Goal: Feedback & Contribution: Contribute content

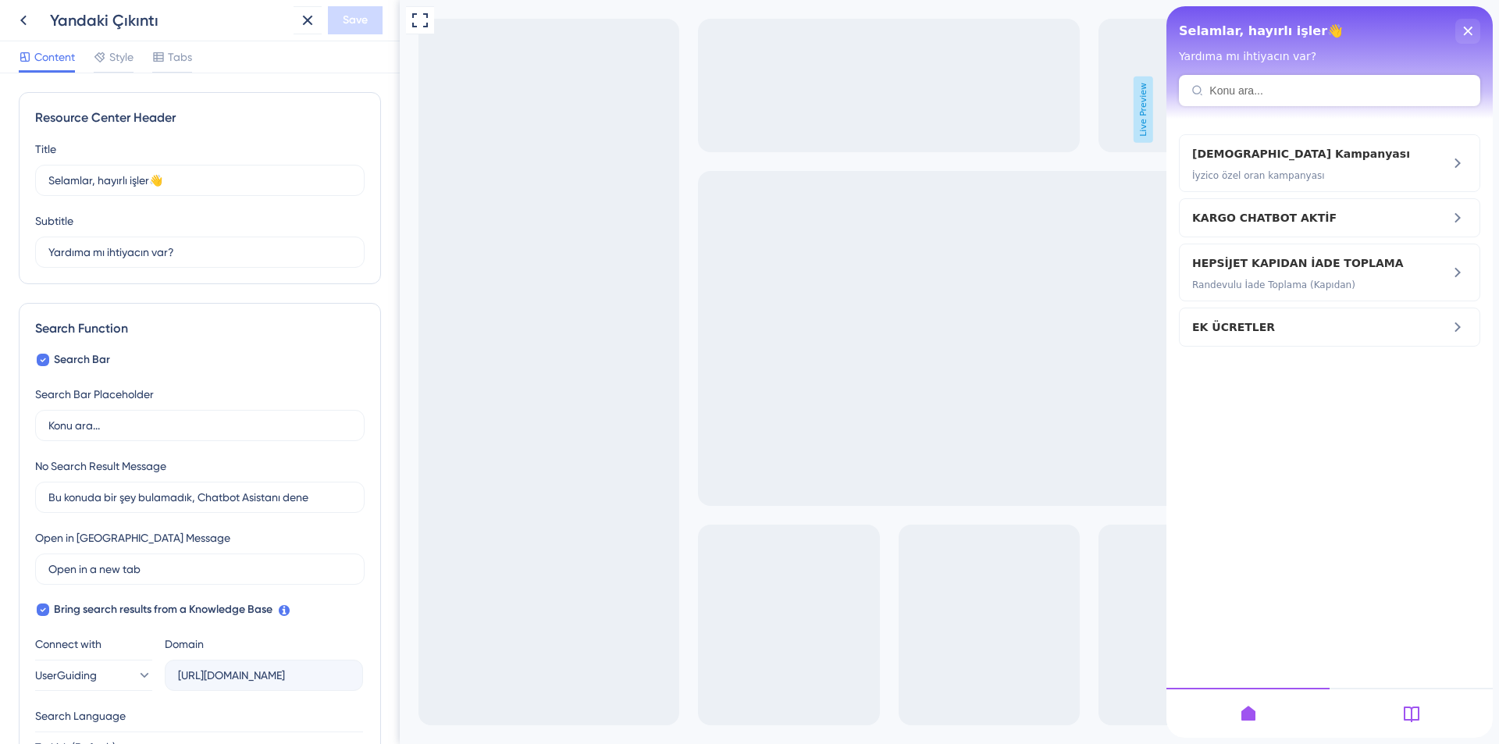
click at [1396, 711] on div at bounding box center [1411, 713] width 163 height 50
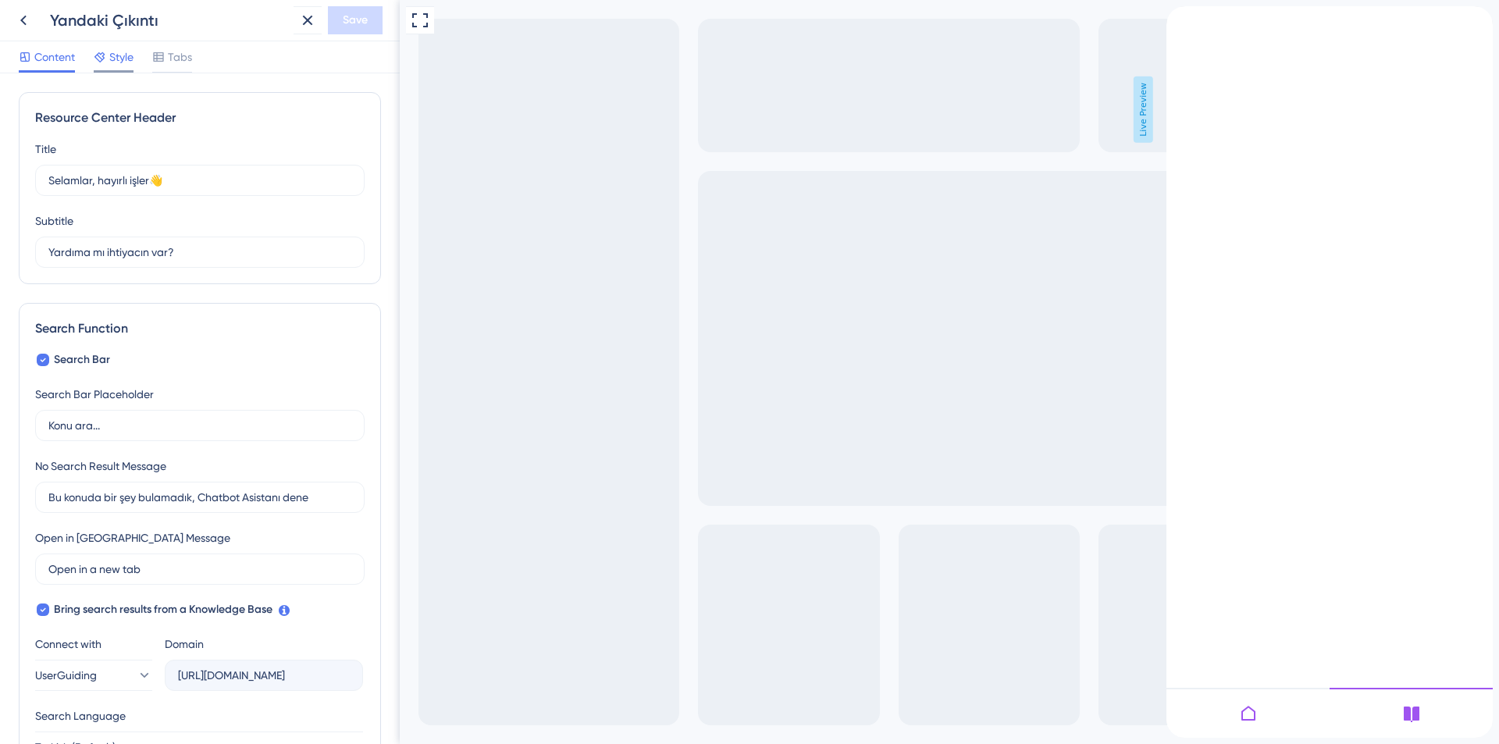
click at [117, 54] on span "Style" at bounding box center [121, 57] width 24 height 19
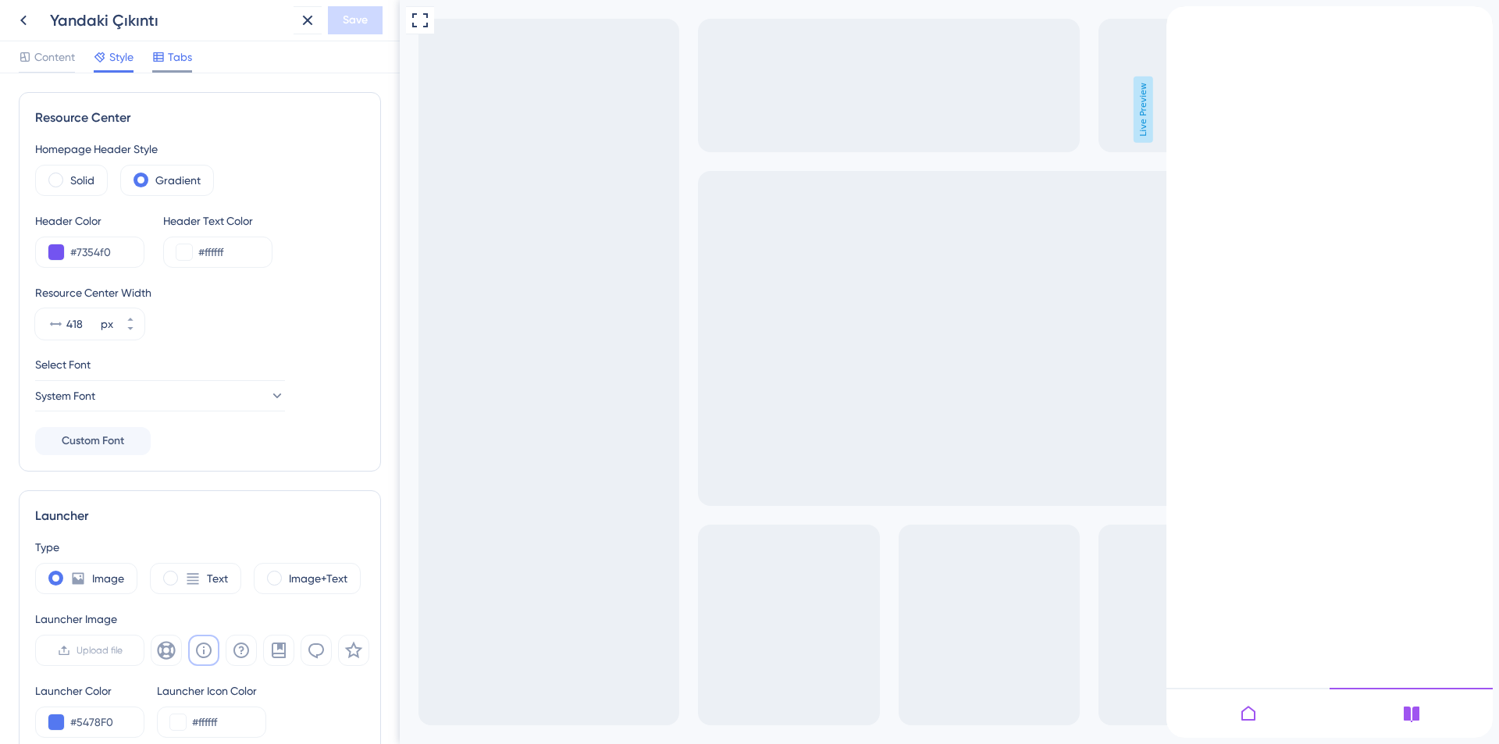
click at [173, 57] on span "Tabs" at bounding box center [180, 57] width 24 height 19
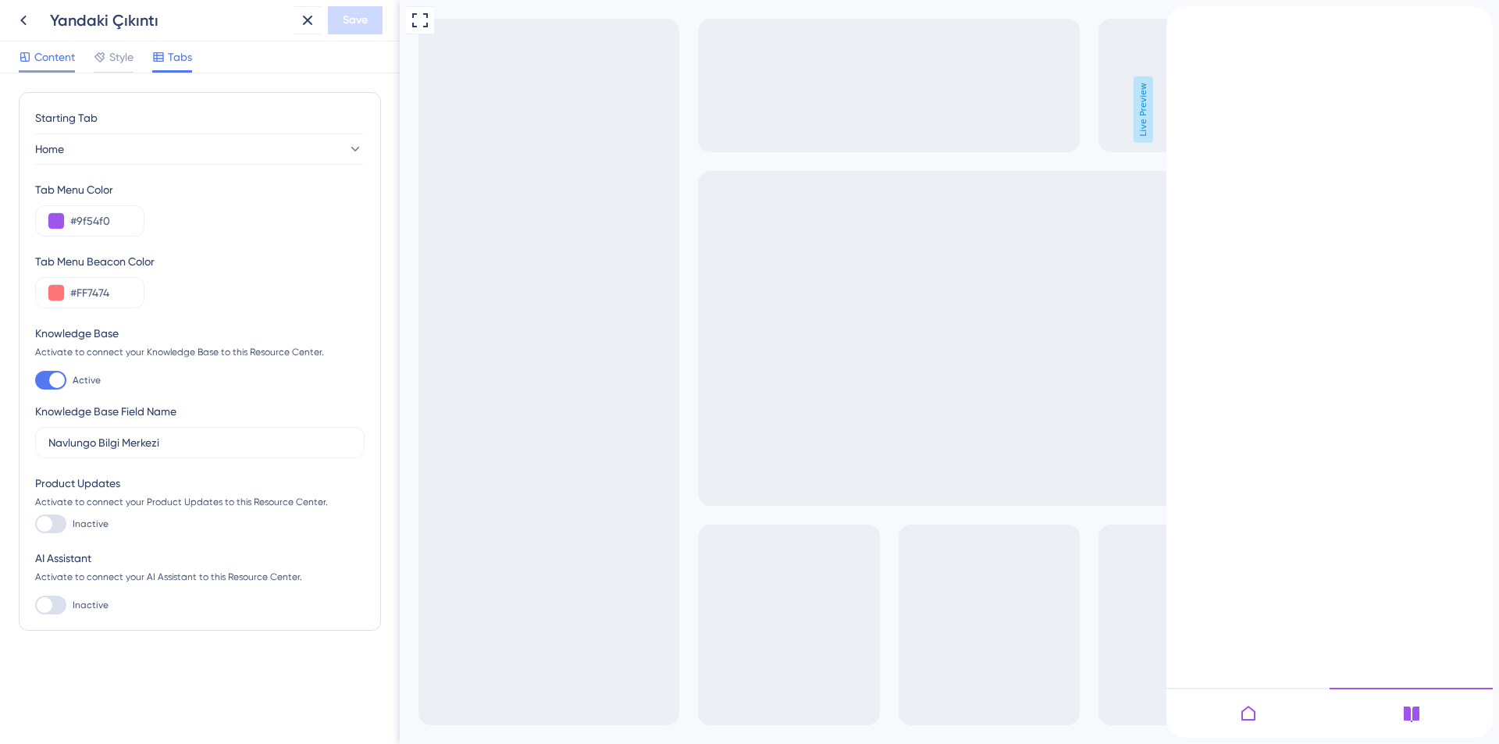
click at [55, 63] on span "Content" at bounding box center [54, 57] width 41 height 19
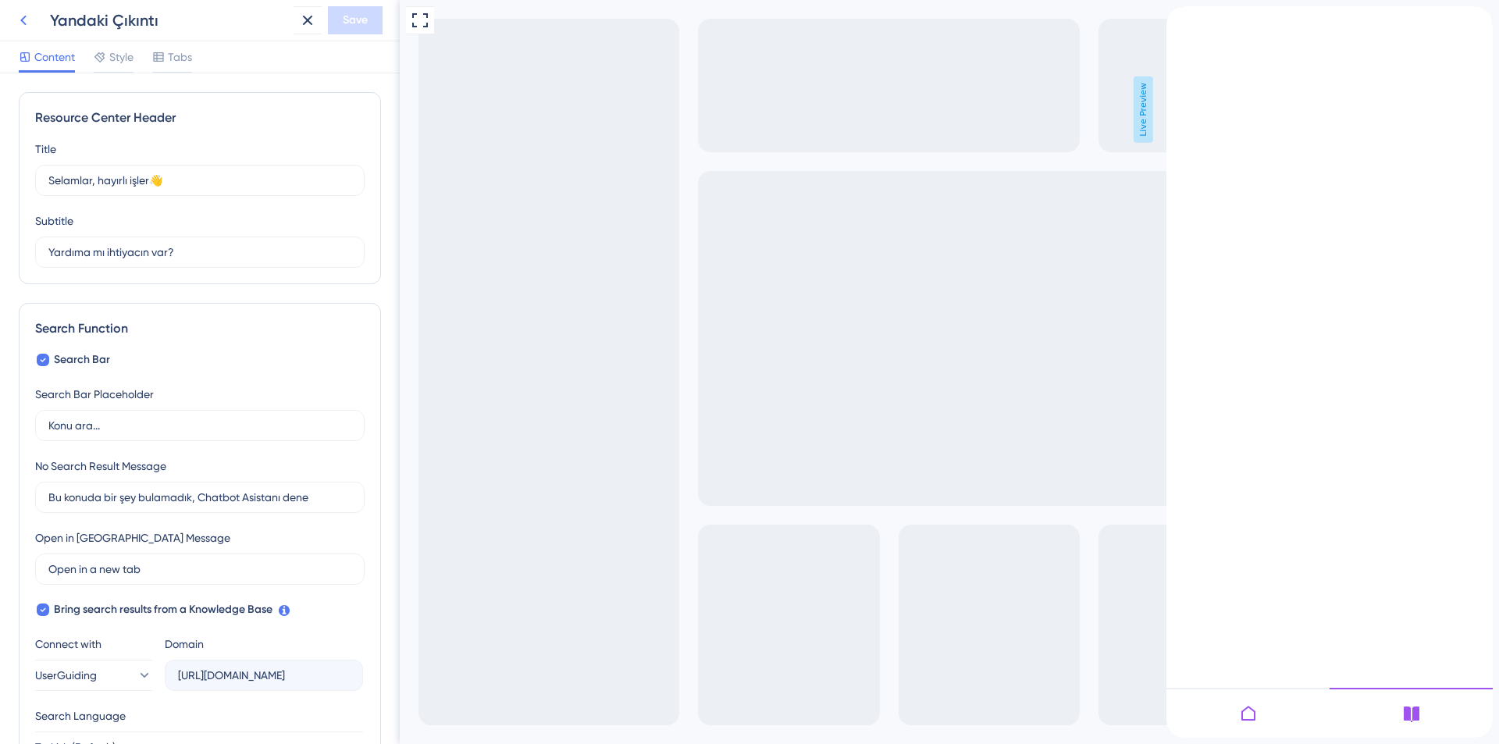
click at [25, 12] on icon at bounding box center [23, 20] width 19 height 19
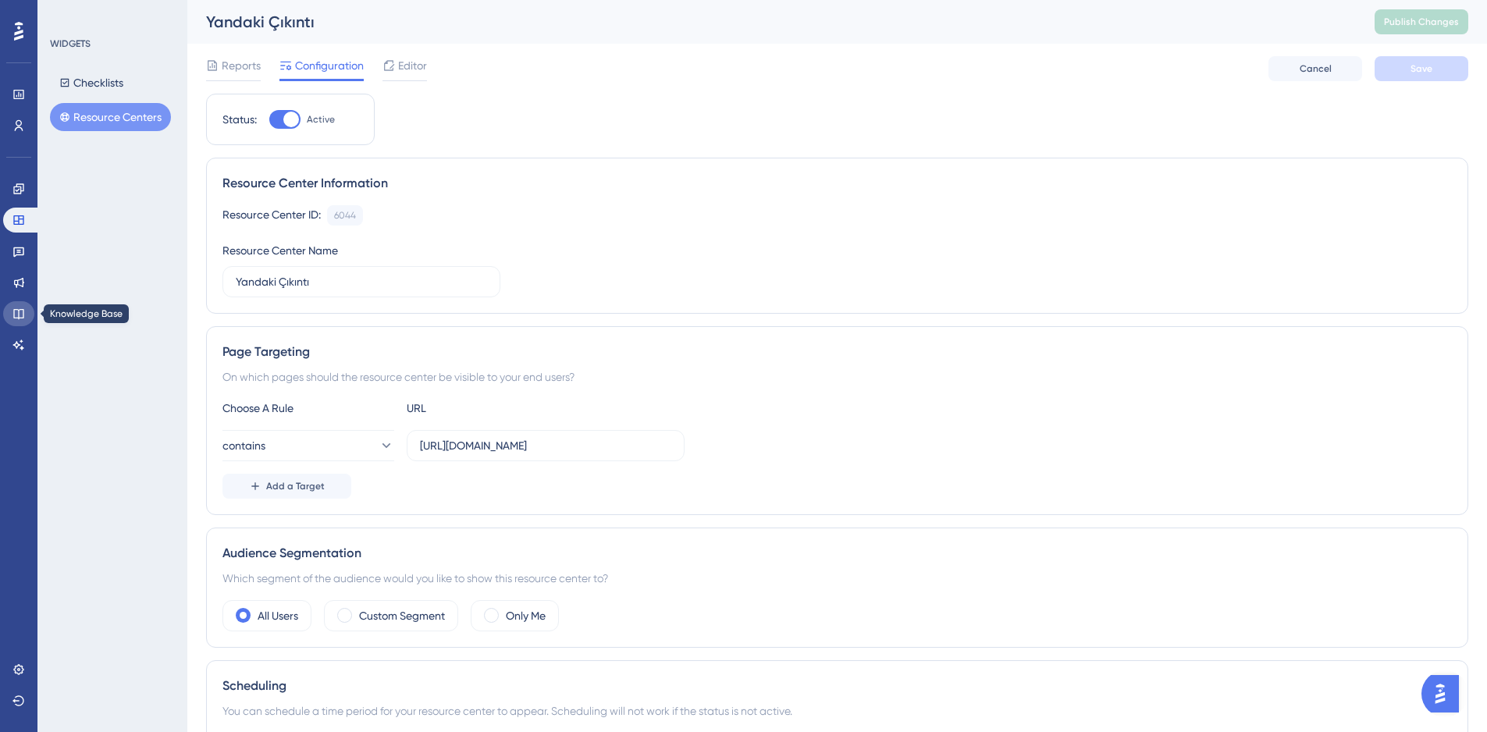
click at [17, 319] on icon at bounding box center [18, 314] width 12 height 12
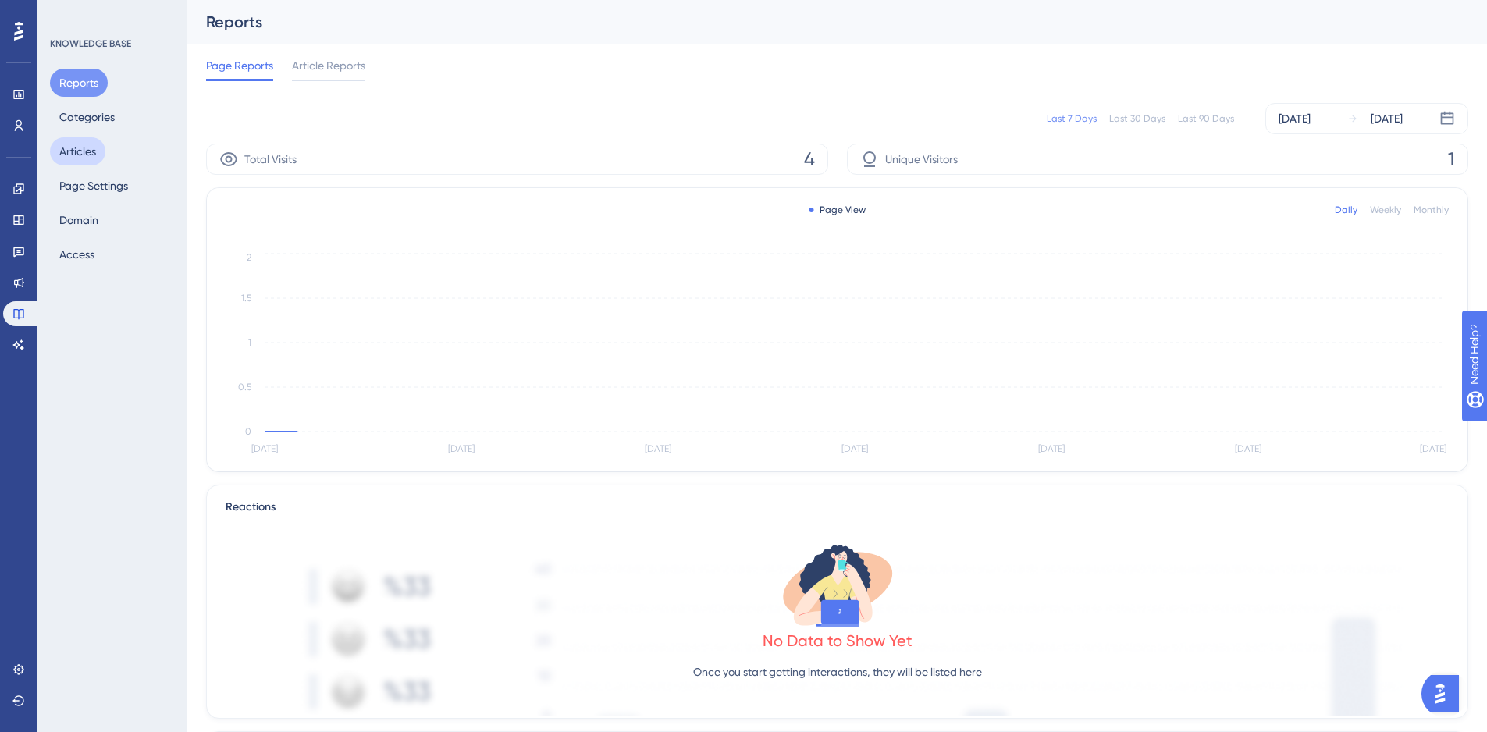
click at [74, 148] on button "Articles" at bounding box center [77, 151] width 55 height 28
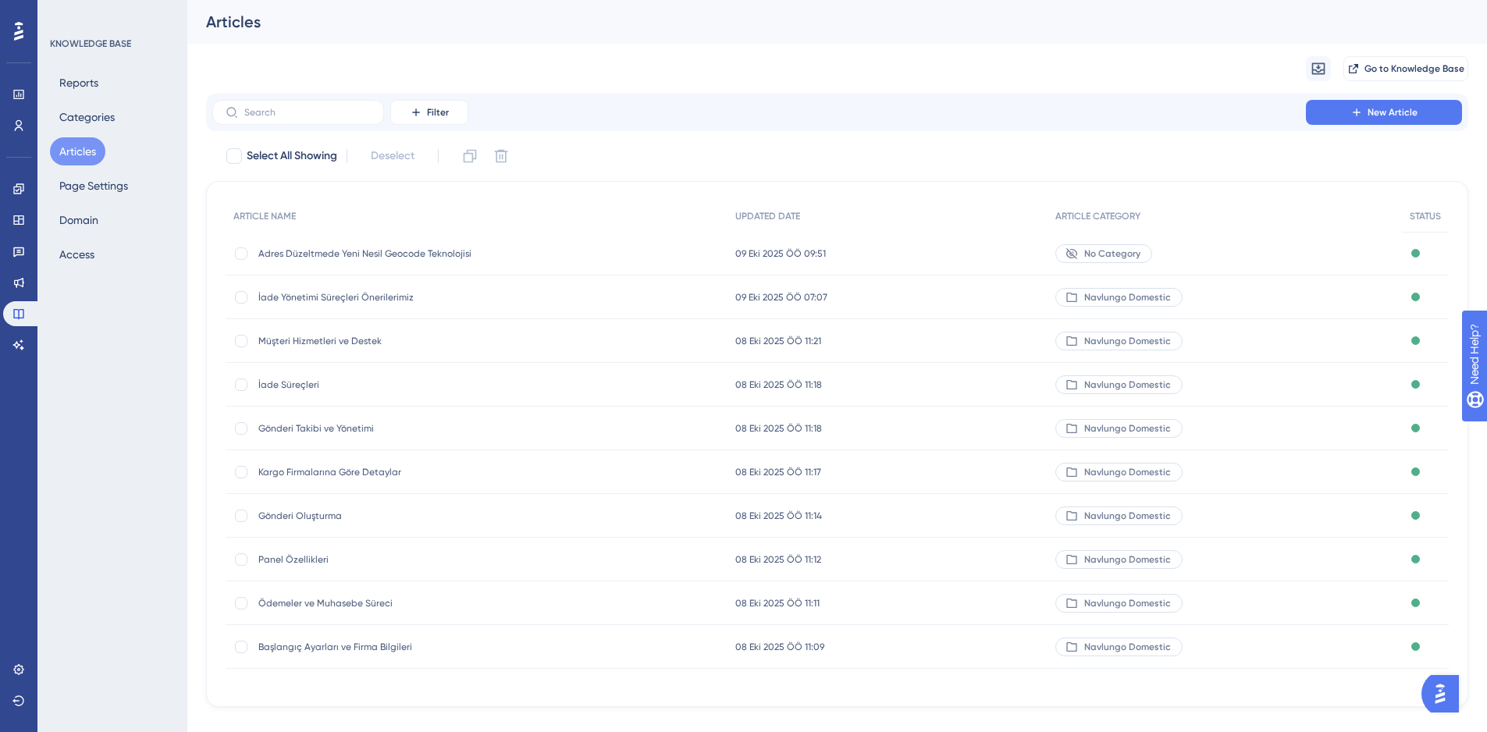
click at [240, 254] on div at bounding box center [241, 253] width 12 height 12
checkbox input "true"
click at [1122, 255] on span "No Category" at bounding box center [1112, 253] width 56 height 12
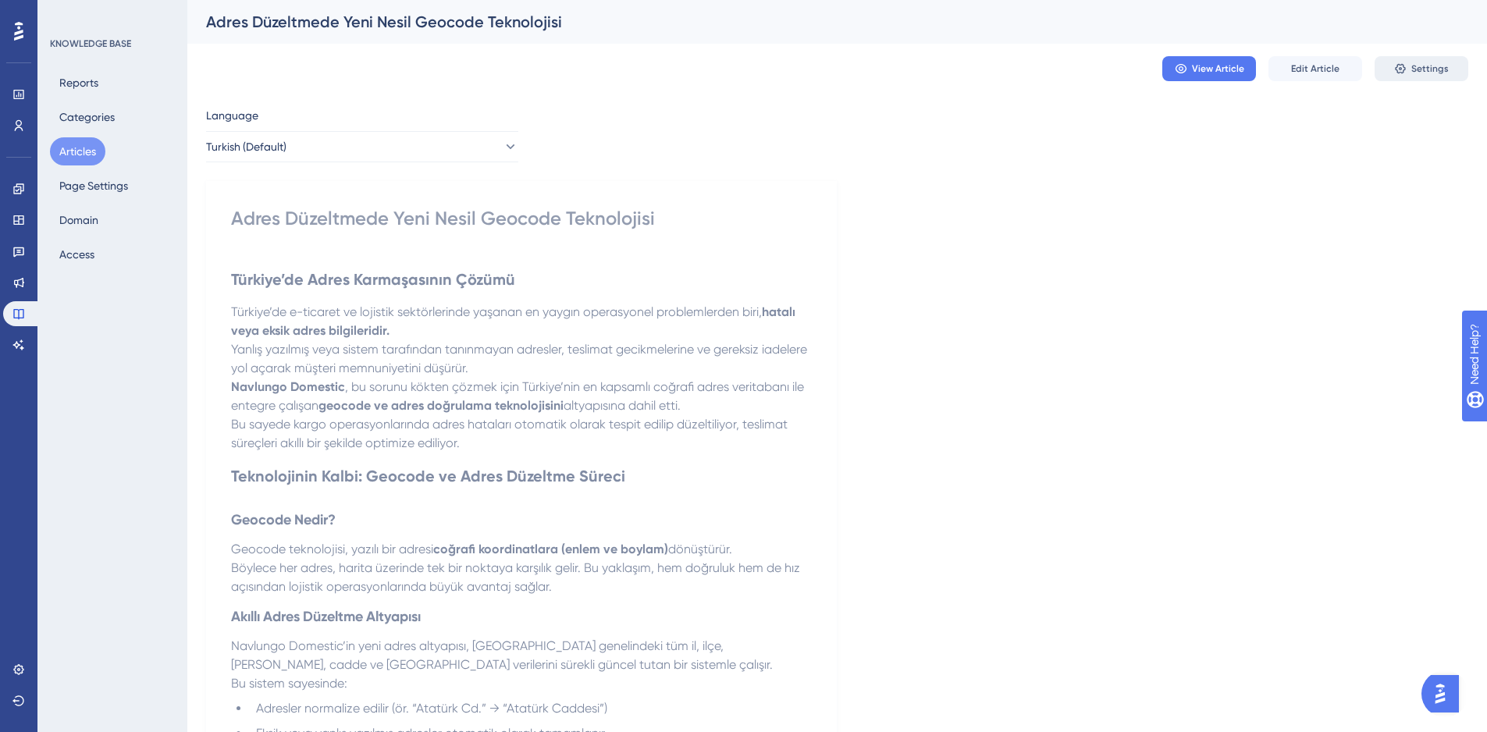
click at [1427, 67] on span "Settings" at bounding box center [1430, 68] width 37 height 12
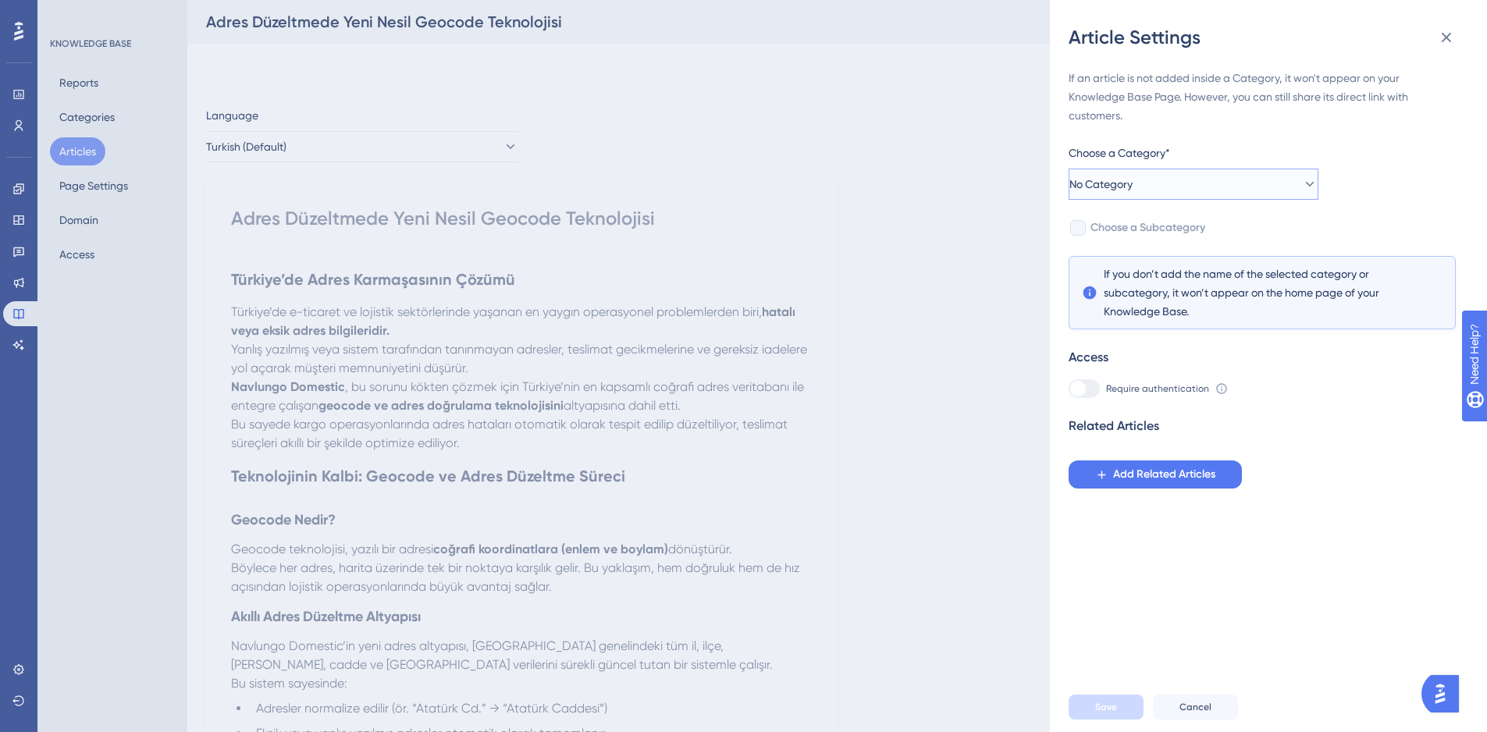
click at [1133, 185] on span "No Category" at bounding box center [1101, 184] width 63 height 19
click at [1149, 258] on span "Navlungo Domestic" at bounding box center [1139, 263] width 97 height 19
click at [1107, 714] on span "Save" at bounding box center [1106, 707] width 22 height 12
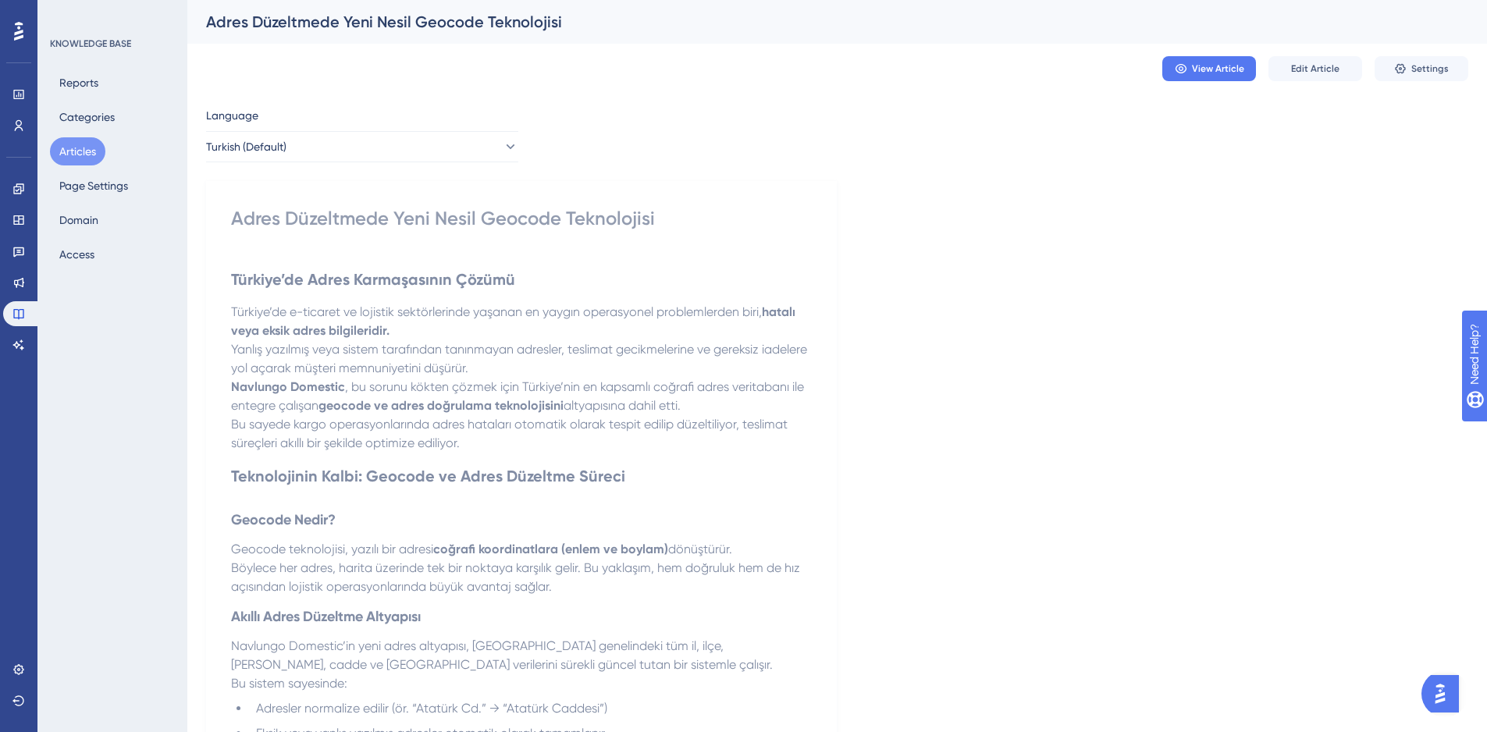
click at [94, 146] on button "Articles" at bounding box center [77, 151] width 55 height 28
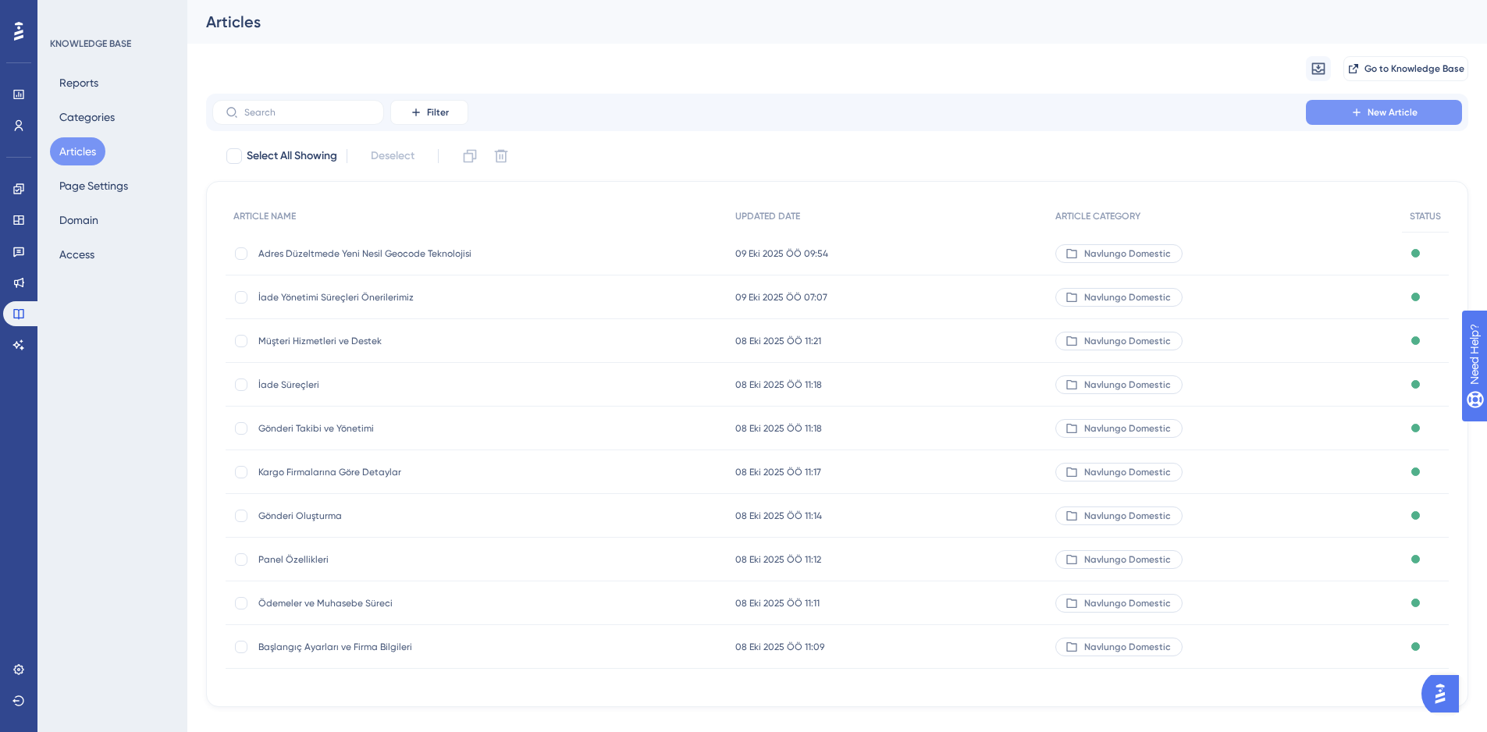
click at [1438, 110] on button "New Article" at bounding box center [1384, 112] width 156 height 25
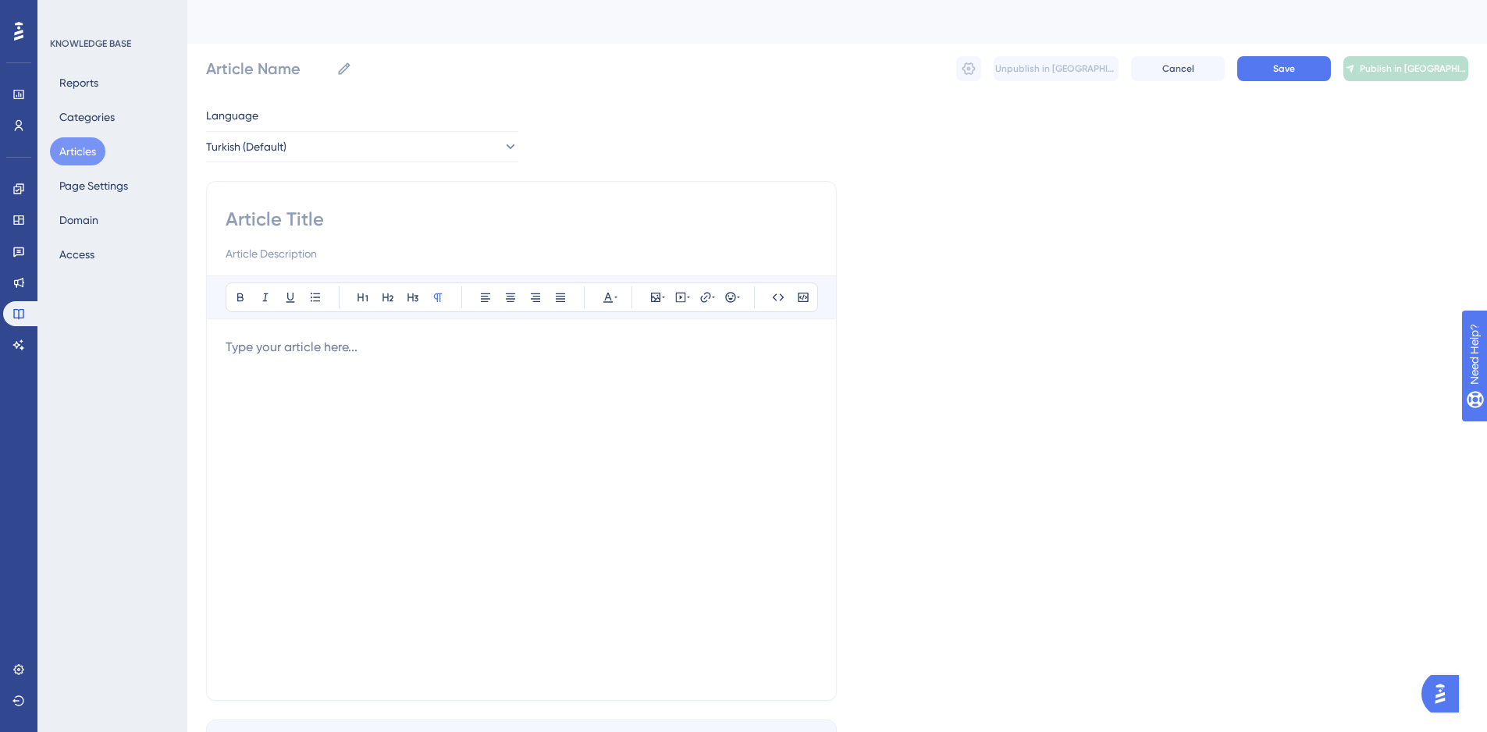
click at [287, 215] on input at bounding box center [522, 219] width 592 height 25
paste input "Shopify Satıcıları İçin Çözüm: Navlungo Domestic ile Adres Karmaşasına Son"
type input "Shopify Satıcıları İçin Çözüm: Navlungo Domestic ile Adres Karmaşasına Son"
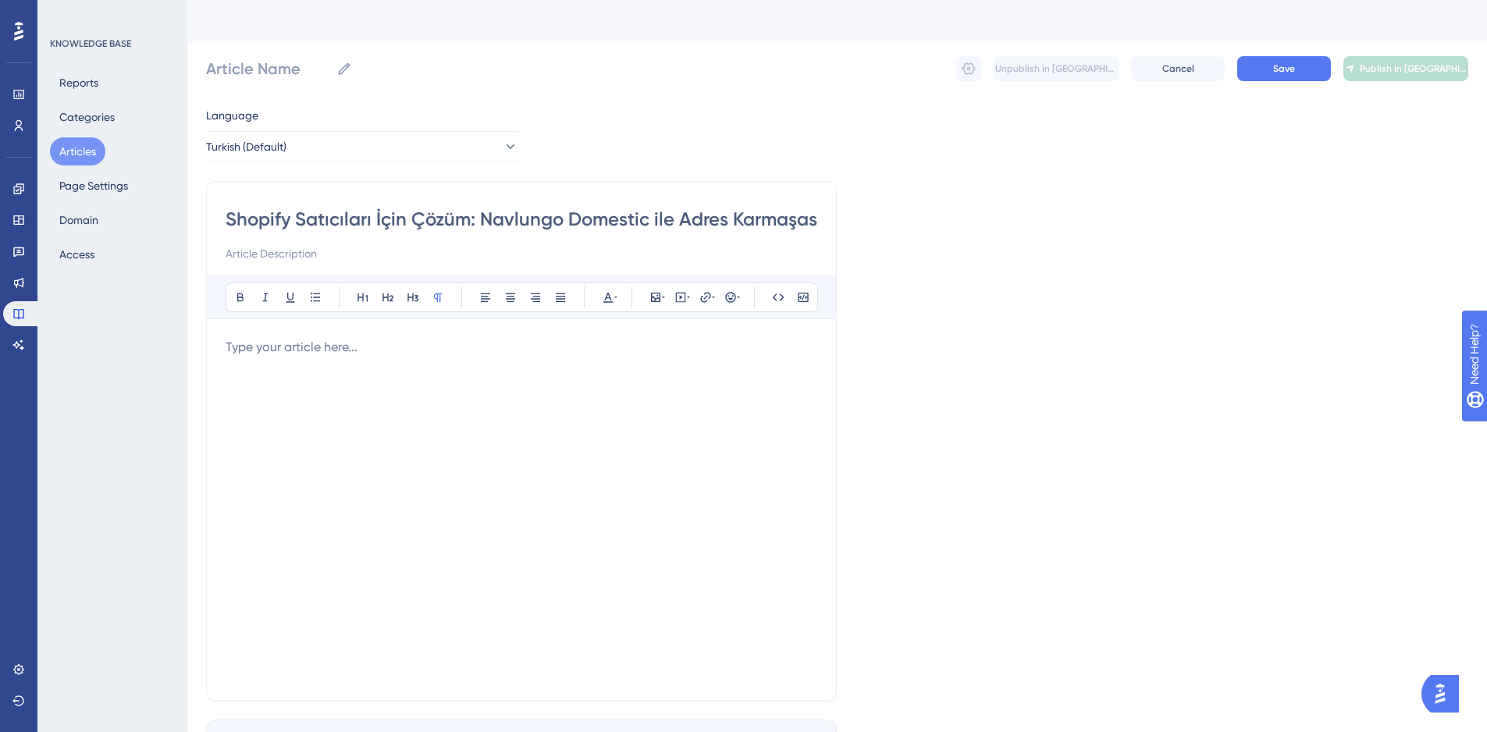
scroll to position [0, 63]
type input "Shopify Satıcıları İçin Çözüm: Navlungo Domestic ile Adres Karmaşasına Son"
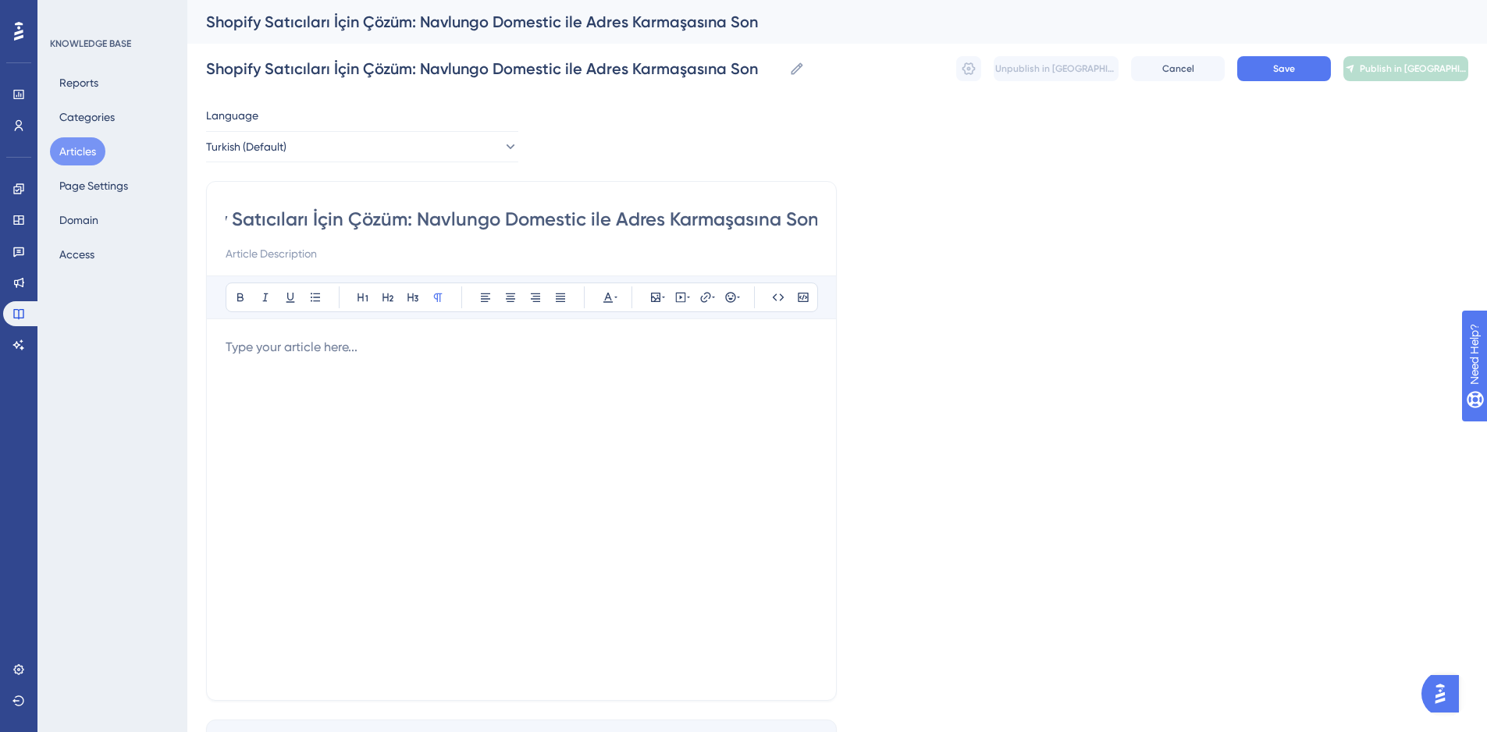
drag, startPoint x: 620, startPoint y: 219, endPoint x: 415, endPoint y: 219, distance: 204.5
click at [415, 219] on input "Shopify Satıcıları İçin Çözüm: Navlungo Domestic ile Adres Karmaşasına Son" at bounding box center [522, 219] width 592 height 25
type input "Shopify Satıcıları İçin Çözüm: Adres Karmaşasına Son"
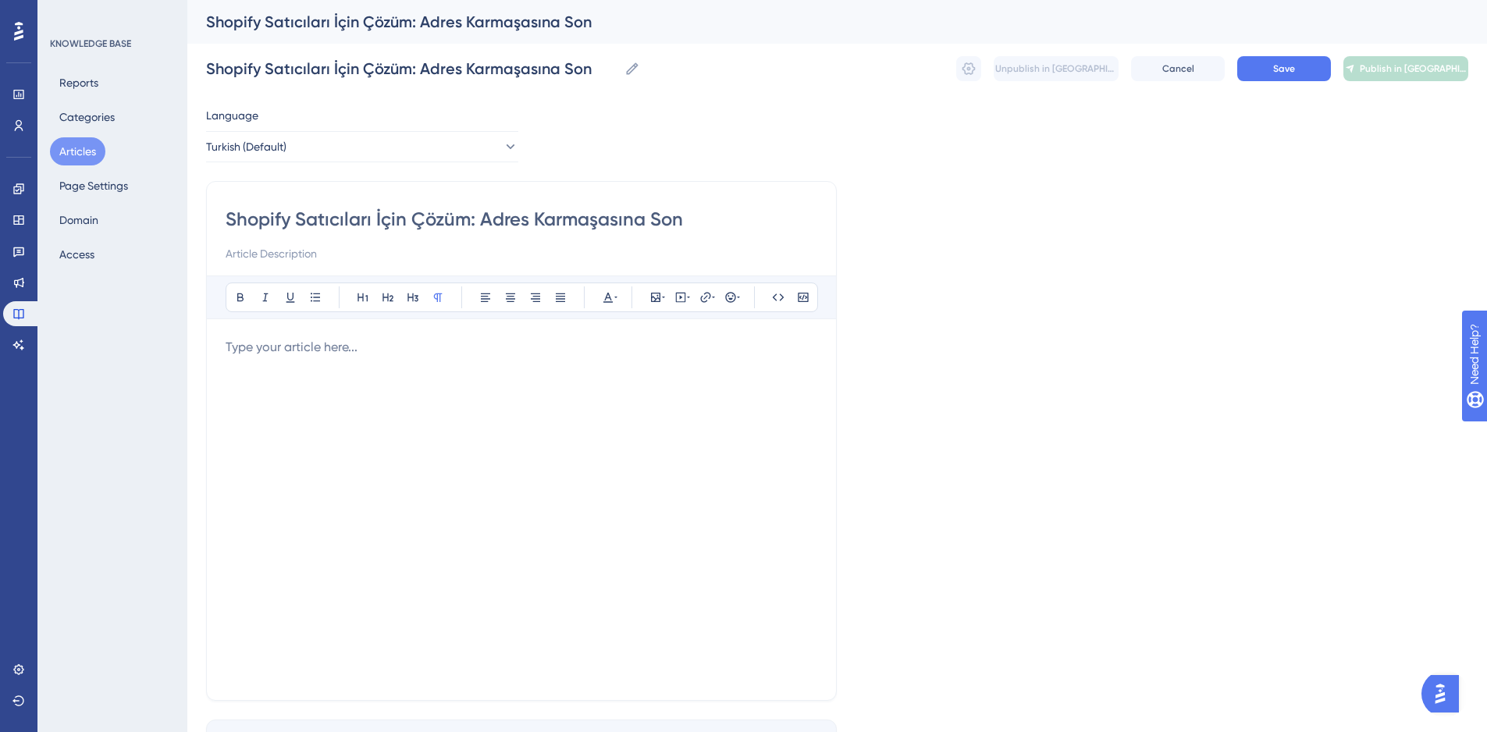
type input "Shopify Satıcıları İçin Çözüm: Adres Karmaşasına Son"
click at [353, 433] on div at bounding box center [522, 510] width 592 height 344
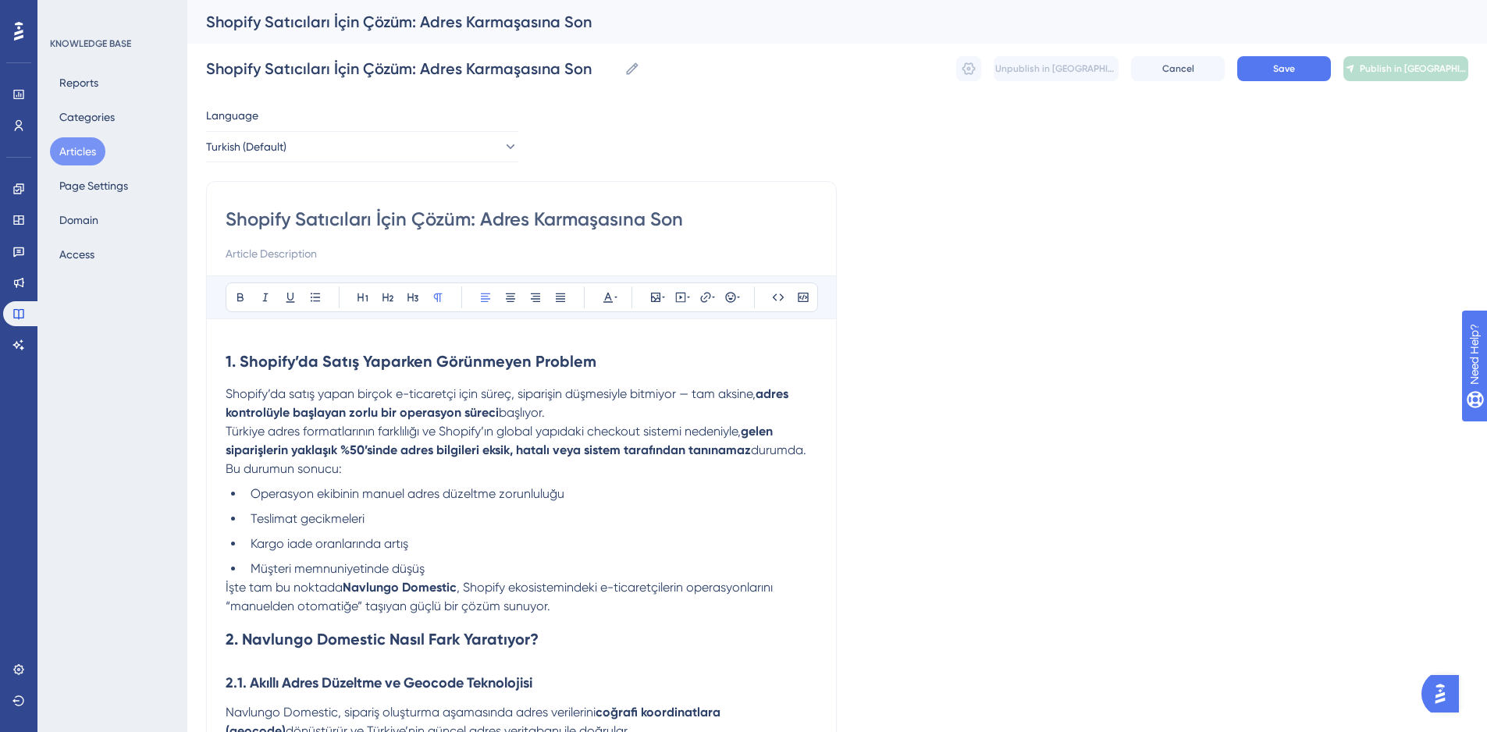
click at [270, 254] on input at bounding box center [522, 253] width 592 height 19
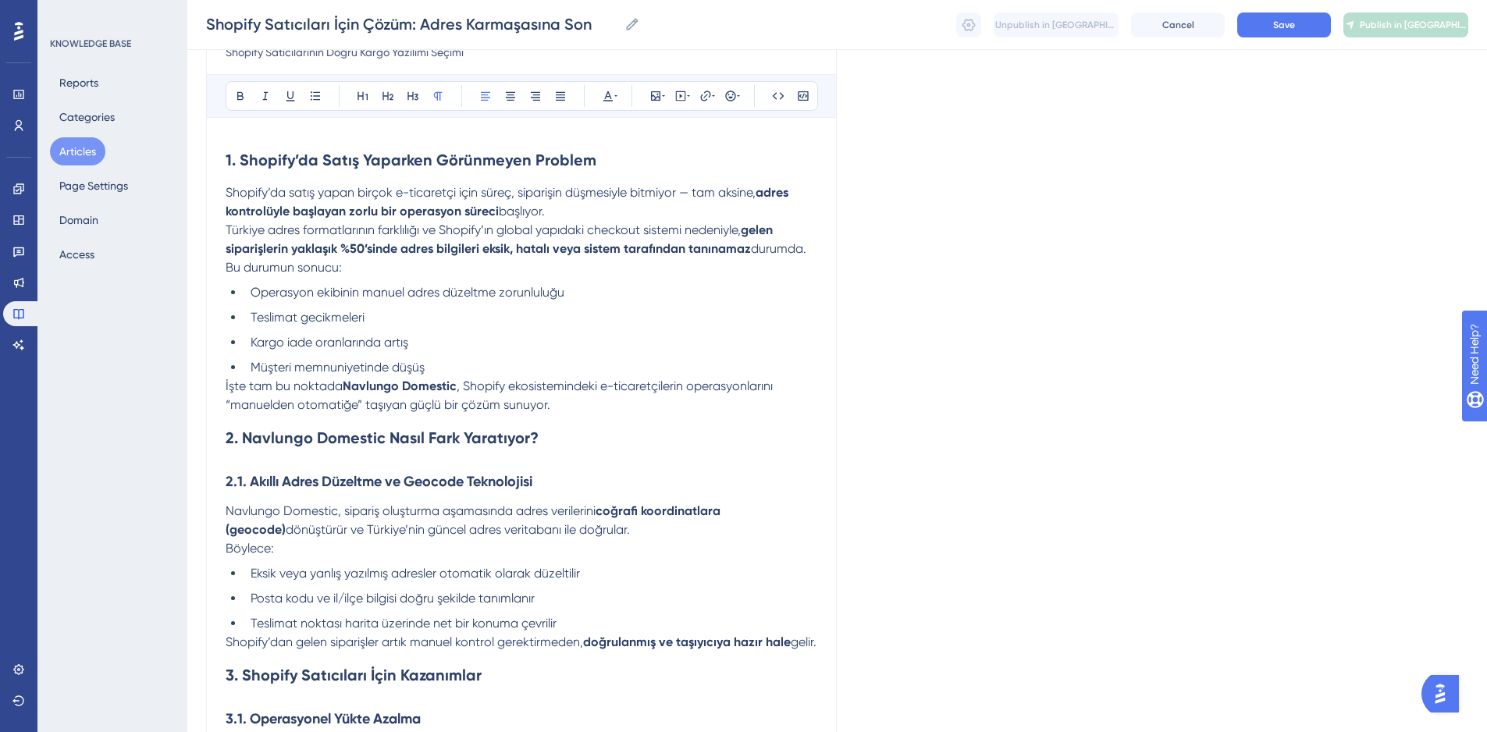
scroll to position [185, 0]
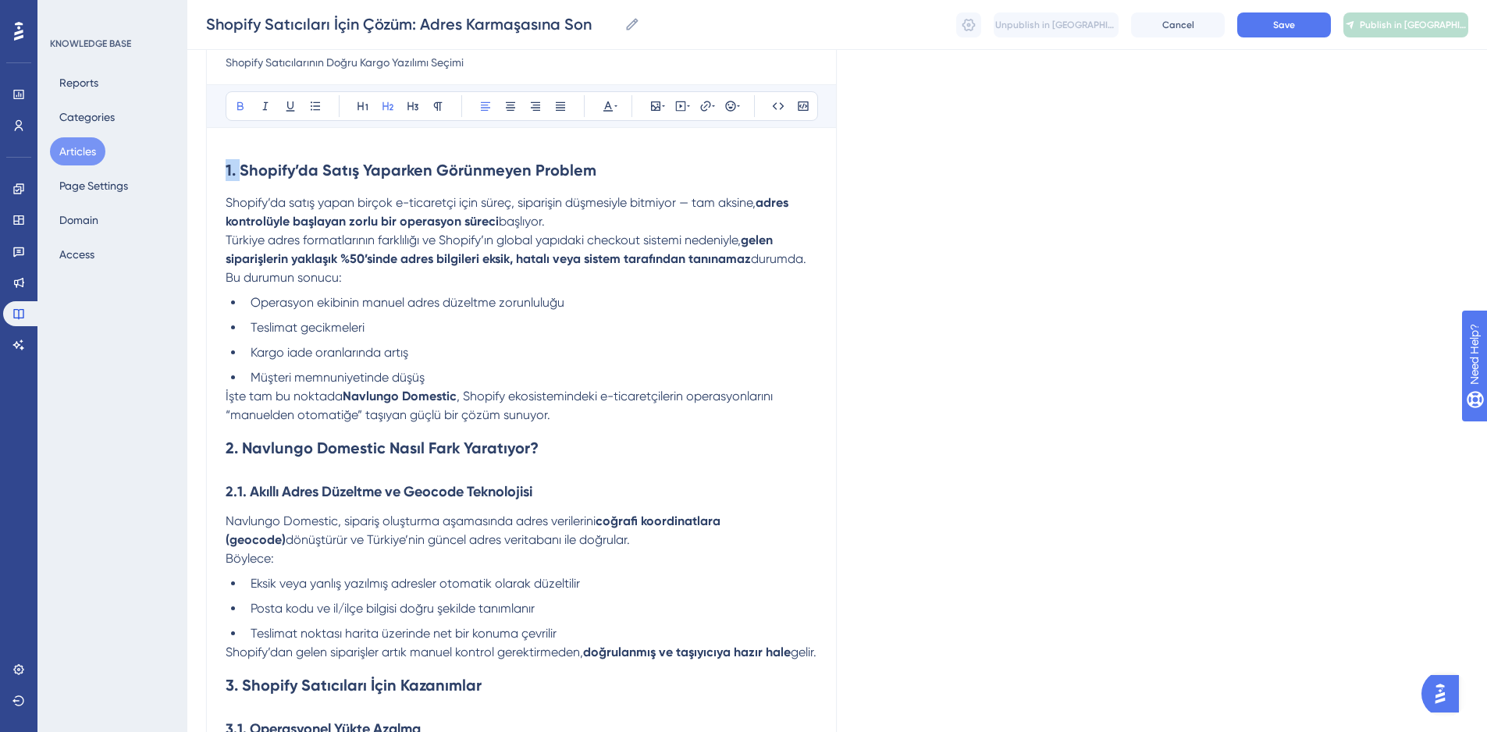
drag, startPoint x: 239, startPoint y: 170, endPoint x: 171, endPoint y: 172, distance: 67.9
drag, startPoint x: 242, startPoint y: 452, endPoint x: 175, endPoint y: 441, distance: 68.0
drag, startPoint x: 250, startPoint y: 494, endPoint x: 191, endPoint y: 483, distance: 59.6
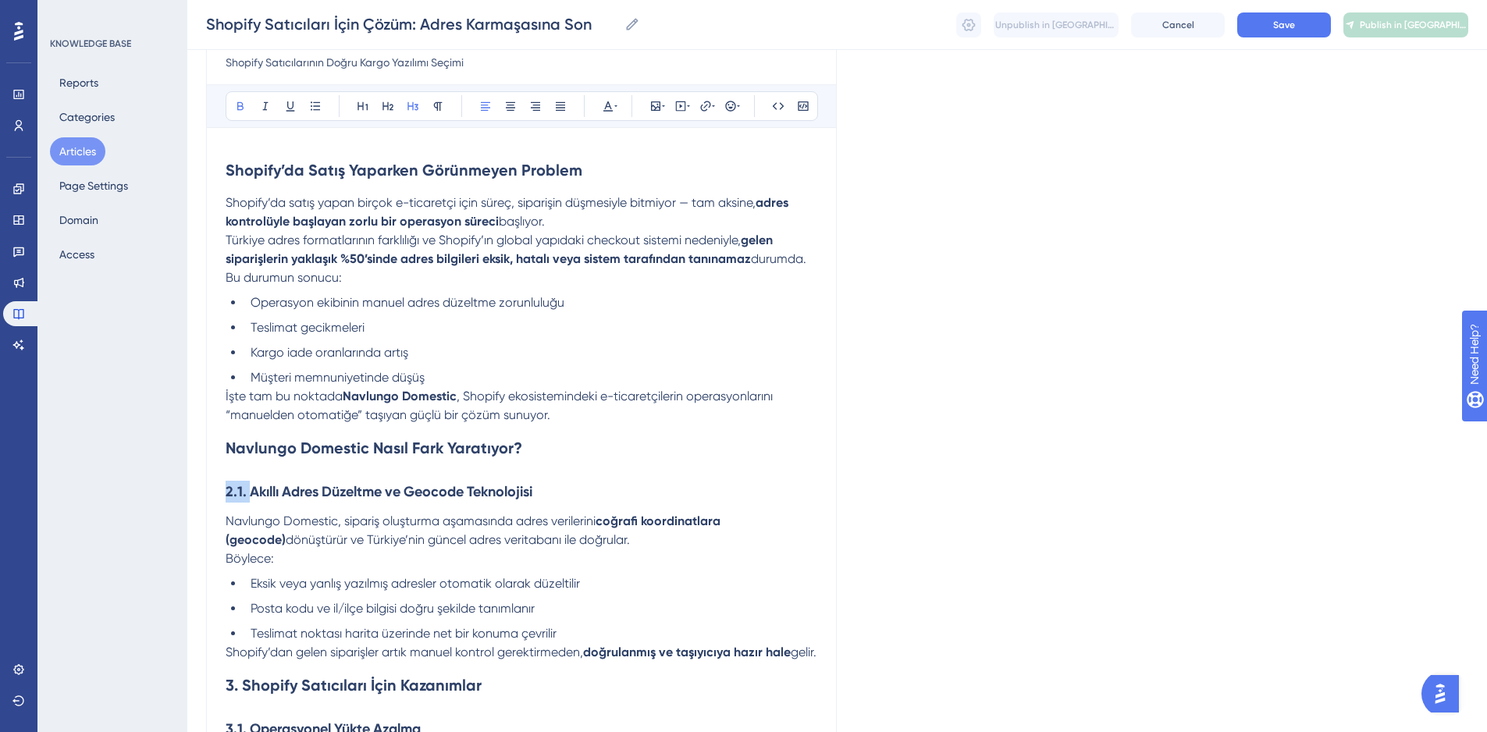
drag, startPoint x: 236, startPoint y: 707, endPoint x: 219, endPoint y: 699, distance: 18.9
click at [231, 695] on strong ". Shopify Satıcıları İçin Kazanımlar" at bounding box center [349, 685] width 247 height 19
click at [233, 695] on strong ". Shopify Satıcıları İçin Kazanımlar" at bounding box center [349, 685] width 247 height 19
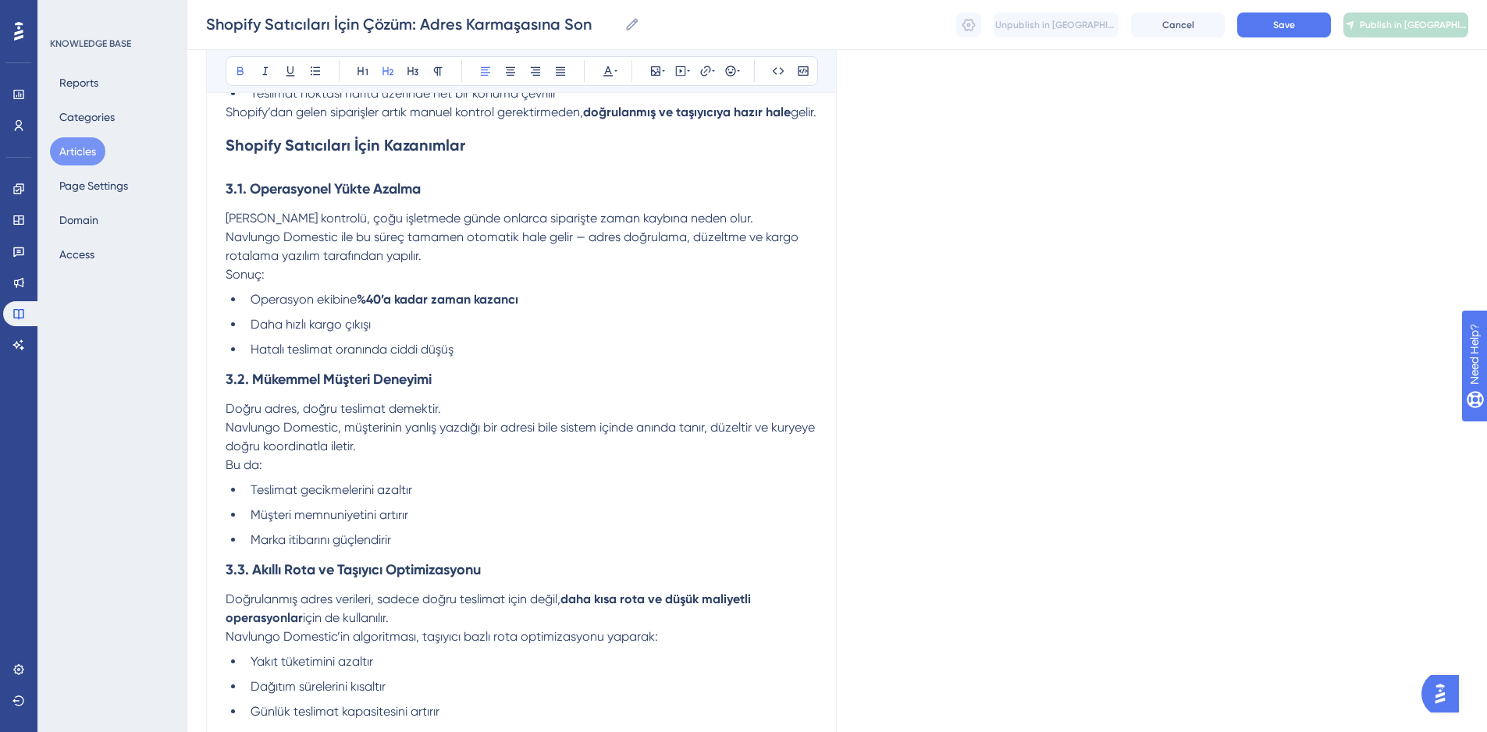
scroll to position [732, 0]
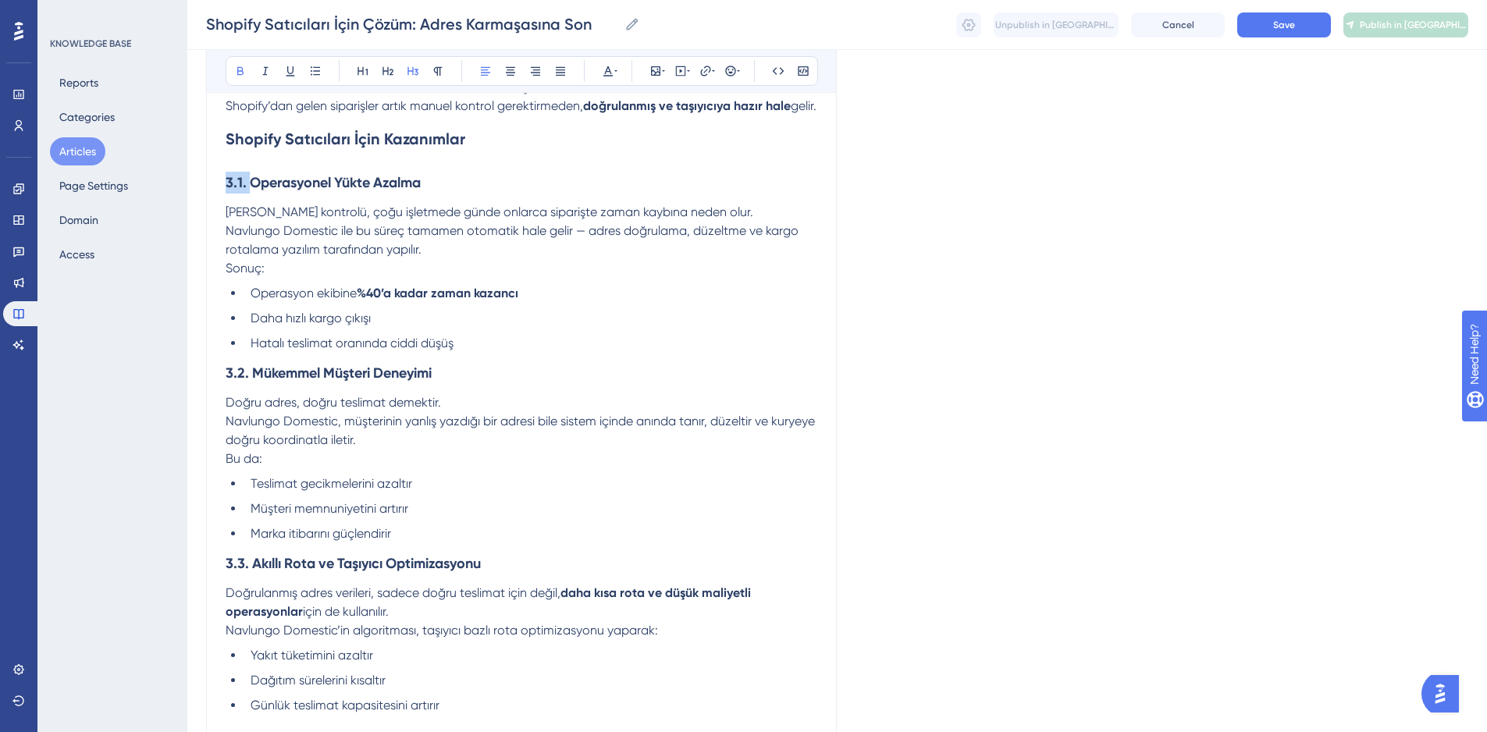
drag, startPoint x: 250, startPoint y: 199, endPoint x: 187, endPoint y: 196, distance: 62.5
click at [189, 196] on div "Performance Users Engagement Widgets Feedback Product Updates Knowledge Base AI…" at bounding box center [837, 418] width 1300 height 2300
drag, startPoint x: 250, startPoint y: 394, endPoint x: 175, endPoint y: 380, distance: 76.3
click at [187, 379] on div "Performance Users Engagement Widgets Feedback Product Updates Knowledge Base AI…" at bounding box center [837, 418] width 1300 height 2300
drag, startPoint x: 251, startPoint y: 585, endPoint x: 194, endPoint y: 571, distance: 59.3
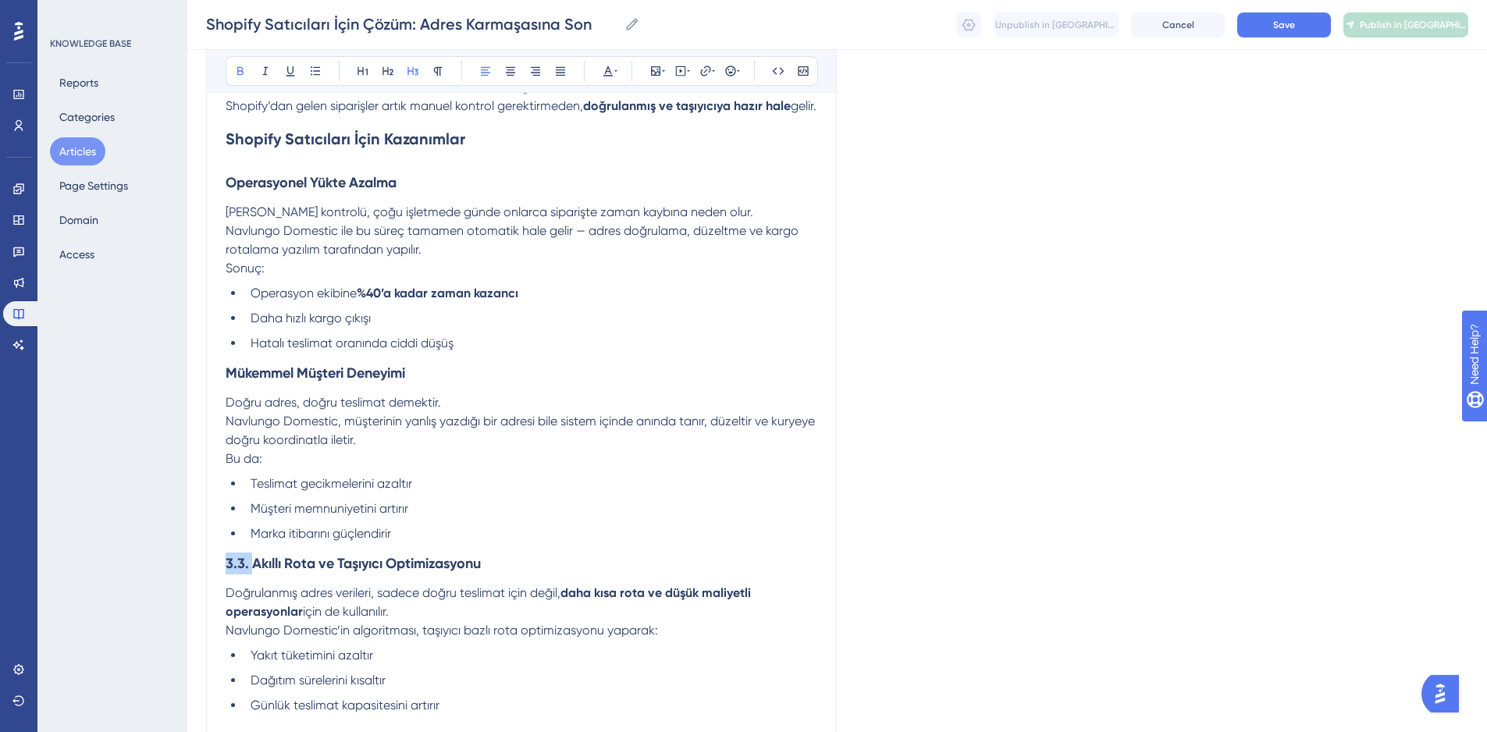
click at [194, 570] on div "Performance Users Engagement Widgets Feedback Product Updates Knowledge Base AI…" at bounding box center [837, 418] width 1300 height 2300
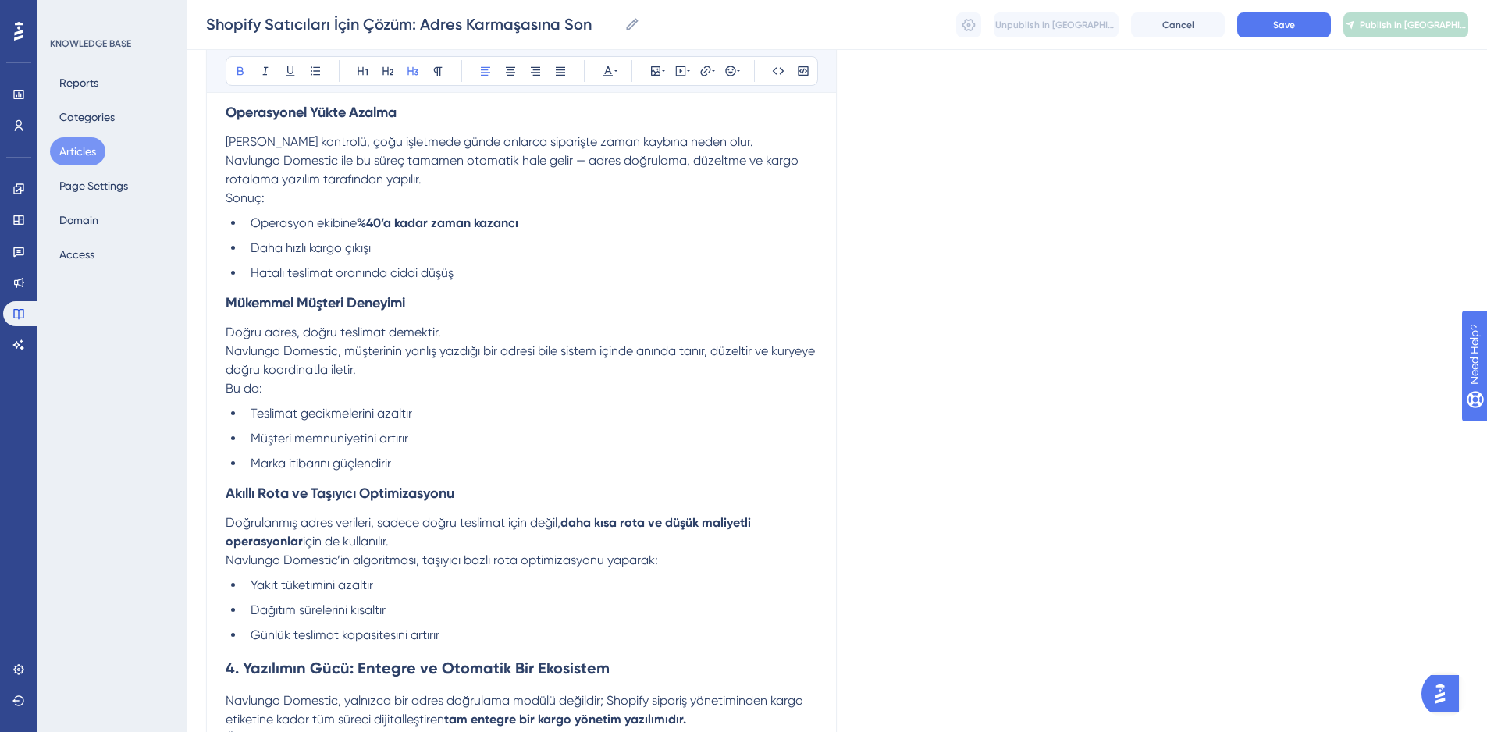
scroll to position [810, 0]
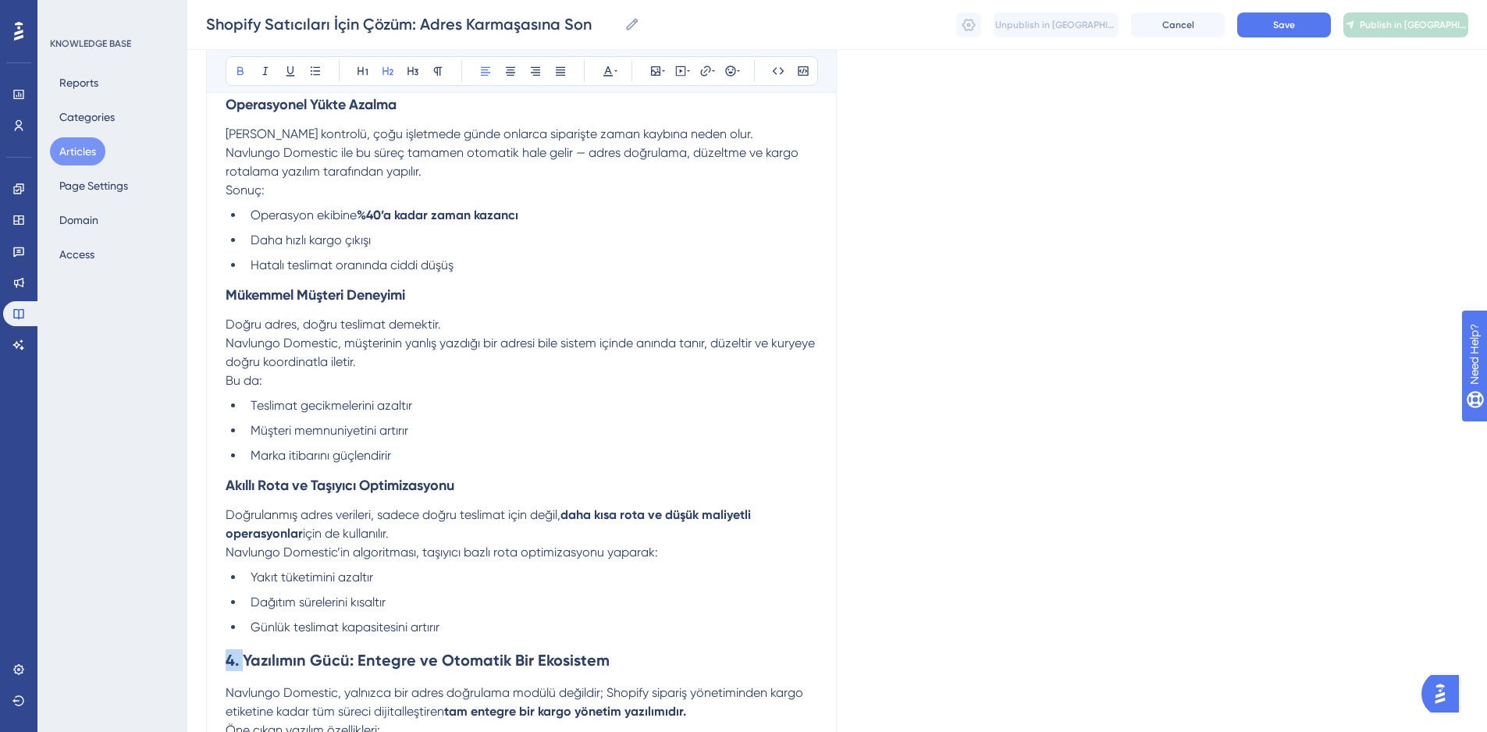
drag, startPoint x: 246, startPoint y: 680, endPoint x: 237, endPoint y: 658, distance: 23.8
click at [189, 667] on div "Performance Users Engagement Widgets Feedback Product Updates Knowledge Base AI…" at bounding box center [837, 340] width 1300 height 2300
click at [960, 532] on div "Language Turkish (Default) Shopify Satıcıları İçin Çözüm: Adres Karmaşasına Son…" at bounding box center [837, 377] width 1262 height 2175
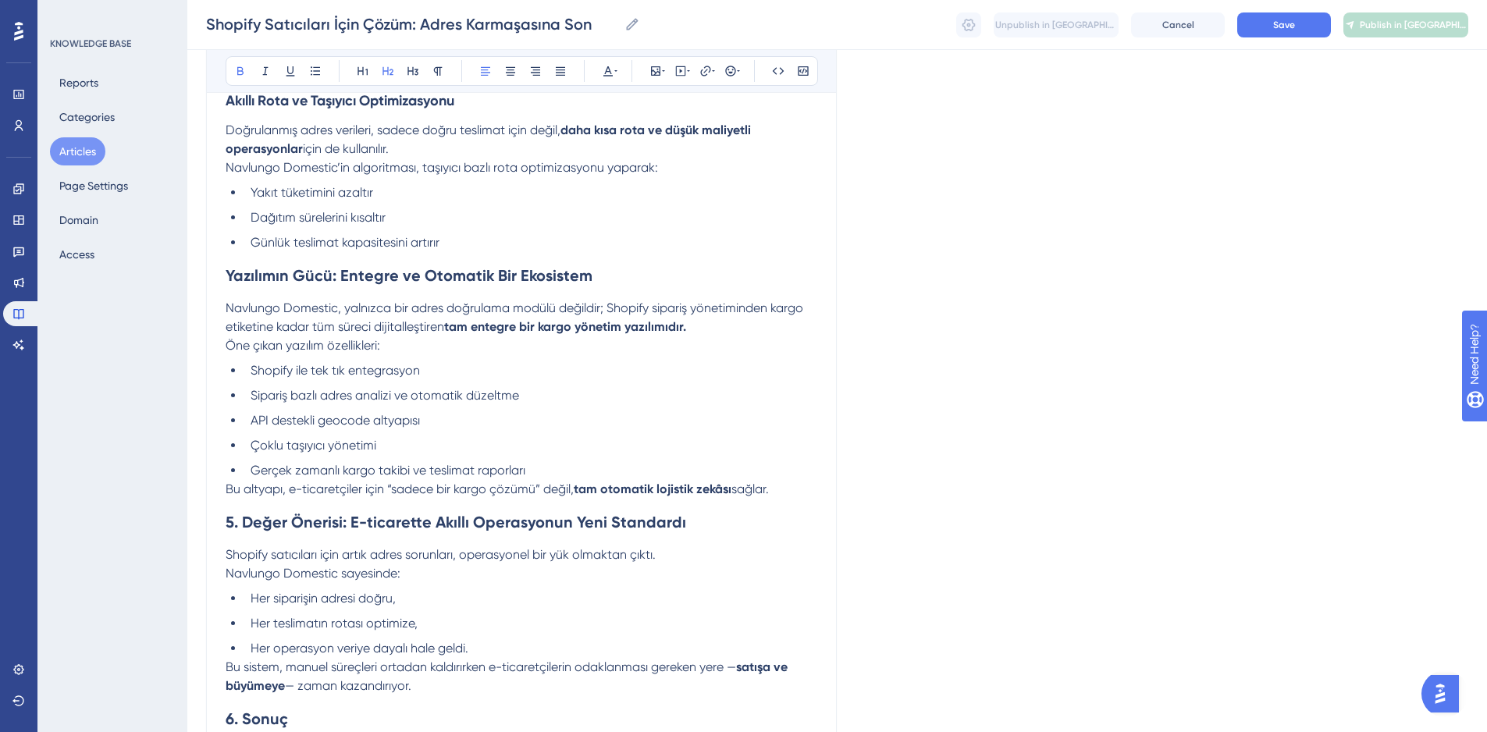
scroll to position [1200, 0]
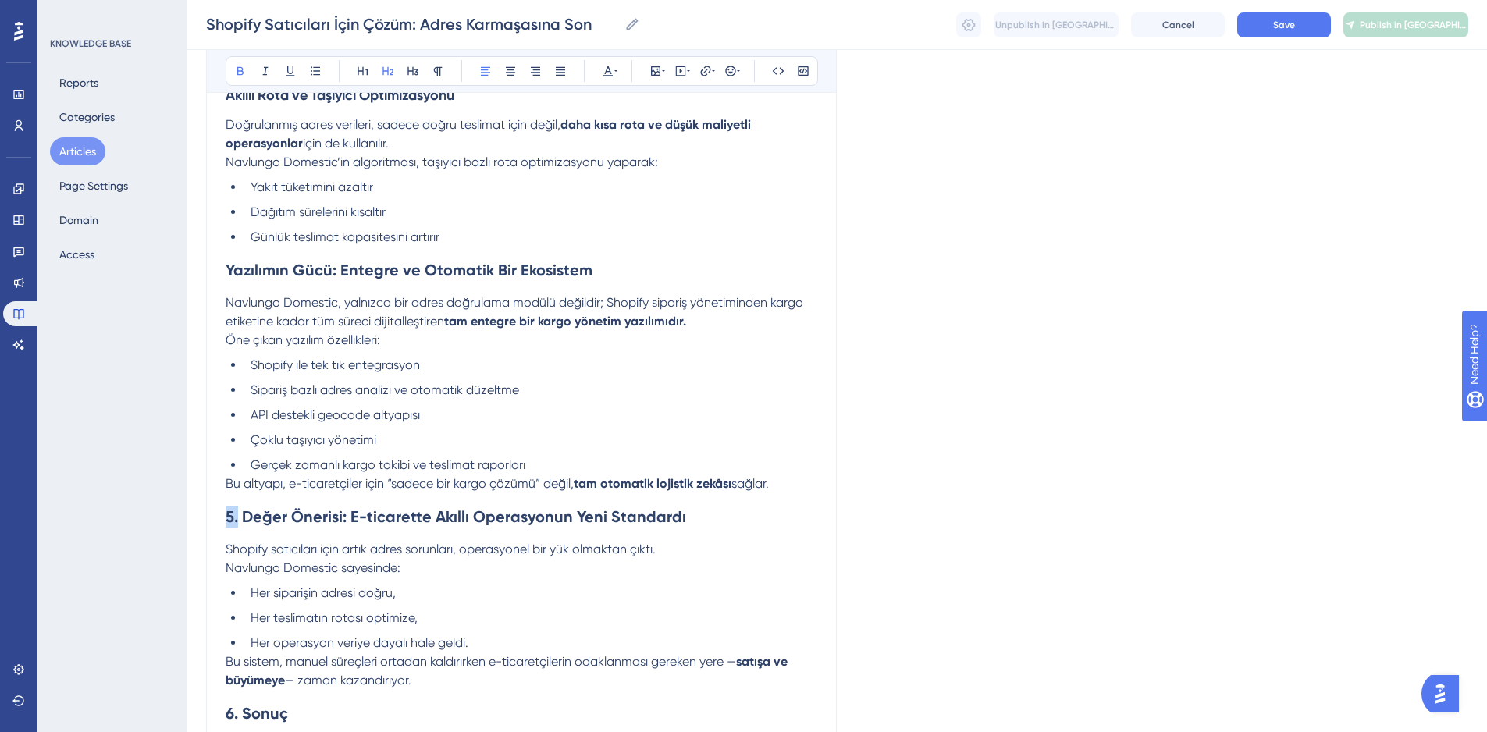
drag, startPoint x: 239, startPoint y: 534, endPoint x: 163, endPoint y: 520, distance: 77.0
click at [227, 526] on strong "Değer Önerisi: E-ticarette Akıllı Operasyonun Yeni Standardı" at bounding box center [448, 516] width 444 height 19
click at [231, 526] on strong "Değer Önerisi: E-ticarette Akıllı Operasyonun Yeni Standardı" at bounding box center [448, 516] width 444 height 19
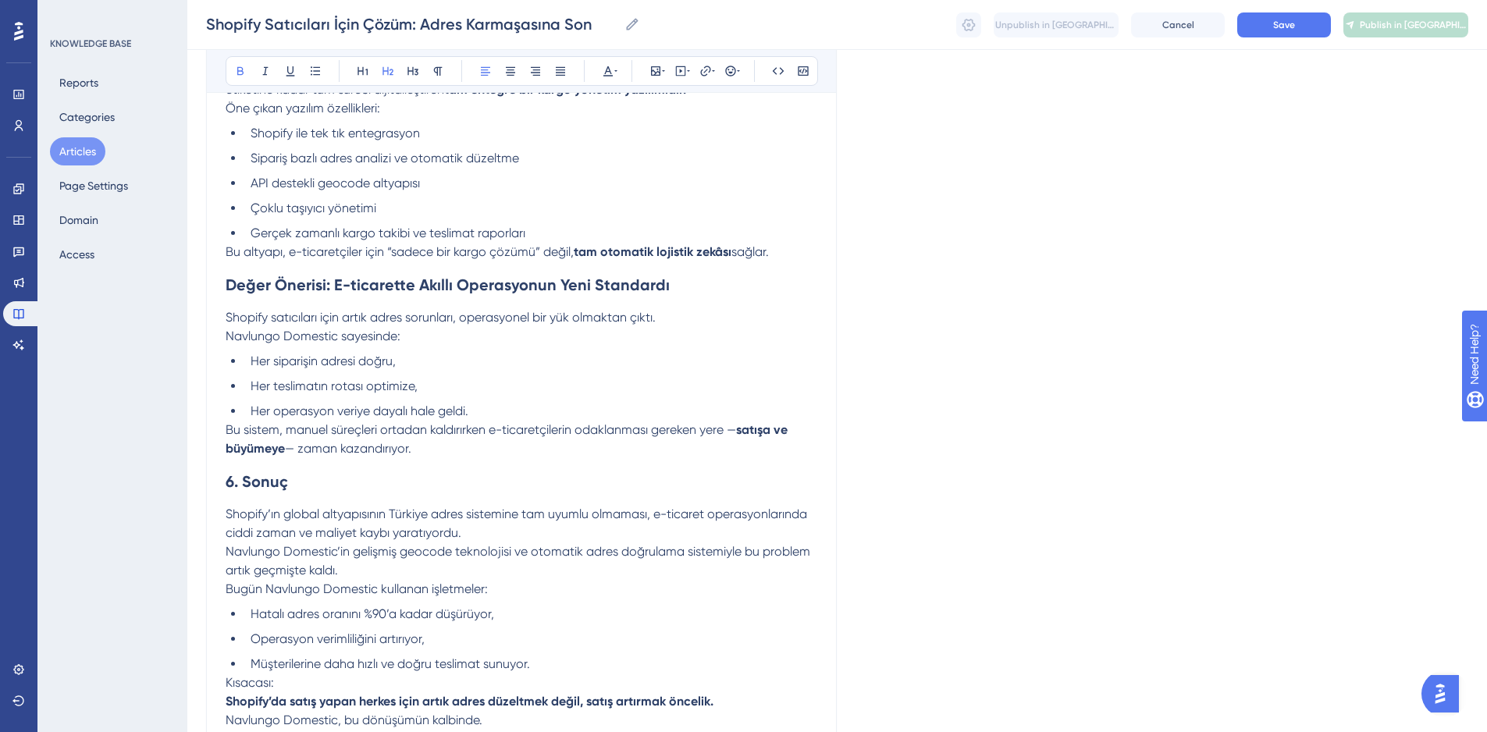
scroll to position [1434, 0]
drag, startPoint x: 242, startPoint y: 493, endPoint x: 201, endPoint y: 475, distance: 45.1
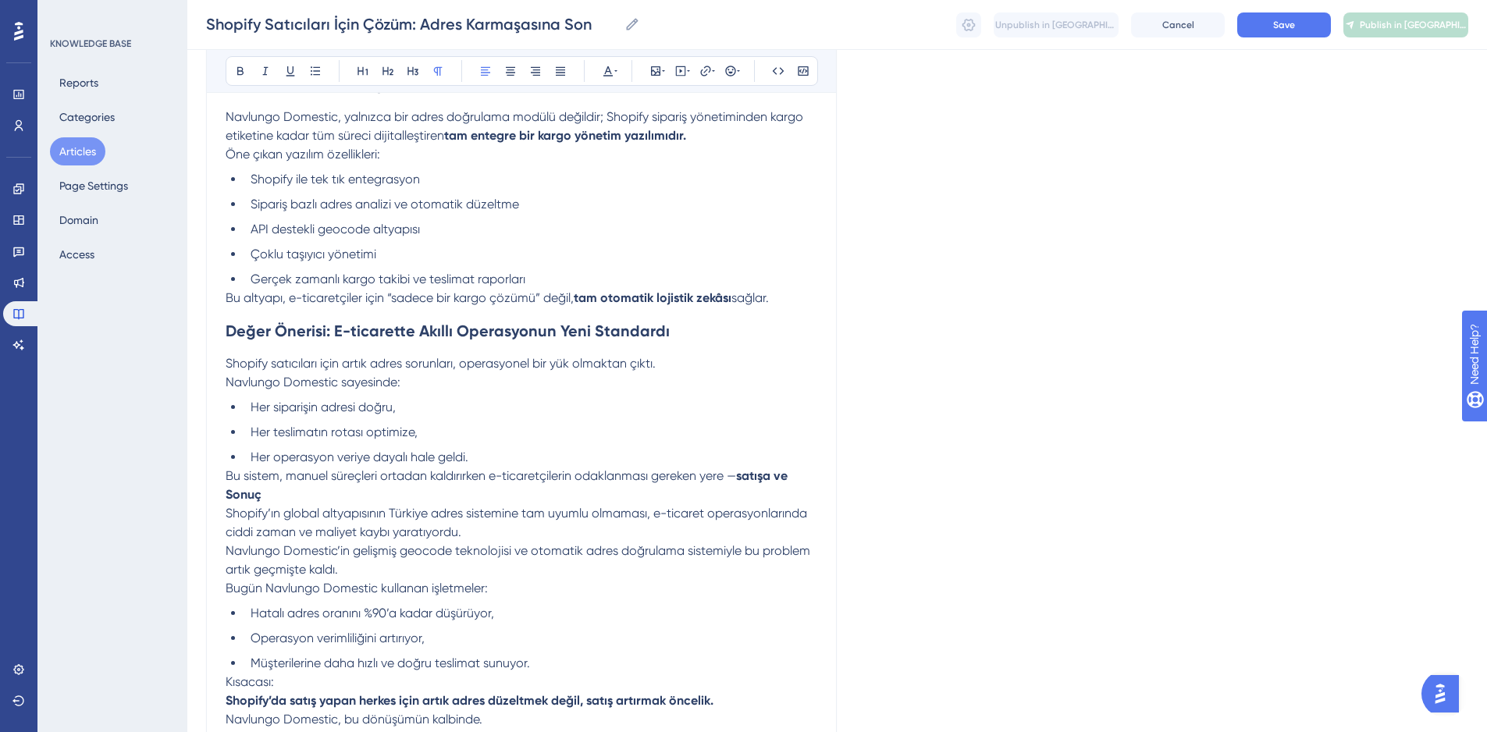
scroll to position [1565, 0]
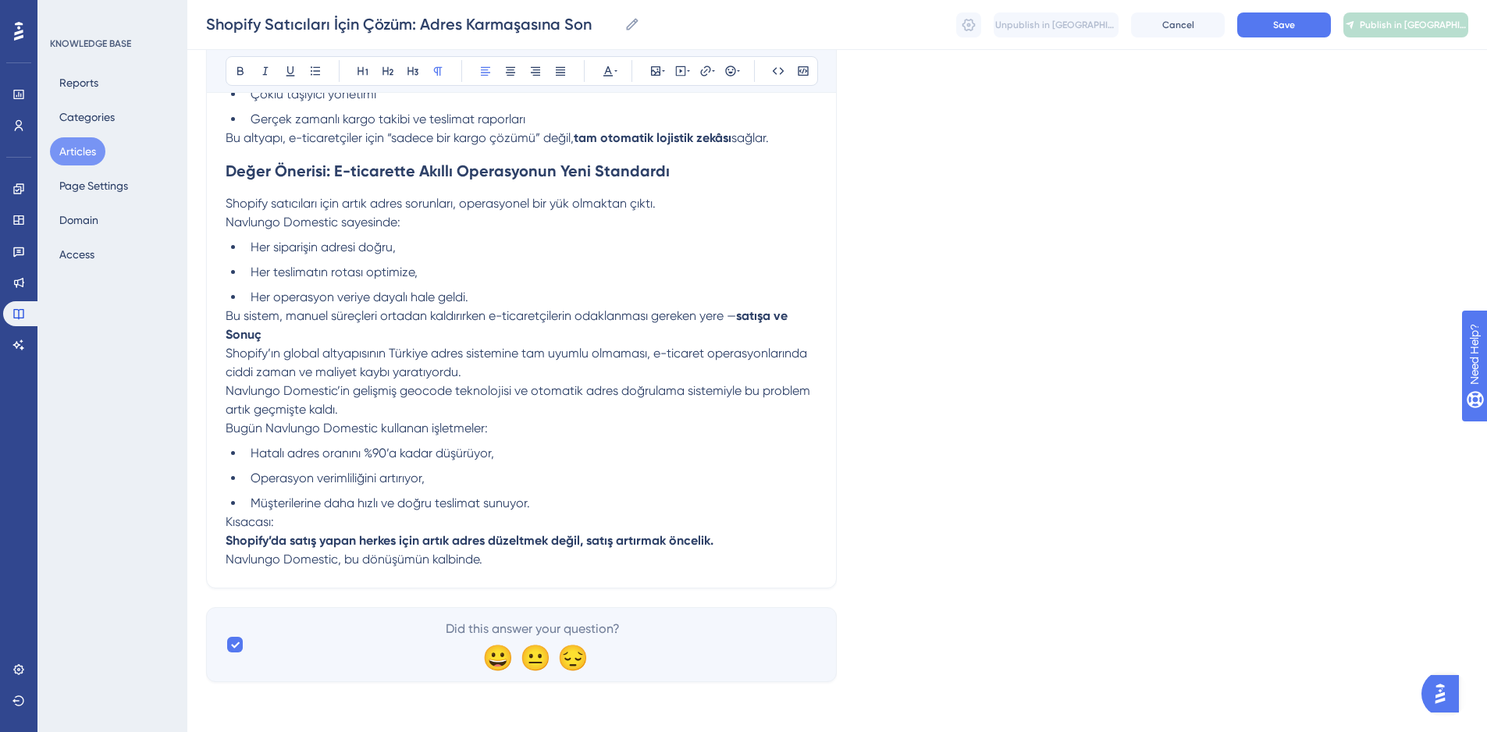
type input "Shopify Satıcılarının Doğru SKa"
drag, startPoint x: 236, startPoint y: 421, endPoint x: 219, endPoint y: 390, distance: 34.6
click at [235, 421] on span "Bugün Navlungo Domestic kullanan işletmeler:" at bounding box center [357, 428] width 262 height 15
click at [297, 343] on p "Bu sistem, manuel süreçleri ortadan kaldırırken e-ticaretçilerin odaklanması ge…" at bounding box center [522, 325] width 592 height 37
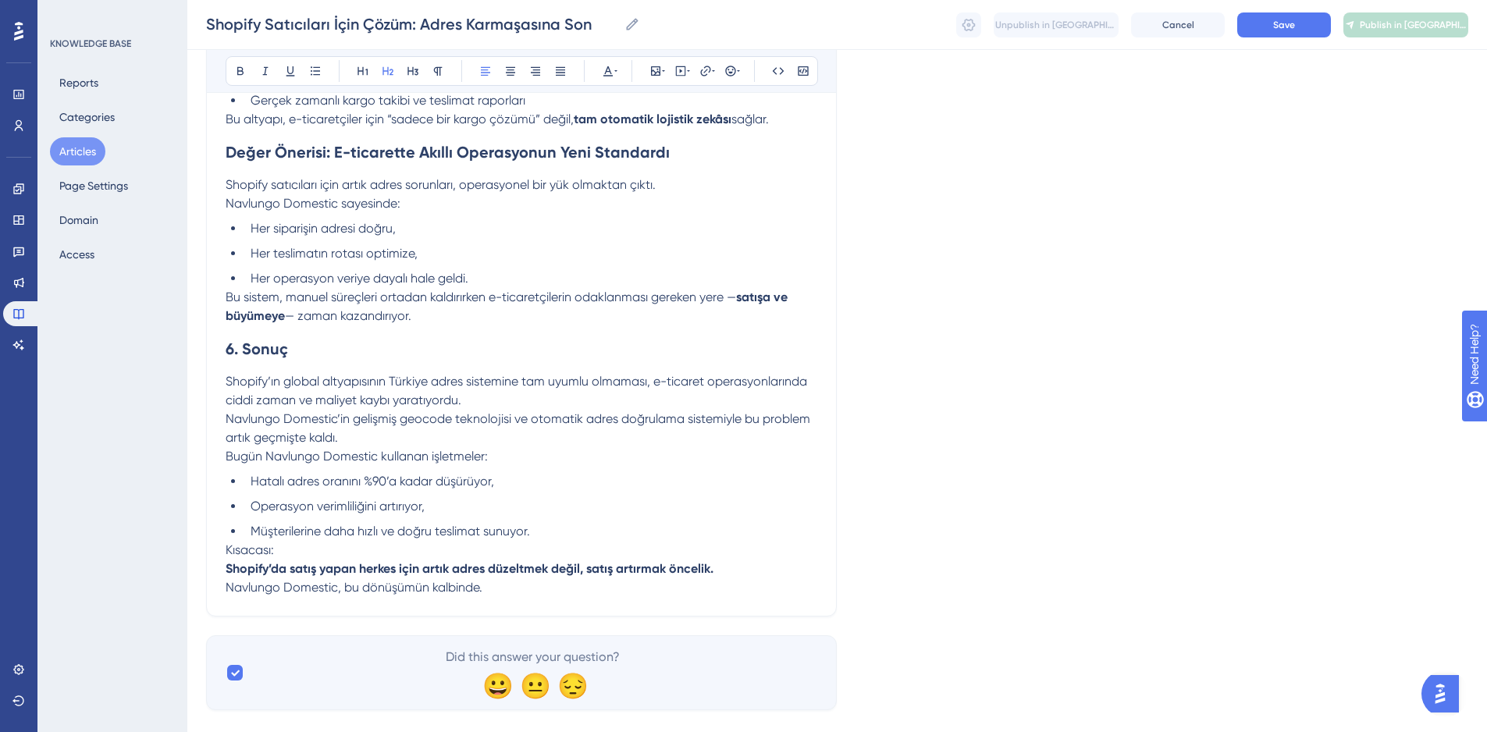
click at [300, 363] on h2 "6. Sonuç" at bounding box center [522, 349] width 592 height 47
click at [244, 358] on strong "6. Sonuç" at bounding box center [257, 349] width 62 height 19
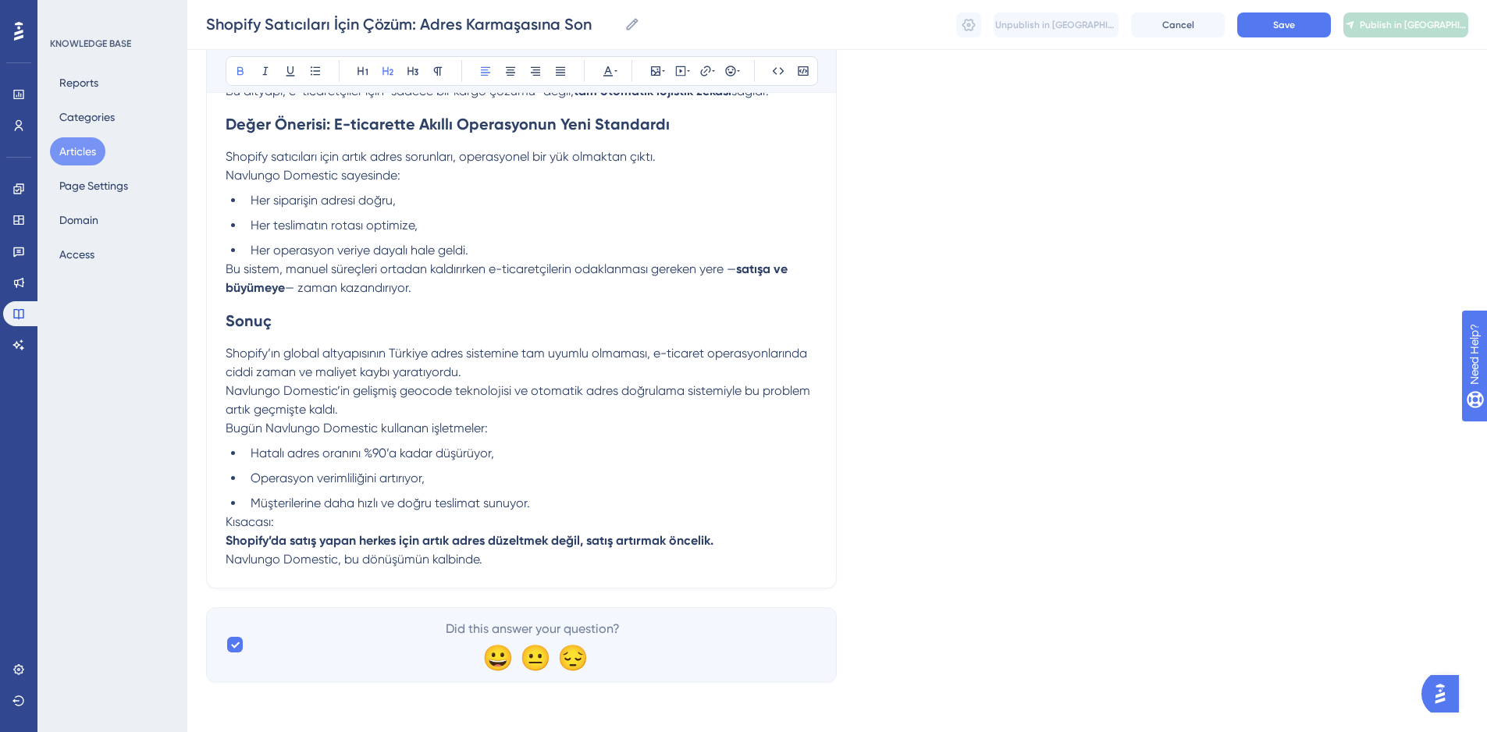
scroll to position [1611, 0]
click at [1300, 20] on button "Save" at bounding box center [1284, 24] width 94 height 25
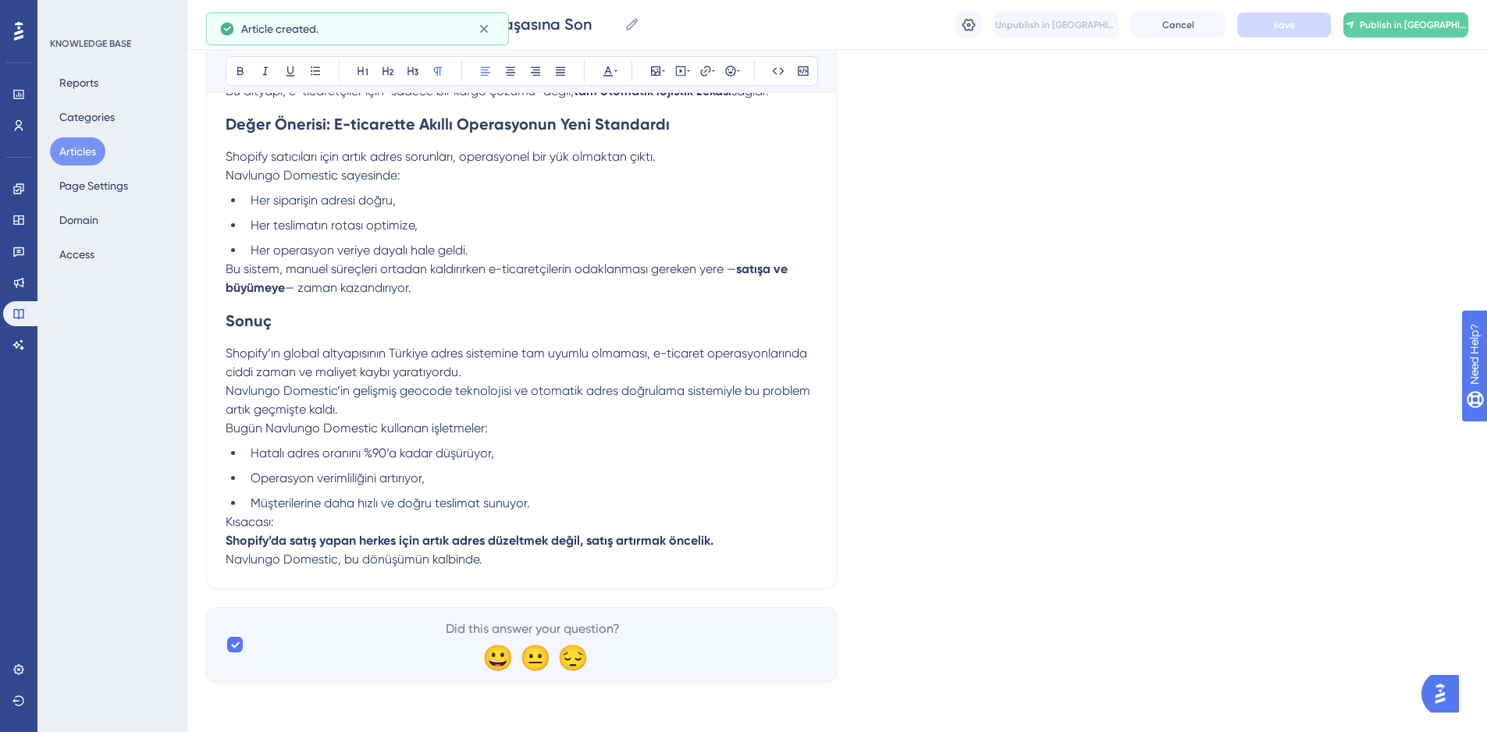
scroll to position [1434, 0]
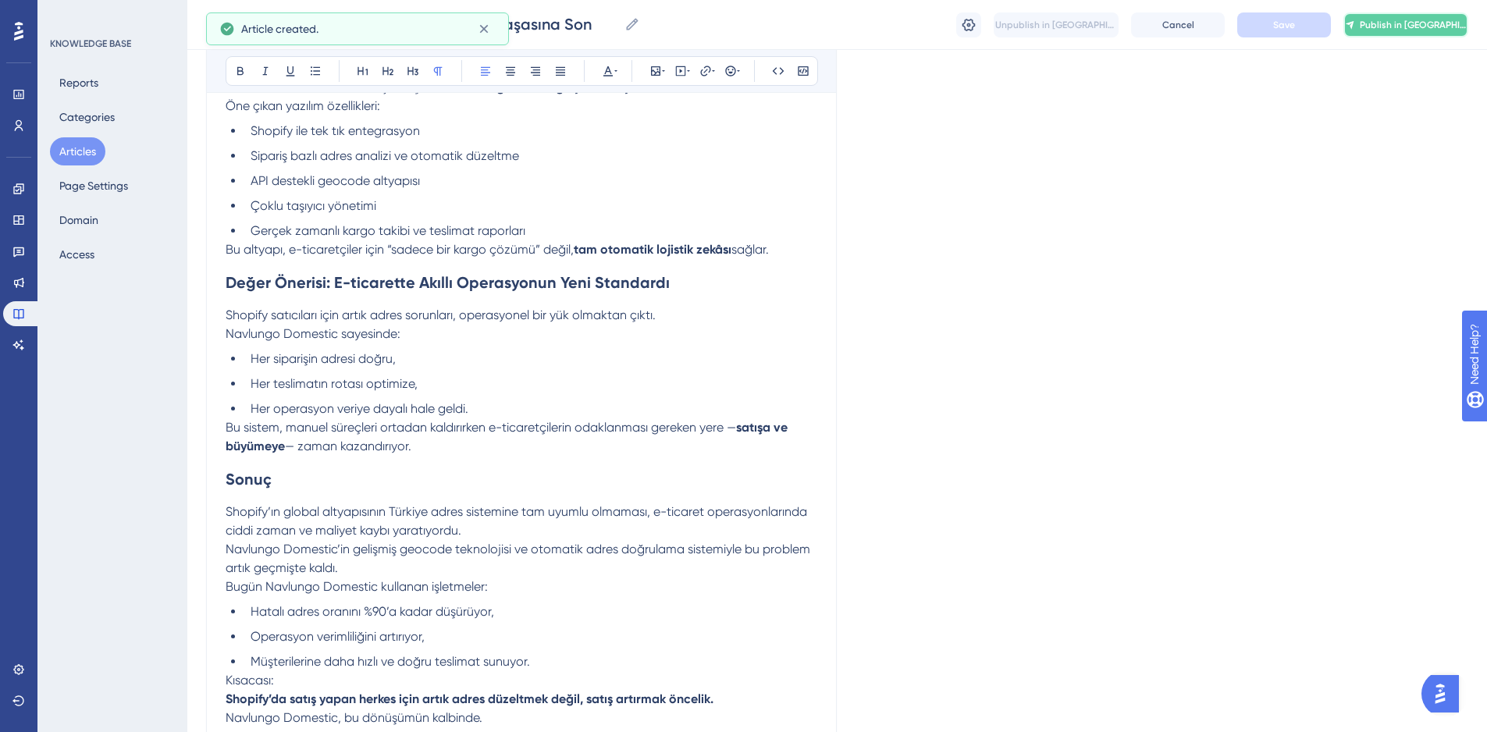
click at [1426, 31] on button "Publish in TR" at bounding box center [1406, 24] width 125 height 25
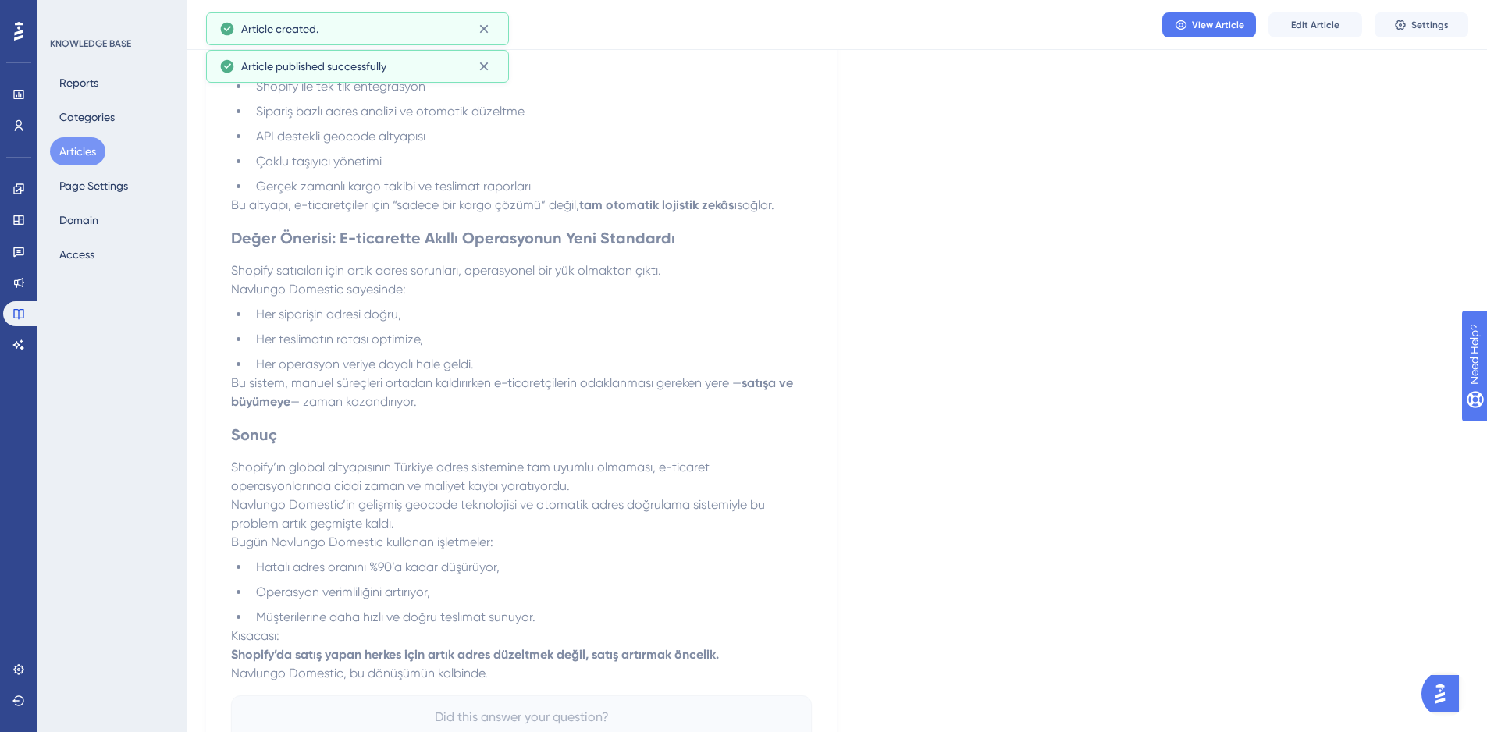
click at [84, 151] on button "Articles" at bounding box center [77, 151] width 55 height 28
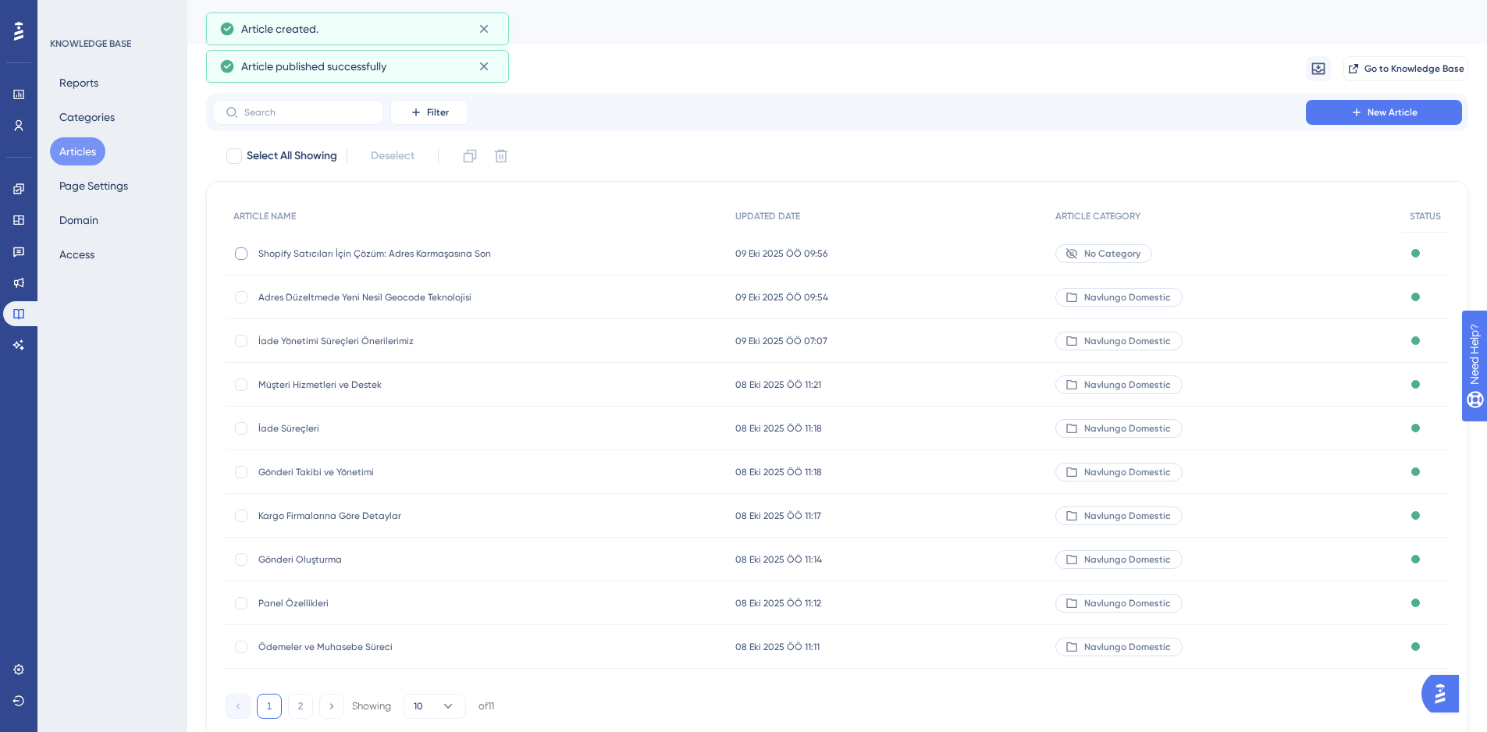
click at [240, 255] on div at bounding box center [241, 253] width 12 height 12
checkbox input "true"
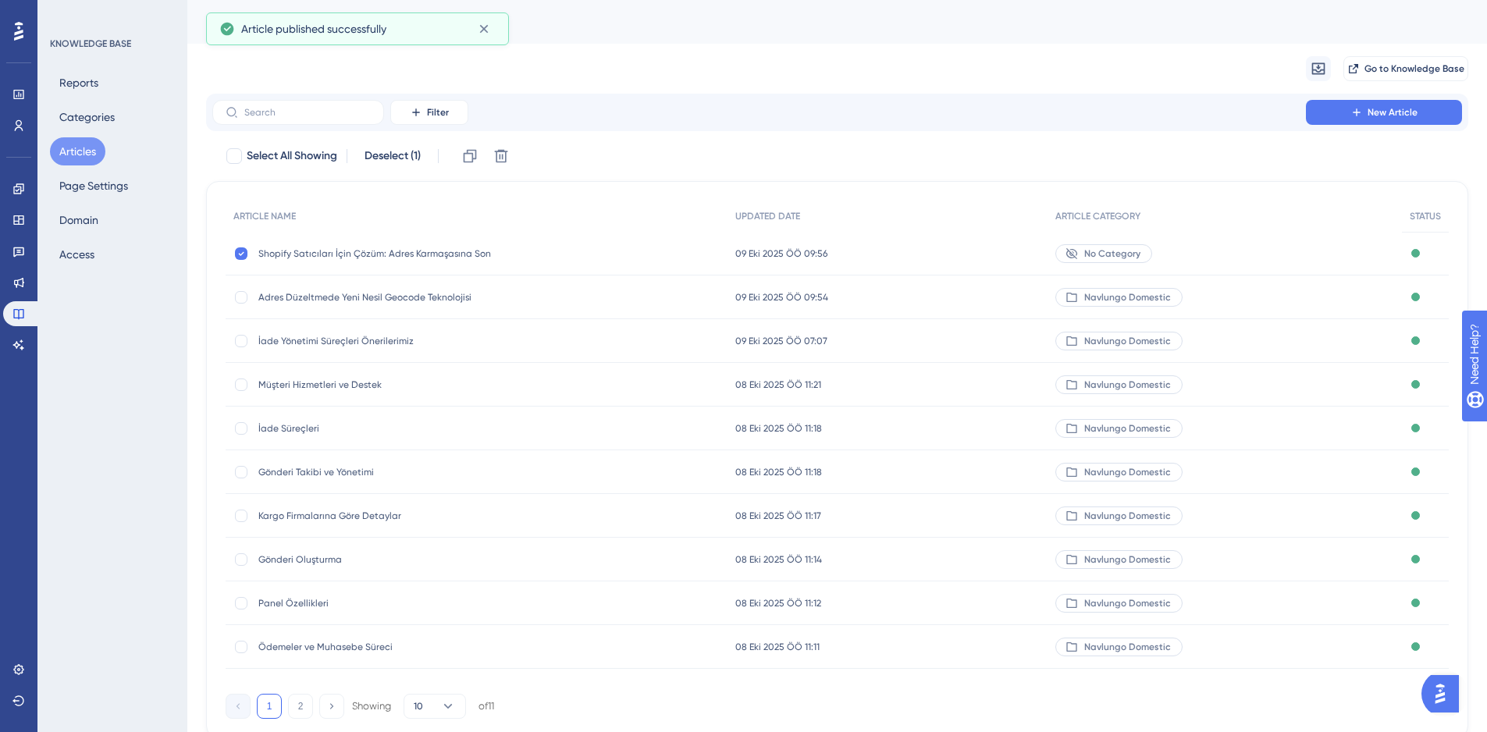
click at [1110, 254] on span "No Category" at bounding box center [1112, 253] width 56 height 12
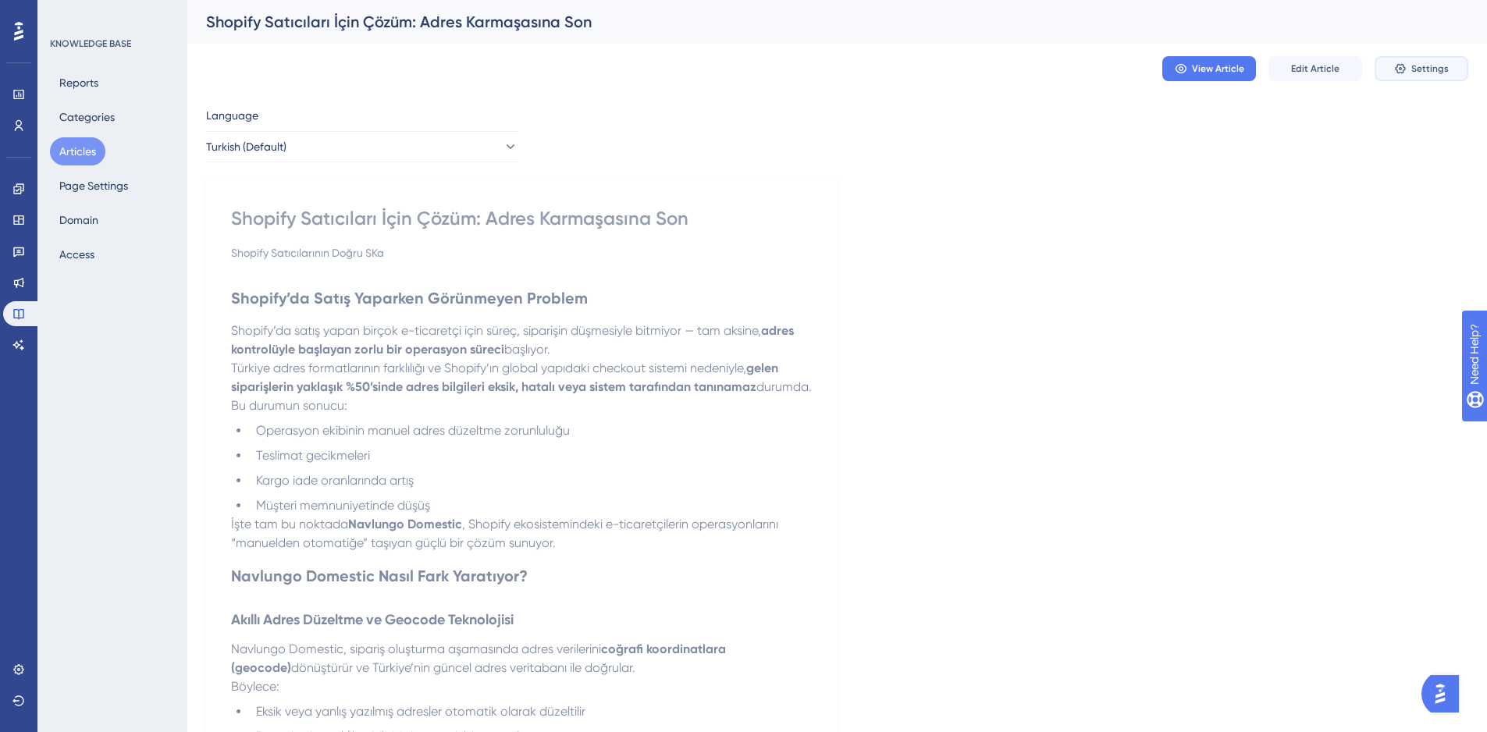
click at [1440, 73] on span "Settings" at bounding box center [1430, 68] width 37 height 12
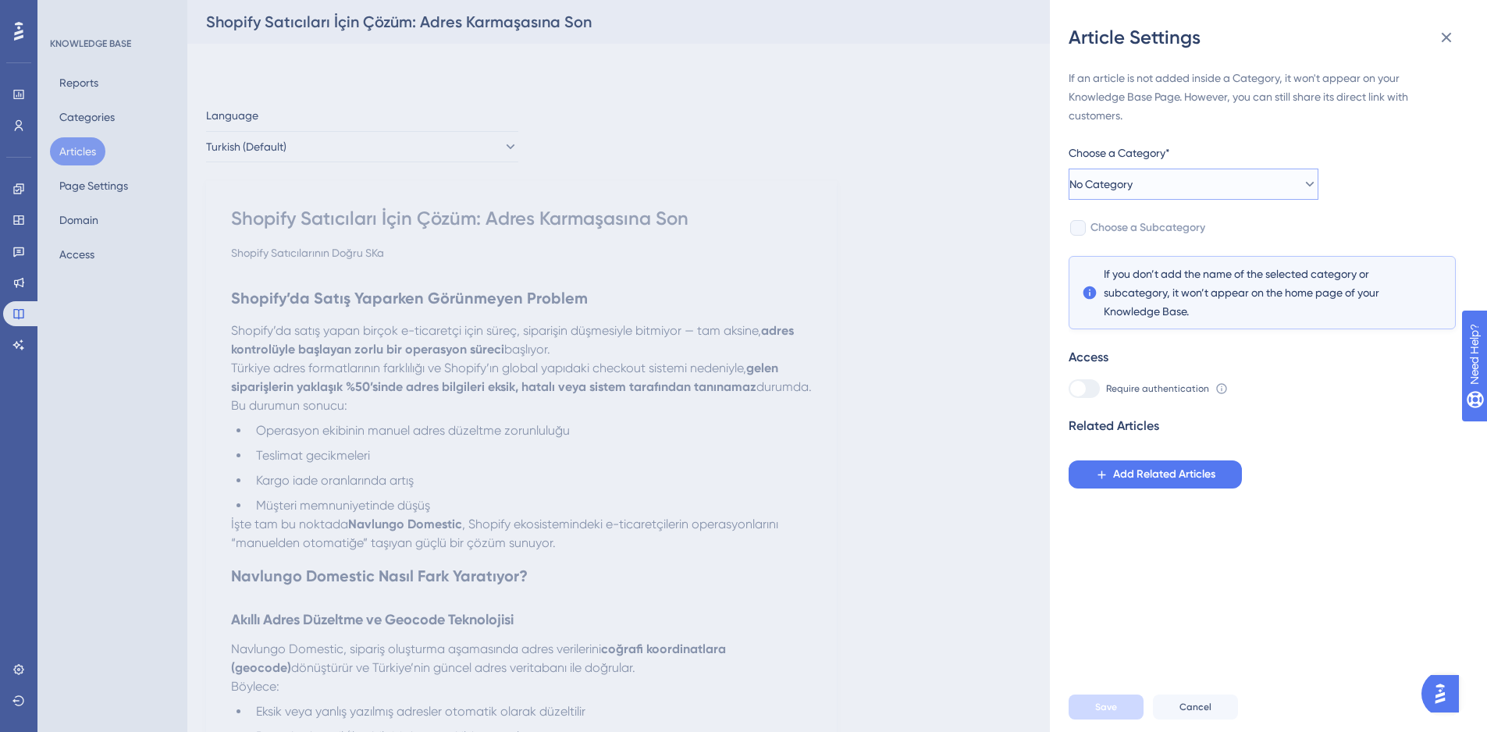
click at [1162, 186] on button "No Category" at bounding box center [1194, 184] width 250 height 31
click at [1157, 262] on span "Navlungo Domestic" at bounding box center [1139, 263] width 97 height 19
drag, startPoint x: 1365, startPoint y: 477, endPoint x: 1359, endPoint y: 486, distance: 10.6
click at [1365, 478] on div "Related Articles Add Related Articles" at bounding box center [1262, 453] width 387 height 72
click at [1112, 714] on span "Save" at bounding box center [1106, 707] width 22 height 12
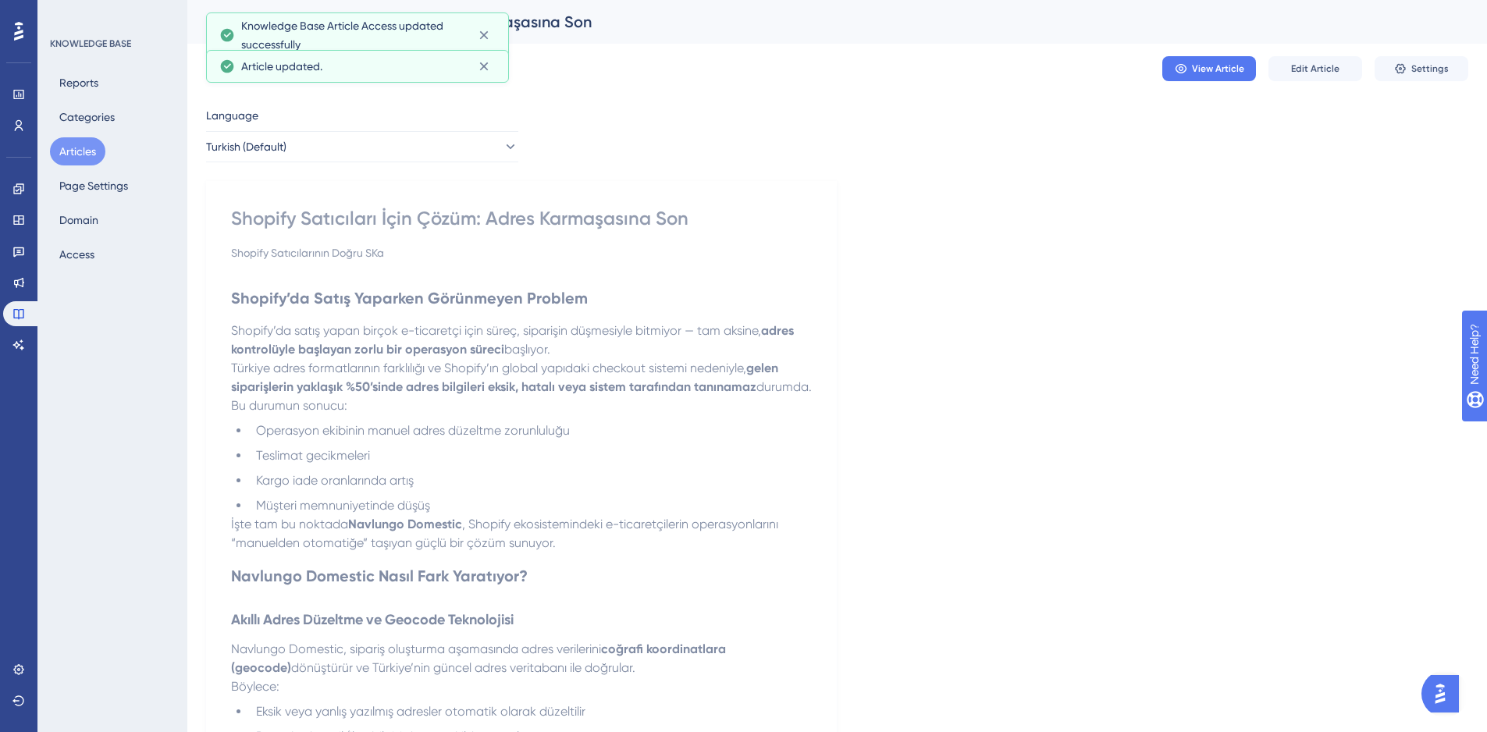
click at [66, 147] on button "Articles" at bounding box center [77, 151] width 55 height 28
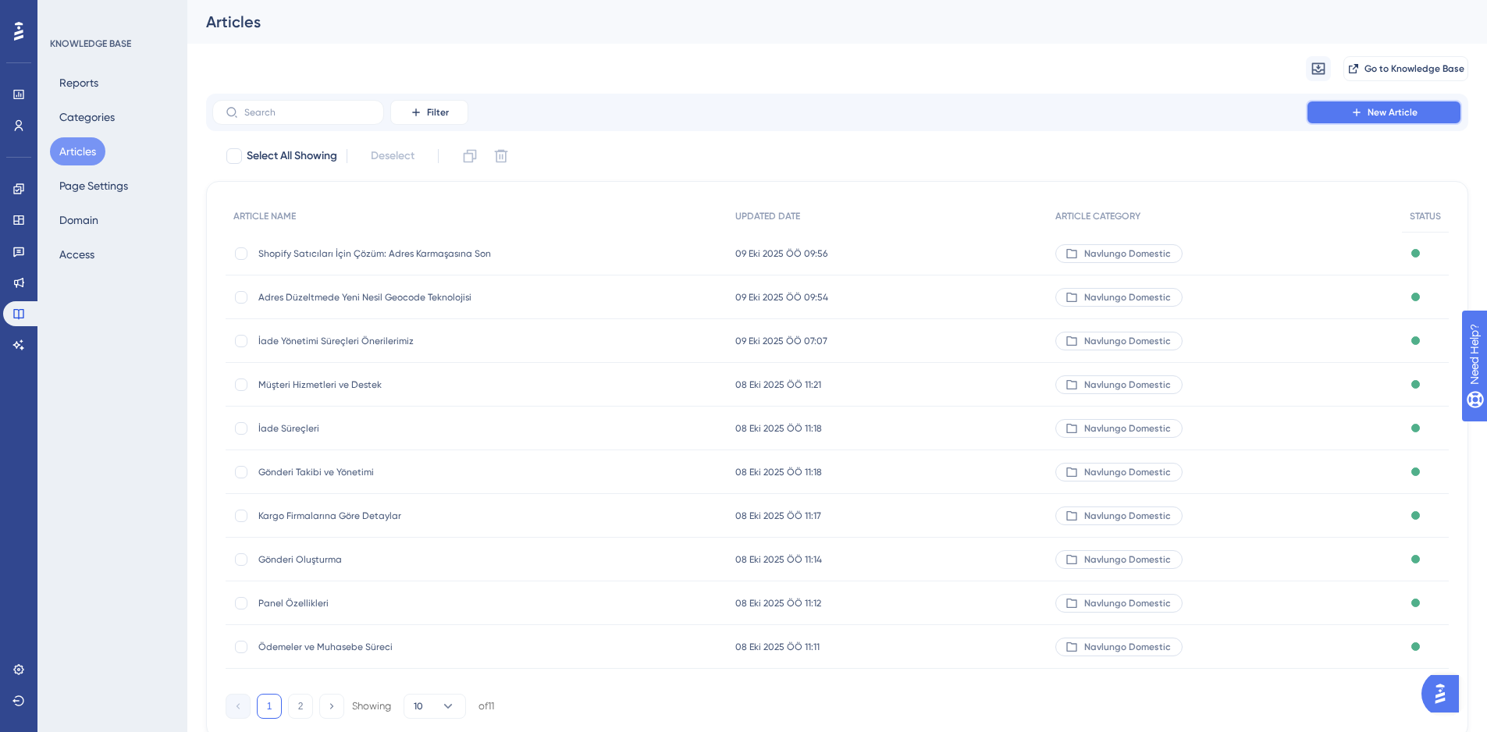
click at [1337, 112] on button "New Article" at bounding box center [1384, 112] width 156 height 25
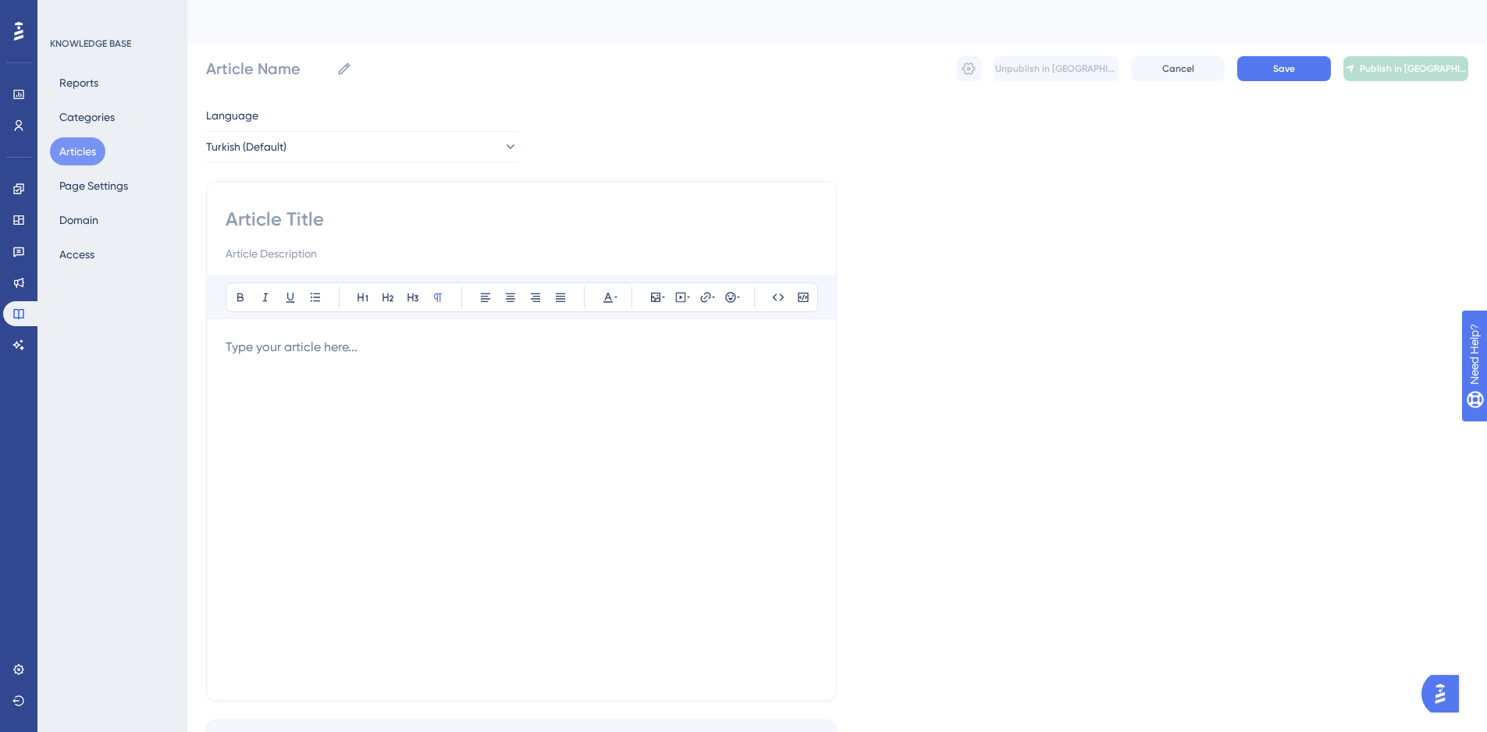
click at [285, 215] on input at bounding box center [522, 219] width 592 height 25
paste input "Shopify Satıcıları İçin Yeni Nesil Kargo Yönetimi: Navlungo Domestic ile Adres,…"
type input "Shopify Satıcıları İçin Yeni Nesil Kargo Yönetimi: Navlungo Domestic ile Adres,…"
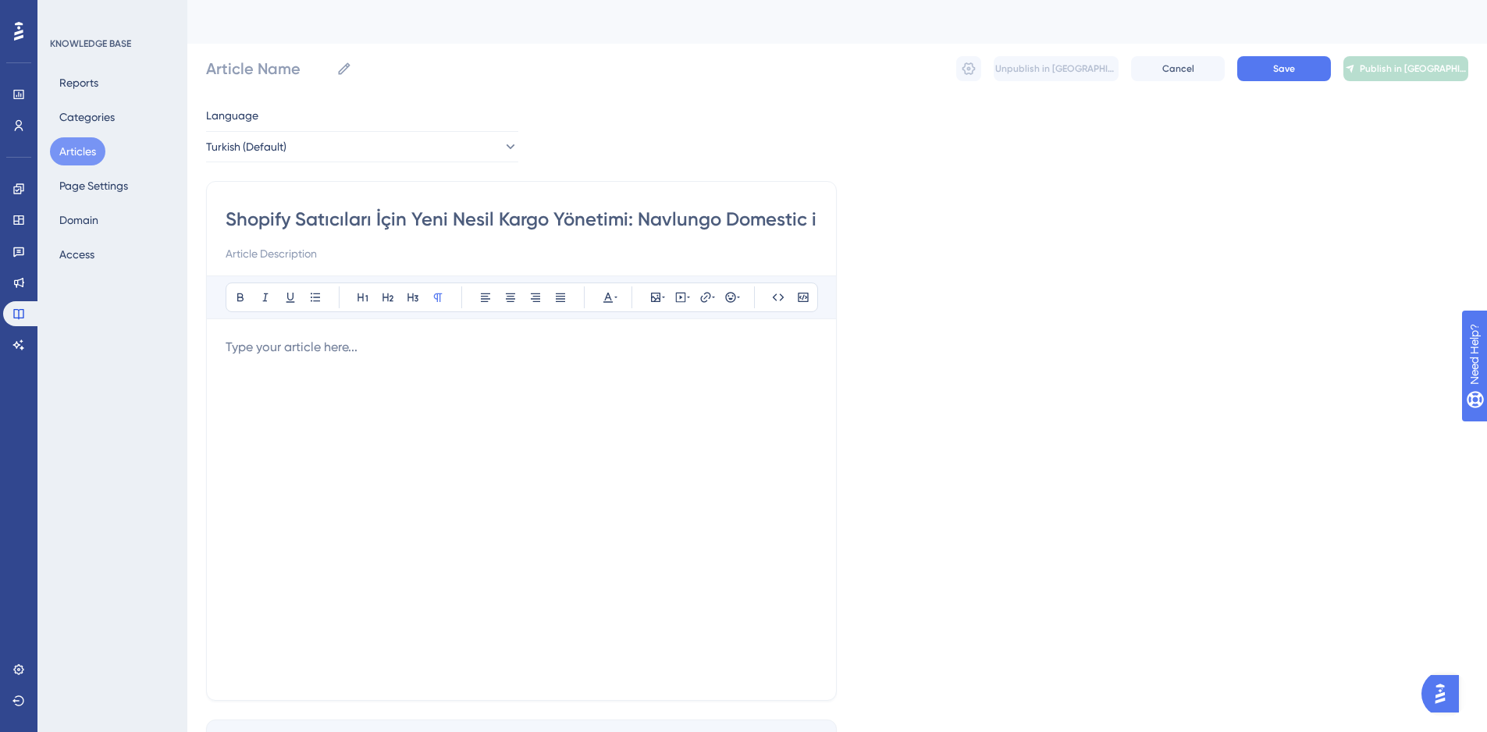
scroll to position [0, 461]
type input "Shopify Satıcıları İçin Yeni Nesil Kargo Yönetimi: Navlungo Domestic ile Adres,…"
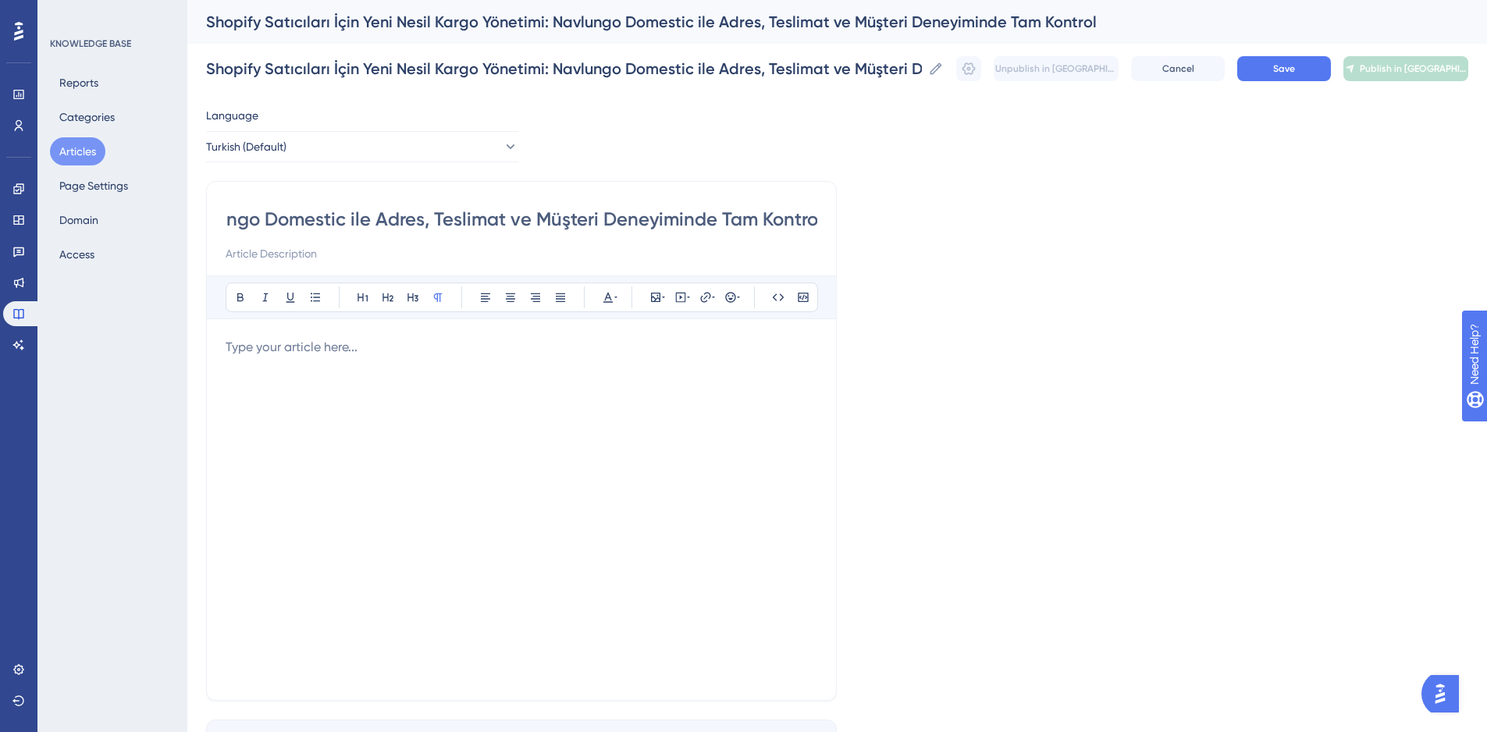
type input "Shopify Satıcıları İçin Yeni Nesil Kargo Yönetimi: Navlungo Domestic ile Adres,…"
click at [276, 247] on input at bounding box center [522, 253] width 592 height 19
drag, startPoint x: 638, startPoint y: 218, endPoint x: 582, endPoint y: 221, distance: 55.5
click at [582, 221] on input "Shopify Satıcıları İçin Yeni Nesil Kargo Yönetimi: Navlungo Domestic ile Adres,…" at bounding box center [522, 219] width 592 height 25
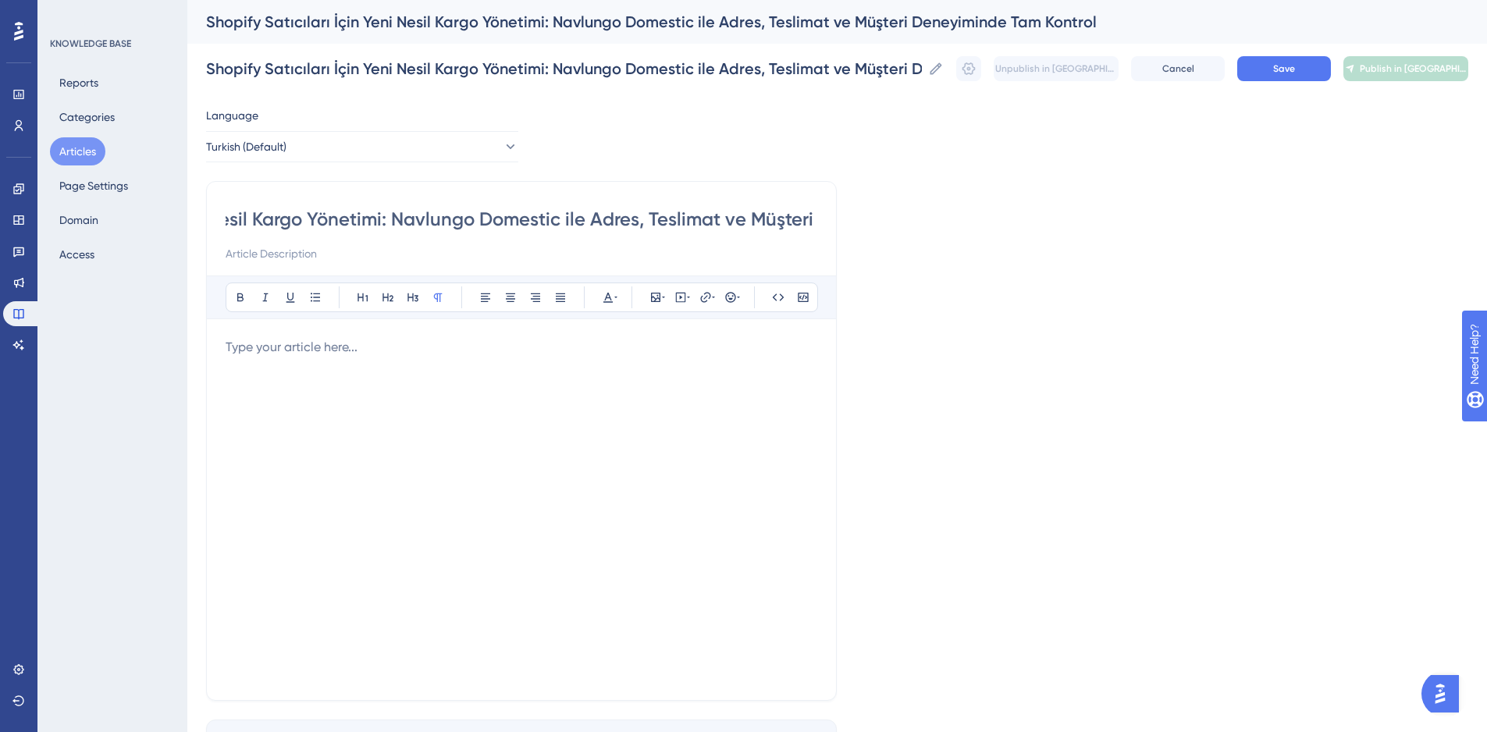
click at [297, 258] on input at bounding box center [522, 253] width 592 height 19
paste input "Navlungo Domestic ile"
type input "Navlungo Domestic ile Kargo'da Tam Kontrol"
click at [404, 487] on div at bounding box center [522, 510] width 592 height 344
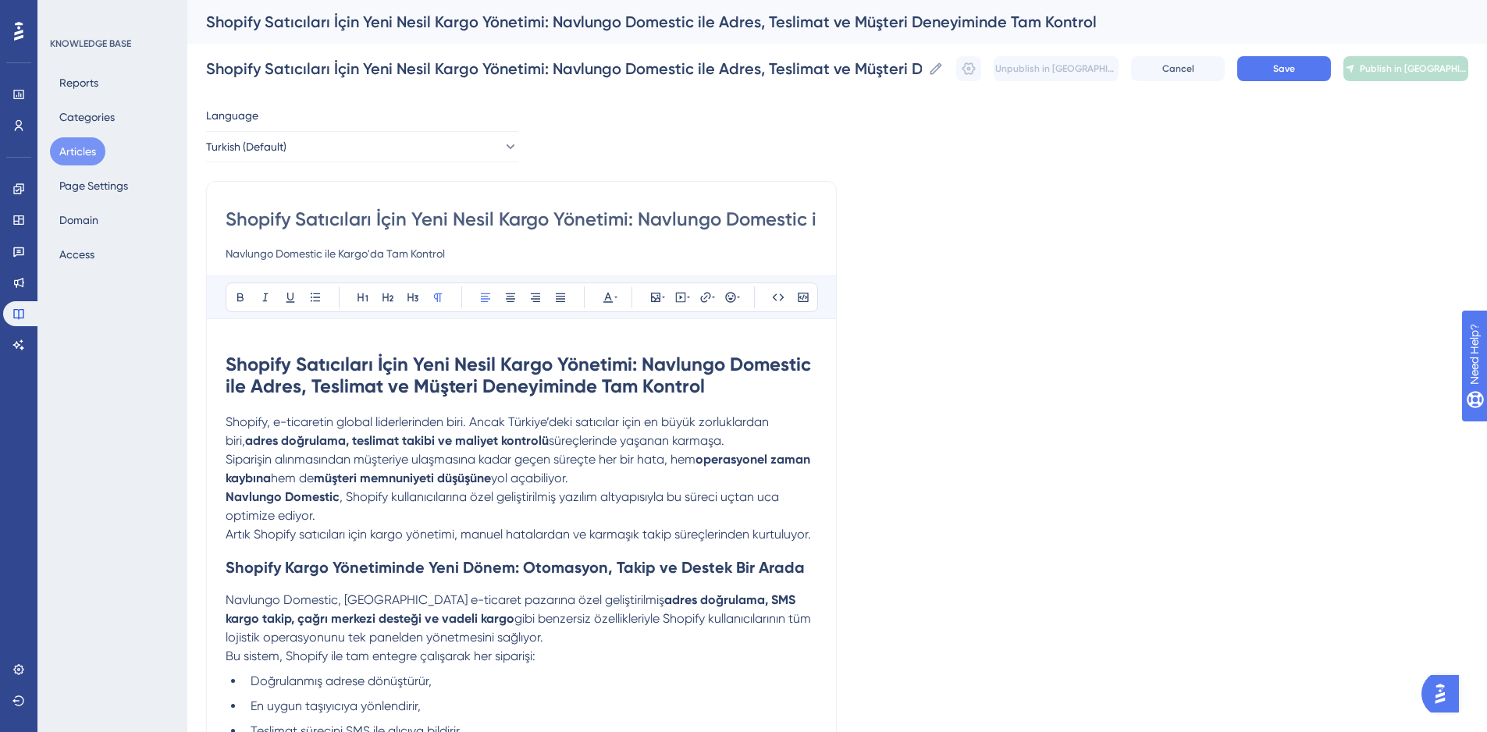
scroll to position [1481, 0]
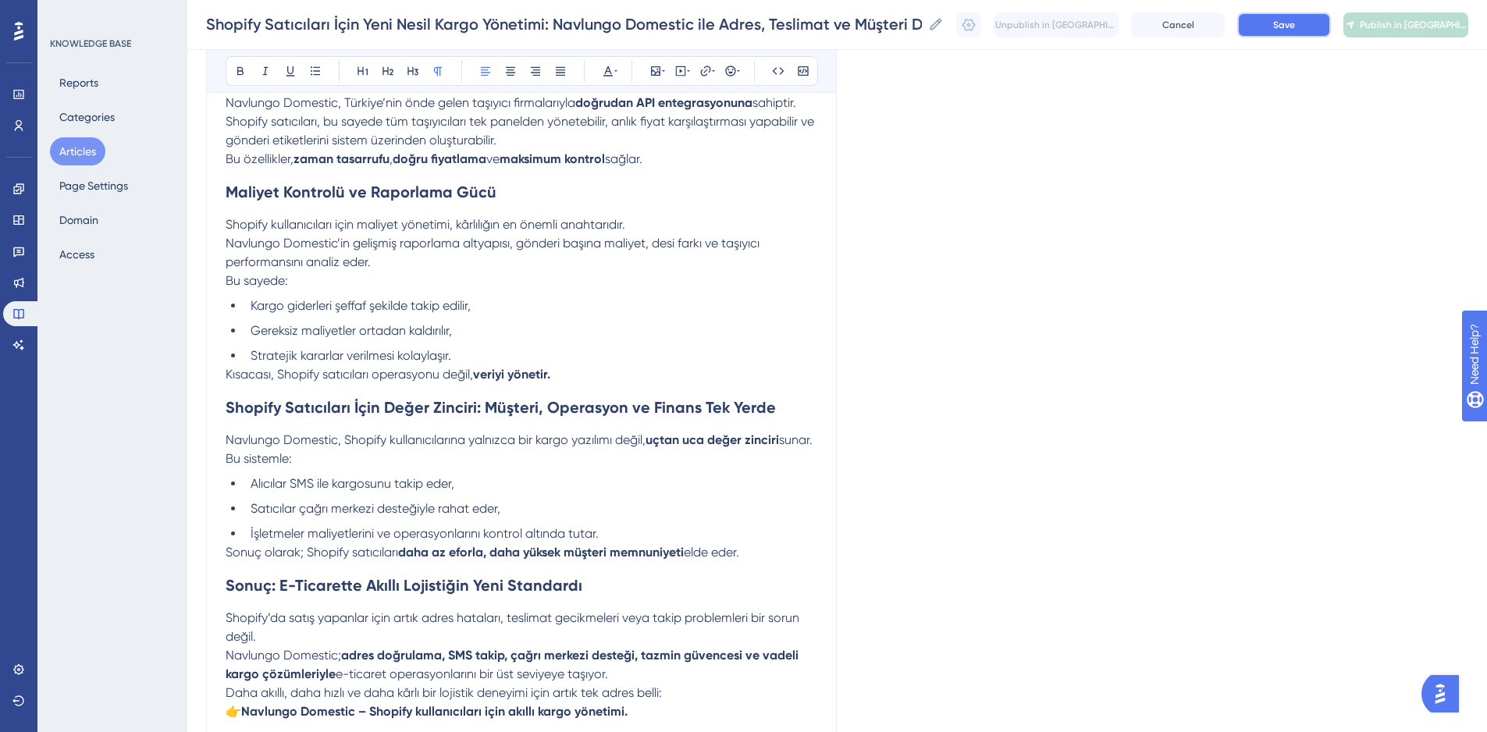
click at [1324, 24] on button "Save" at bounding box center [1284, 24] width 94 height 25
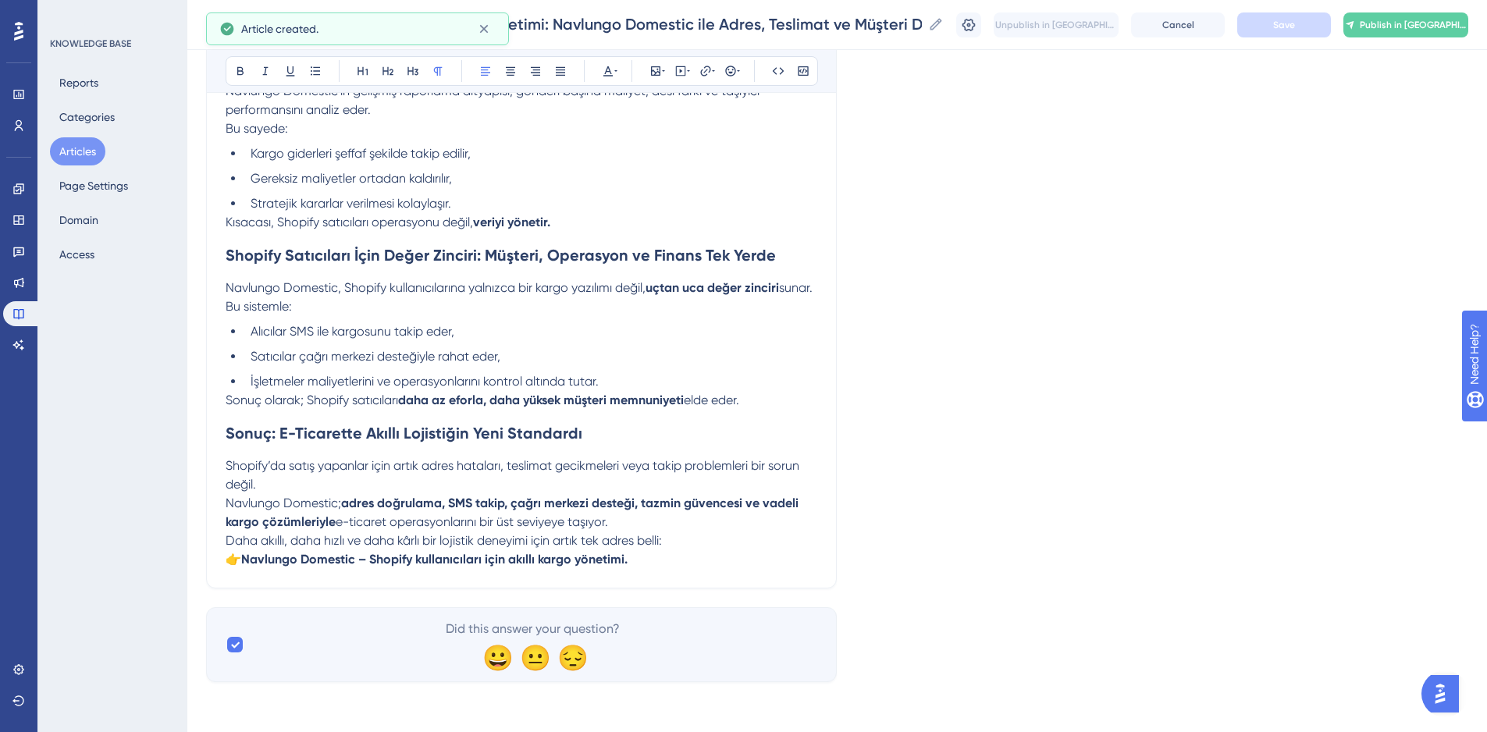
scroll to position [1652, 0]
click at [689, 501] on strong "adres doğrulama, SMS takip, çağrı merkezi desteği, tazmin güvencesi ve vadeli k…" at bounding box center [514, 513] width 576 height 34
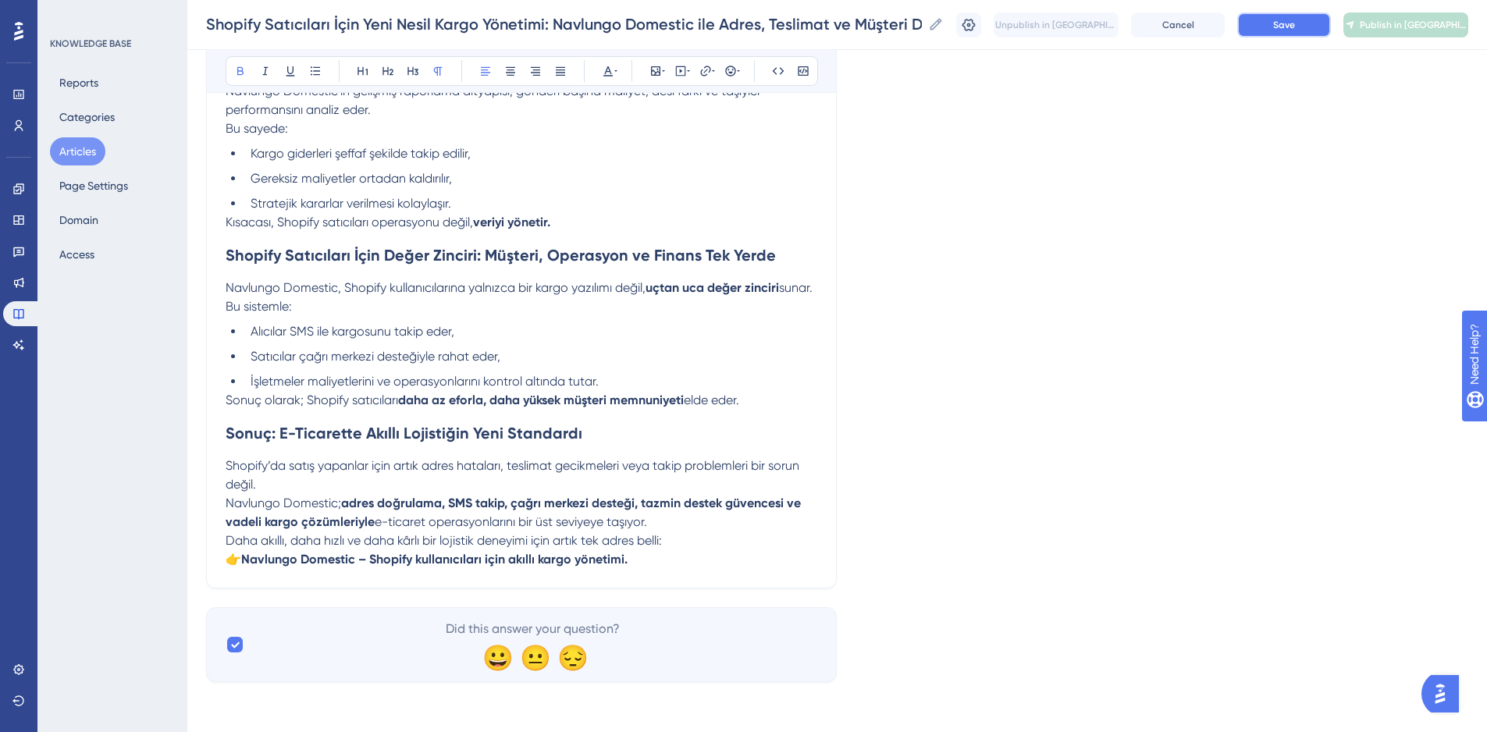
click at [1309, 24] on button "Save" at bounding box center [1284, 24] width 94 height 25
drag, startPoint x: 690, startPoint y: 541, endPoint x: 558, endPoint y: 535, distance: 132.1
click at [558, 535] on p "Daha akıllı, daha hızlı ve daha kârlı bir lojistik deneyimi için artık tek adre…" at bounding box center [522, 550] width 592 height 37
click at [1295, 23] on span "Save" at bounding box center [1284, 25] width 22 height 12
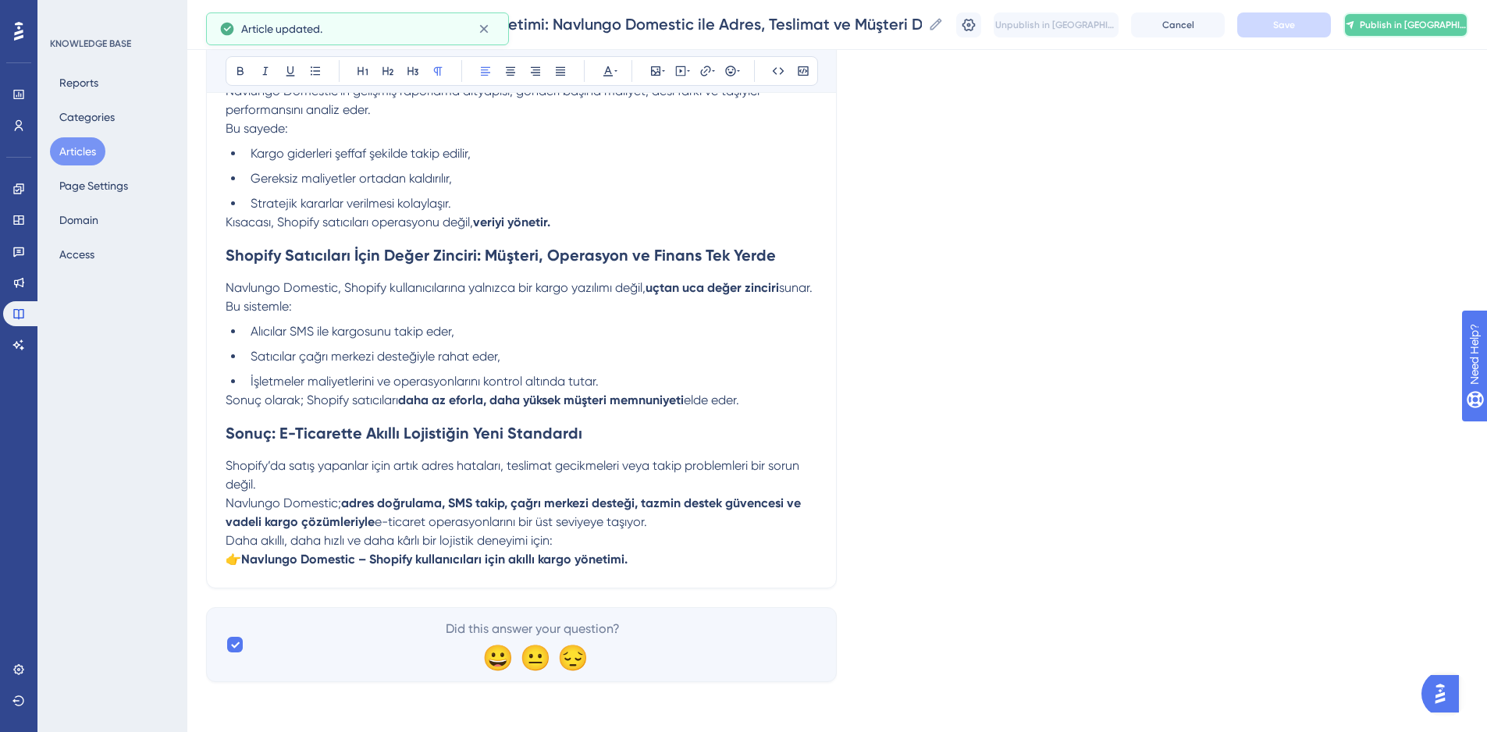
click at [1434, 30] on span "Publish in TR" at bounding box center [1414, 25] width 108 height 12
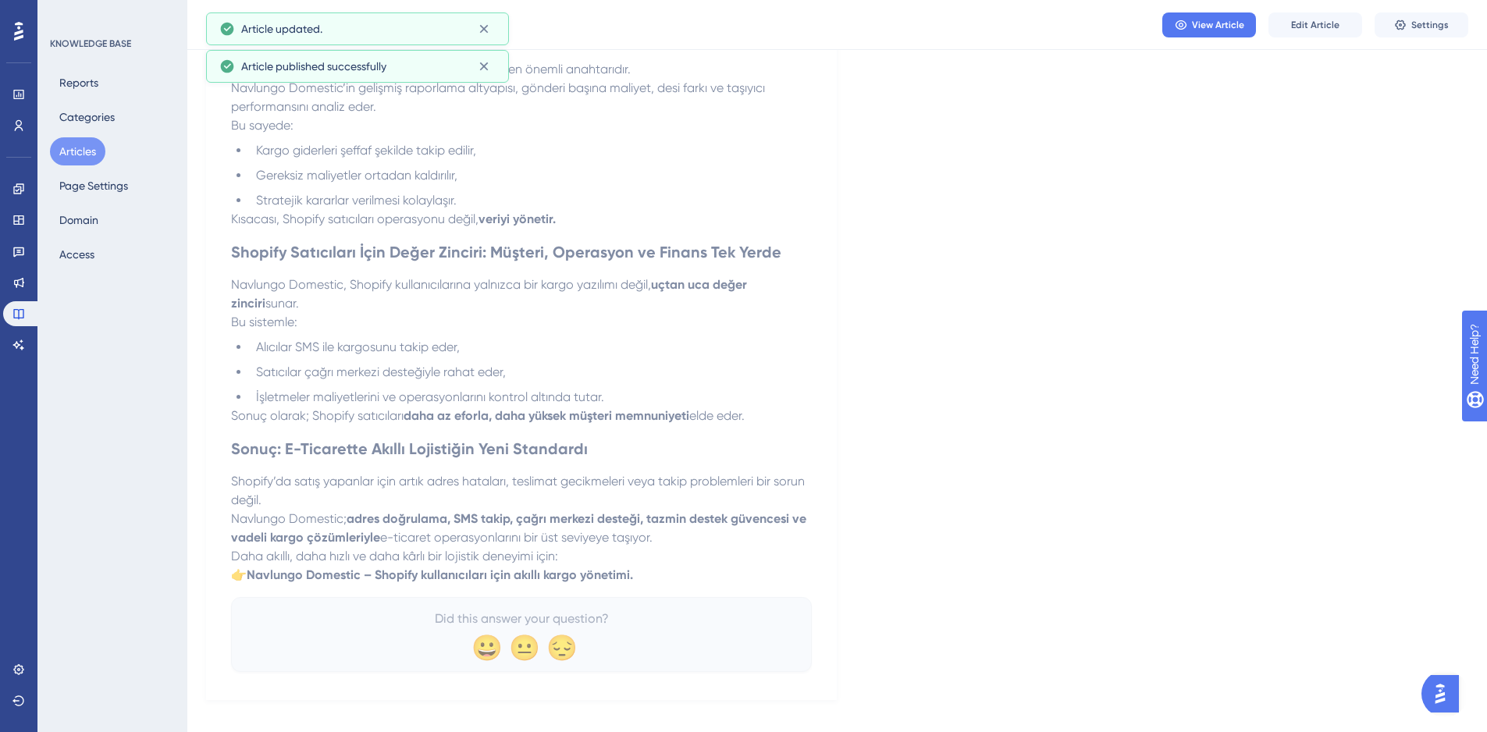
scroll to position [1610, 0]
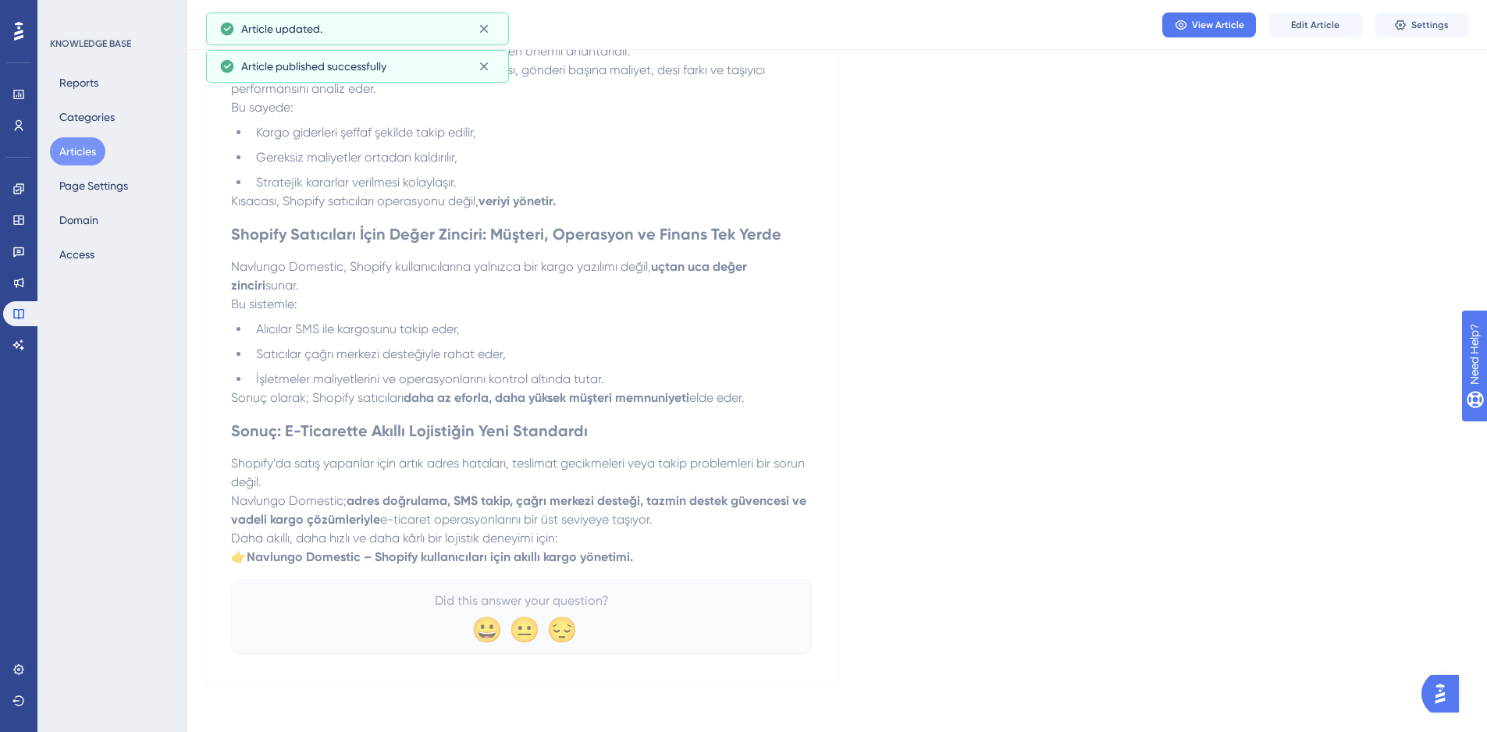
click at [76, 152] on button "Articles" at bounding box center [77, 151] width 55 height 28
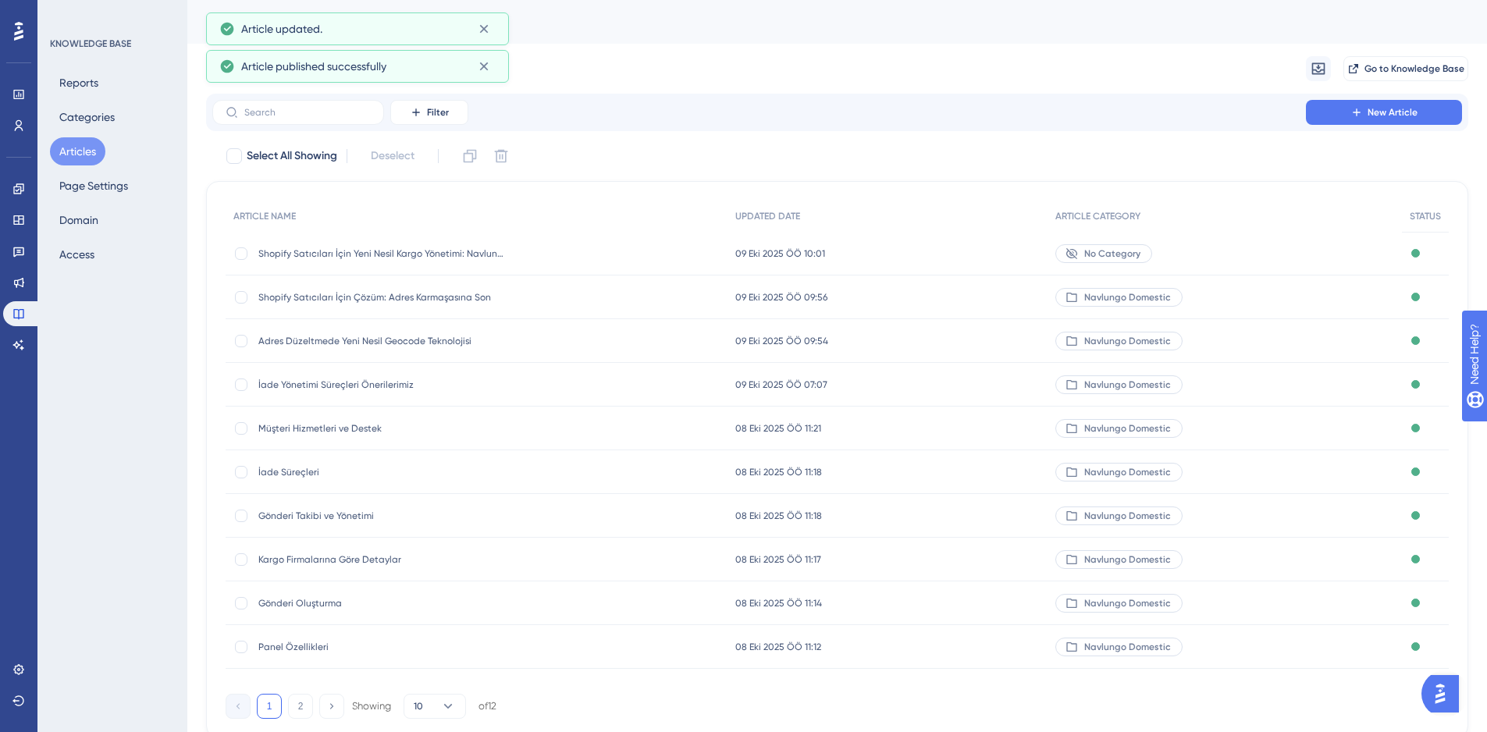
click at [1104, 257] on span "No Category" at bounding box center [1112, 253] width 56 height 12
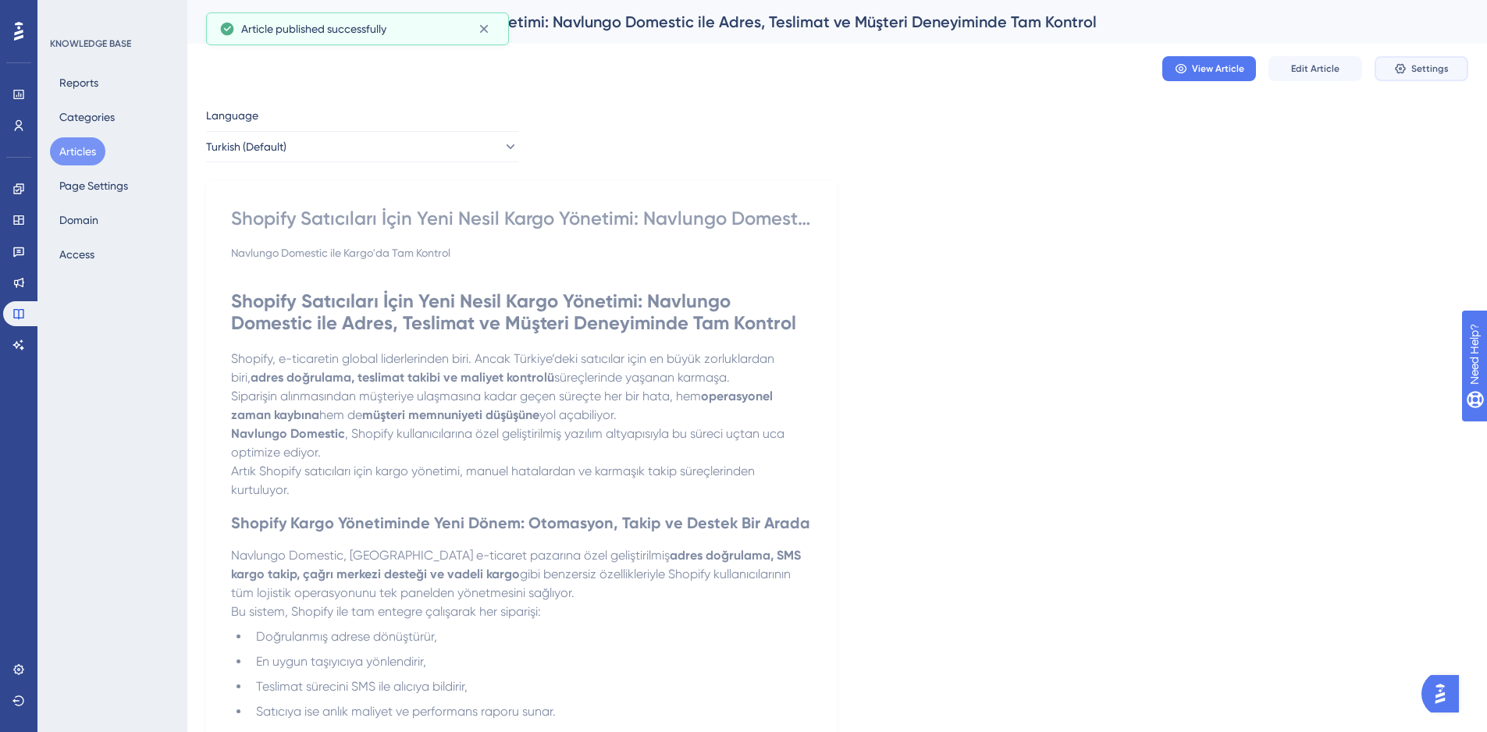
click at [1440, 75] on button "Settings" at bounding box center [1422, 68] width 94 height 25
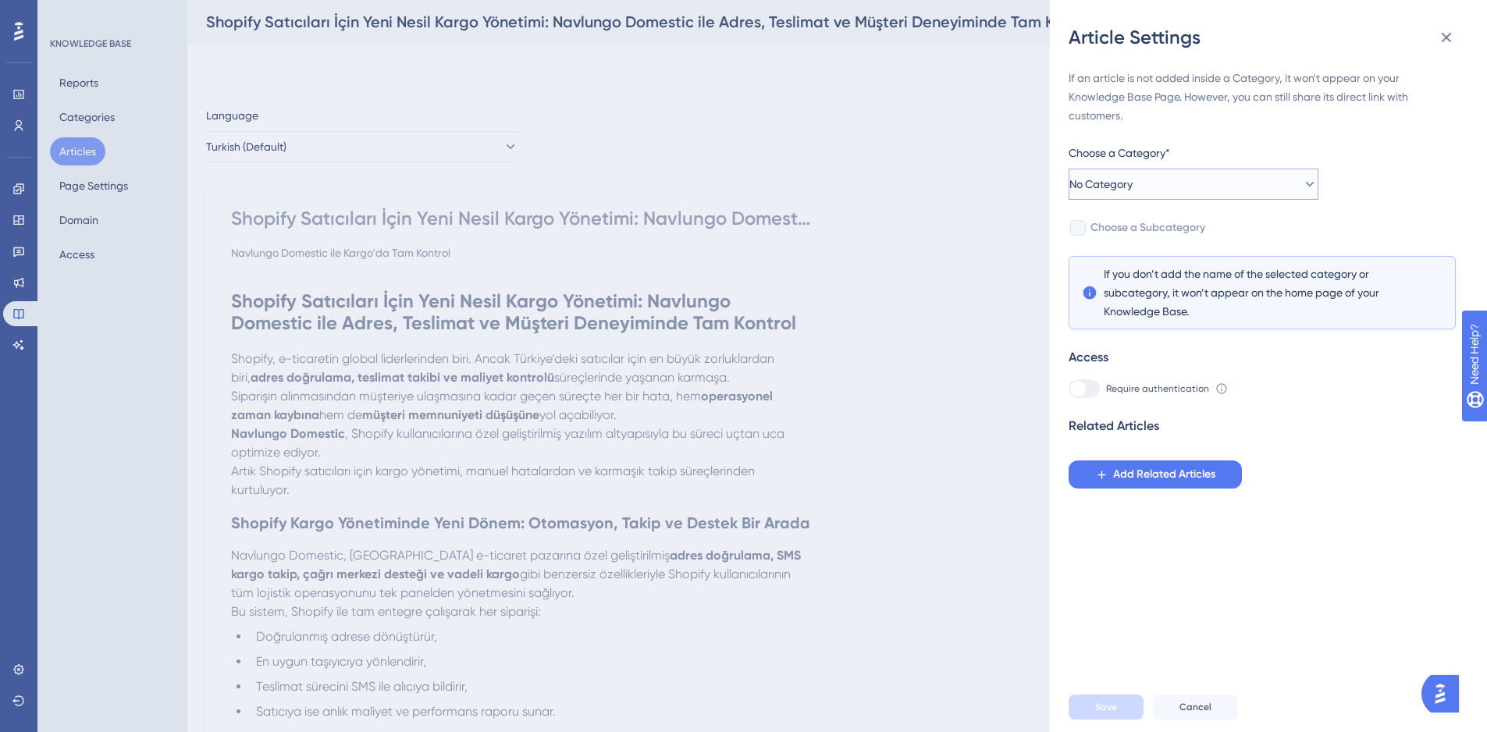
click at [1133, 188] on span "No Category" at bounding box center [1101, 184] width 63 height 19
click at [1138, 265] on span "Navlungo Domestic" at bounding box center [1139, 263] width 97 height 19
click at [1112, 714] on span "Save" at bounding box center [1106, 707] width 22 height 12
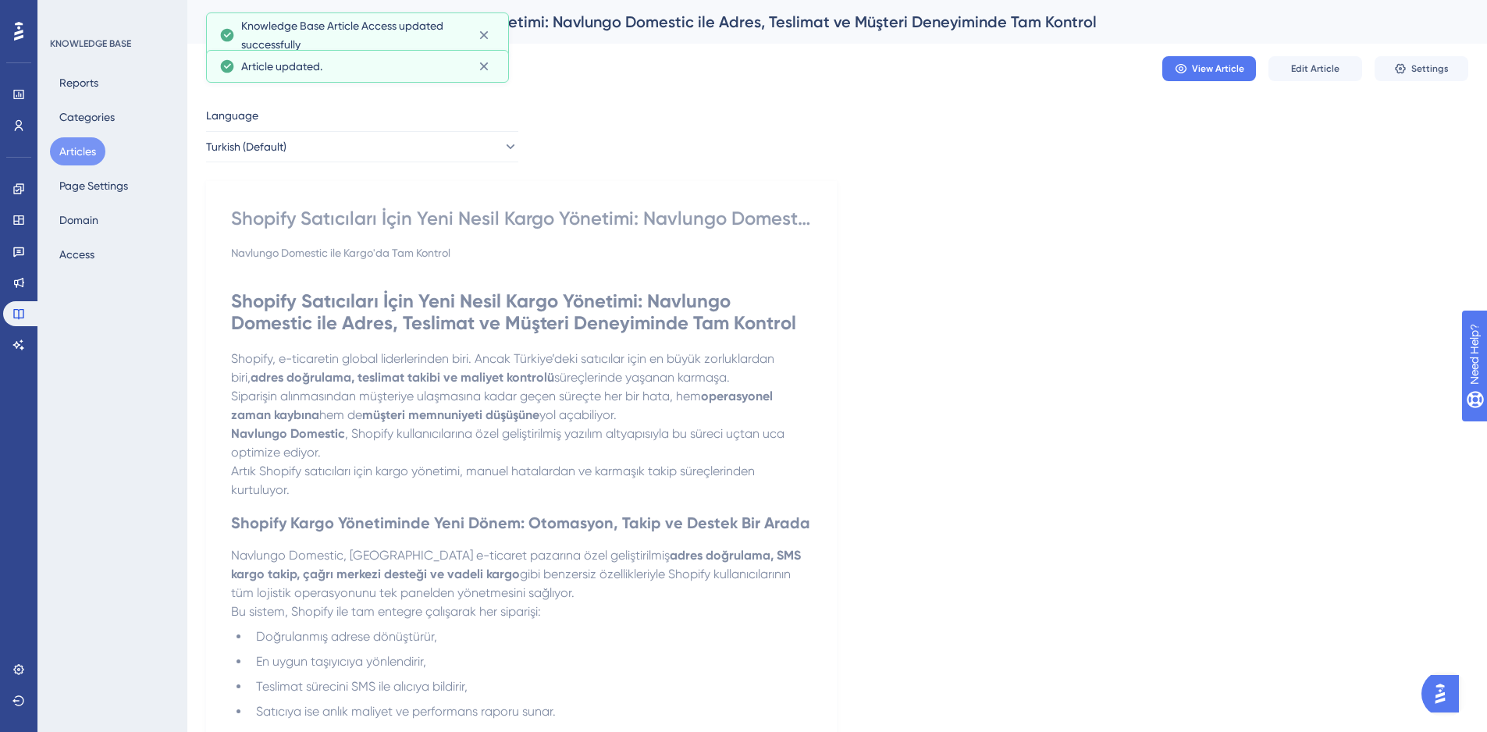
click at [73, 148] on button "Articles" at bounding box center [77, 151] width 55 height 28
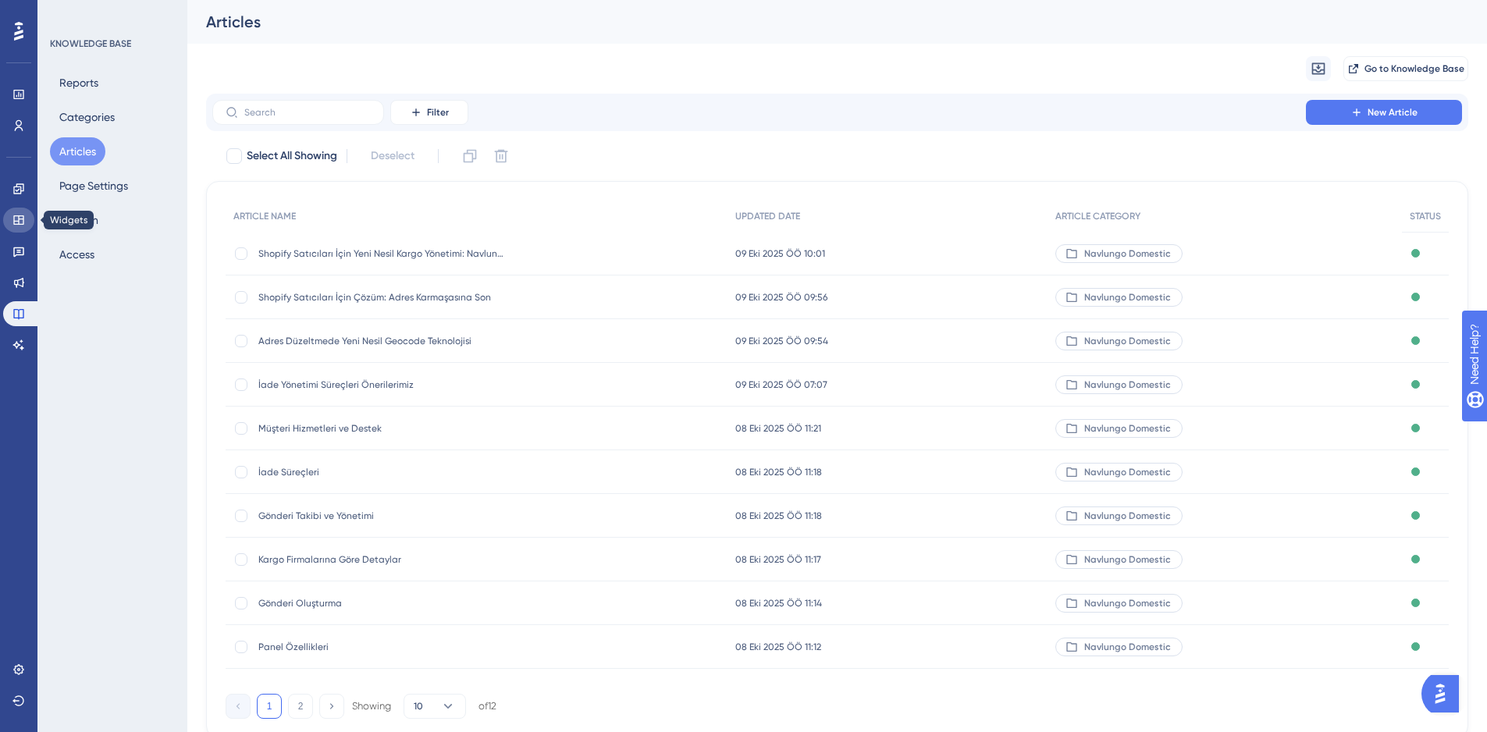
click at [18, 228] on link at bounding box center [18, 220] width 31 height 25
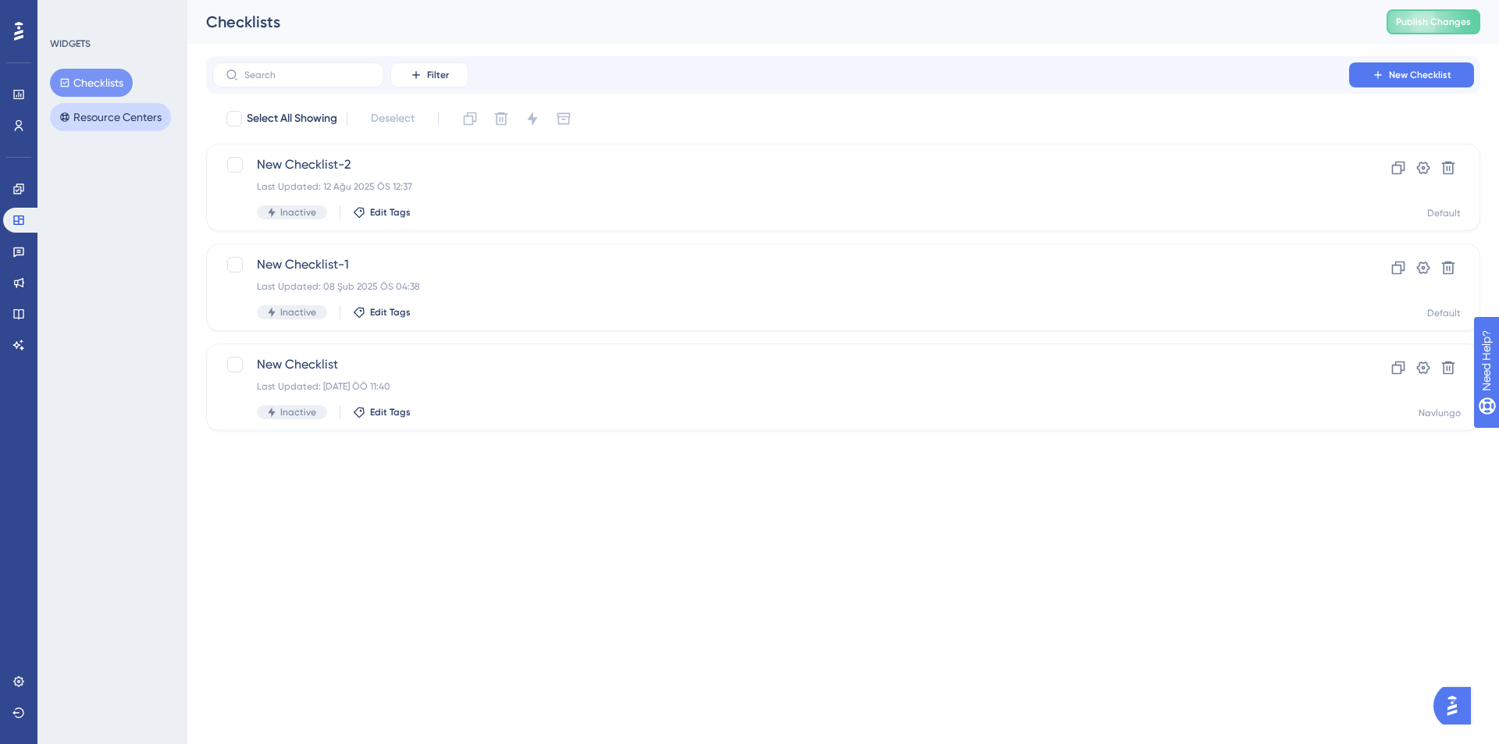
click at [143, 104] on button "Resource Centers" at bounding box center [110, 117] width 121 height 28
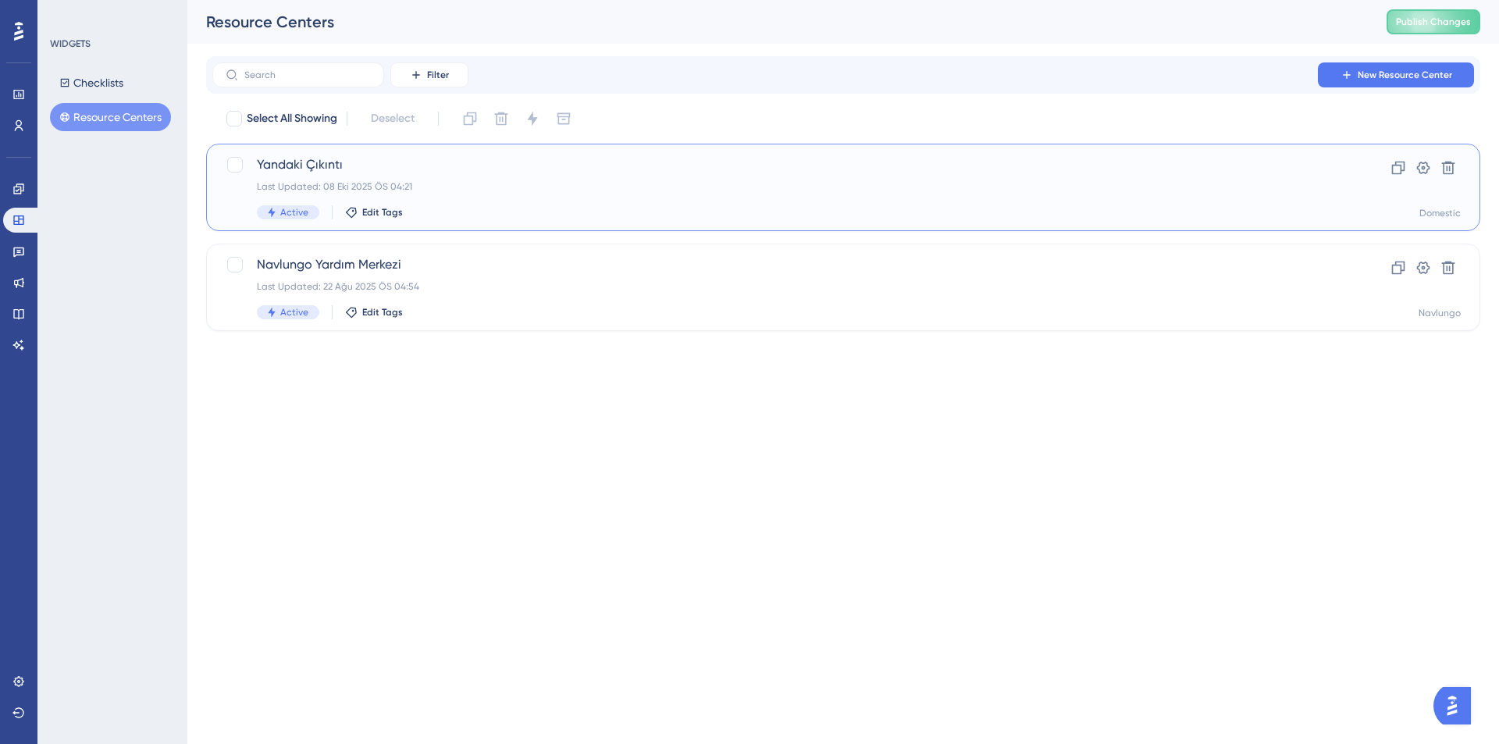
click at [603, 179] on div "Yandaki Çıkıntı Last Updated: 08 Eki 2025 ÖS 04:21 Active Edit Tags" at bounding box center [781, 187] width 1048 height 64
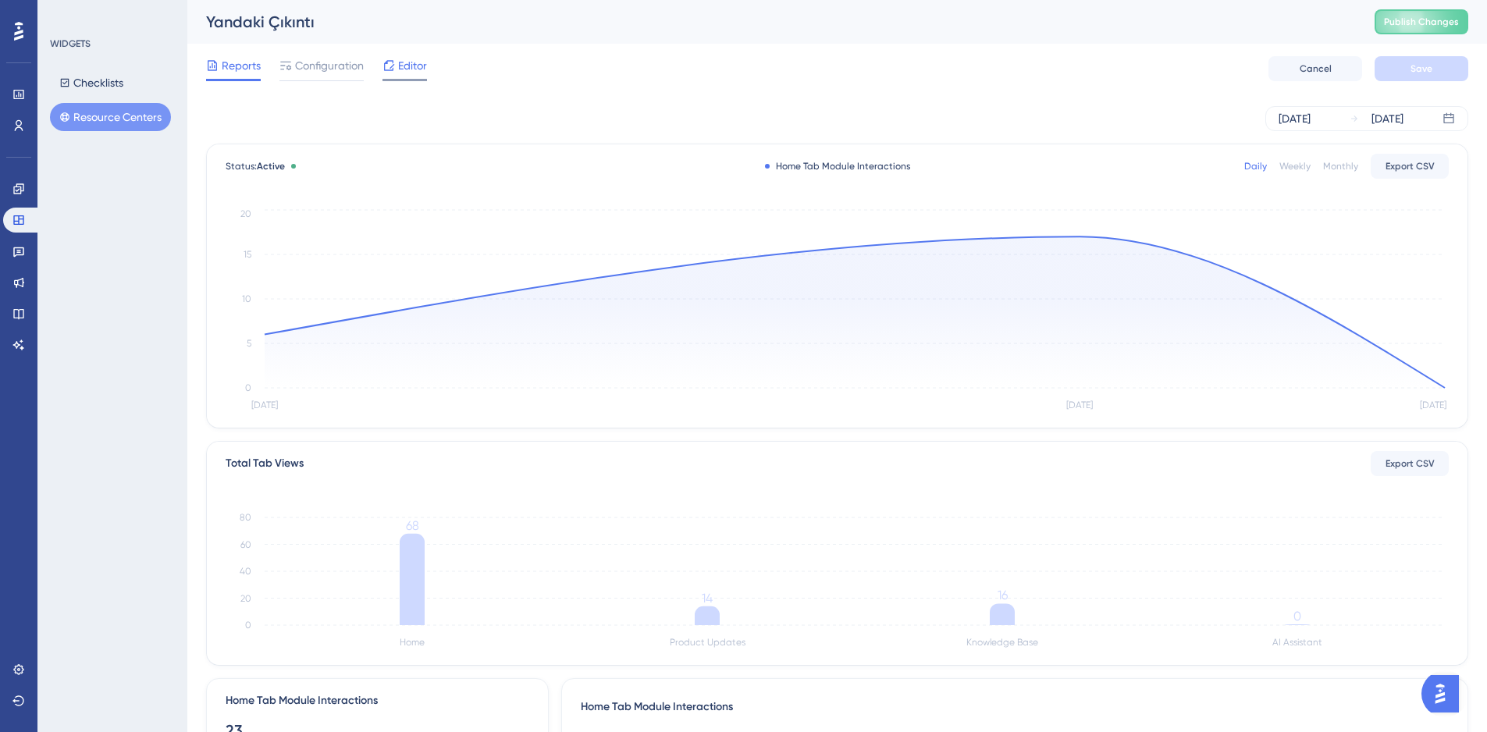
click at [414, 65] on span "Editor" at bounding box center [412, 65] width 29 height 19
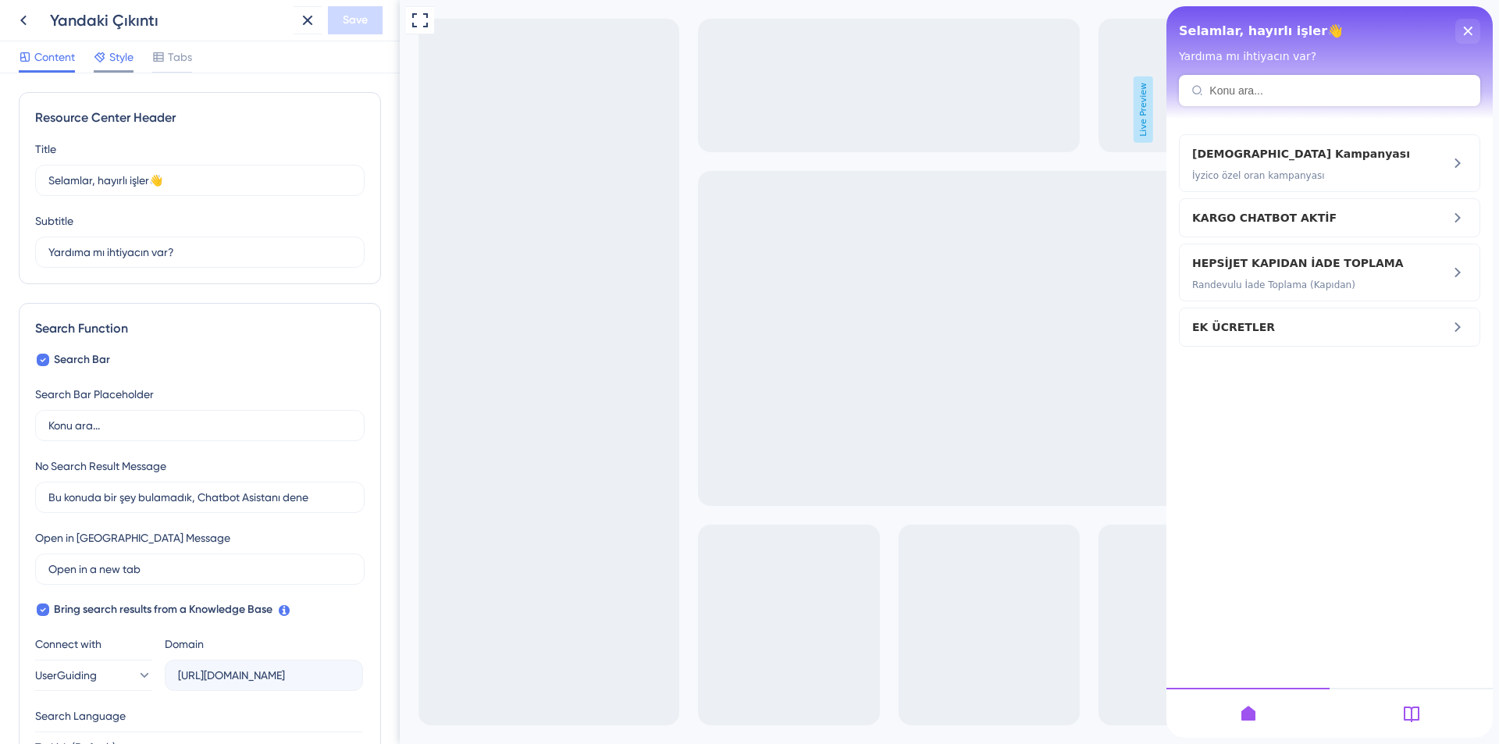
click at [120, 66] on span "Style" at bounding box center [121, 57] width 24 height 19
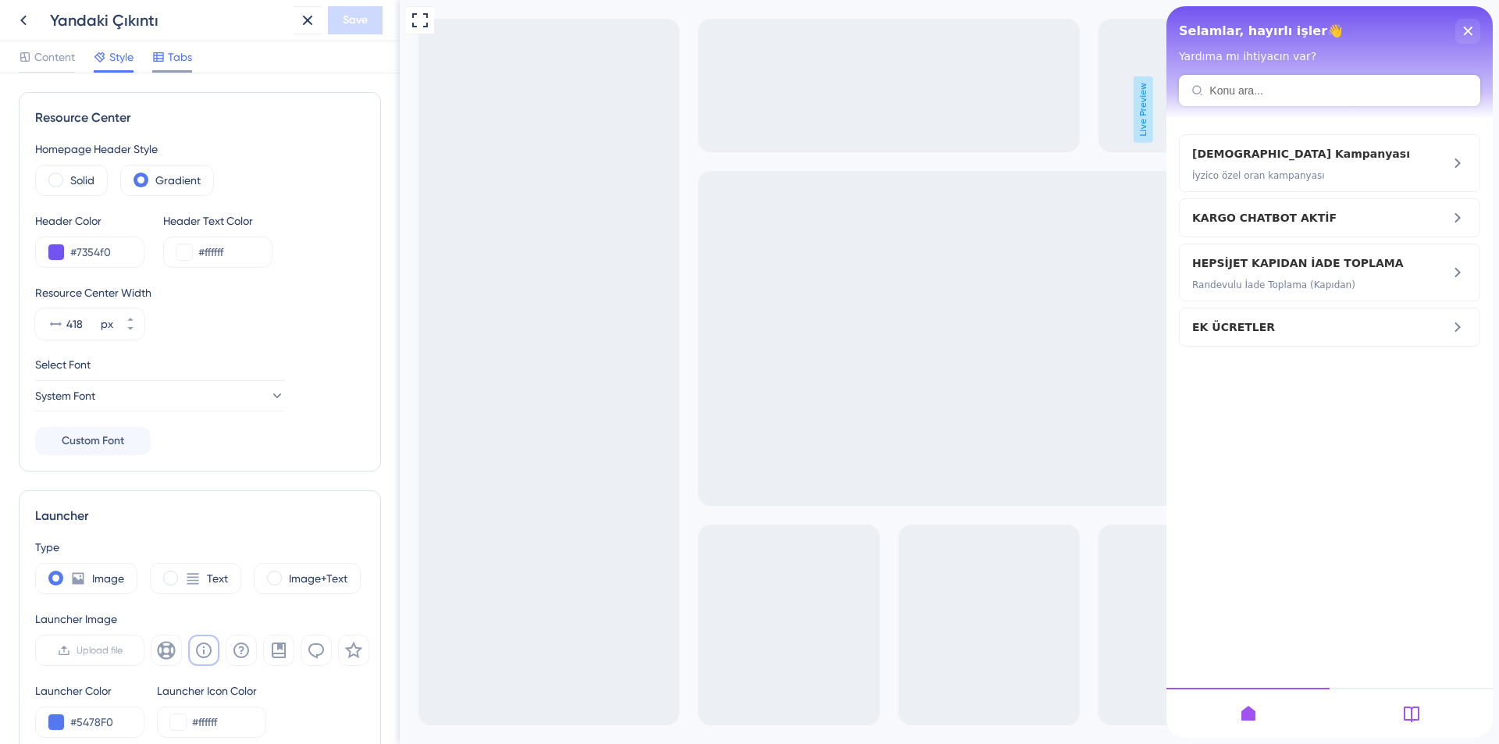
click at [177, 63] on span "Tabs" at bounding box center [180, 57] width 24 height 19
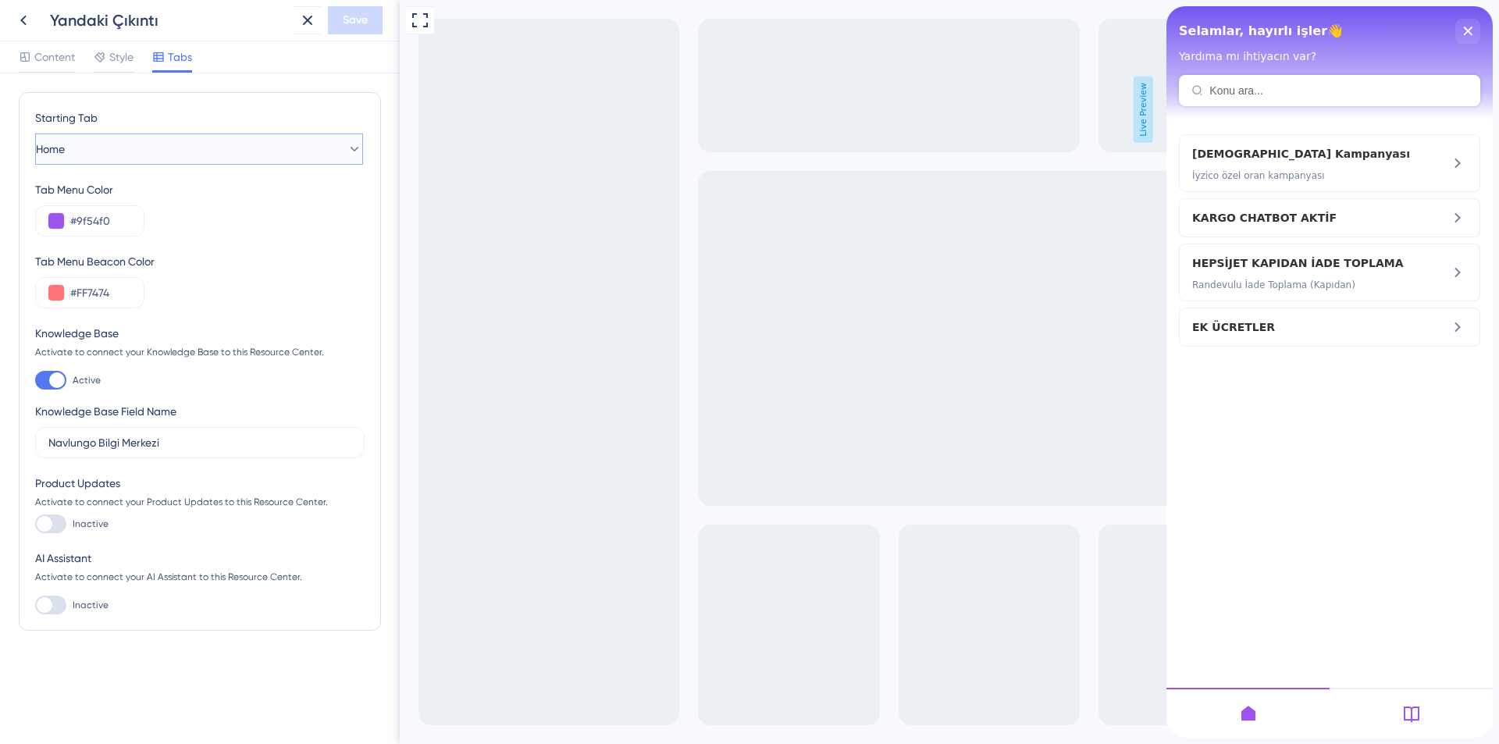
click at [116, 151] on button "Home" at bounding box center [199, 149] width 328 height 31
click at [119, 151] on button "Home" at bounding box center [199, 149] width 328 height 31
click at [44, 62] on span "Content" at bounding box center [54, 57] width 41 height 19
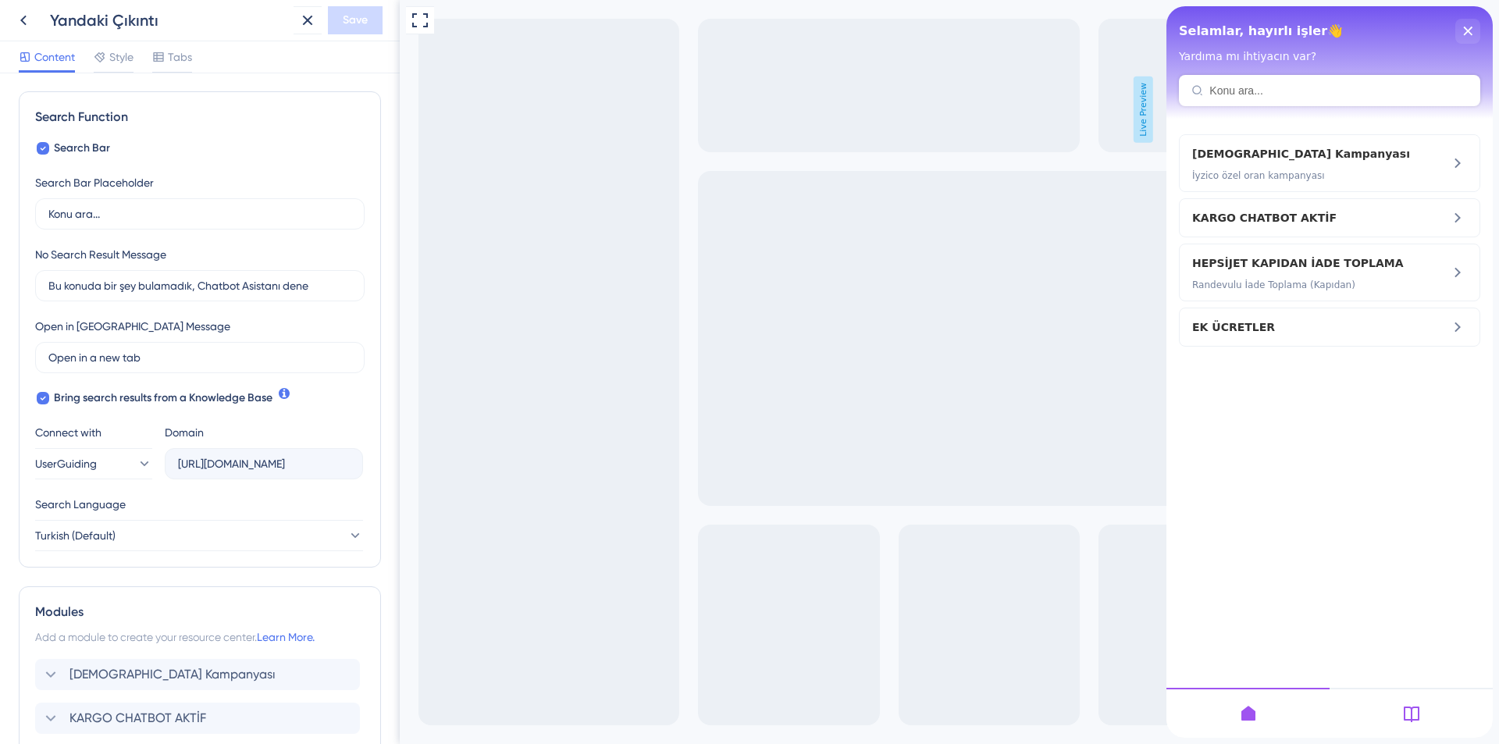
scroll to position [217, 0]
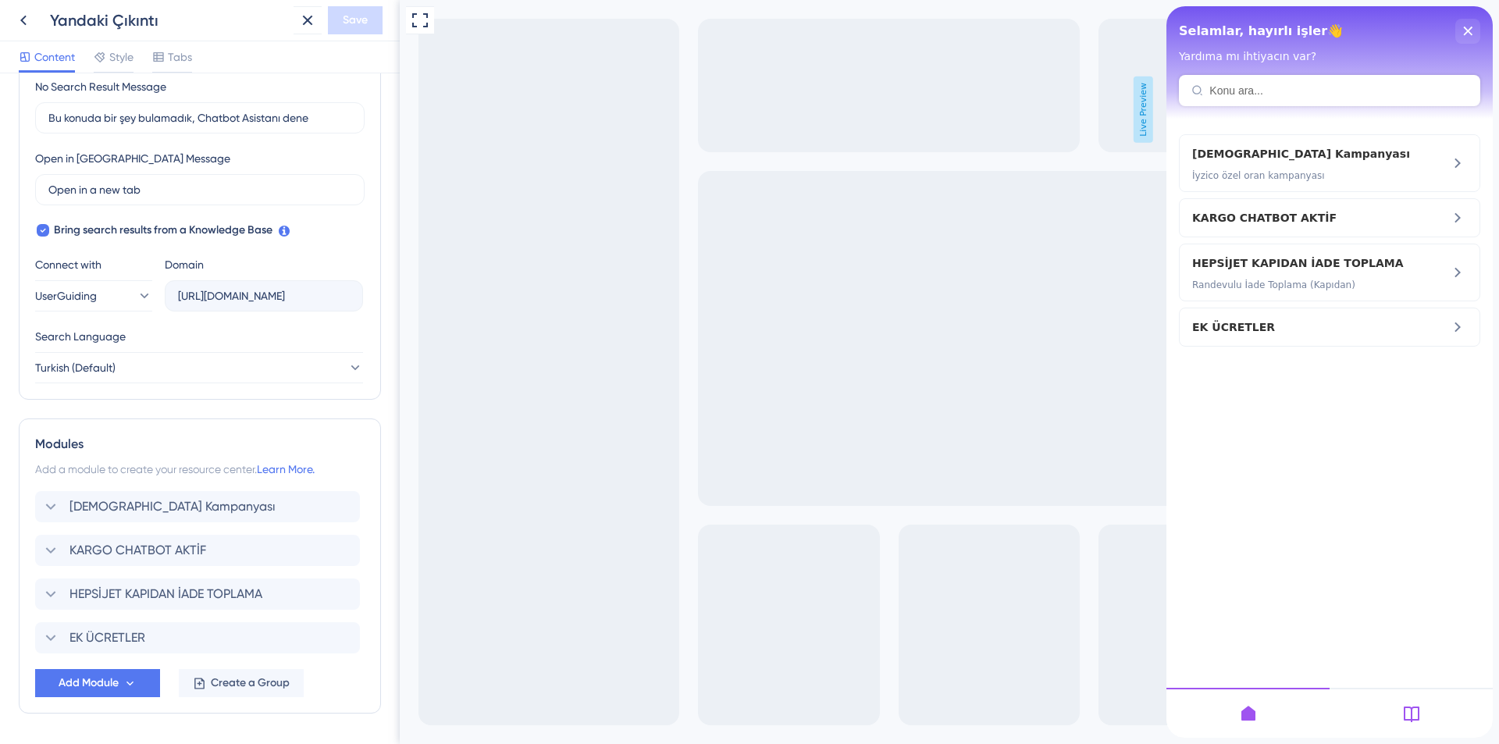
drag, startPoint x: 393, startPoint y: 285, endPoint x: 0, endPoint y: 547, distance: 472.9
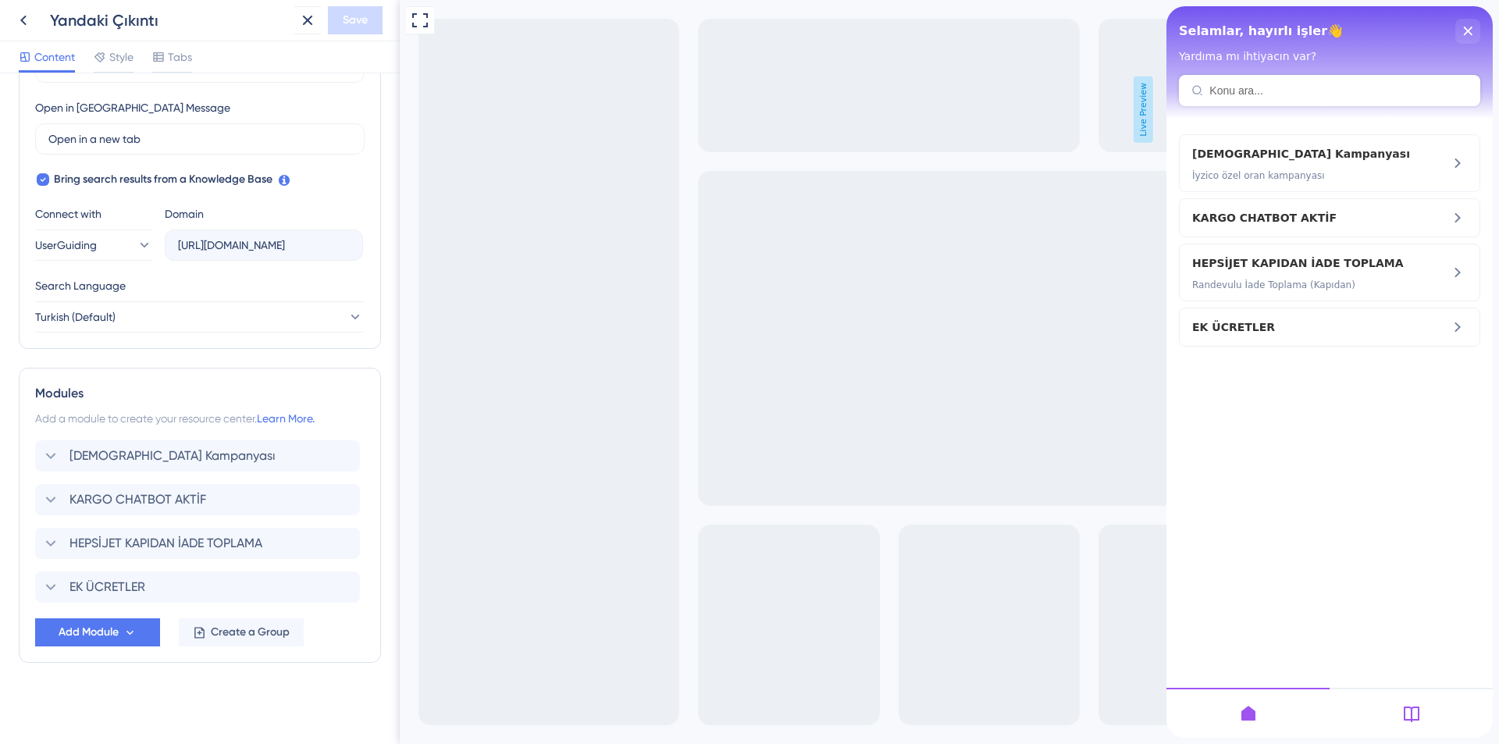
drag, startPoint x: 1418, startPoint y: 721, endPoint x: 1217, endPoint y: 713, distance: 200.8
click at [1217, 713] on div at bounding box center [1329, 713] width 326 height 50
click at [255, 631] on span "Create a Group" at bounding box center [250, 632] width 79 height 19
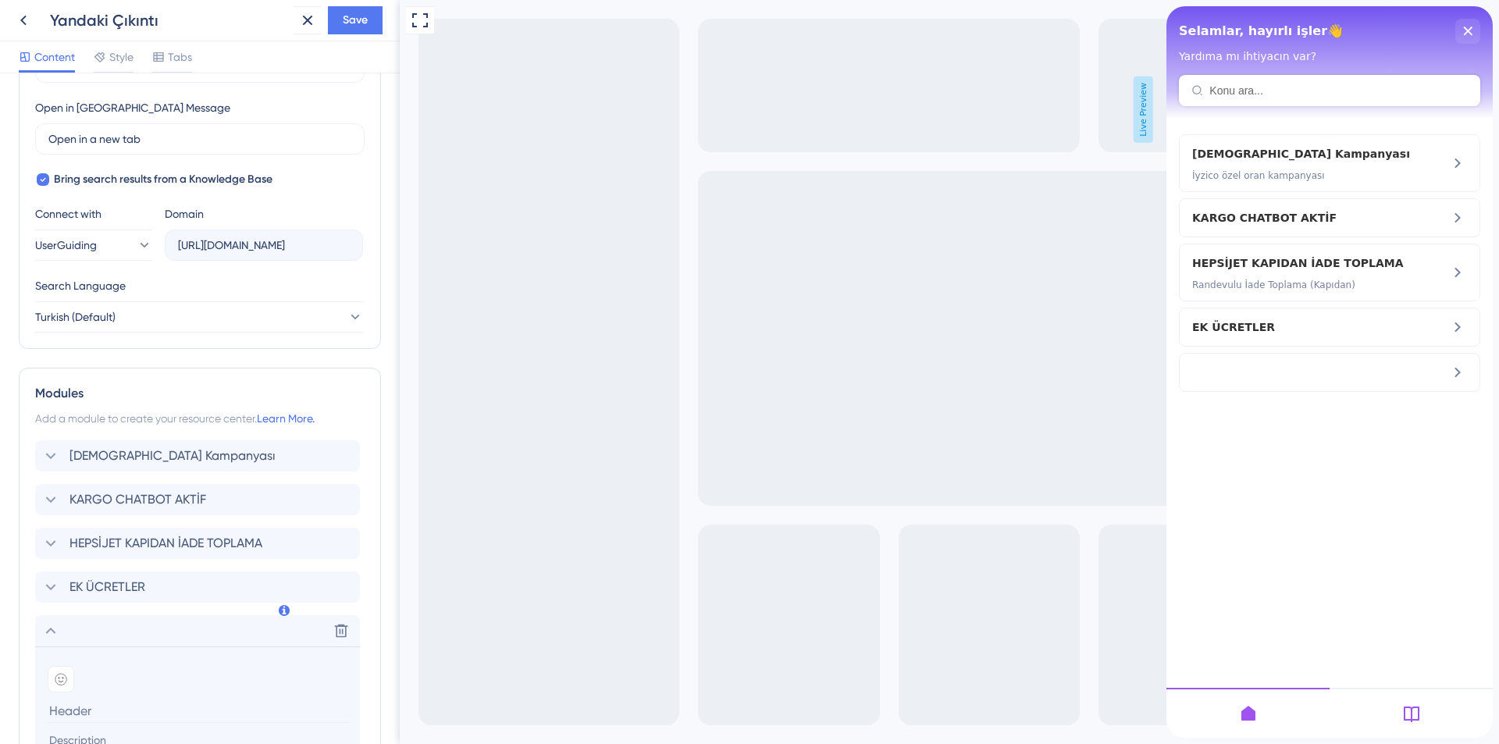
scroll to position [0, 0]
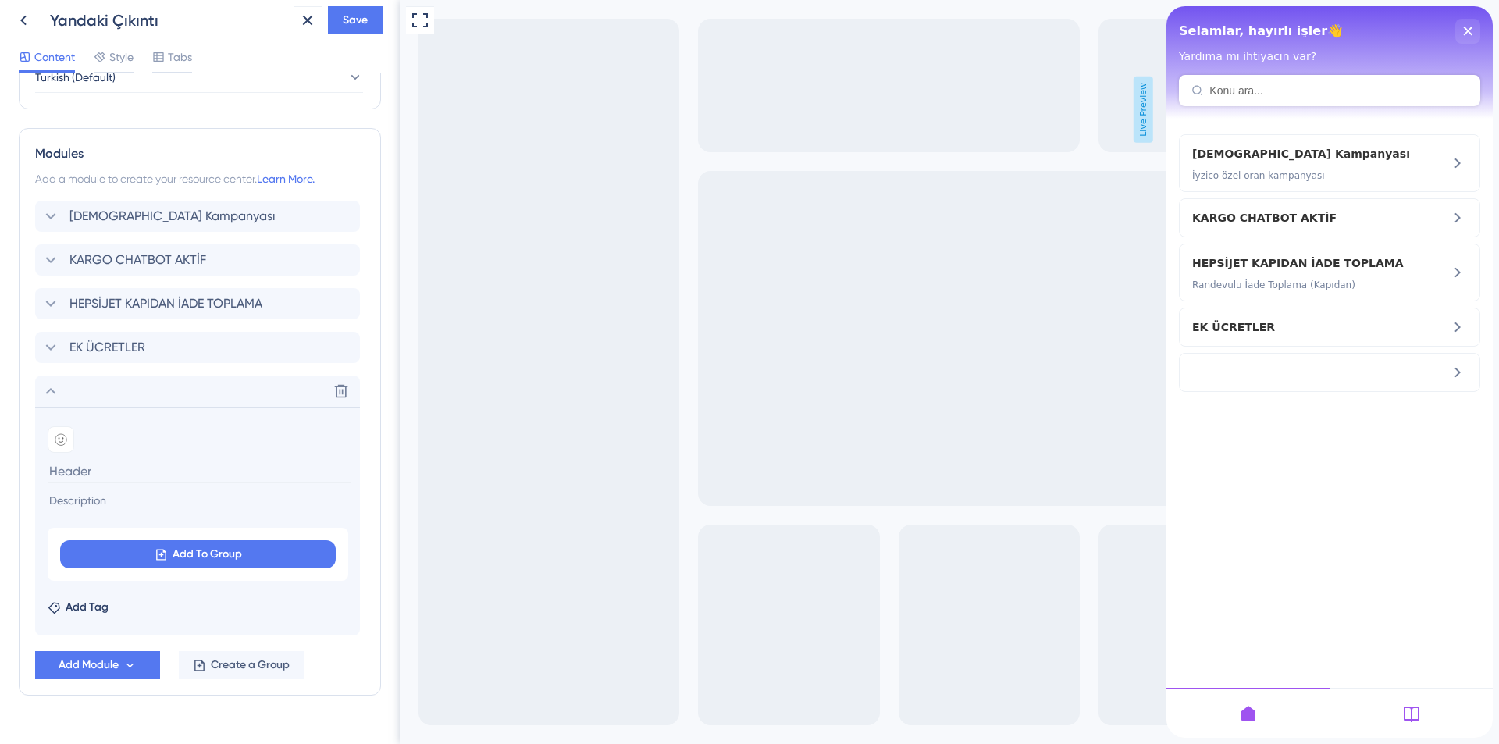
drag, startPoint x: 396, startPoint y: 359, endPoint x: 4, endPoint y: 671, distance: 500.6
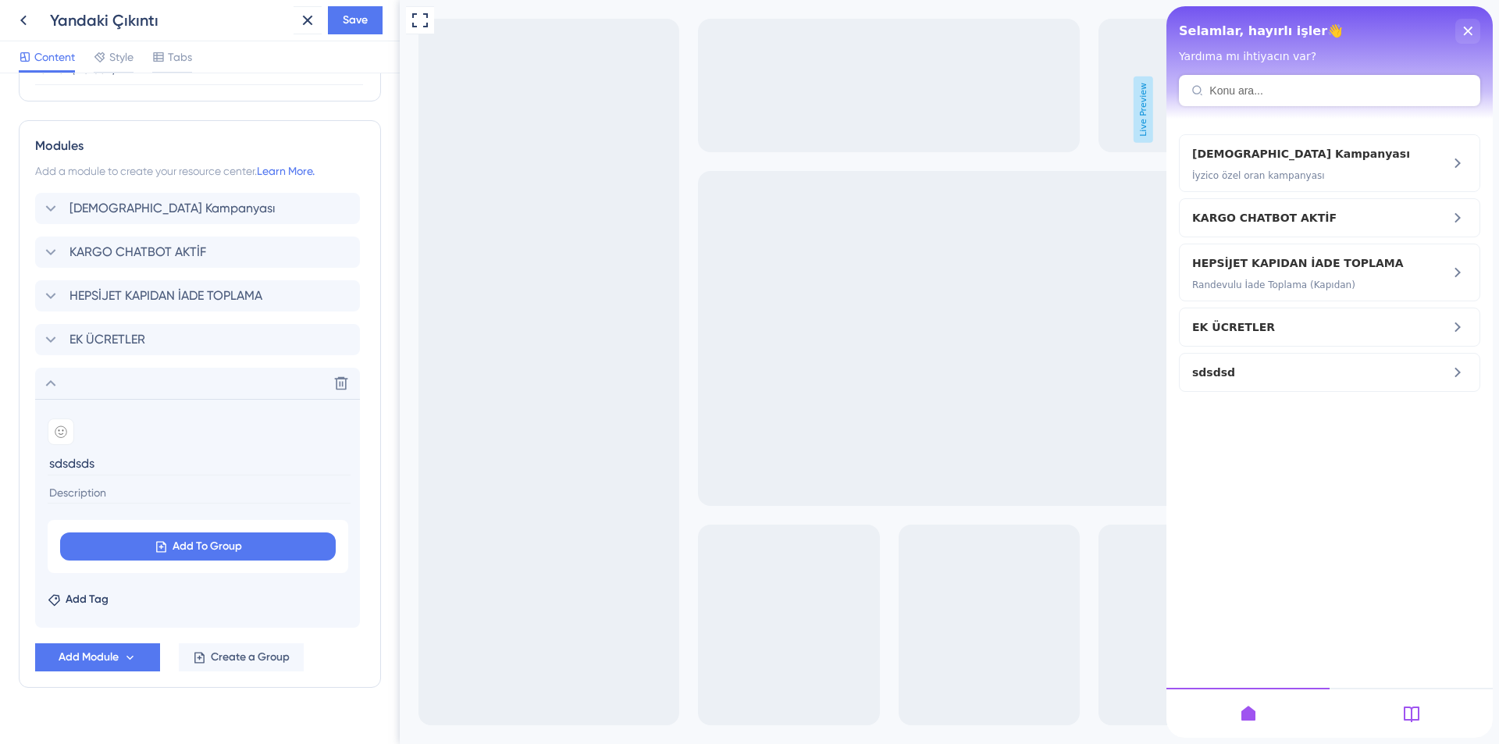
type input "sdsdsdsd"
drag, startPoint x: 116, startPoint y: 461, endPoint x: 10, endPoint y: 459, distance: 105.4
click at [10, 459] on div "Resource Center Header Title Selamlar, hayırlı işler👋 3 Selamlar, hayırlı işler…" at bounding box center [200, 408] width 400 height 671
click at [244, 657] on span "Create a Group" at bounding box center [250, 657] width 79 height 19
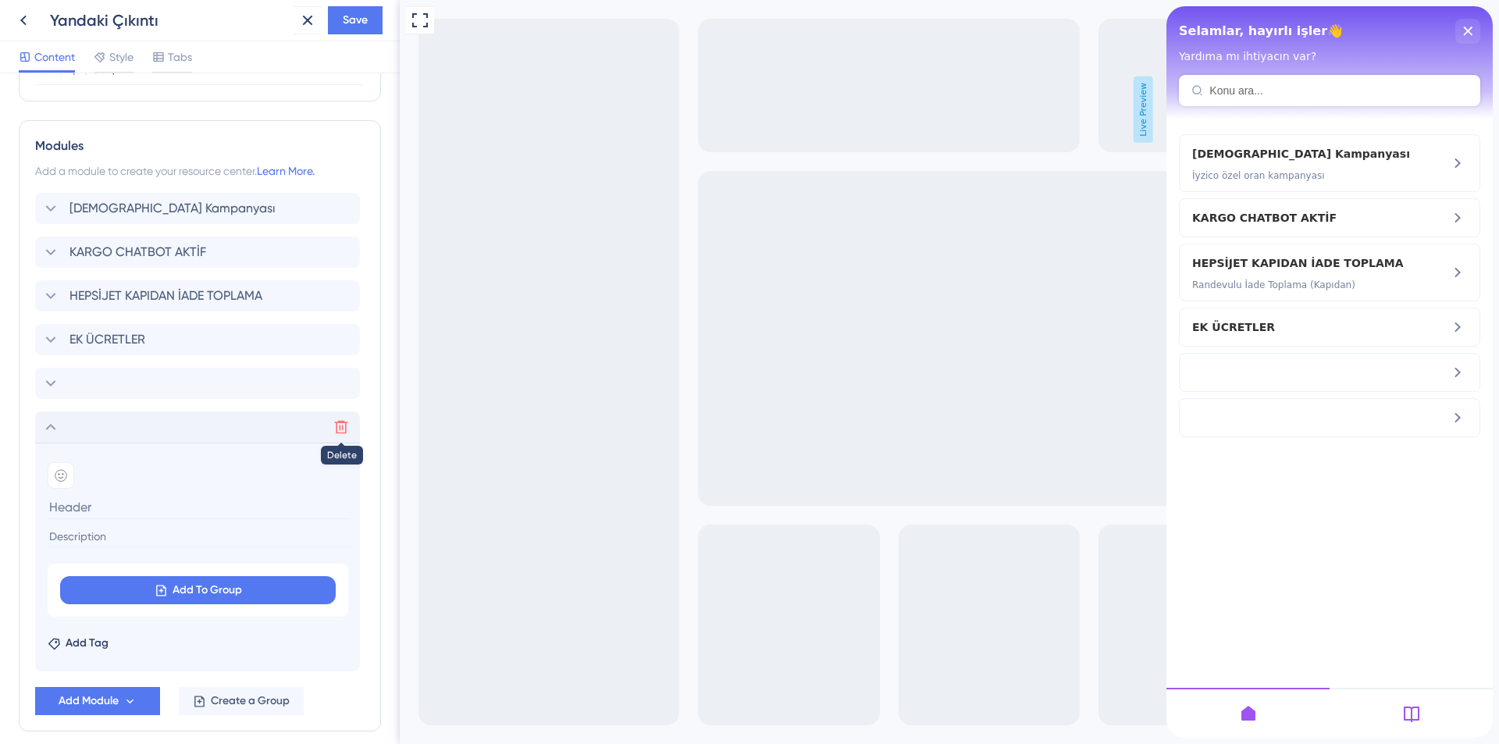
click at [340, 422] on icon at bounding box center [341, 427] width 13 height 13
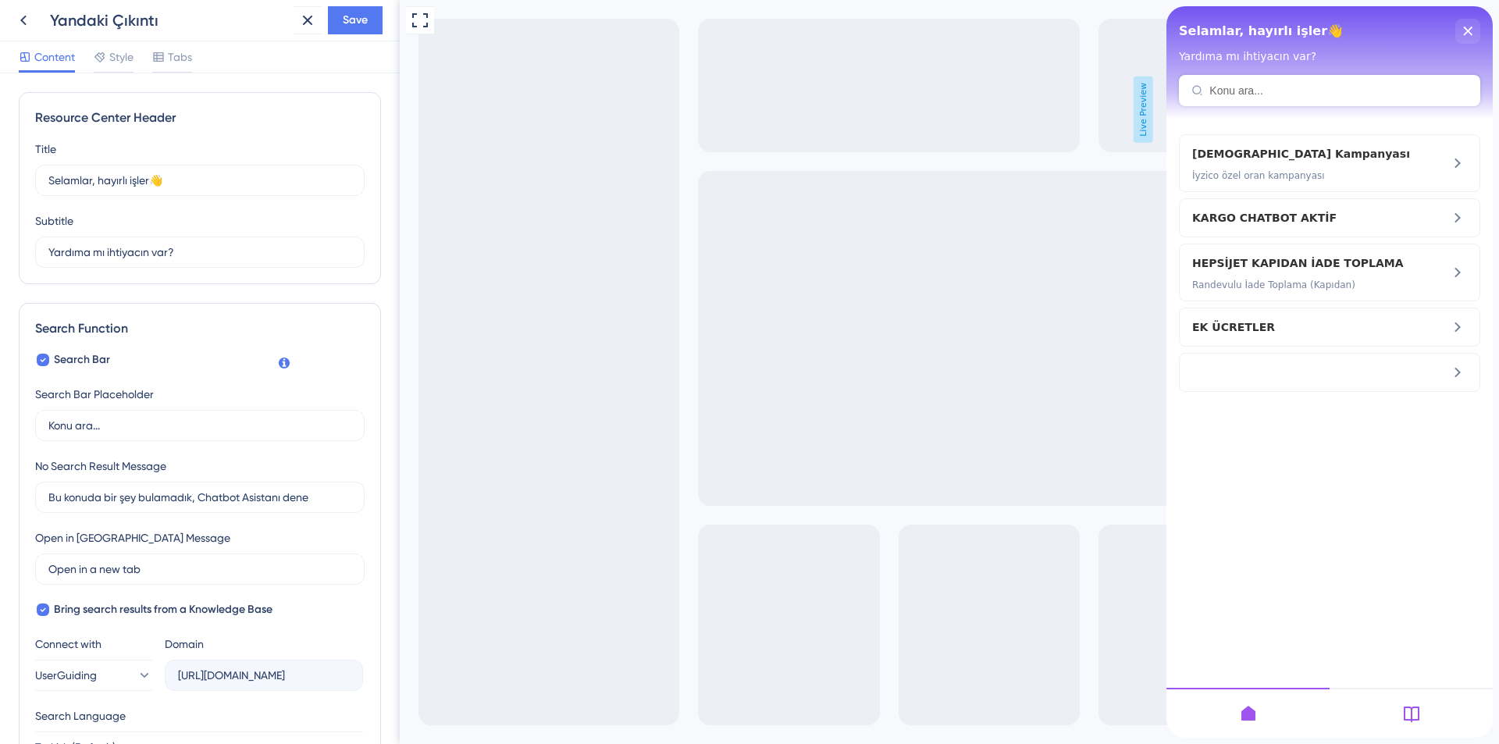
scroll to position [474, 0]
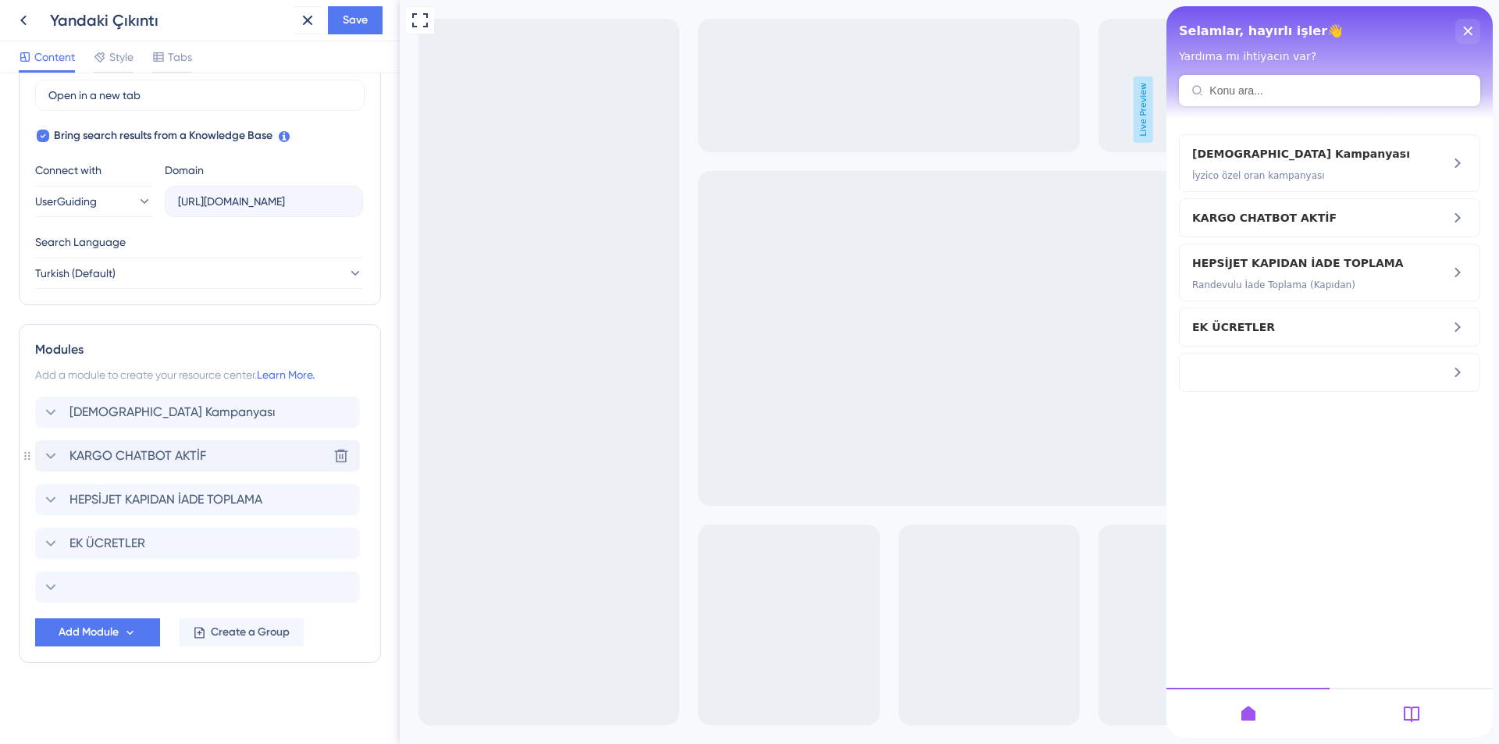
click at [115, 453] on span "KARGO CHATBOT AKTİF" at bounding box center [137, 456] width 137 height 19
click at [115, 453] on div "KARGO CHATBOT AKTİF Delete" at bounding box center [197, 455] width 325 height 31
click at [137, 454] on span "KARGO CHATBOT AKTİF" at bounding box center [137, 456] width 137 height 19
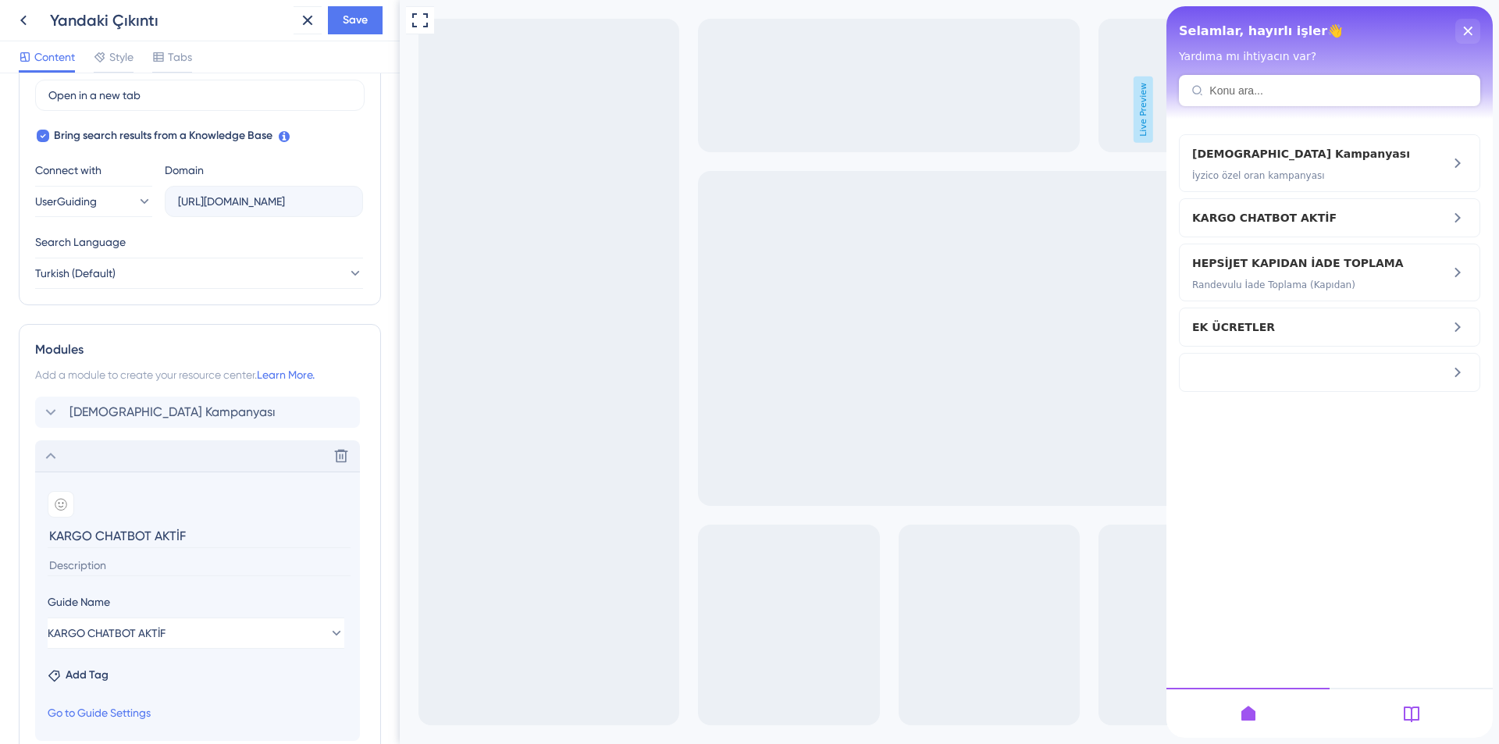
drag, startPoint x: 204, startPoint y: 536, endPoint x: 38, endPoint y: 529, distance: 165.6
click at [41, 529] on section "Add emoji KARGO CHATBOT AKTİF Guide Name KARGO CHATBOT AKTİF Add Tag Go to Guid…" at bounding box center [197, 606] width 325 height 269
type input "N"
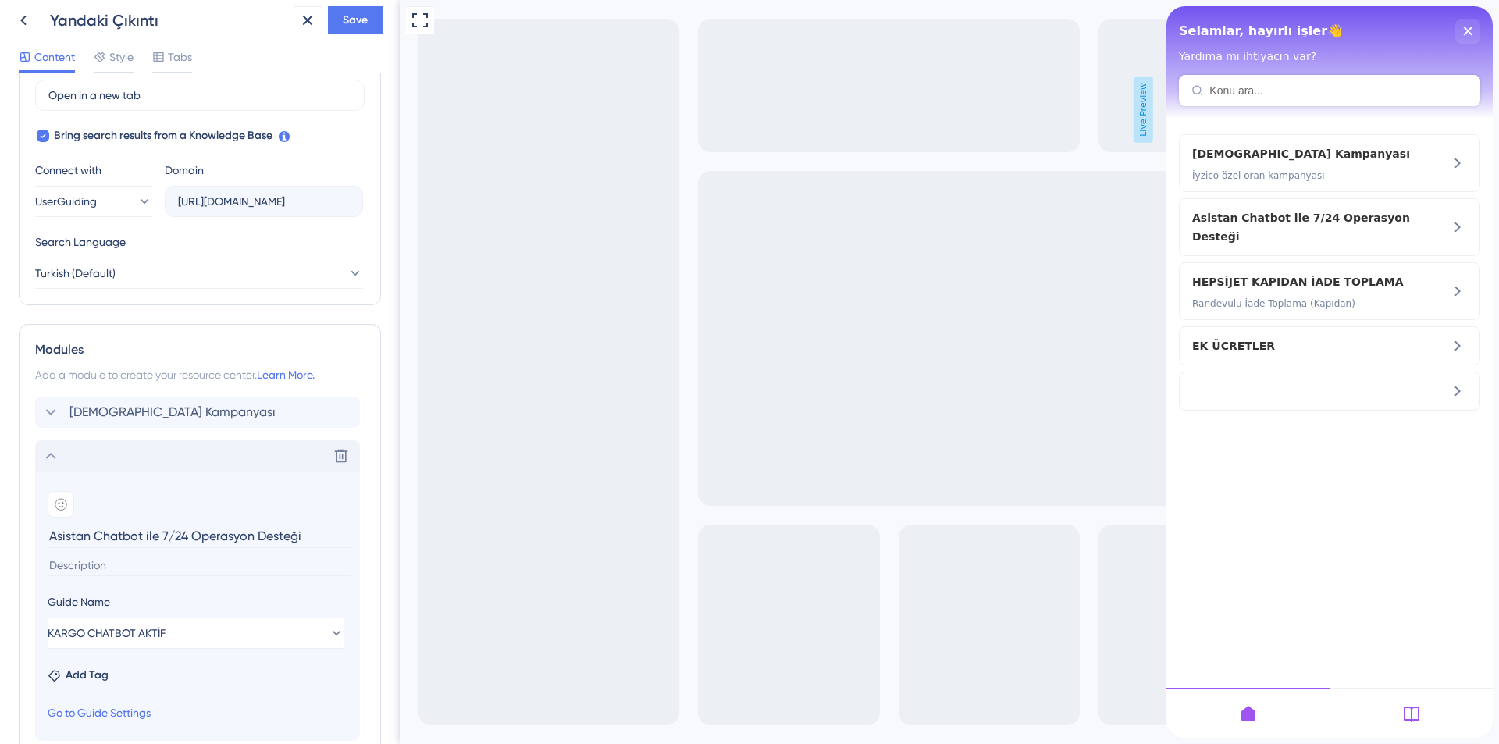
type input "Asistan Chatbot ile 7/24 Operasyon Desteği"
click at [97, 562] on input at bounding box center [199, 565] width 303 height 21
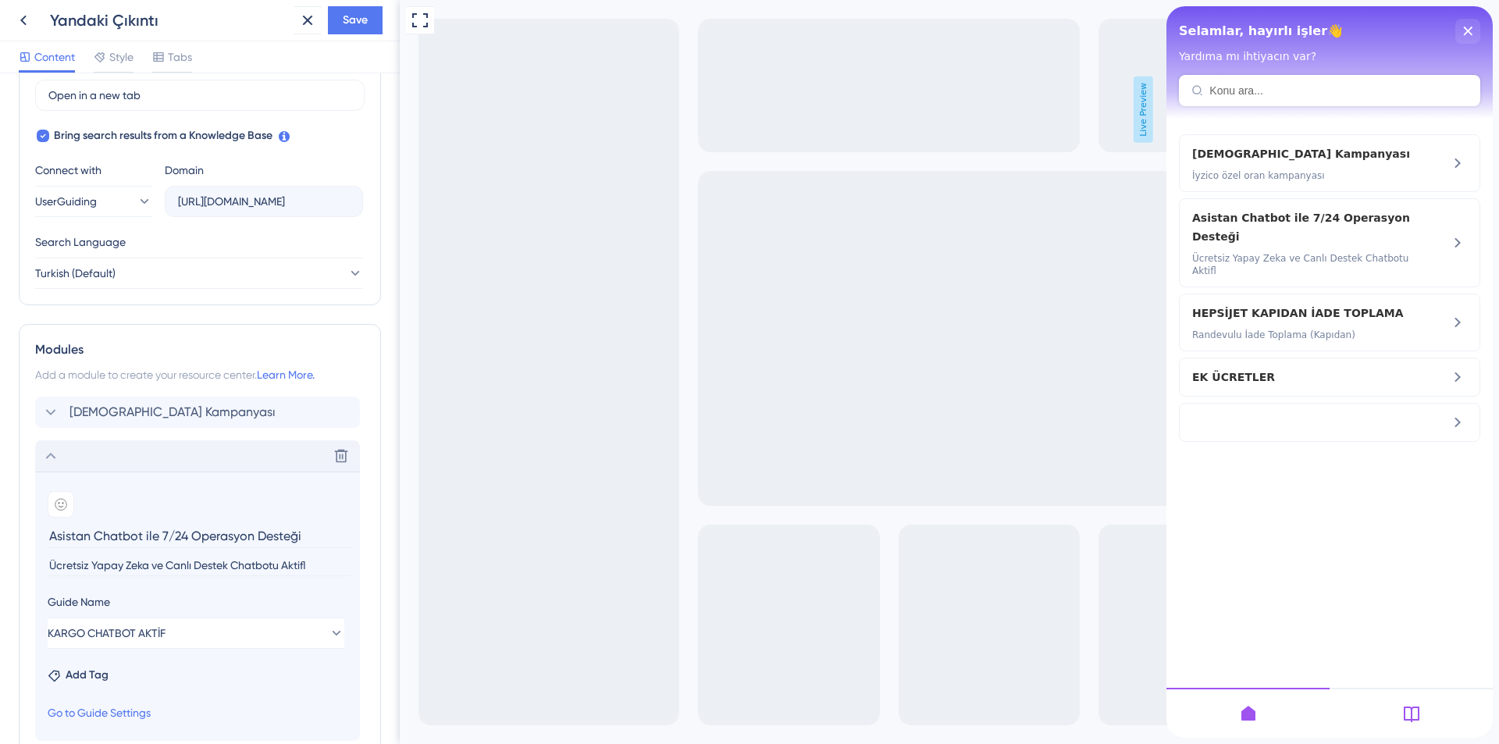
type input "Ücretsiz Yapay Zeka ve Canlı Destek Chatbotu Aktif"
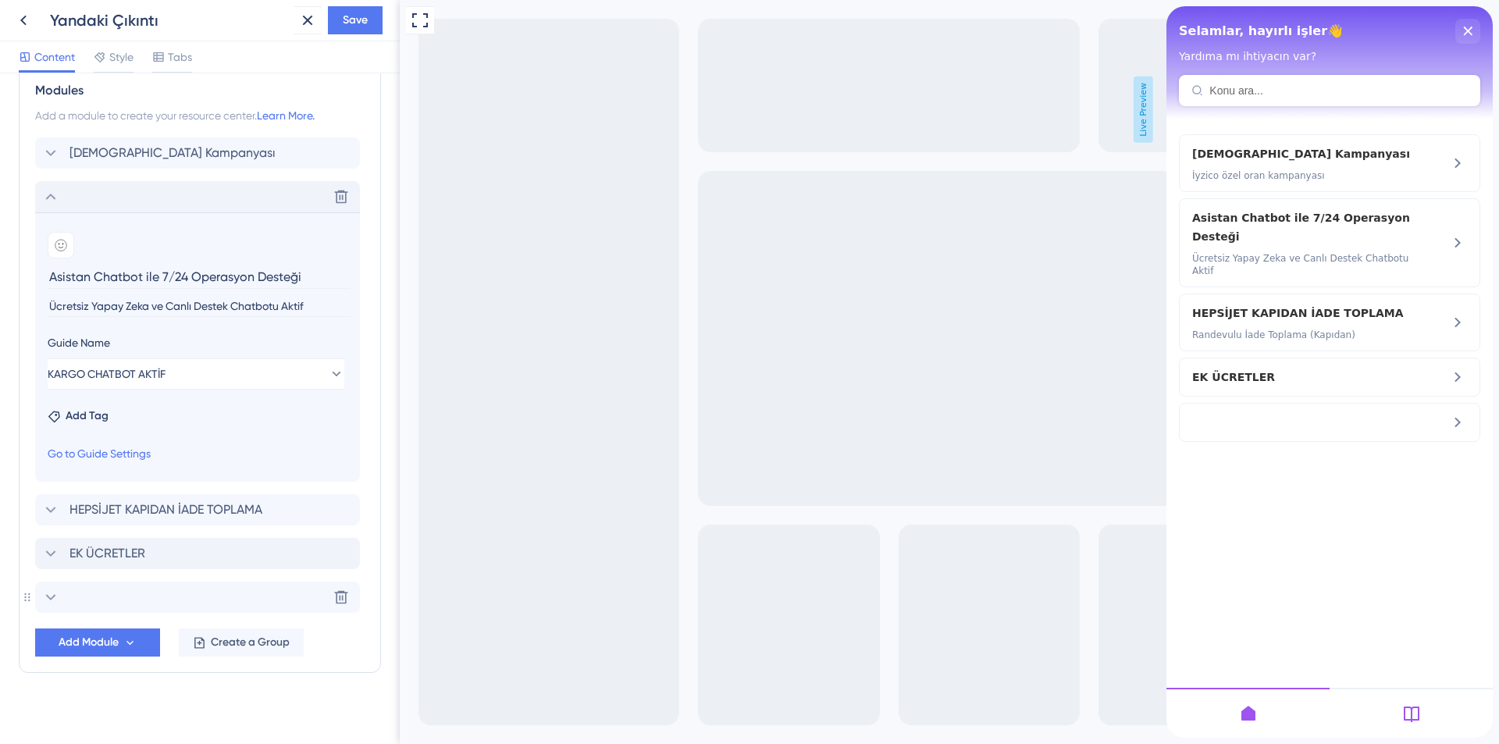
scroll to position [726, 0]
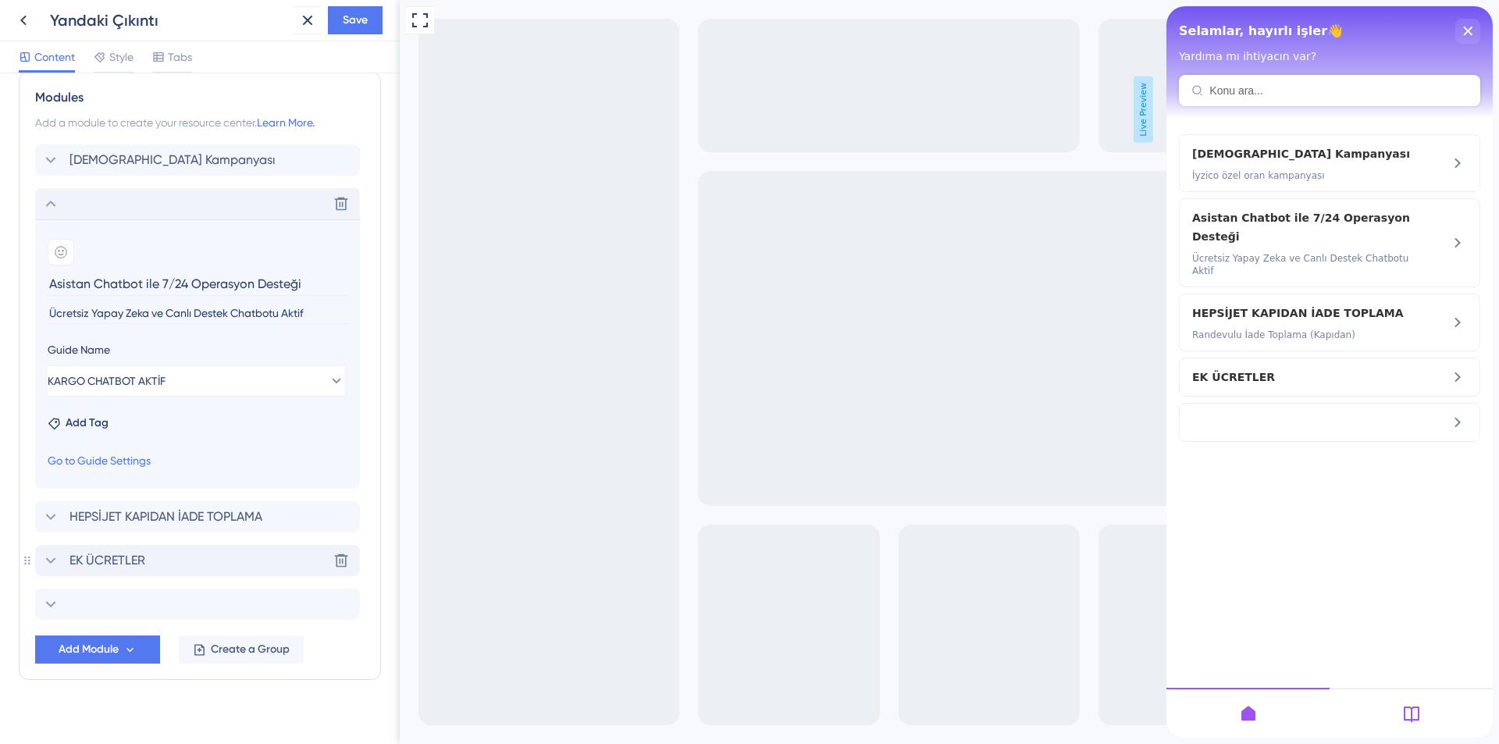
click at [255, 554] on div "EK ÜCRETLER Delete" at bounding box center [197, 560] width 325 height 31
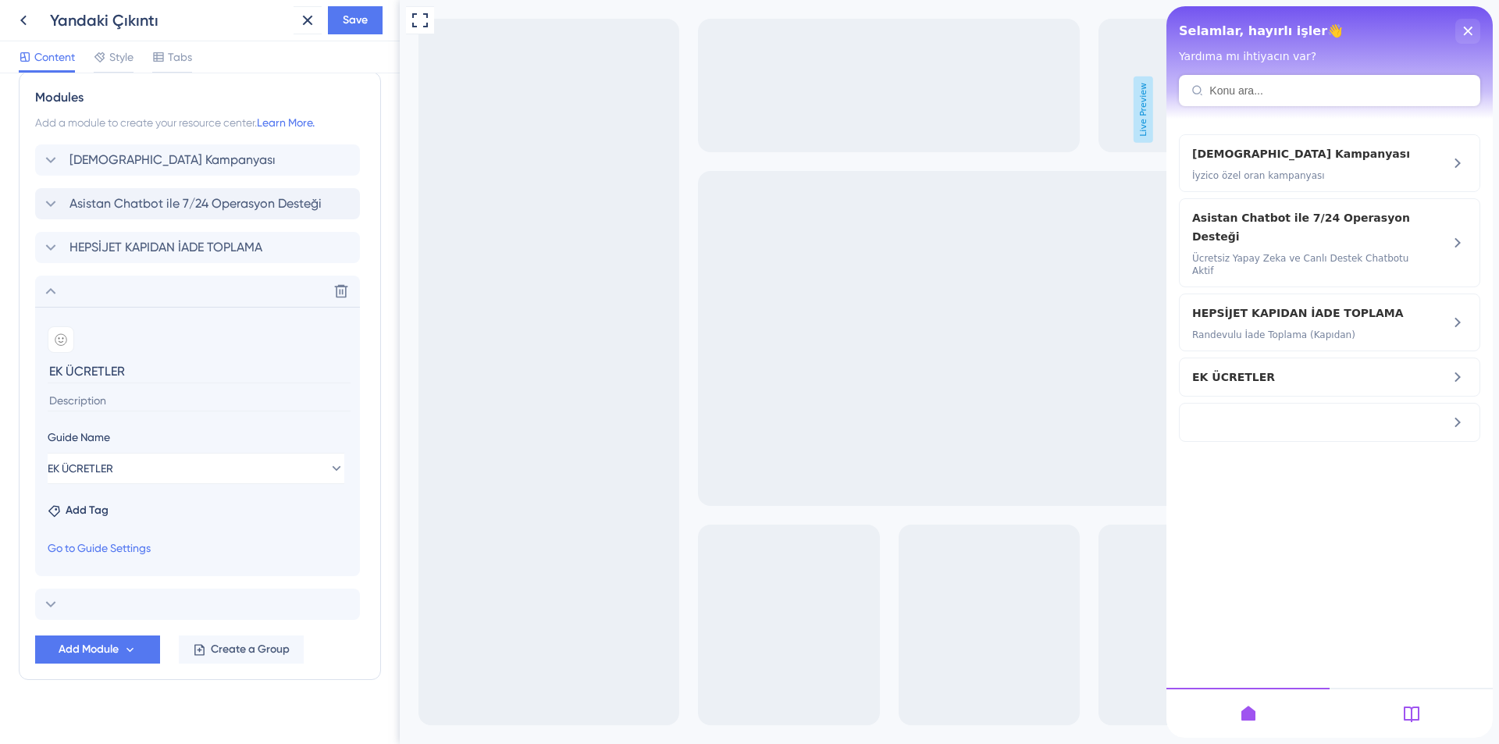
click at [138, 404] on input at bounding box center [199, 400] width 303 height 21
type input "Bazı ek ücretler hk. duyuru"
click at [162, 589] on div at bounding box center [197, 604] width 325 height 31
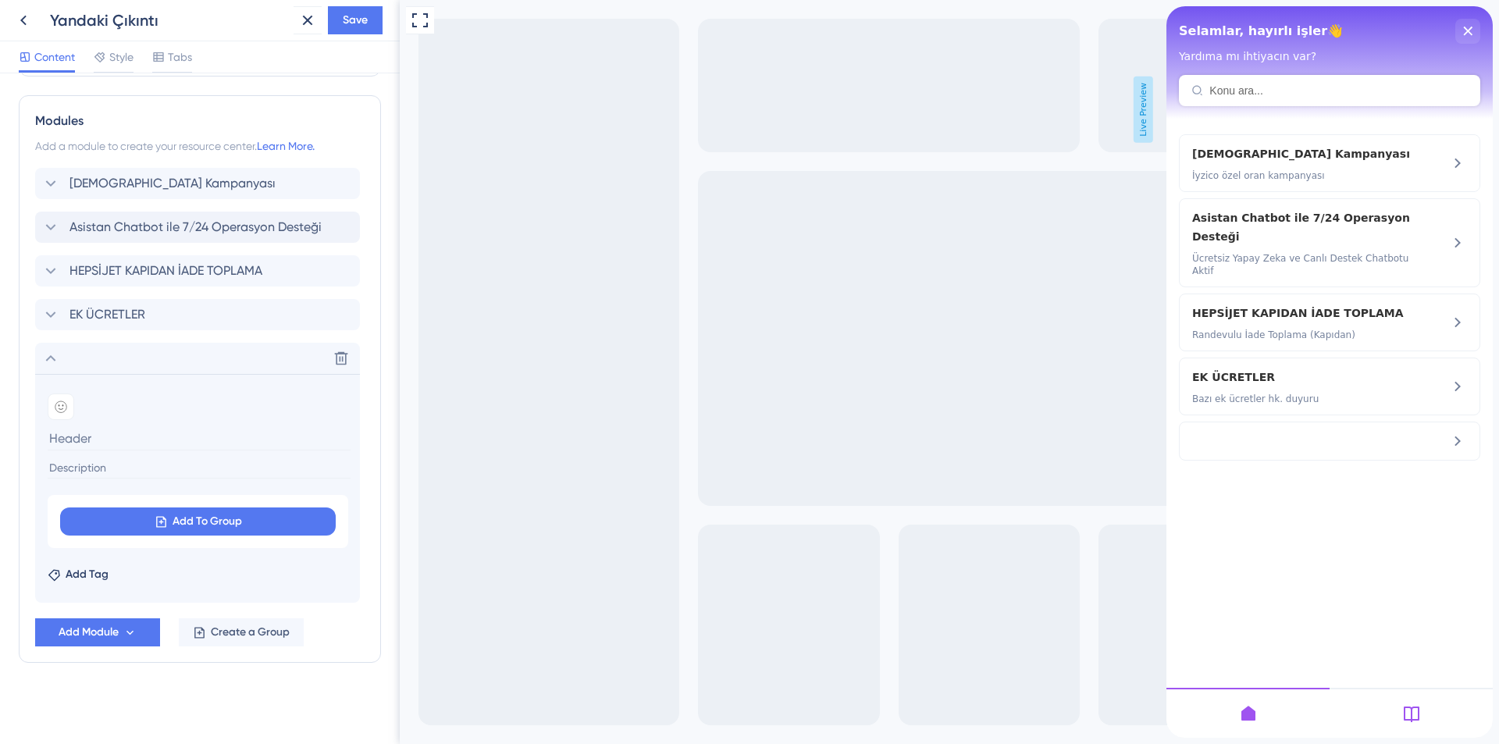
scroll to position [703, 0]
click at [350, 359] on button at bounding box center [341, 358] width 25 height 25
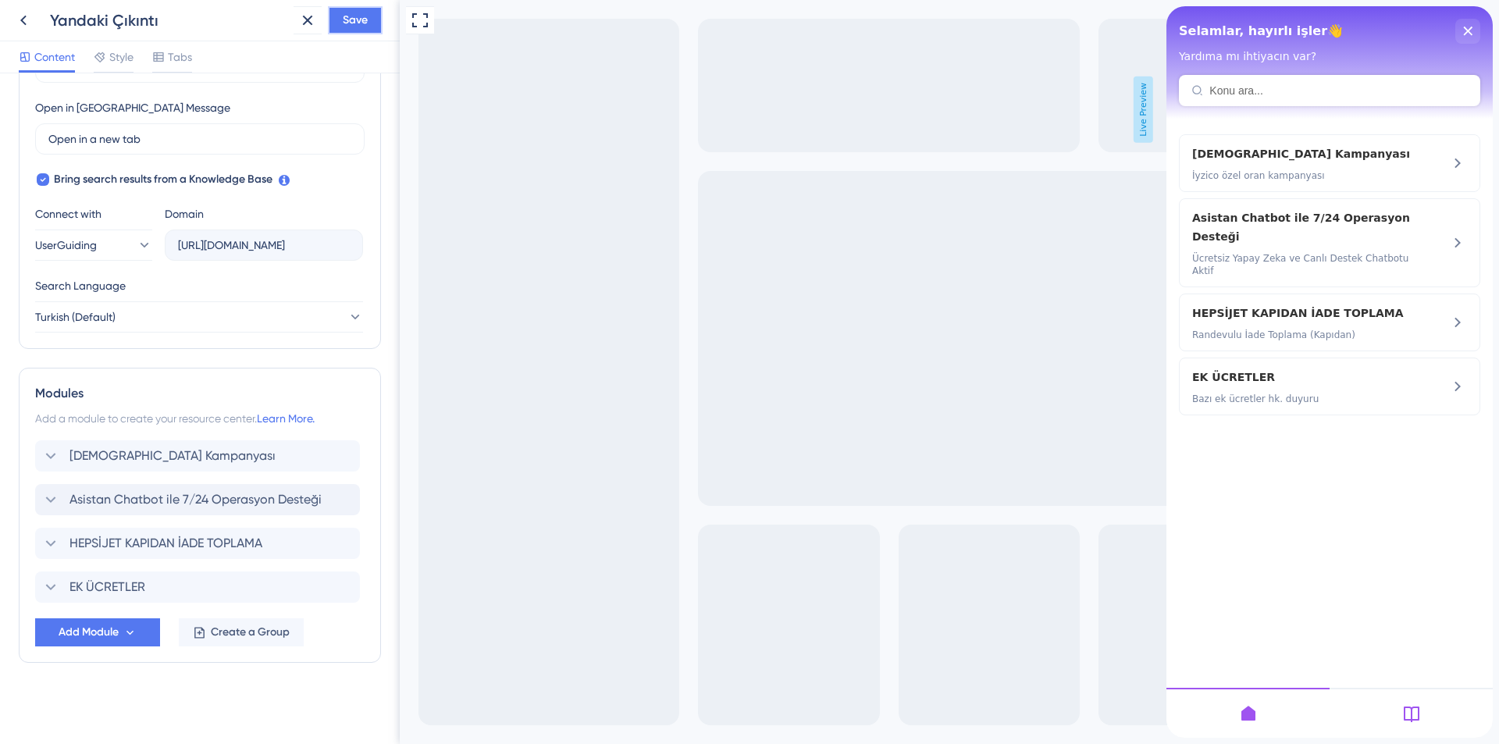
click at [361, 23] on span "Save" at bounding box center [355, 20] width 25 height 19
click at [134, 539] on span "HEPSİJET KAPIDAN İADE TOPLAMA" at bounding box center [165, 543] width 193 height 19
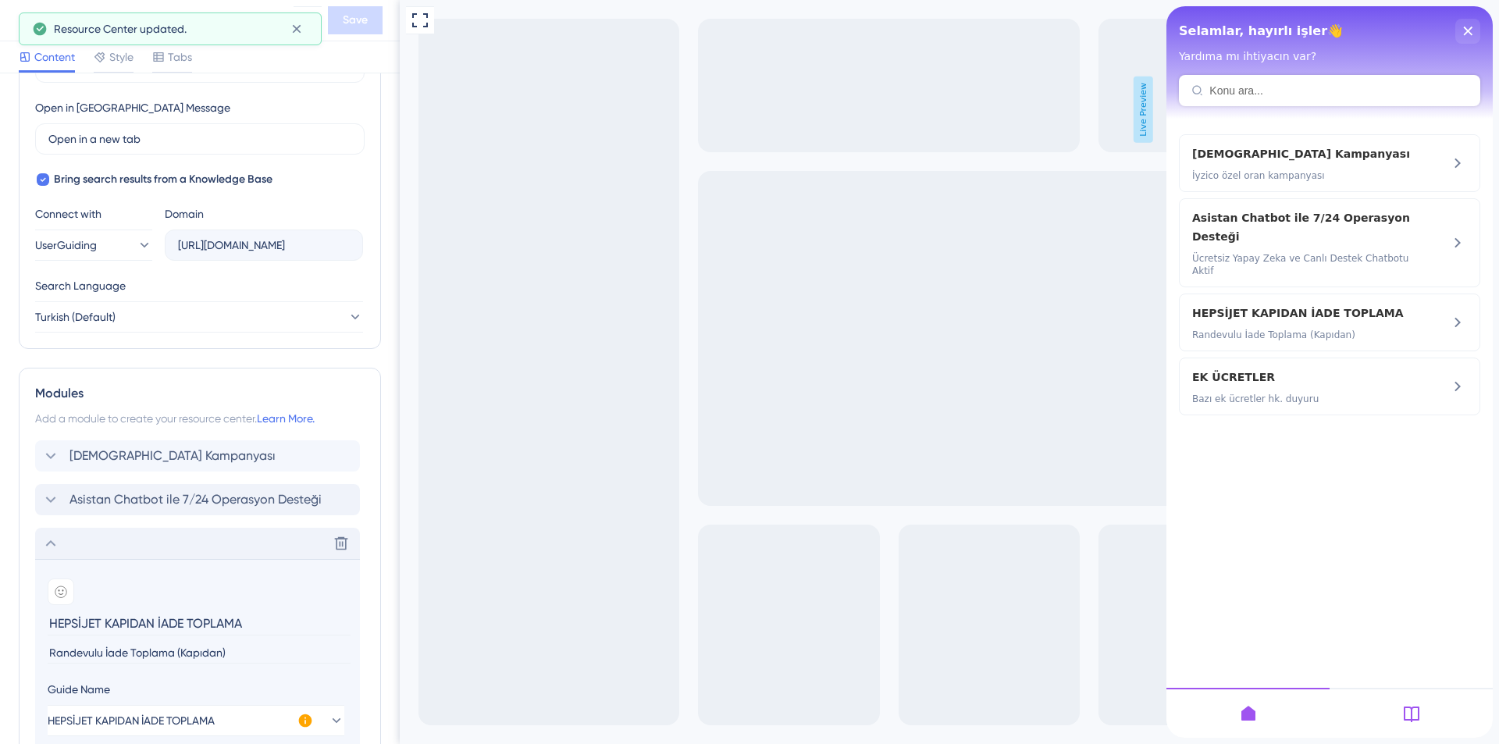
scroll to position [700, 0]
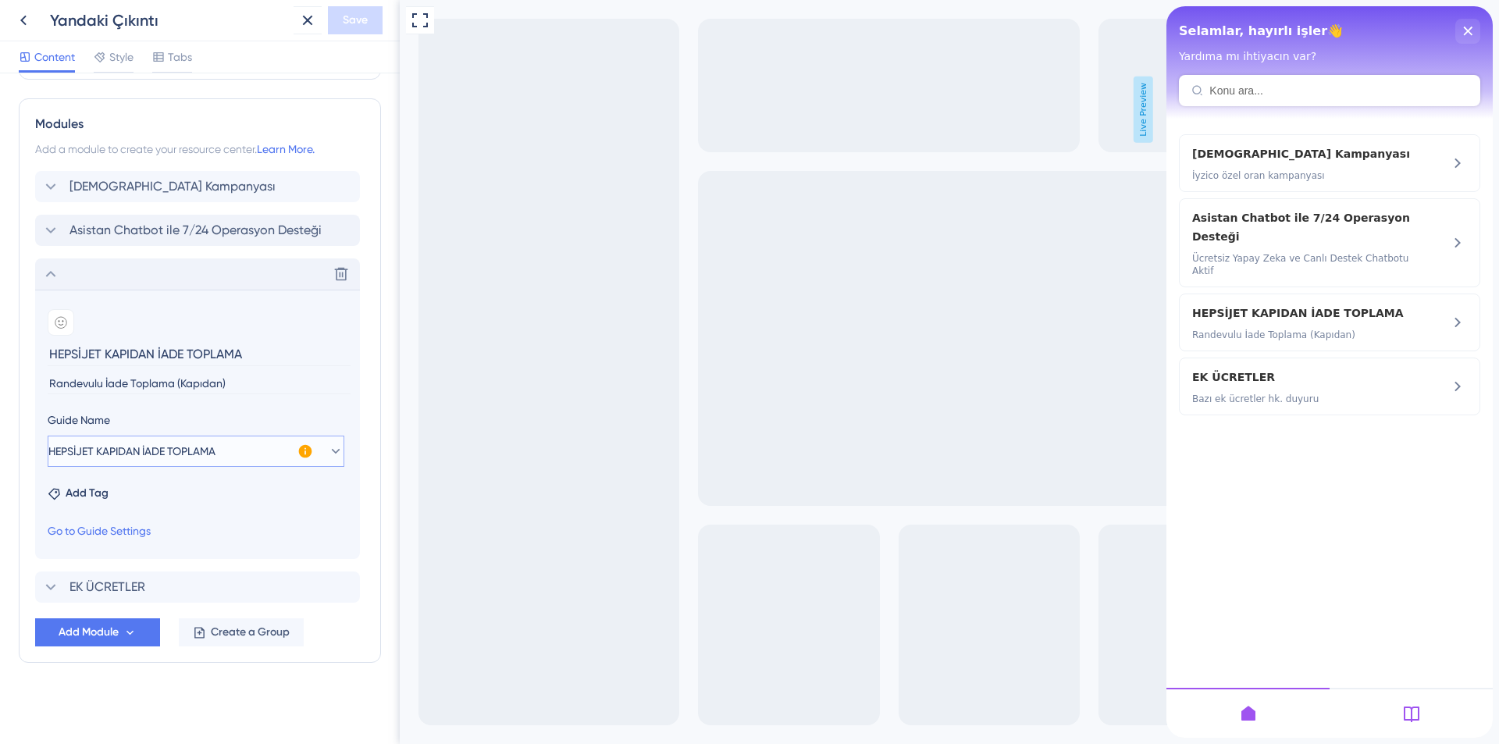
click at [328, 454] on icon at bounding box center [336, 451] width 16 height 16
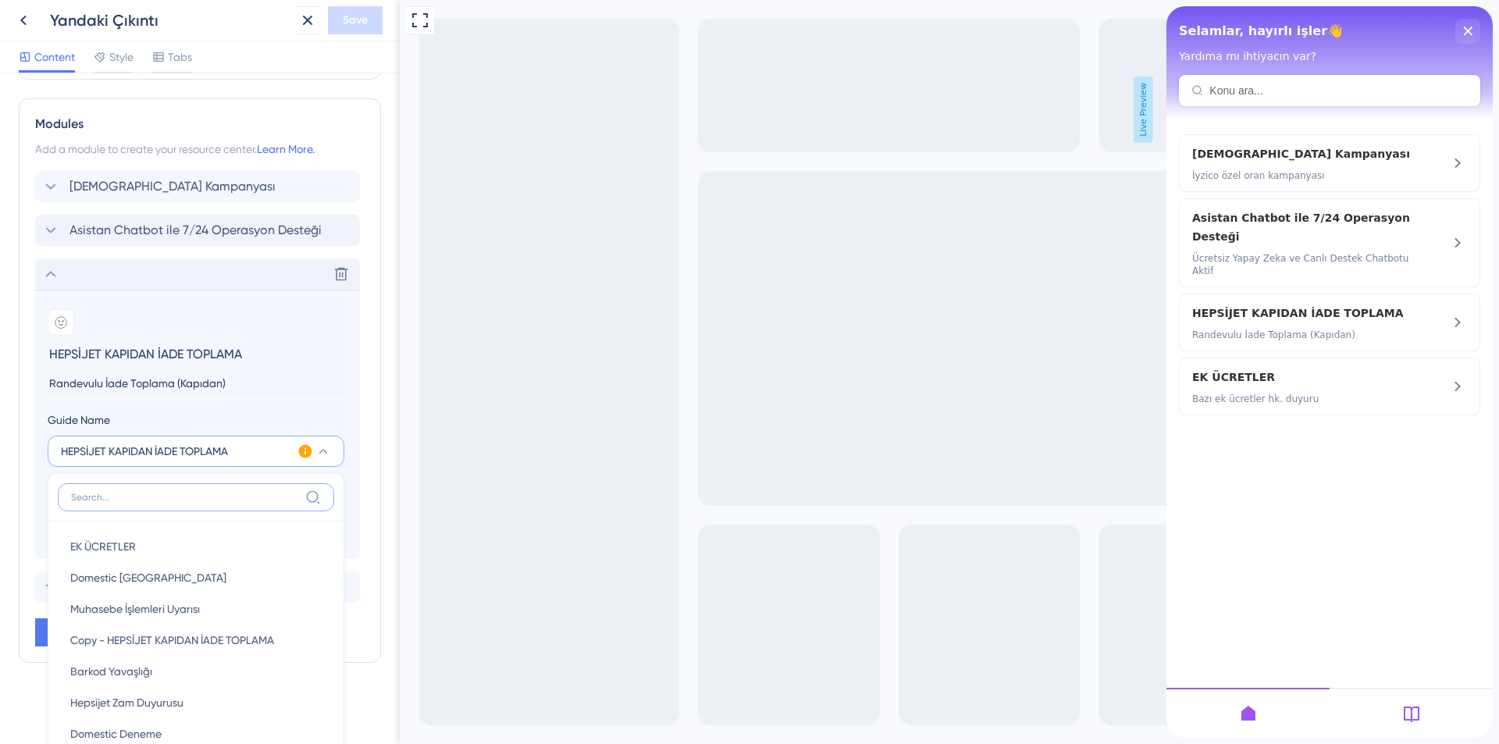
scroll to position [910, 0]
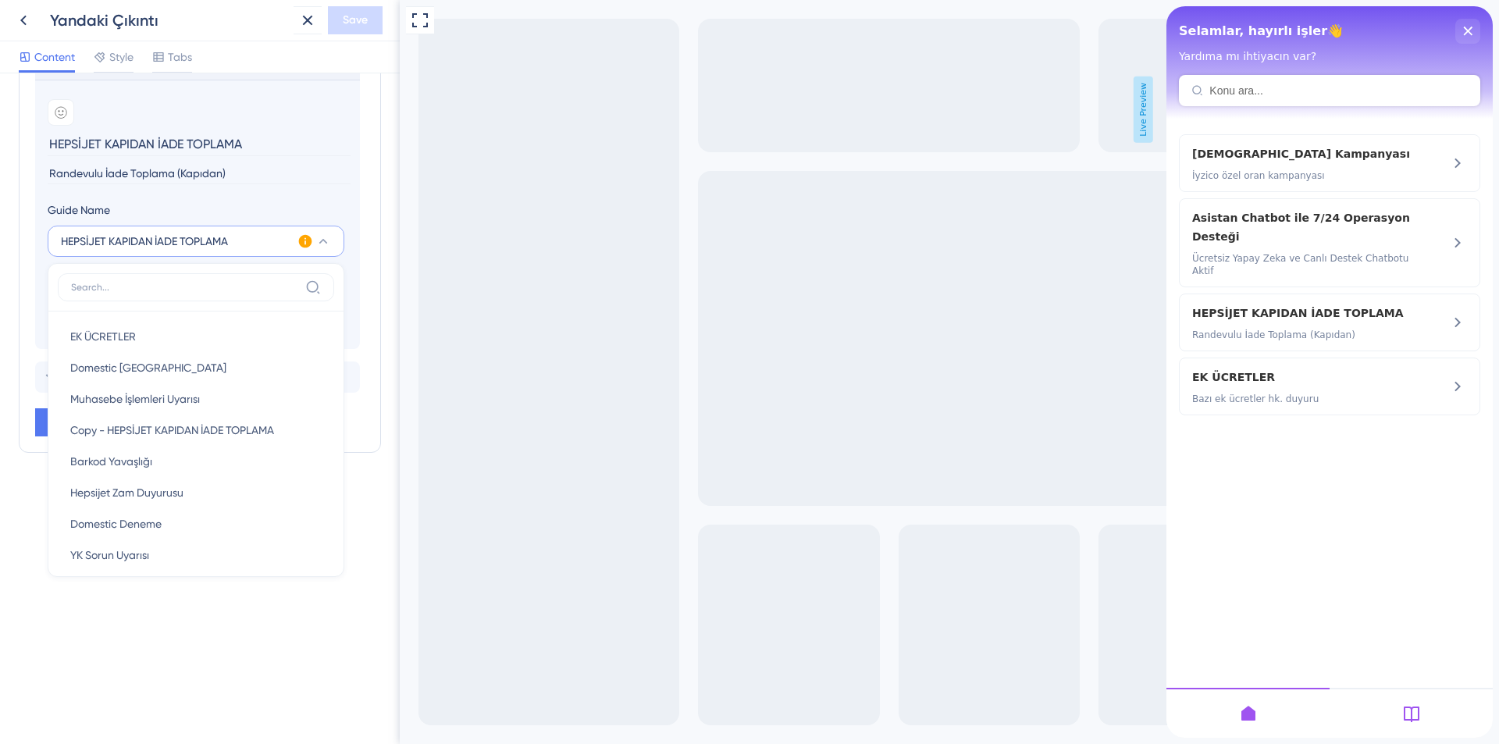
click at [374, 465] on div "Resource Center Header Title Selamlar, hayırlı işler👋 3 Selamlar, hayırlı işler…" at bounding box center [200, 408] width 400 height 671
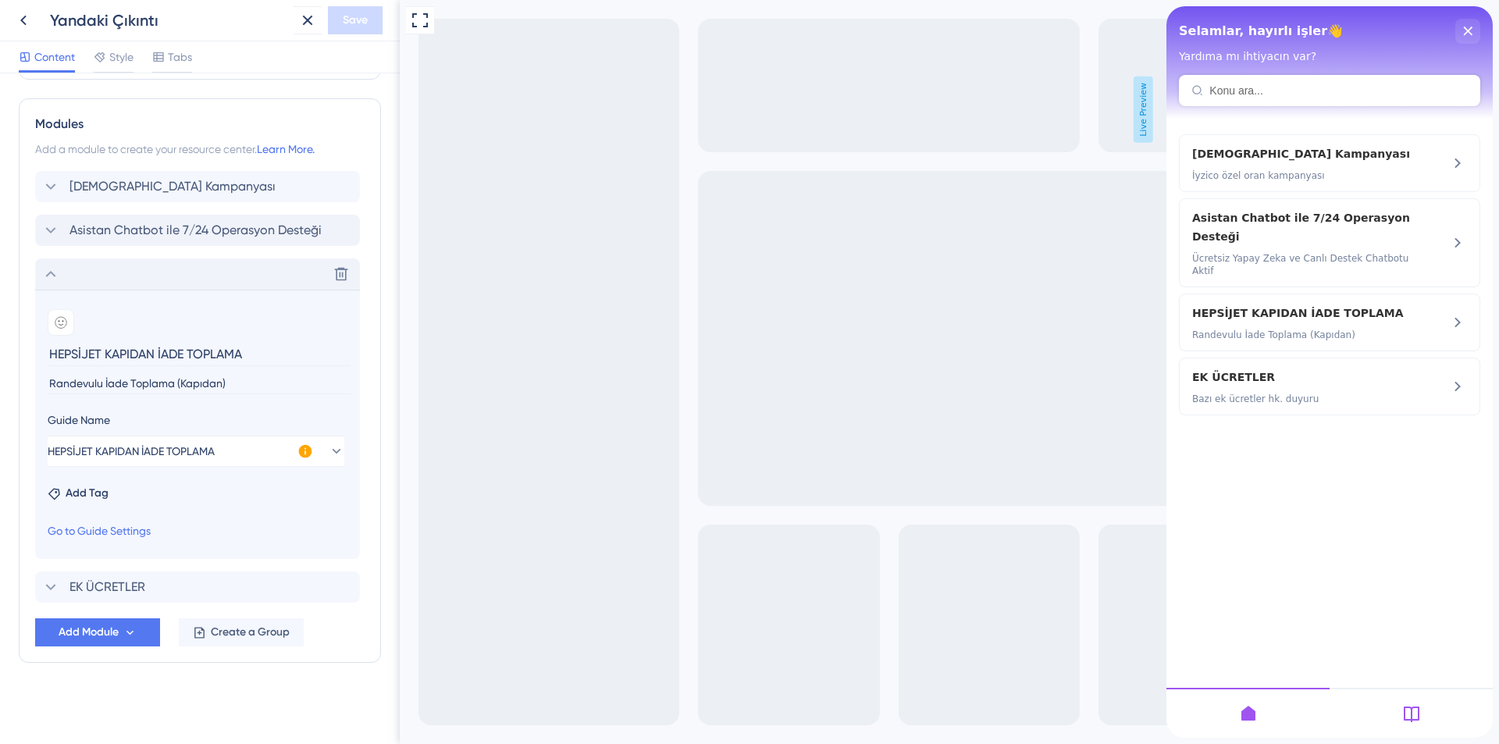
click at [53, 269] on icon at bounding box center [50, 274] width 19 height 19
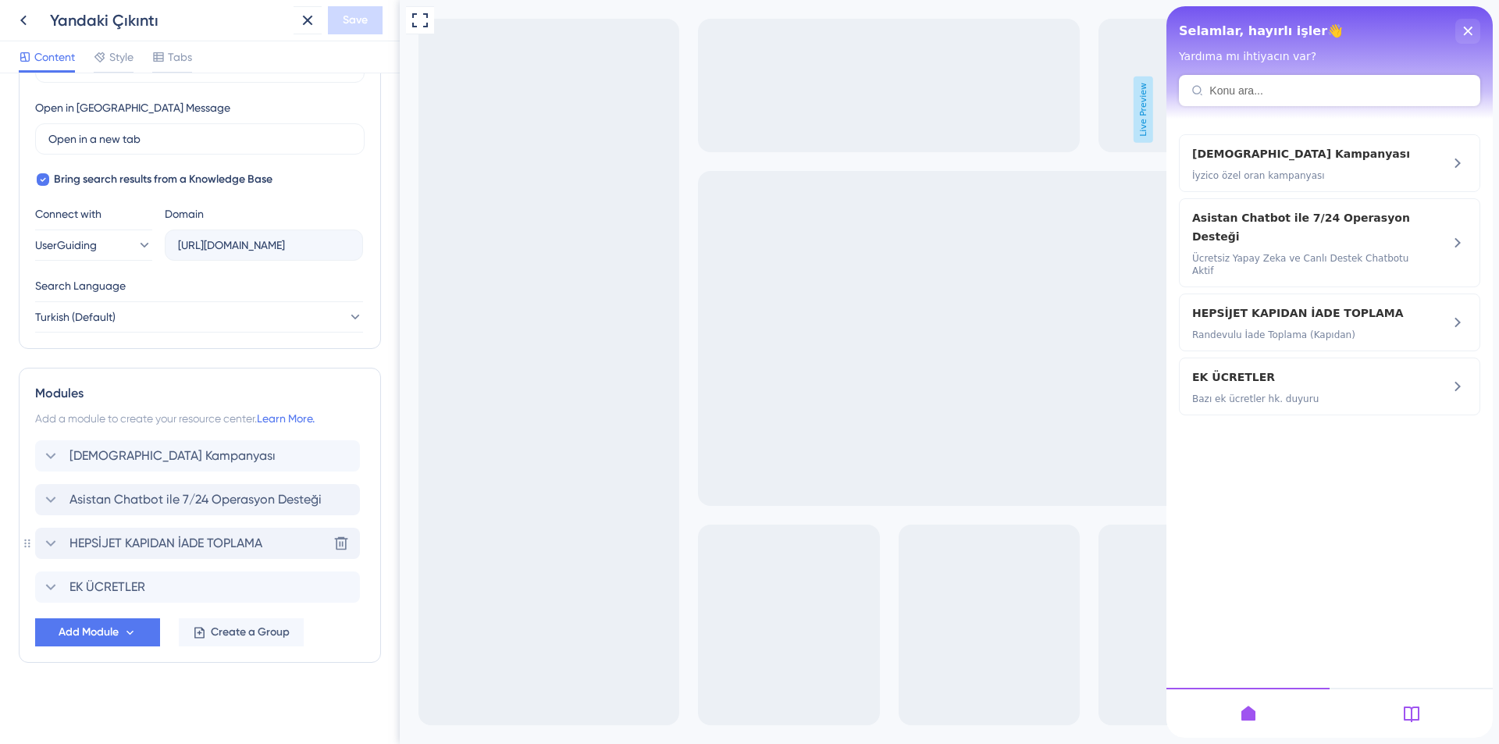
scroll to position [430, 0]
click at [225, 635] on span "Create a Group" at bounding box center [250, 632] width 79 height 19
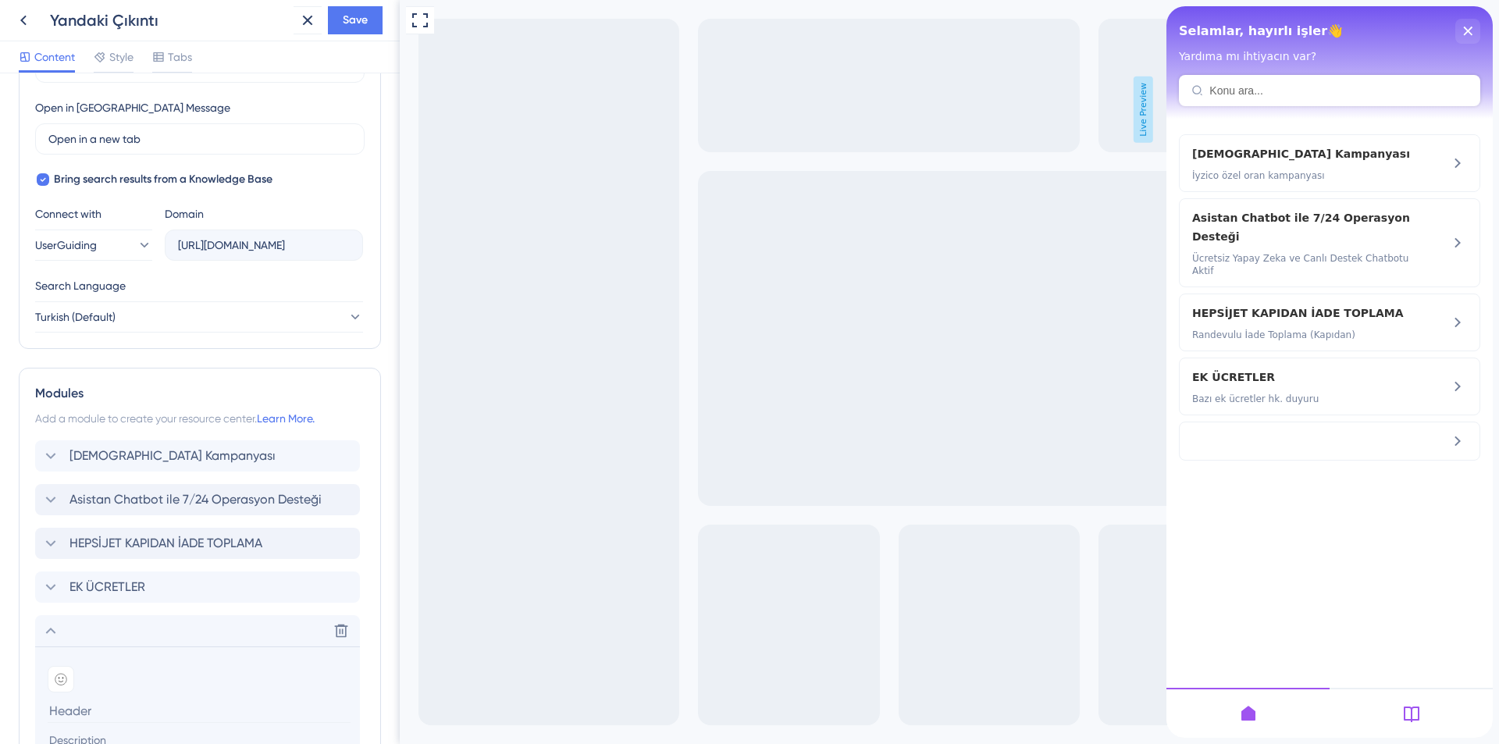
scroll to position [703, 0]
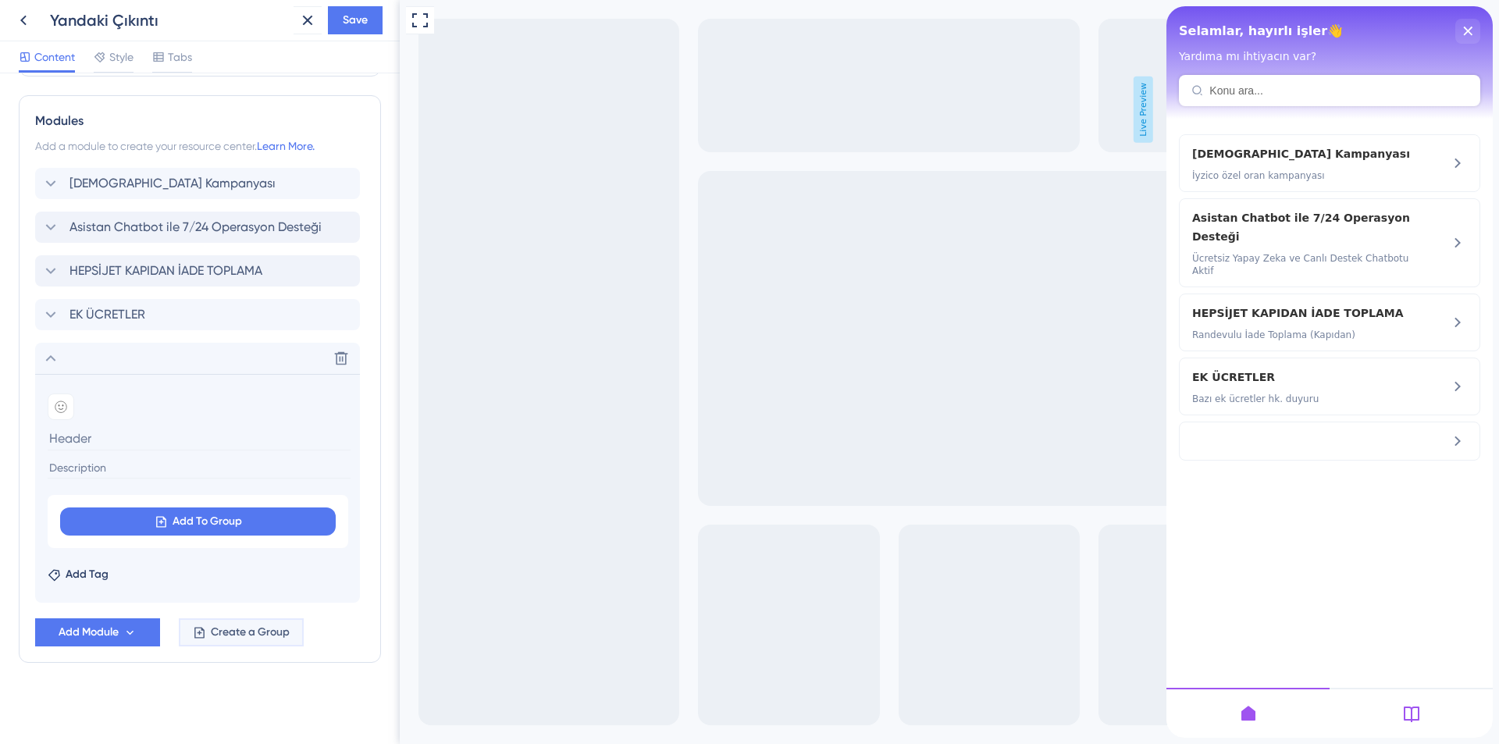
click at [237, 628] on span "Create a Group" at bounding box center [250, 632] width 79 height 19
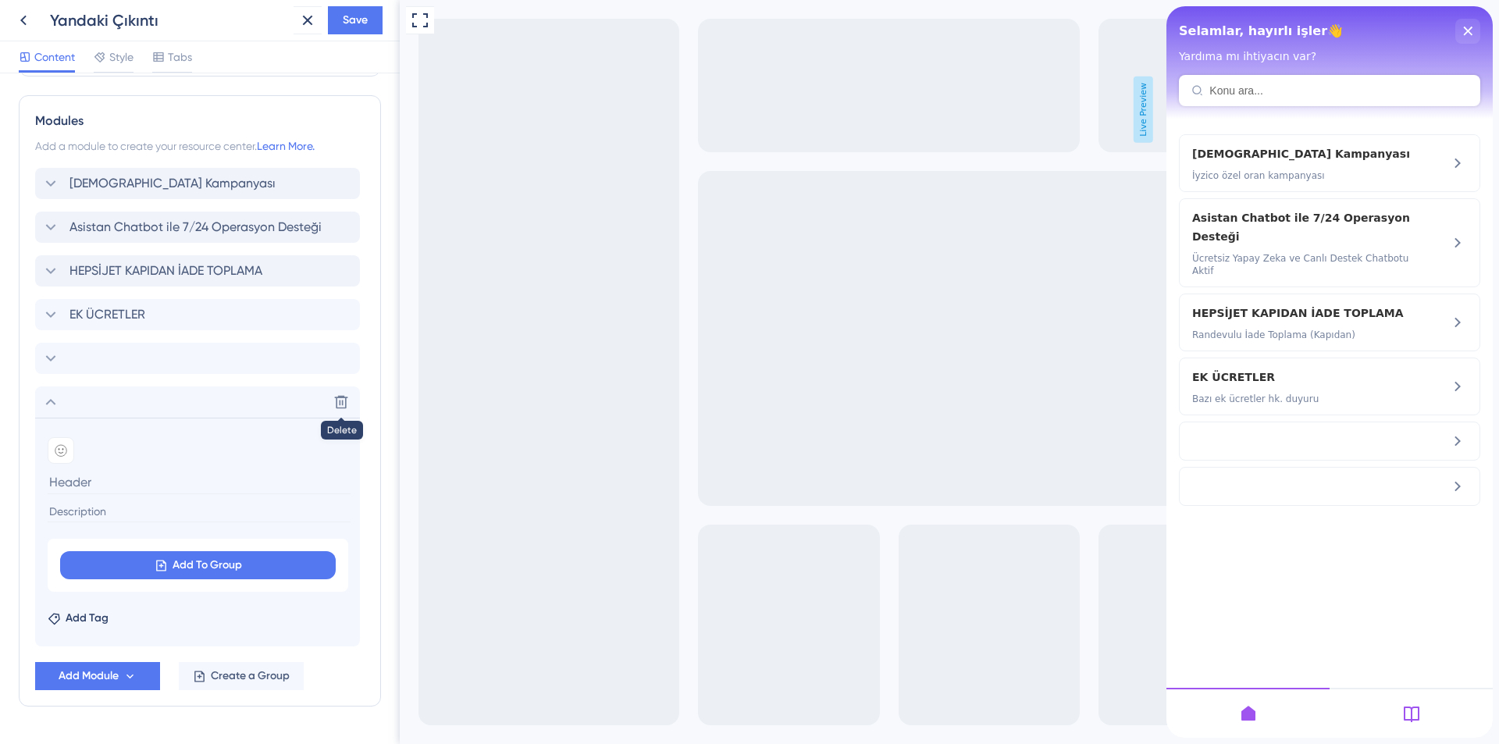
click at [348, 400] on button at bounding box center [341, 402] width 25 height 25
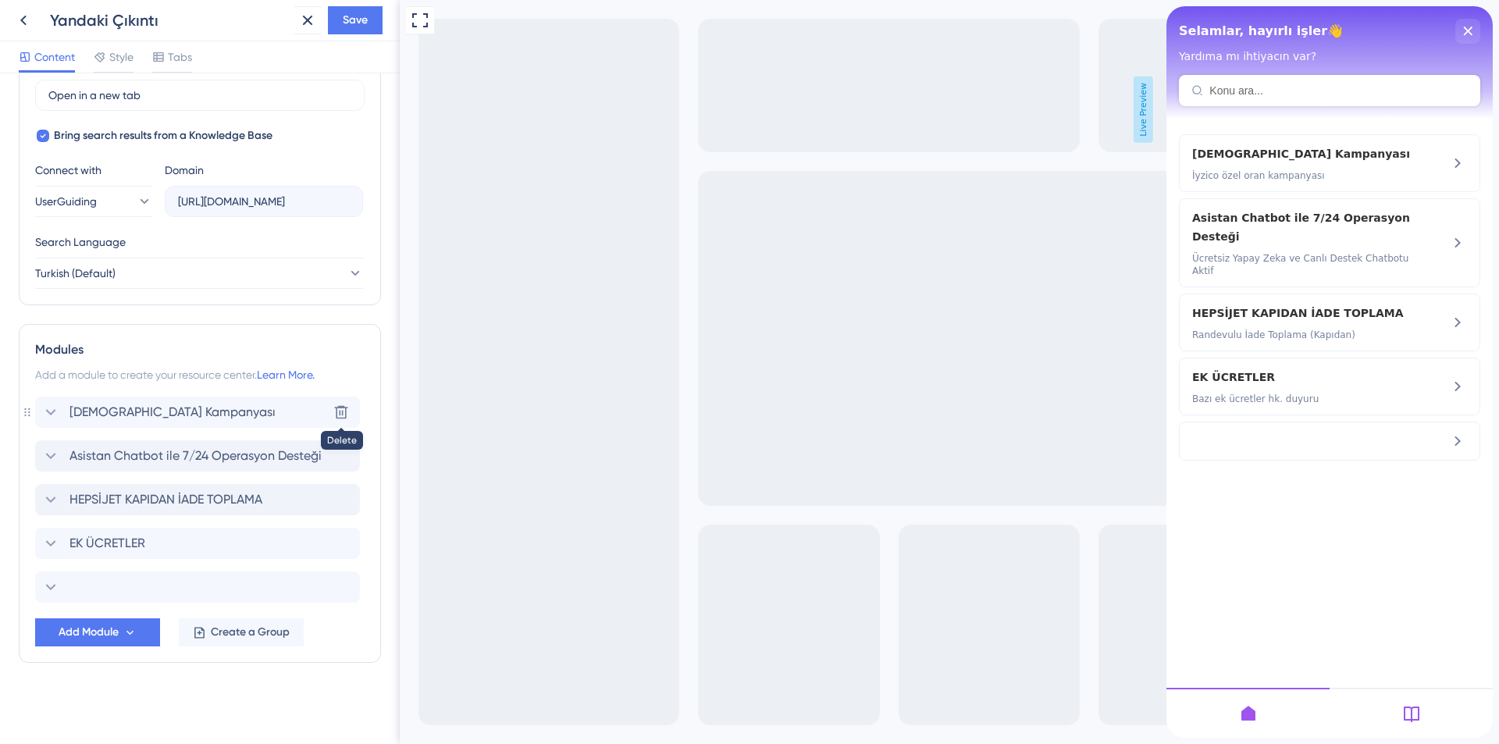
scroll to position [474, 0]
click at [117, 628] on span "Add Module" at bounding box center [89, 632] width 60 height 19
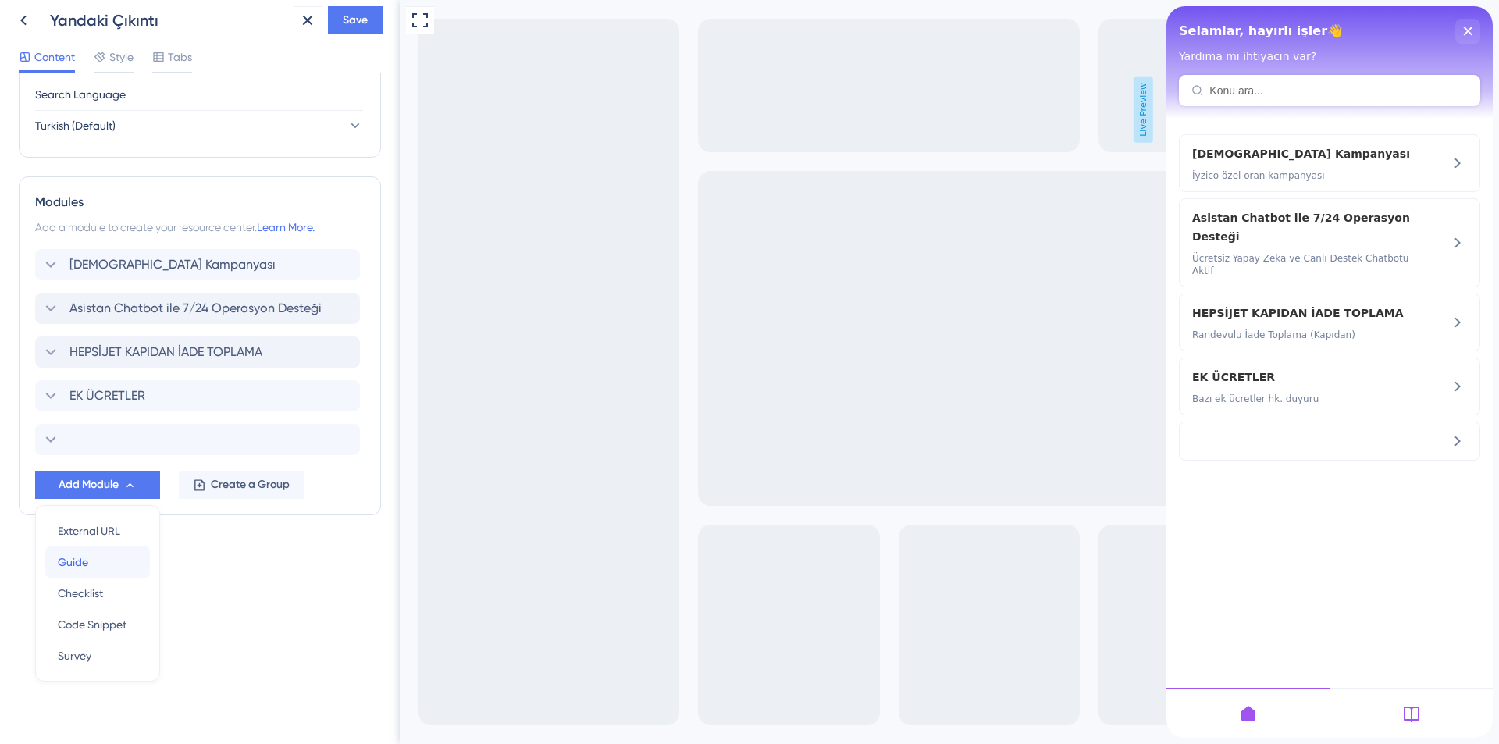
click at [96, 562] on div "Guide Guide" at bounding box center [98, 561] width 80 height 31
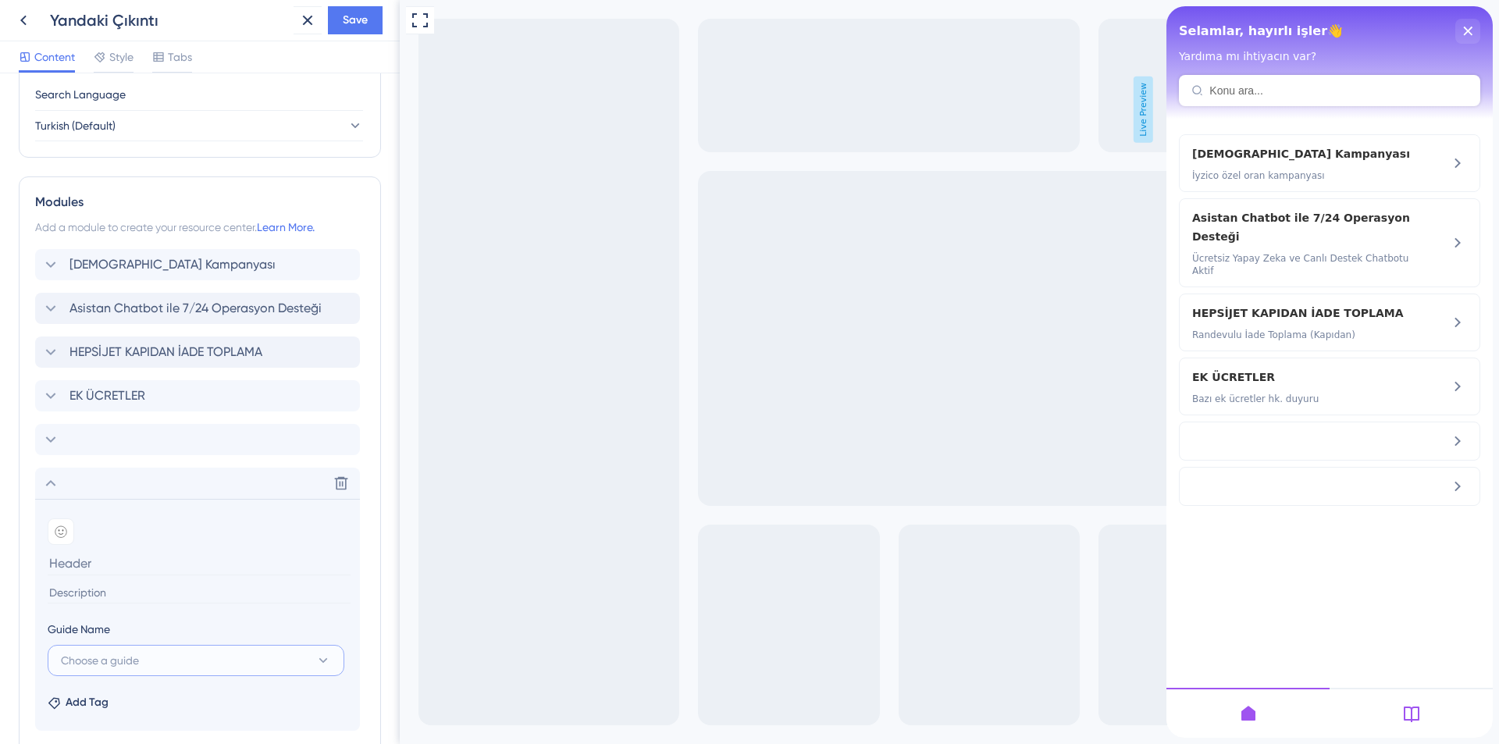
click at [160, 653] on button "Choose a guide" at bounding box center [196, 660] width 297 height 31
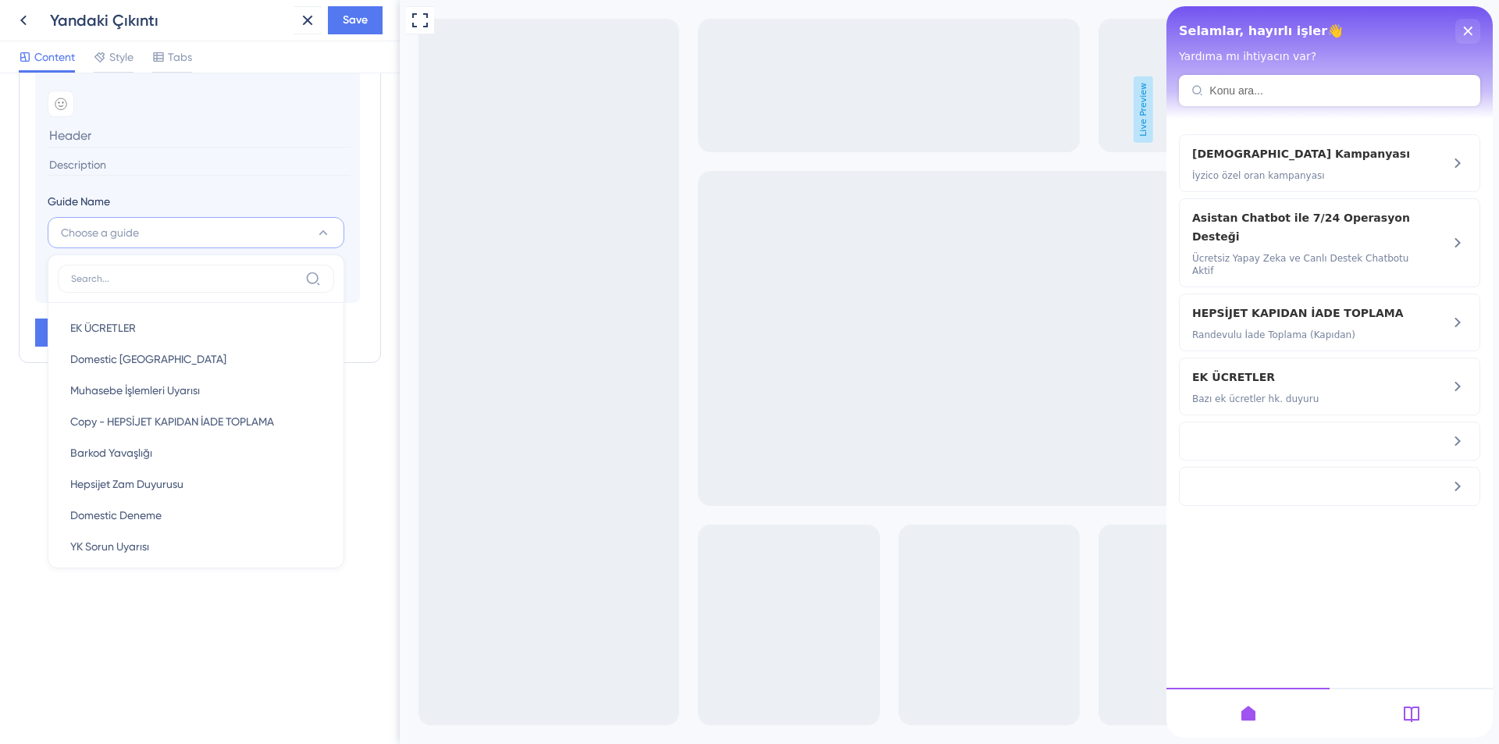
click at [226, 611] on div "Resource Center Header Title Selamlar, hayırlı işler👋 3 Selamlar, hayırlı işler…" at bounding box center [200, 408] width 400 height 671
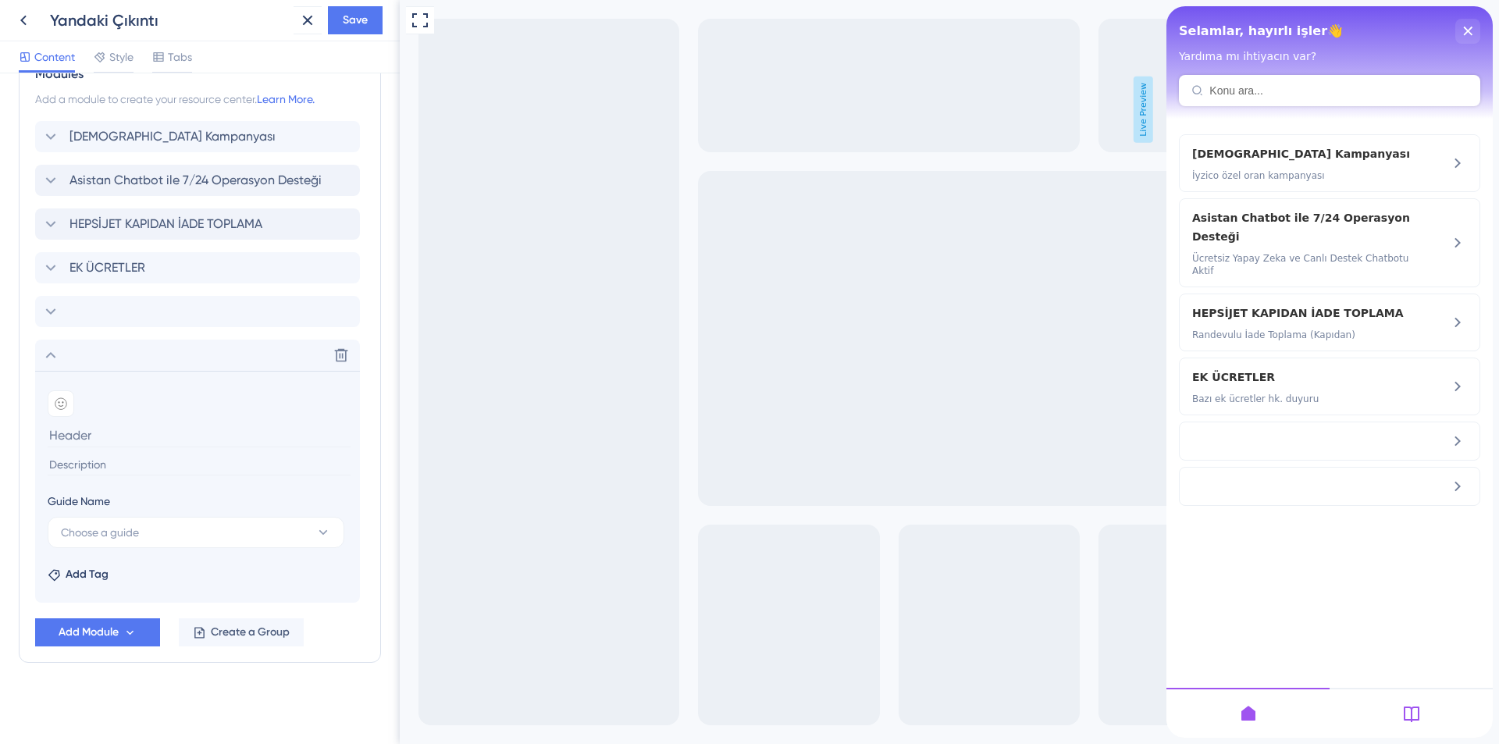
scroll to position [749, 0]
click at [340, 347] on icon at bounding box center [341, 355] width 16 height 16
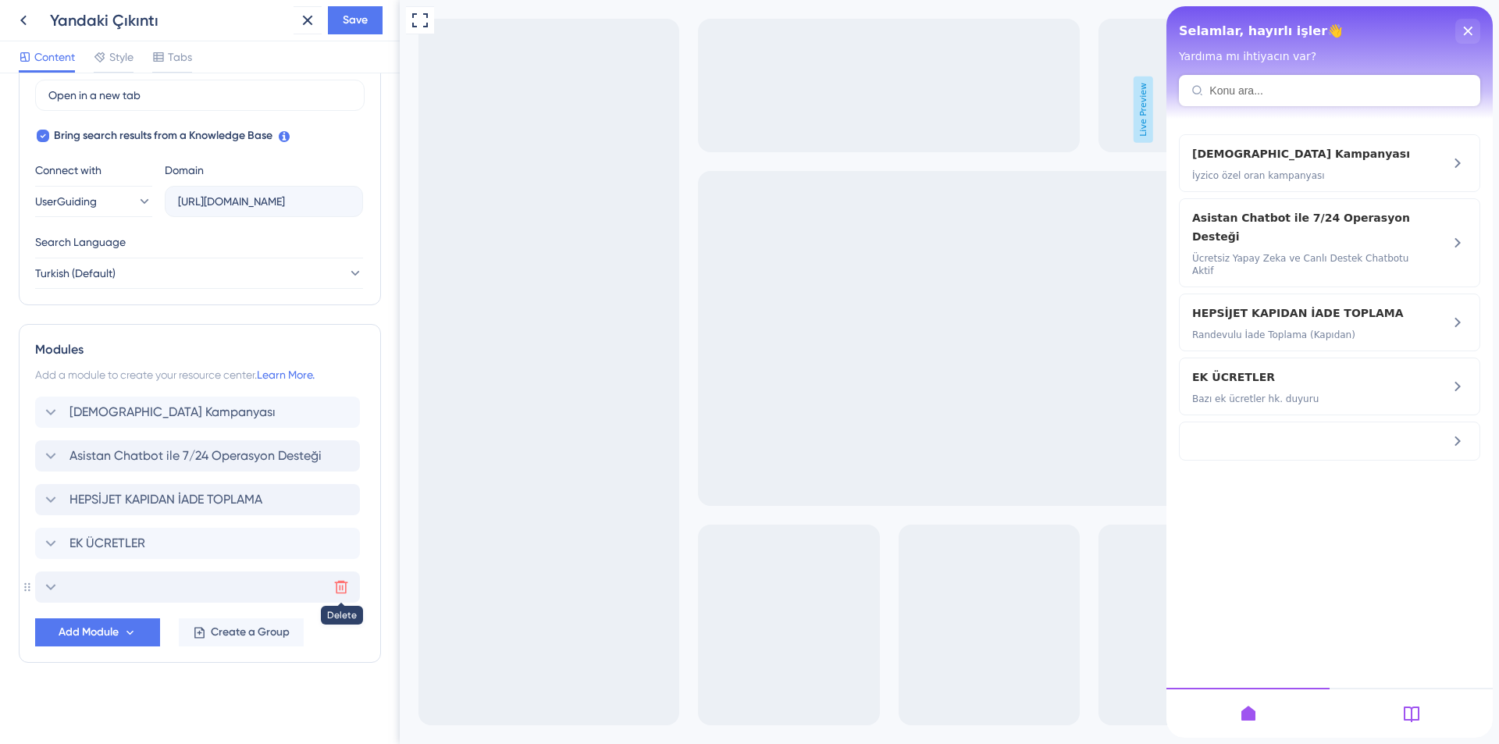
drag, startPoint x: 340, startPoint y: 586, endPoint x: 344, endPoint y: 219, distance: 367.7
click at [340, 585] on icon at bounding box center [341, 587] width 16 height 16
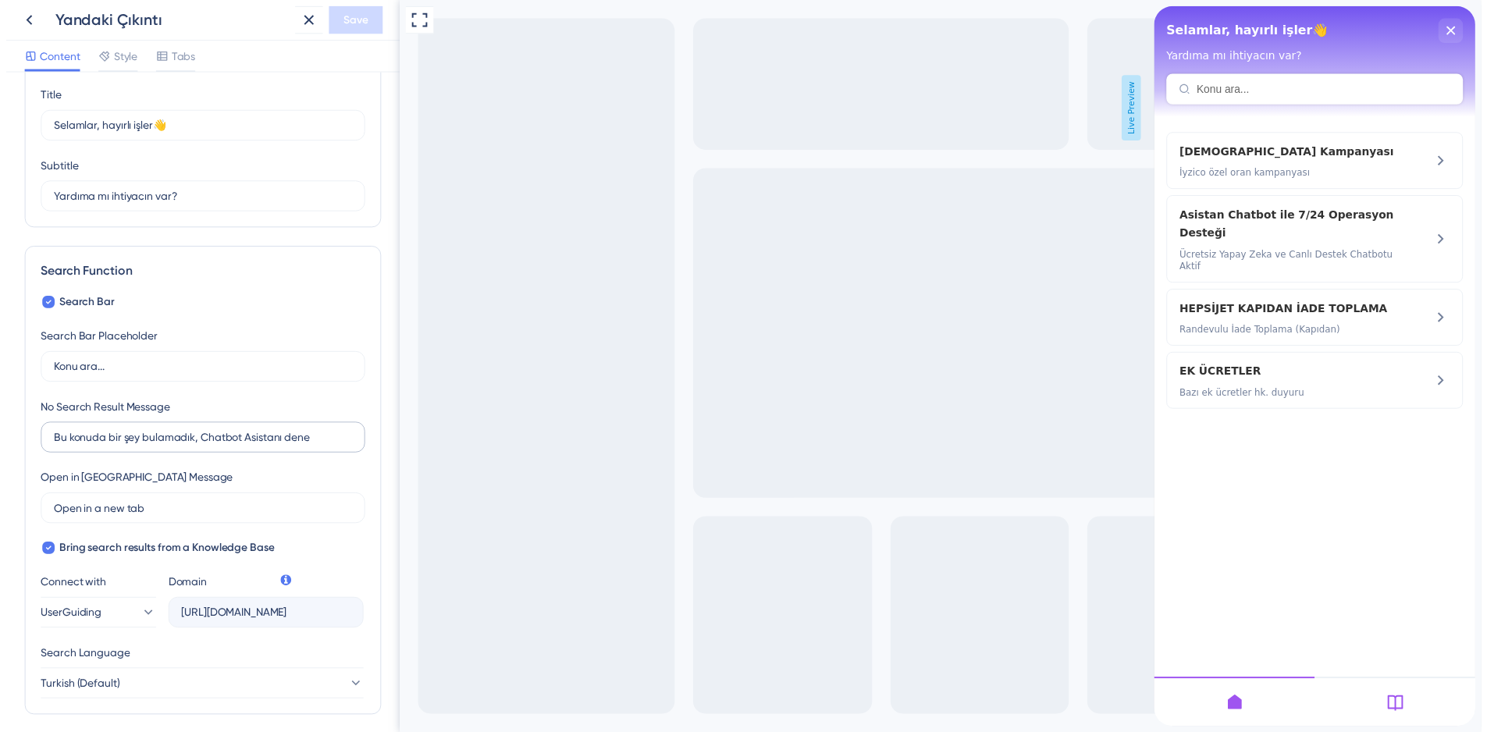
scroll to position [0, 0]
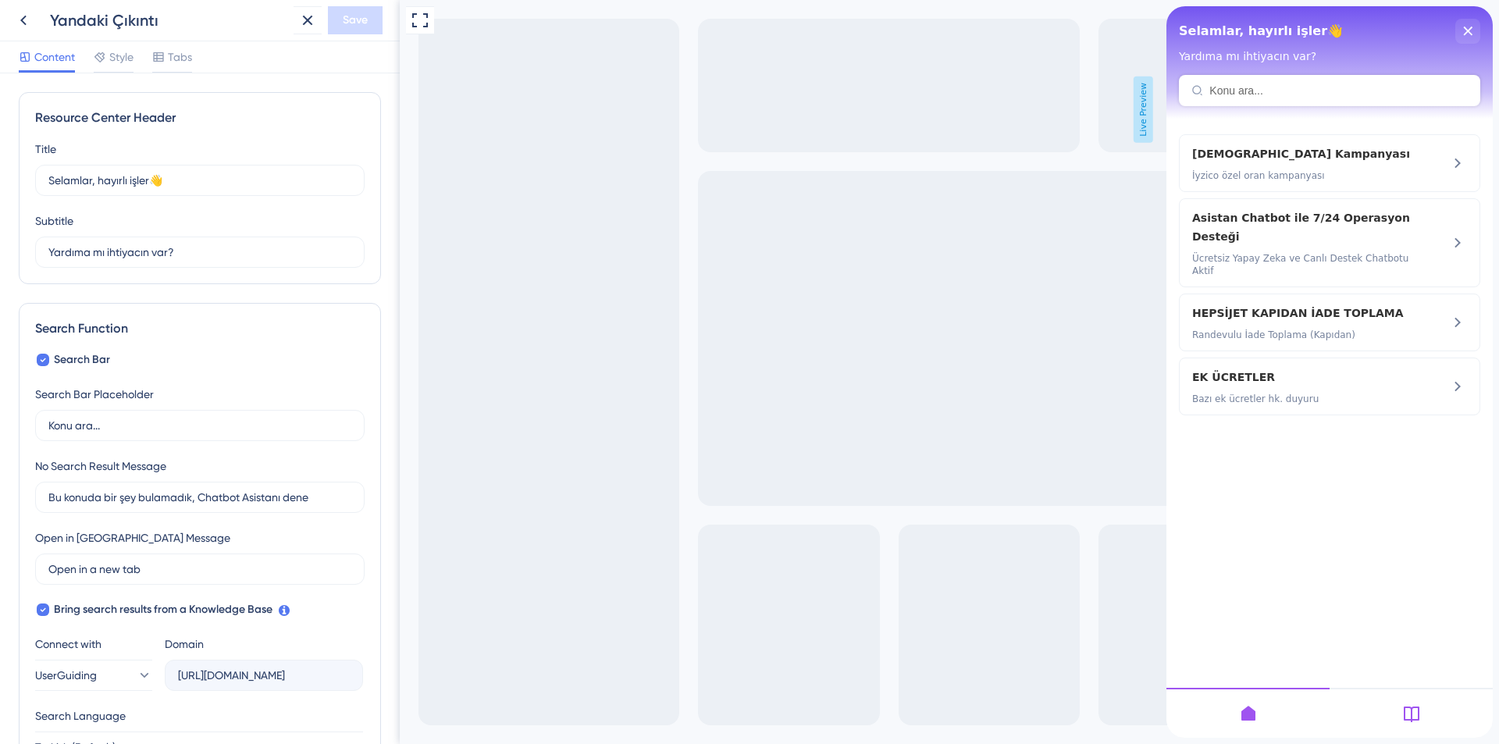
click at [1451, 722] on div at bounding box center [1411, 713] width 163 height 50
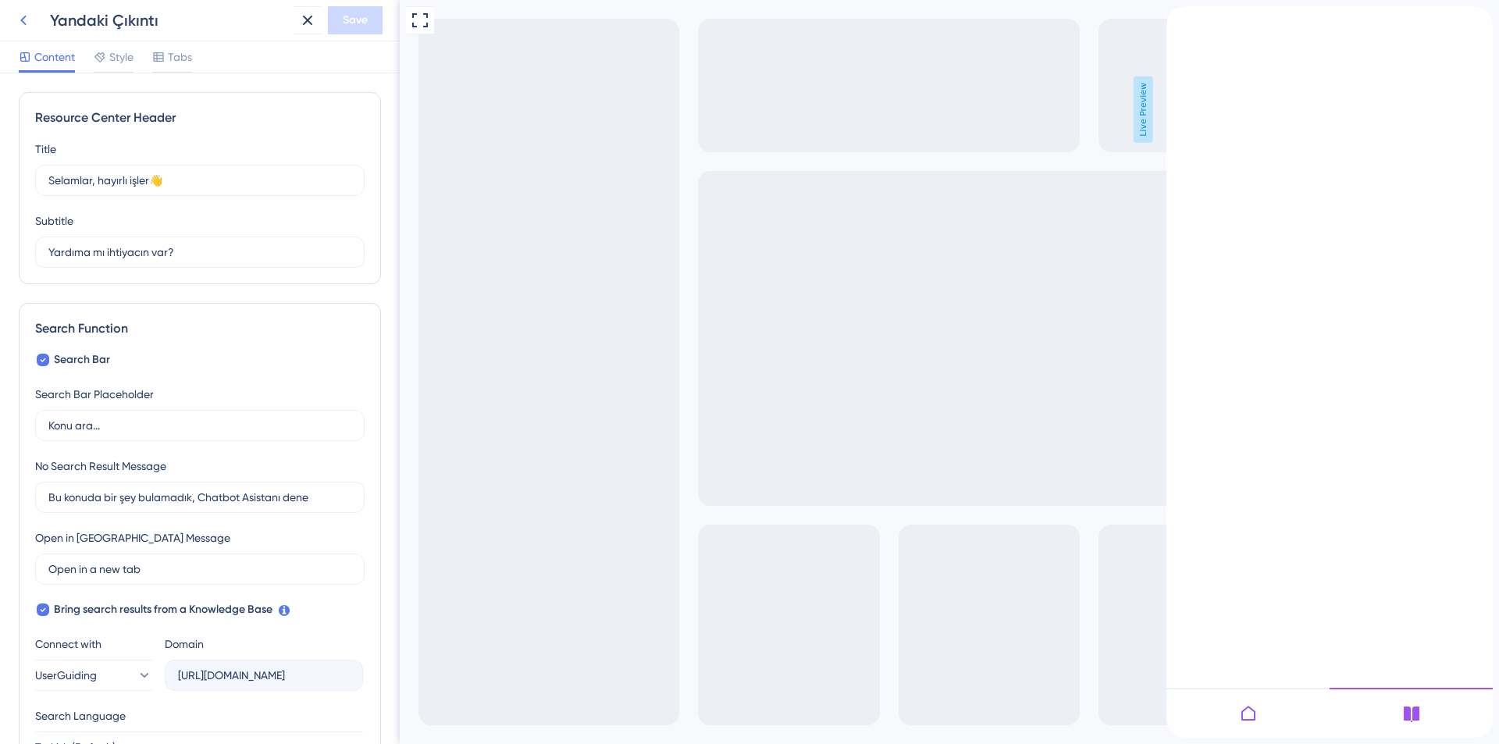
click at [31, 26] on icon at bounding box center [23, 20] width 19 height 19
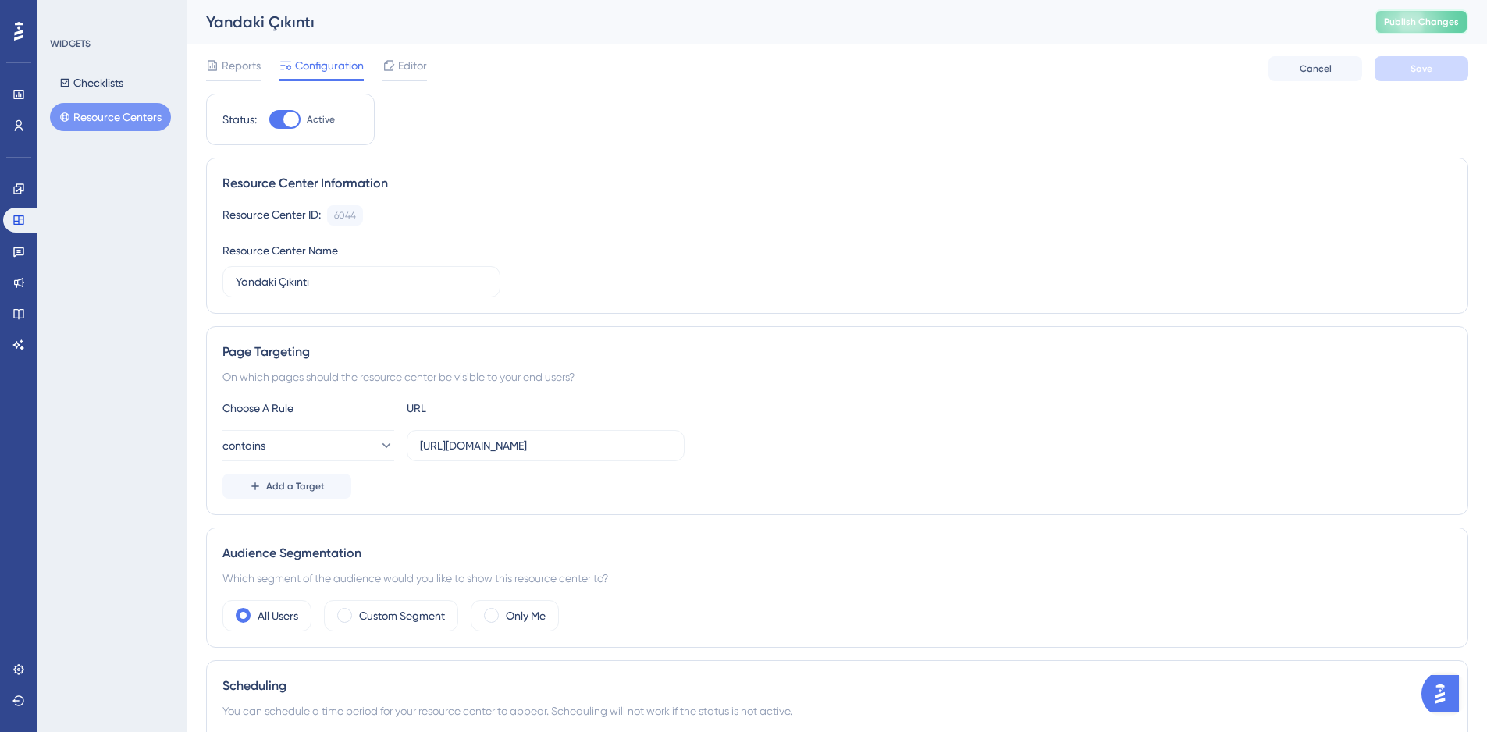
click at [1447, 14] on button "Publish Changes" at bounding box center [1422, 21] width 94 height 25
click at [407, 66] on span "Editor" at bounding box center [412, 65] width 29 height 19
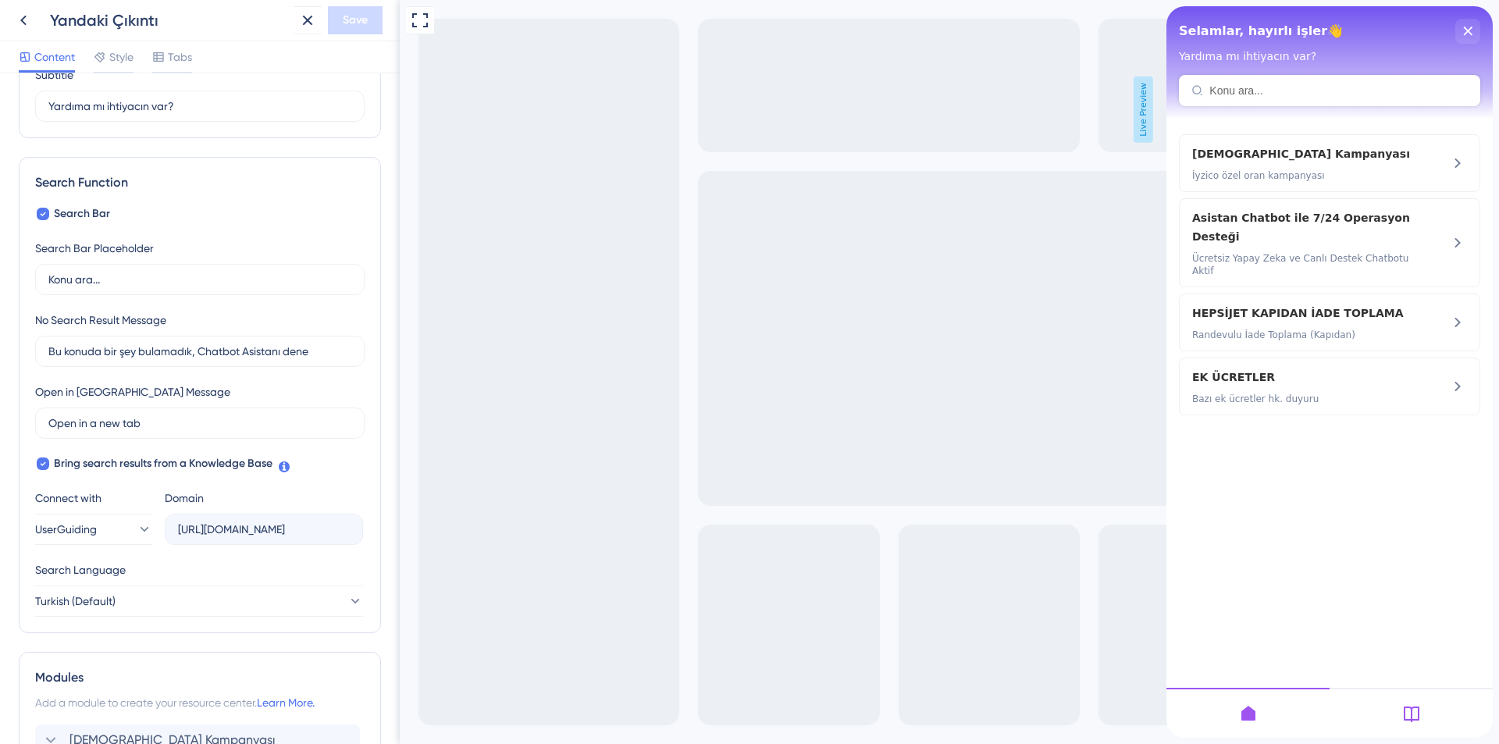
scroll to position [144, 0]
drag, startPoint x: 621, startPoint y: 135, endPoint x: 617, endPoint y: 126, distance: 10.5
click at [621, 134] on div "Full Screen Preview Live Preview" at bounding box center [949, 372] width 1099 height 744
click at [422, 16] on icon at bounding box center [420, 20] width 19 height 19
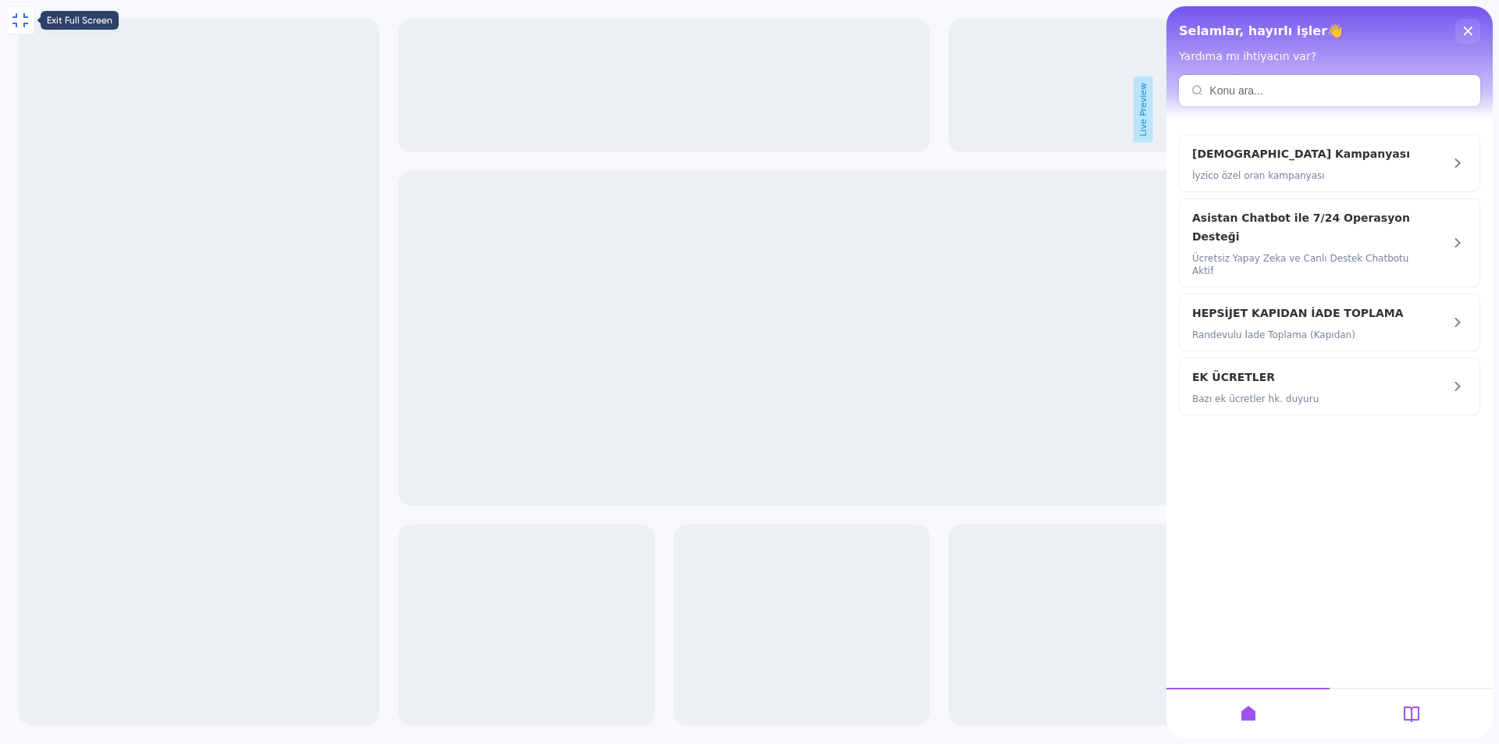
click at [15, 17] on icon at bounding box center [20, 20] width 16 height 14
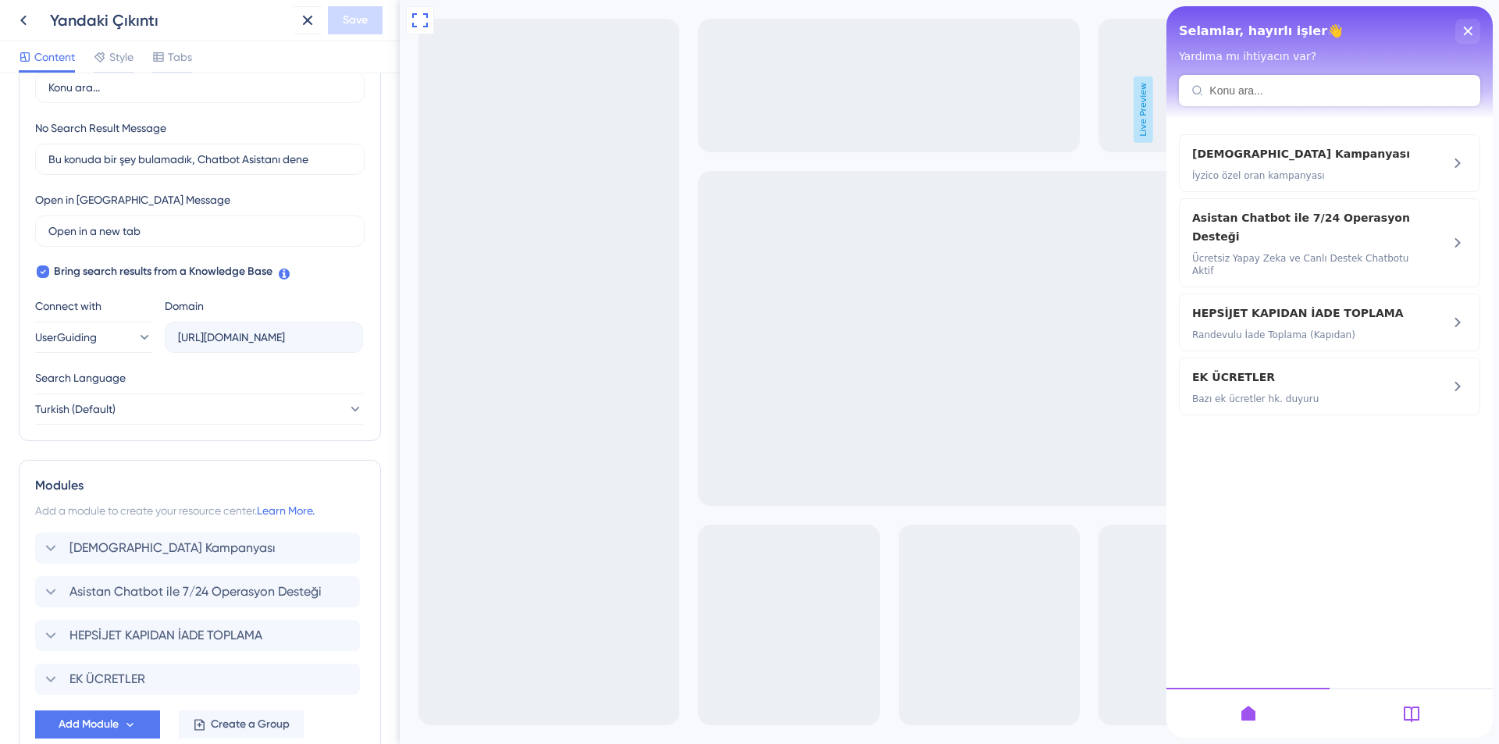
scroll to position [312, 0]
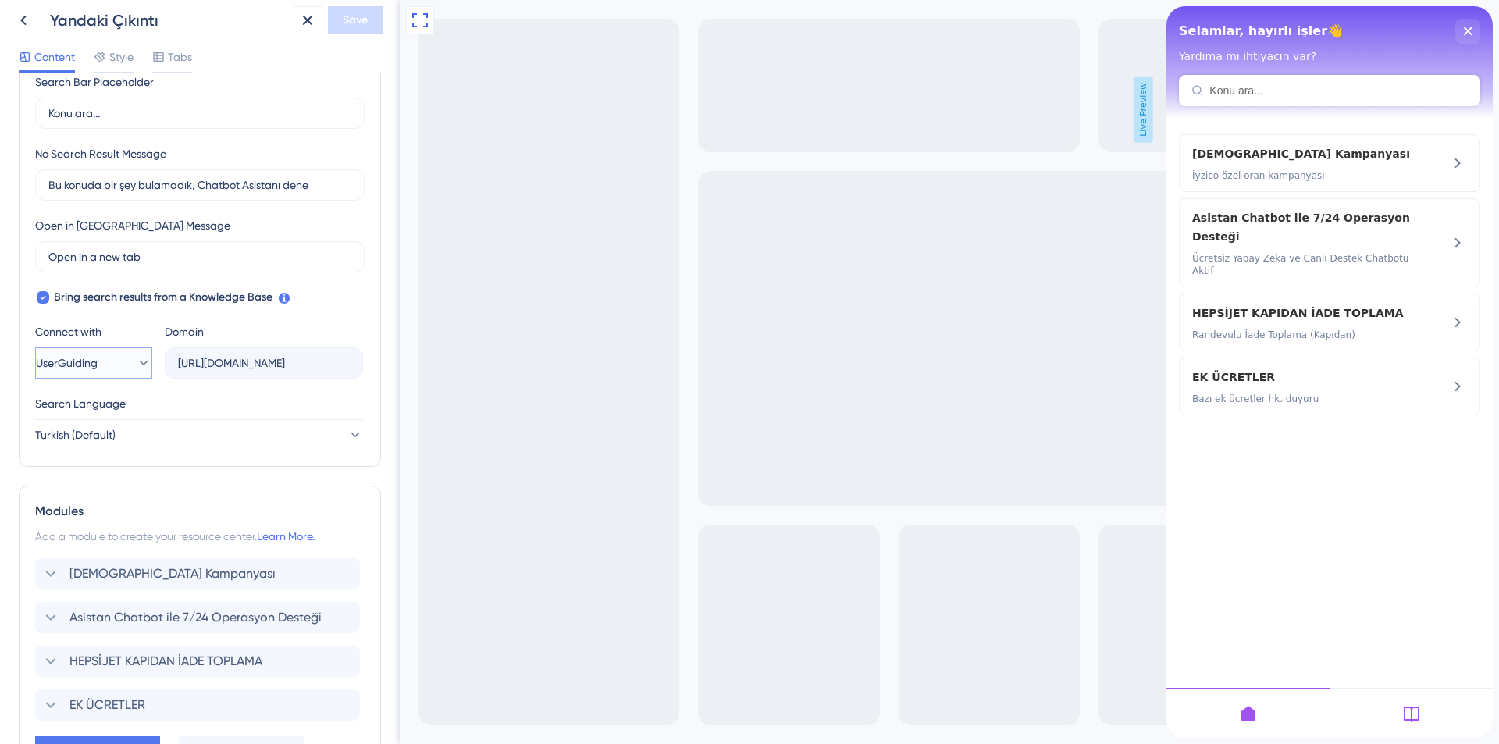
click at [136, 369] on icon at bounding box center [144, 363] width 16 height 16
click at [382, 372] on div "Resource Center Header Title Selamlar, hayırlı işler👋 3 Selamlar, hayırlı işler…" at bounding box center [200, 408] width 400 height 671
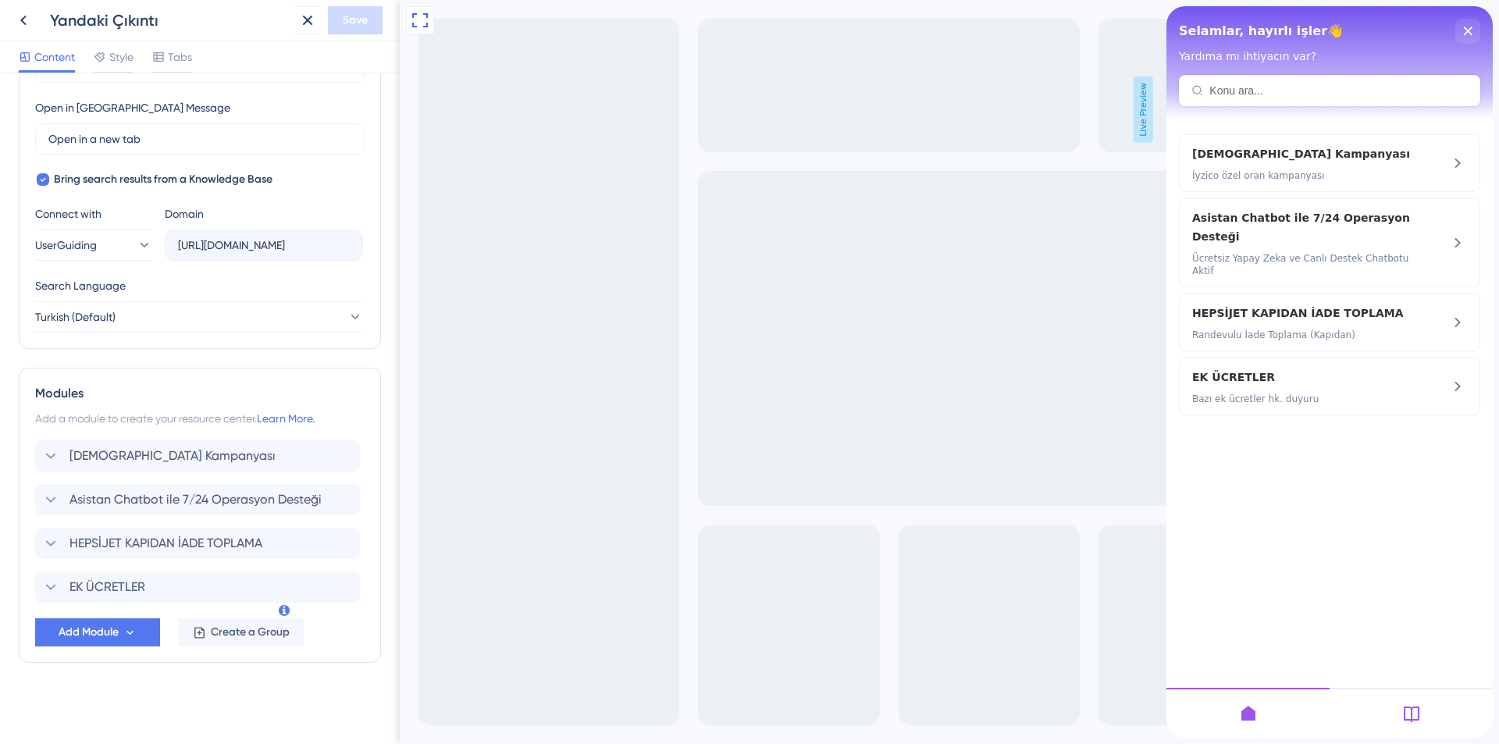
scroll to position [0, 0]
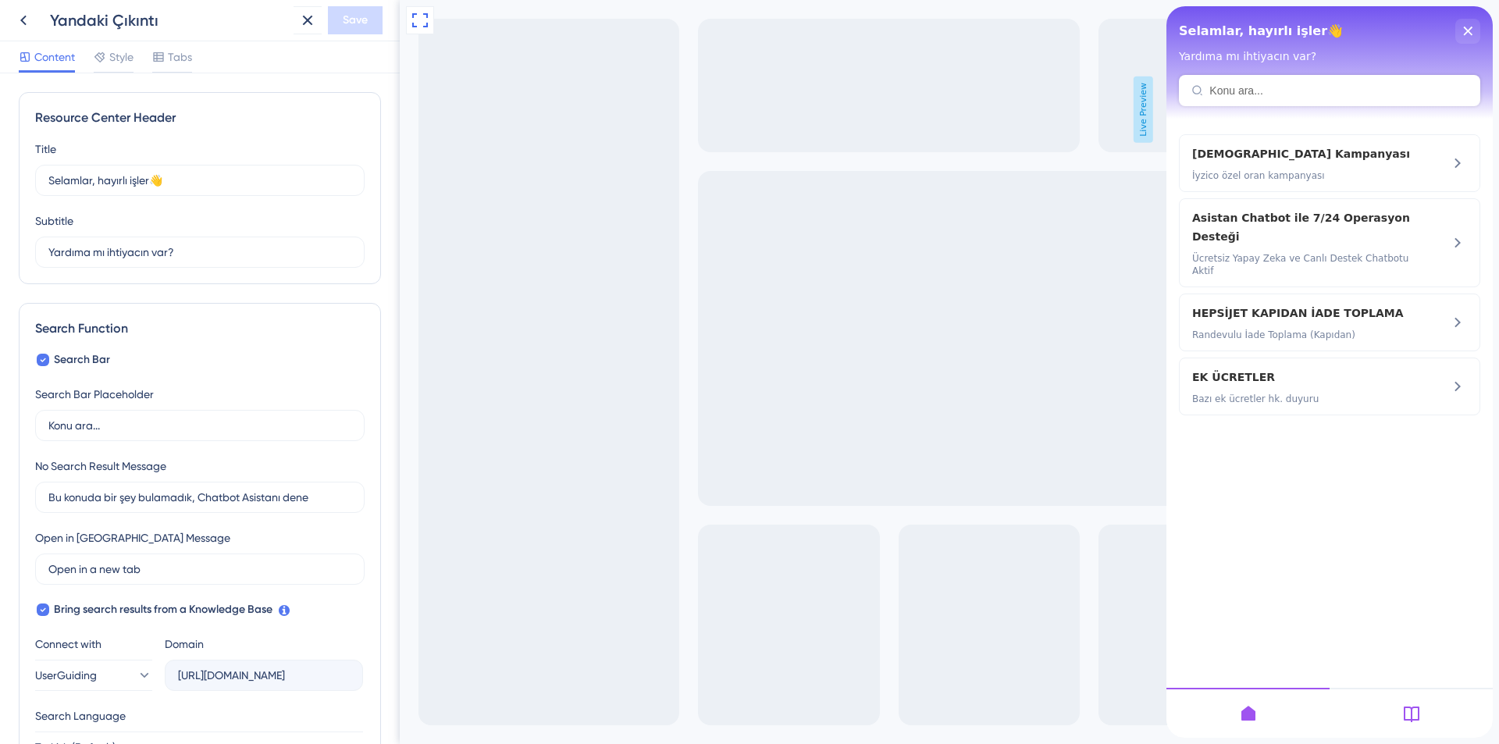
click at [1358, 25] on div "Selamlar, hayırlı işler👋" at bounding box center [1329, 31] width 301 height 25
click at [113, 60] on span "Style" at bounding box center [121, 57] width 24 height 19
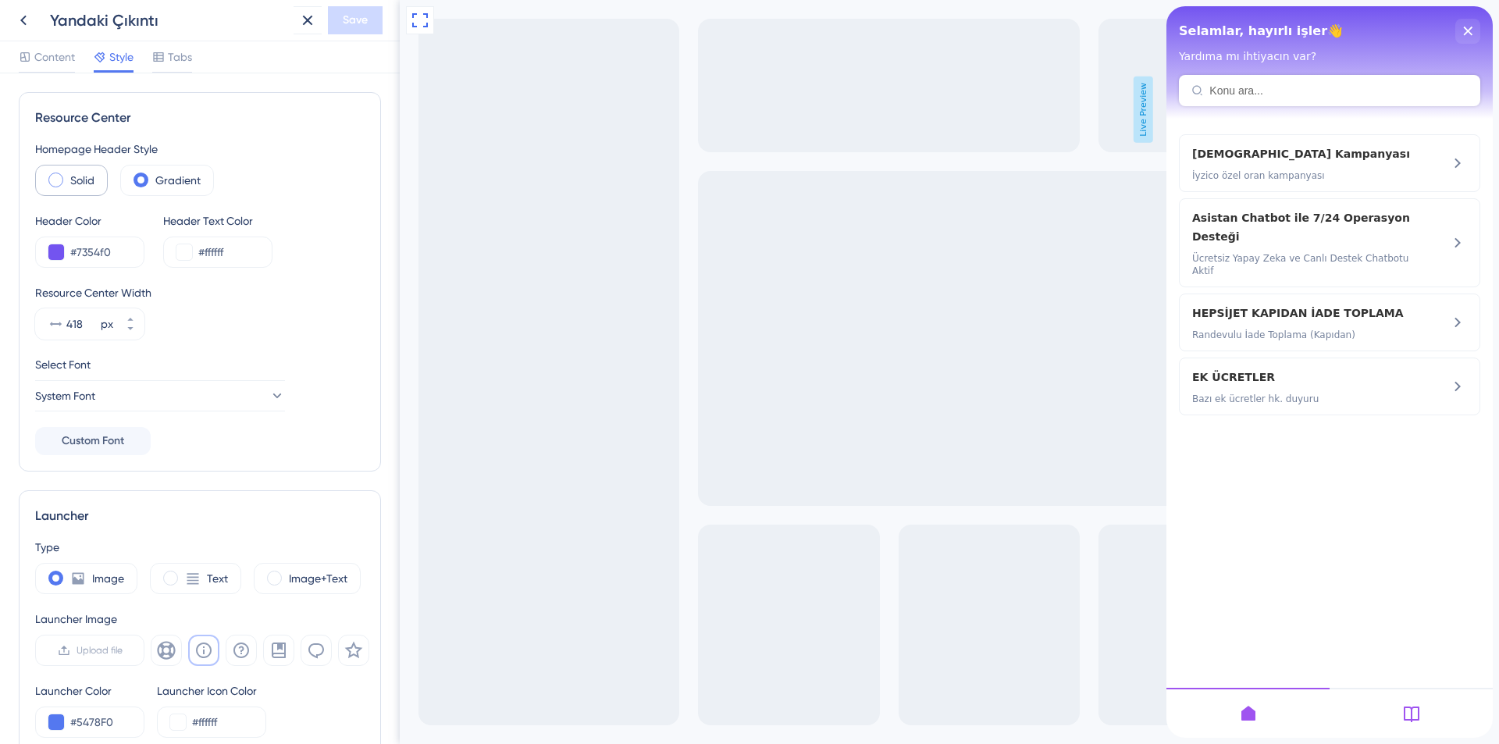
drag, startPoint x: 86, startPoint y: 184, endPoint x: 98, endPoint y: 183, distance: 11.8
click at [86, 183] on label "Solid" at bounding box center [82, 180] width 24 height 19
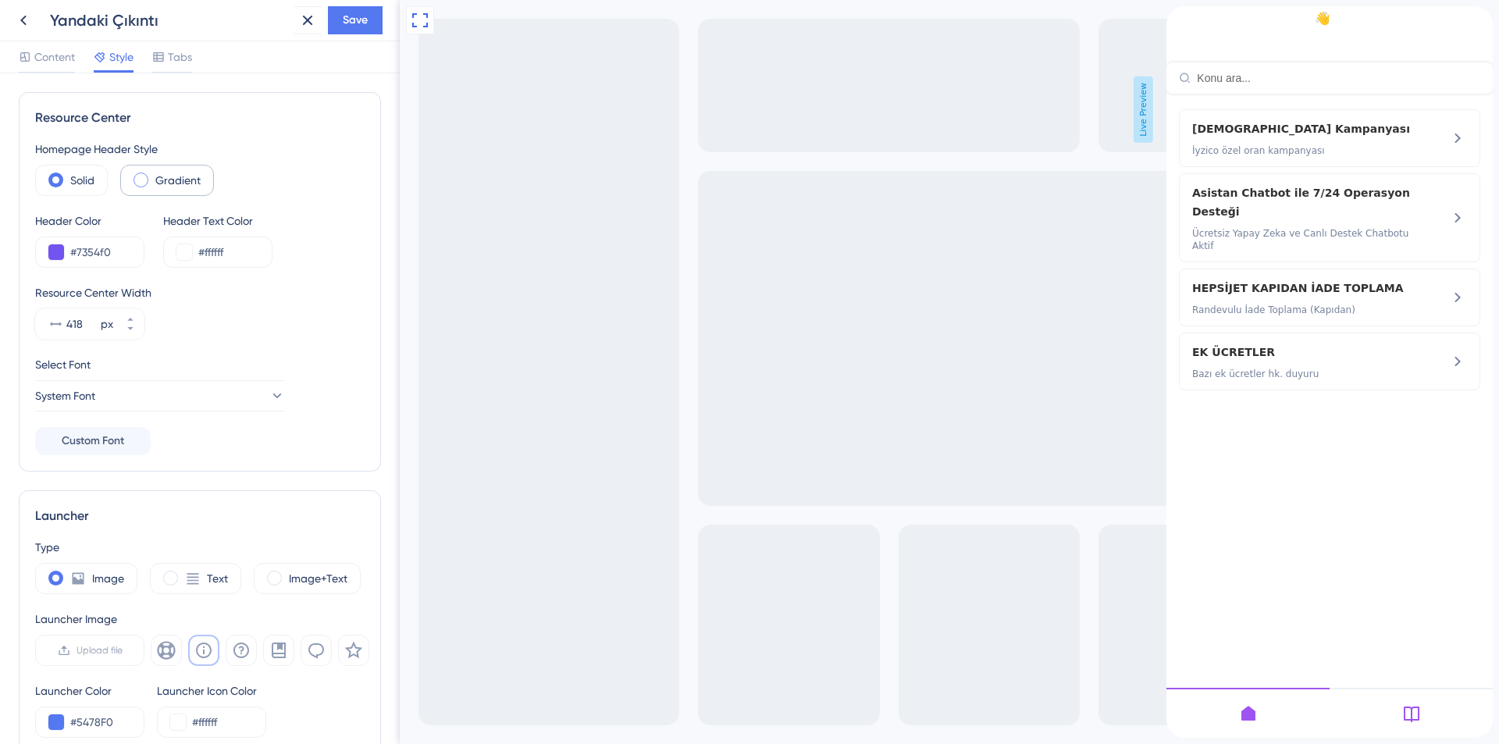
click at [167, 182] on label "Gradient" at bounding box center [177, 180] width 45 height 19
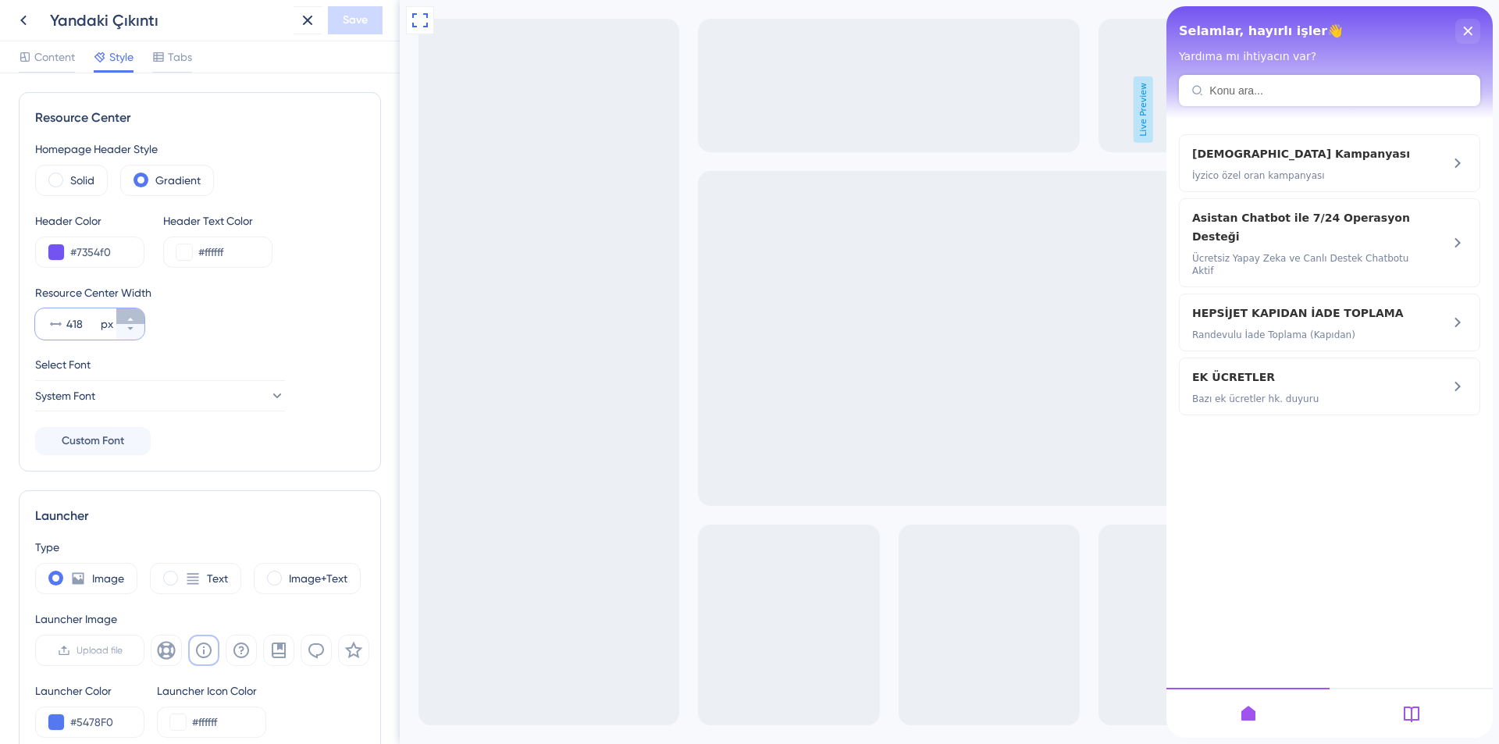
click at [123, 317] on button "418 px" at bounding box center [130, 316] width 28 height 16
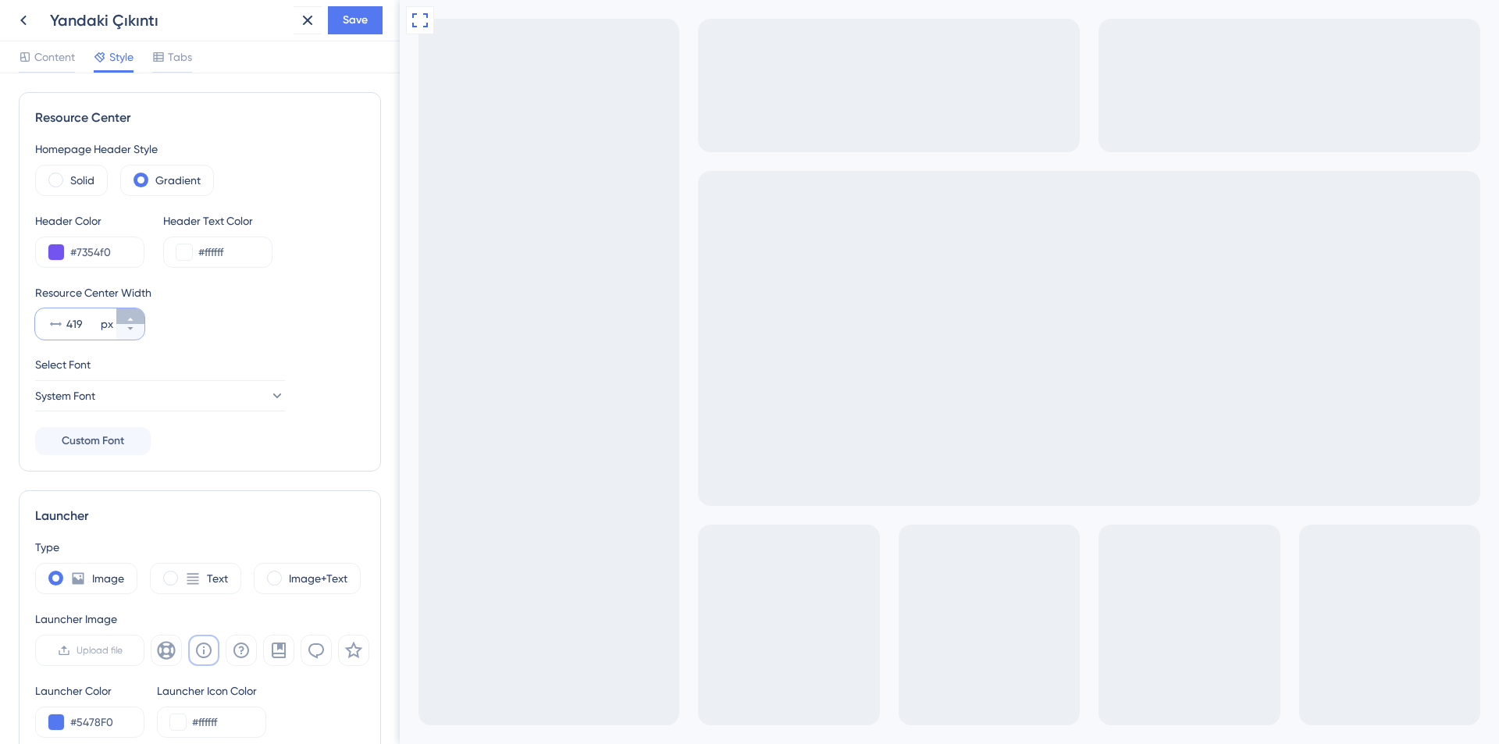
click at [123, 317] on button "419 px" at bounding box center [130, 316] width 28 height 16
click at [123, 317] on button "420 px" at bounding box center [130, 316] width 28 height 16
click at [123, 317] on button "421 px" at bounding box center [130, 316] width 28 height 16
click at [123, 317] on button "422 px" at bounding box center [130, 316] width 28 height 16
click at [123, 317] on button "423 px" at bounding box center [130, 316] width 28 height 16
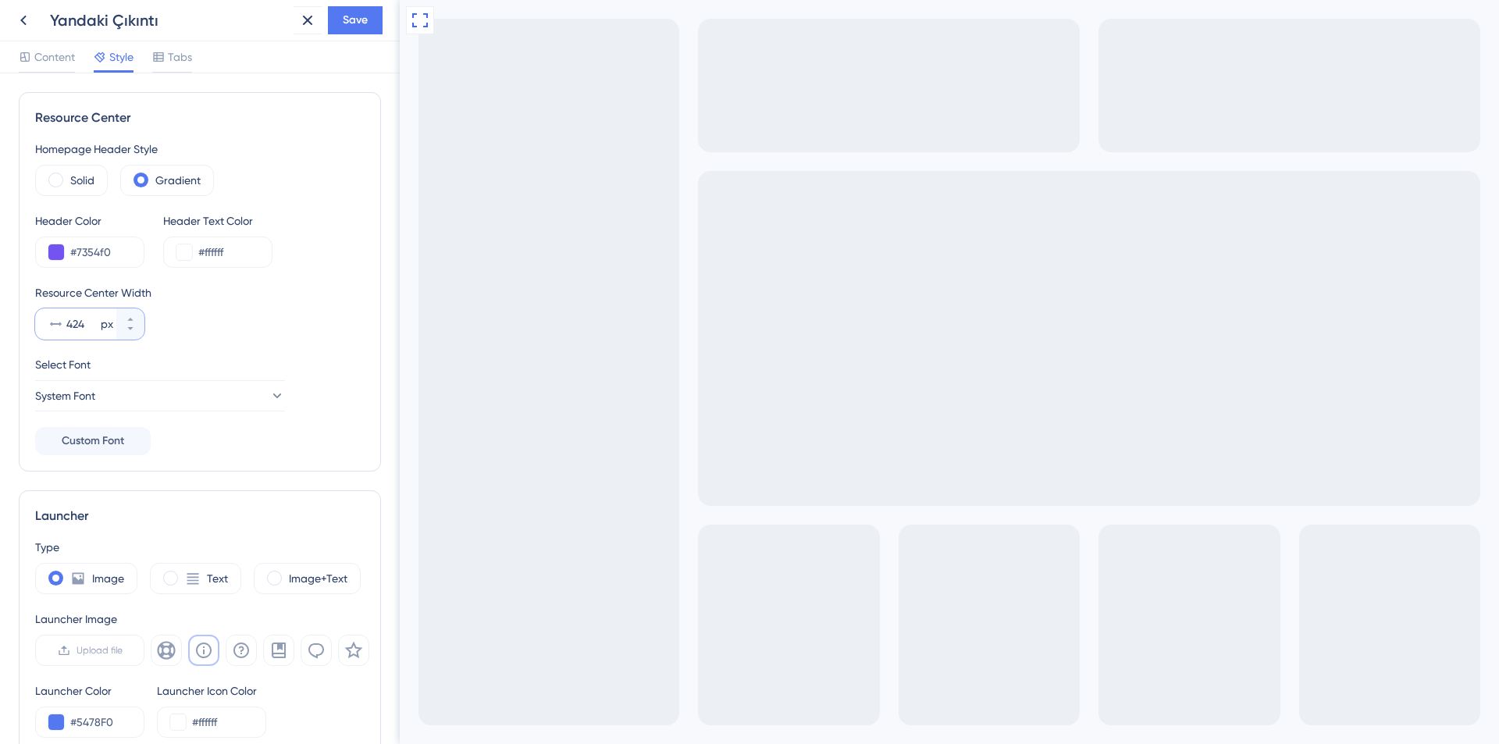
click at [75, 329] on input "424" at bounding box center [81, 324] width 31 height 19
drag, startPoint x: 90, startPoint y: 322, endPoint x: 40, endPoint y: 321, distance: 50.0
click at [41, 321] on div "1000 px" at bounding box center [75, 323] width 81 height 31
type input "750"
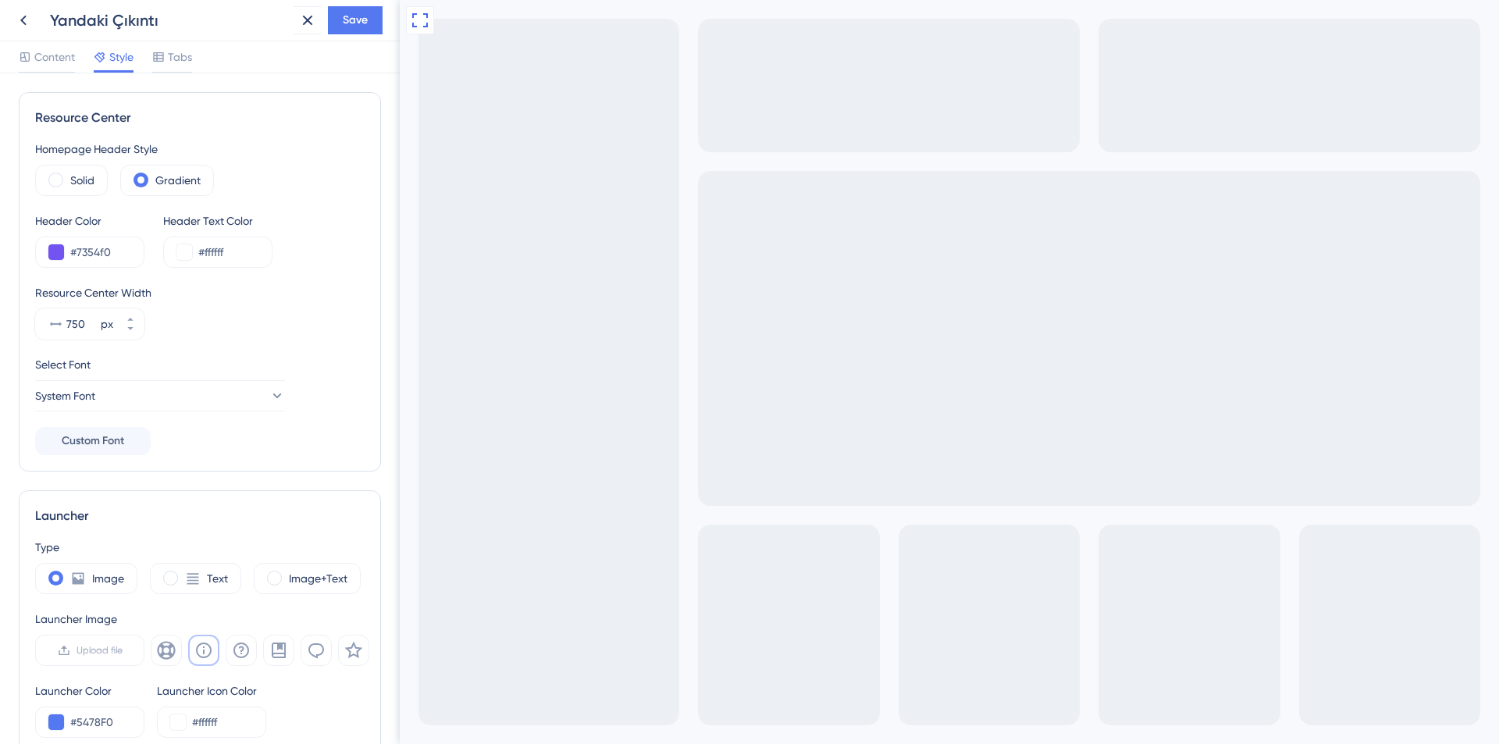
click at [329, 352] on div "Homepage Header Style Solid Gradient Header Color #7354f0 Header Text Color #ff…" at bounding box center [199, 297] width 329 height 315
click at [240, 336] on div "Resource Center Width 750 px" at bounding box center [199, 311] width 329 height 56
click at [230, 394] on button "System Font" at bounding box center [160, 395] width 250 height 31
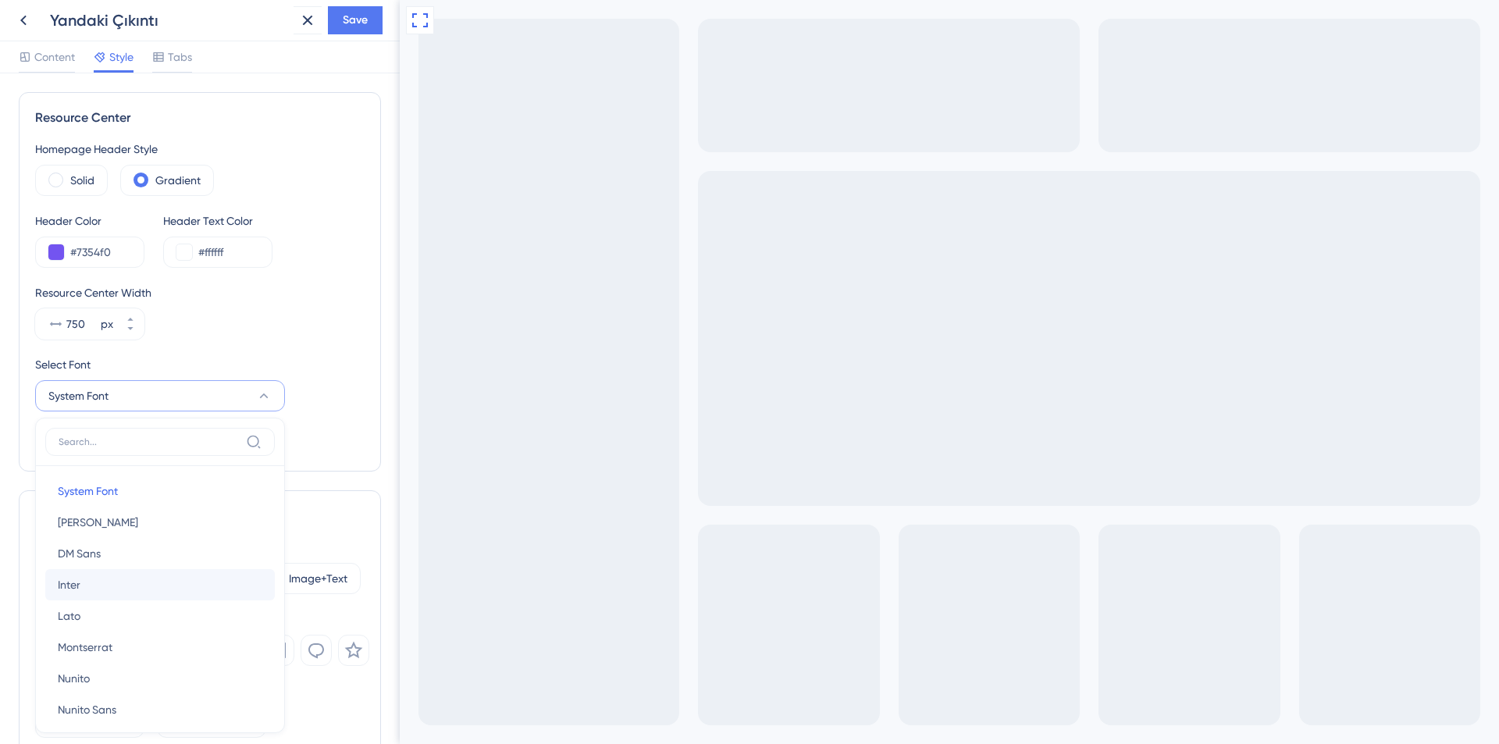
scroll to position [155, 0]
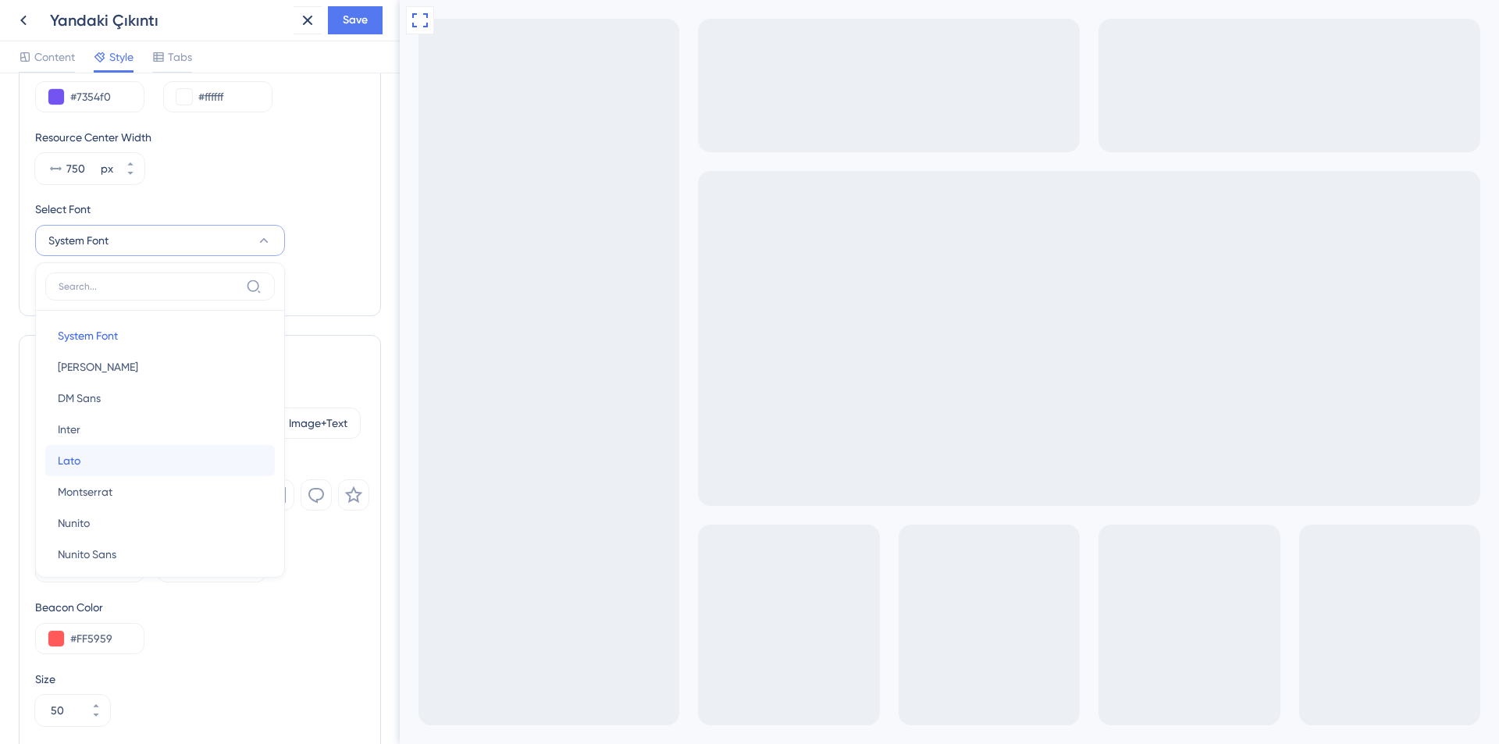
click at [183, 463] on button "Lato Lato" at bounding box center [160, 460] width 230 height 31
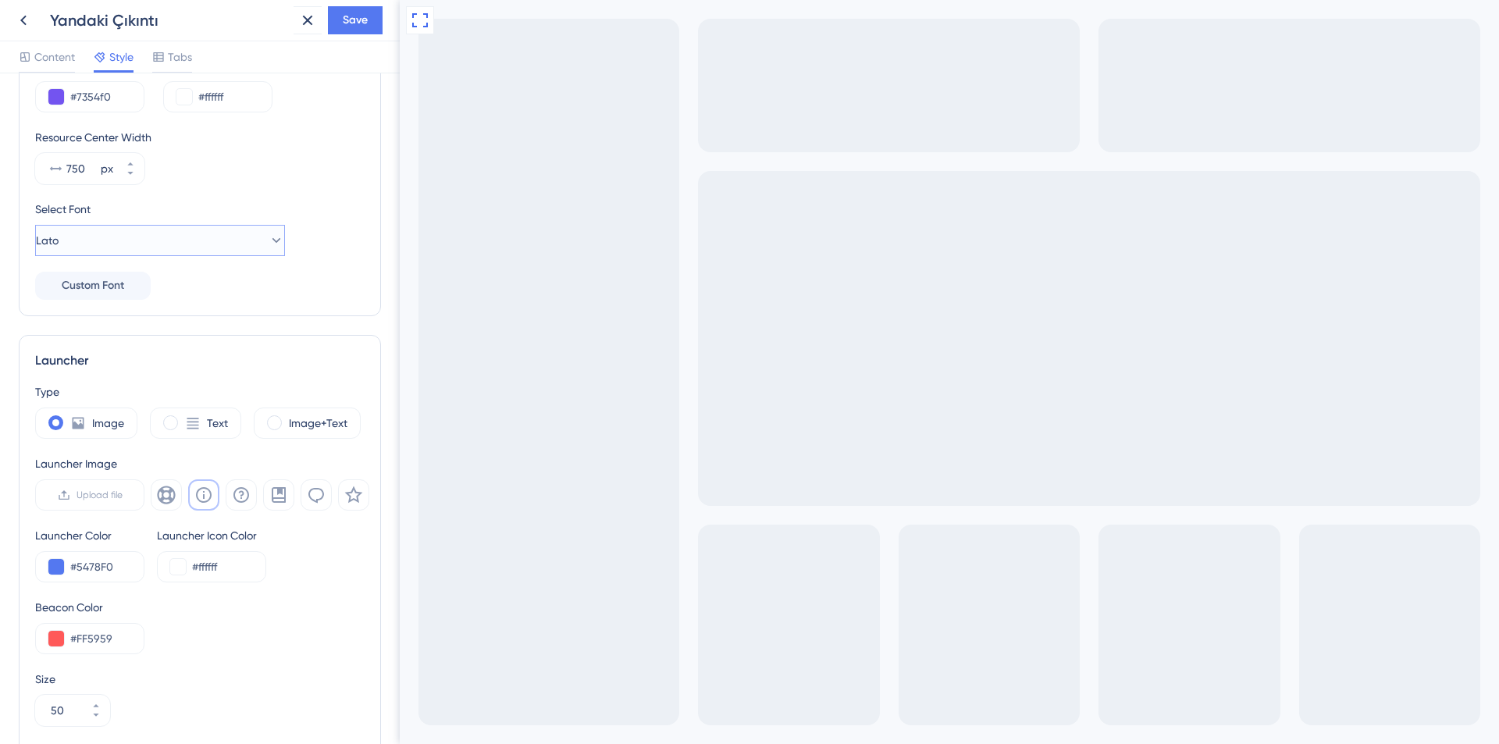
click at [148, 244] on button "Lato" at bounding box center [160, 240] width 250 height 31
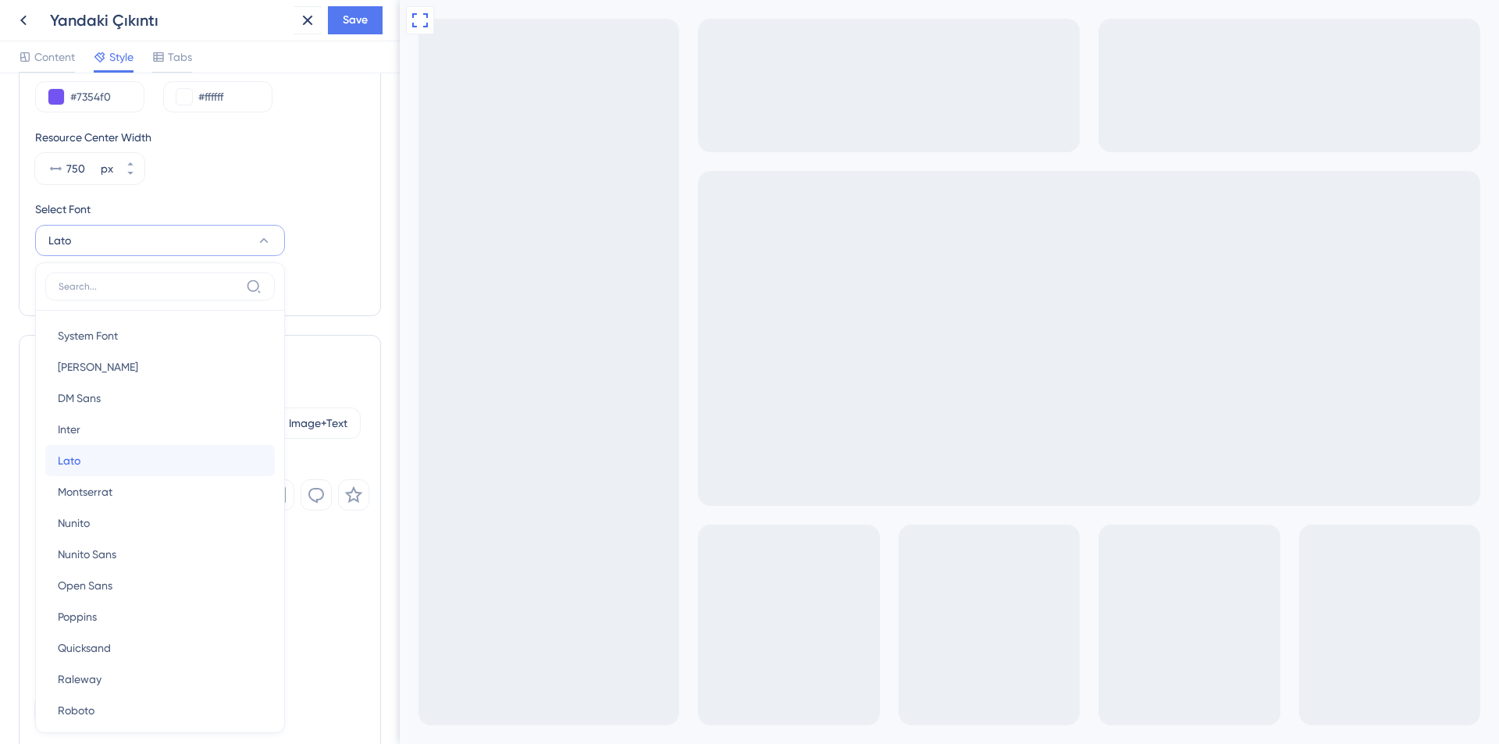
scroll to position [244, 0]
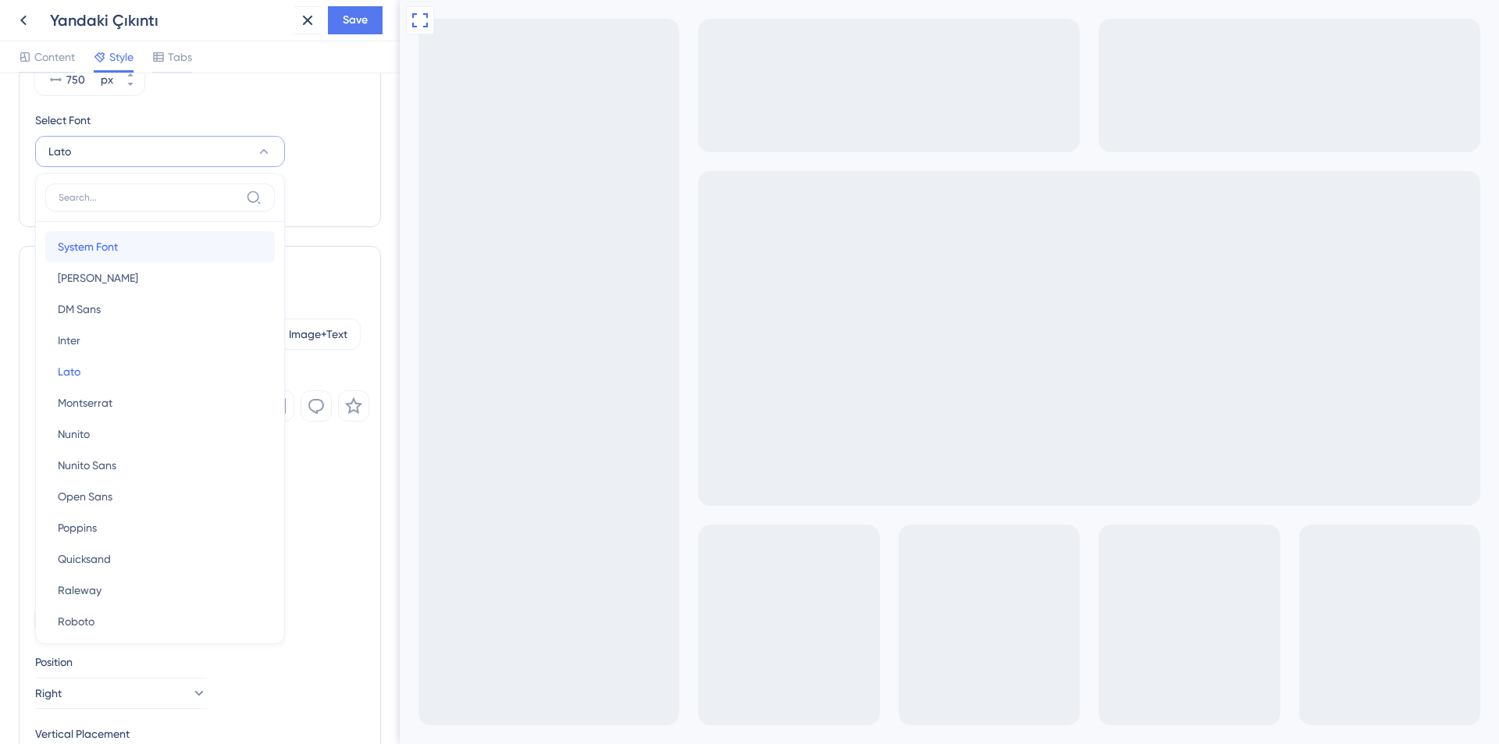
click at [128, 247] on button "System Font System Font" at bounding box center [160, 246] width 230 height 31
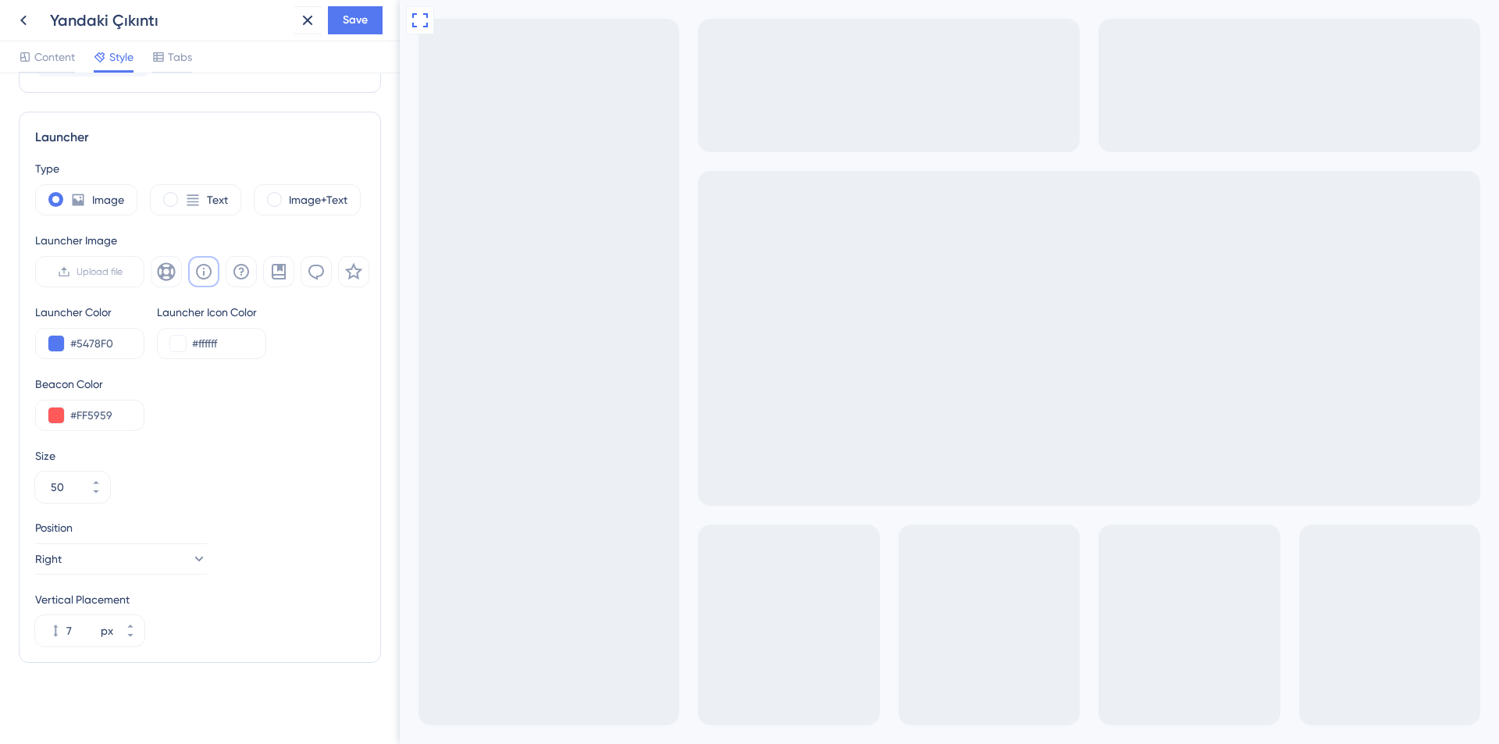
scroll to position [0, 0]
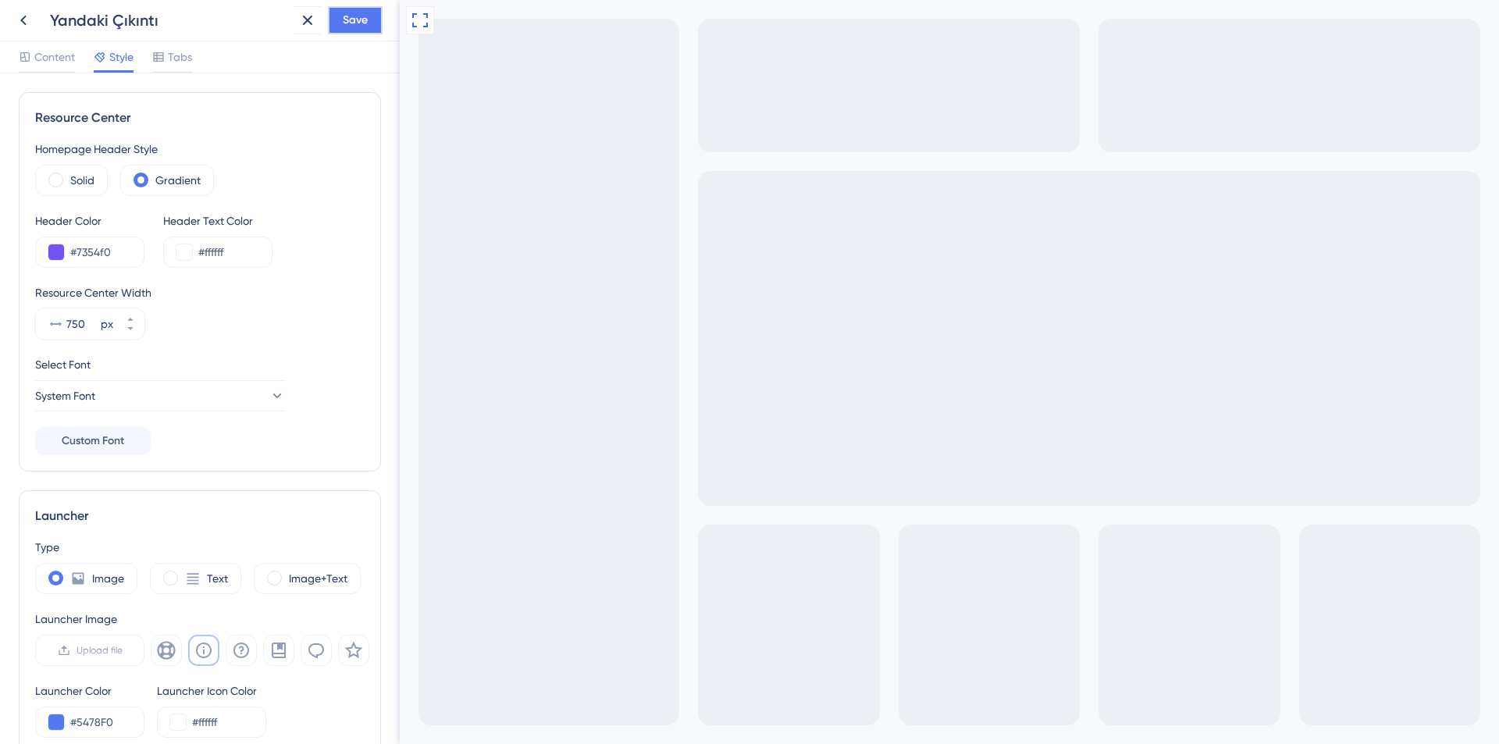
click at [343, 27] on span "Save" at bounding box center [355, 20] width 25 height 19
drag, startPoint x: 400, startPoint y: 411, endPoint x: 395, endPoint y: 444, distance: 33.1
click at [400, 444] on html "Full Screen Preview Live Preview" at bounding box center [949, 433] width 1099 height 867
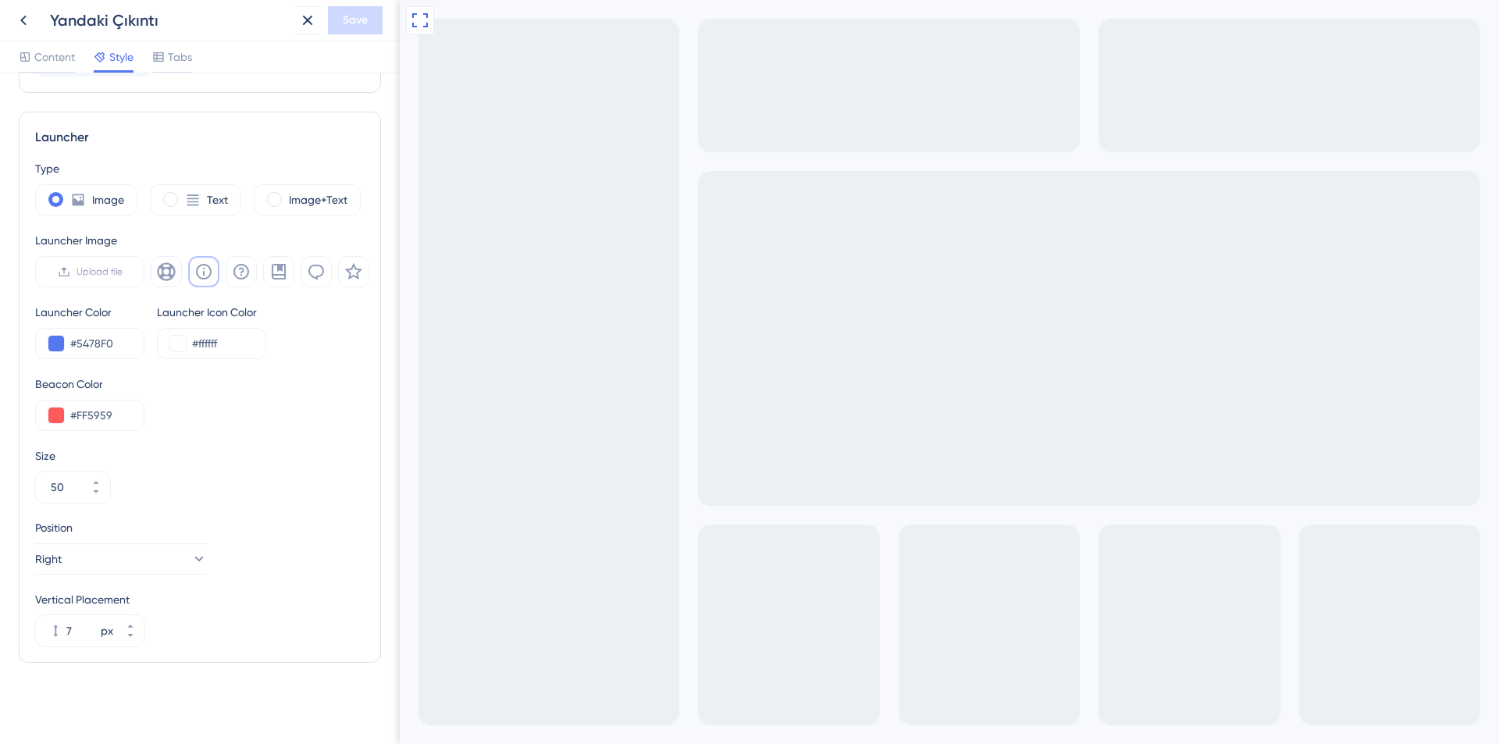
click at [57, 69] on div "Content" at bounding box center [47, 60] width 56 height 25
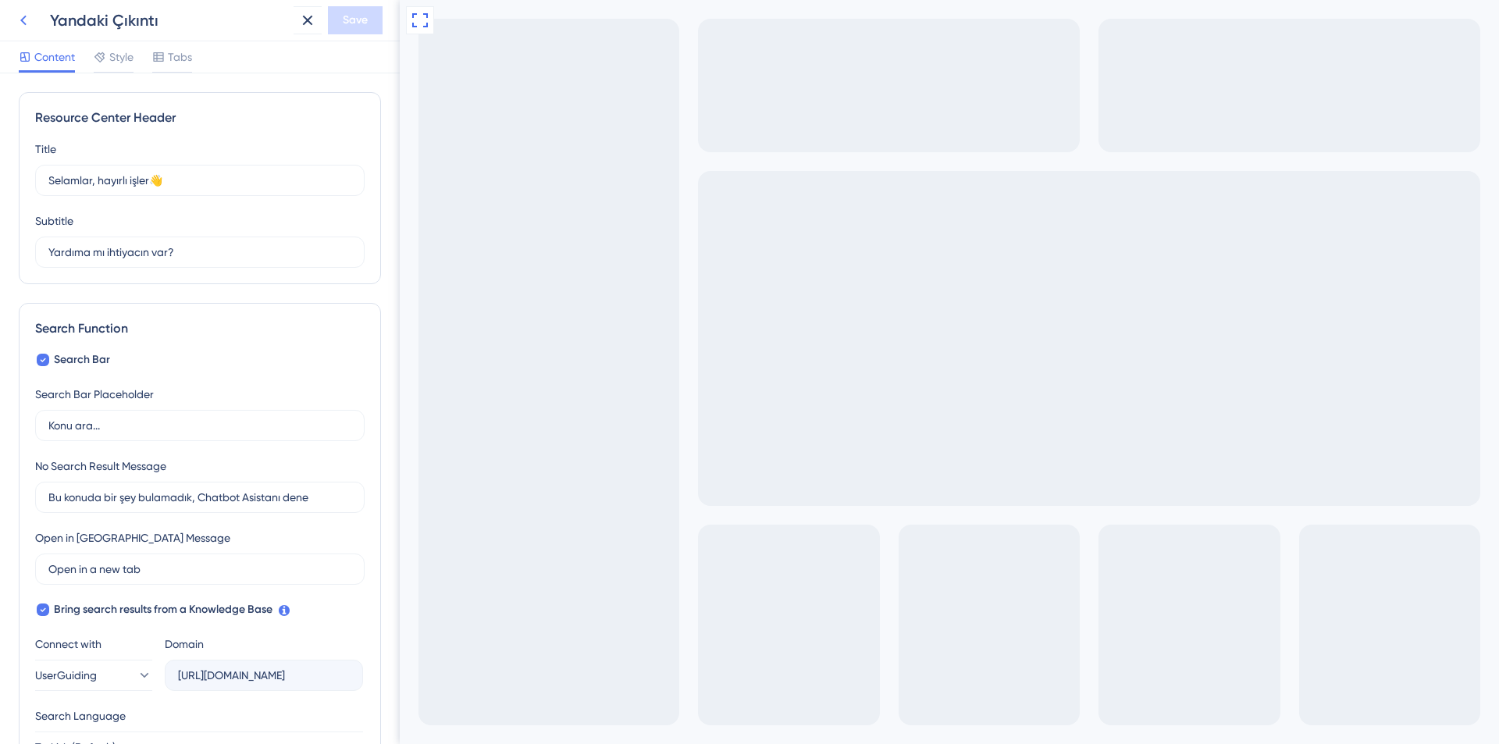
click at [19, 15] on icon at bounding box center [23, 20] width 19 height 19
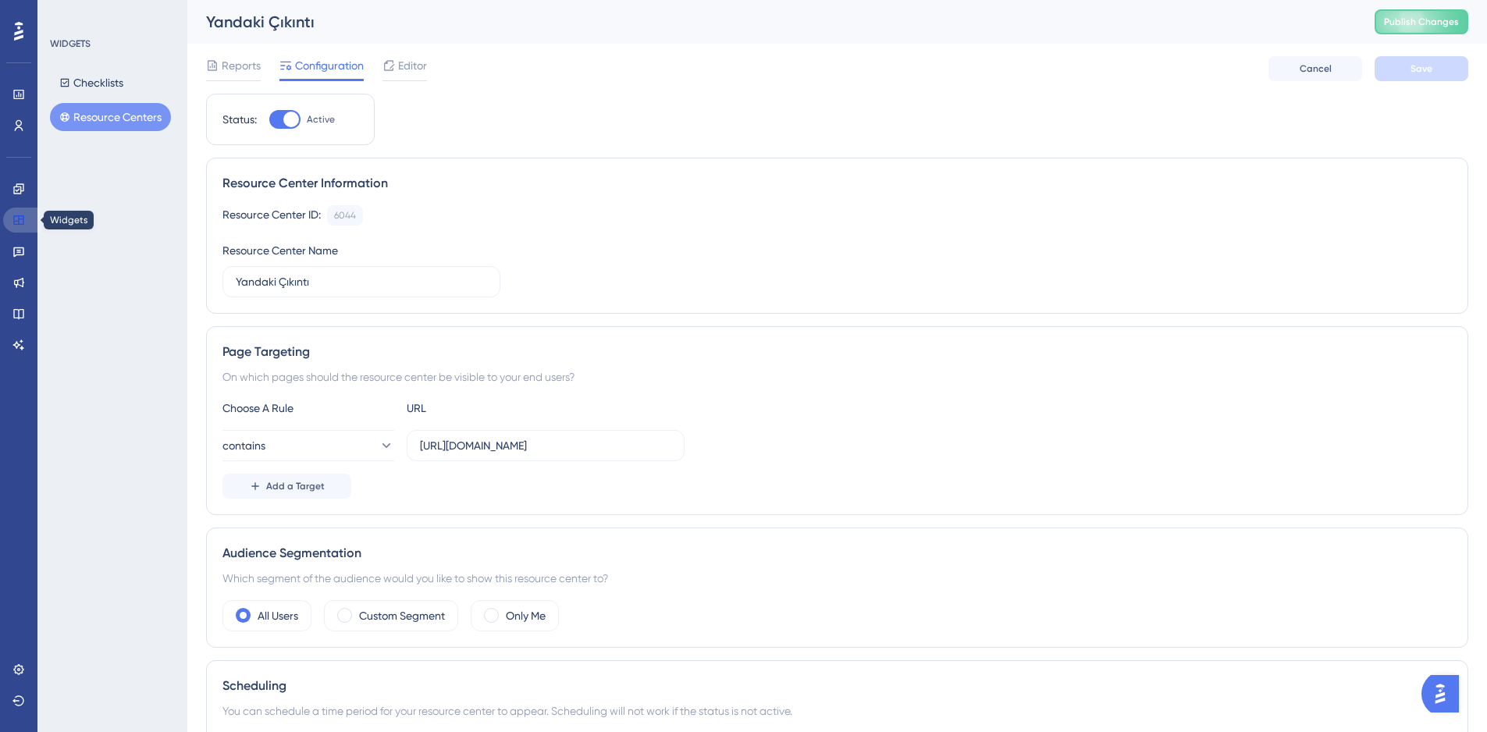
click at [23, 220] on icon at bounding box center [18, 219] width 10 height 9
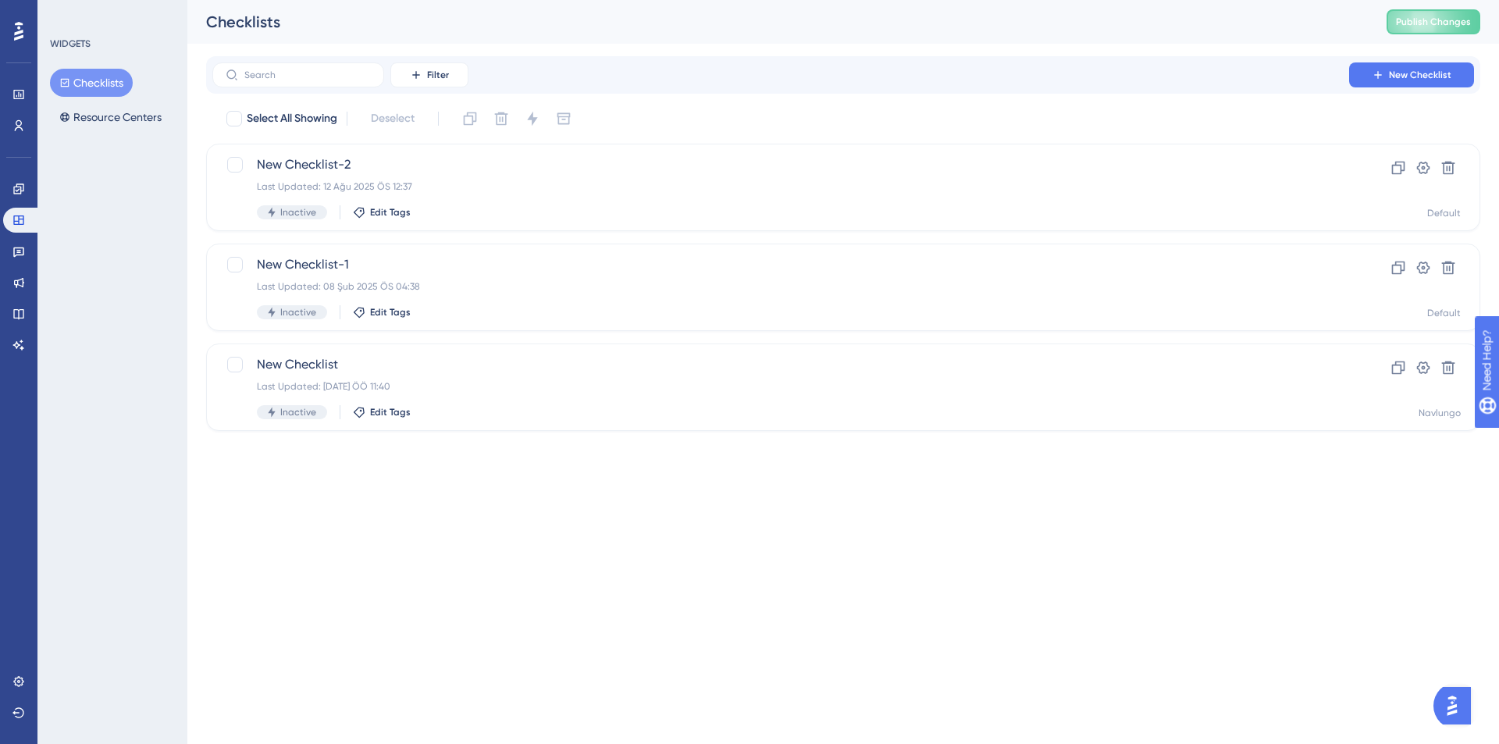
click at [1498, 0] on div "Checklists Publish Changes" at bounding box center [843, 22] width 1312 height 44
click at [1447, 12] on button "Publish Changes" at bounding box center [1434, 21] width 94 height 25
click at [105, 125] on button "Resource Centers" at bounding box center [110, 117] width 121 height 28
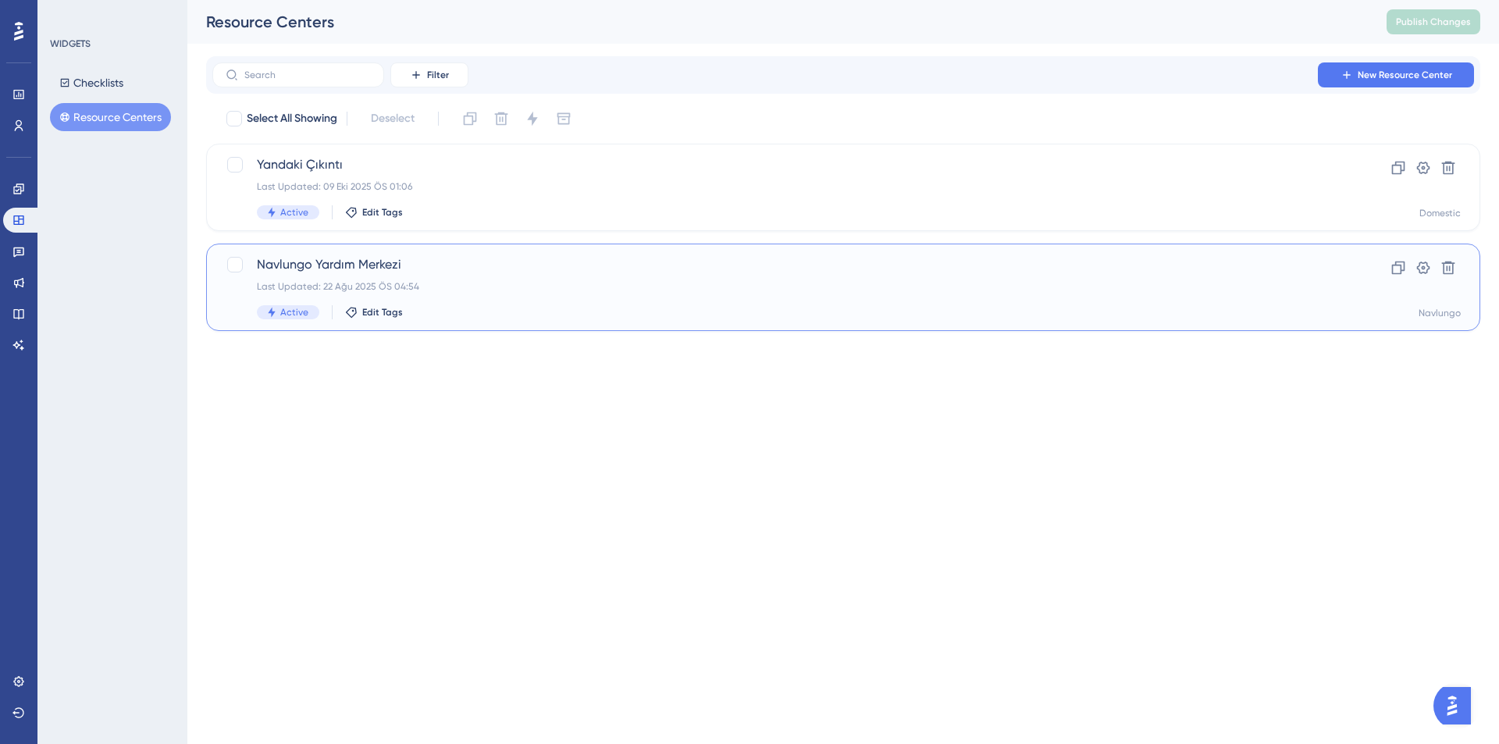
click at [567, 290] on div "Last Updated: 22 Ağu 2025 ÖS 04:54" at bounding box center [781, 286] width 1048 height 12
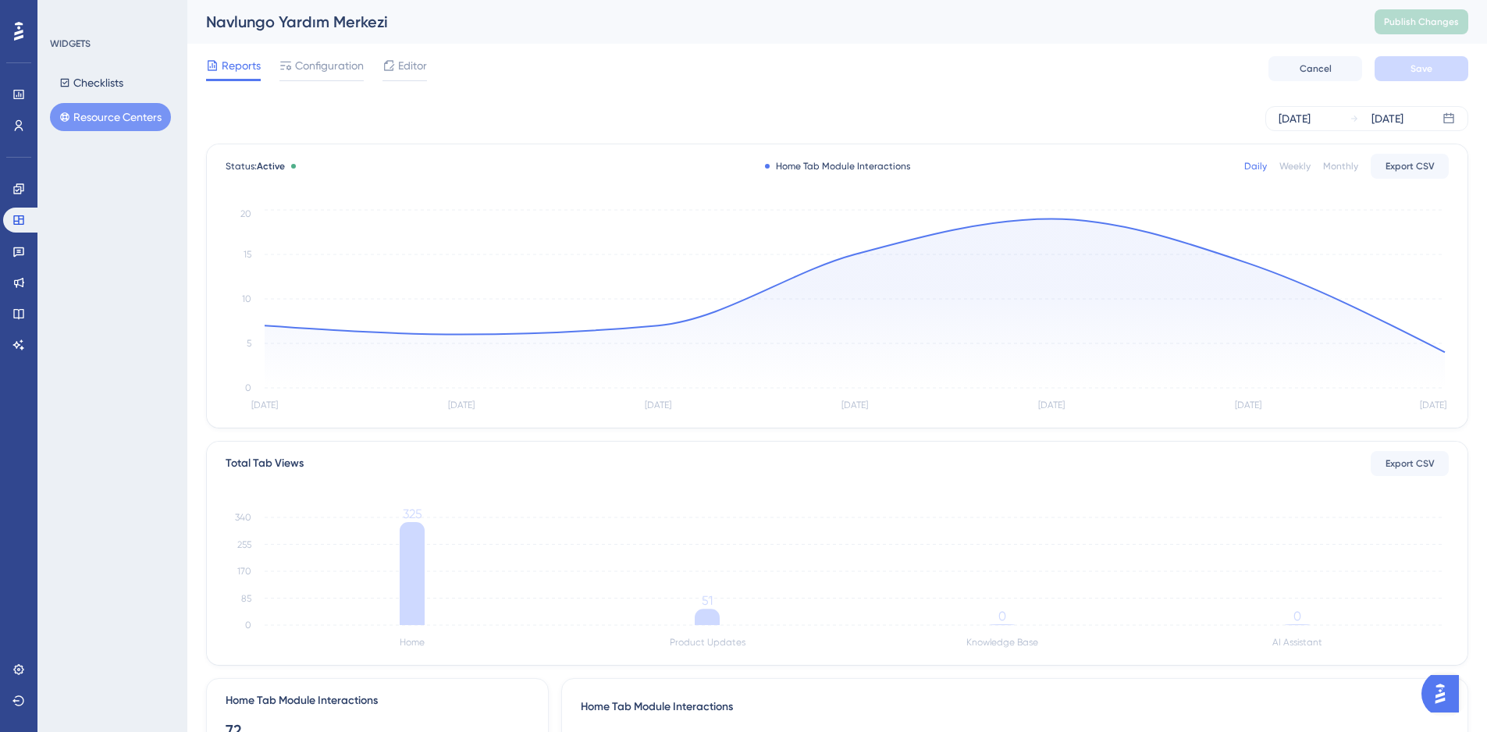
drag, startPoint x: 155, startPoint y: 104, endPoint x: 152, endPoint y: 119, distance: 15.8
click at [154, 104] on button "Resource Centers" at bounding box center [110, 117] width 121 height 28
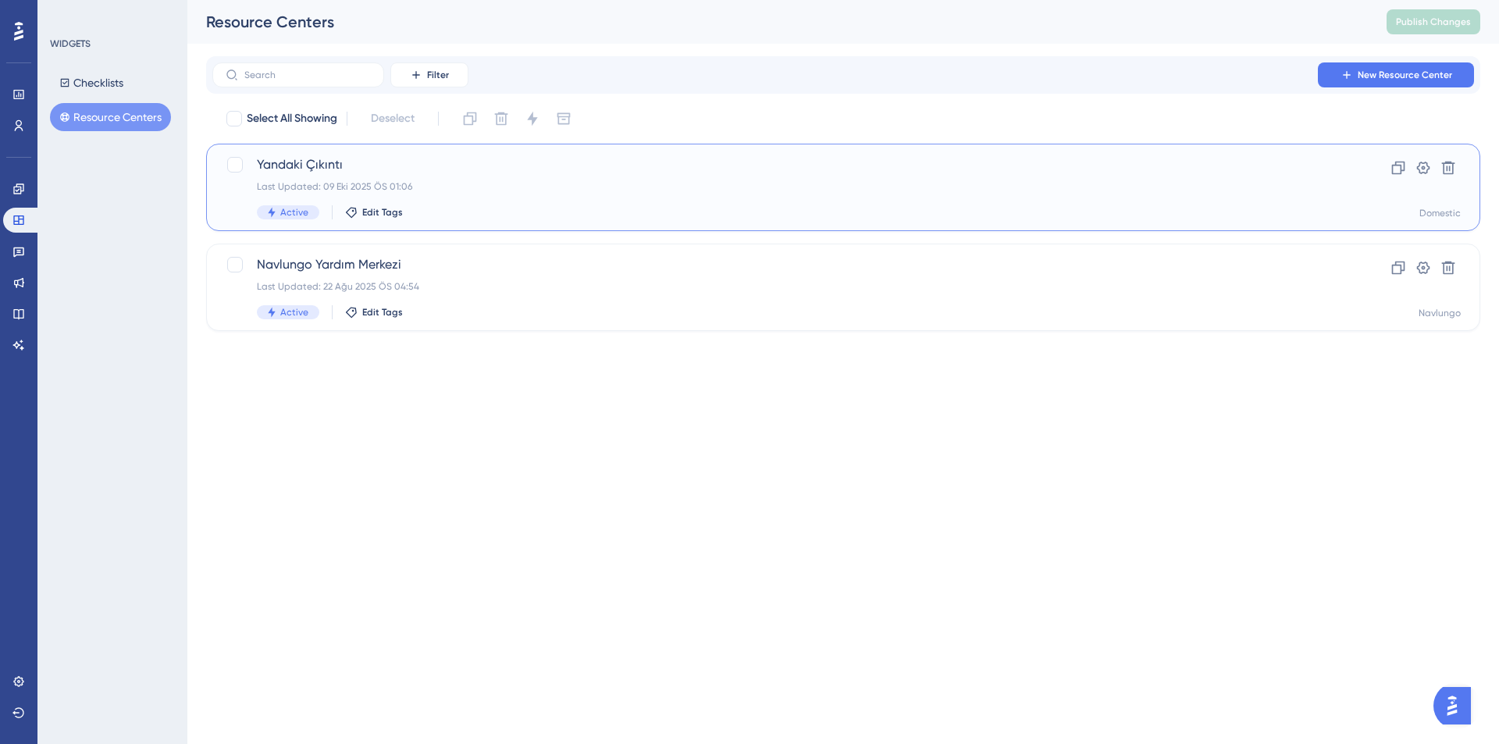
click at [525, 186] on div "Last Updated: 09 Eki 2025 ÖS 01:06" at bounding box center [781, 186] width 1048 height 12
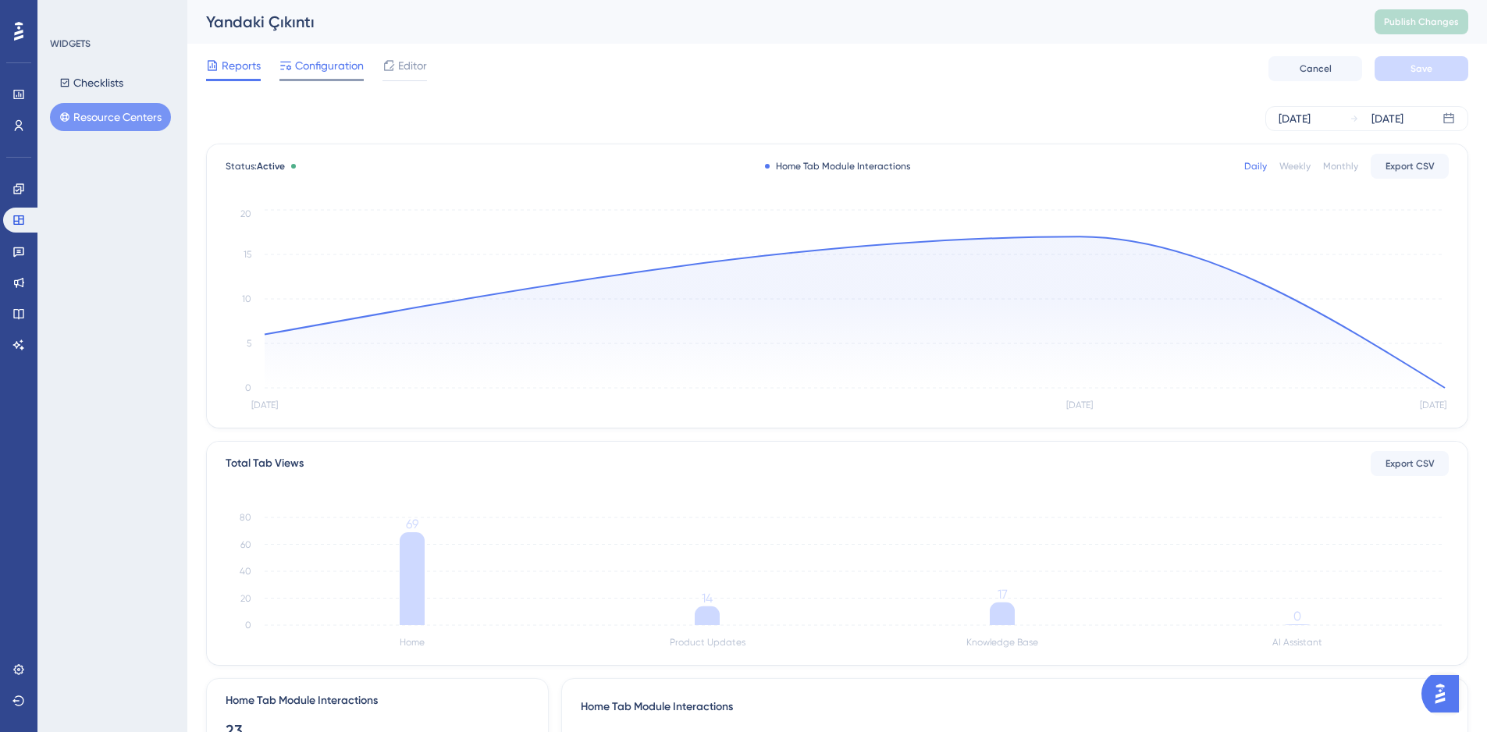
click at [322, 75] on div "Configuration" at bounding box center [321, 68] width 84 height 25
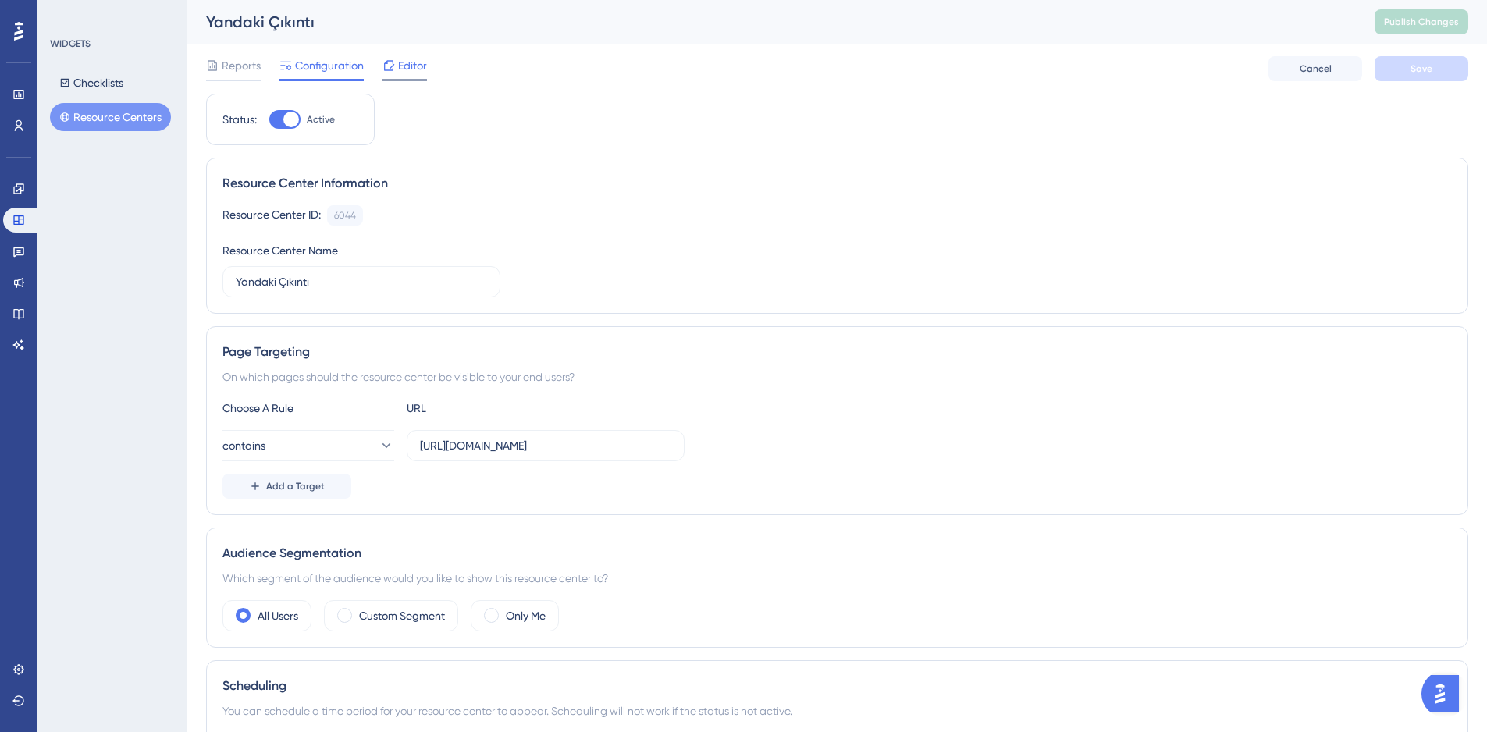
click at [397, 70] on div "Editor" at bounding box center [405, 65] width 45 height 19
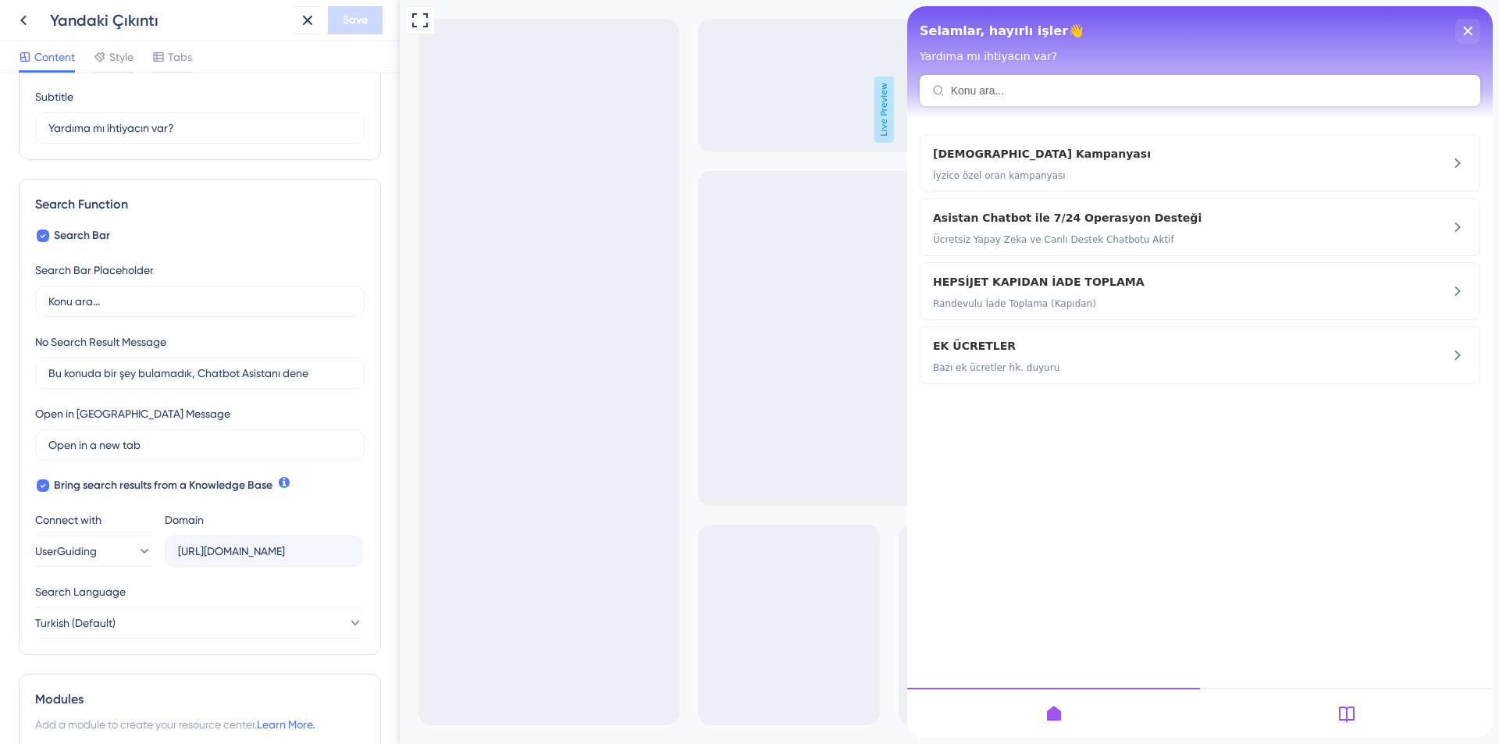
scroll to position [128, 0]
click at [45, 482] on icon at bounding box center [43, 482] width 5 height 4
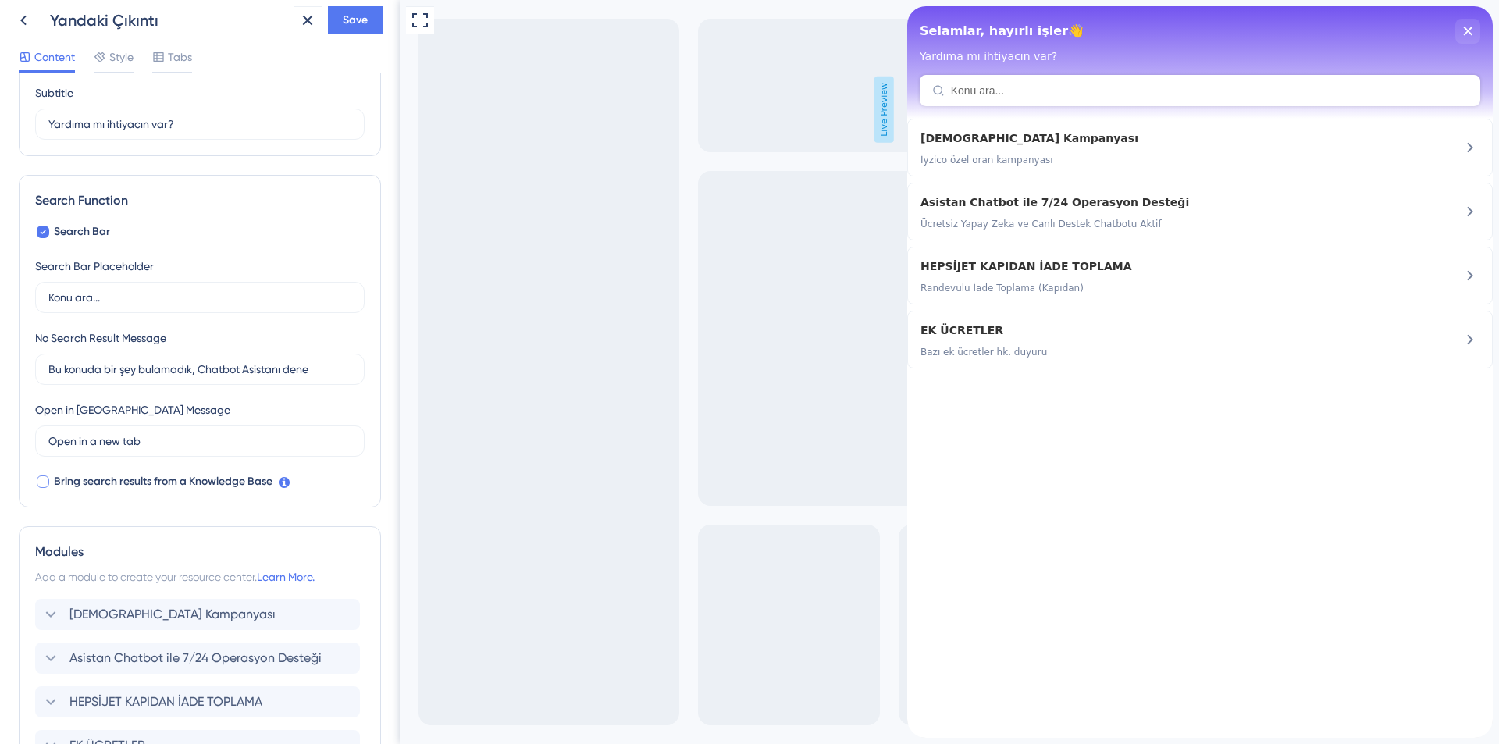
click at [45, 482] on div at bounding box center [43, 481] width 12 height 12
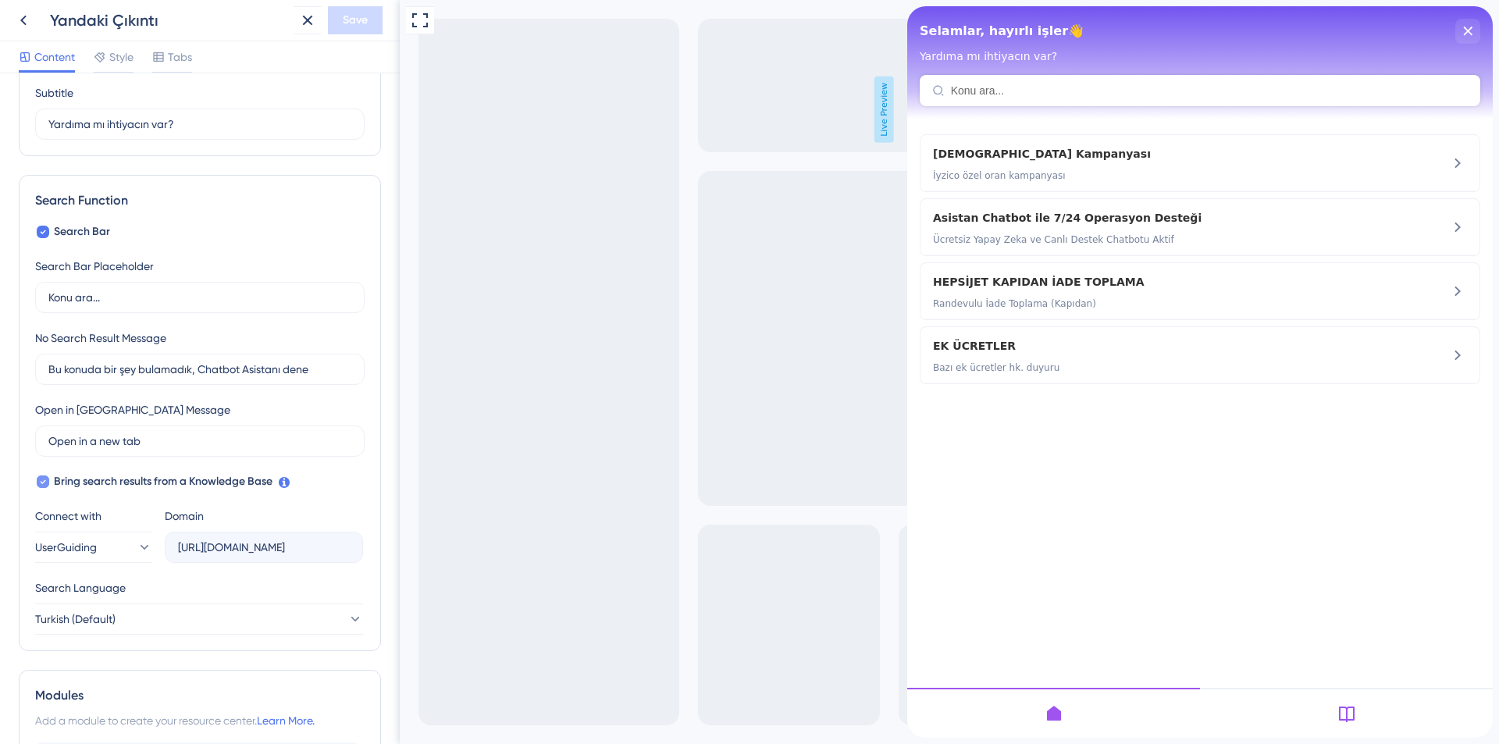
click at [45, 482] on icon at bounding box center [43, 481] width 6 height 12
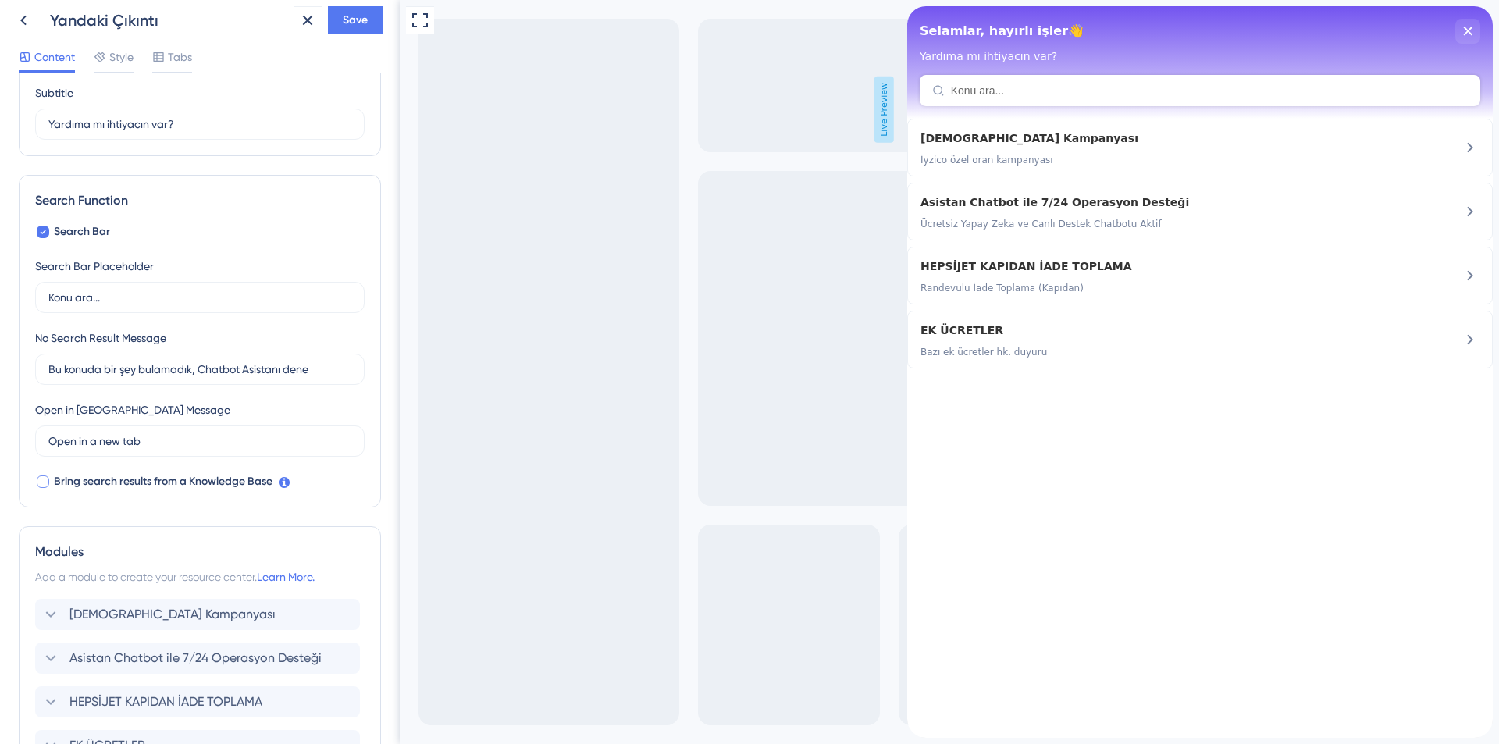
click at [45, 482] on div at bounding box center [43, 481] width 12 height 12
checkbox input "true"
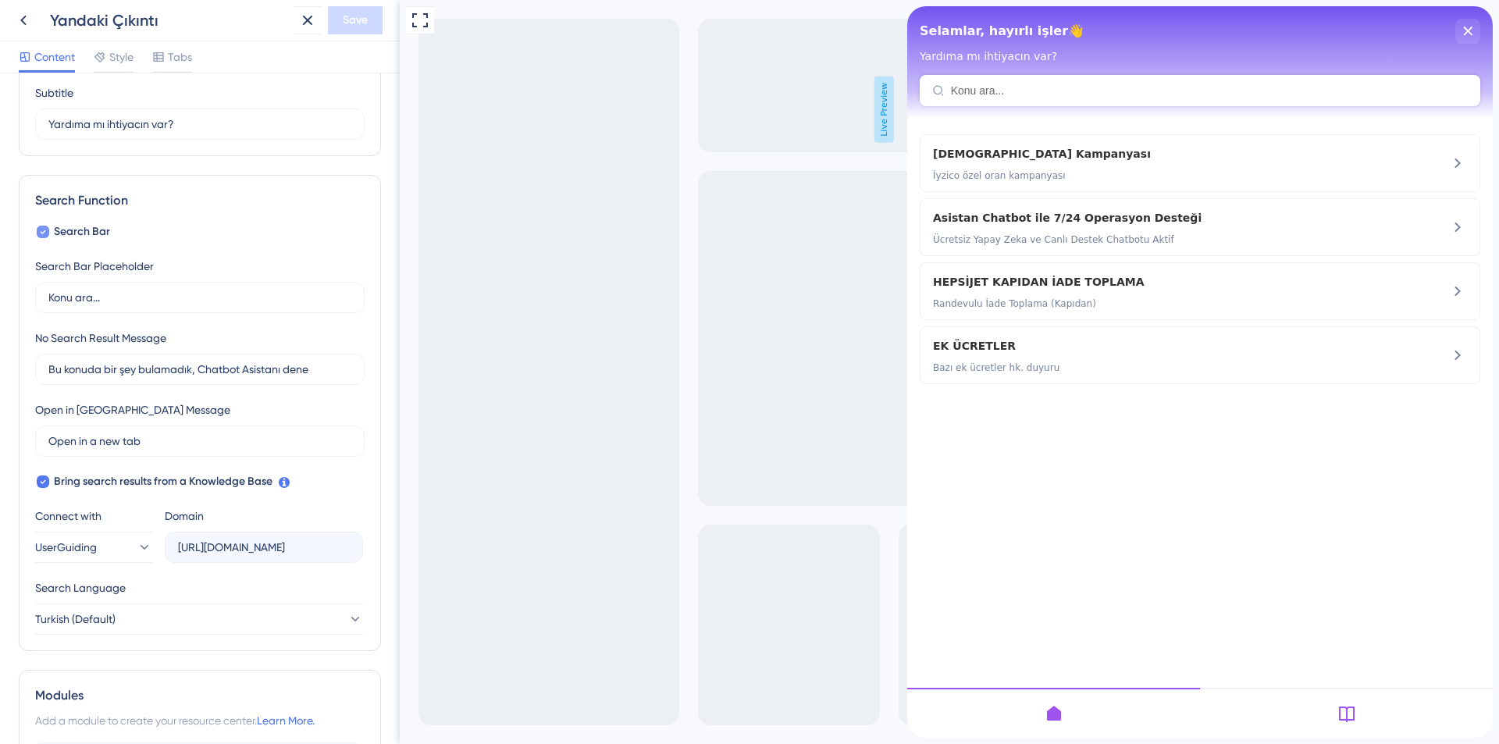
drag, startPoint x: 41, startPoint y: 242, endPoint x: 41, endPoint y: 233, distance: 8.6
click at [41, 241] on div "Search Bar Search Bar Placeholder Konu ara... No Search Result Message Bu konud…" at bounding box center [199, 429] width 329 height 412
click at [41, 231] on icon at bounding box center [43, 232] width 6 height 12
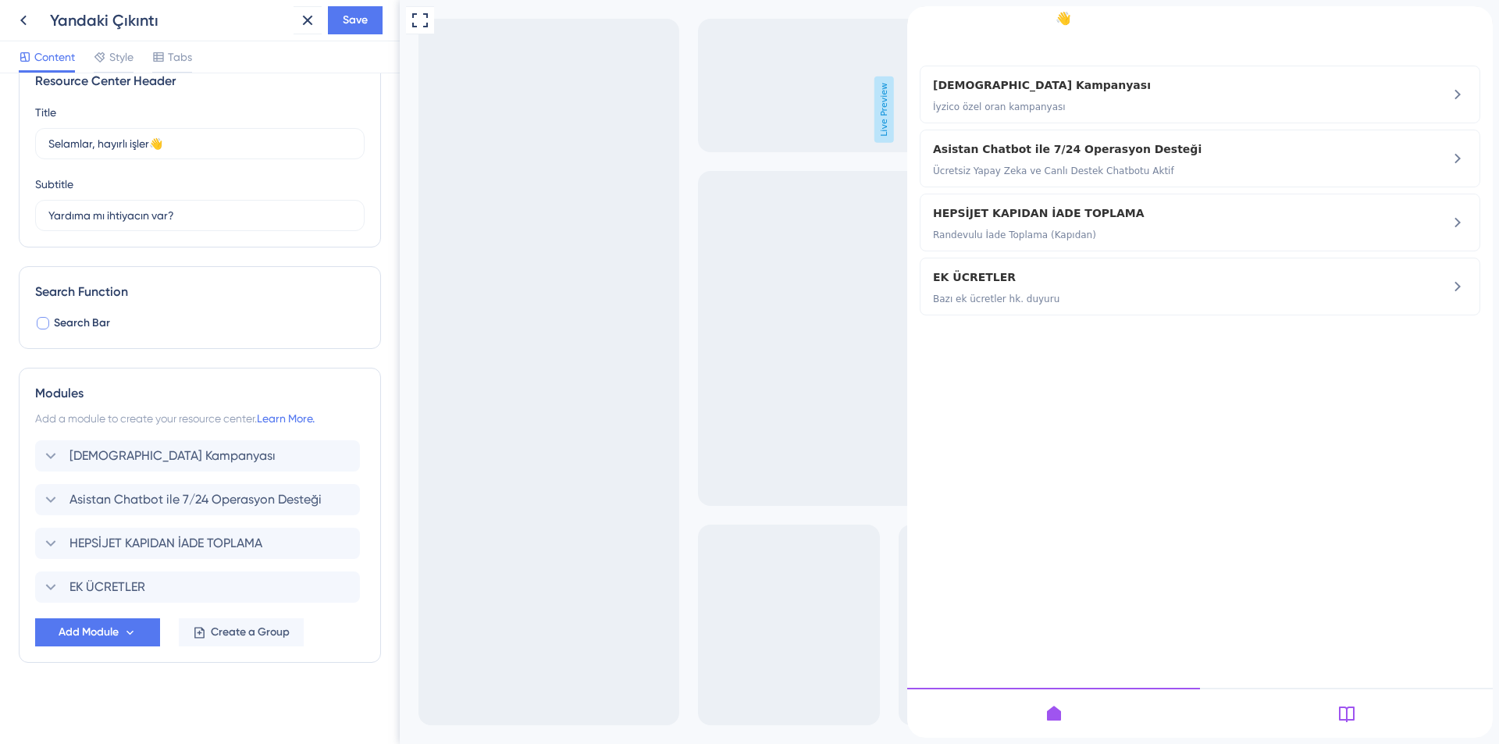
click at [44, 331] on label "Search Bar" at bounding box center [72, 323] width 75 height 19
checkbox input "true"
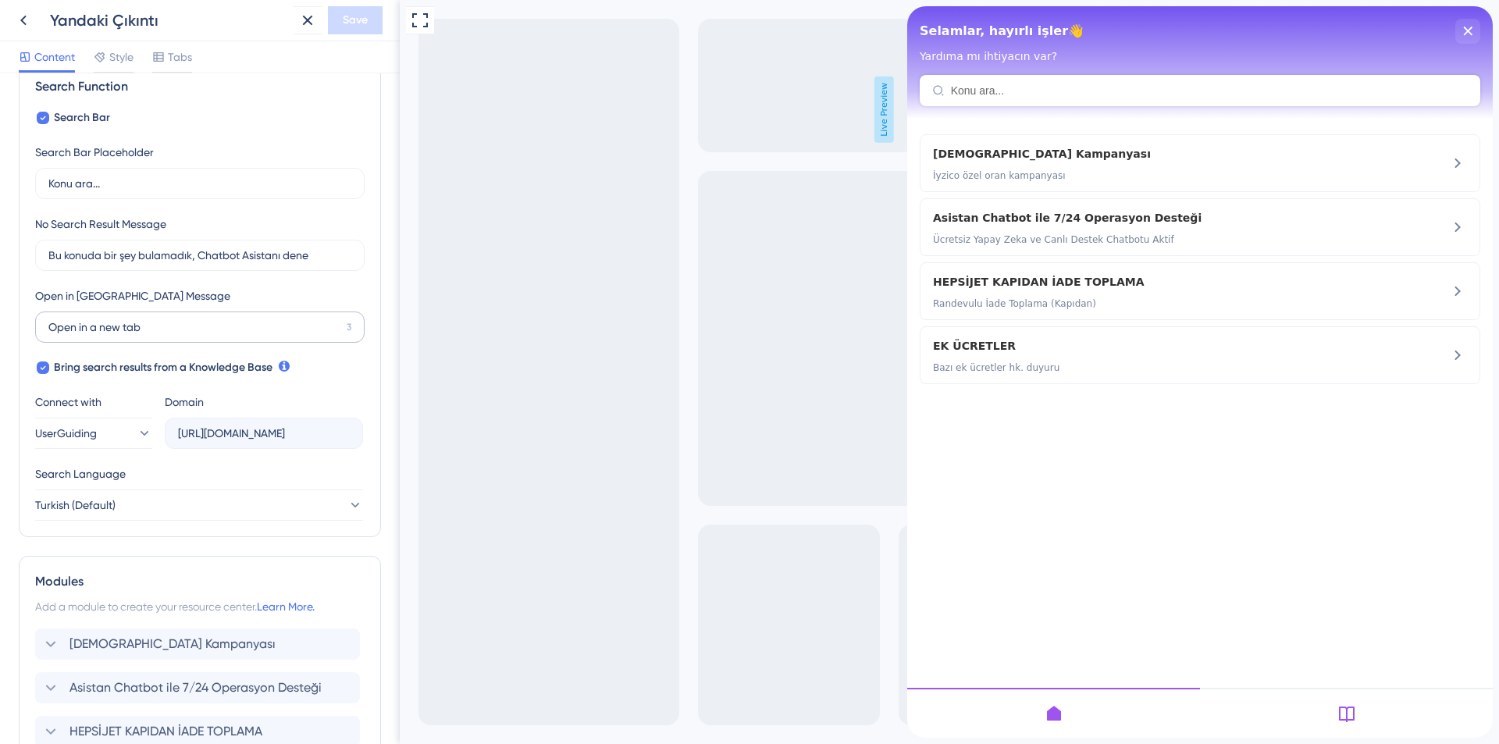
scroll to position [244, 0]
click at [66, 315] on label "Open in a new tab 3" at bounding box center [199, 324] width 329 height 31
click at [66, 316] on input "Open in a new tab" at bounding box center [194, 324] width 292 height 17
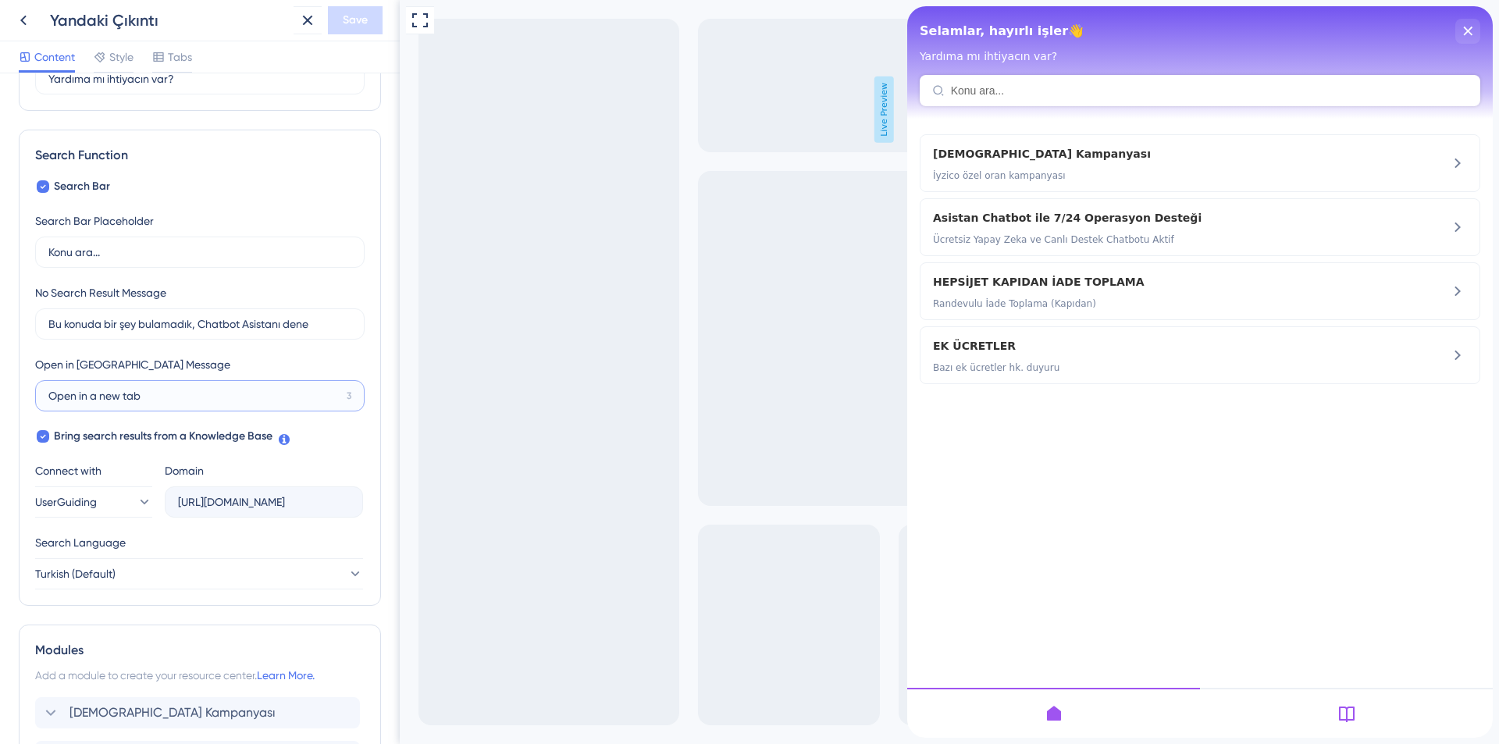
scroll to position [171, 0]
click at [189, 63] on span "Tabs" at bounding box center [180, 57] width 24 height 19
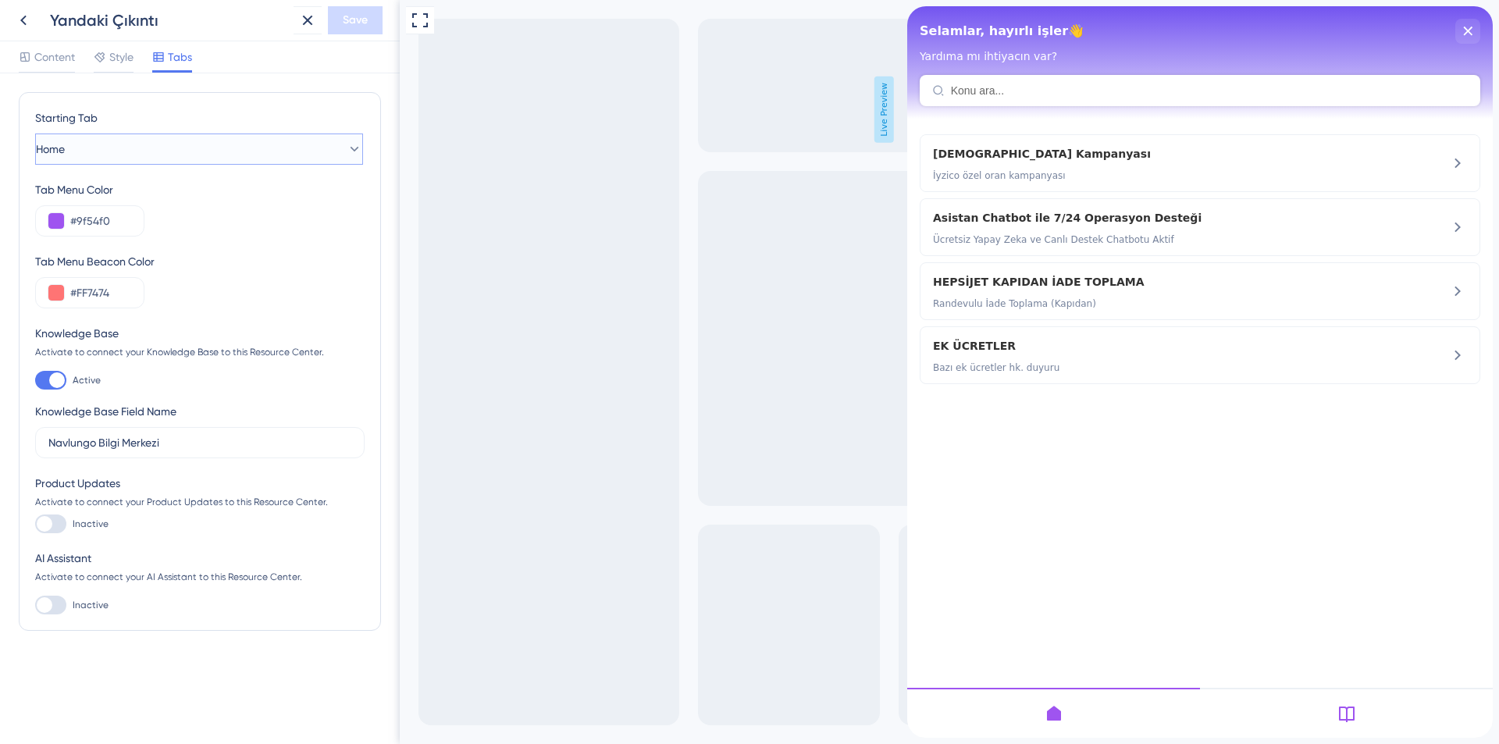
click at [90, 150] on button "Home" at bounding box center [199, 149] width 328 height 31
click at [90, 149] on button "Home" at bounding box center [199, 149] width 328 height 31
click at [58, 381] on div at bounding box center [57, 380] width 16 height 16
click at [35, 381] on input "Active" at bounding box center [34, 380] width 1 height 1
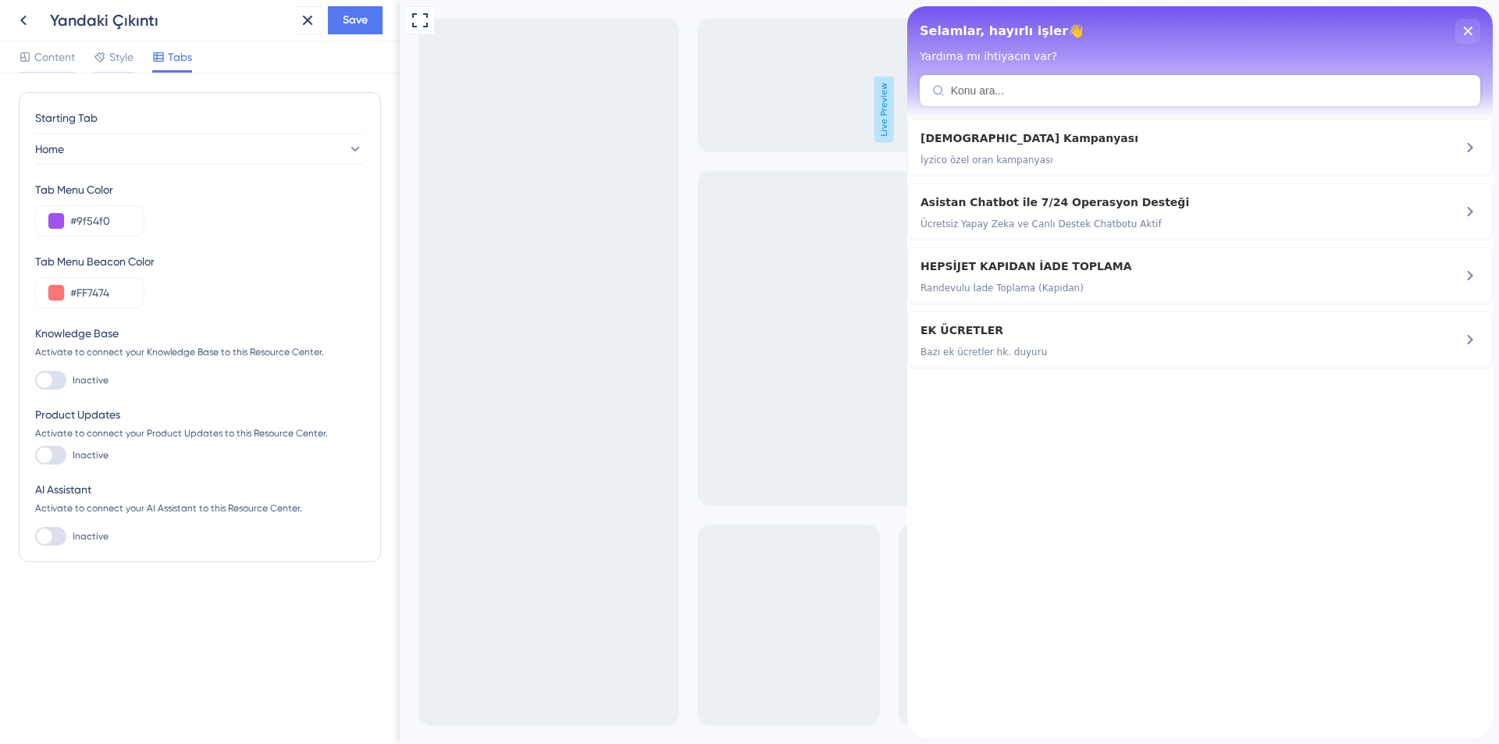
click at [56, 376] on div at bounding box center [50, 380] width 31 height 19
click at [35, 380] on input "Inactive" at bounding box center [34, 380] width 1 height 1
checkbox input "true"
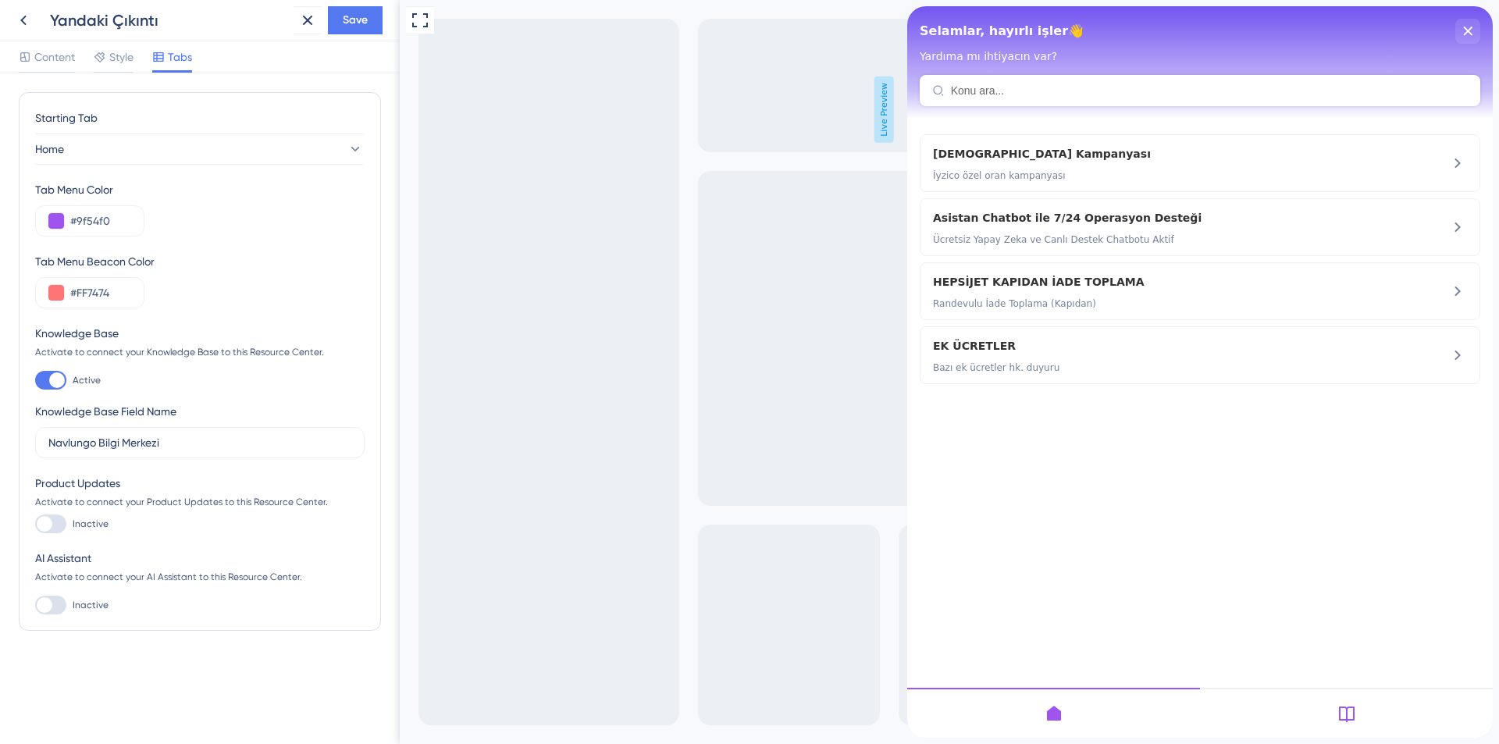
click at [52, 529] on div at bounding box center [50, 523] width 31 height 19
click at [35, 525] on input "Inactive" at bounding box center [34, 524] width 1 height 1
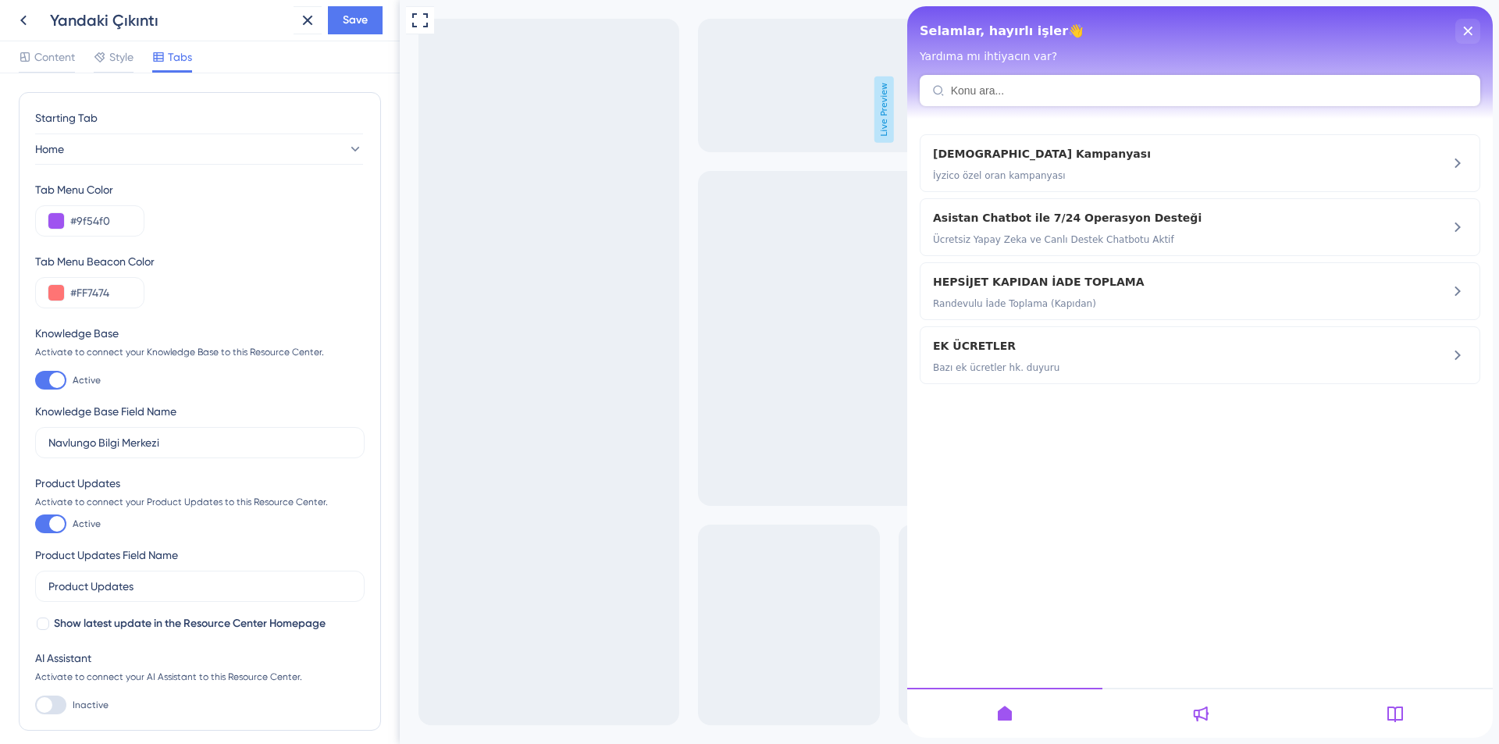
click at [59, 524] on div at bounding box center [57, 524] width 16 height 16
click at [35, 524] on input "Active" at bounding box center [34, 524] width 1 height 1
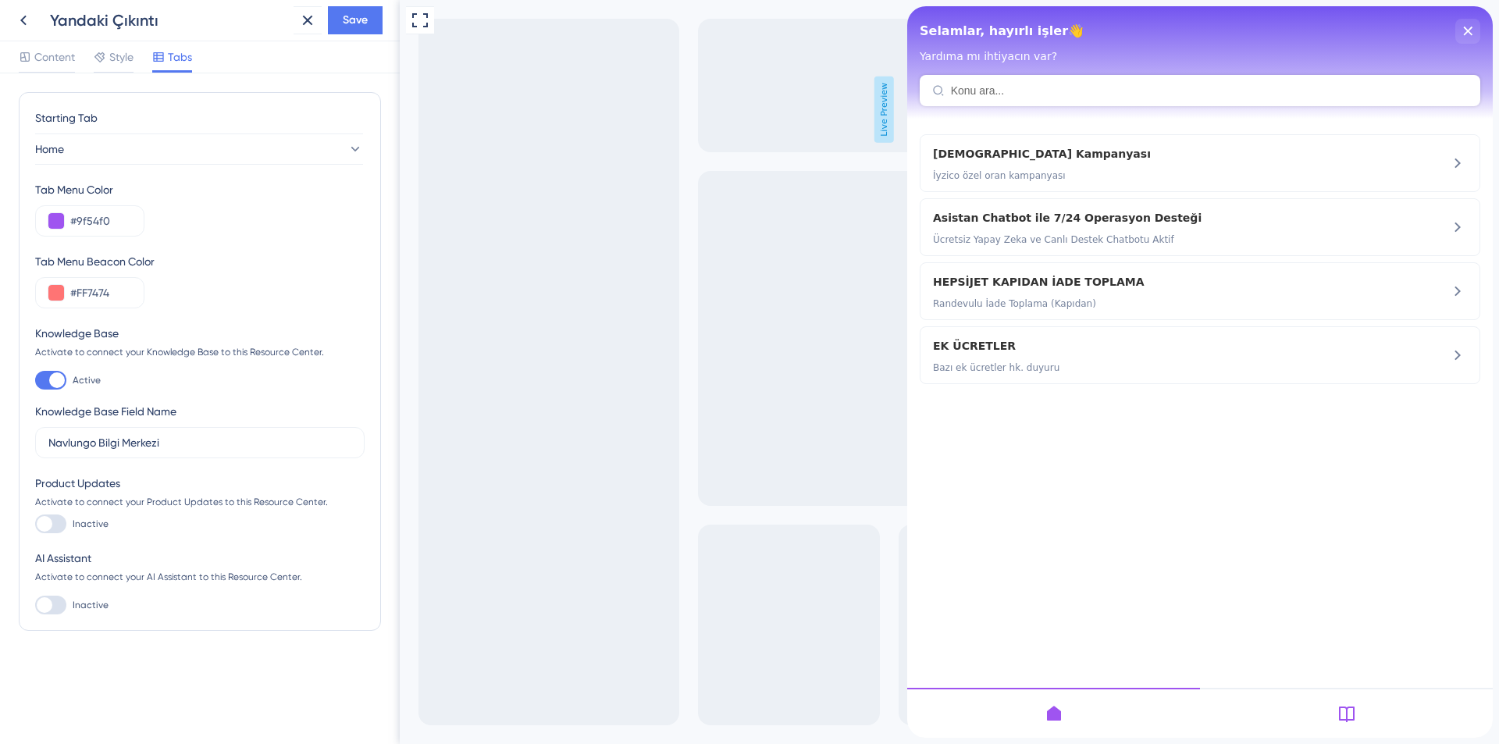
click at [59, 524] on div at bounding box center [50, 523] width 31 height 19
click at [35, 524] on input "Inactive" at bounding box center [34, 524] width 1 height 1
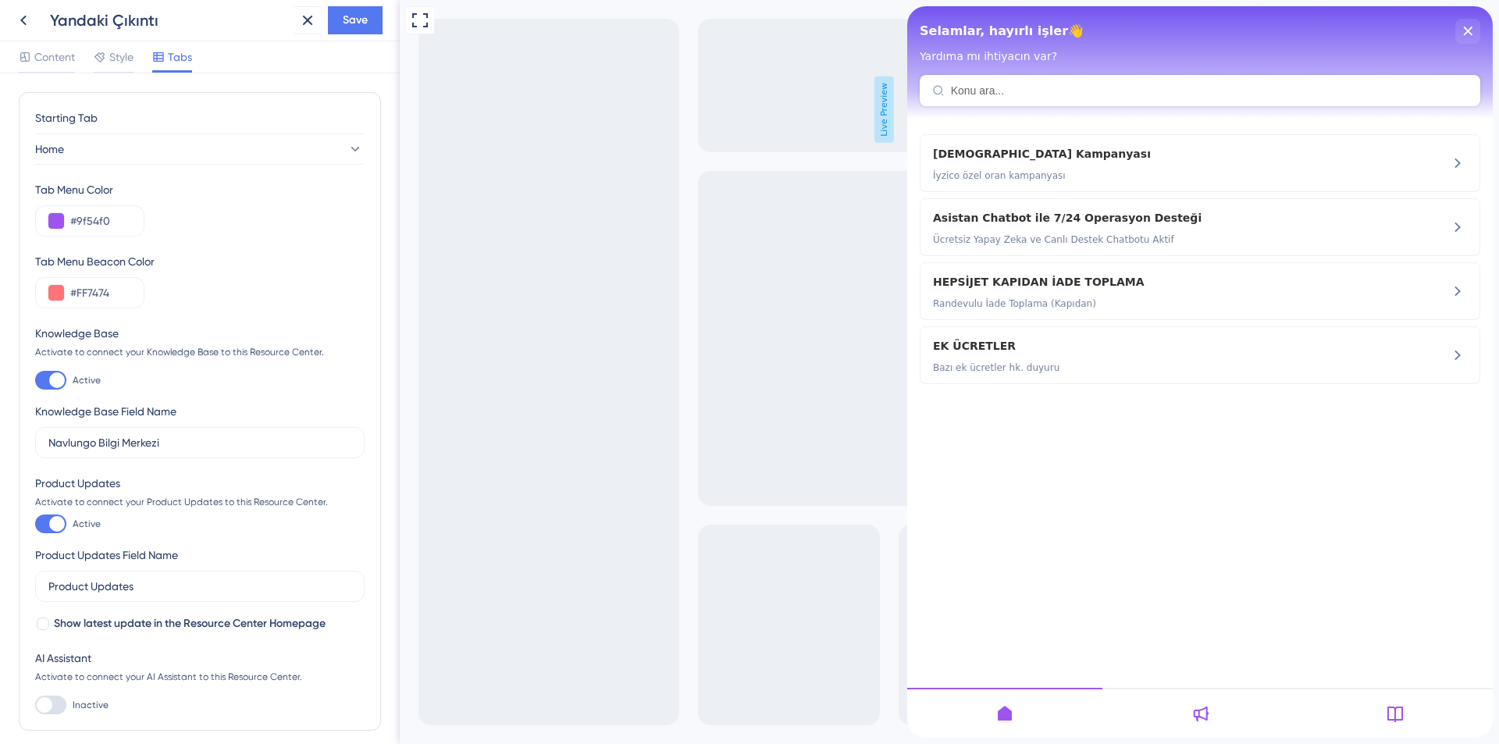
click at [59, 524] on div at bounding box center [57, 524] width 16 height 16
click at [35, 524] on input "Active" at bounding box center [34, 524] width 1 height 1
checkbox input "false"
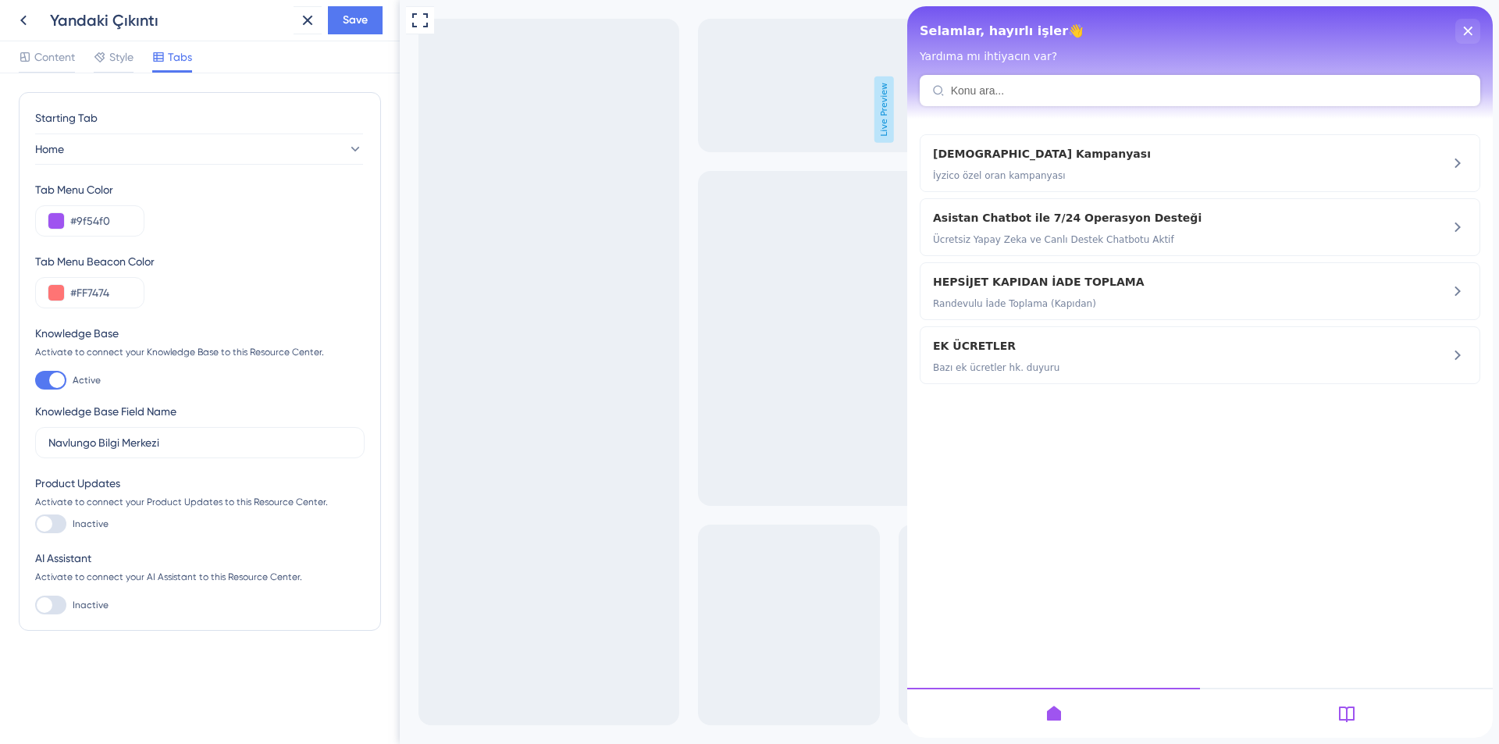
click at [64, 612] on div at bounding box center [50, 605] width 31 height 19
click at [35, 606] on input "Inactive" at bounding box center [34, 605] width 1 height 1
checkbox input "true"
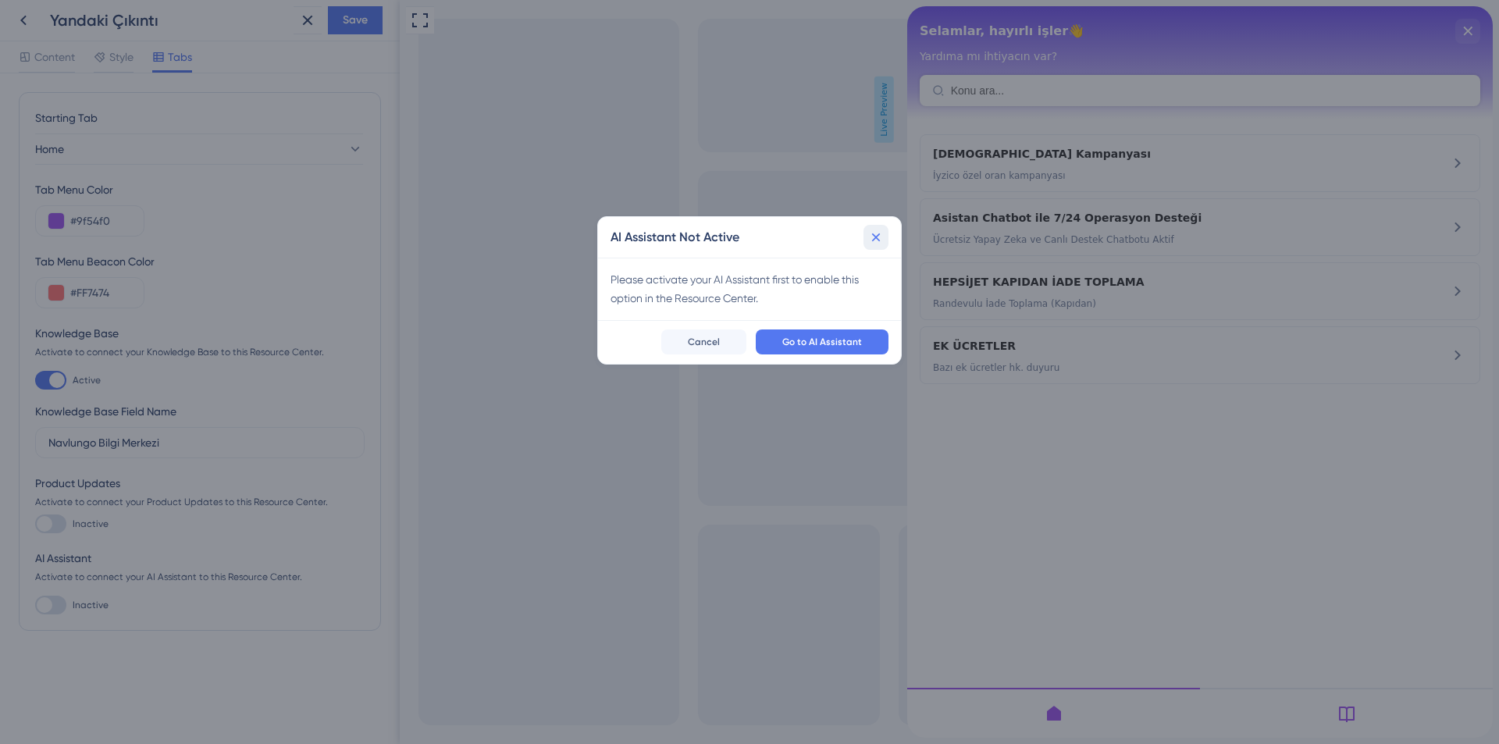
click at [878, 231] on icon at bounding box center [876, 238] width 16 height 16
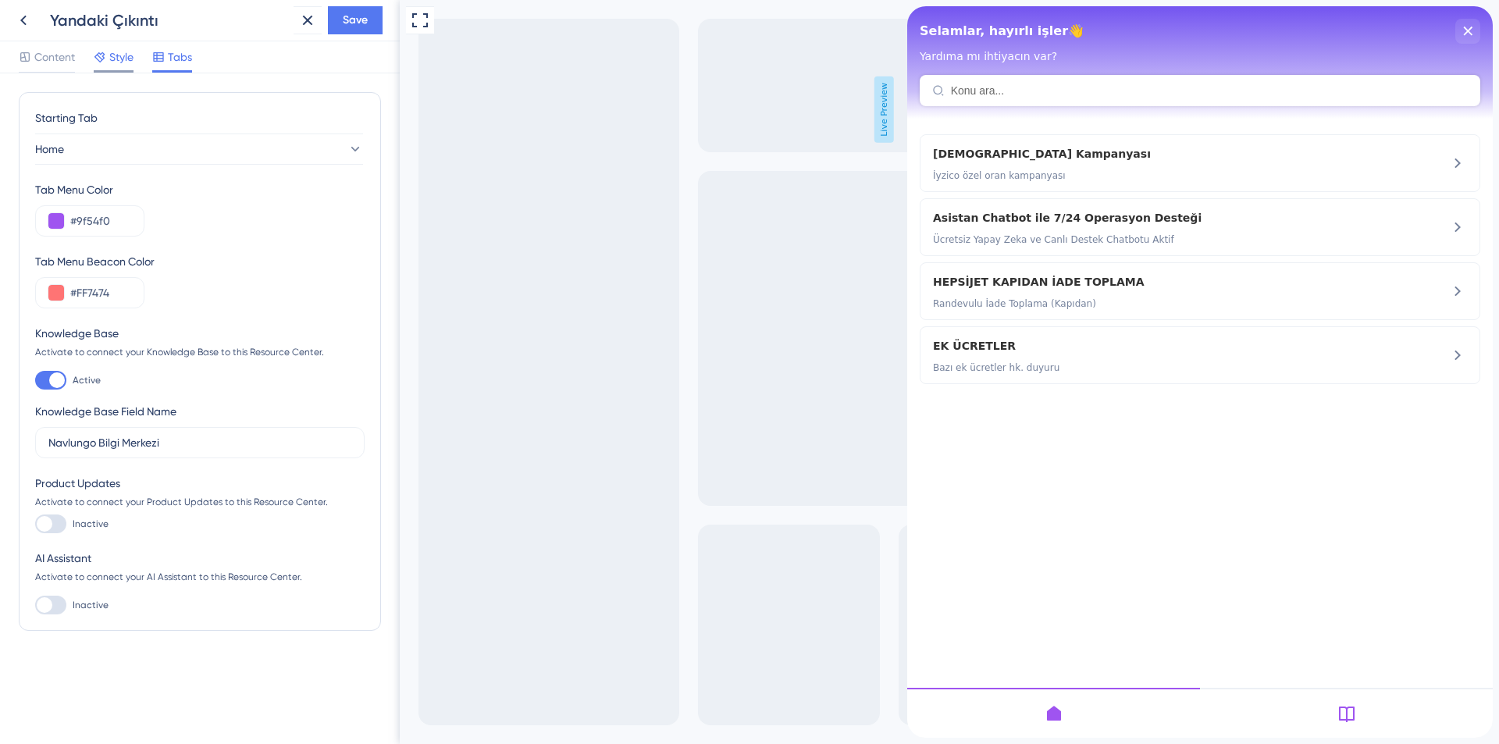
click at [116, 59] on span "Style" at bounding box center [121, 57] width 24 height 19
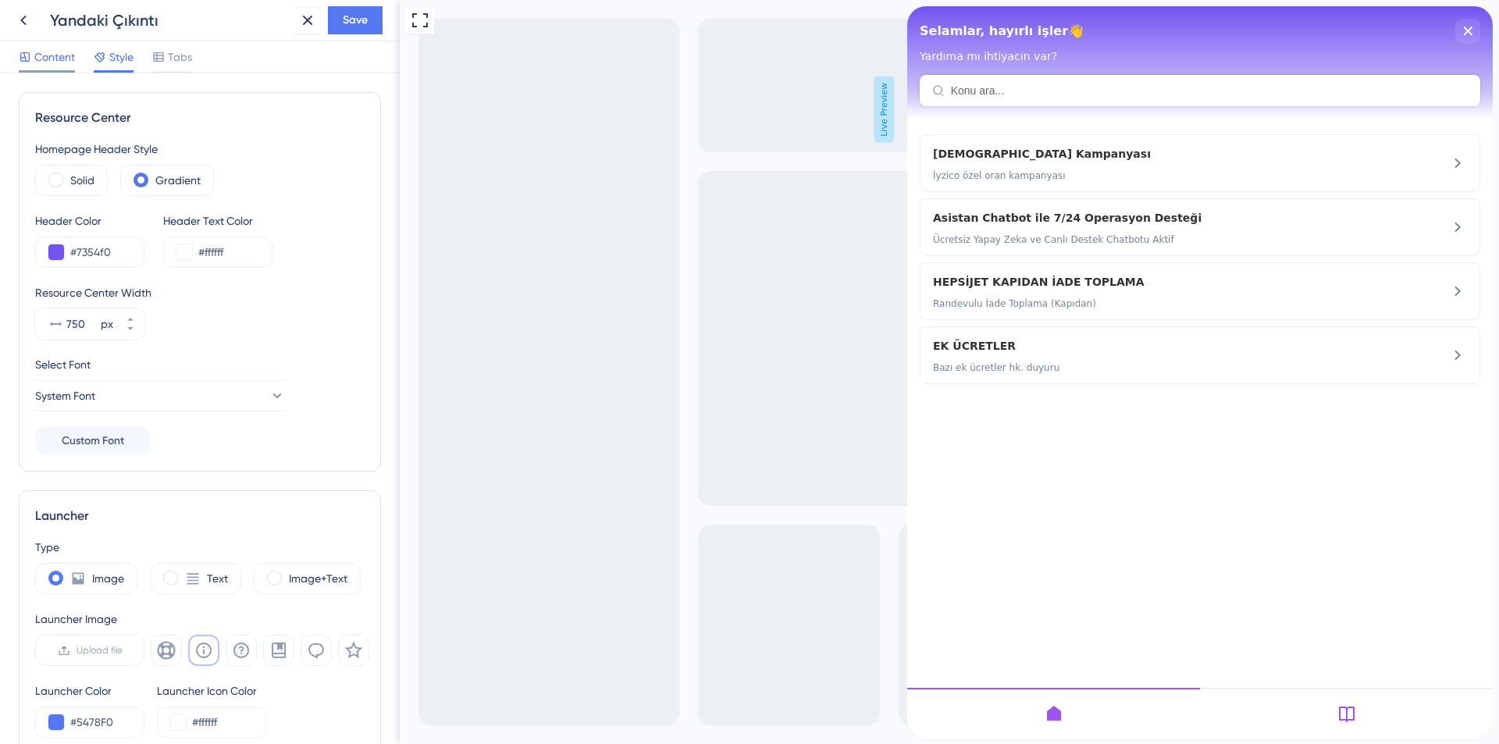
click at [47, 59] on span "Content" at bounding box center [54, 57] width 41 height 19
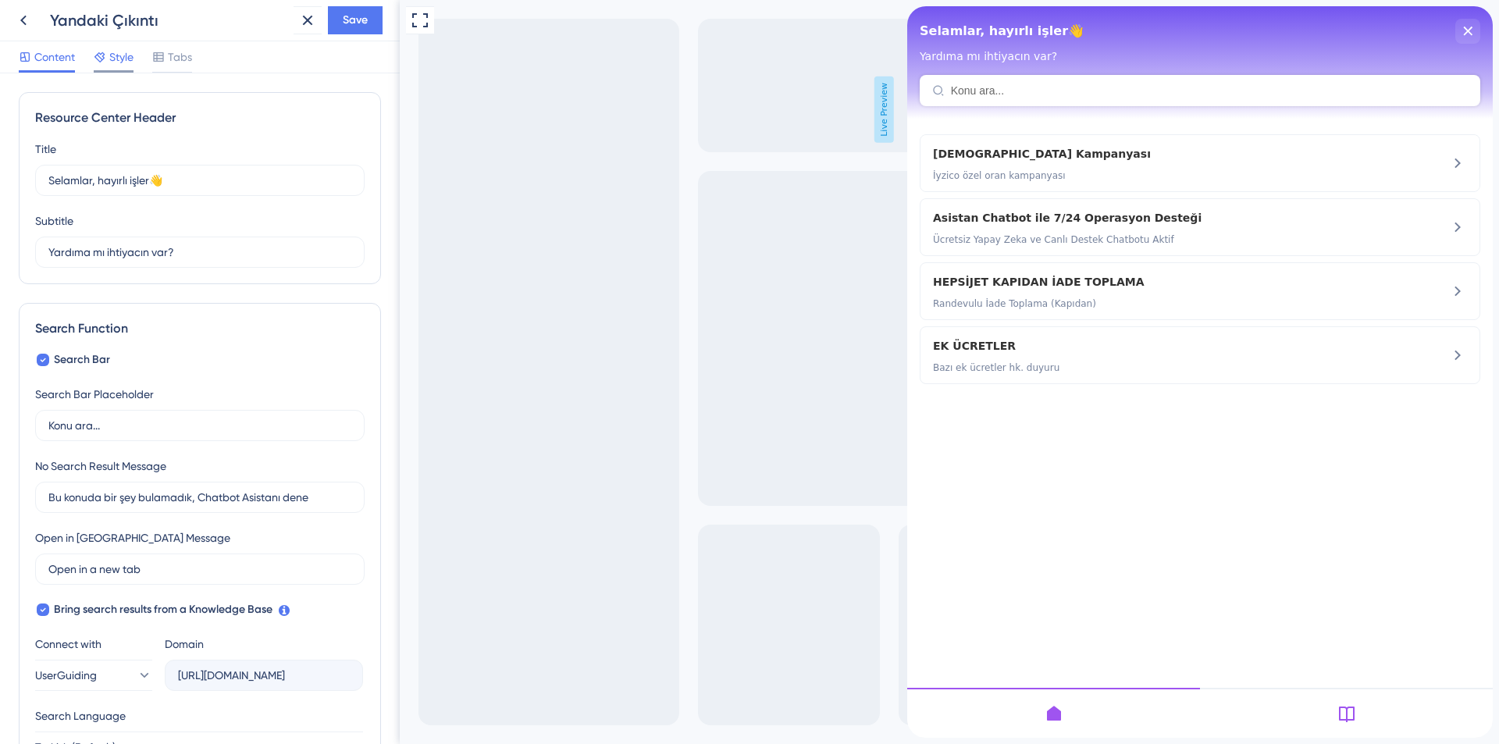
click at [119, 58] on span "Style" at bounding box center [121, 57] width 24 height 19
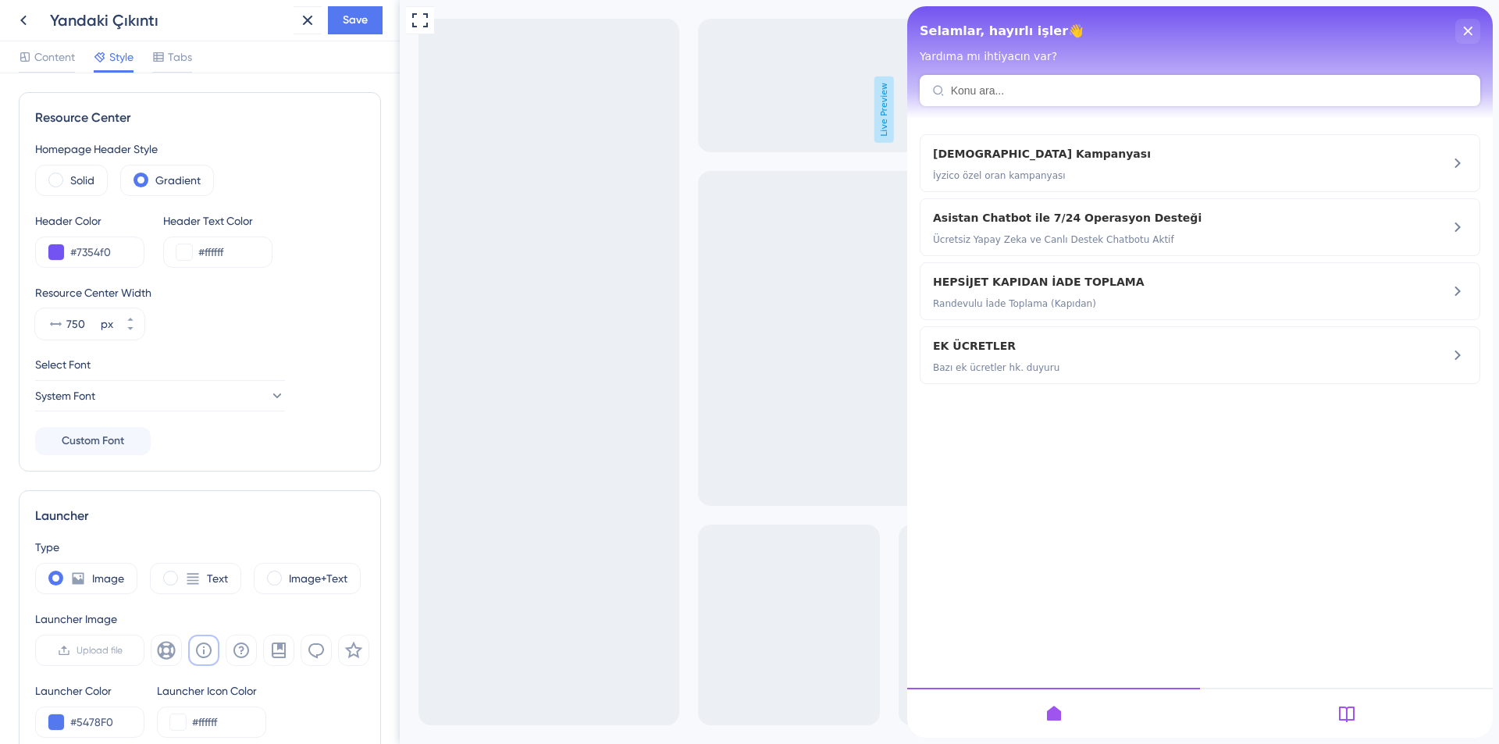
click at [389, 264] on div "Resource Center Homepage Header Style Solid Gradient Header Color #7354f0 Heade…" at bounding box center [200, 408] width 400 height 671
click at [1371, 724] on div at bounding box center [1346, 713] width 293 height 50
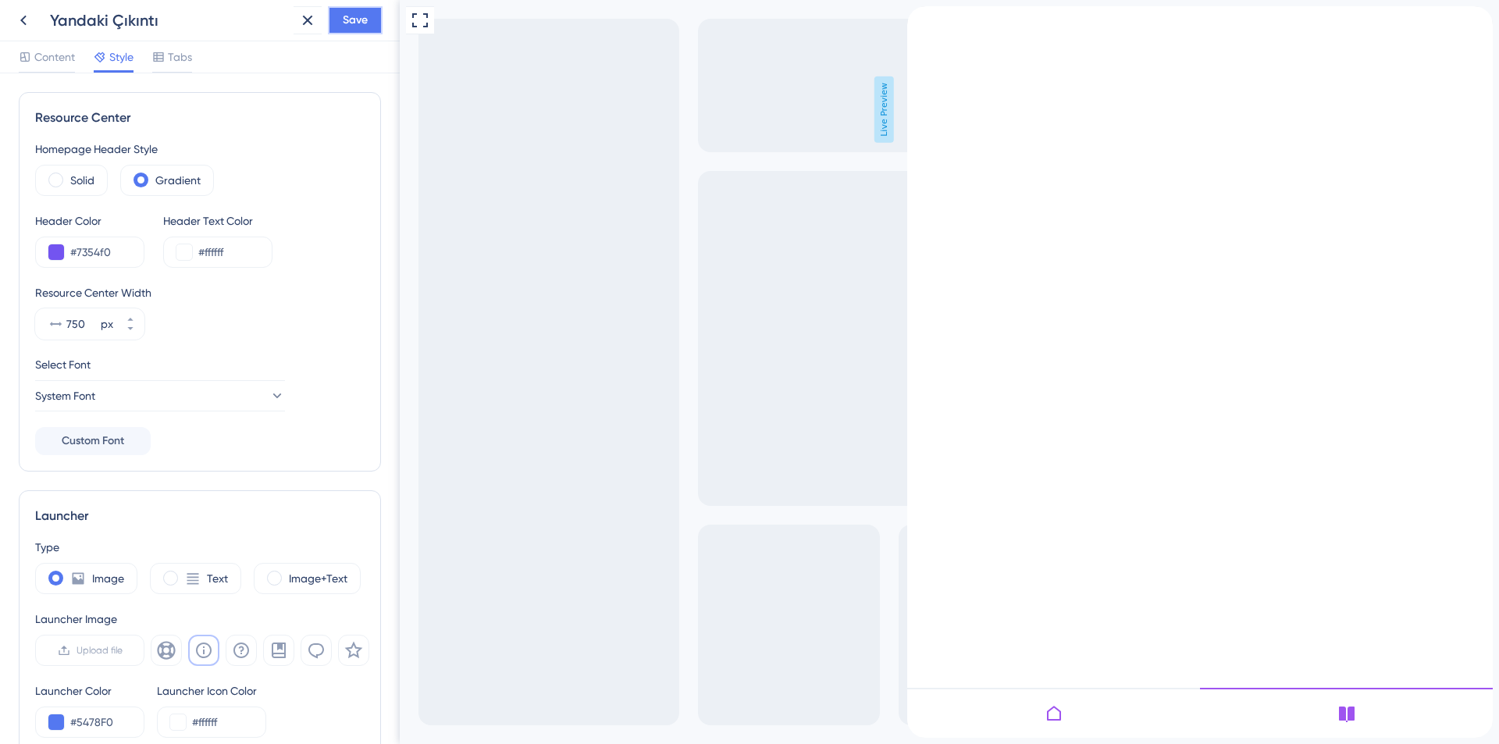
click at [352, 27] on button "Save" at bounding box center [355, 20] width 55 height 28
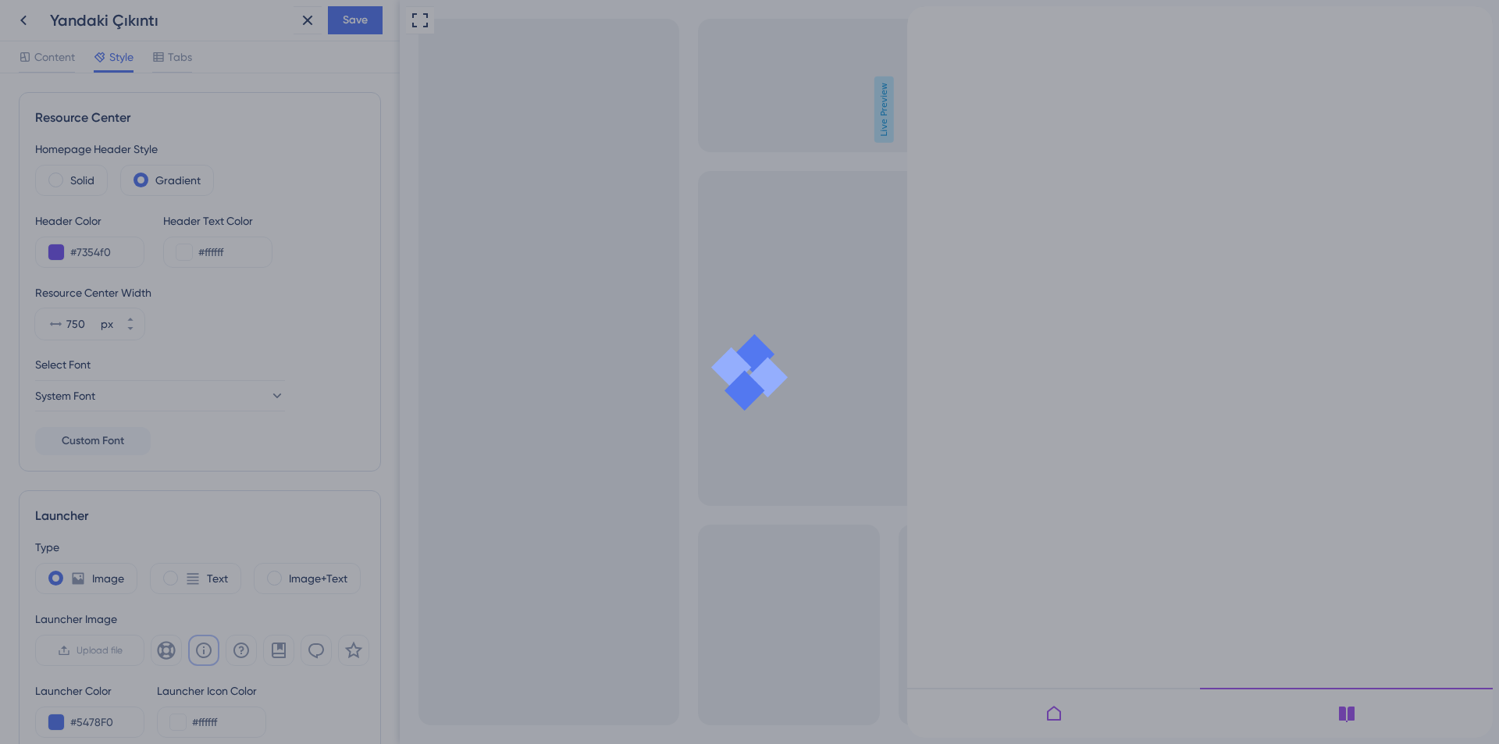
click at [25, 24] on div at bounding box center [749, 372] width 1499 height 744
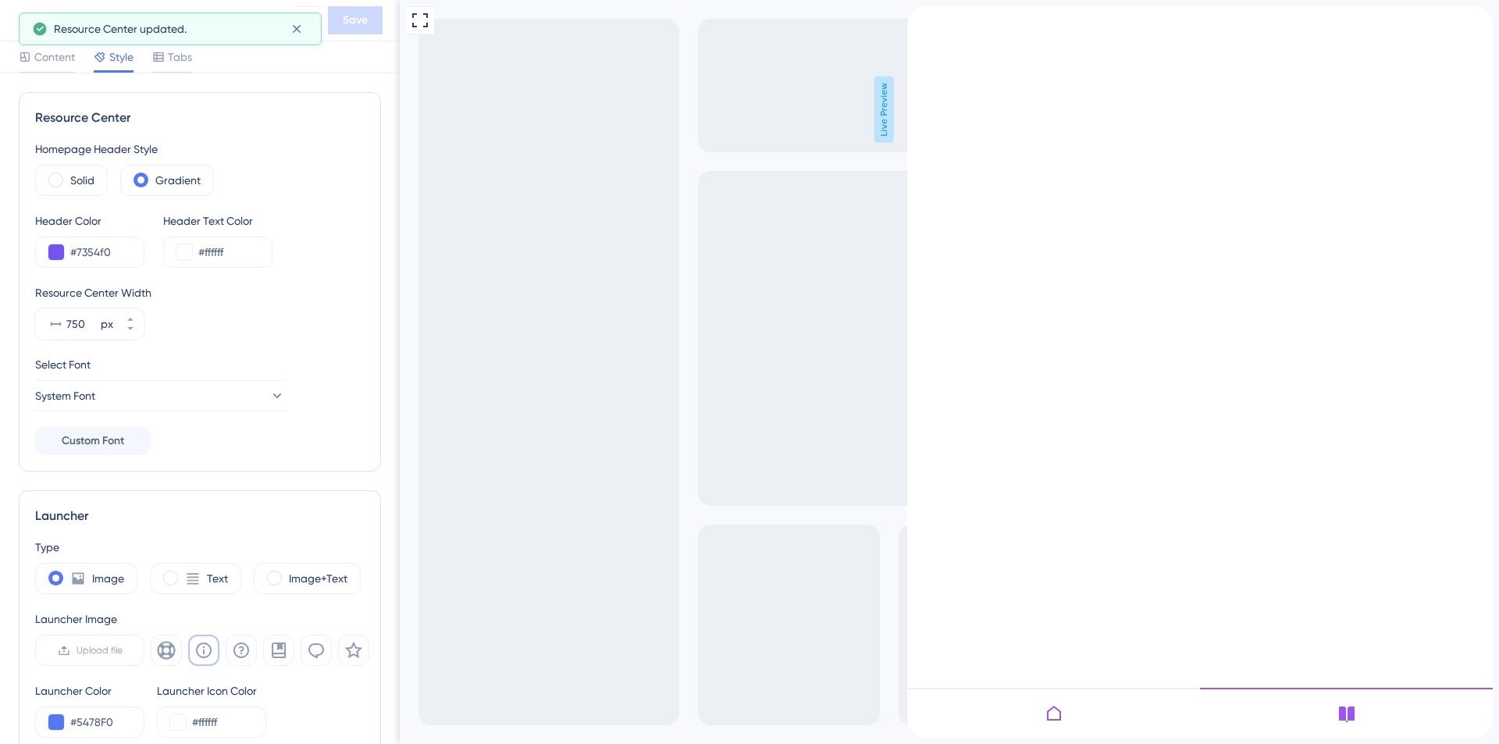
click at [27, 23] on div "Resource Center updated." at bounding box center [170, 28] width 303 height 33
click at [18, 28] on button at bounding box center [23, 20] width 28 height 28
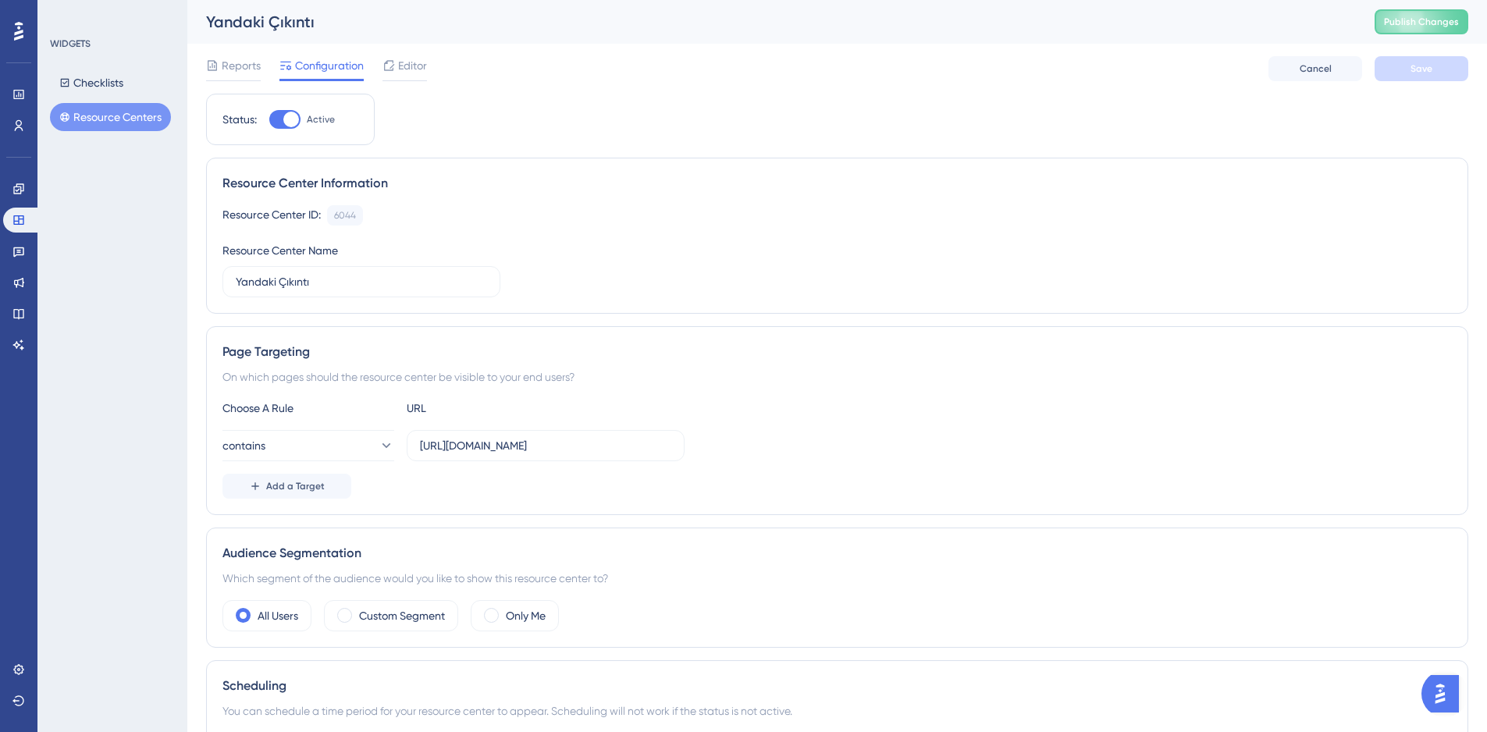
click at [647, 255] on div "Resource Center ID: 6044 Copy Resource Center Name Yandaki Çıkıntı" at bounding box center [838, 251] width 1230 height 92
click at [89, 119] on button "Resource Centers" at bounding box center [110, 117] width 121 height 28
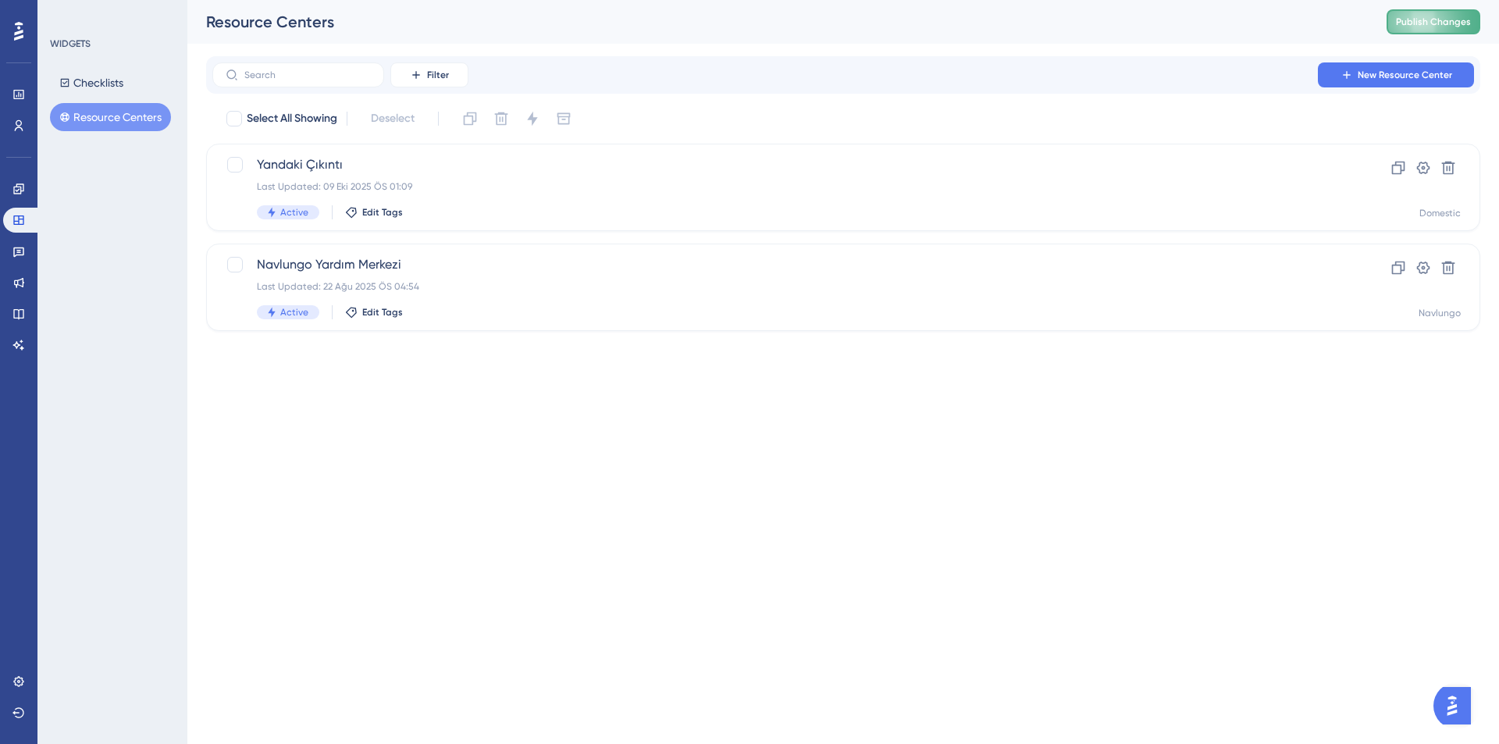
click at [1415, 25] on button "Publish Changes" at bounding box center [1434, 21] width 94 height 25
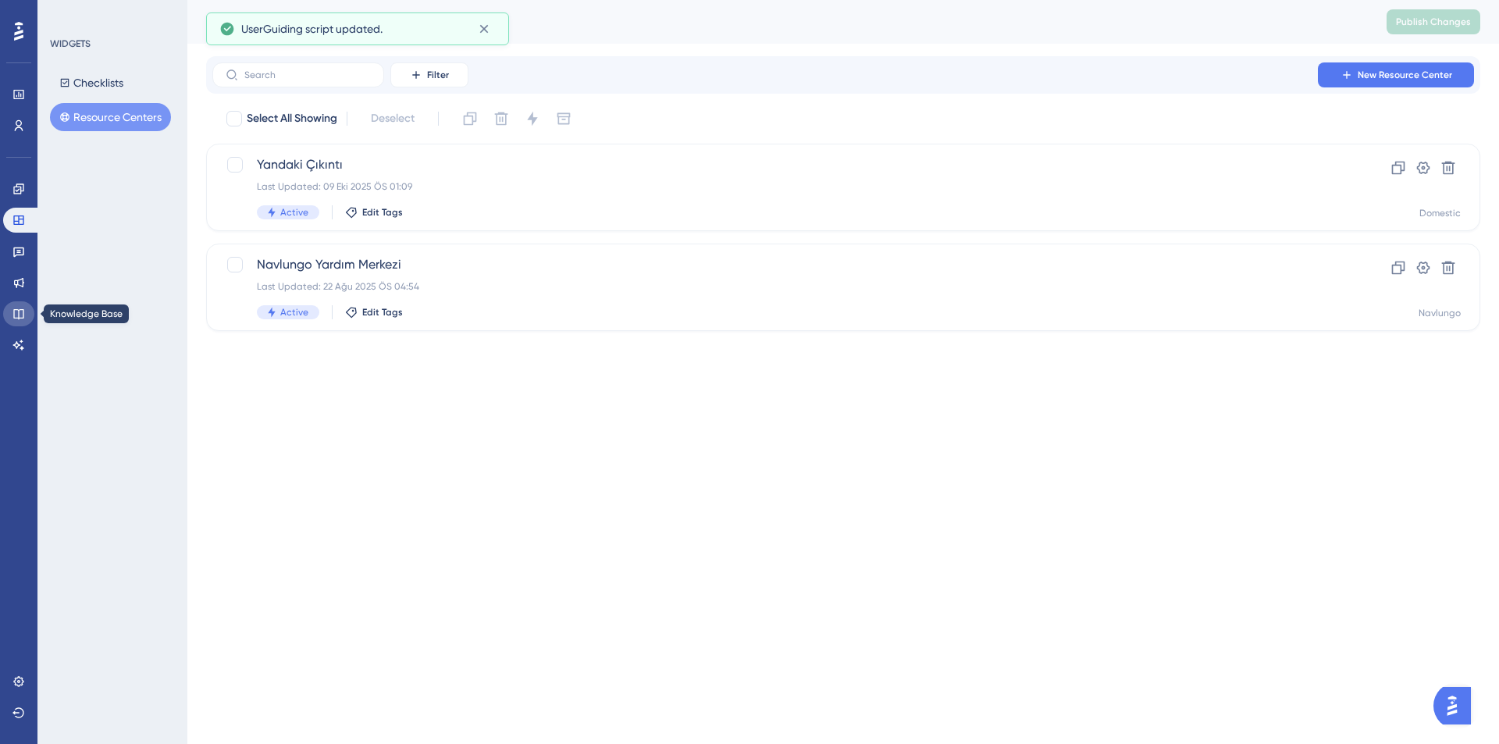
click at [23, 315] on icon at bounding box center [18, 314] width 12 height 12
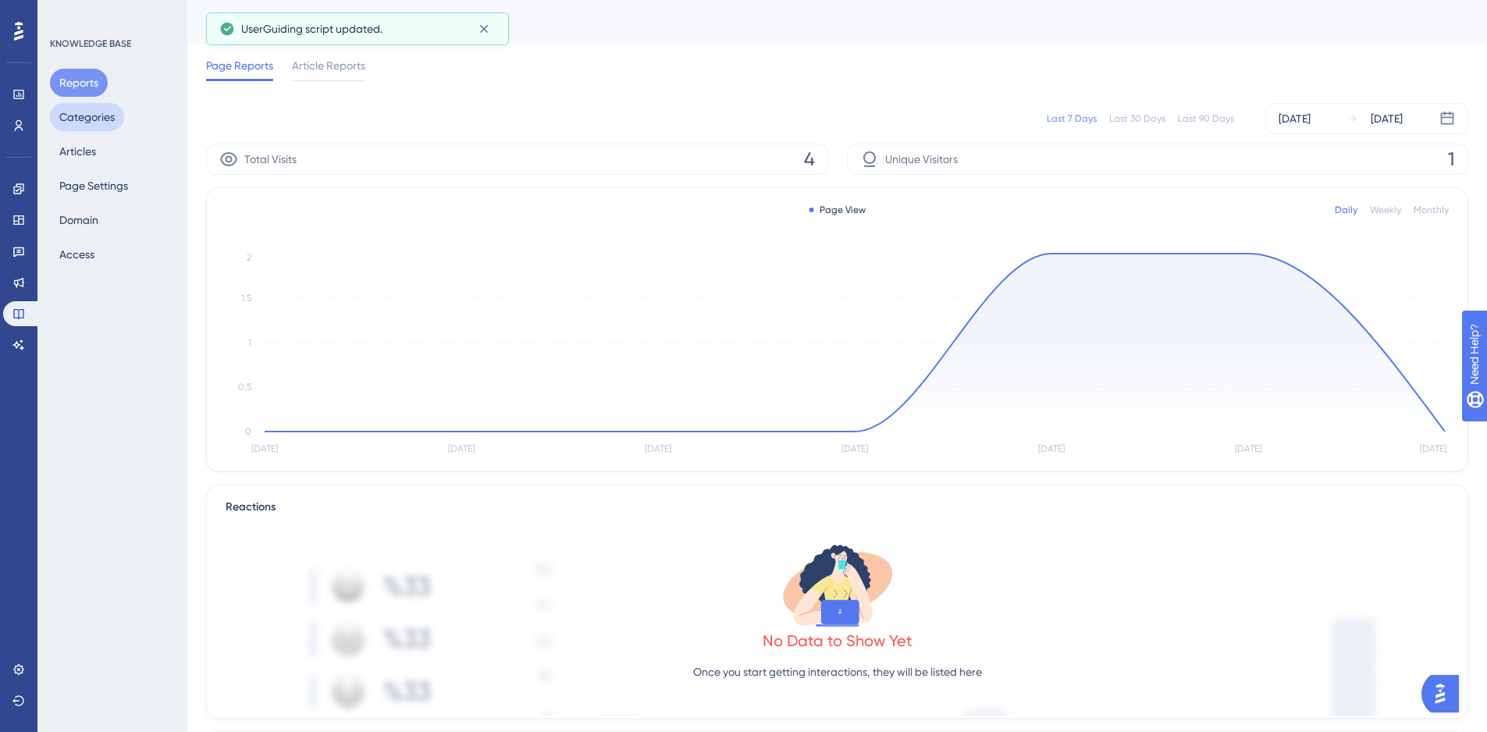
click at [87, 118] on button "Categories" at bounding box center [87, 117] width 74 height 28
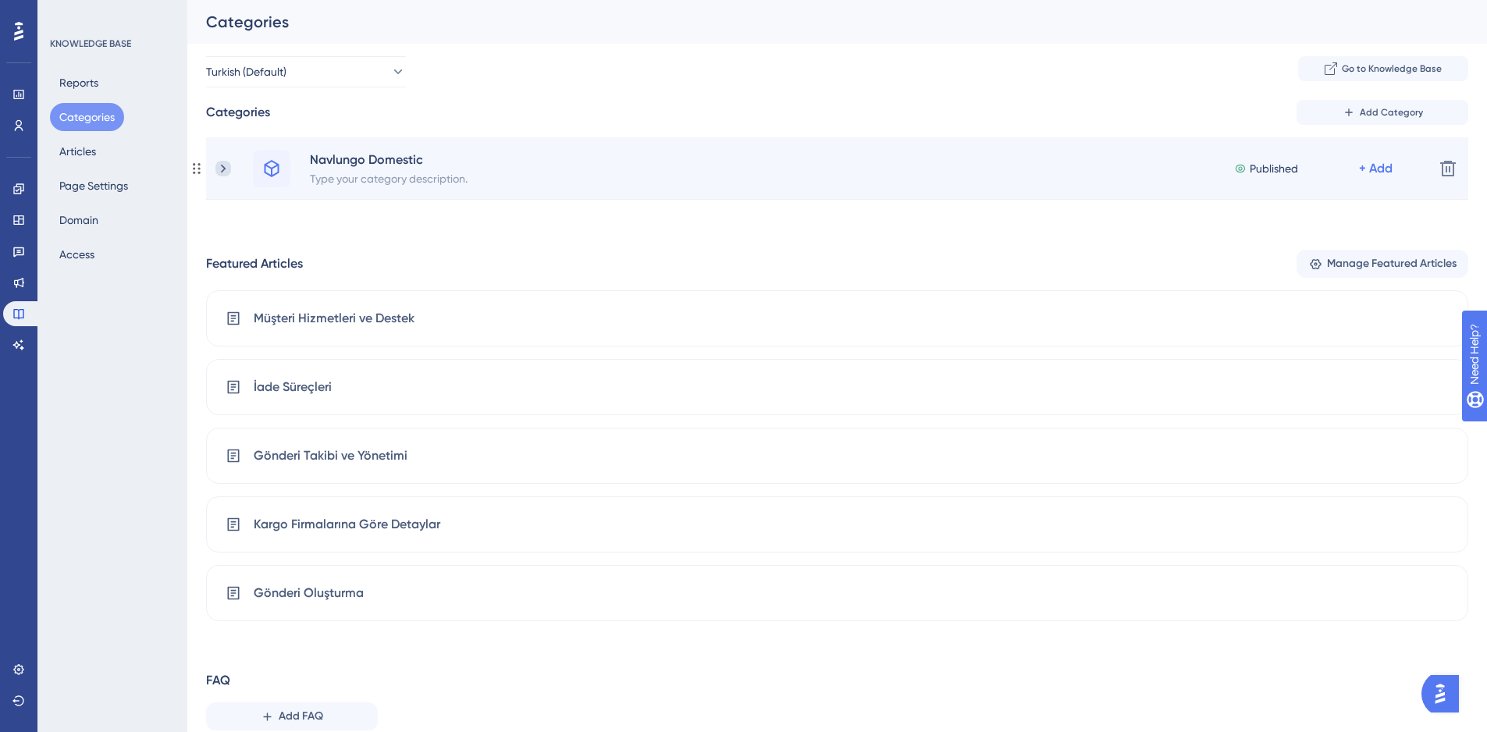
click at [219, 167] on icon at bounding box center [223, 169] width 16 height 16
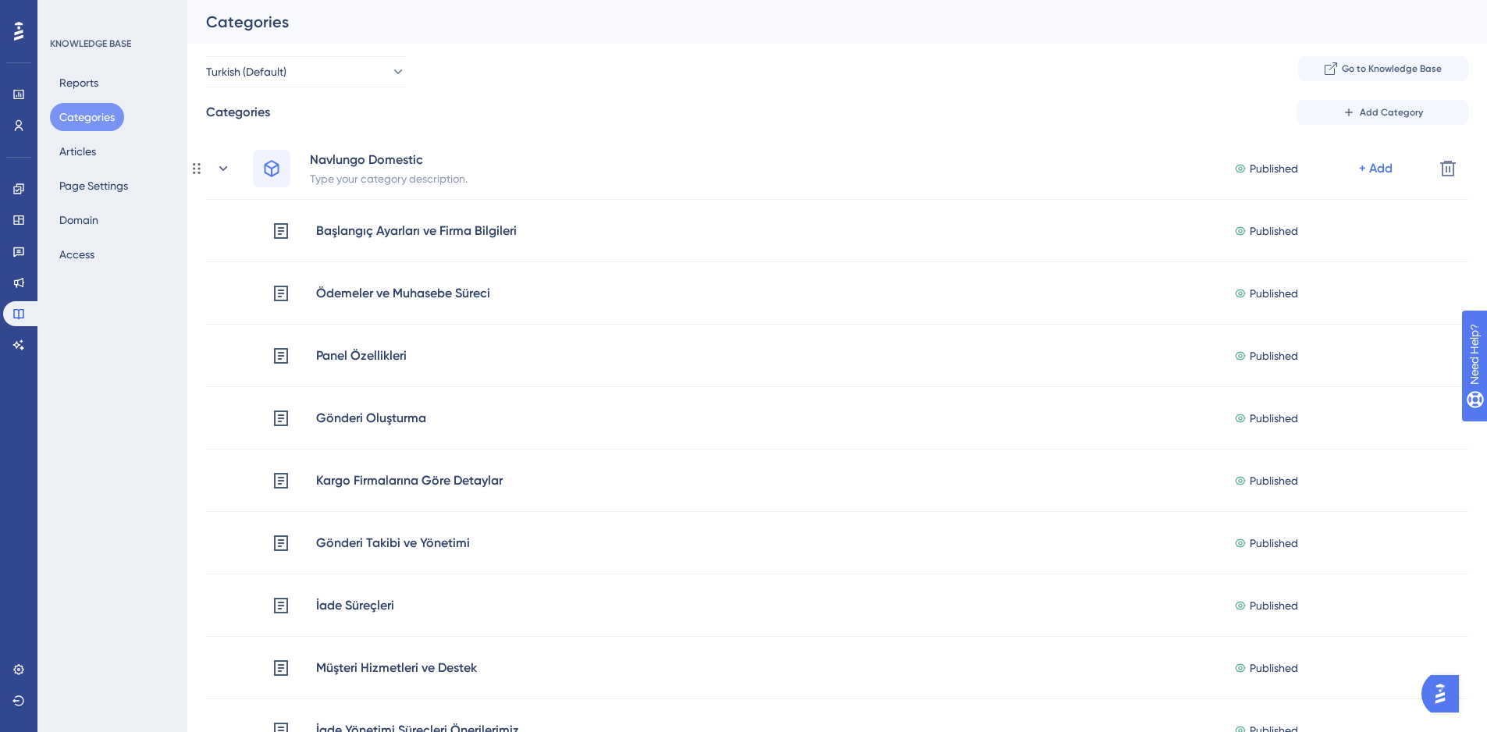
click at [224, 168] on icon at bounding box center [223, 169] width 16 height 16
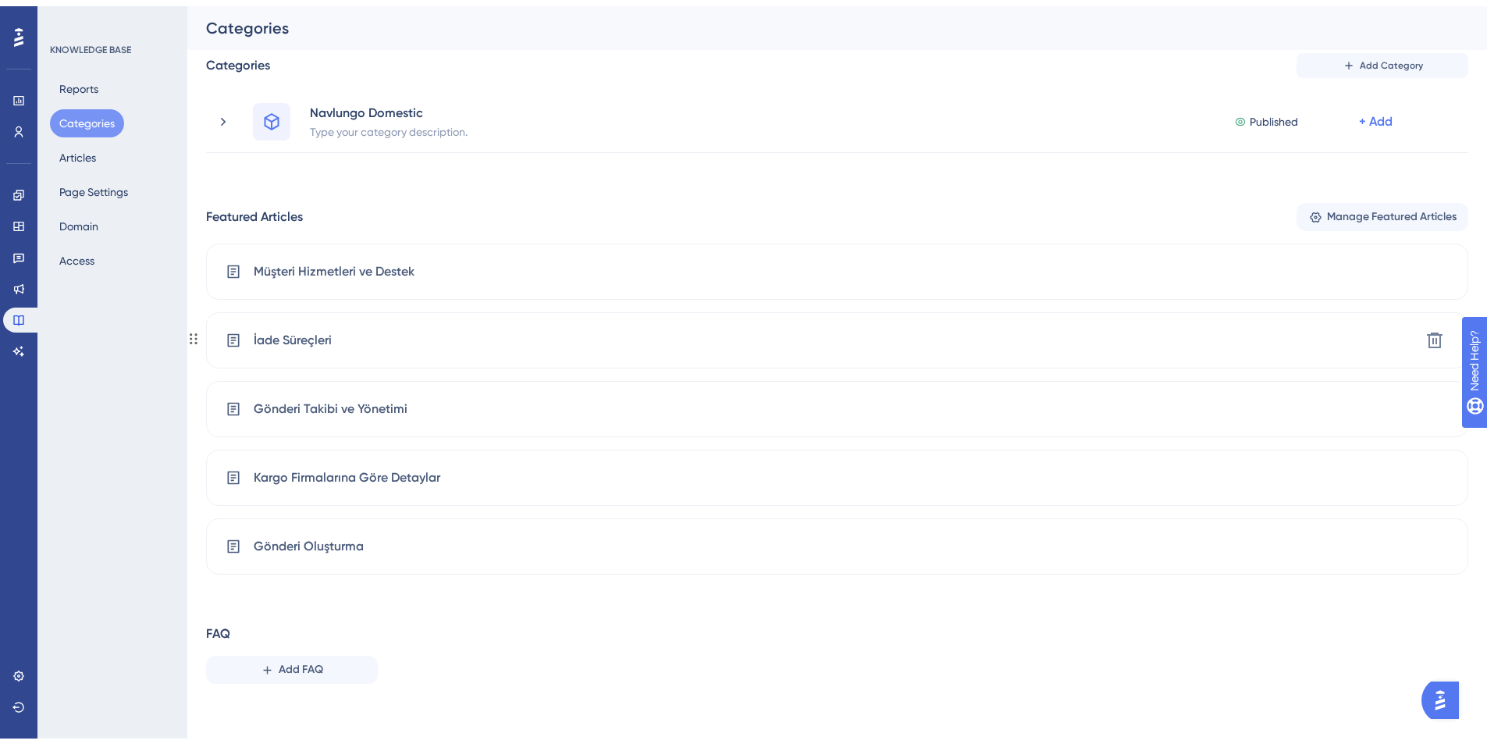
scroll to position [49, 0]
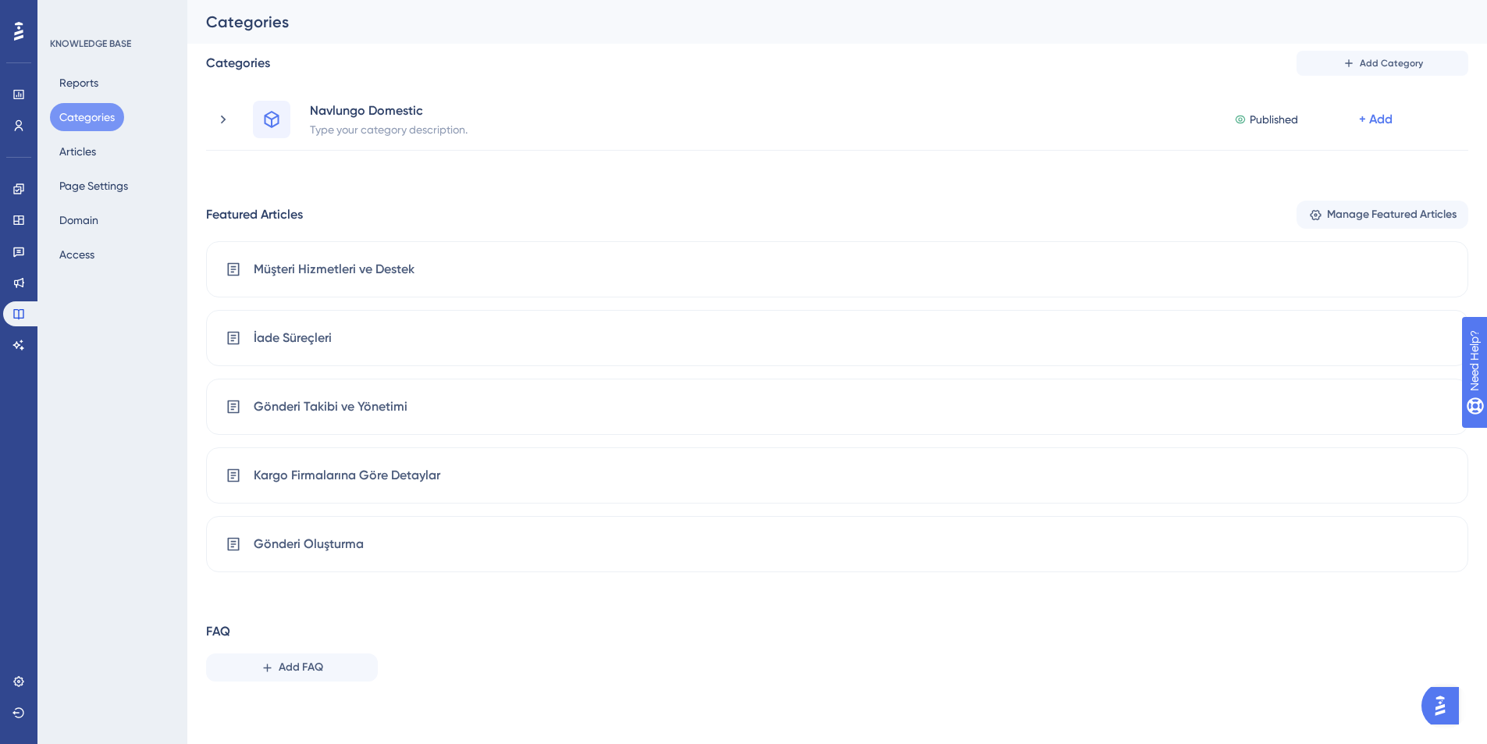
click at [1380, 213] on span "Manage Featured Articles" at bounding box center [1392, 214] width 130 height 19
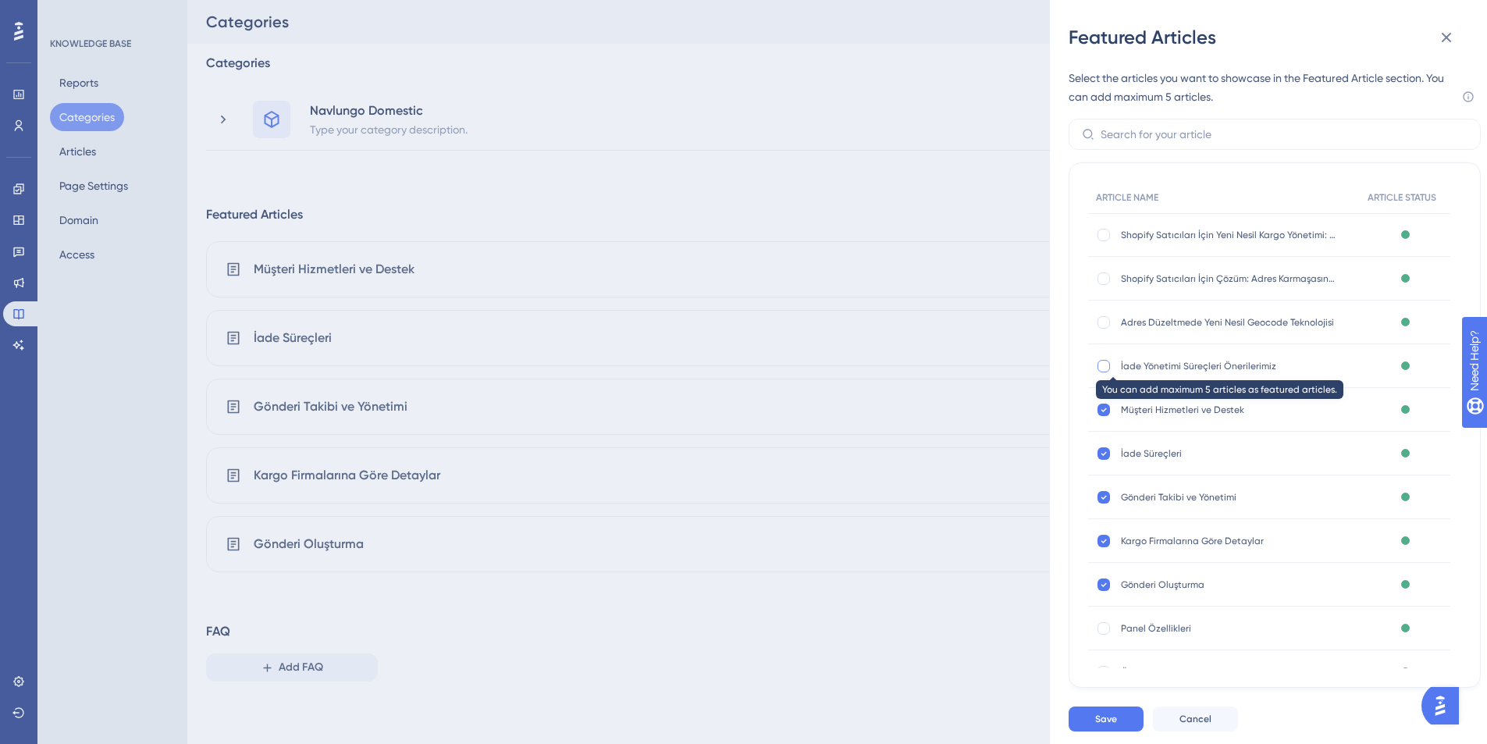
click at [1105, 368] on div at bounding box center [1104, 366] width 12 height 12
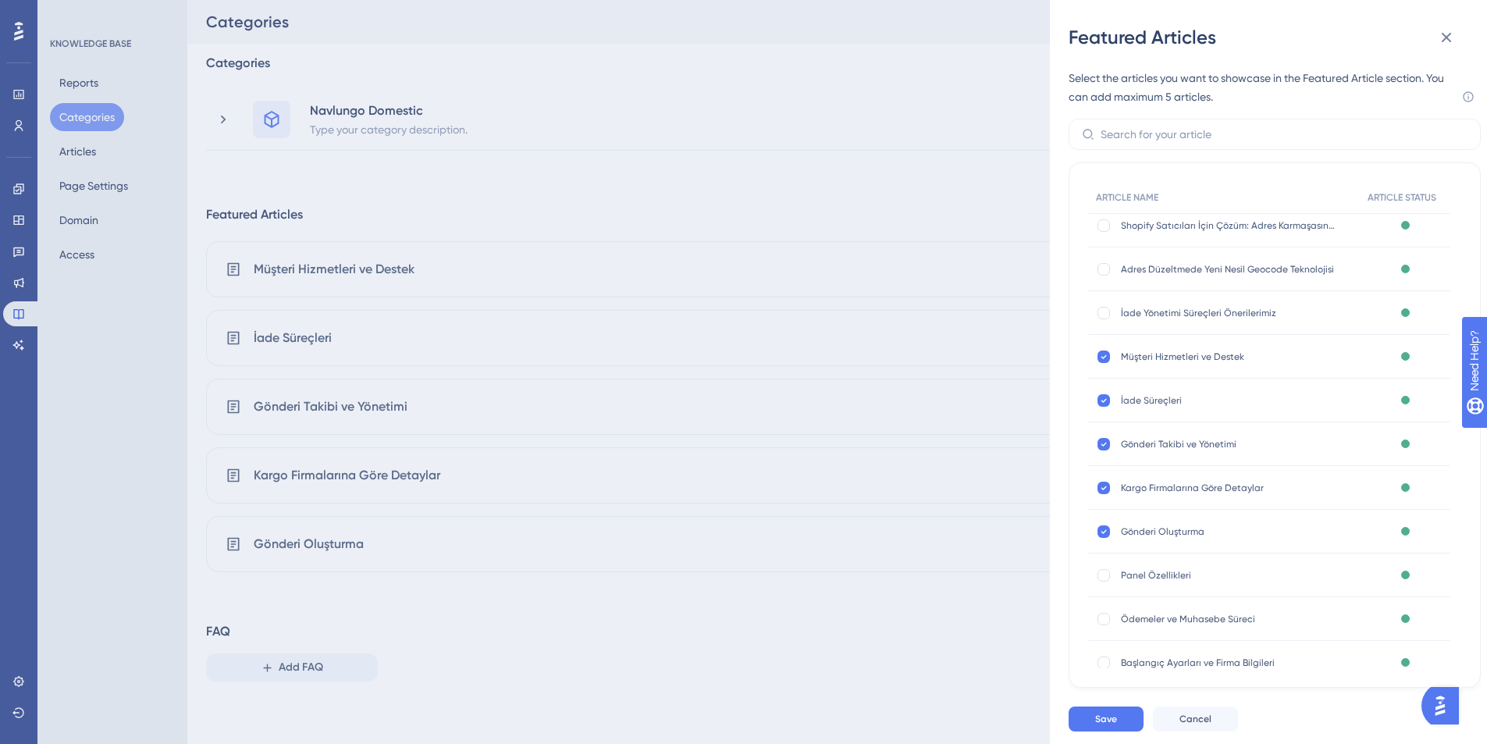
scroll to position [78, 0]
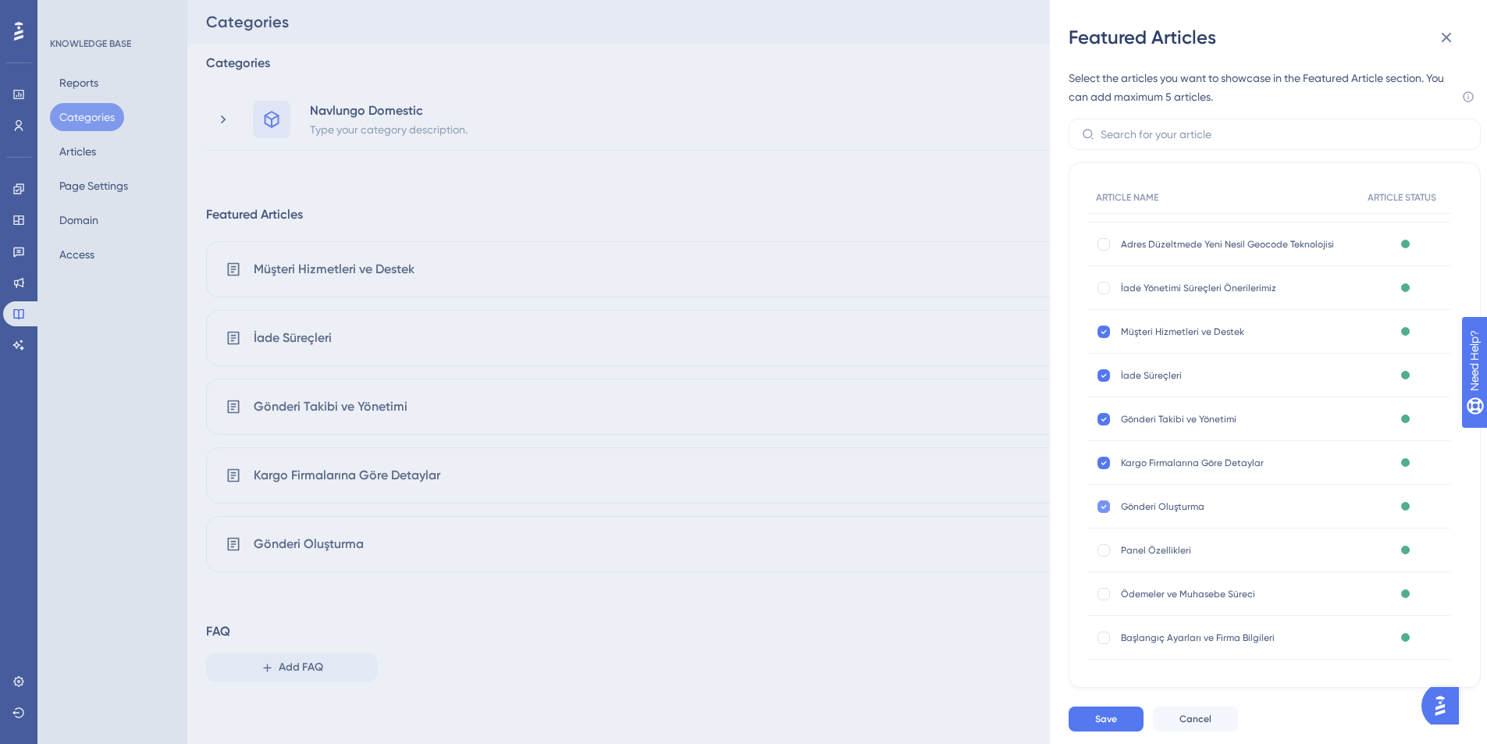
click at [1103, 503] on icon at bounding box center [1104, 506] width 6 height 12
checkbox input "false"
click at [1102, 463] on icon at bounding box center [1104, 463] width 5 height 4
checkbox input "false"
click at [1103, 417] on icon at bounding box center [1104, 419] width 6 height 12
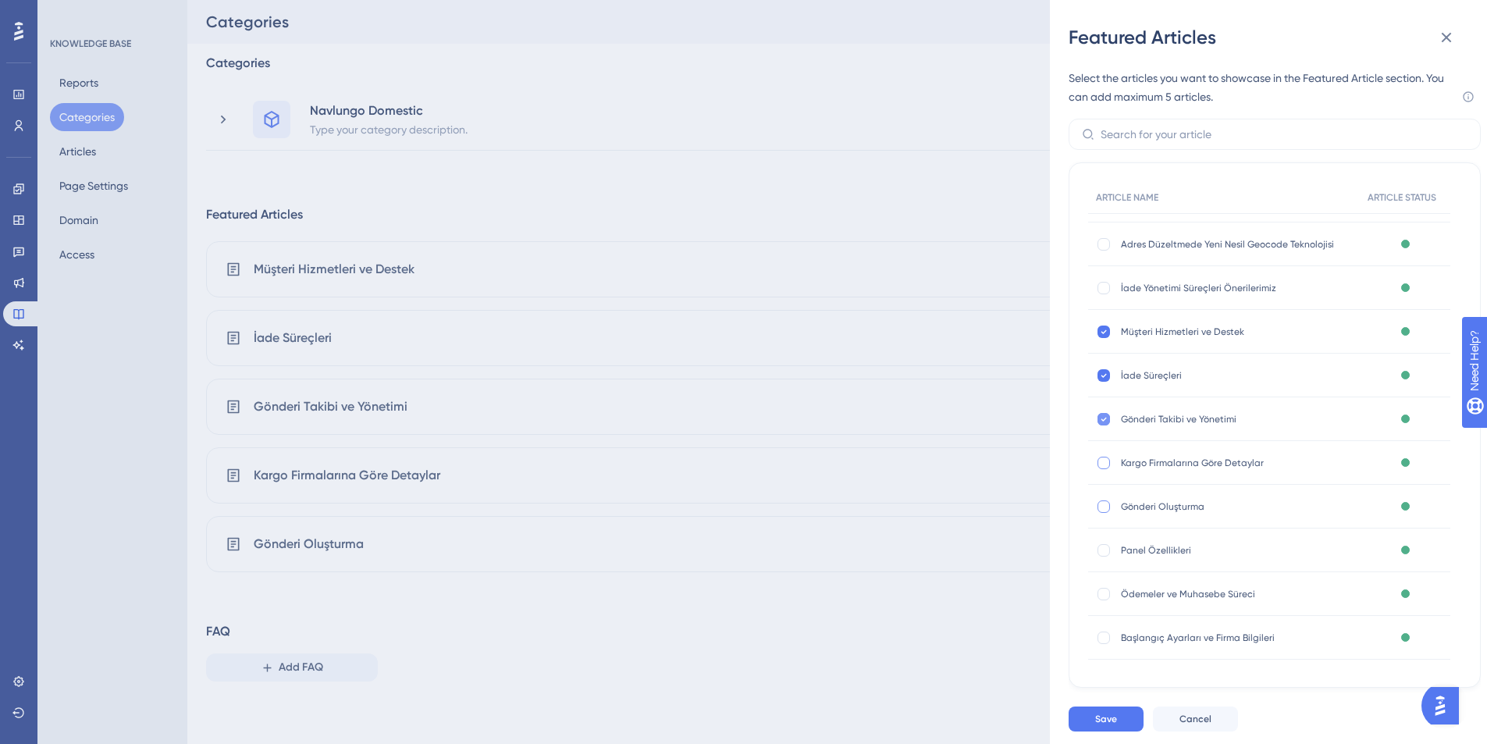
checkbox input "false"
drag, startPoint x: 1108, startPoint y: 379, endPoint x: 1107, endPoint y: 357, distance: 21.9
click at [1108, 376] on div at bounding box center [1104, 375] width 12 height 12
checkbox input "false"
drag, startPoint x: 1107, startPoint y: 339, endPoint x: 1175, endPoint y: 349, distance: 68.7
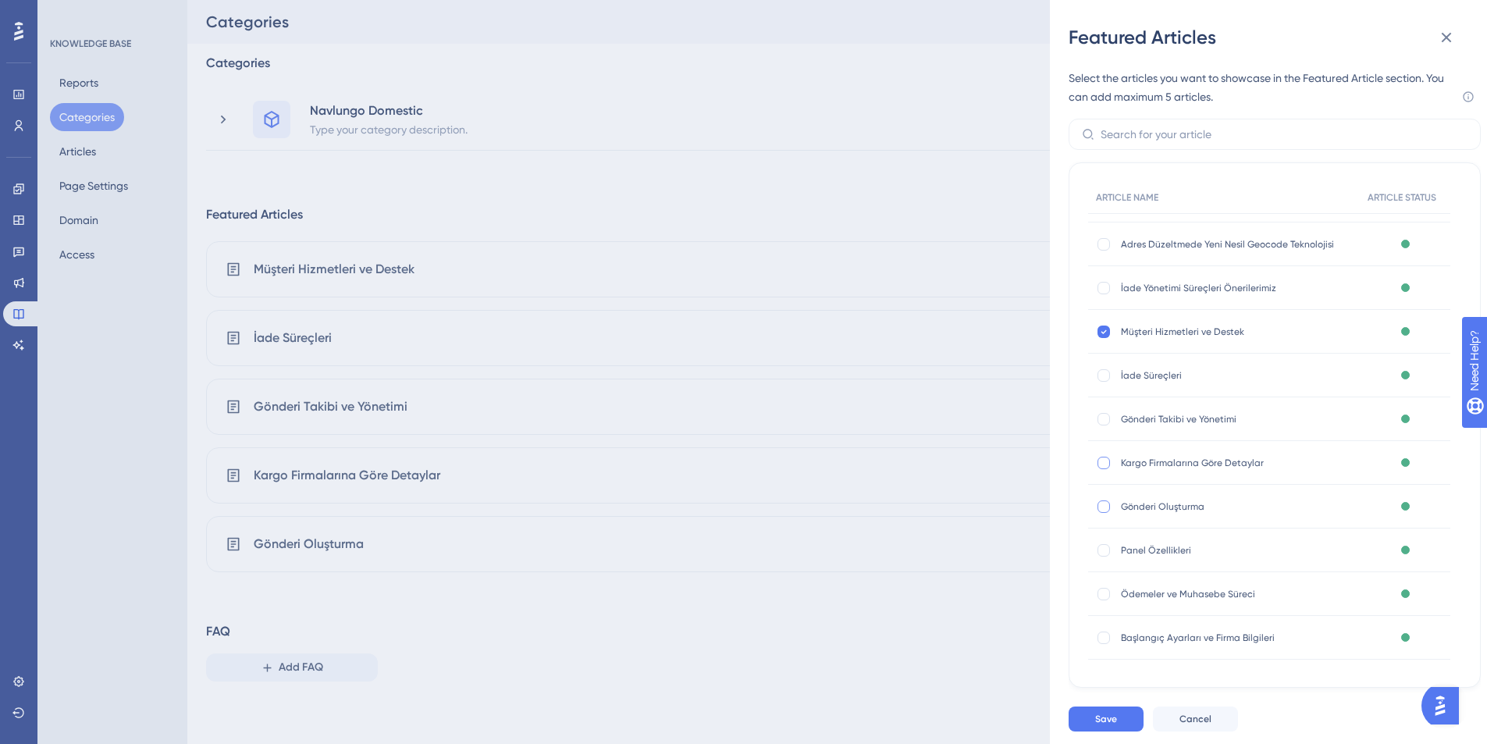
click at [1106, 338] on div "Müşteri Hizmetleri ve Destek Müşteri Hizmetleri ve Destek" at bounding box center [1224, 332] width 272 height 44
click at [1106, 332] on icon at bounding box center [1104, 332] width 6 height 12
checkbox input "false"
click at [1102, 248] on div at bounding box center [1104, 244] width 12 height 12
checkbox input "true"
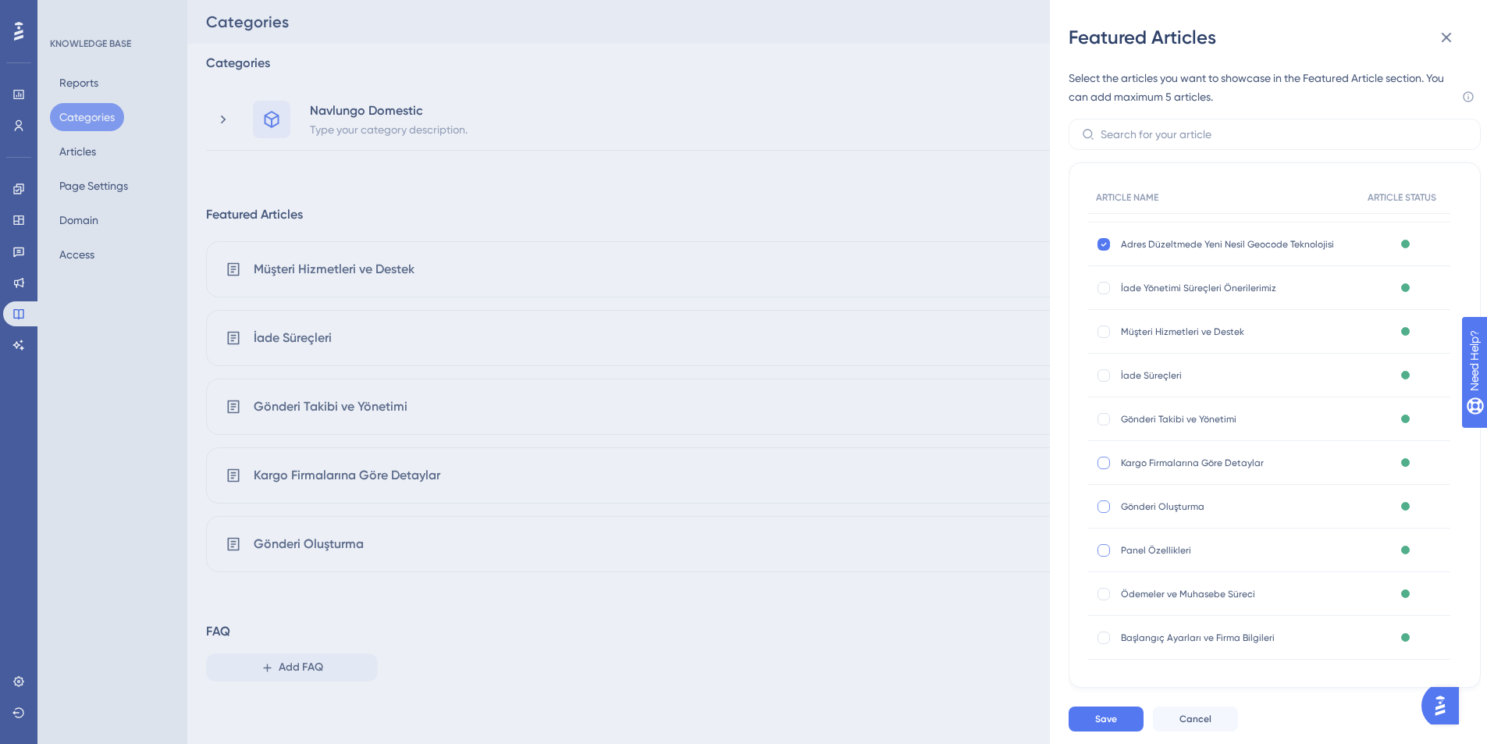
click at [1105, 550] on div at bounding box center [1104, 550] width 12 height 12
checkbox input "true"
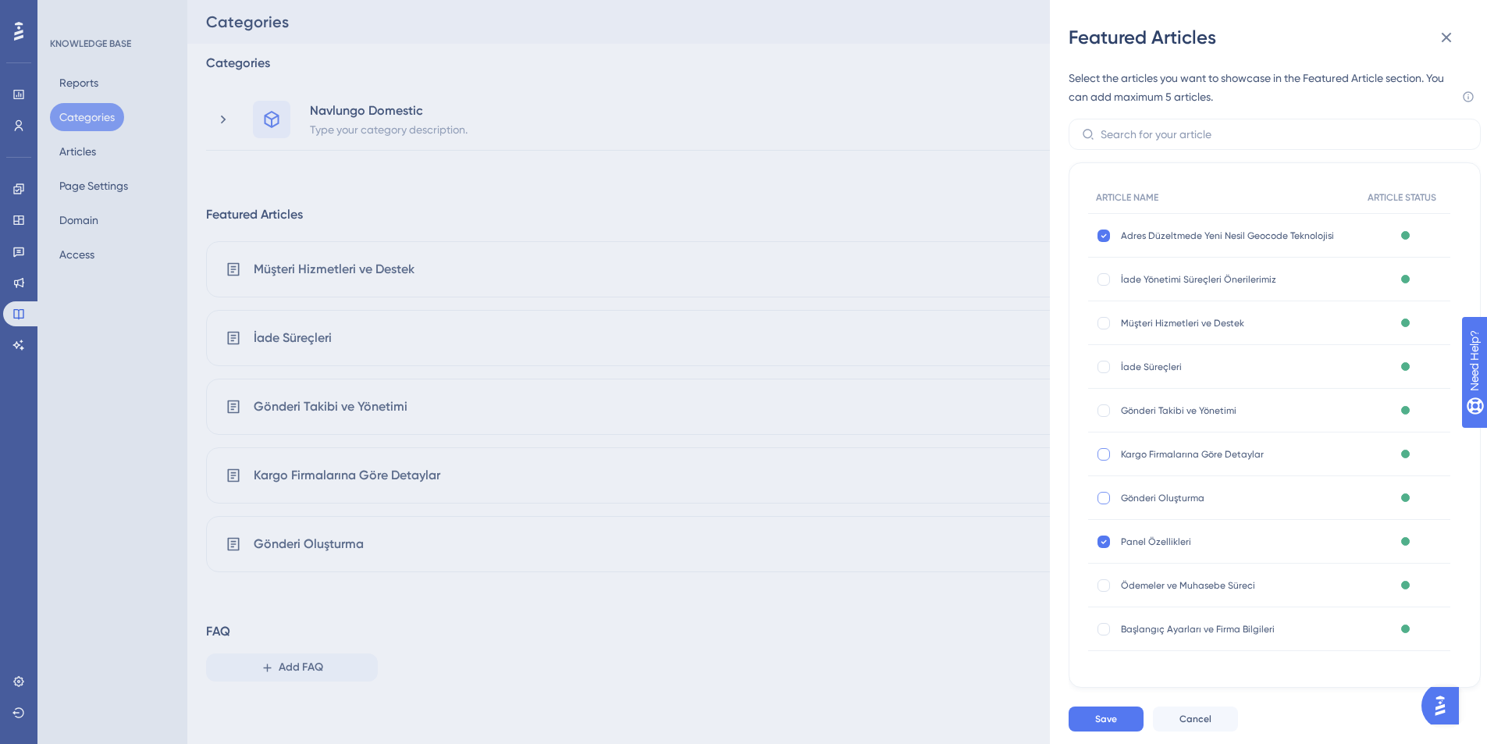
scroll to position [88, 0]
click at [1106, 579] on div at bounding box center [1104, 584] width 12 height 12
checkbox input "true"
click at [1106, 625] on div at bounding box center [1104, 627] width 12 height 12
checkbox input "true"
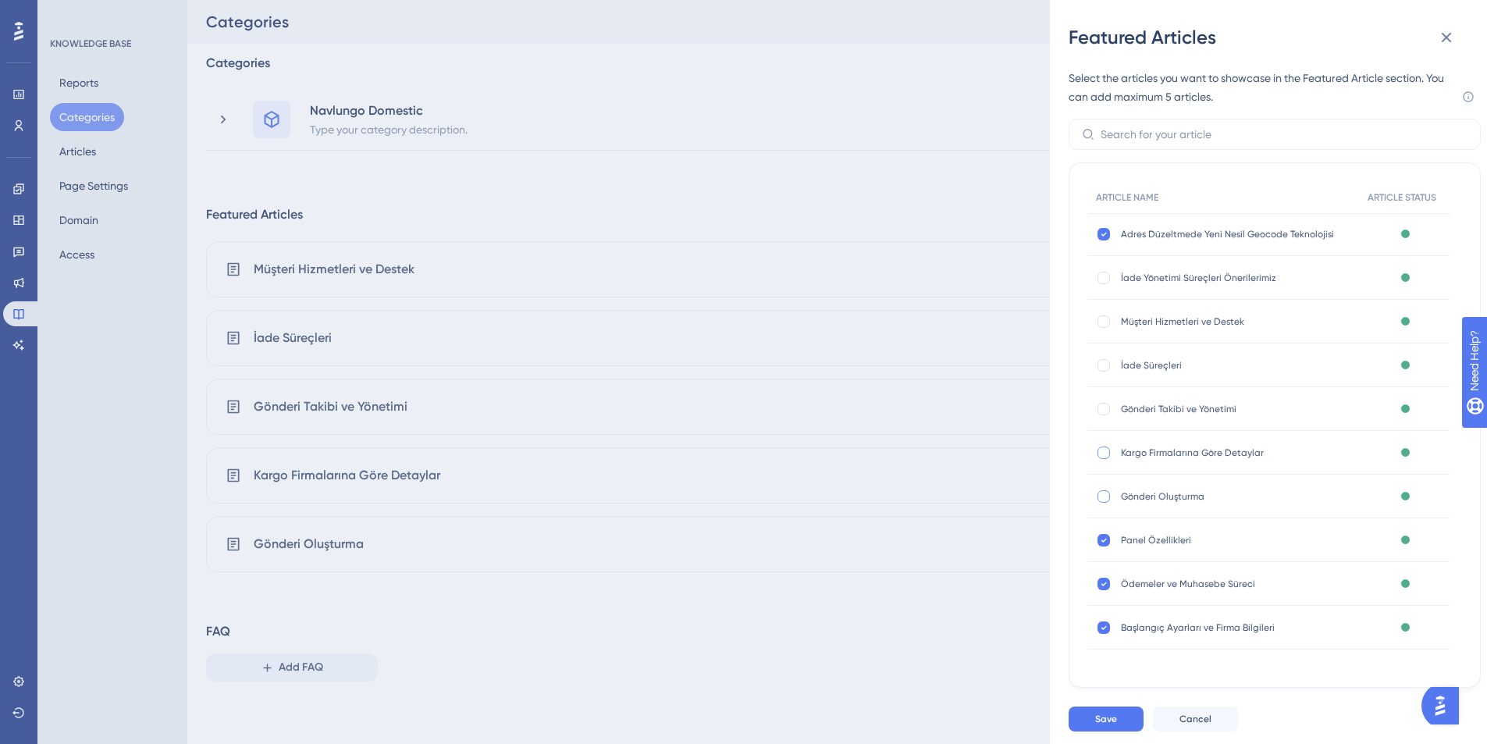
click at [1104, 454] on div at bounding box center [1104, 453] width 12 height 12
checkbox input "true"
click at [1121, 722] on button "Save" at bounding box center [1106, 719] width 75 height 25
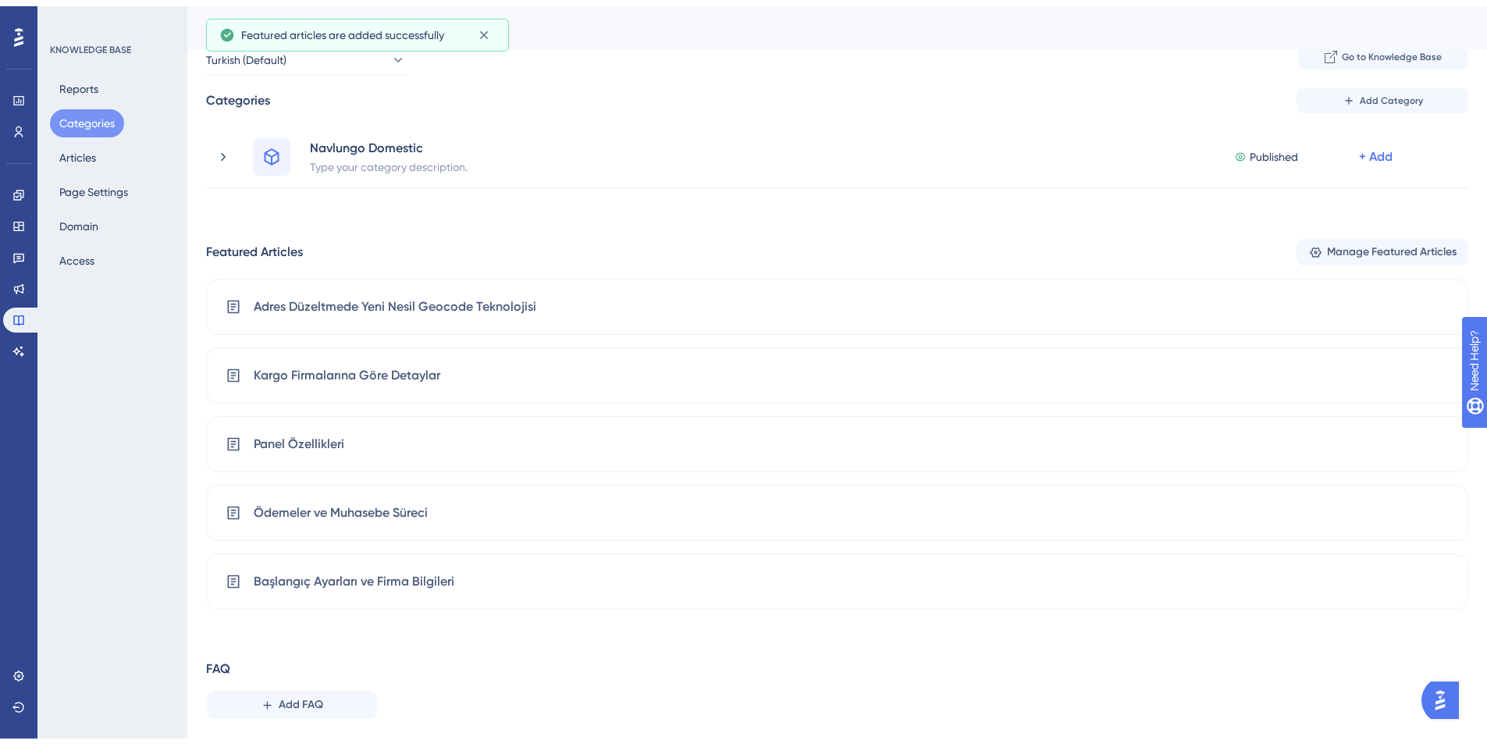
scroll to position [49, 0]
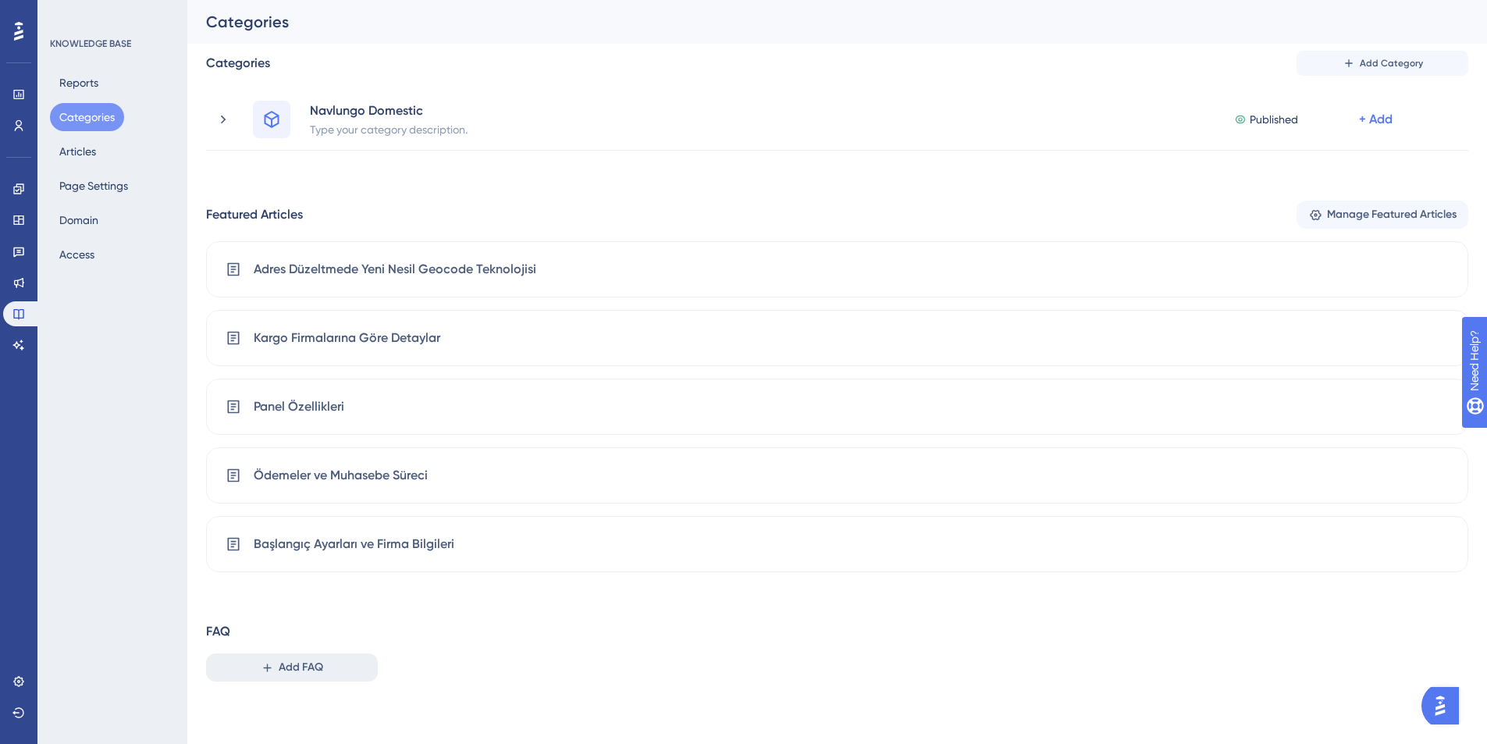
click at [323, 671] on button "Add FAQ" at bounding box center [292, 667] width 172 height 28
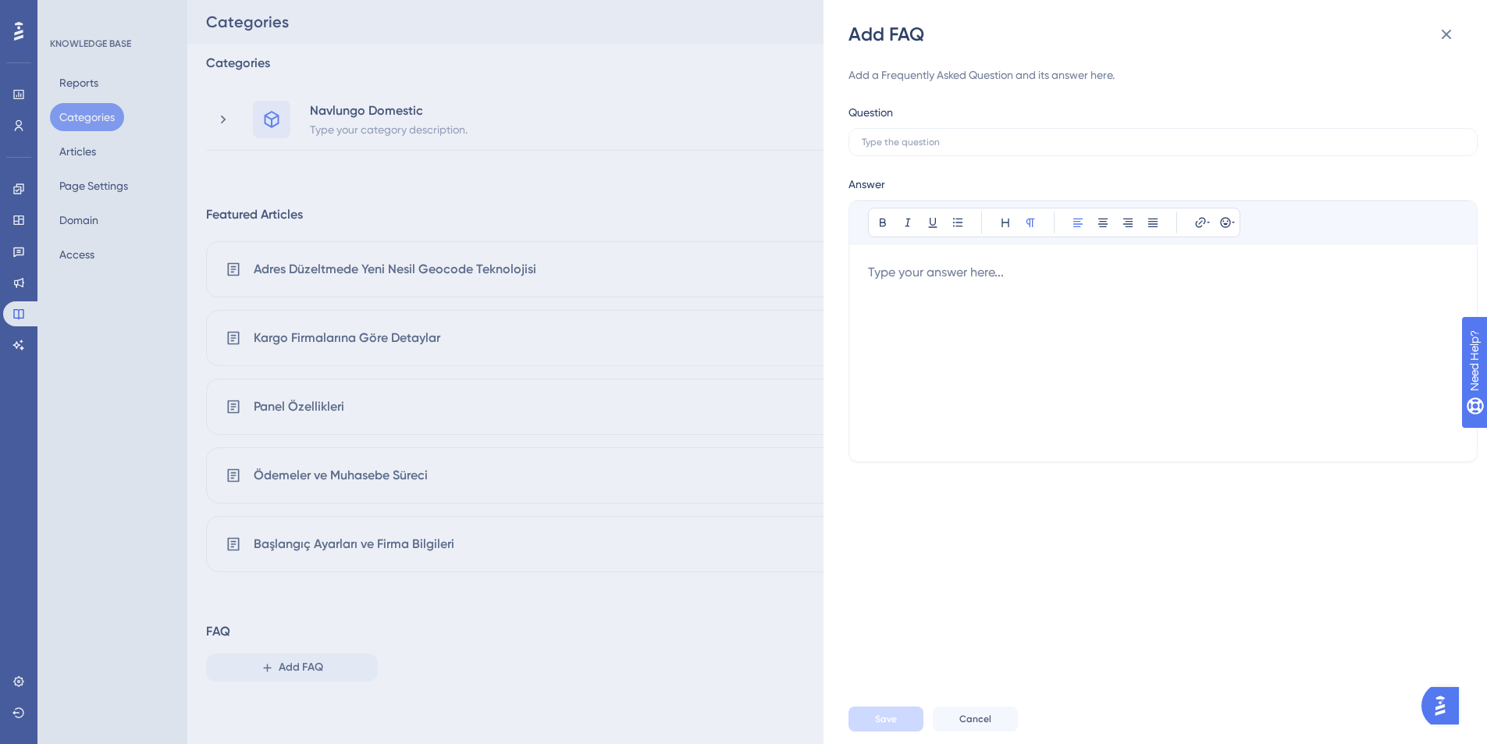
click at [628, 142] on div "Add FAQ Add a Frequently Asked Question and its answer here. Question Answer Bo…" at bounding box center [743, 372] width 1487 height 744
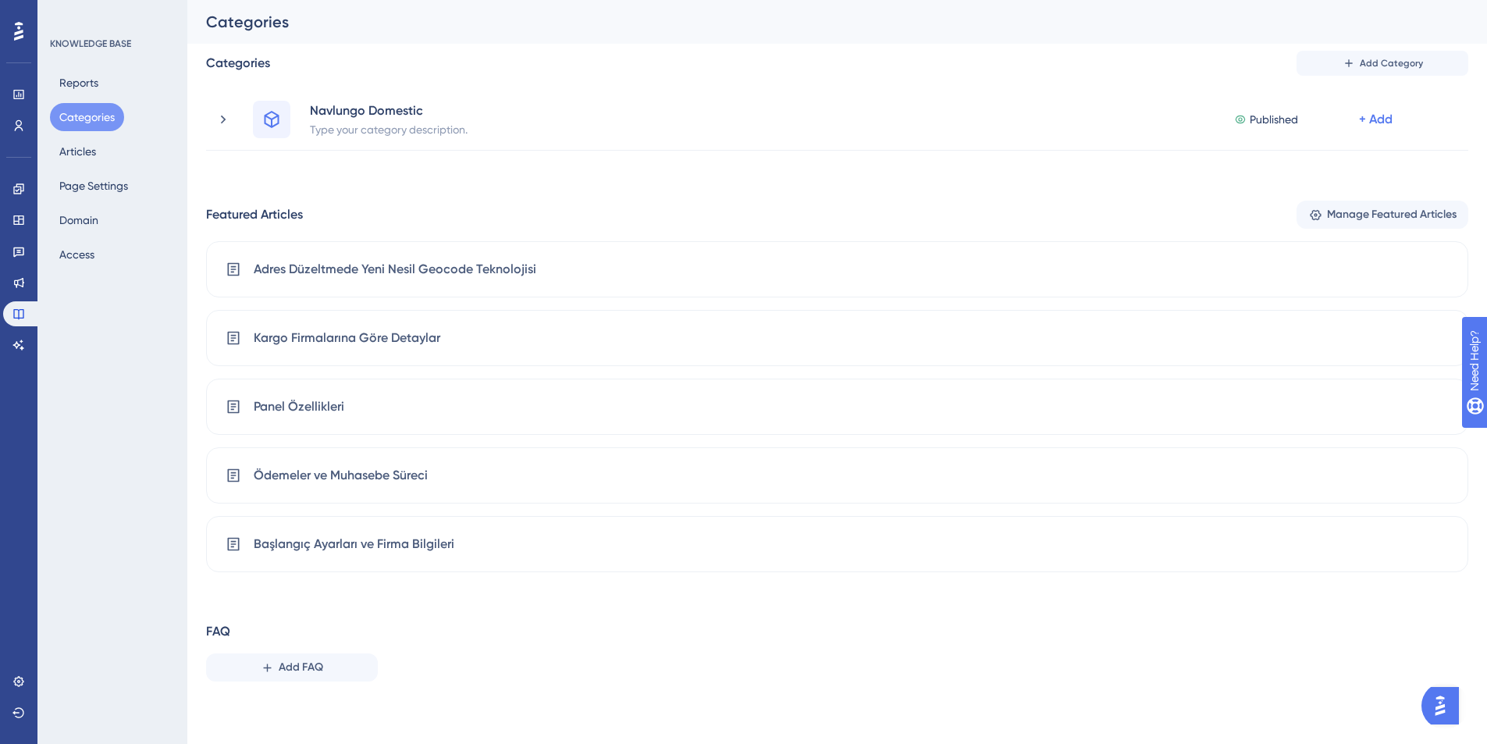
click at [1432, 230] on div "Featured Articles Manage Featured Articles Adres Düzeltmede Yeni Nesil Geocode …" at bounding box center [837, 387] width 1262 height 372
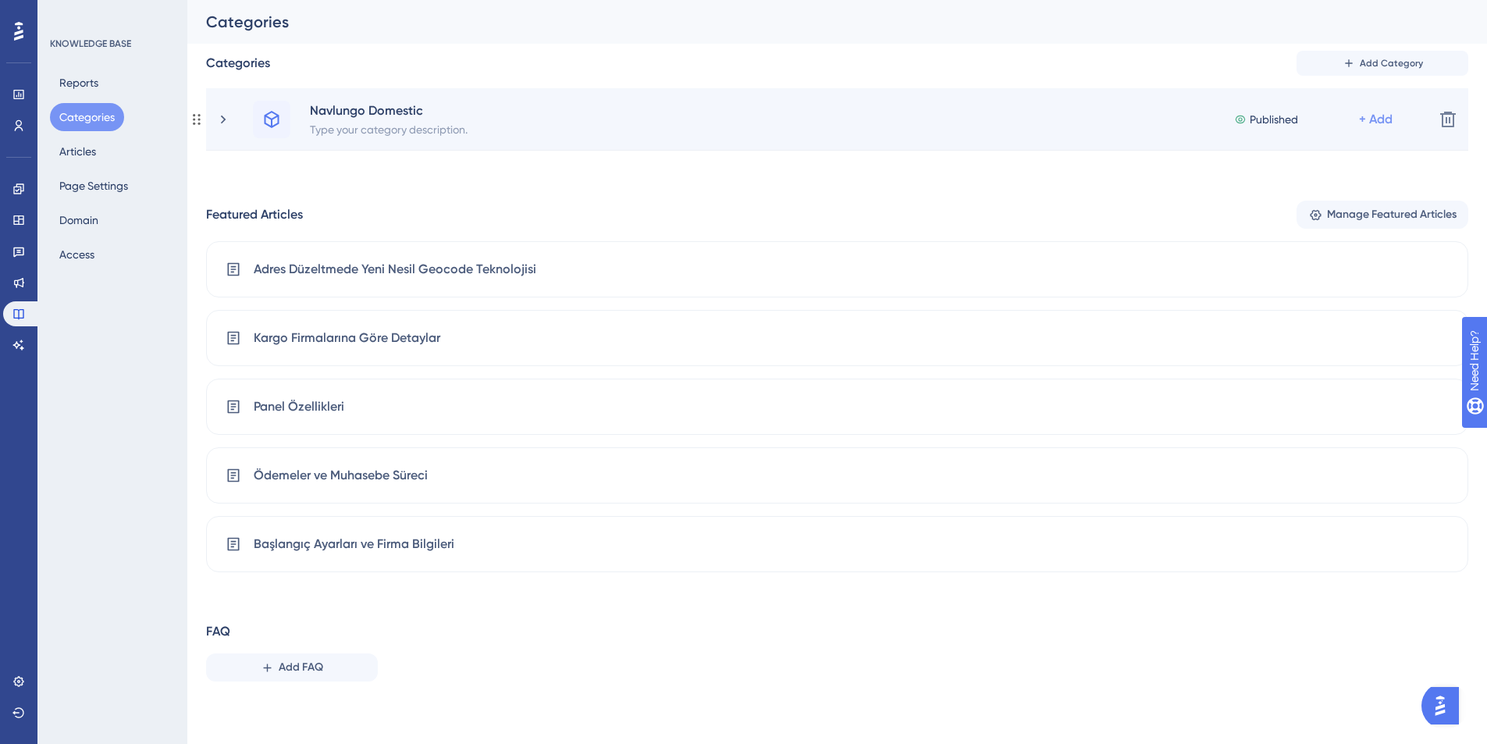
click at [1377, 117] on div "+ Add" at bounding box center [1376, 119] width 34 height 19
click at [370, 112] on div "Navlungo Domestic" at bounding box center [388, 110] width 159 height 19
click at [508, 113] on div "Navlungo Domestic Type your category description. Published + Add Add a Subcate…" at bounding box center [837, 119] width 1169 height 37
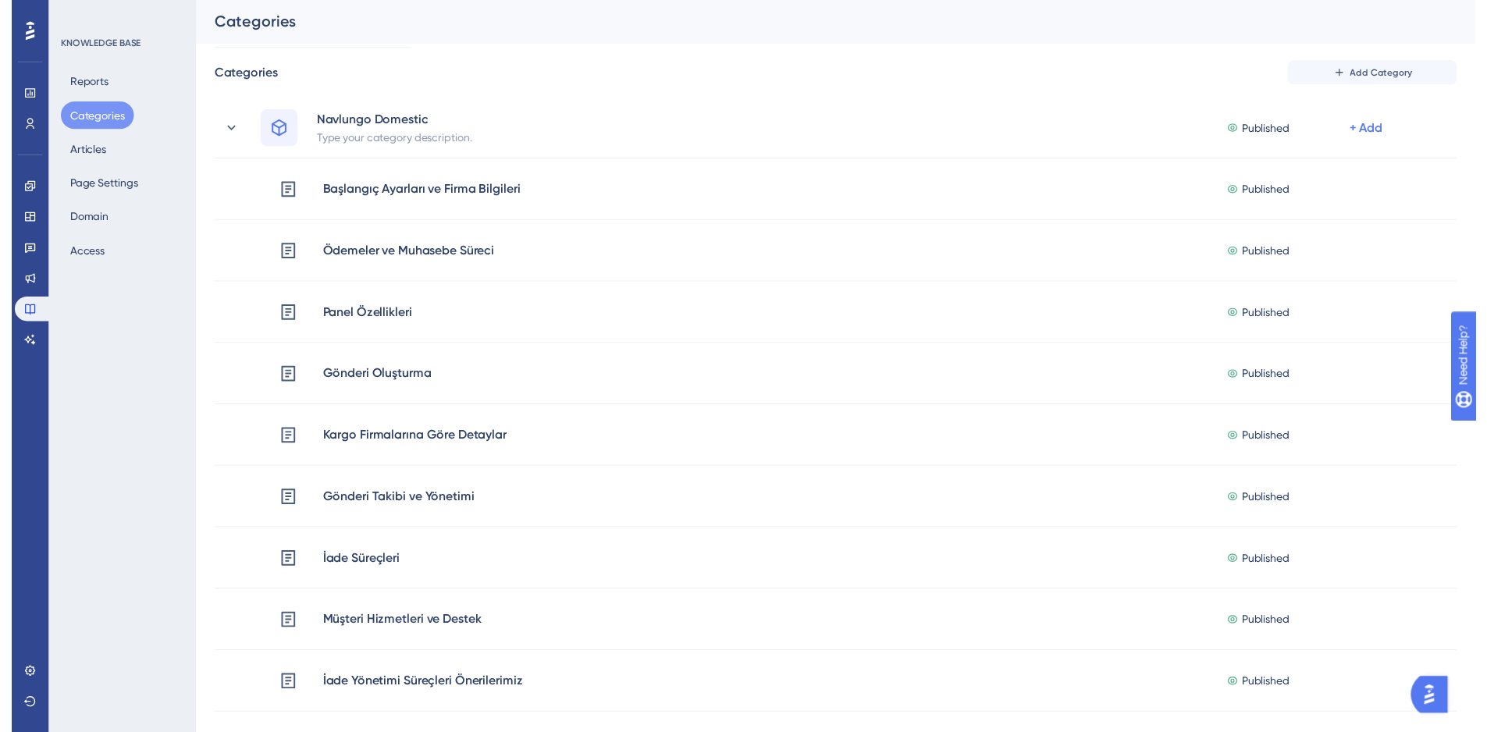
scroll to position [0, 0]
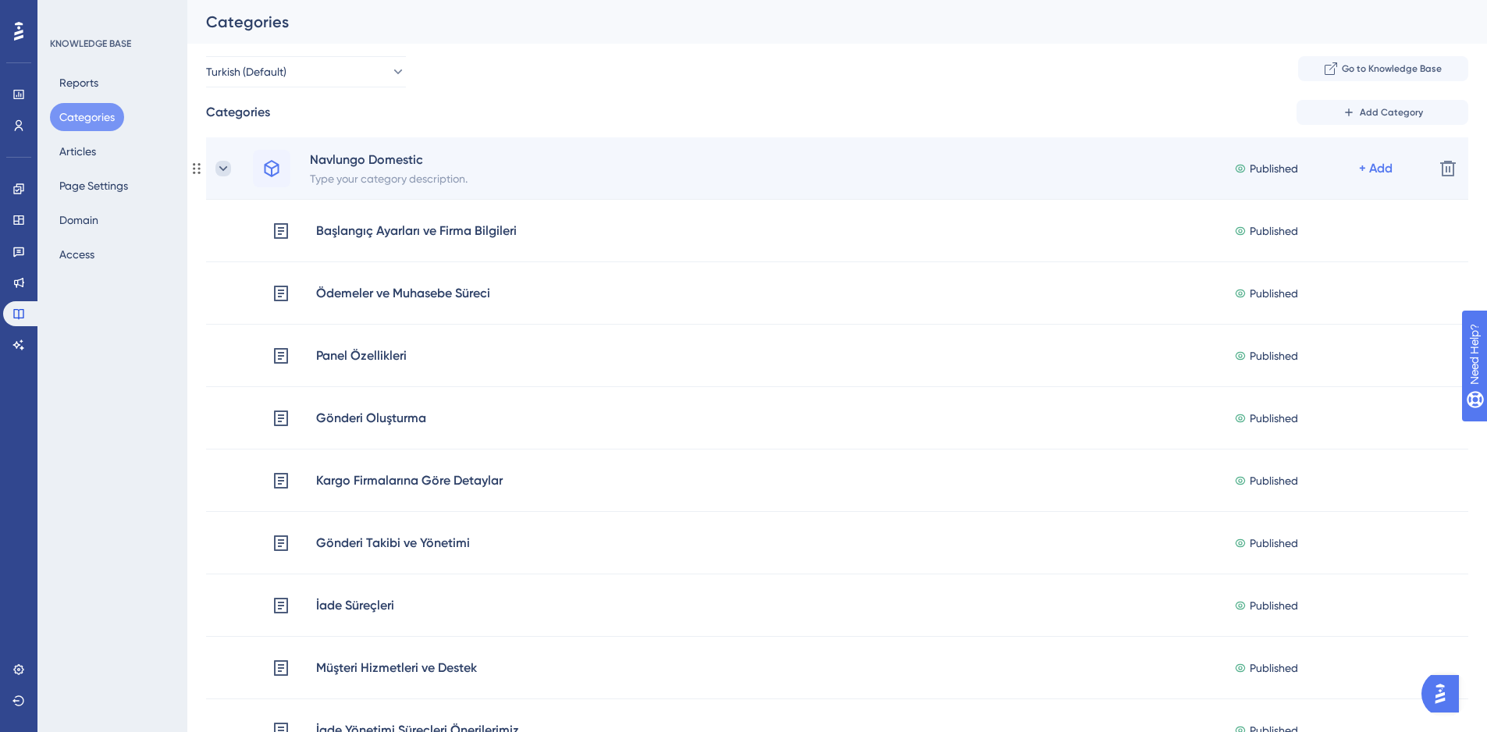
click at [225, 163] on icon at bounding box center [223, 169] width 16 height 16
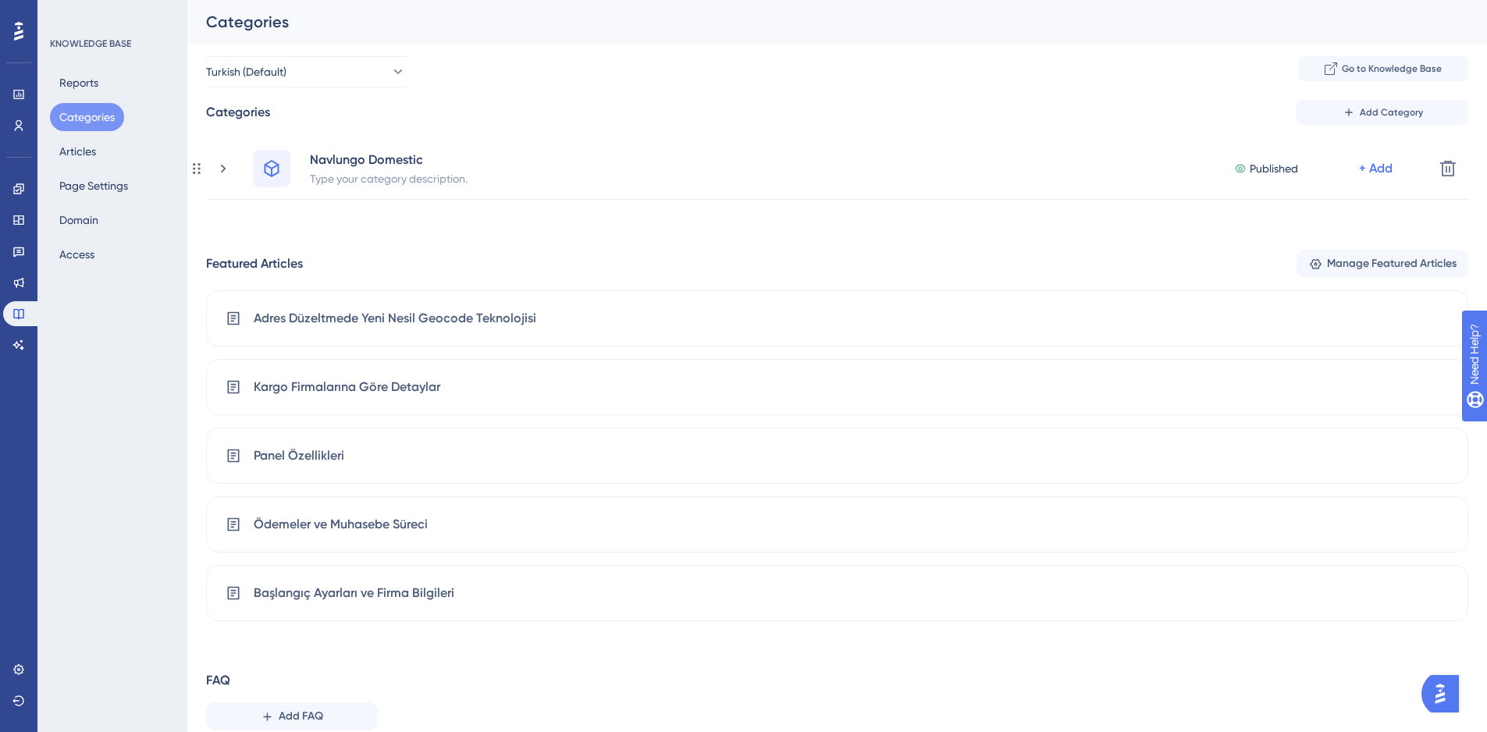
click at [226, 163] on icon at bounding box center [223, 169] width 16 height 16
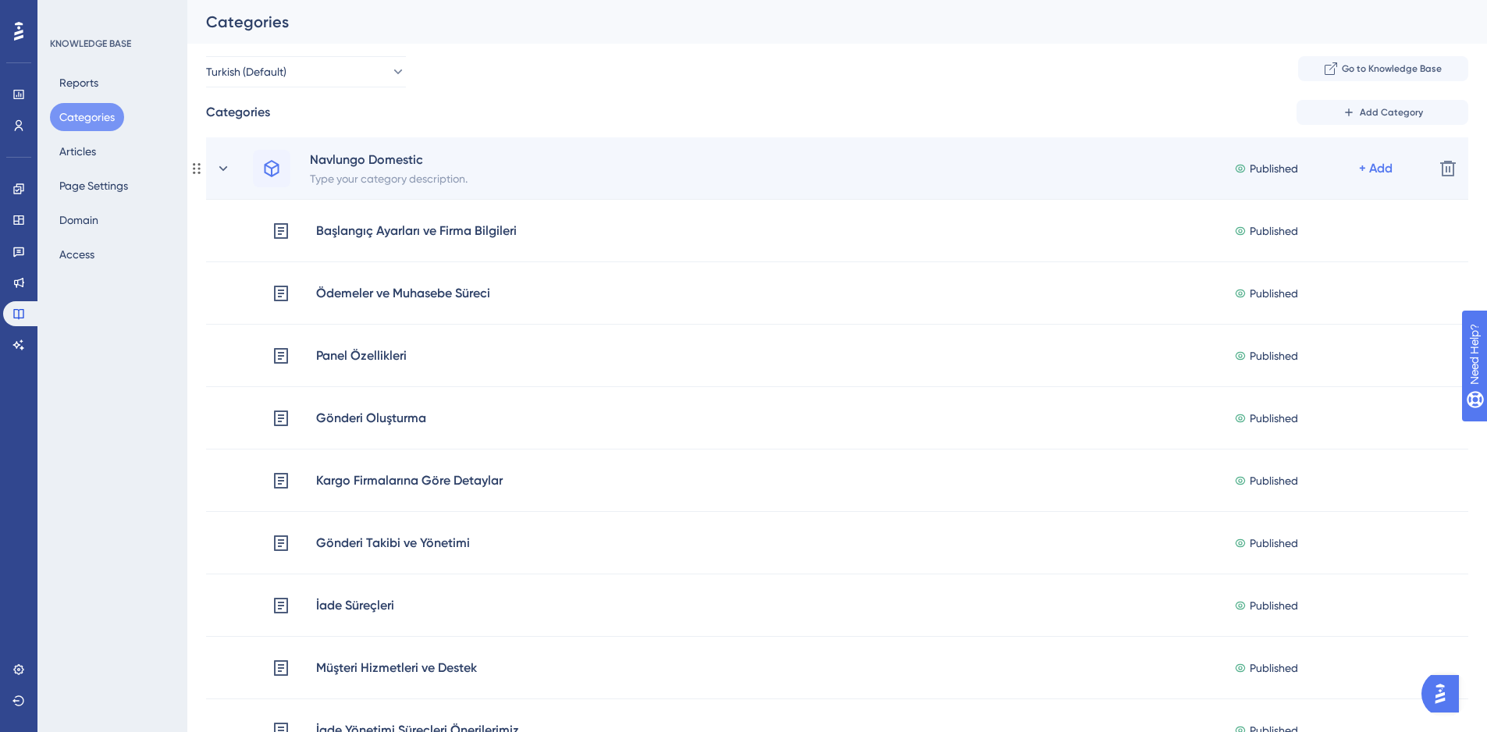
click at [195, 165] on circle at bounding box center [194, 164] width 2 height 2
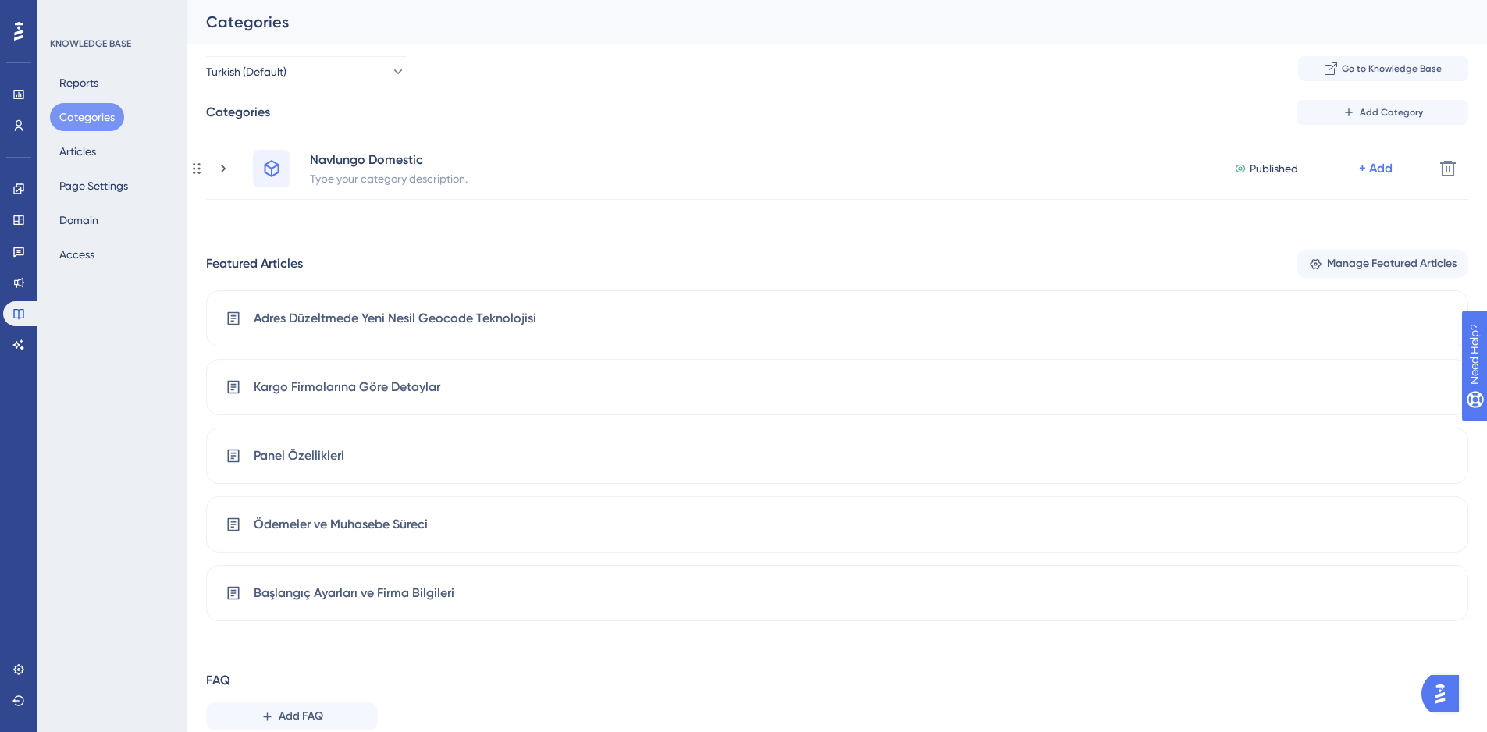
click at [195, 165] on circle at bounding box center [194, 164] width 2 height 2
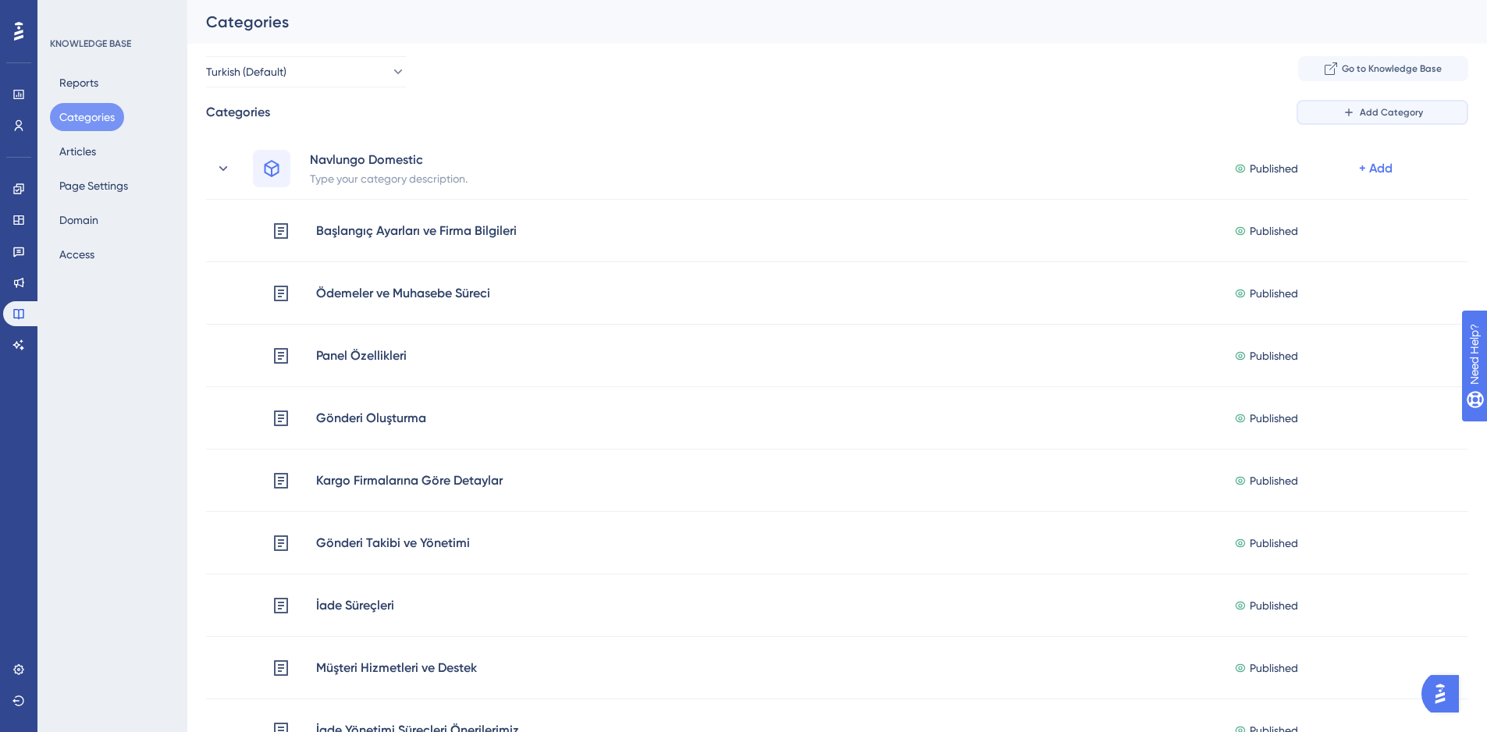
click at [1372, 118] on span "Add Category" at bounding box center [1391, 112] width 63 height 12
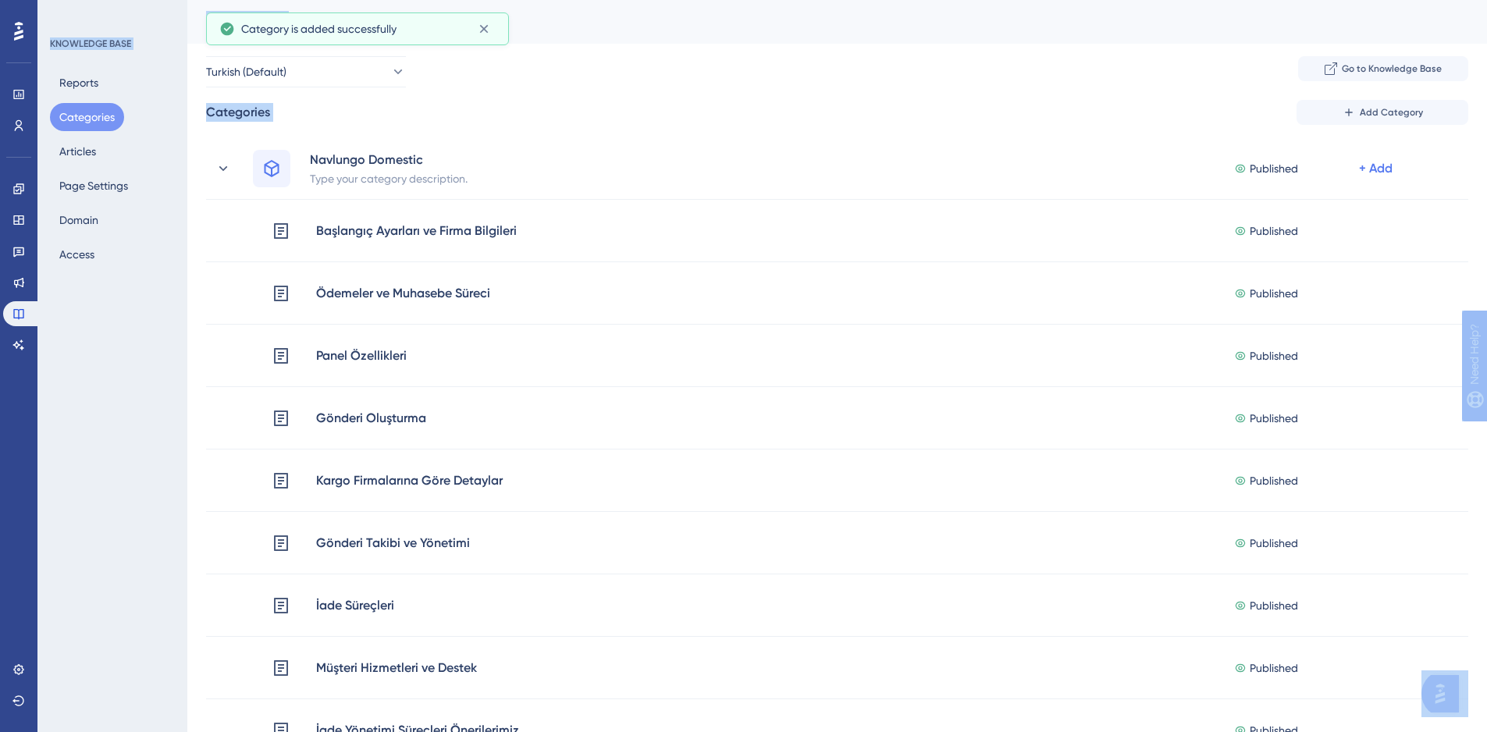
drag, startPoint x: 1486, startPoint y: 140, endPoint x: 1498, endPoint y: 263, distance: 123.9
click at [1487, 0] on html "Performance Users Engagement Widgets Feedback Product Updates Knowledge Base AI…" at bounding box center [743, 0] width 1487 height 0
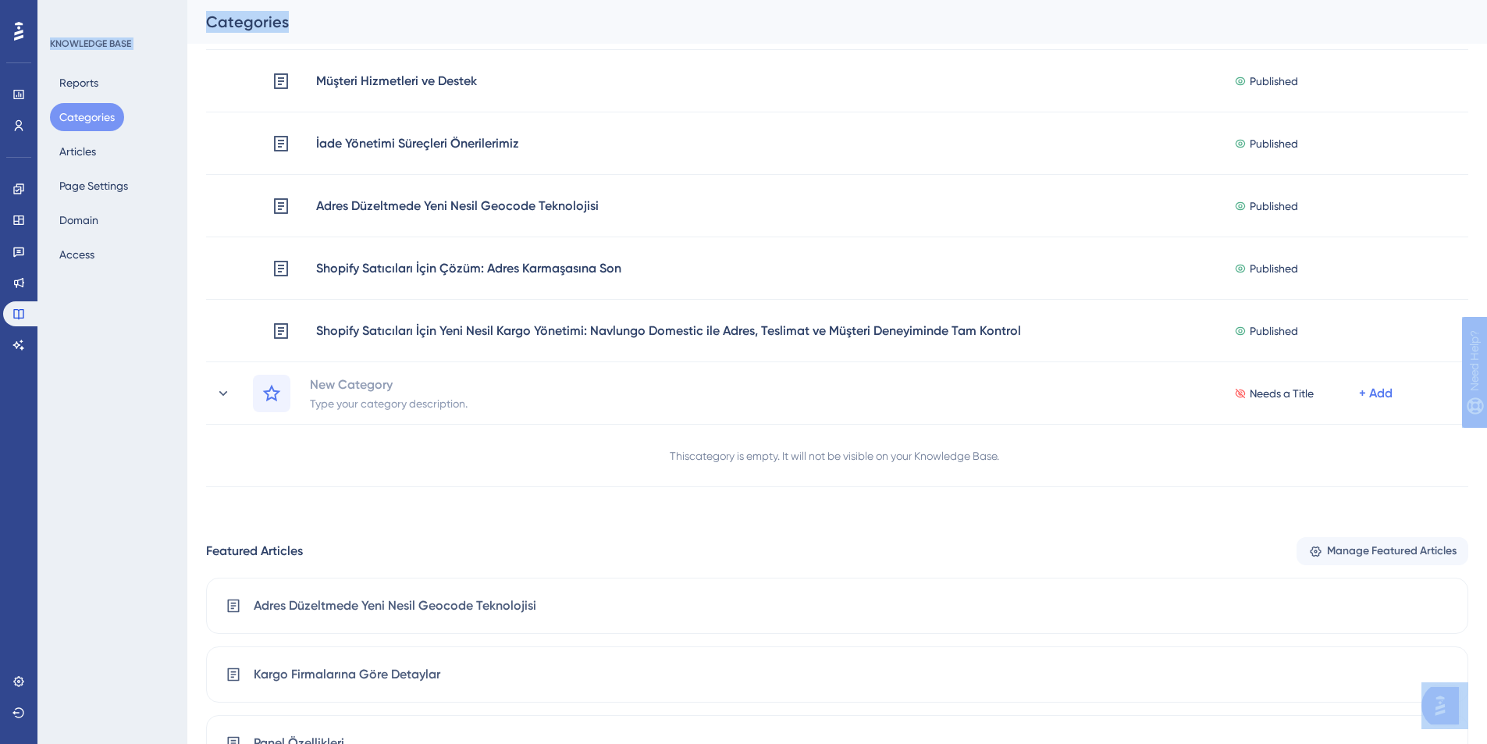
scroll to position [594, 0]
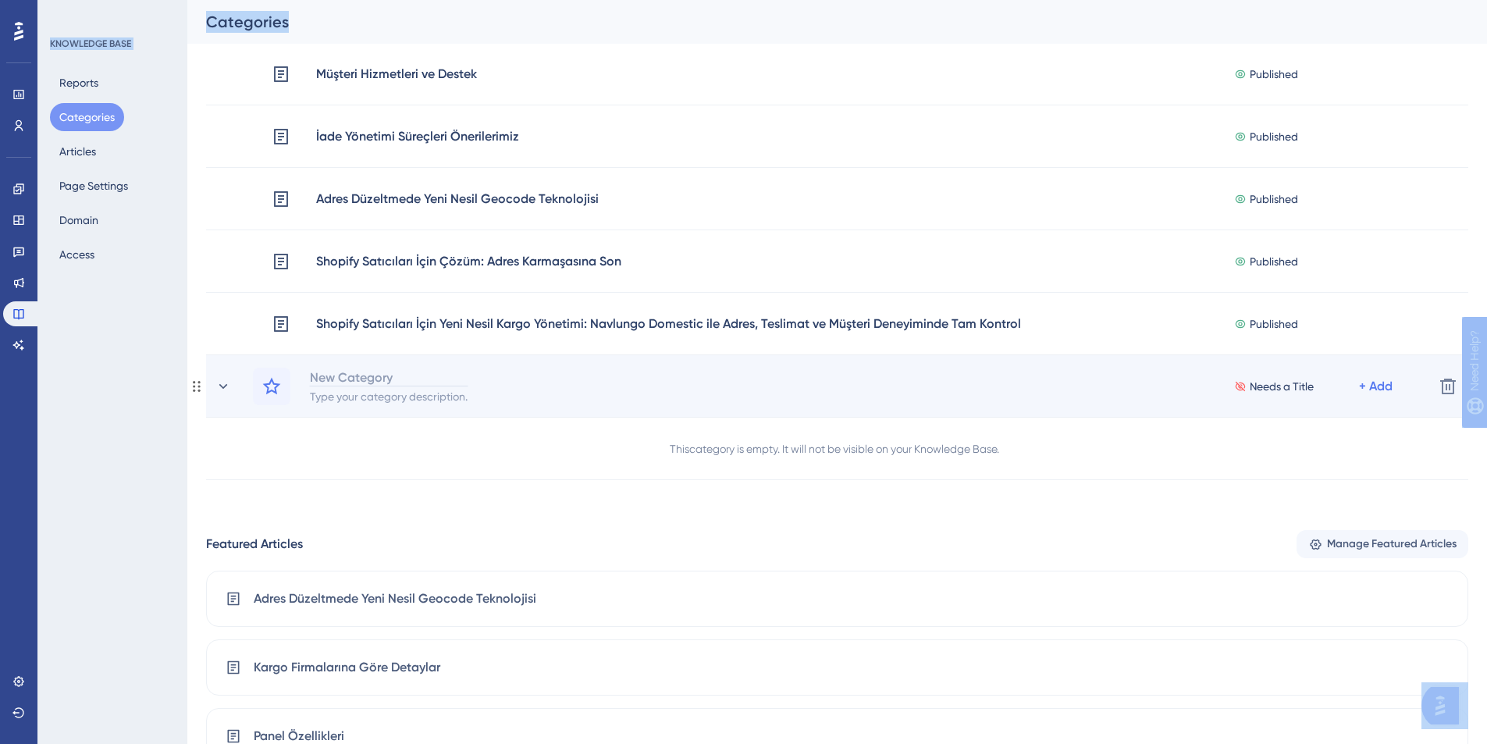
click at [362, 383] on div "New Category" at bounding box center [388, 377] width 159 height 19
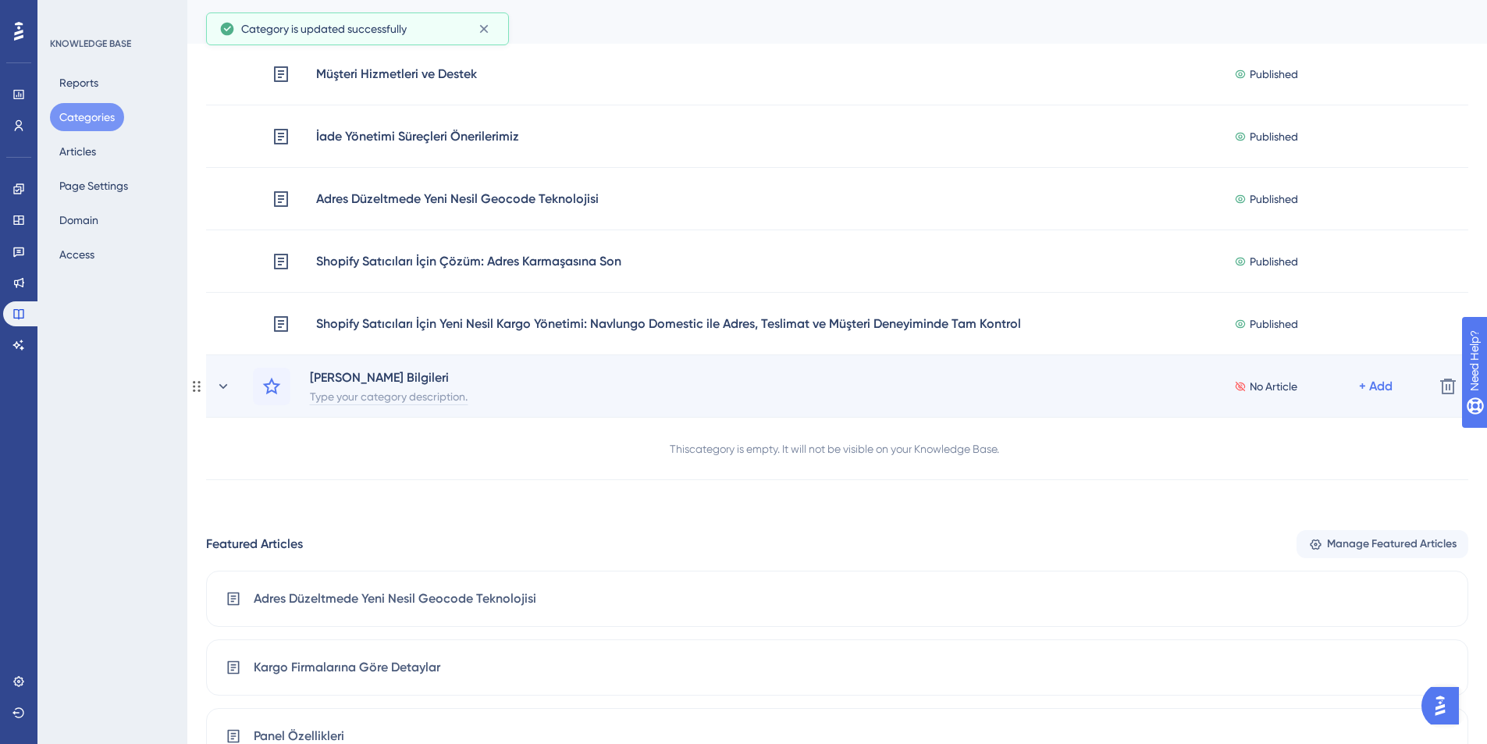
click at [325, 401] on div "Type your category description." at bounding box center [388, 395] width 159 height 19
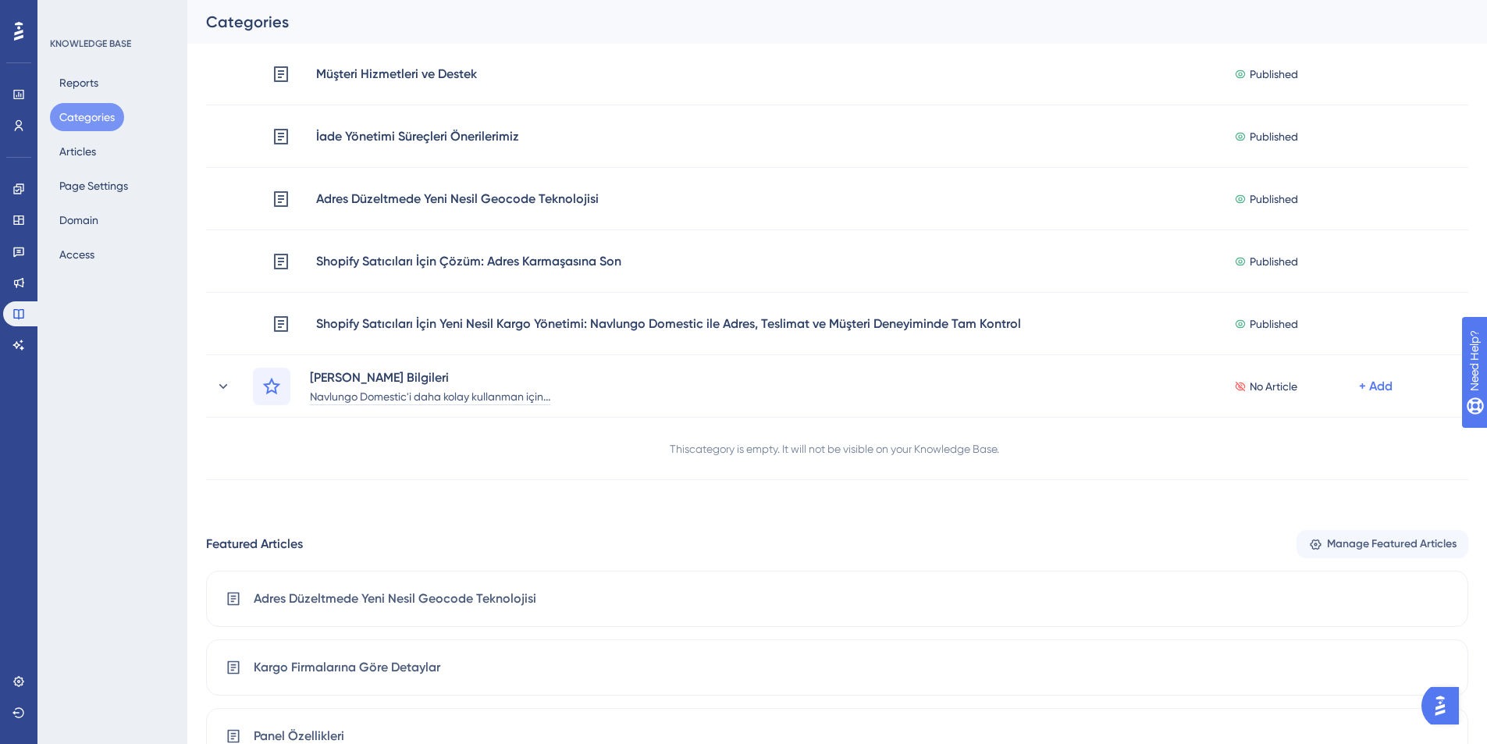
click at [494, 480] on div "Performance Users Engagement Widgets Feedback Product Updates Knowledge Base AI…" at bounding box center [837, 255] width 1300 height 1586
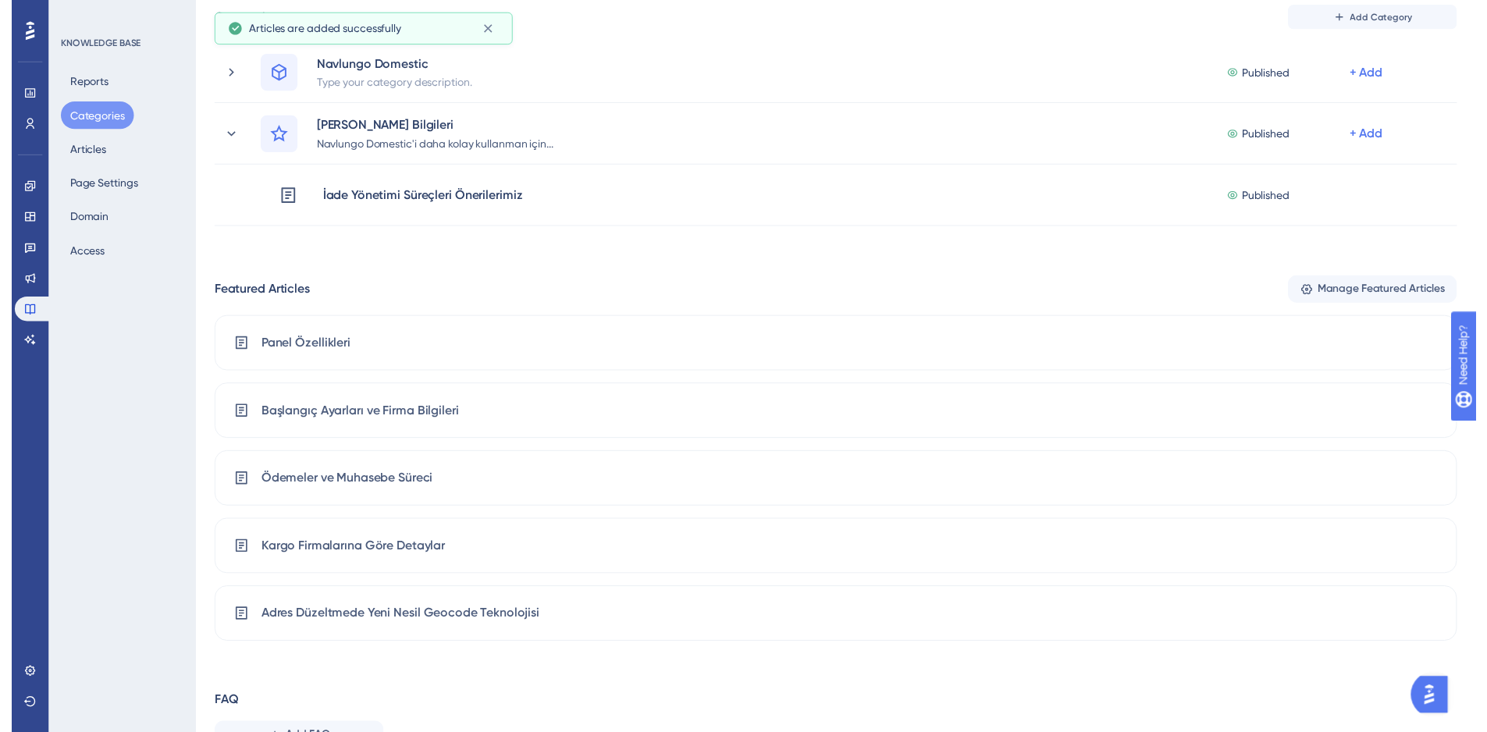
scroll to position [0, 0]
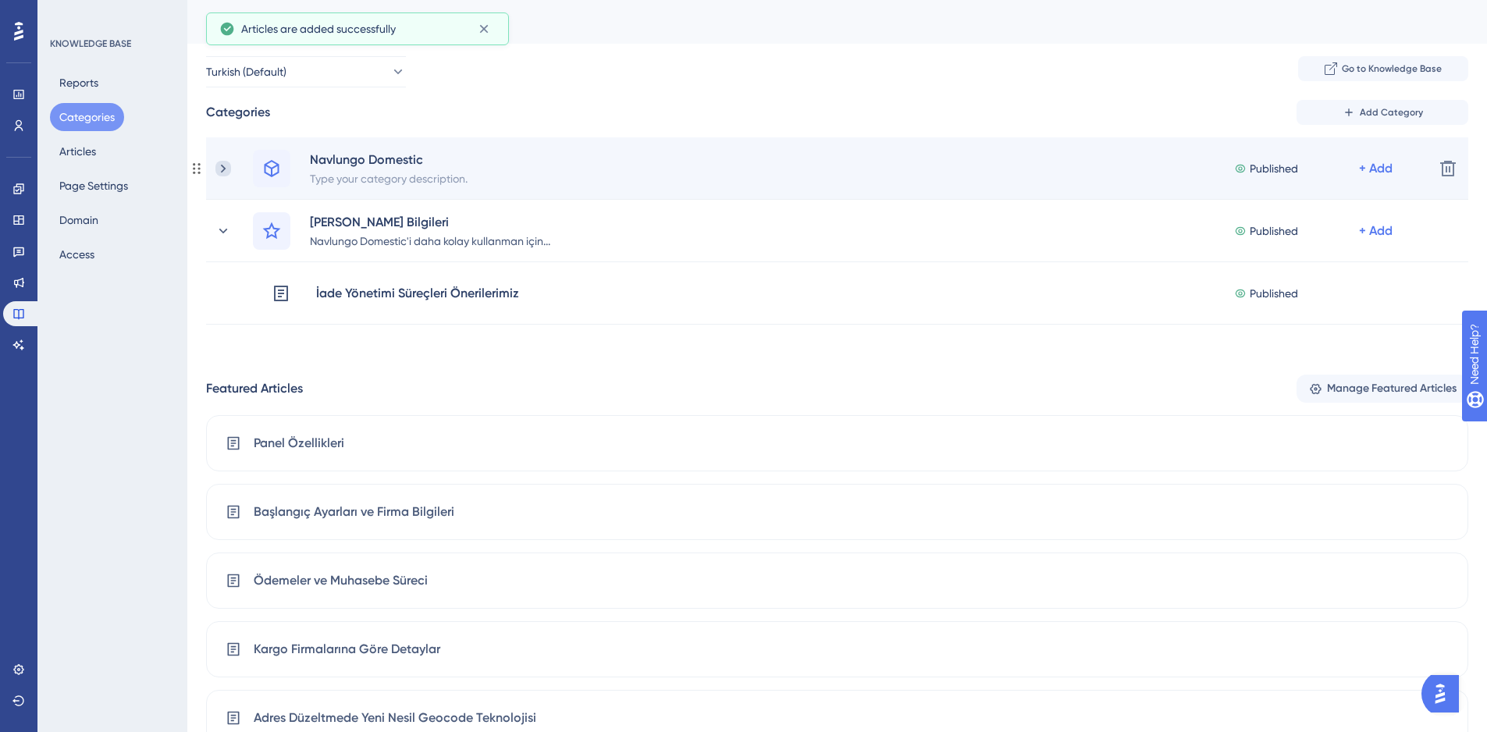
click at [219, 166] on icon at bounding box center [223, 169] width 16 height 16
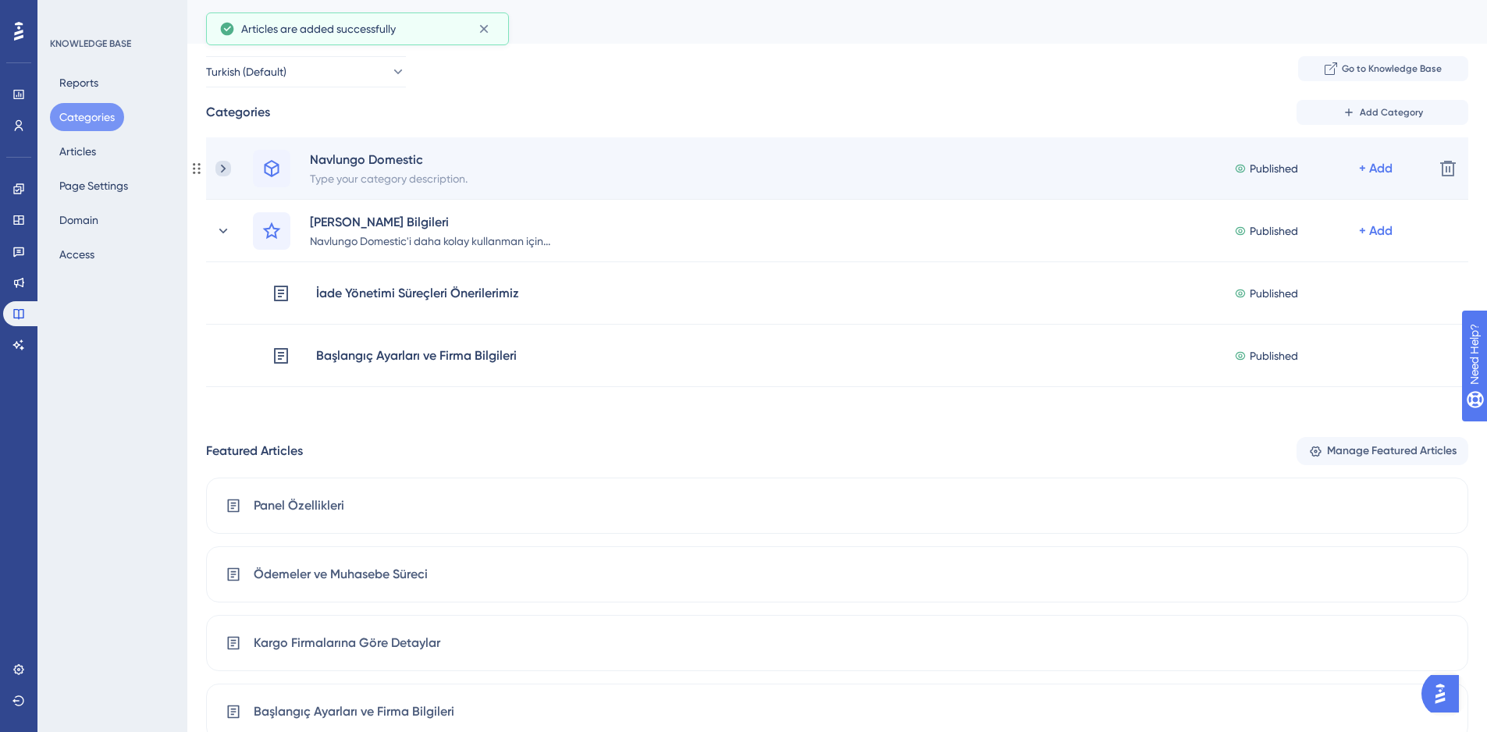
click at [216, 165] on icon at bounding box center [223, 169] width 16 height 16
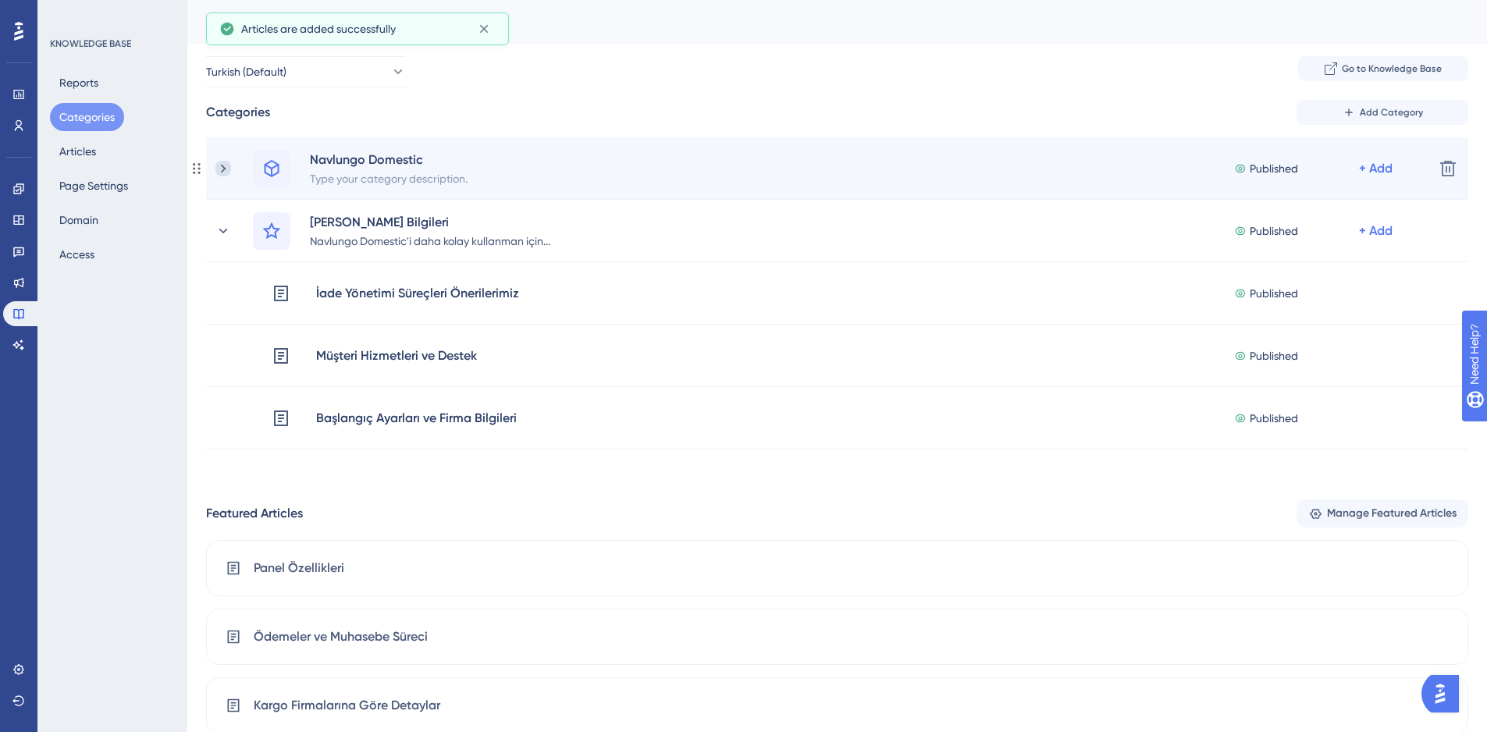
click at [218, 168] on icon at bounding box center [223, 169] width 16 height 16
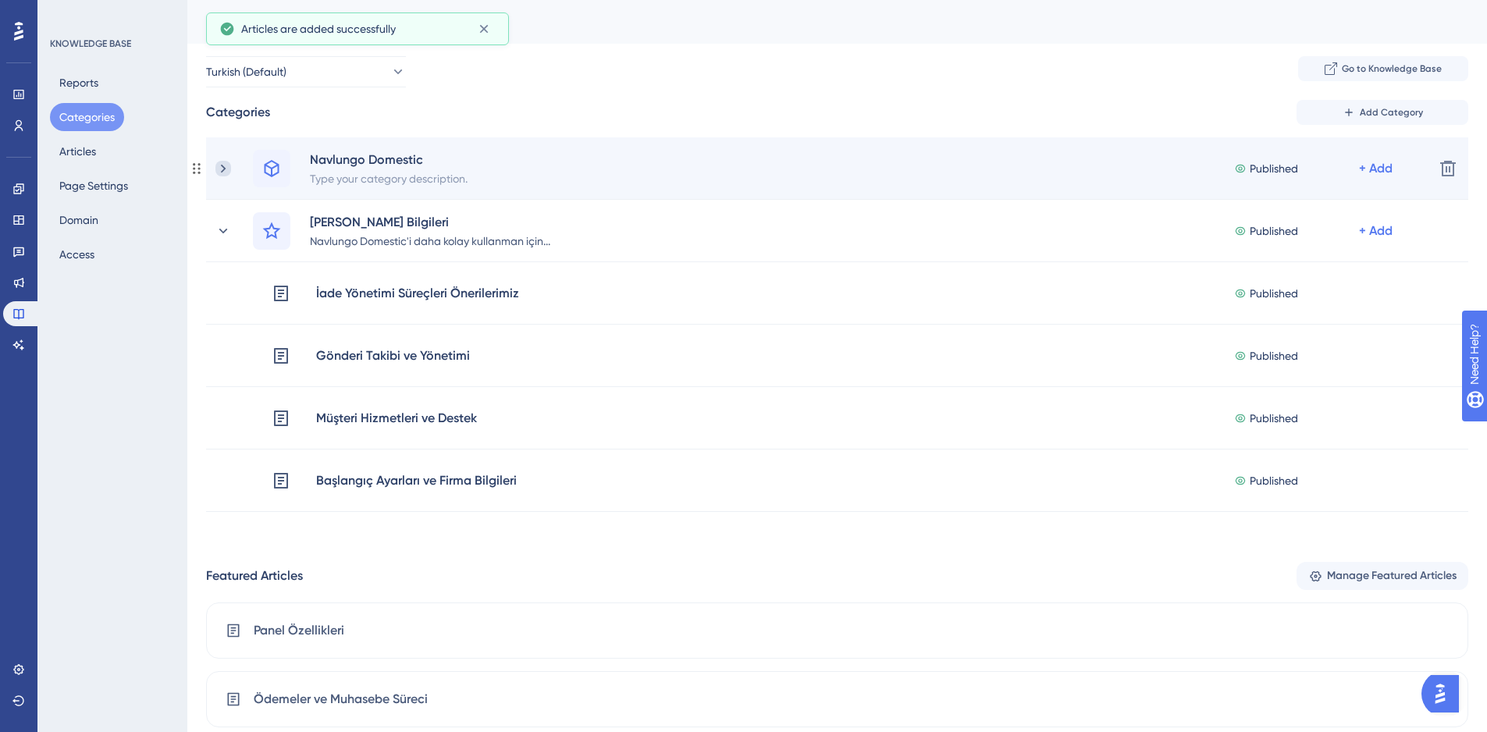
click at [222, 167] on icon at bounding box center [223, 169] width 16 height 16
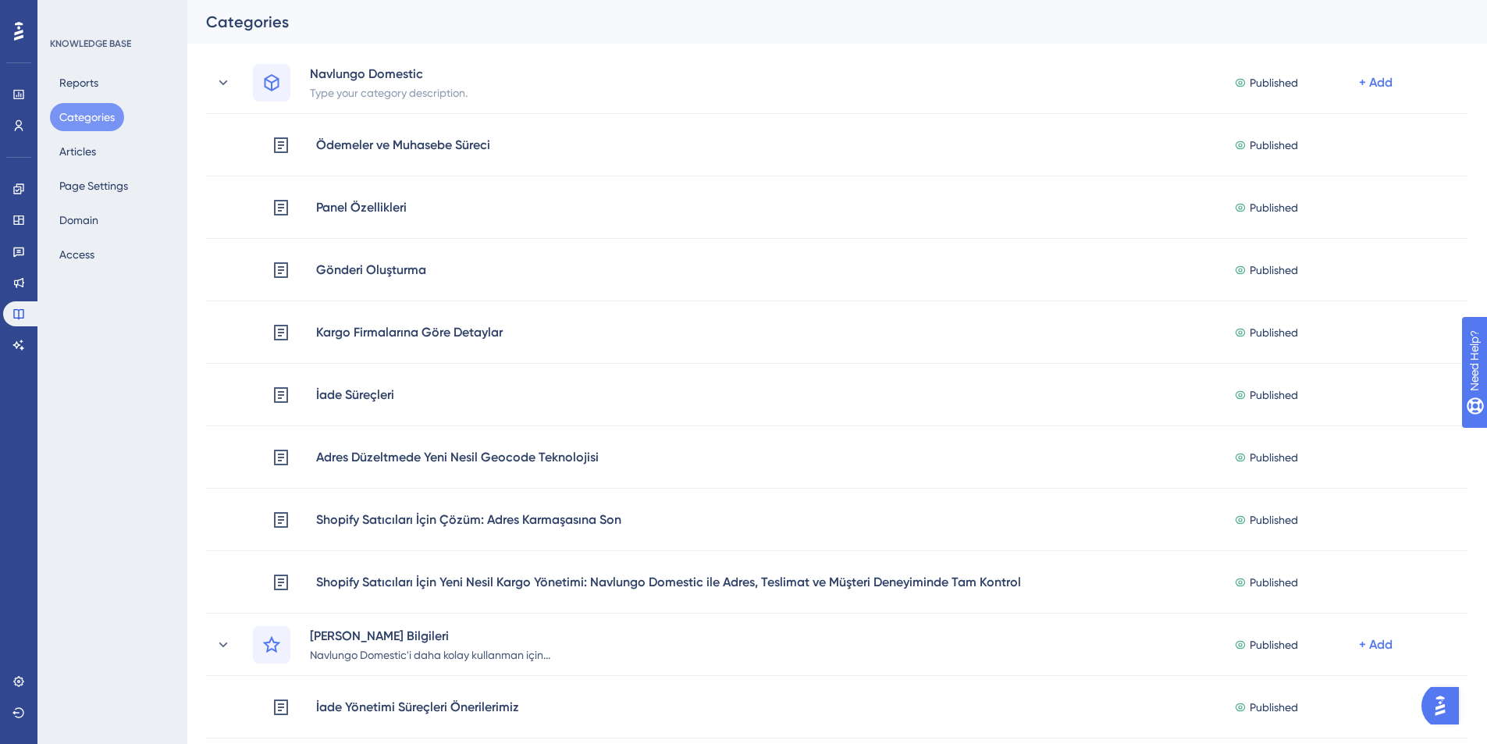
scroll to position [107, 0]
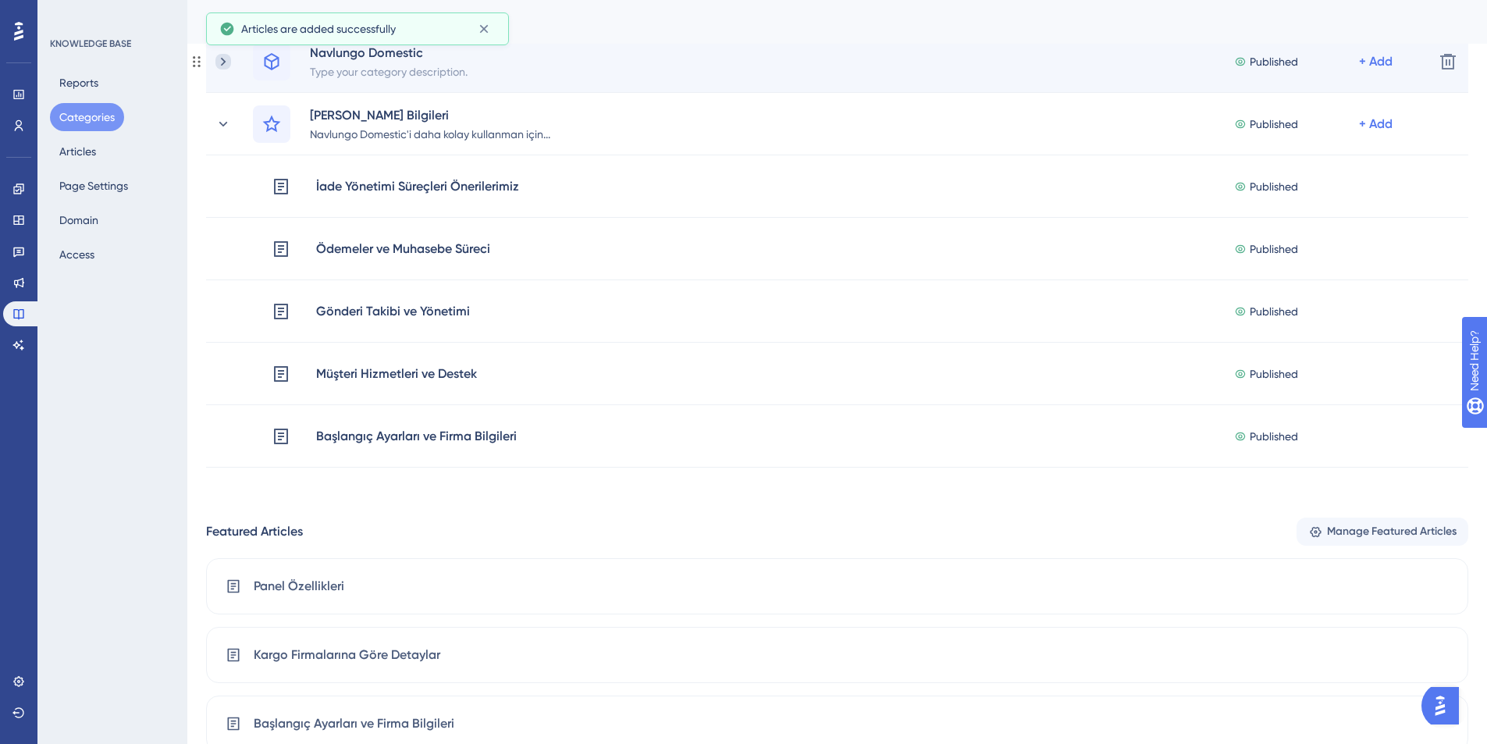
click at [220, 58] on icon at bounding box center [223, 62] width 16 height 16
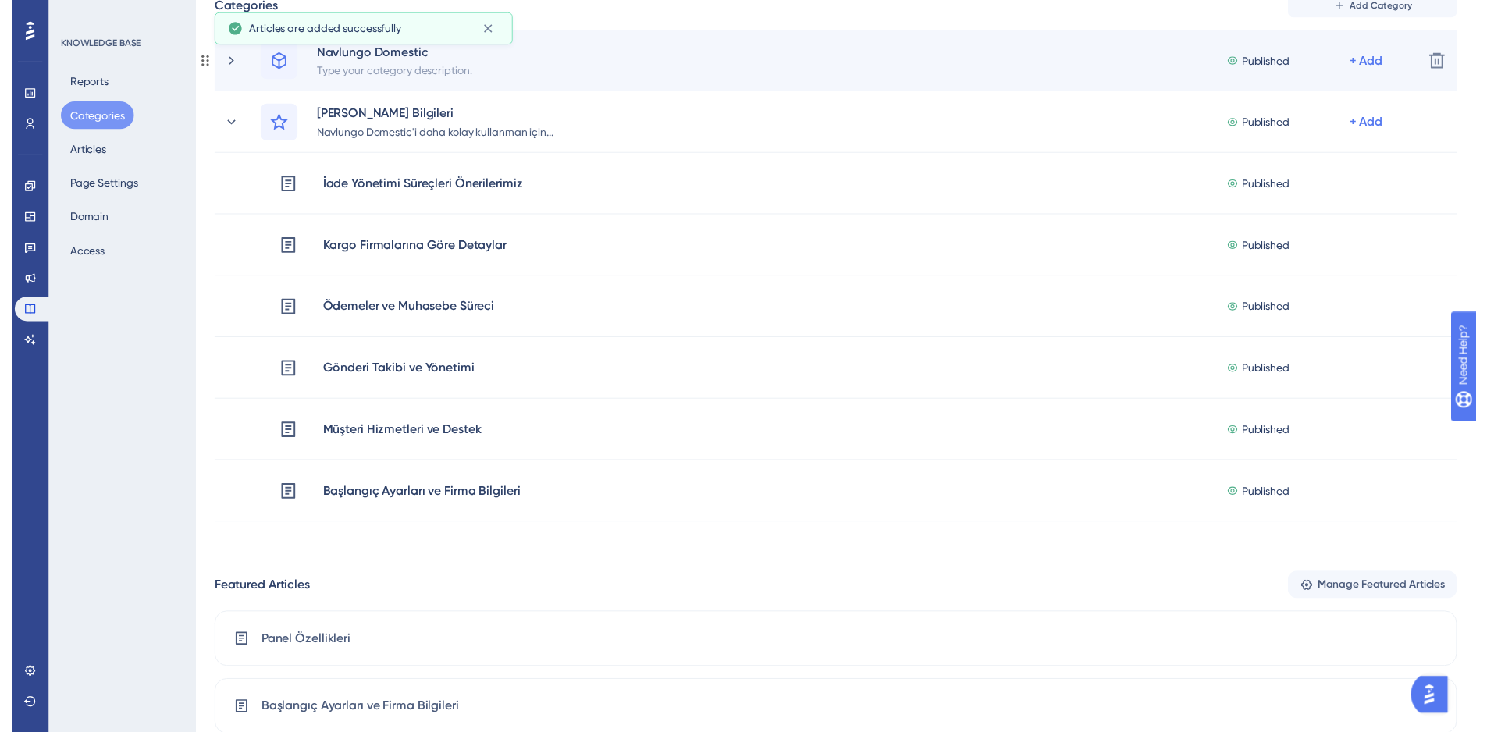
scroll to position [0, 0]
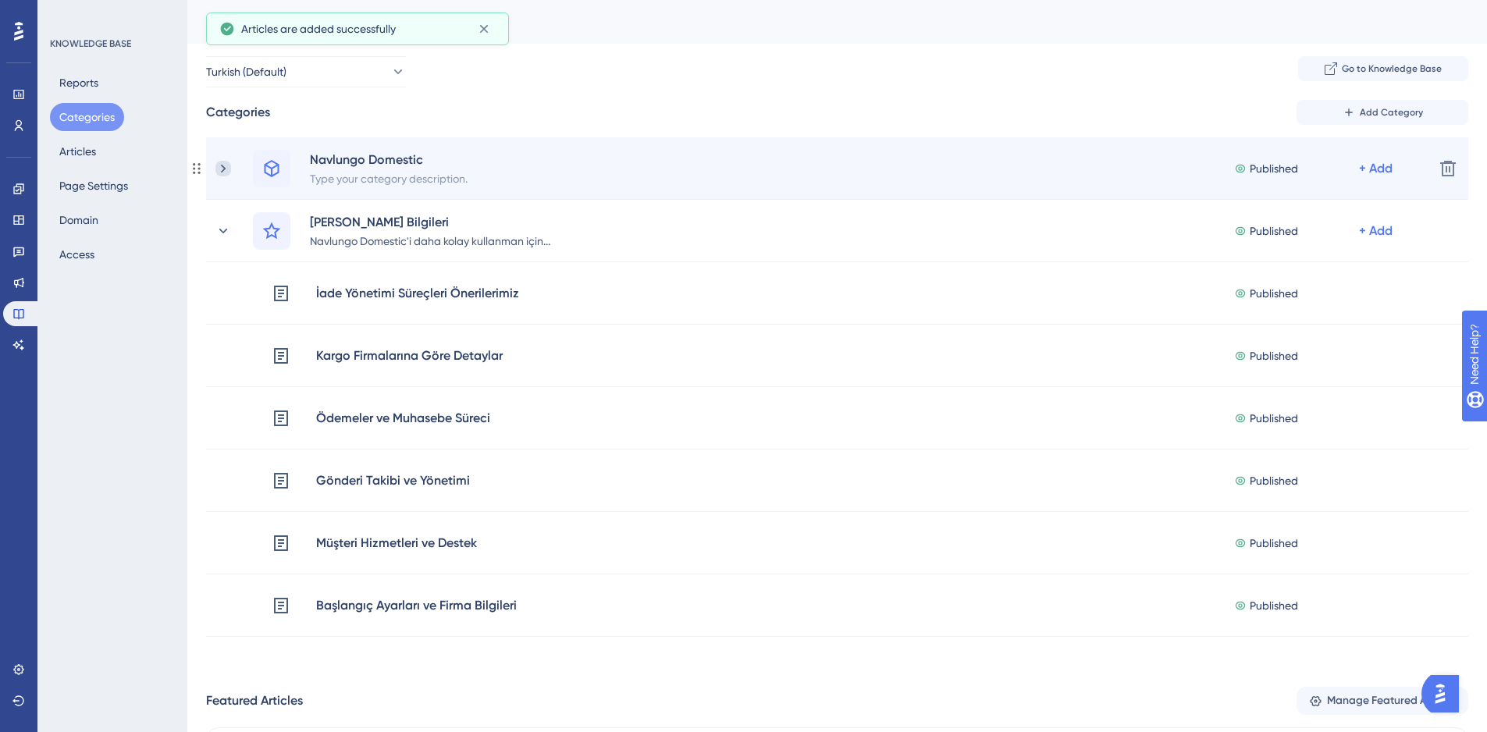
click at [226, 166] on icon at bounding box center [223, 169] width 16 height 16
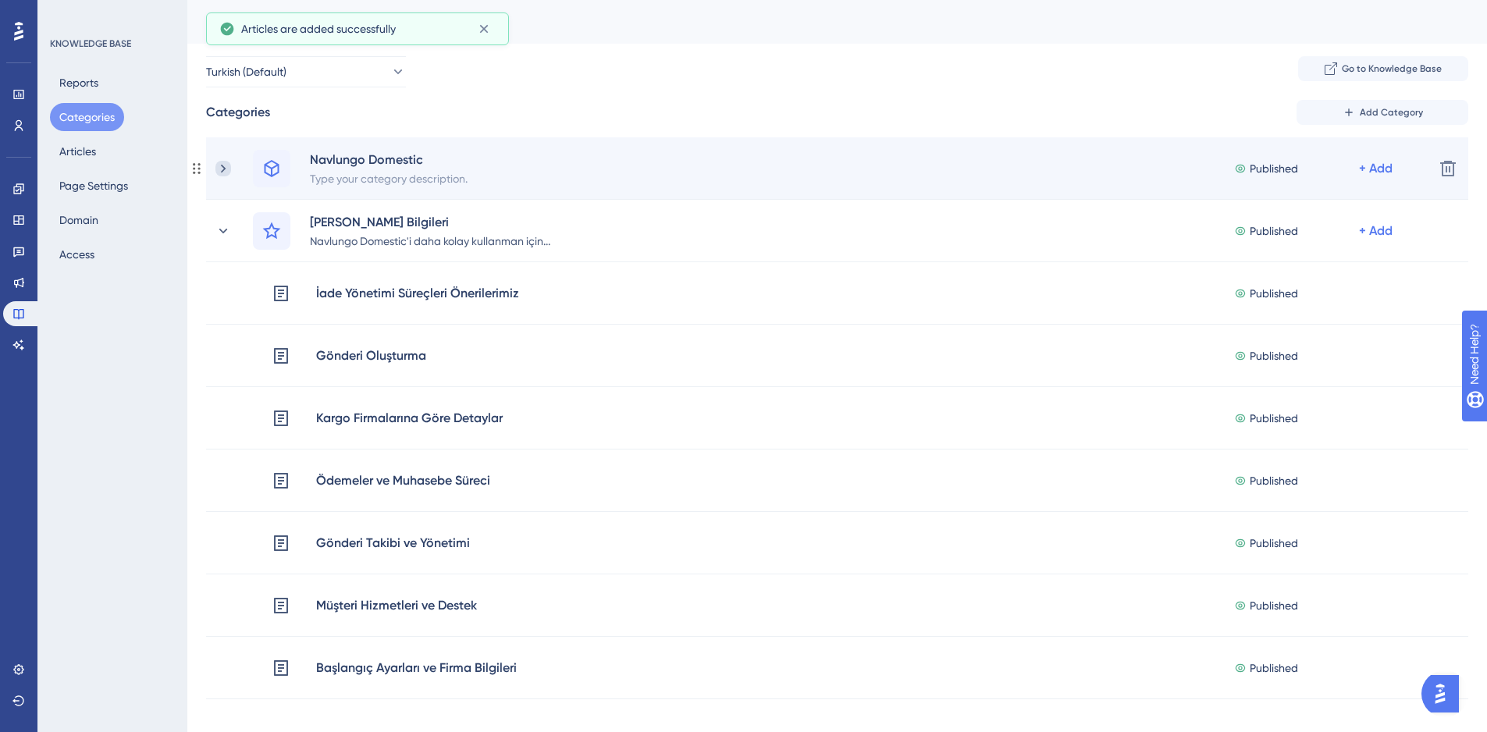
click at [223, 166] on icon at bounding box center [223, 168] width 5 height 9
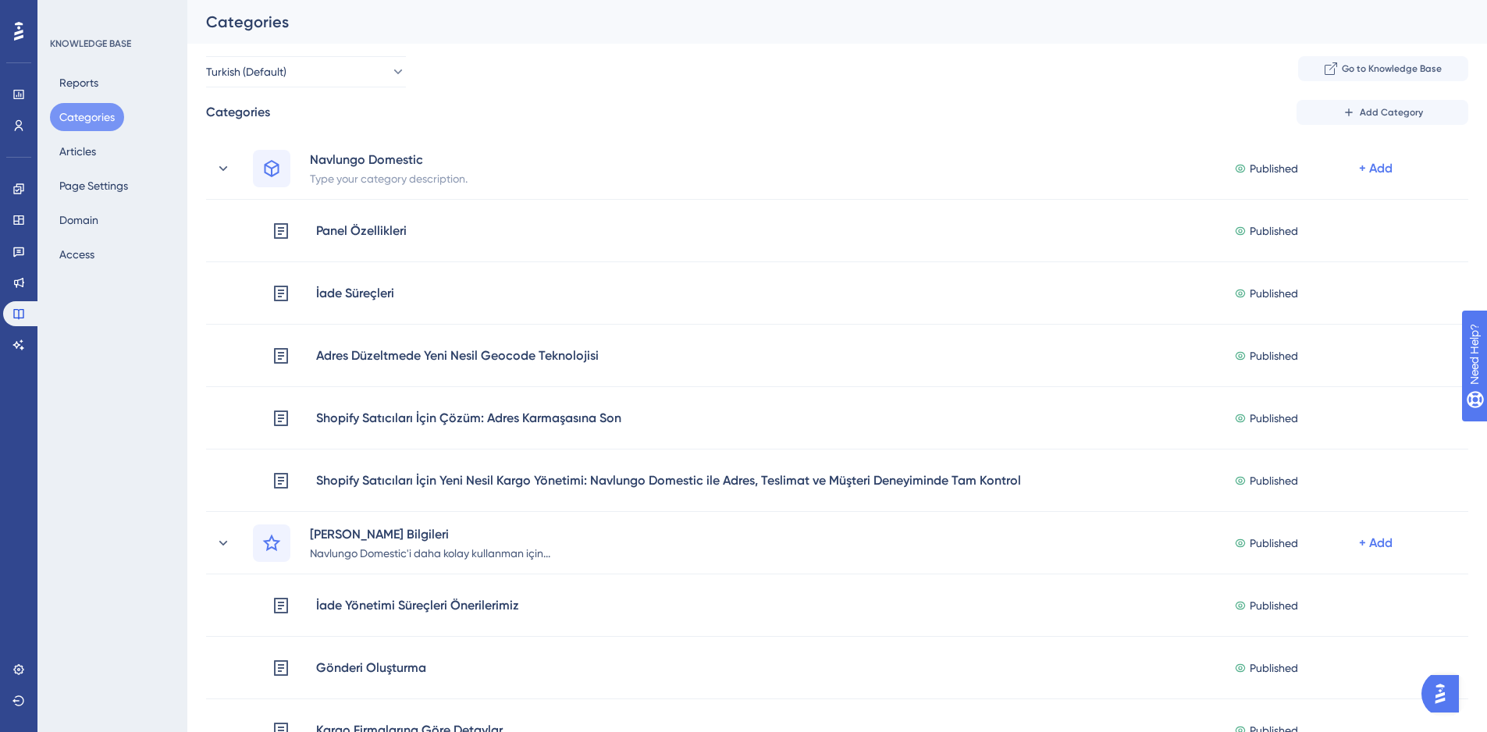
drag, startPoint x: 79, startPoint y: 117, endPoint x: 94, endPoint y: 127, distance: 18.0
click at [80, 117] on button "Categories" at bounding box center [87, 117] width 74 height 28
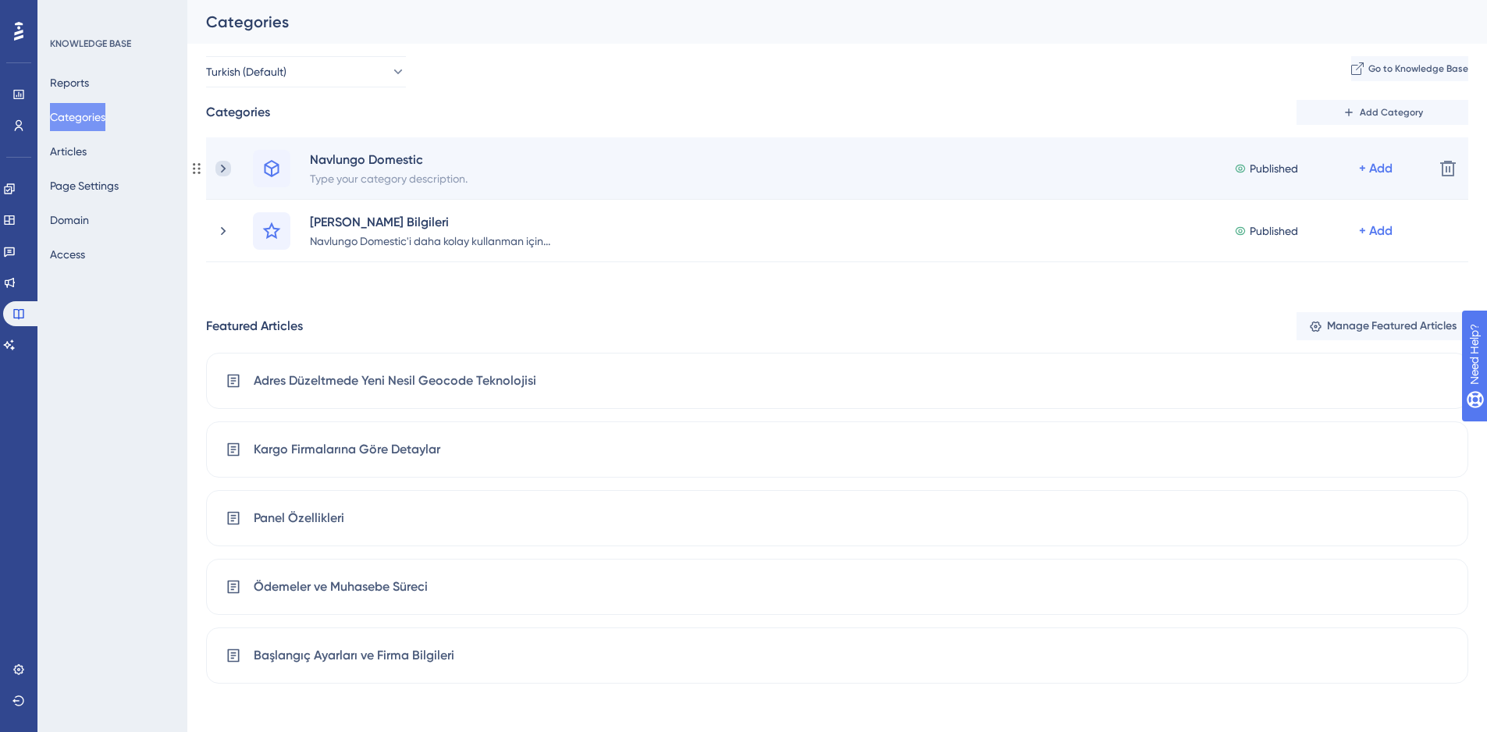
click at [223, 173] on icon at bounding box center [223, 169] width 16 height 16
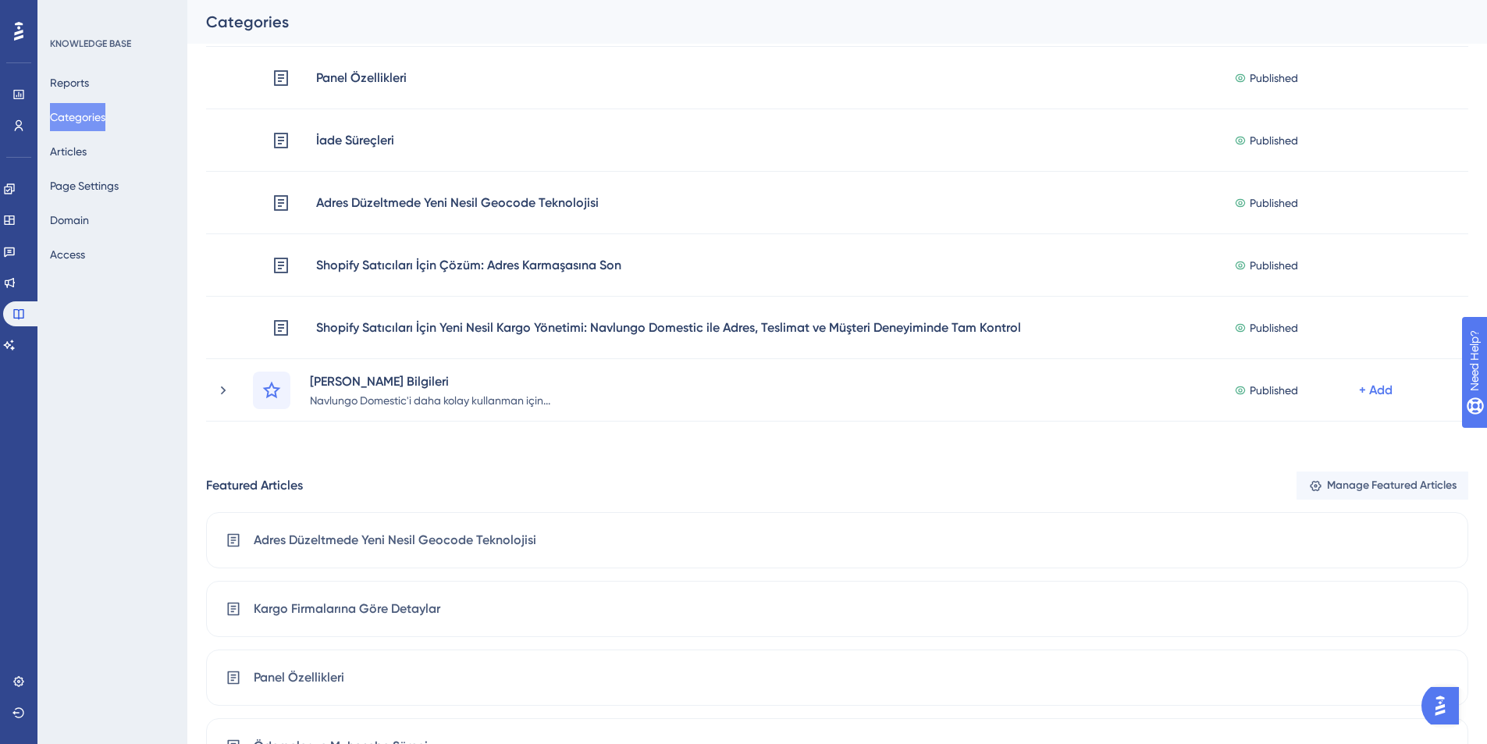
scroll to position [194, 0]
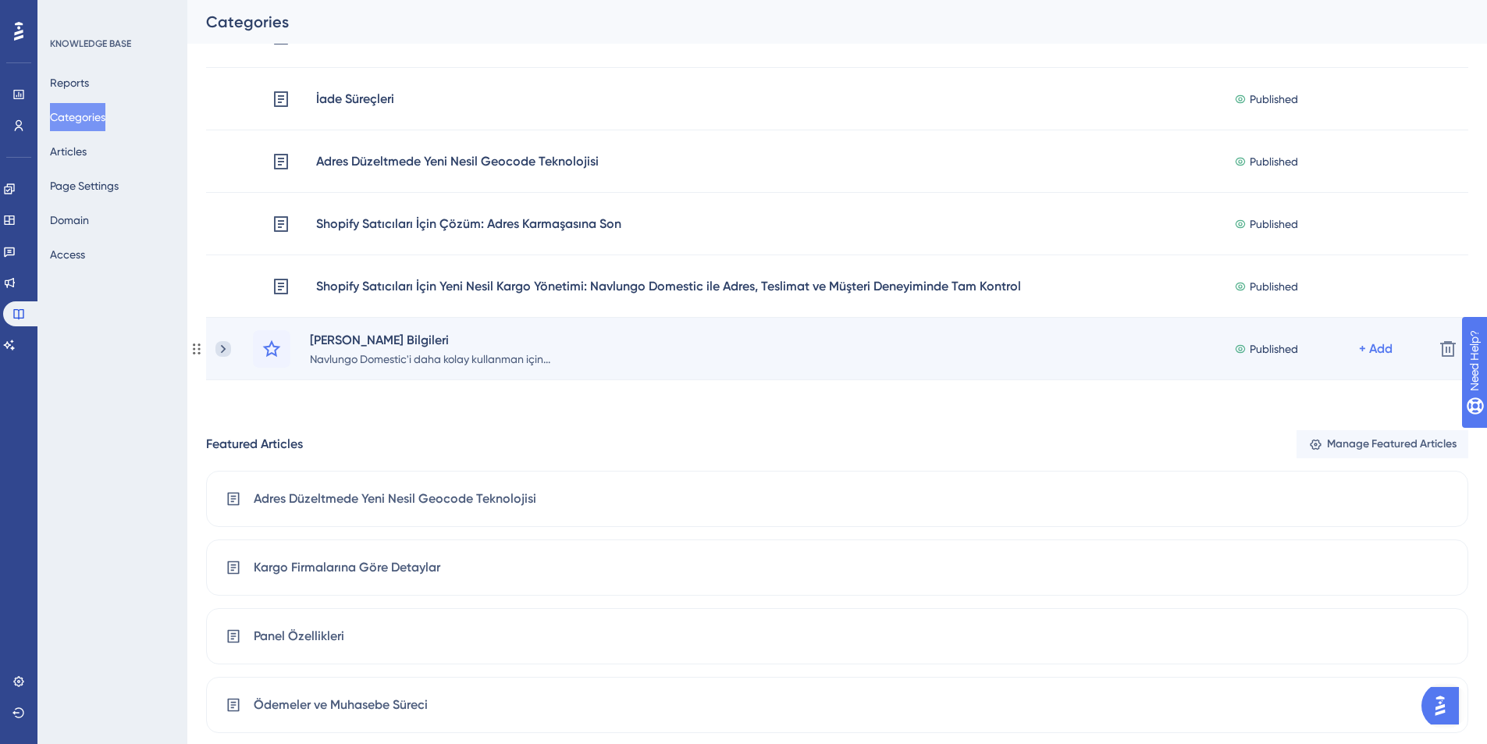
click at [216, 351] on icon at bounding box center [223, 349] width 16 height 16
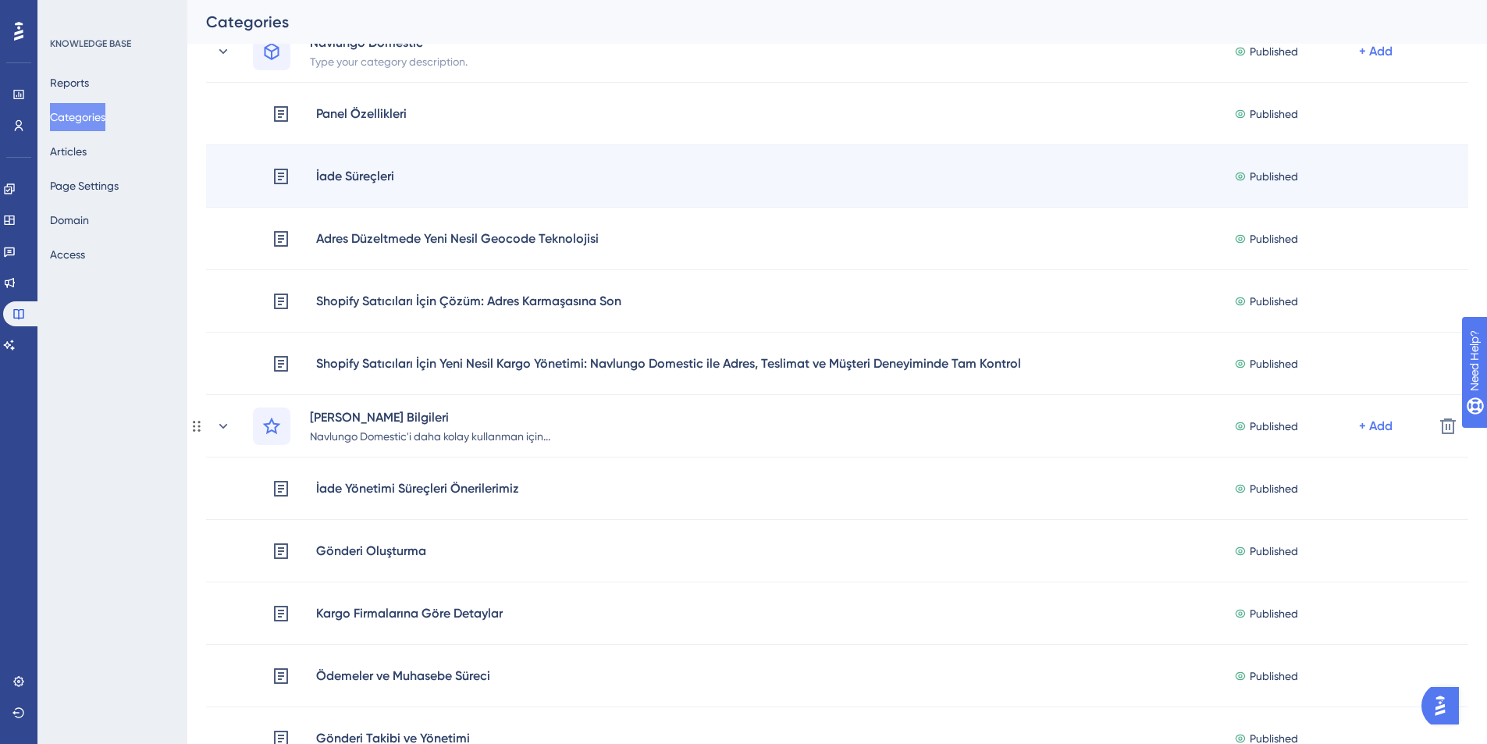
scroll to position [116, 0]
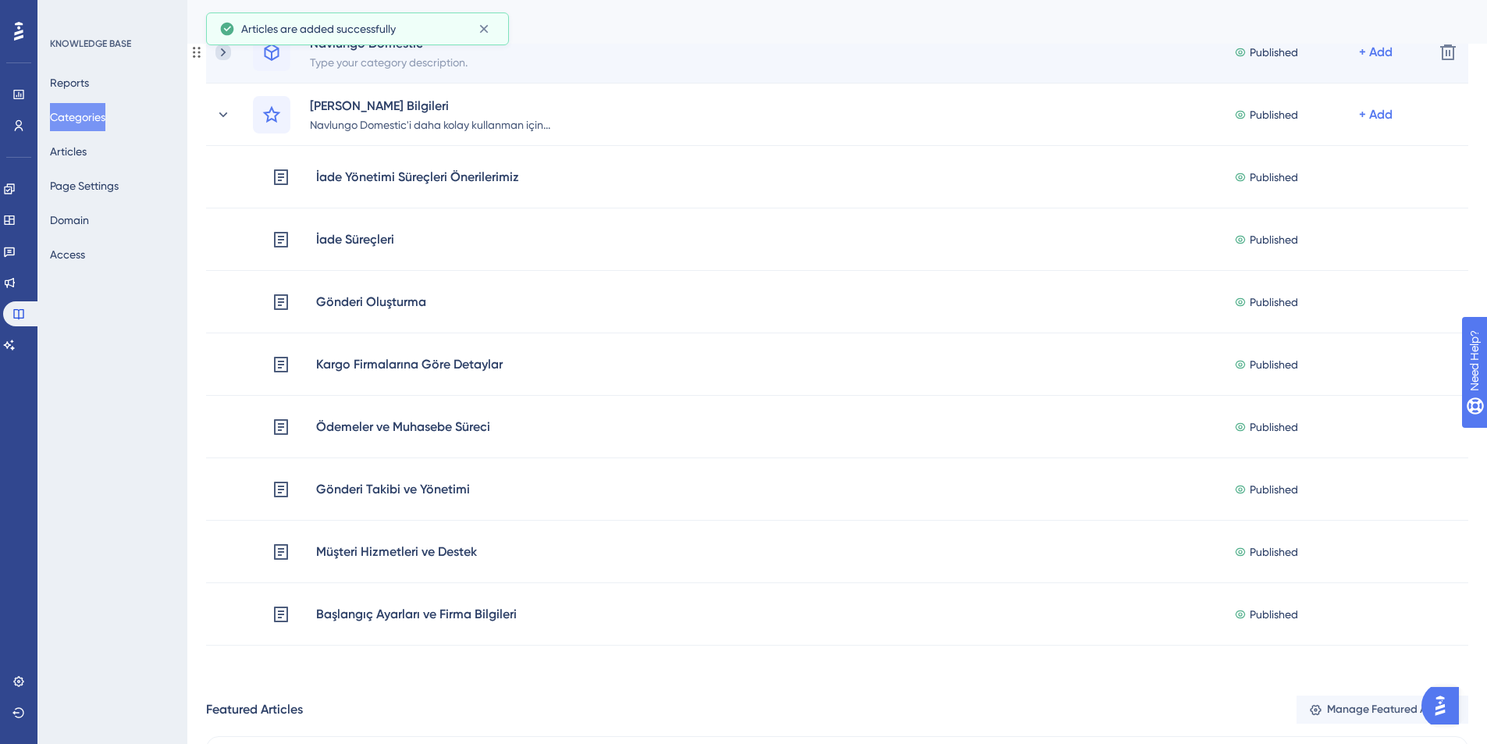
click at [225, 55] on icon at bounding box center [223, 53] width 16 height 16
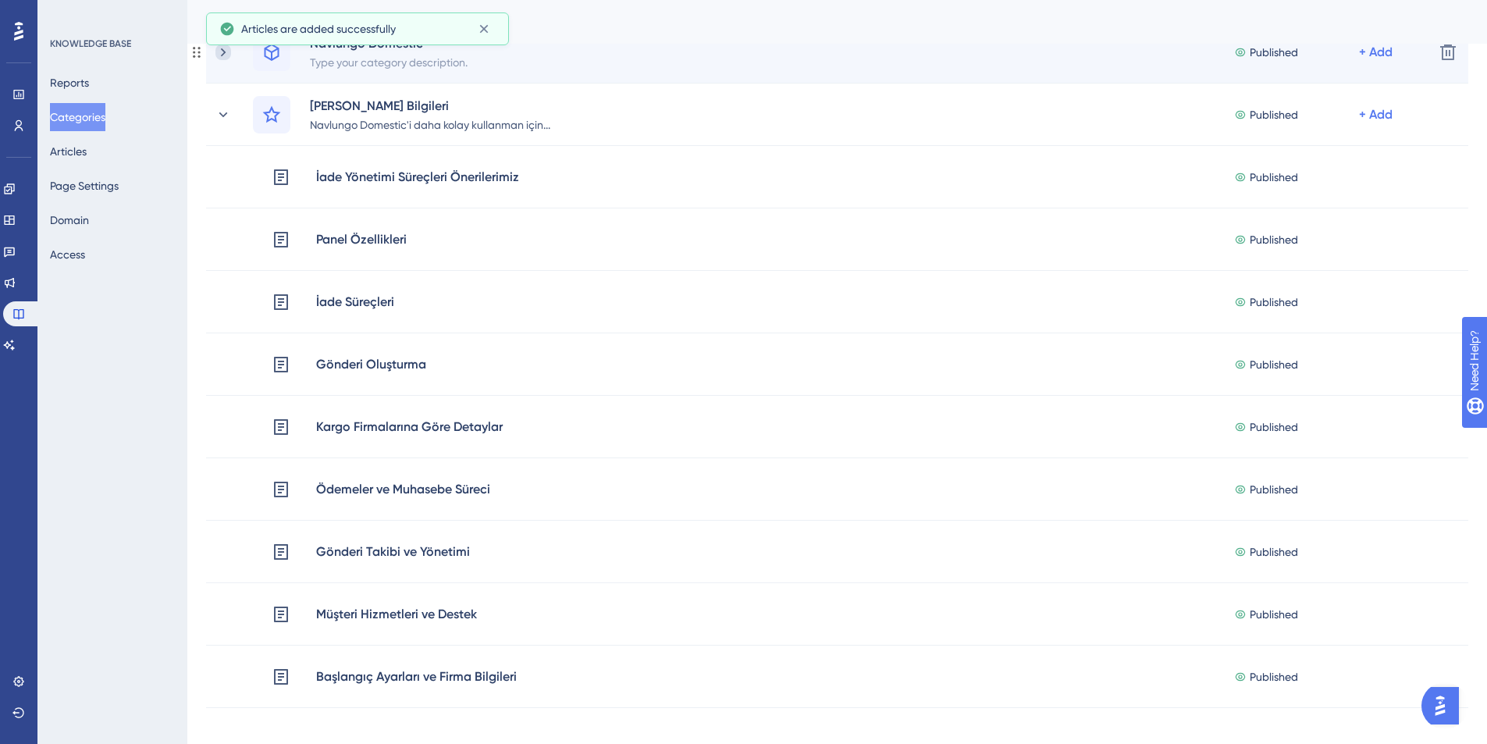
click at [225, 55] on icon at bounding box center [223, 53] width 16 height 16
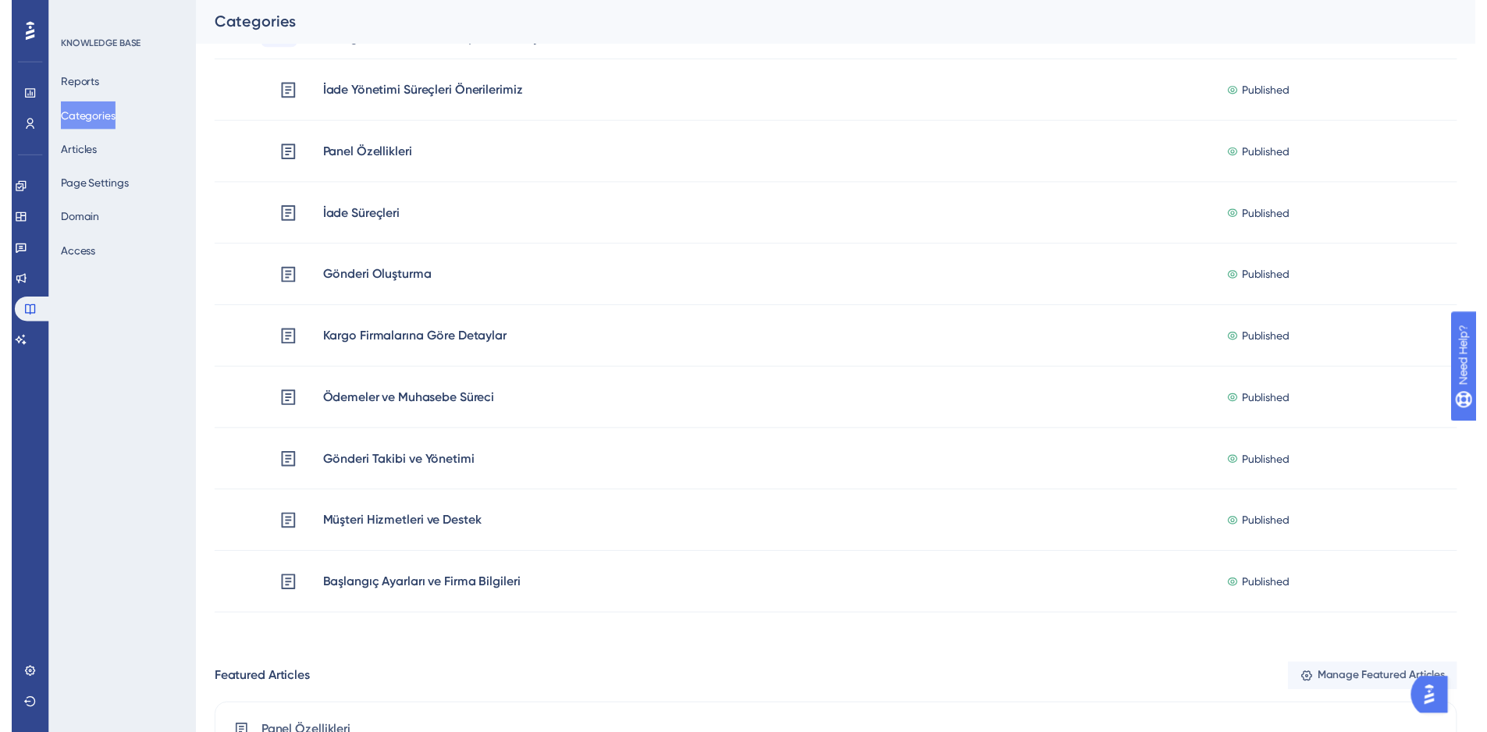
scroll to position [0, 0]
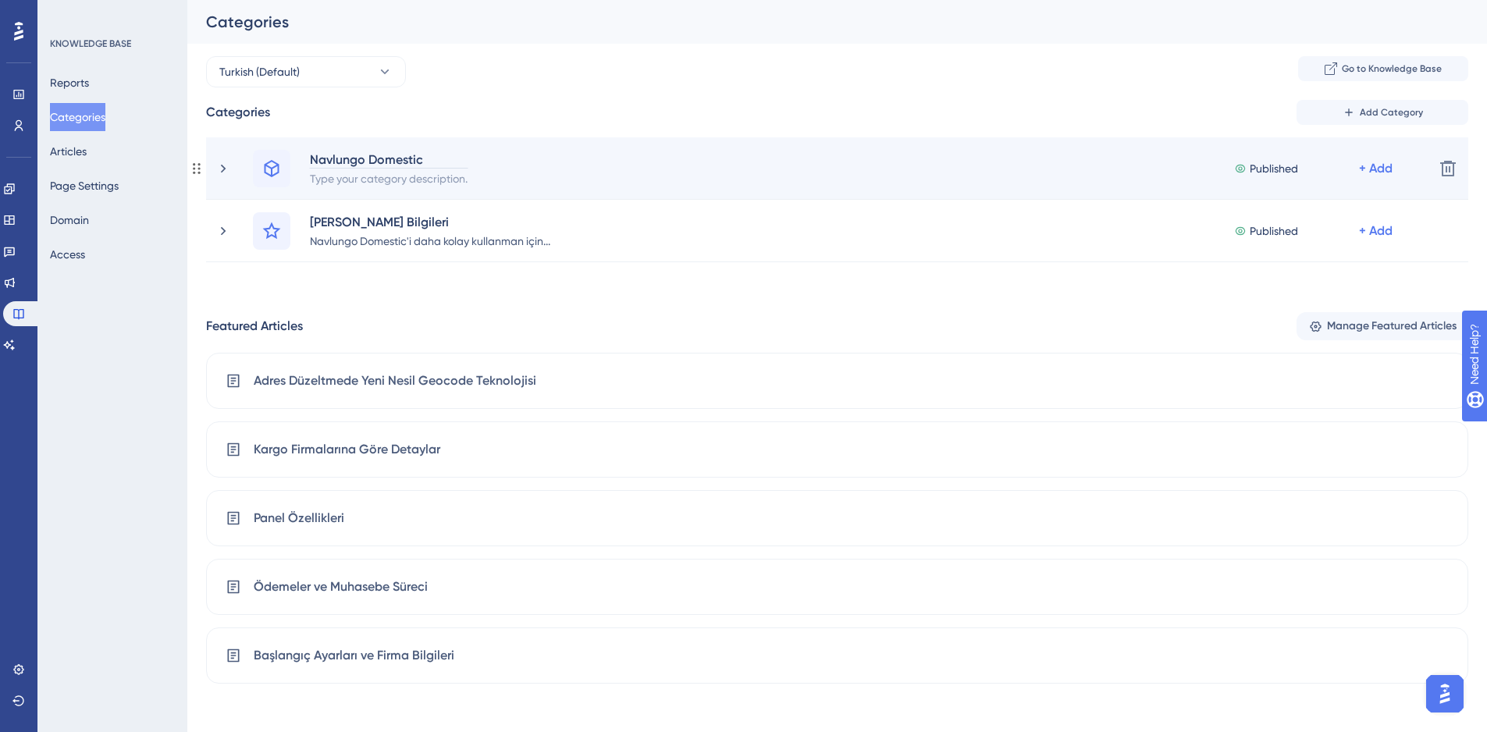
click at [385, 157] on div "Navlungo Domestic" at bounding box center [388, 159] width 159 height 19
click at [425, 159] on div "Navlungo Domestic" at bounding box center [388, 159] width 159 height 19
click at [433, 160] on div "Navlungo Domestic" at bounding box center [388, 159] width 159 height 19
click at [372, 159] on div "Navlungo Domestic" at bounding box center [388, 159] width 159 height 19
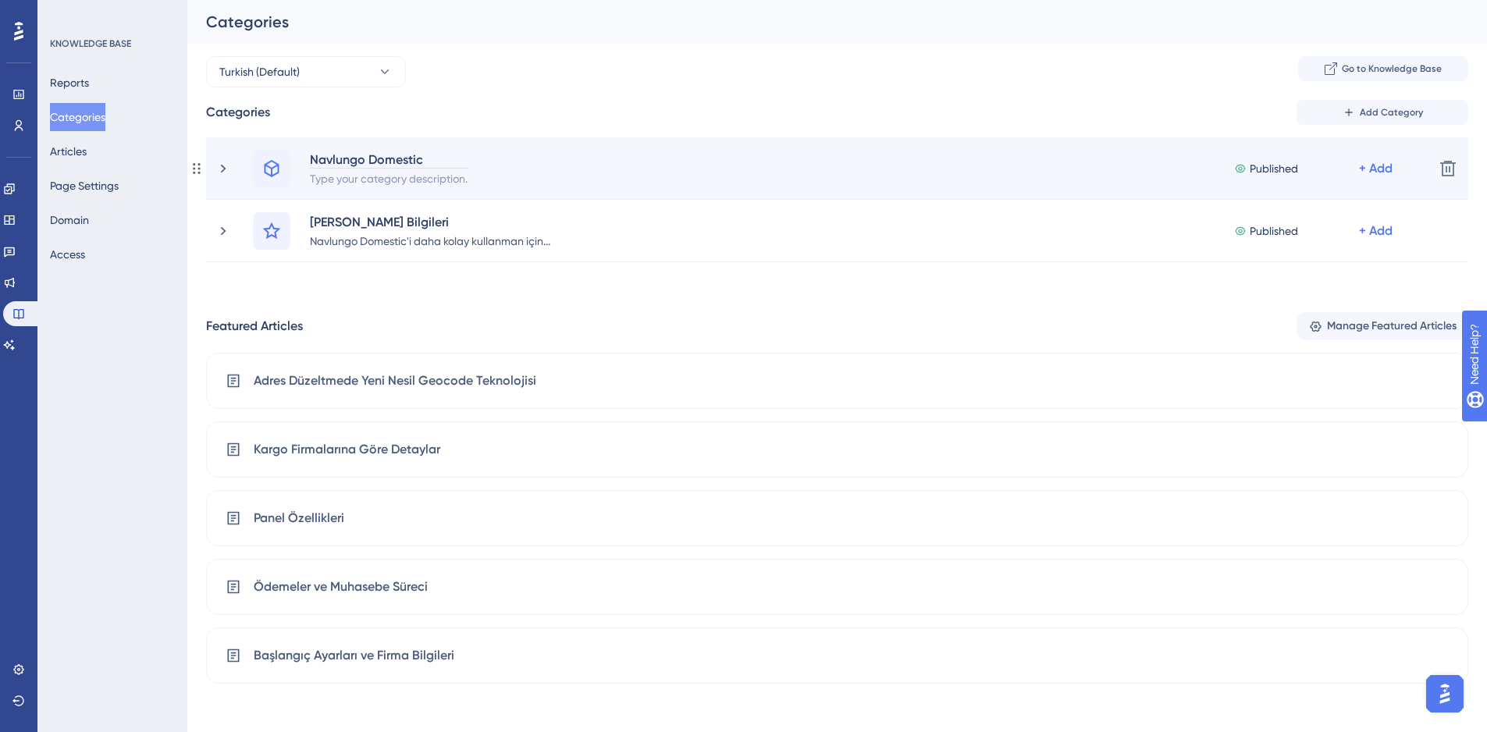
click at [419, 158] on div "Navlungo Domestic" at bounding box center [388, 159] width 159 height 19
click at [419, 157] on div "Navlungo Domestic" at bounding box center [388, 159] width 159 height 19
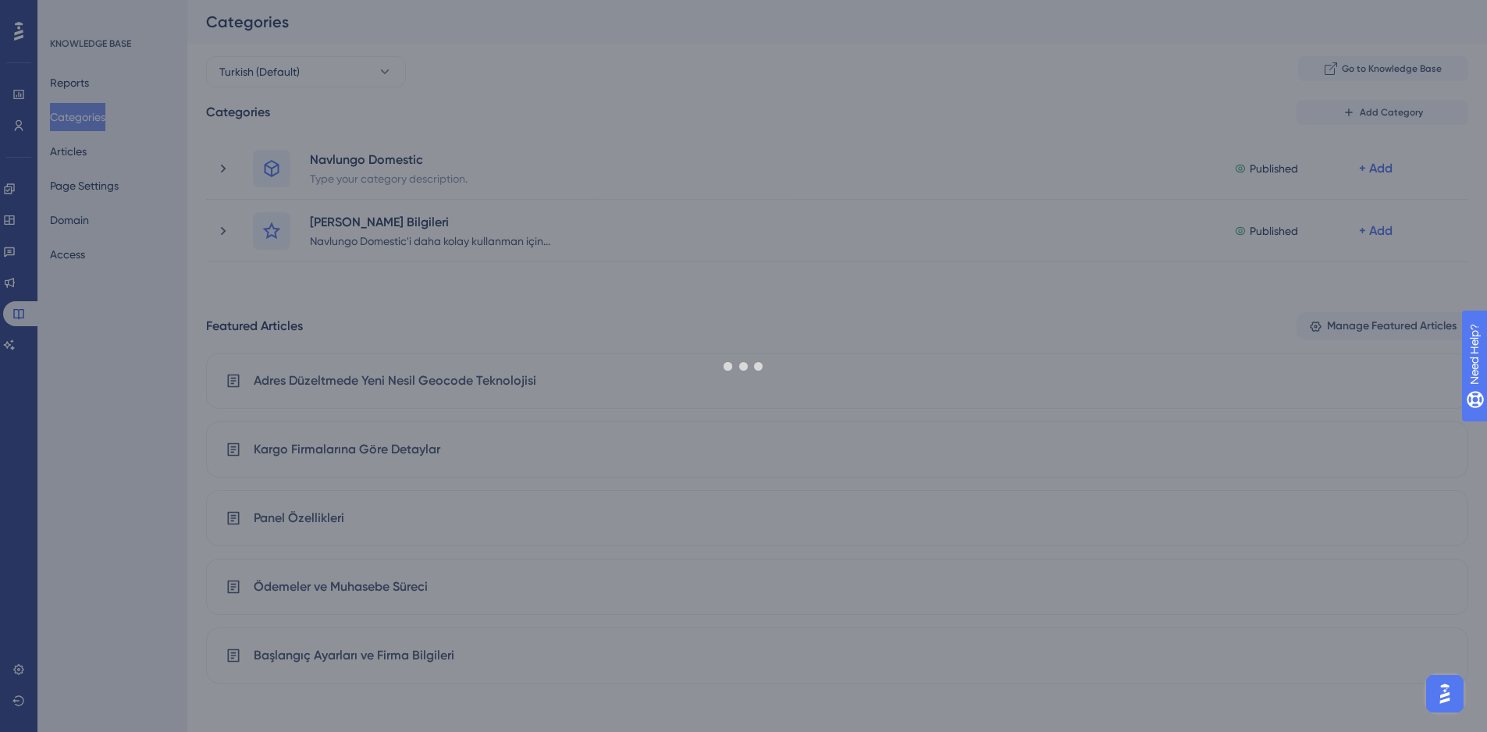
click at [414, 184] on div at bounding box center [743, 366] width 1487 height 732
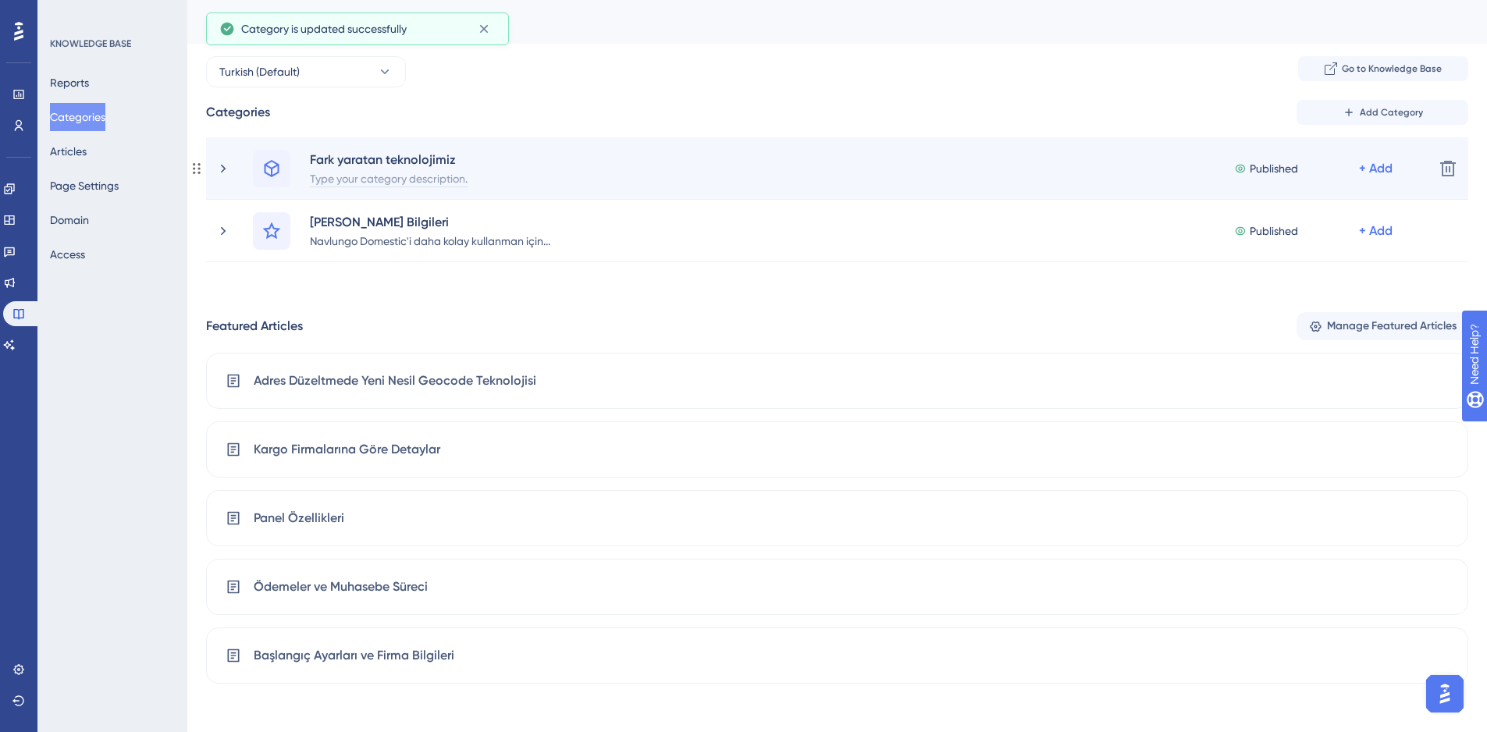
click at [409, 181] on div "Type your category description." at bounding box center [388, 178] width 159 height 19
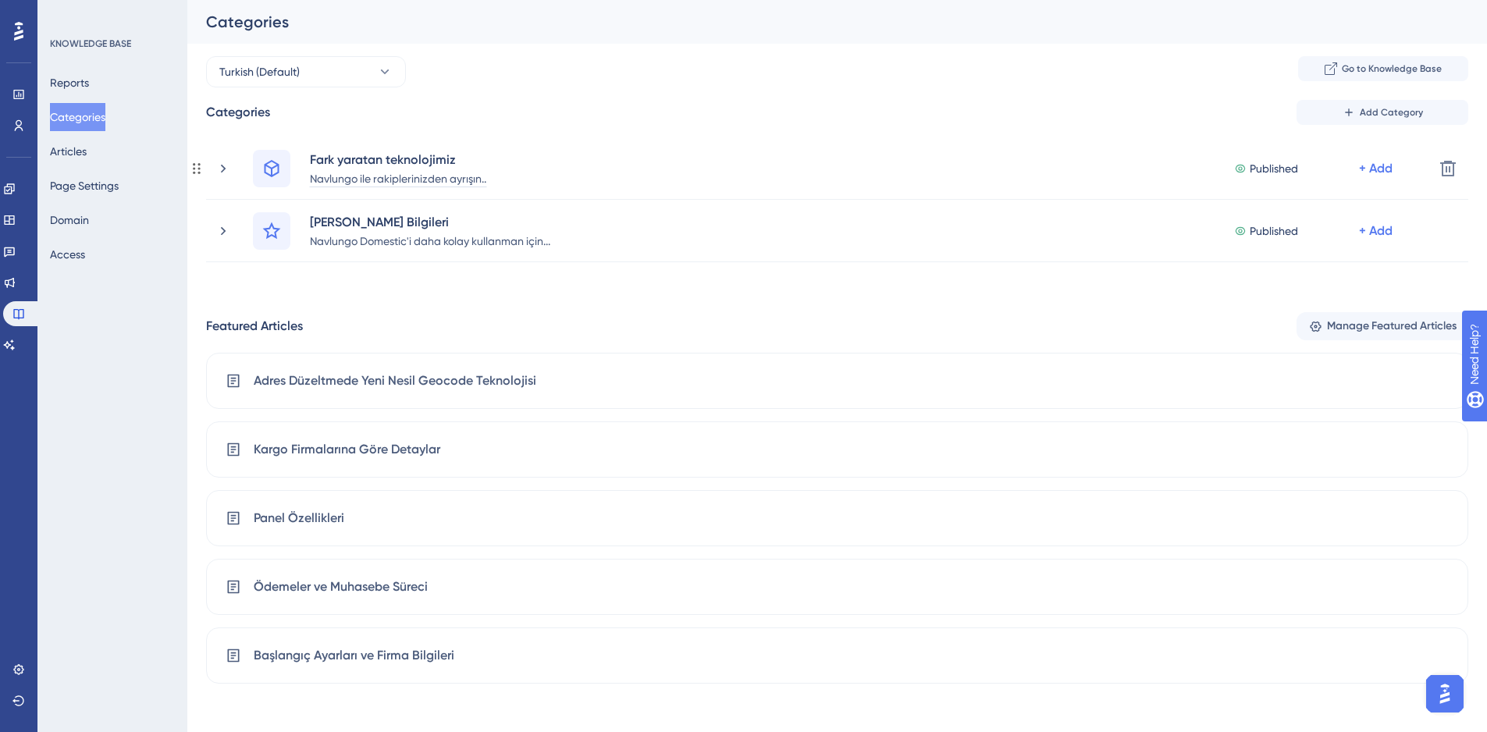
click at [646, 92] on div "Performance Users Engagement Widgets Feedback Product Updates Knowledge Base AI…" at bounding box center [837, 415] width 1300 height 831
drag, startPoint x: 101, startPoint y: 193, endPoint x: 109, endPoint y: 201, distance: 11.6
click at [102, 194] on button "Page Settings" at bounding box center [84, 186] width 69 height 28
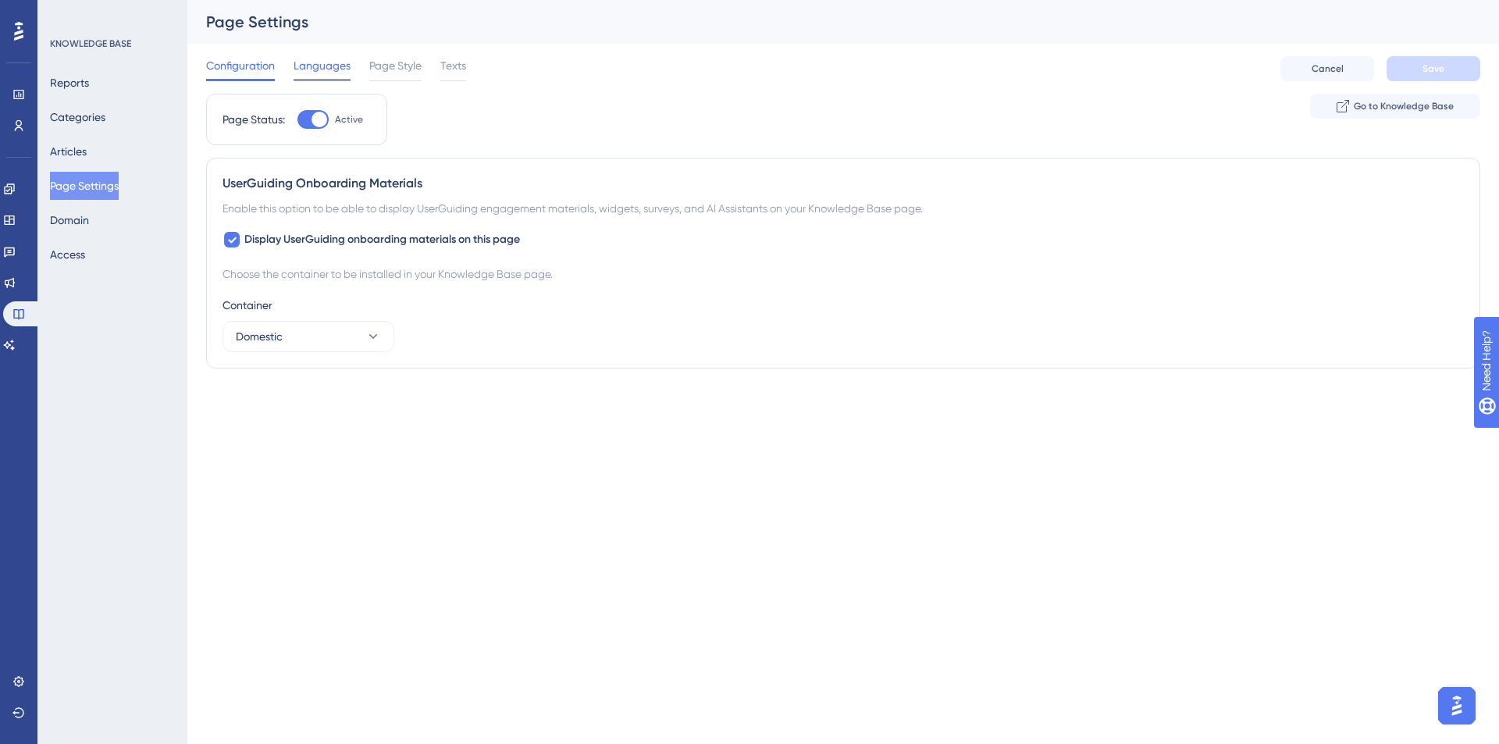
click at [307, 66] on span "Languages" at bounding box center [322, 65] width 57 height 19
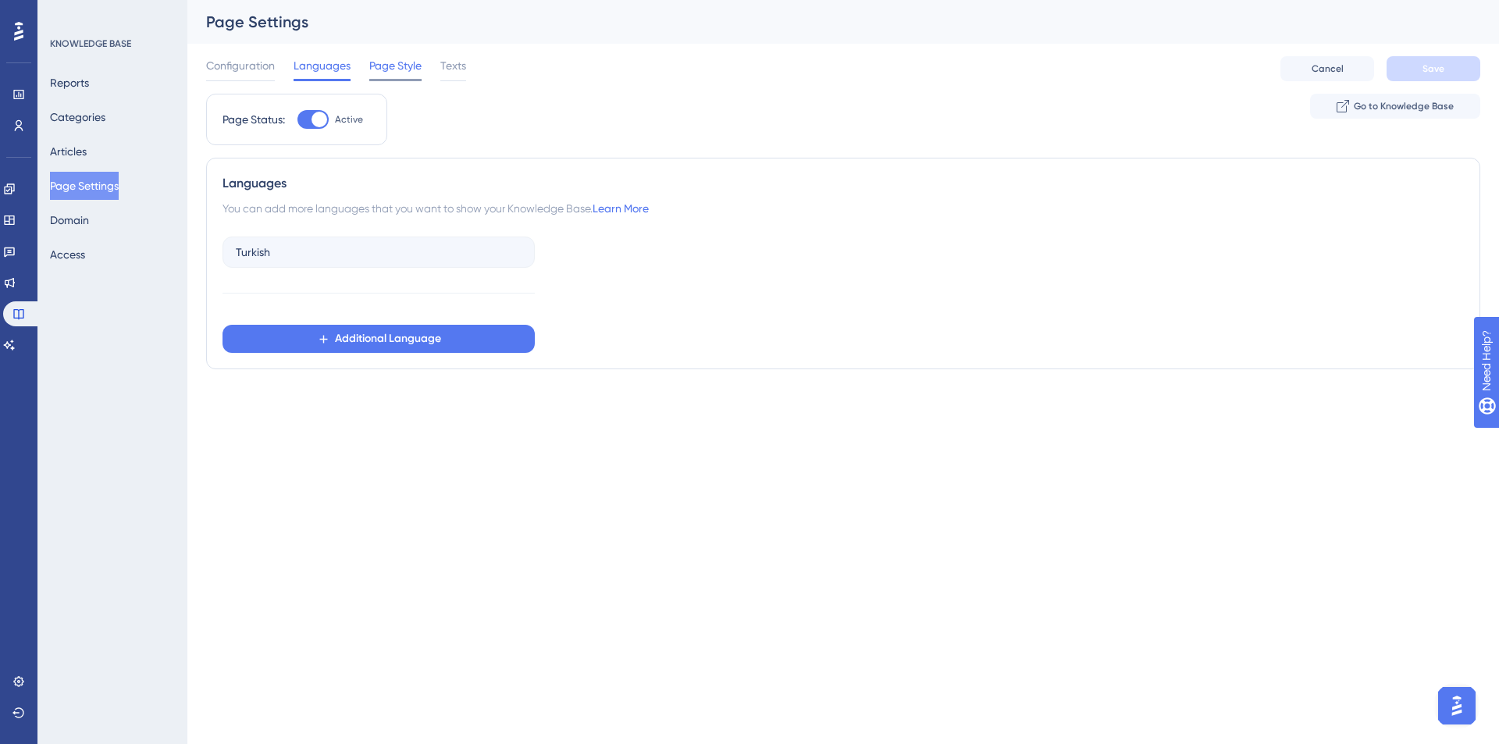
click at [372, 69] on span "Page Style" at bounding box center [395, 65] width 52 height 19
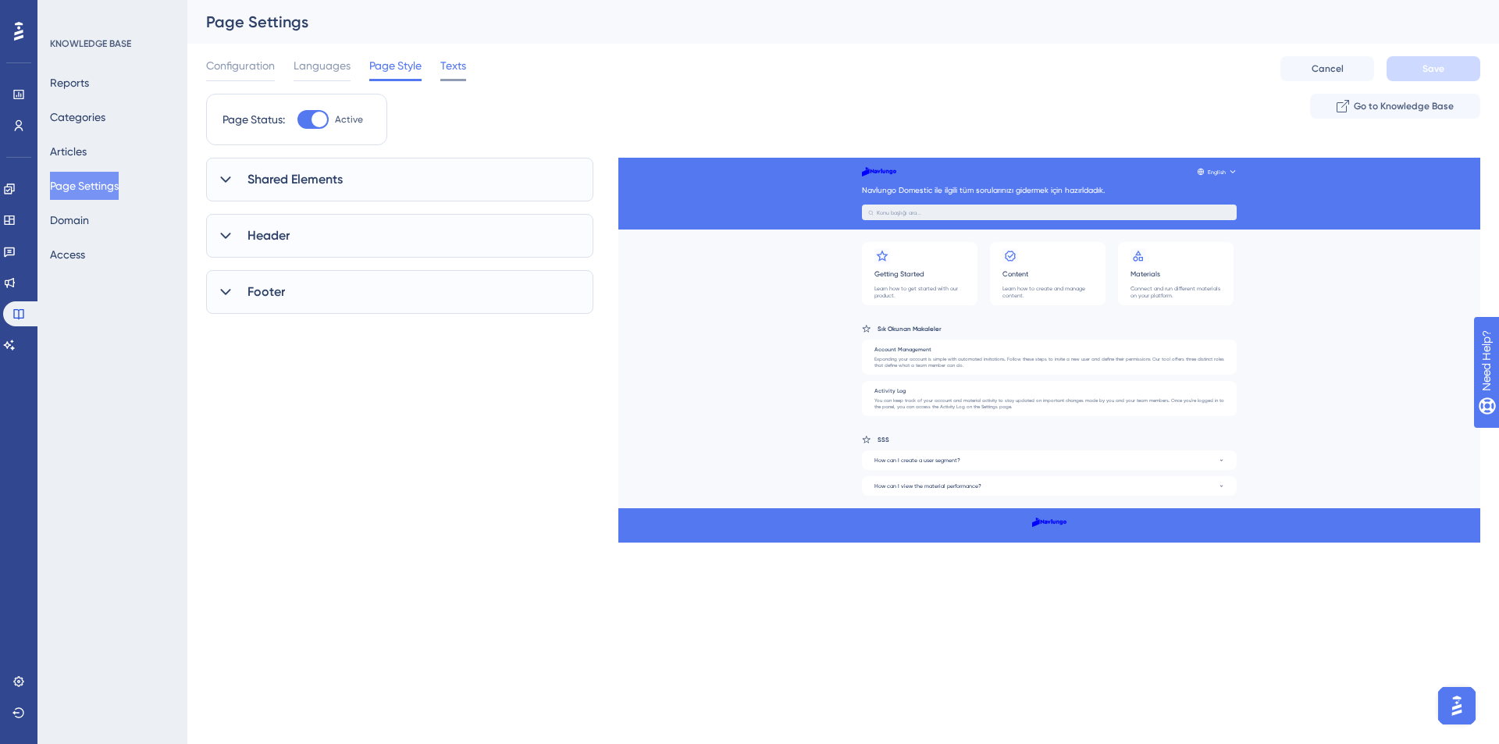
click at [453, 74] on span "Texts" at bounding box center [453, 65] width 26 height 19
click at [395, 73] on span "Page Style" at bounding box center [395, 65] width 52 height 19
click at [227, 301] on div "Footer" at bounding box center [399, 292] width 387 height 44
click at [224, 257] on div "Header" at bounding box center [399, 236] width 387 height 44
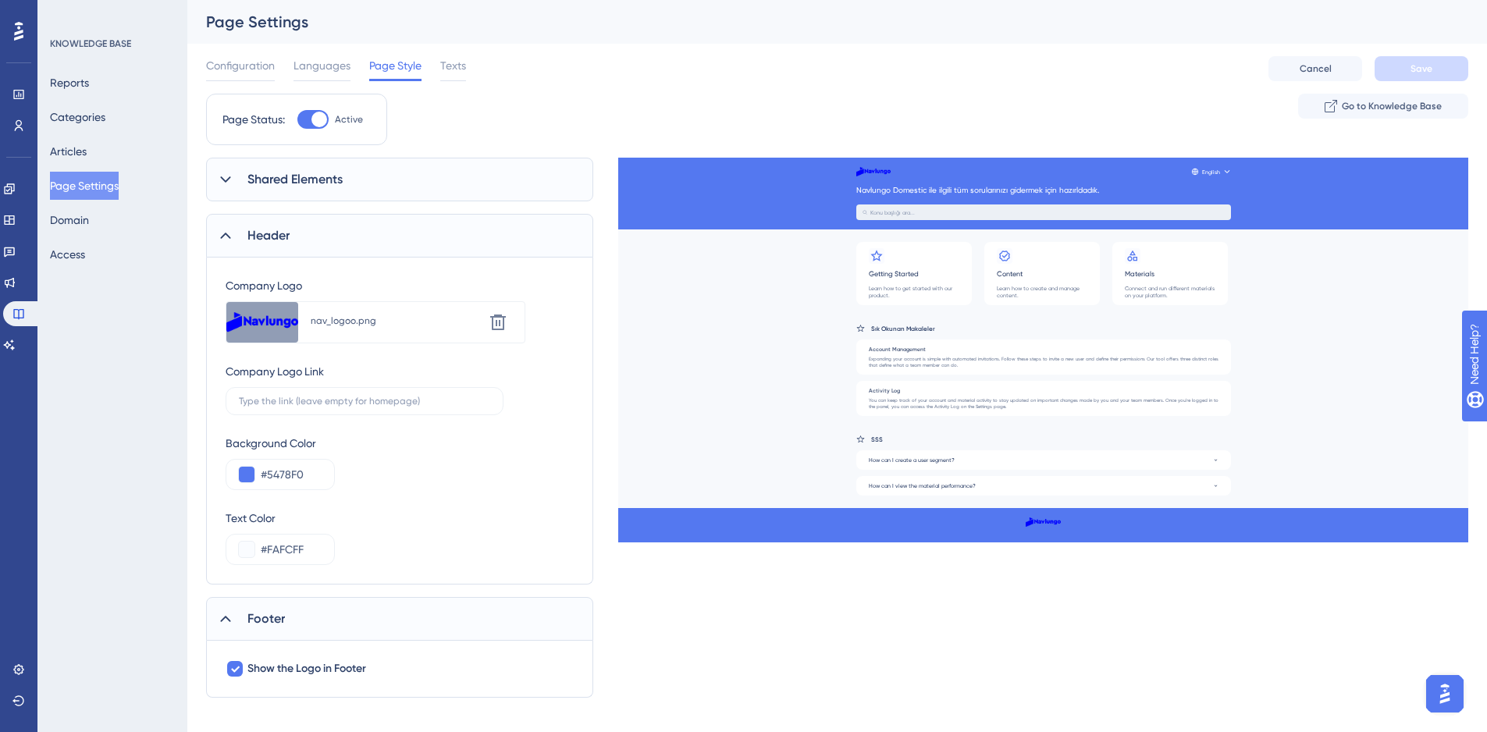
click at [223, 185] on icon at bounding box center [226, 180] width 16 height 16
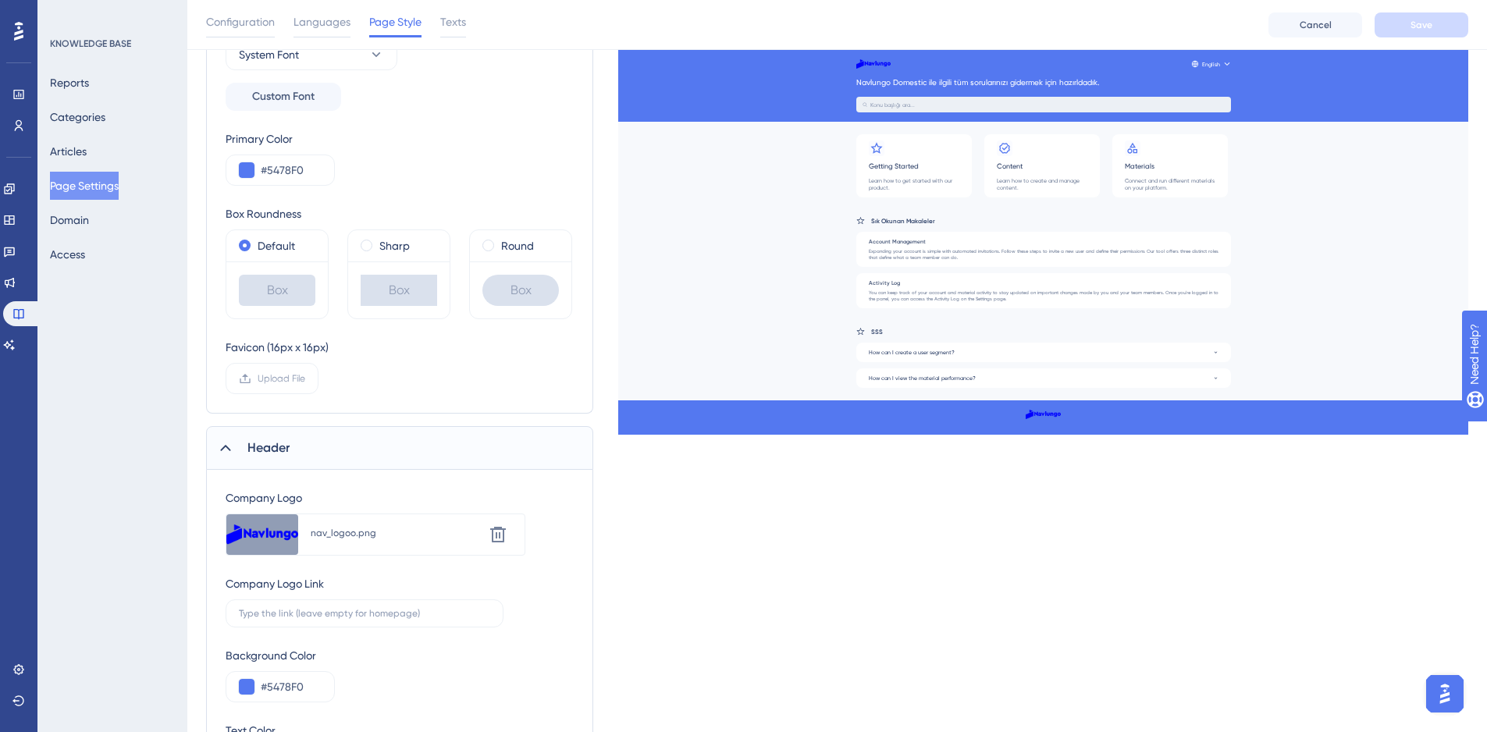
scroll to position [234, 0]
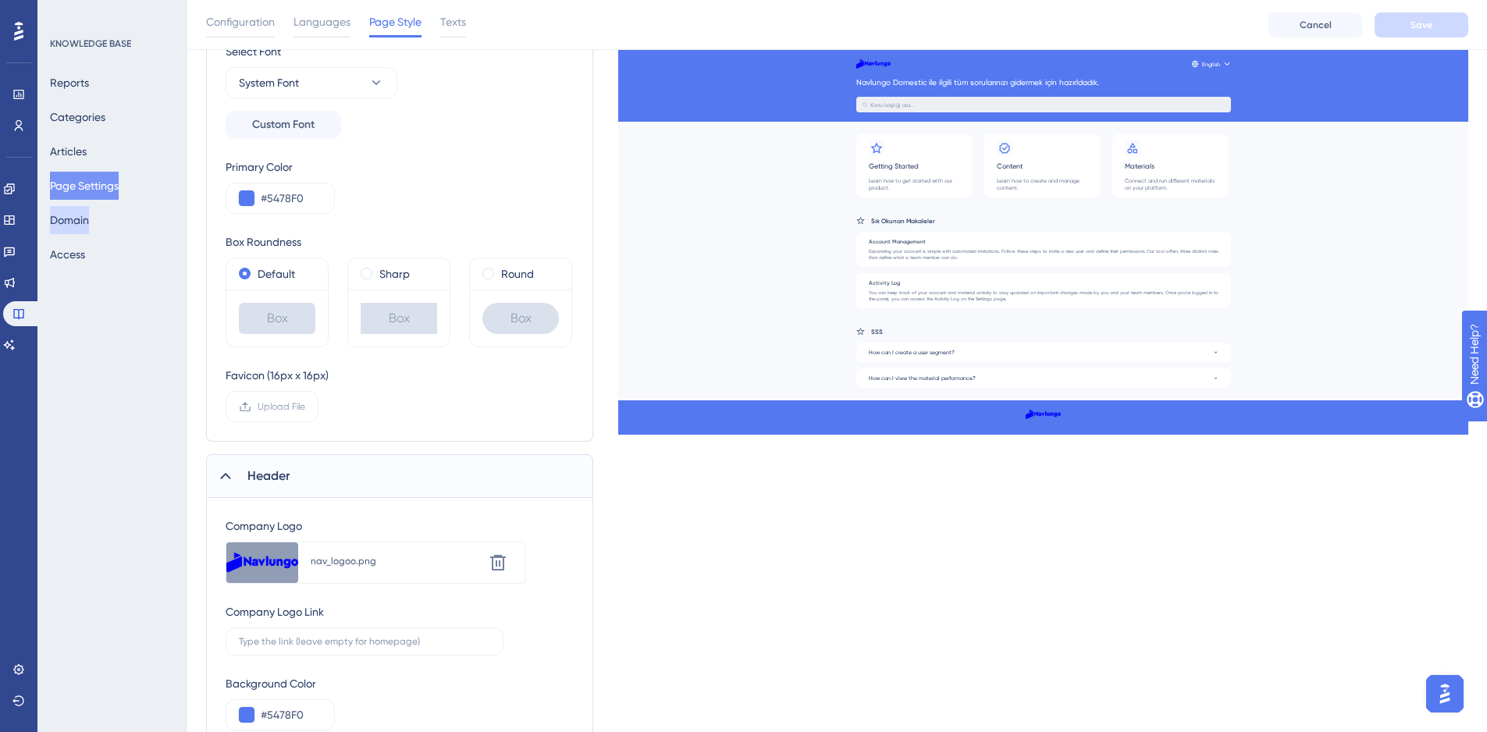
click at [89, 219] on button "Domain" at bounding box center [69, 220] width 39 height 28
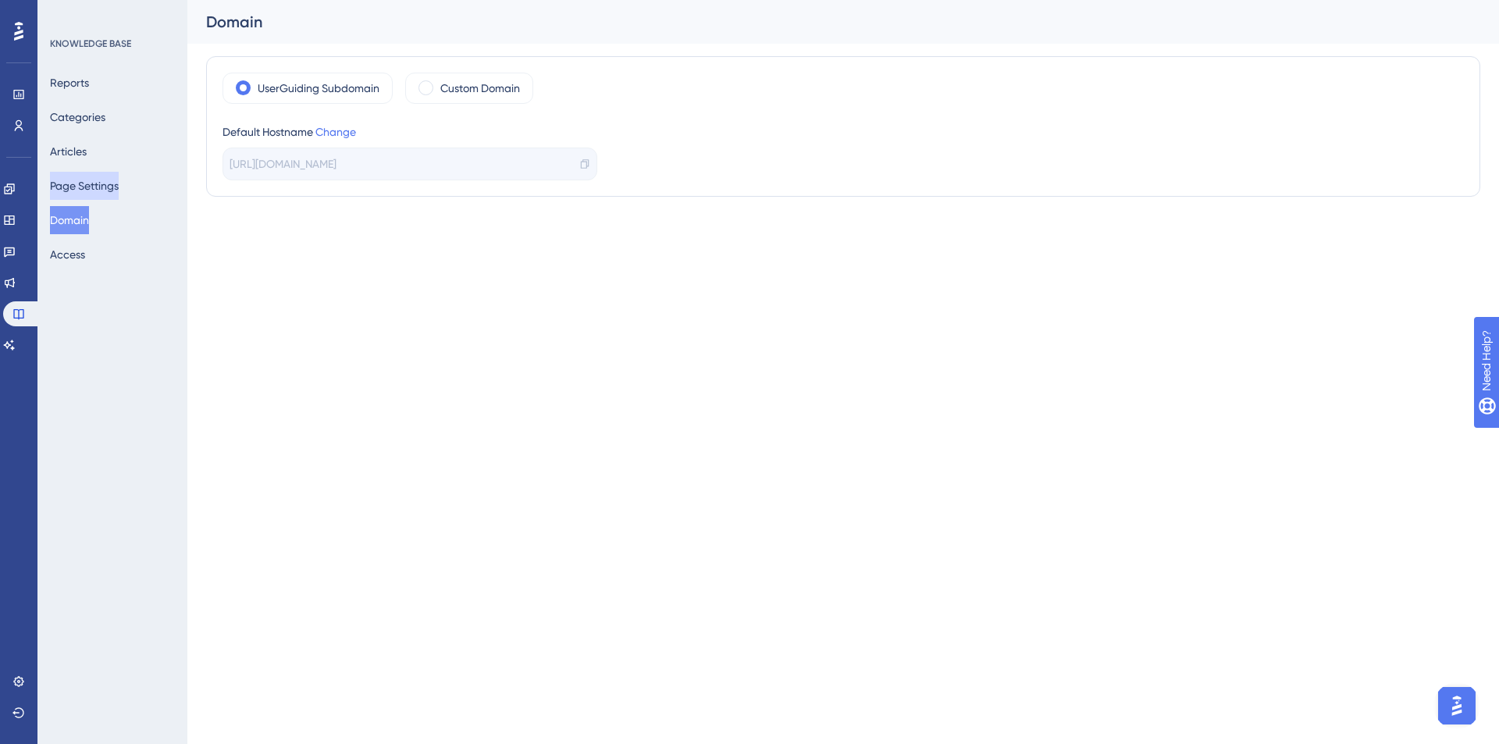
click at [100, 190] on button "Page Settings" at bounding box center [84, 186] width 69 height 28
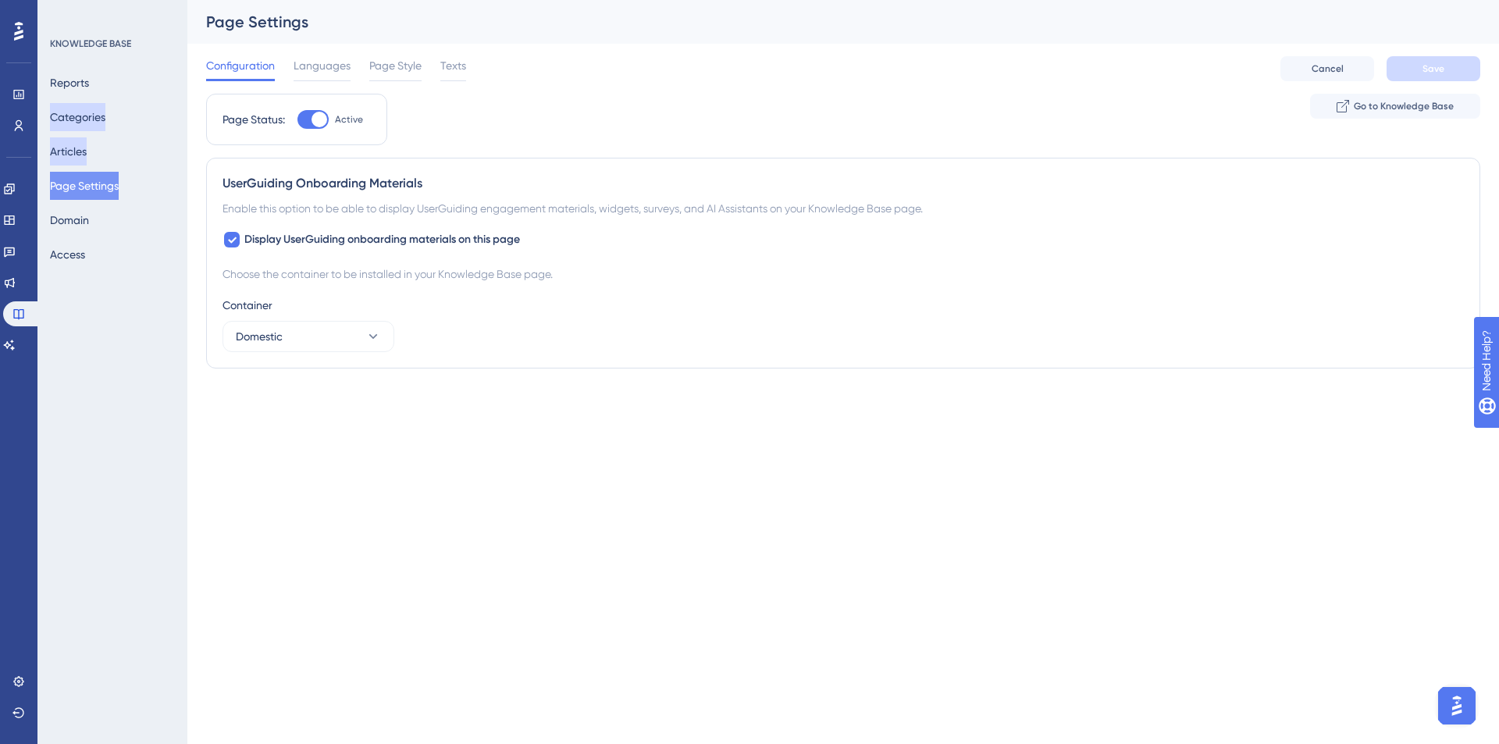
drag, startPoint x: 84, startPoint y: 140, endPoint x: 91, endPoint y: 111, distance: 29.7
click at [84, 140] on button "Articles" at bounding box center [68, 151] width 37 height 28
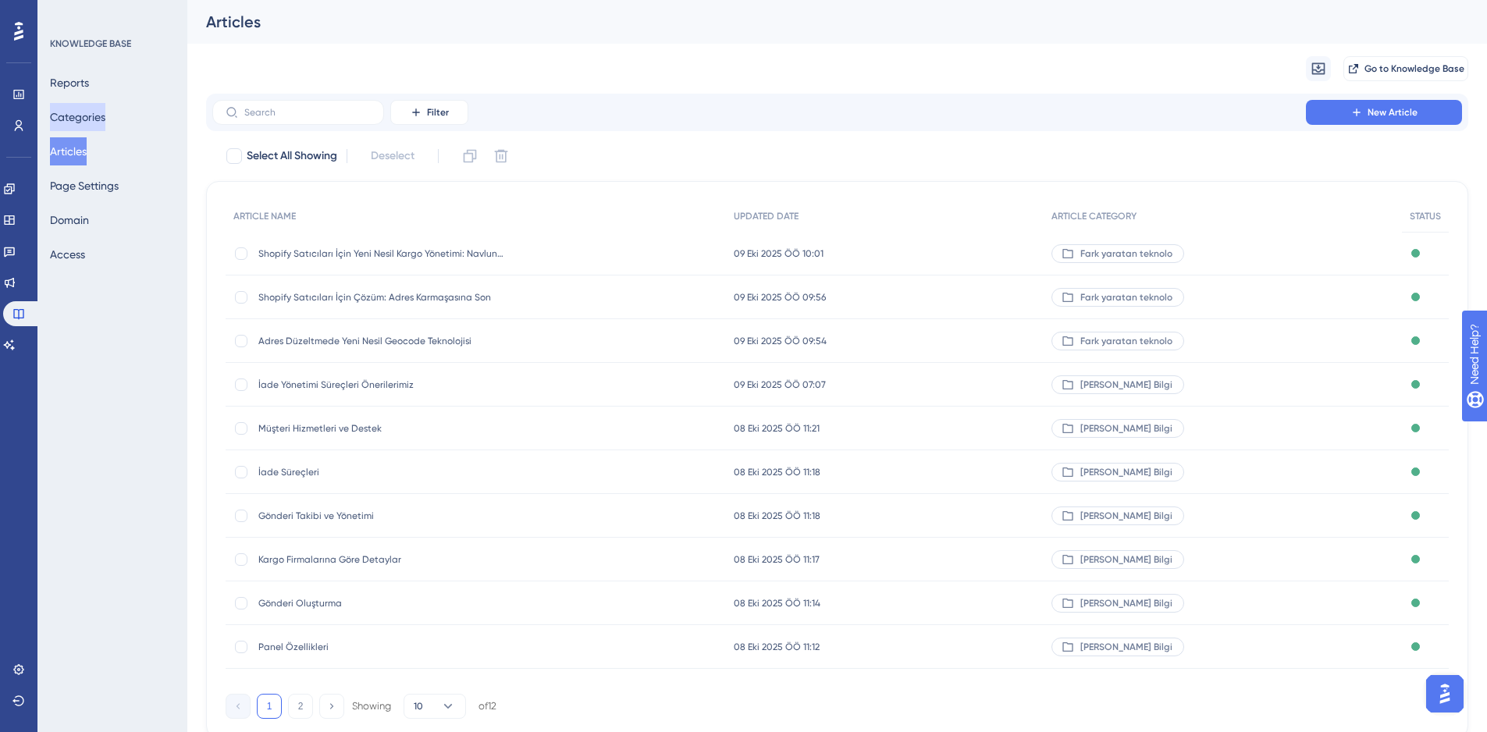
click at [91, 116] on button "Categories" at bounding box center [77, 117] width 55 height 28
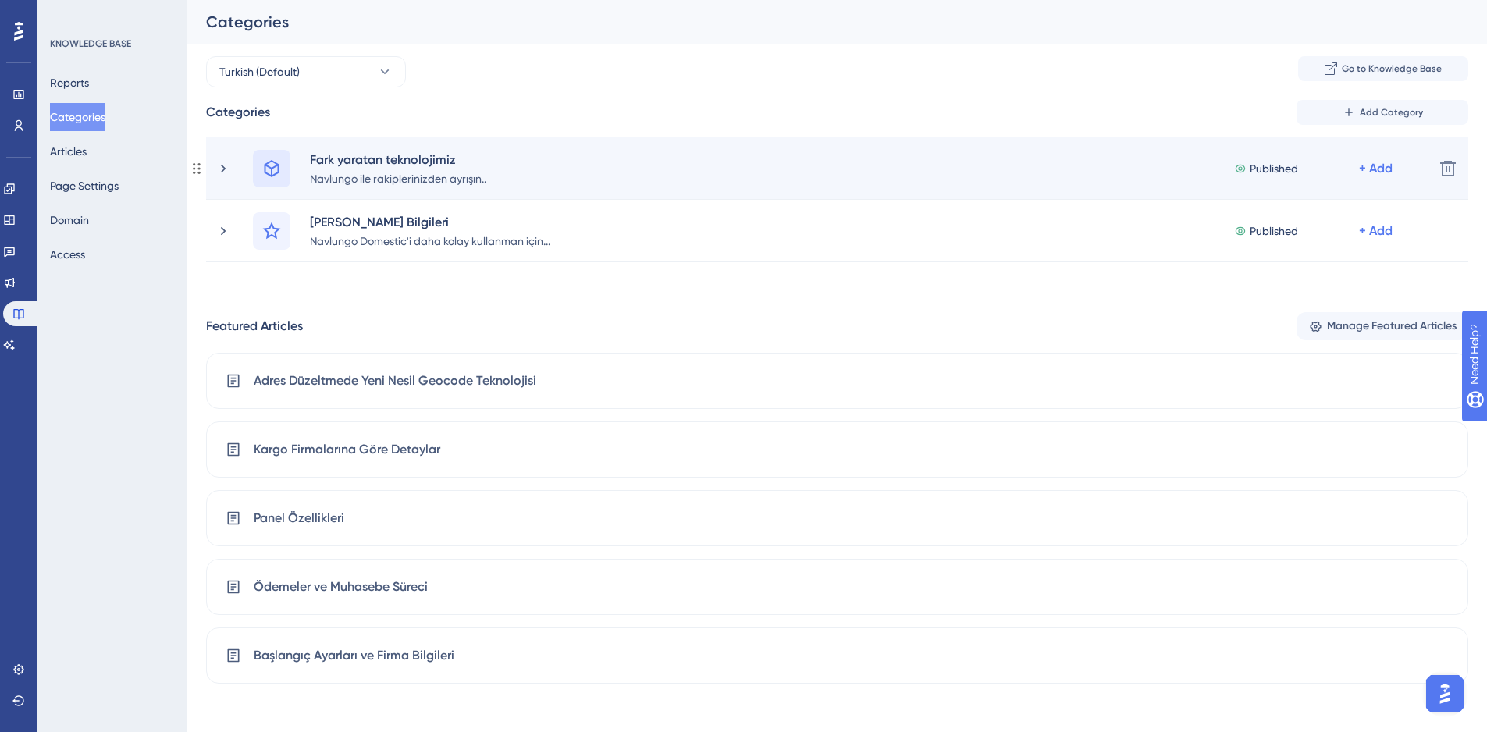
click at [272, 169] on icon at bounding box center [272, 168] width 15 height 17
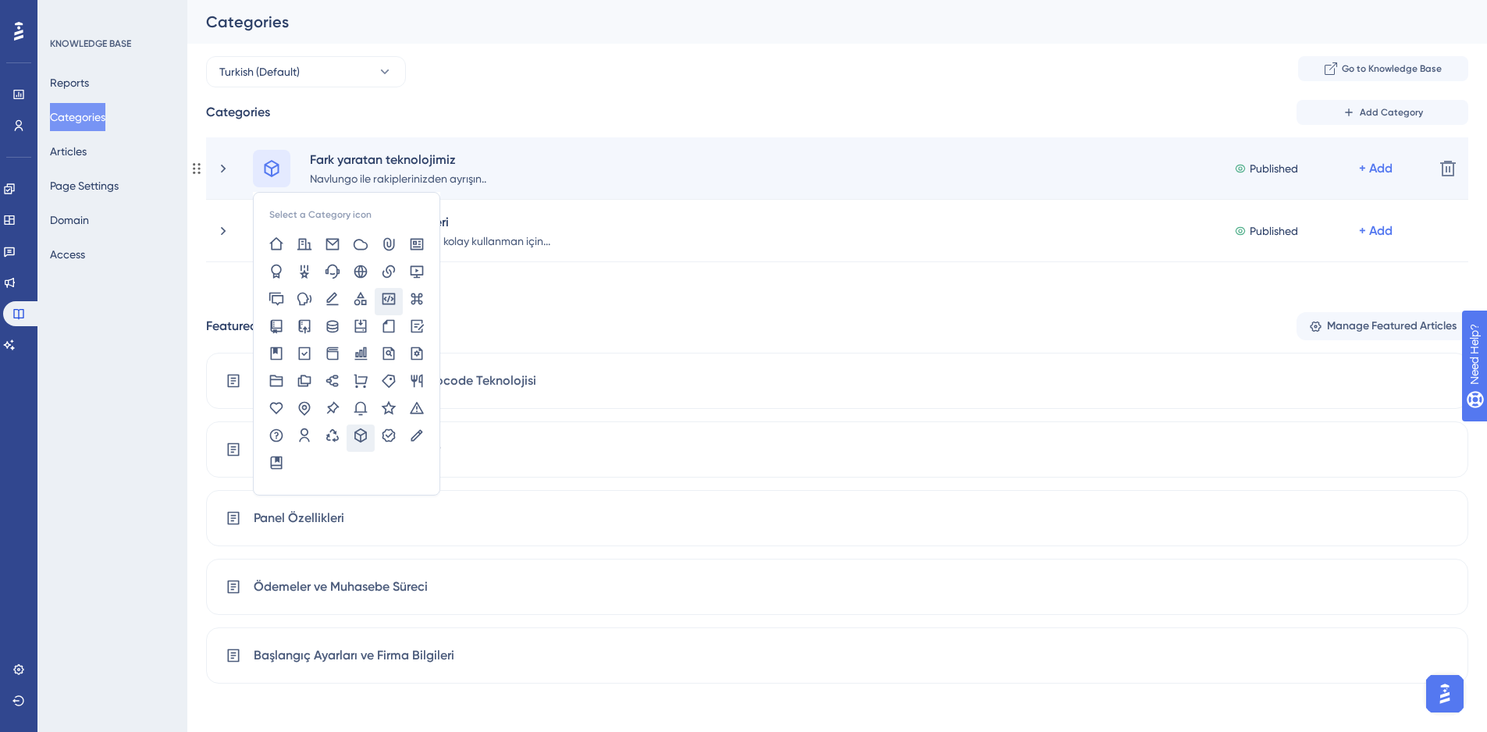
click at [385, 301] on icon at bounding box center [389, 299] width 16 height 16
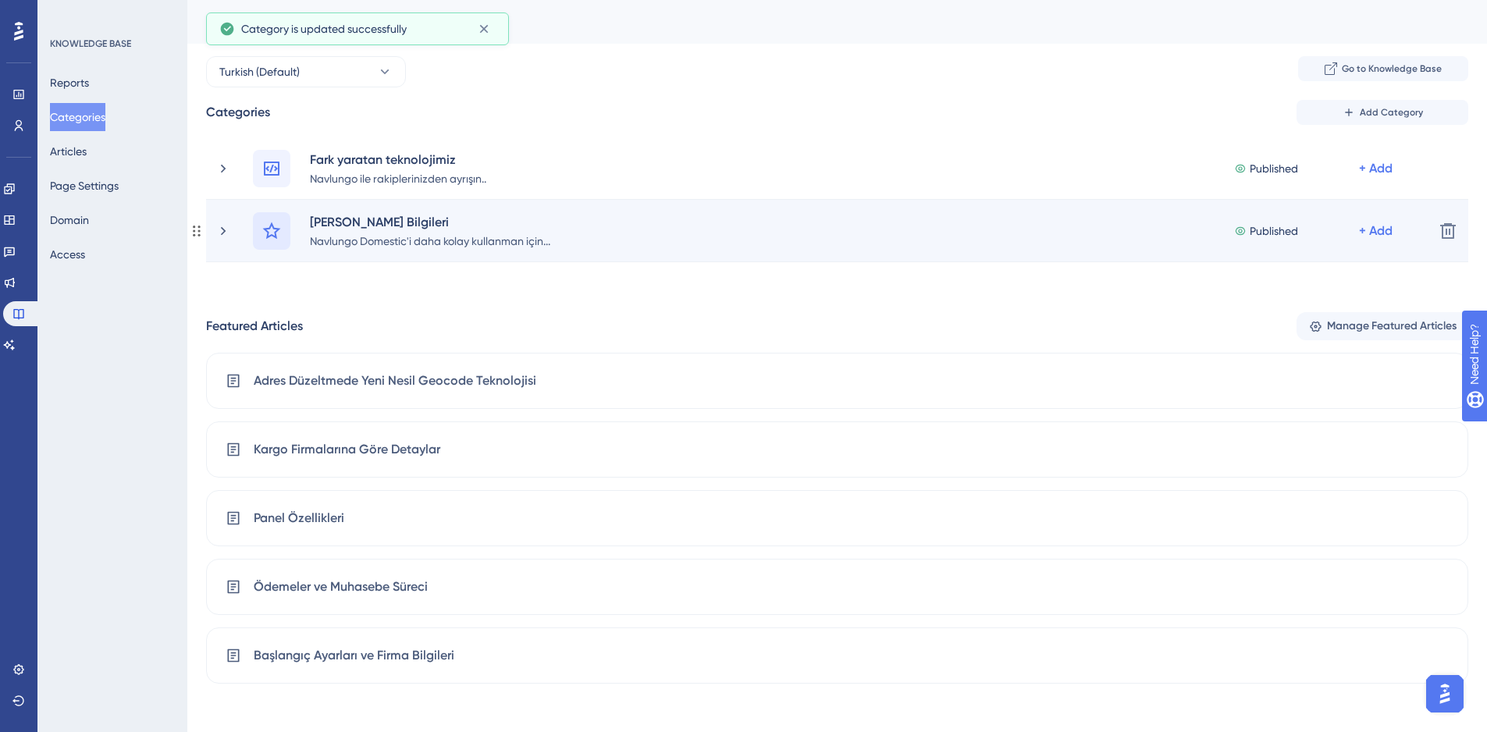
click at [272, 233] on icon at bounding box center [271, 231] width 19 height 19
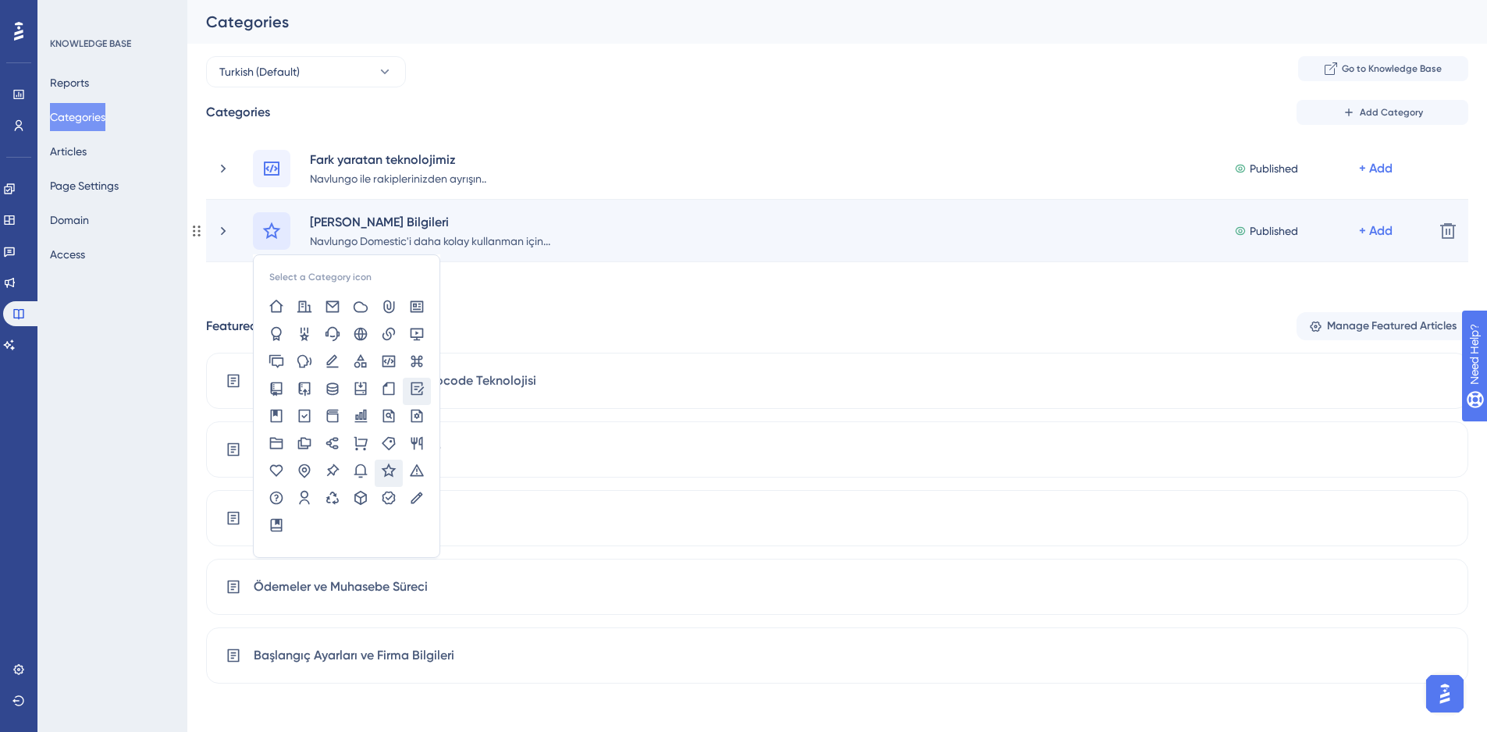
click at [417, 384] on icon at bounding box center [417, 389] width 16 height 16
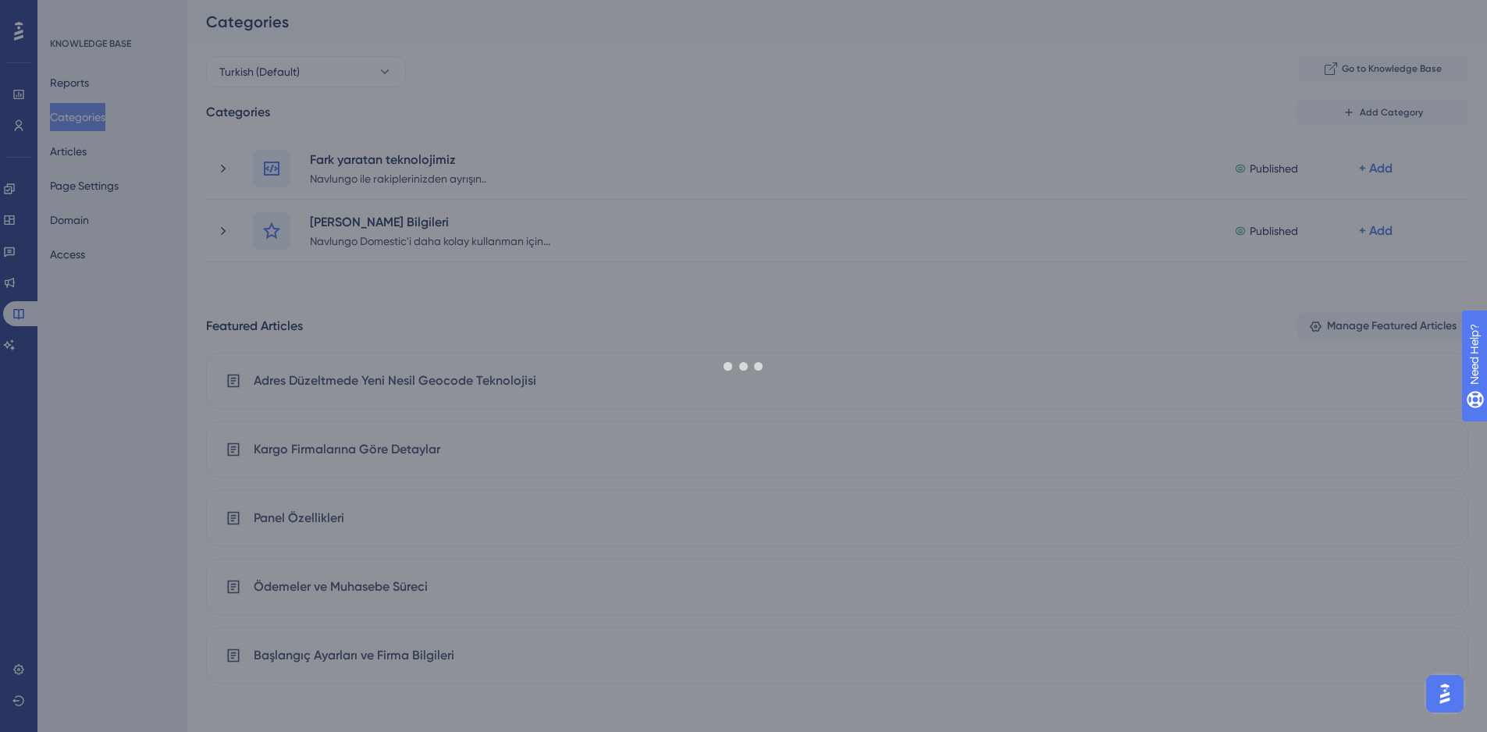
click at [599, 145] on div at bounding box center [743, 366] width 1487 height 732
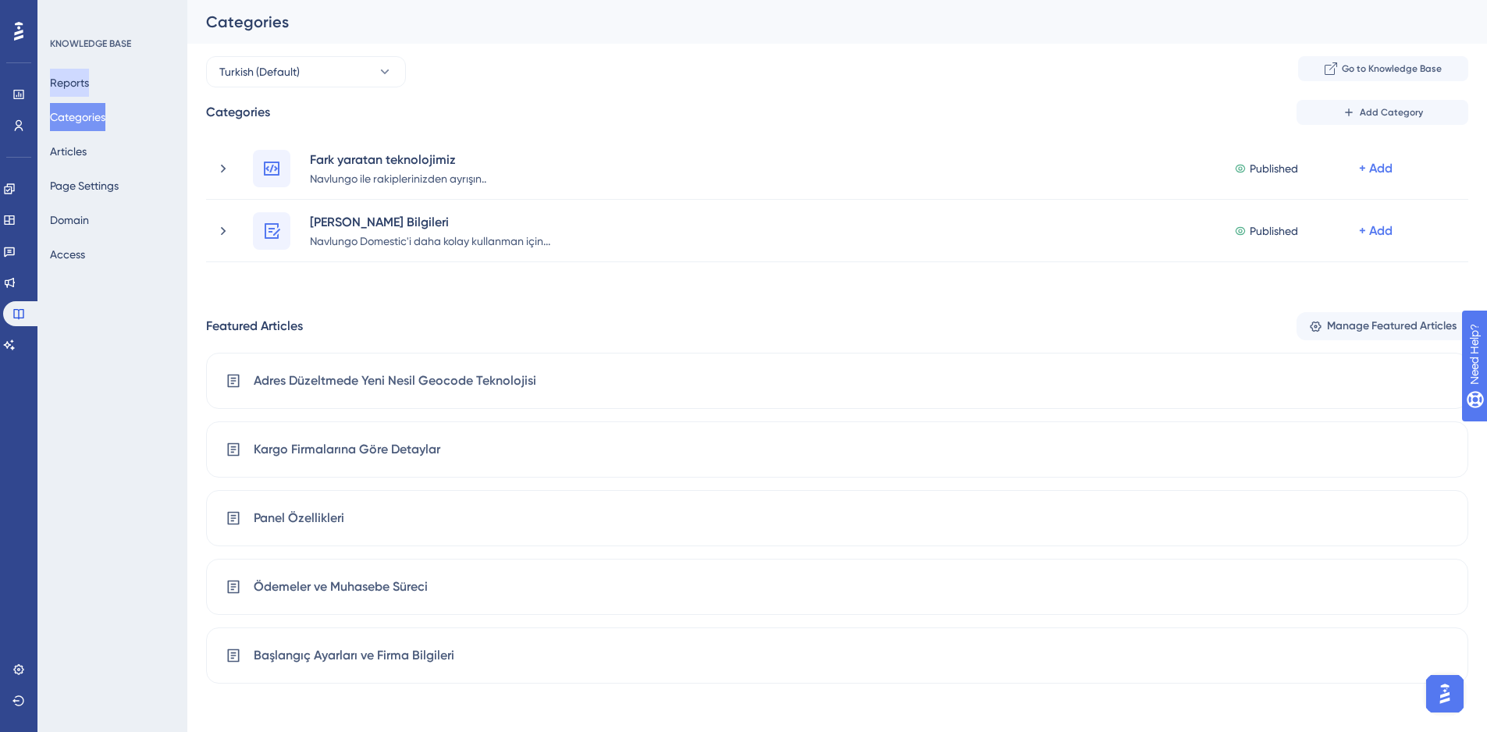
click at [74, 75] on button "Reports" at bounding box center [69, 83] width 39 height 28
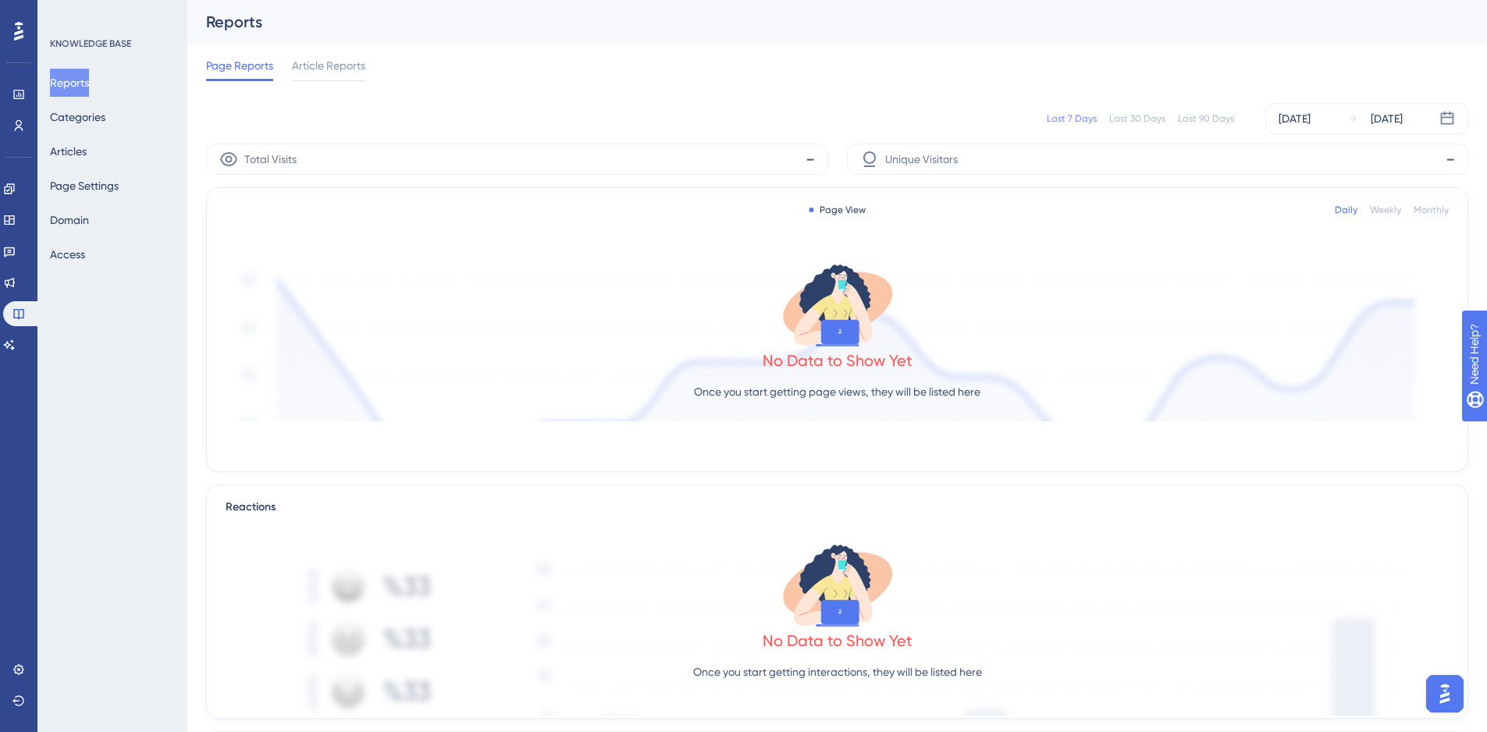
click at [582, 71] on div "Page Reports Article Reports" at bounding box center [837, 69] width 1262 height 50
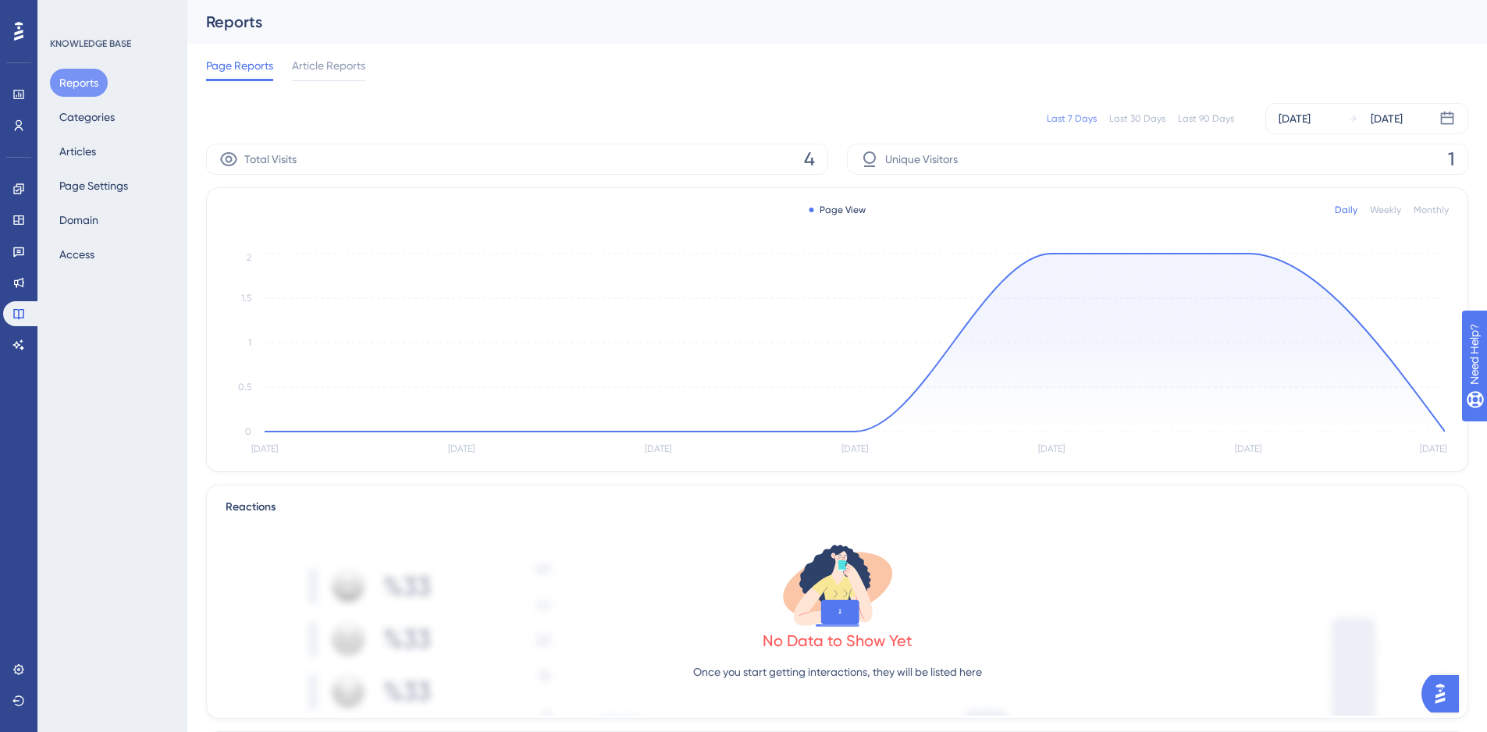
click at [335, 63] on span "Article Reports" at bounding box center [328, 65] width 73 height 19
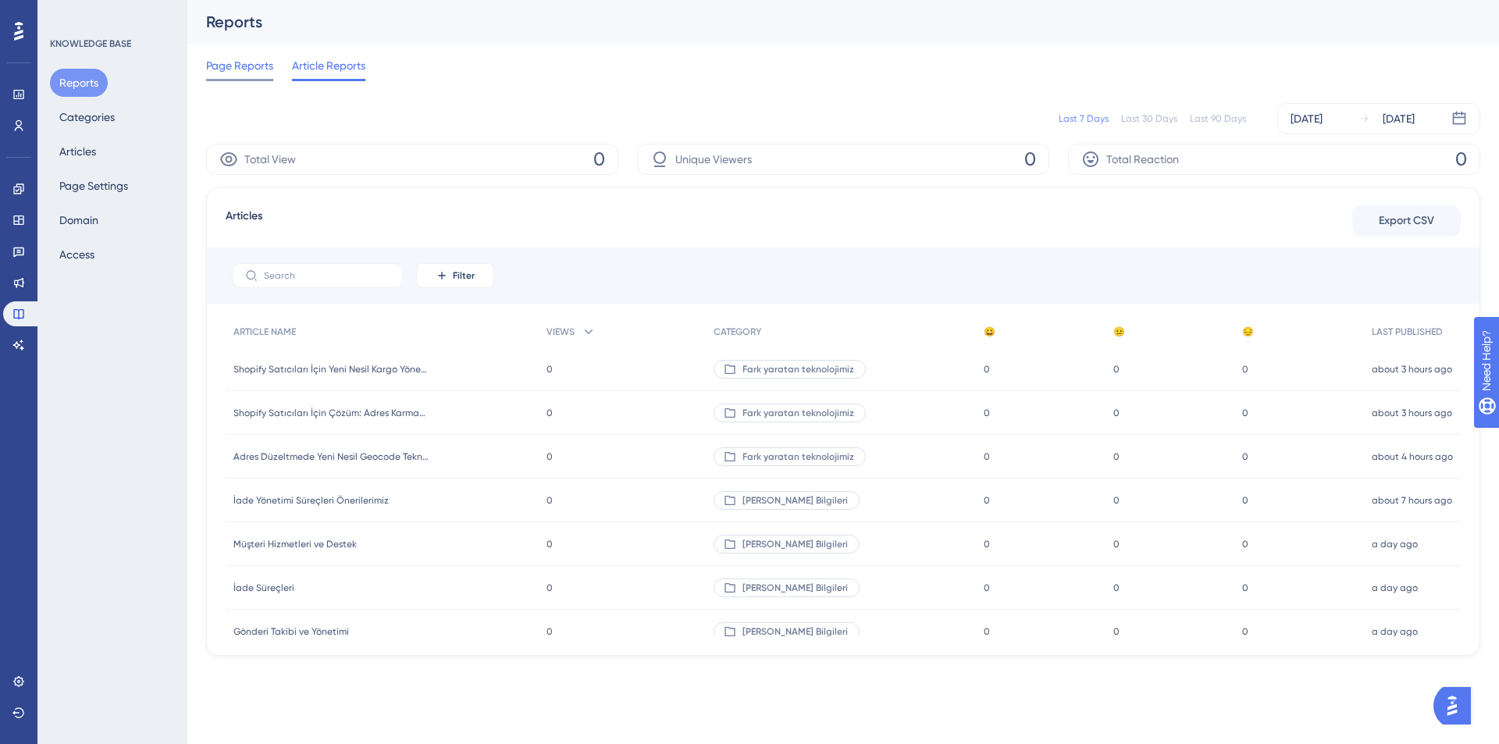
click at [241, 66] on span "Page Reports" at bounding box center [239, 65] width 67 height 19
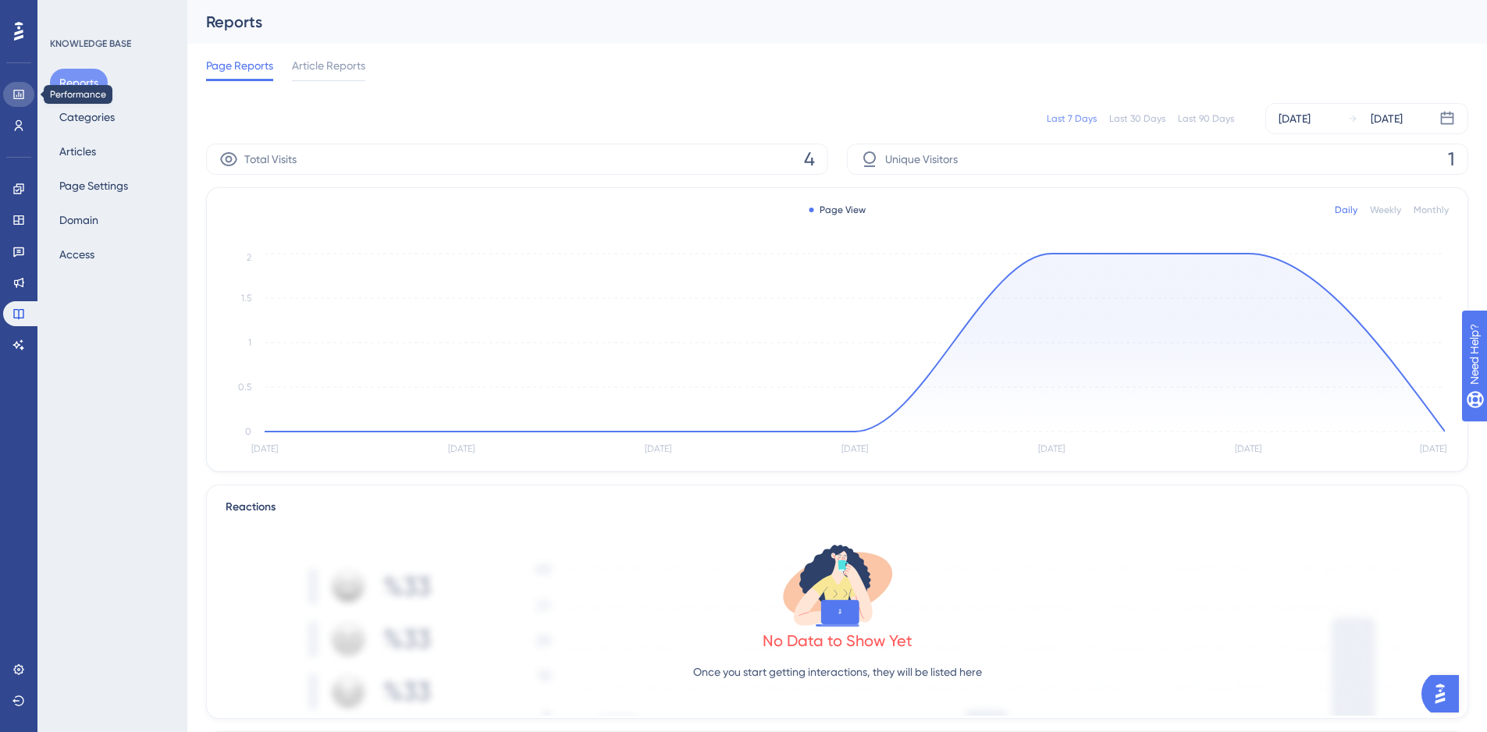
click at [16, 88] on icon at bounding box center [18, 94] width 12 height 12
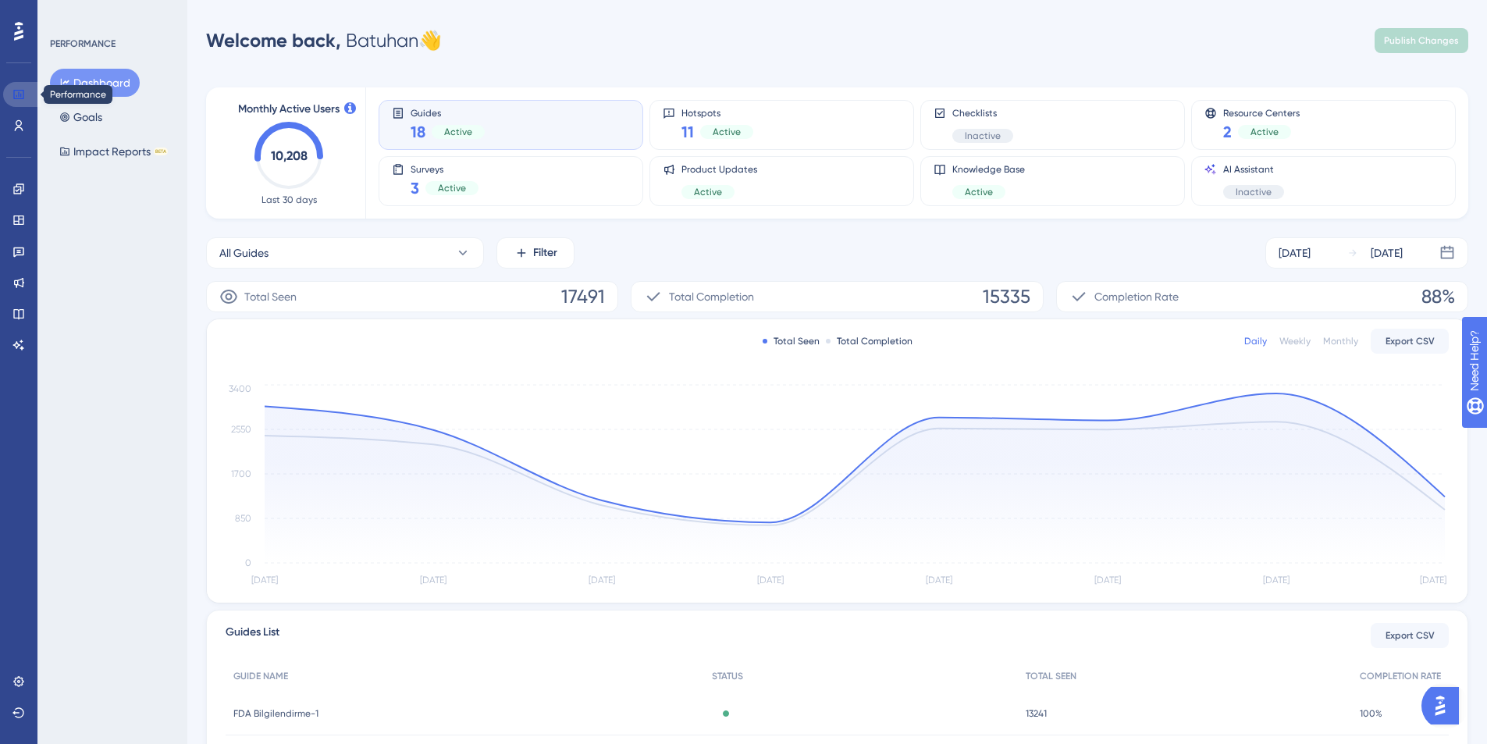
click at [17, 92] on icon at bounding box center [18, 94] width 12 height 12
click at [13, 102] on link at bounding box center [21, 94] width 37 height 25
click at [1382, 142] on div "Resource Centers 2 Active" at bounding box center [1324, 125] width 238 height 36
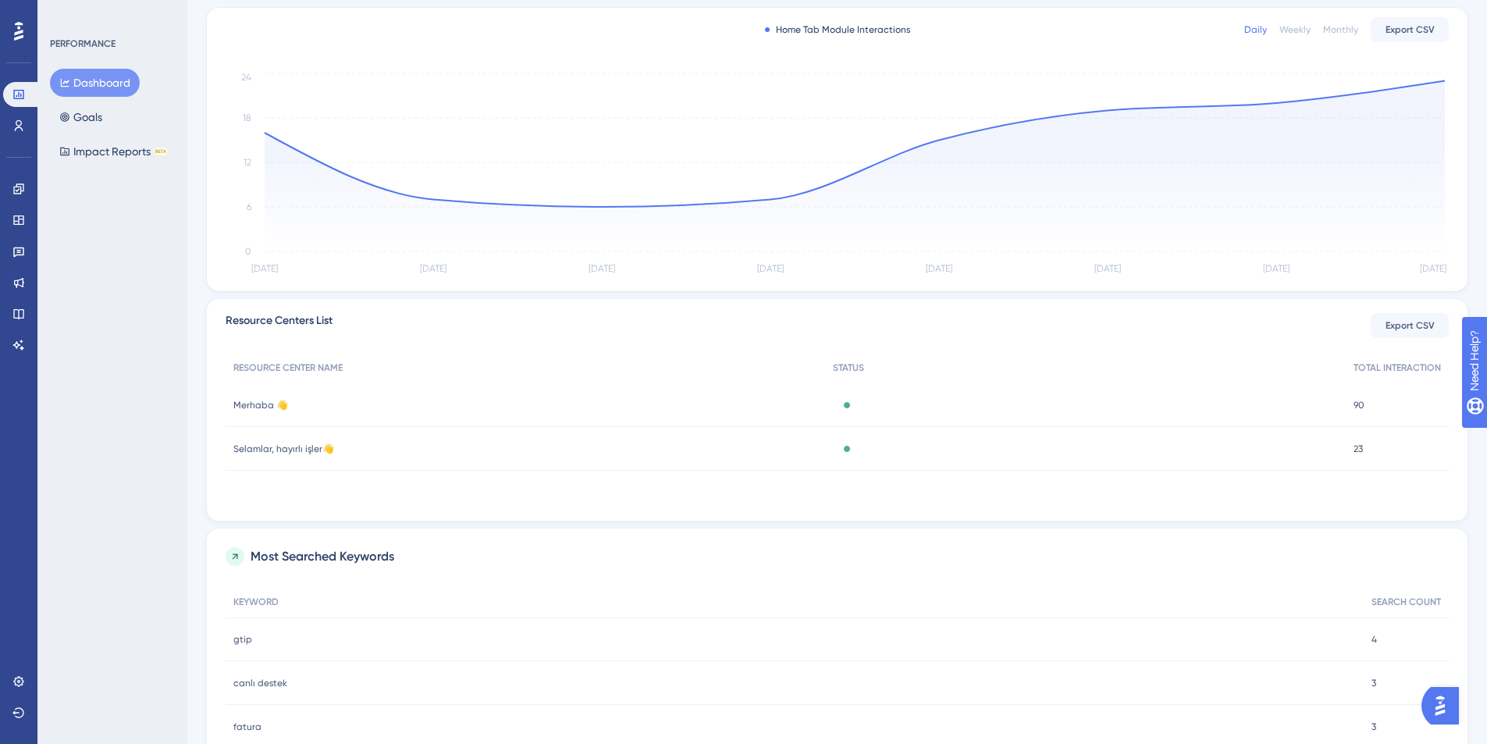
scroll to position [359, 0]
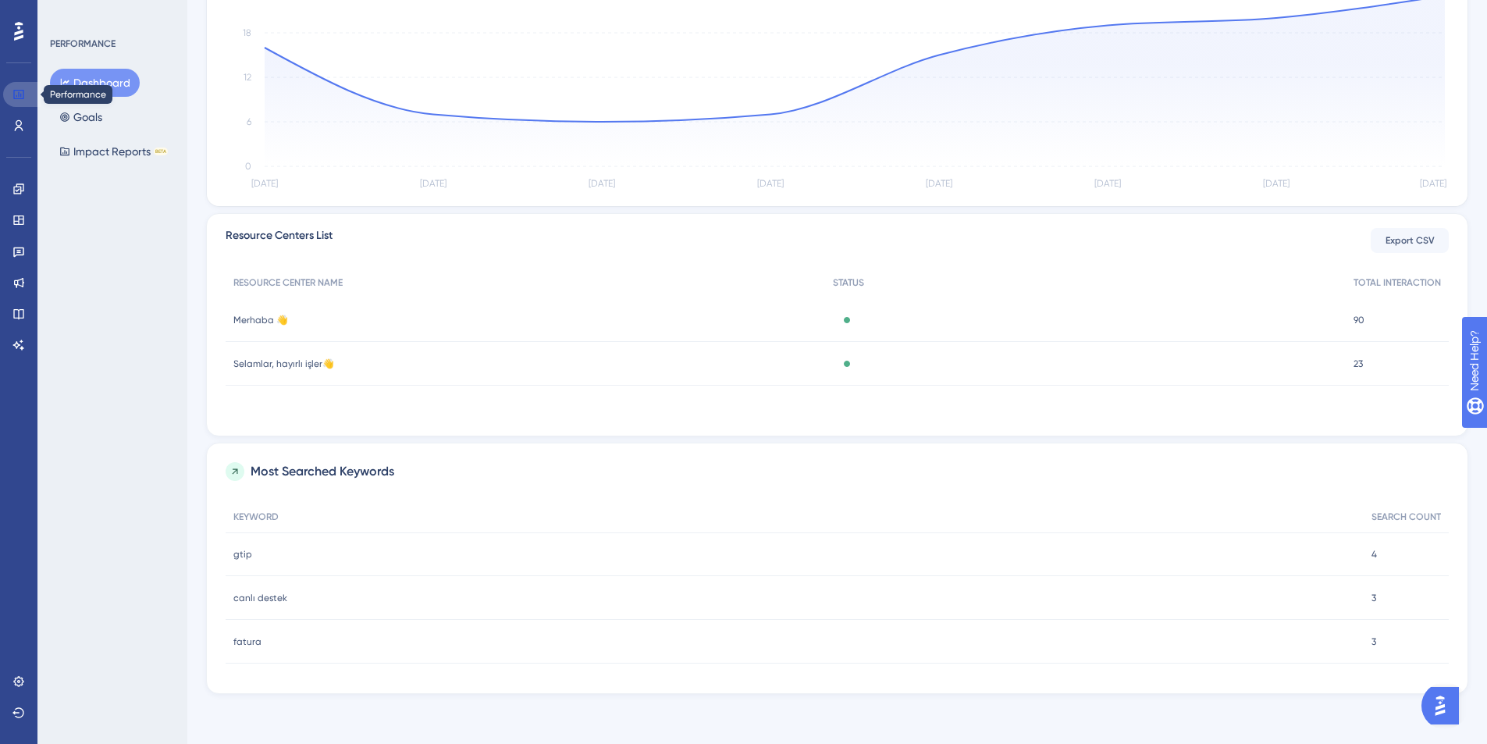
click at [17, 97] on icon at bounding box center [18, 94] width 10 height 9
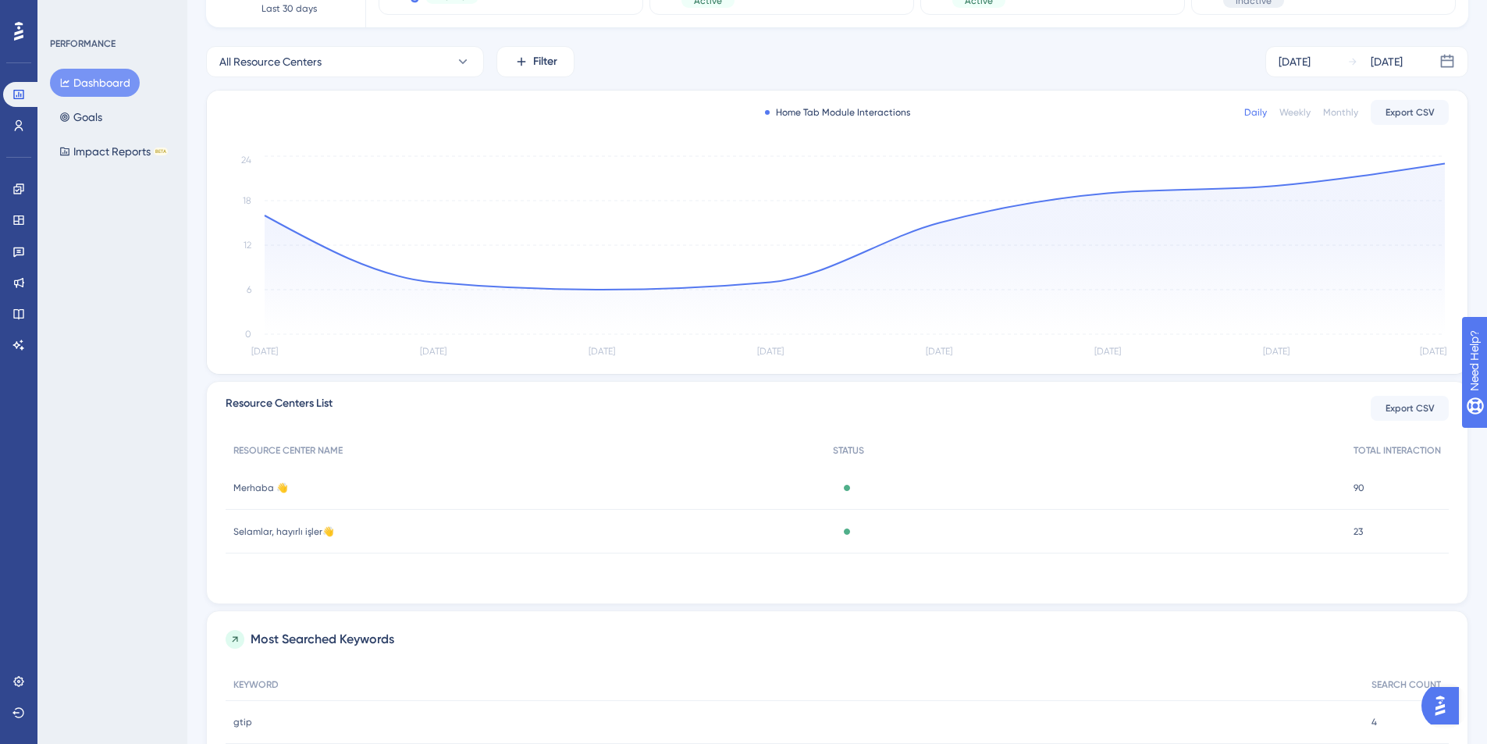
scroll to position [156, 0]
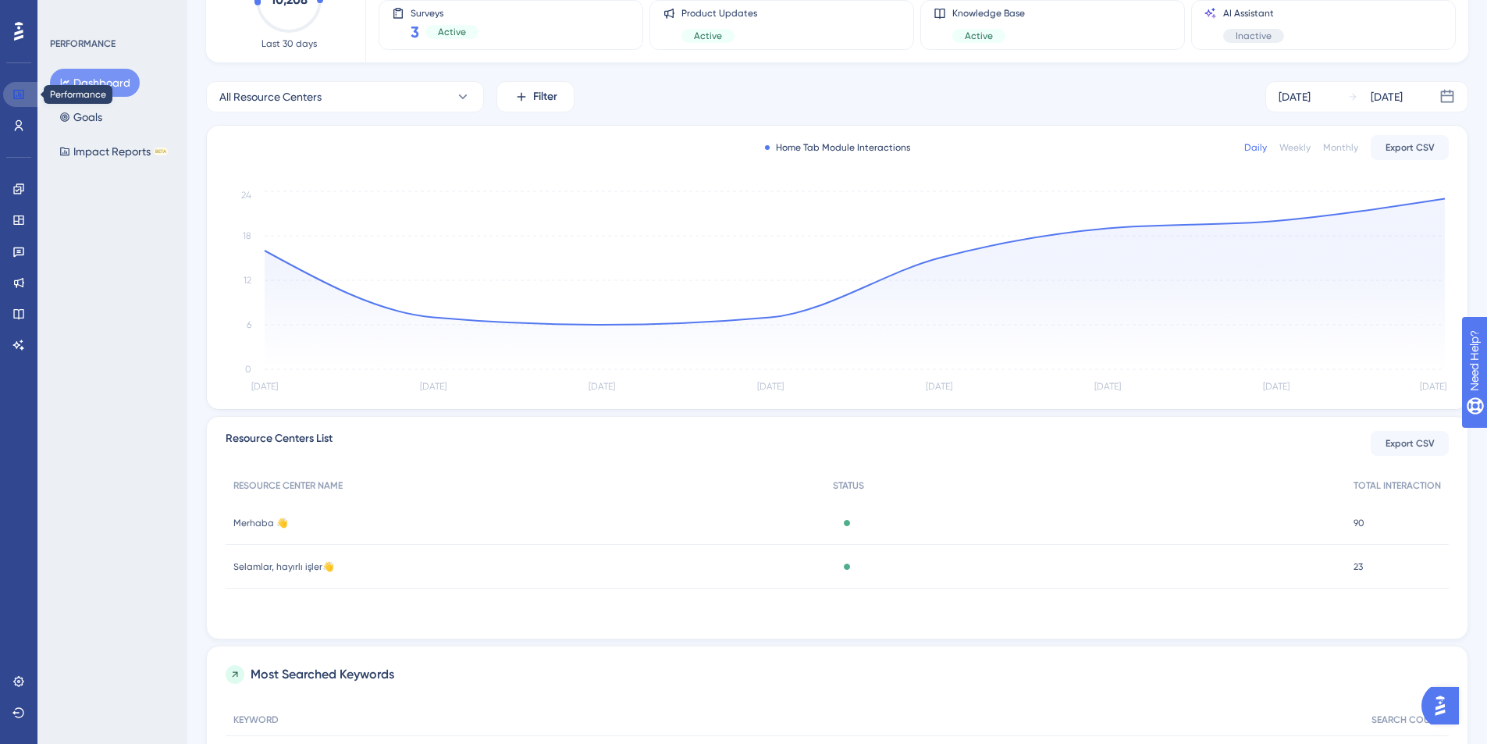
click at [15, 87] on link at bounding box center [21, 94] width 37 height 25
click at [16, 216] on icon at bounding box center [18, 219] width 10 height 9
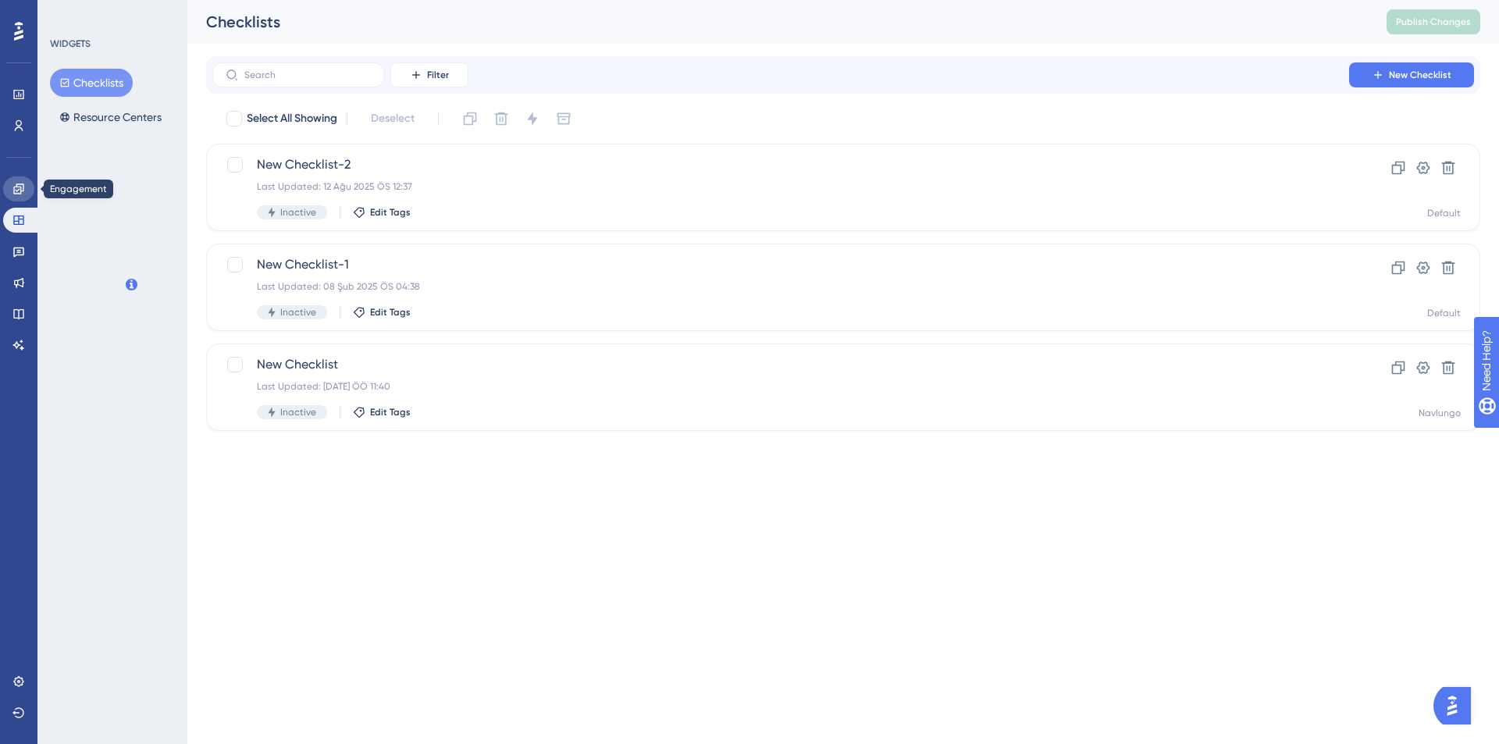
click at [19, 189] on icon at bounding box center [18, 188] width 10 height 10
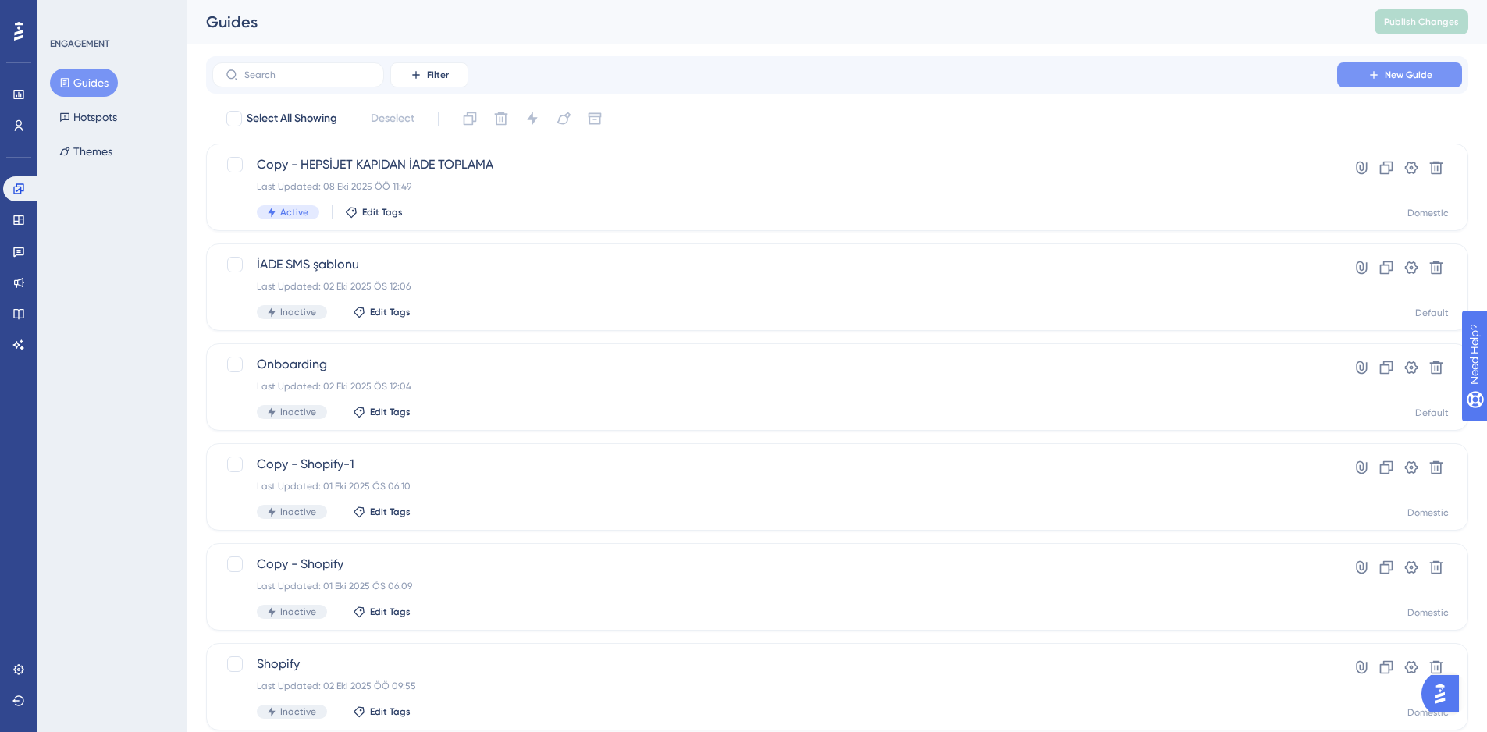
click at [1416, 77] on span "New Guide" at bounding box center [1409, 75] width 48 height 12
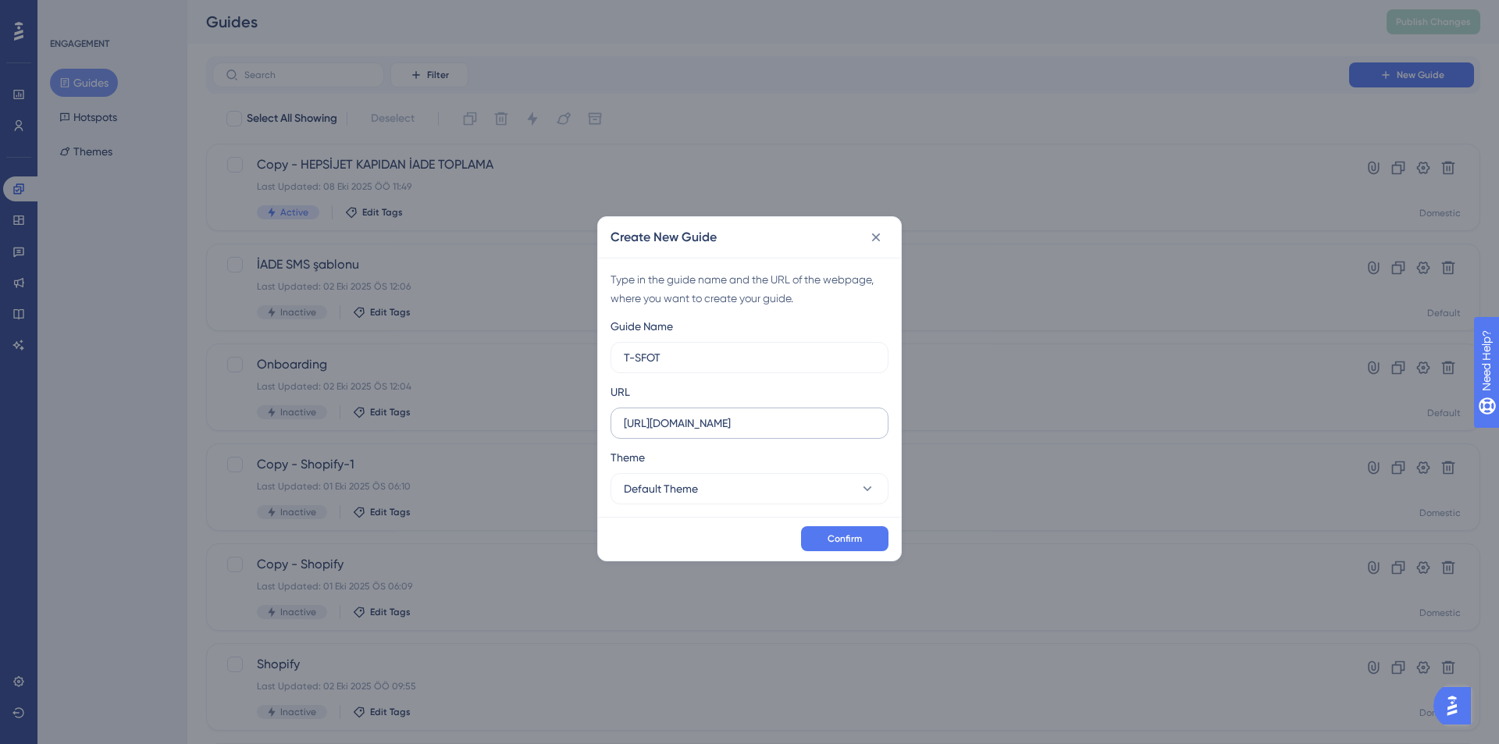
type input "T-SFOT"
click at [685, 423] on input "https://ship.navlungo.com" at bounding box center [749, 423] width 251 height 17
type input "[URL][DOMAIN_NAME]"
click at [733, 490] on button "Default Theme" at bounding box center [750, 488] width 278 height 31
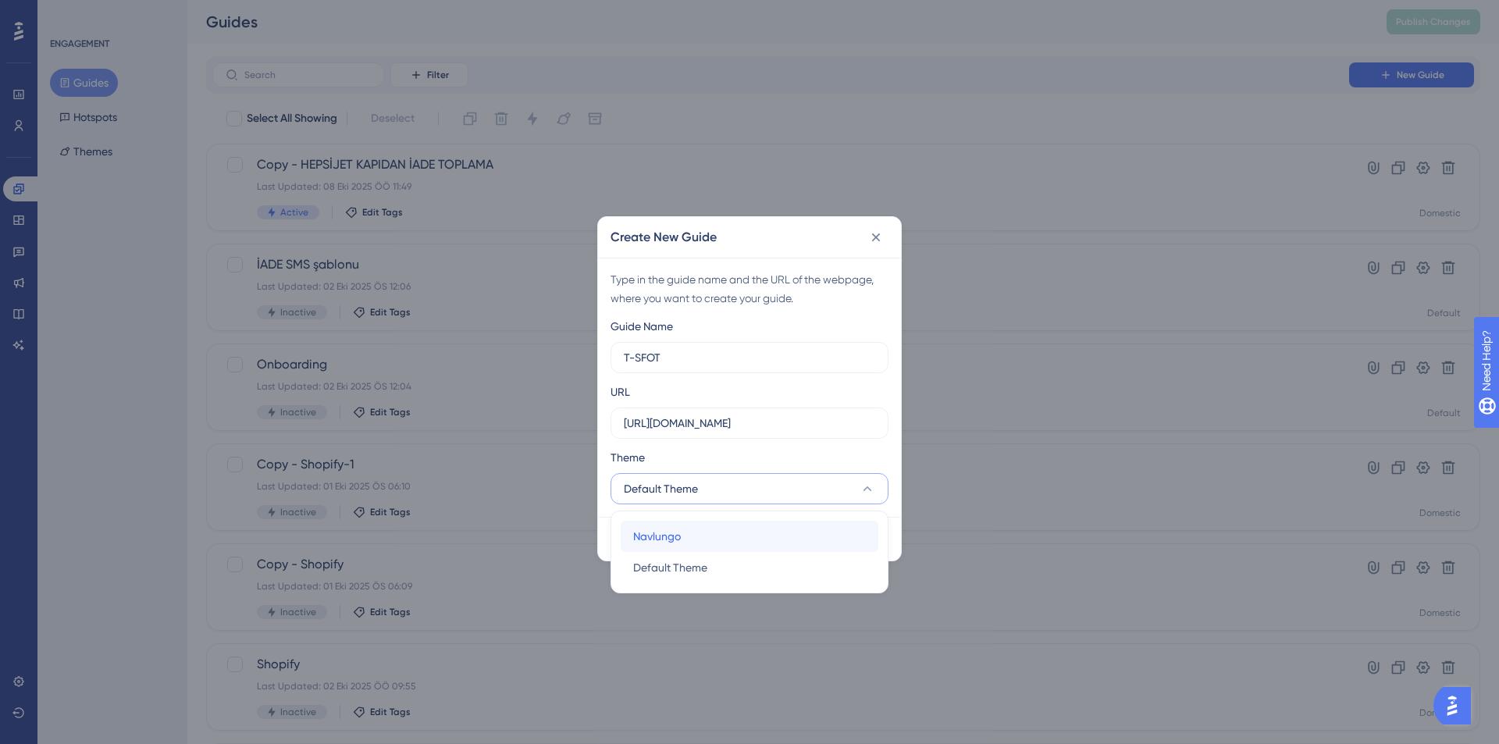
click at [681, 537] on span "Navlungo" at bounding box center [657, 536] width 48 height 19
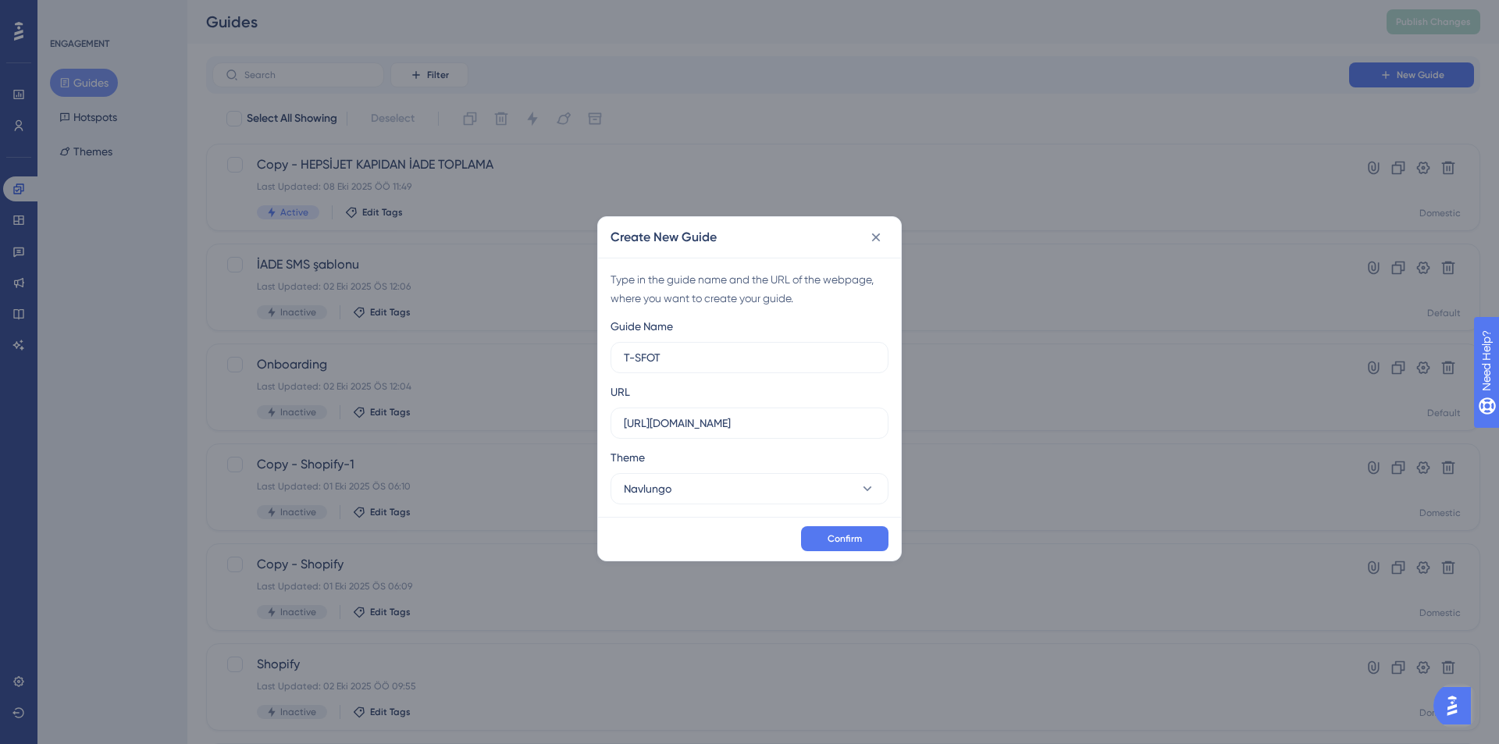
click at [860, 552] on div "Confirm" at bounding box center [749, 539] width 303 height 44
click at [860, 544] on span "Confirm" at bounding box center [845, 538] width 34 height 12
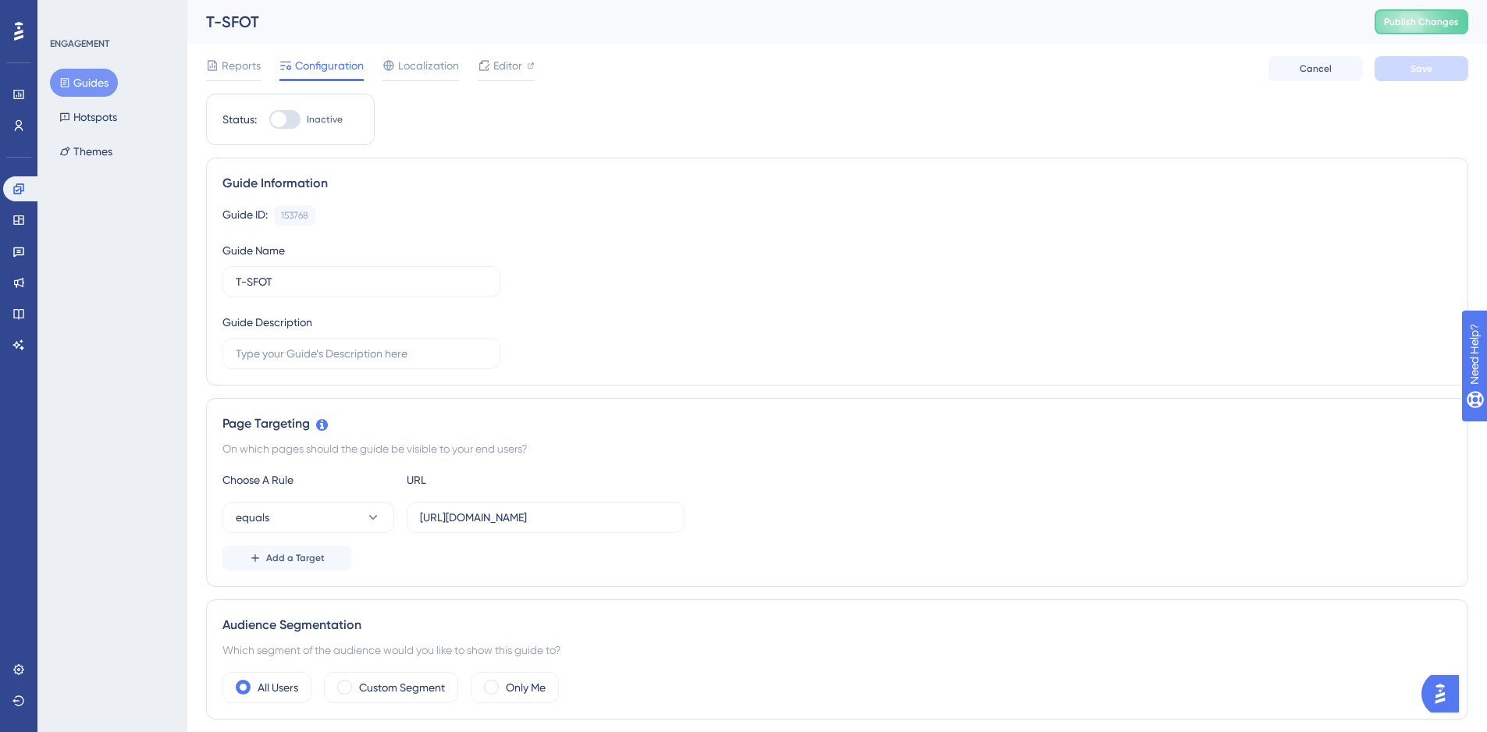
click at [281, 122] on div at bounding box center [279, 120] width 16 height 16
click at [269, 120] on input "Inactive" at bounding box center [269, 119] width 1 height 1
checkbox input "false"
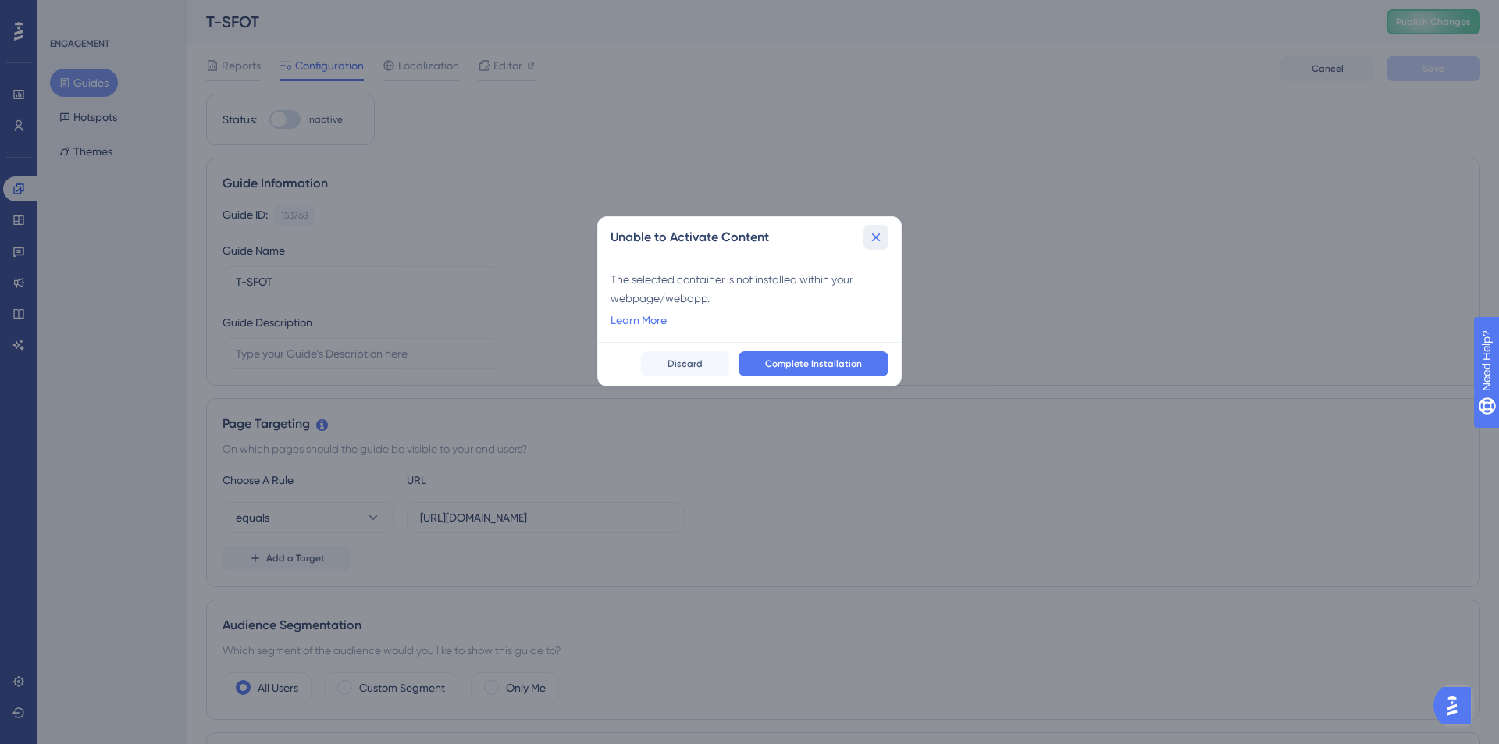
click at [874, 234] on icon at bounding box center [876, 238] width 16 height 16
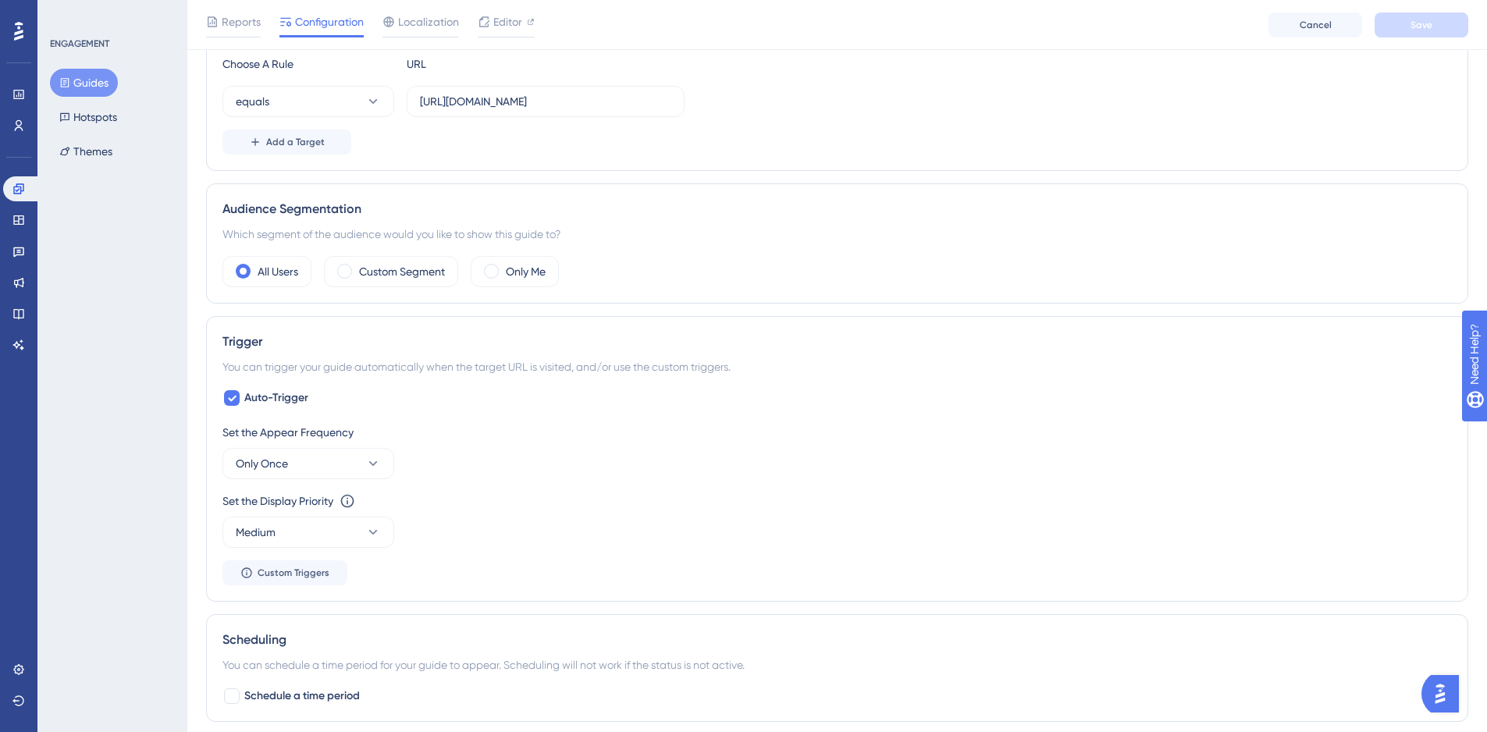
scroll to position [931, 0]
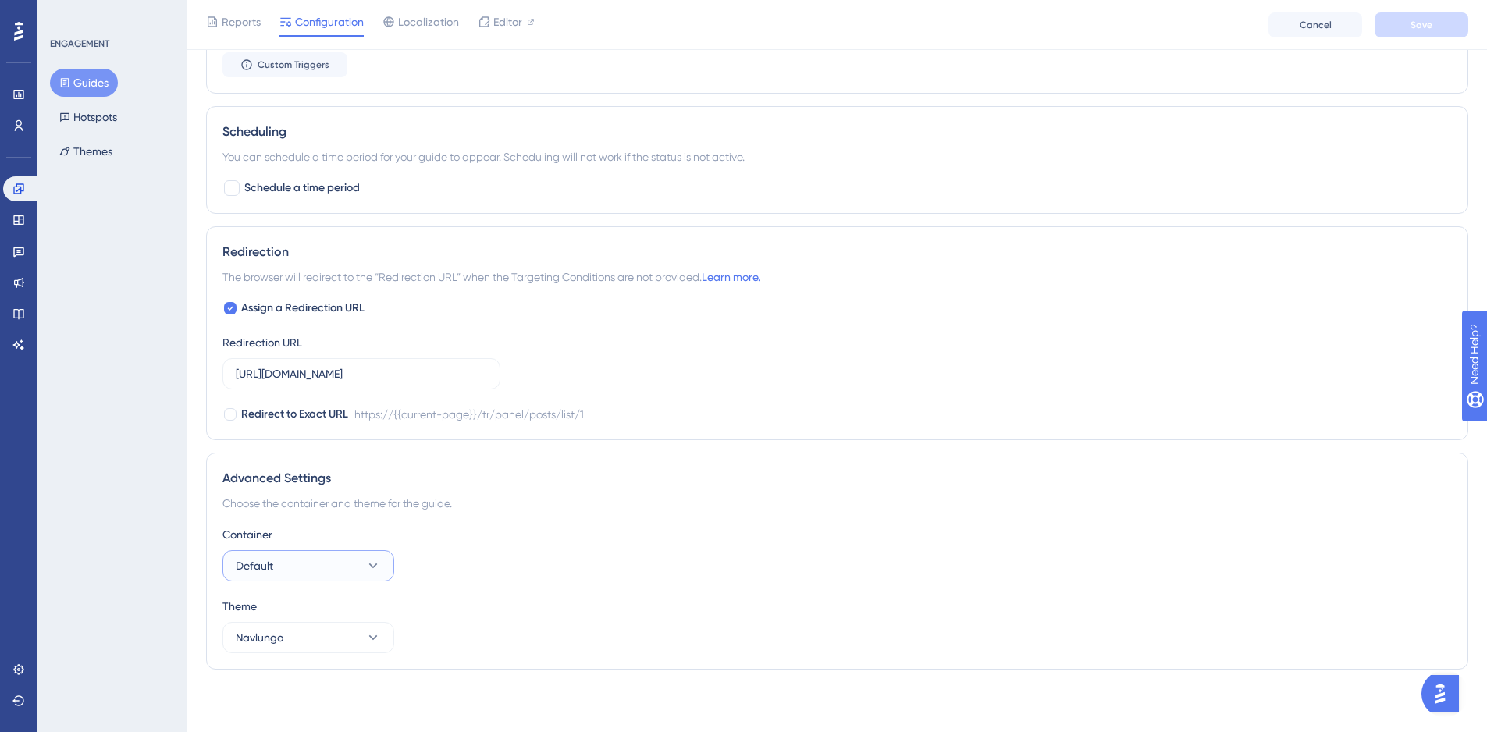
click at [307, 571] on button "Default" at bounding box center [309, 565] width 172 height 31
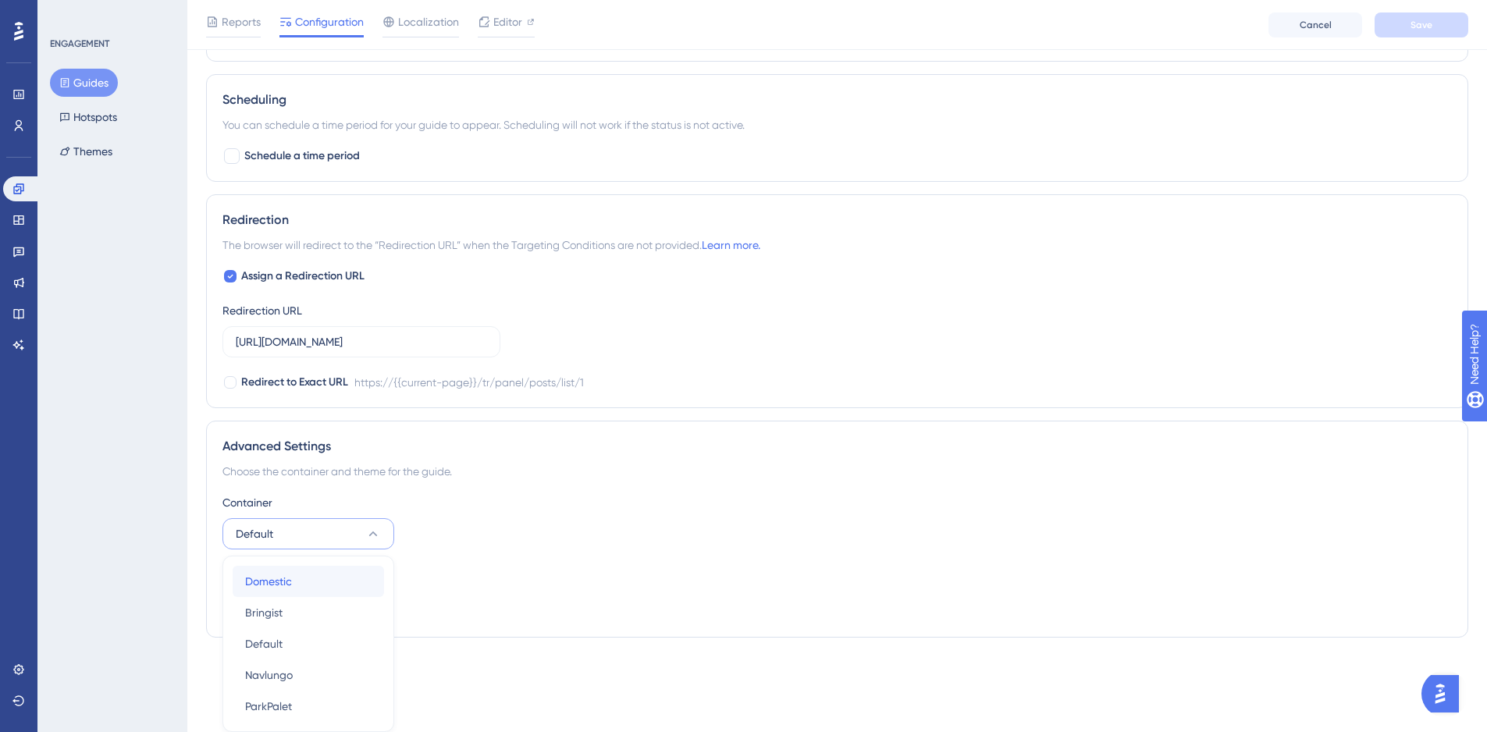
click at [287, 591] on div "Domestic Domestic" at bounding box center [308, 581] width 126 height 31
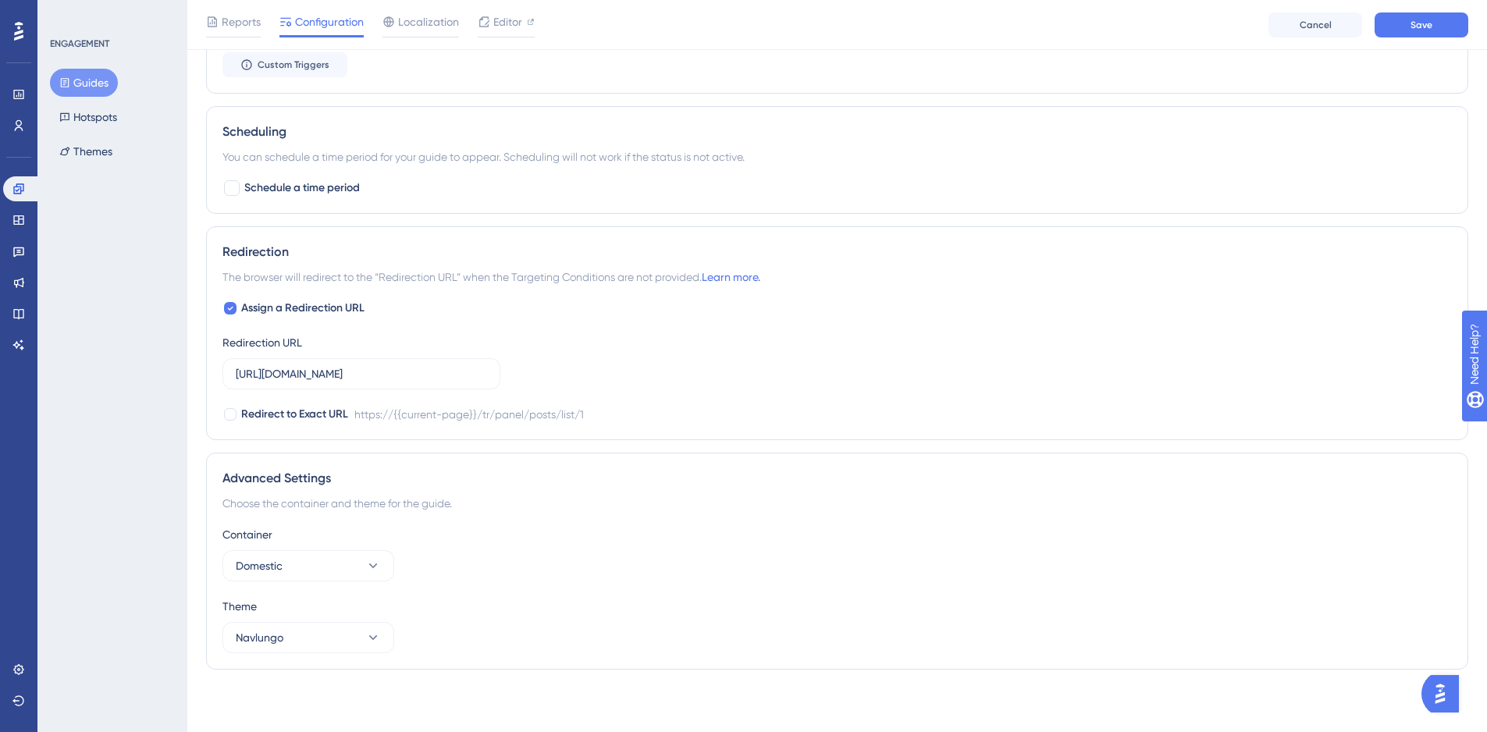
drag, startPoint x: 1372, startPoint y: 578, endPoint x: 1384, endPoint y: 576, distance: 11.8
click at [1376, 578] on div "Container Domestic" at bounding box center [838, 553] width 1230 height 56
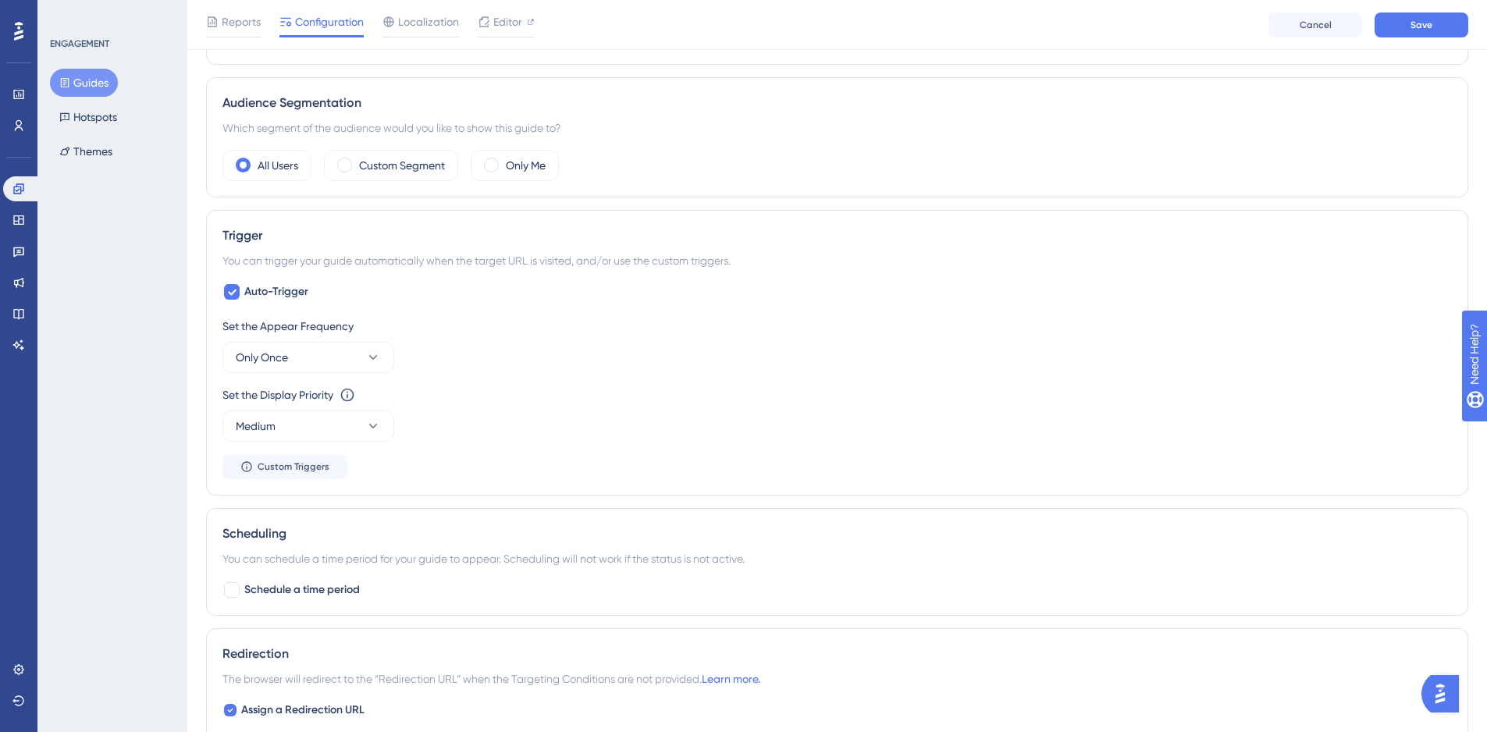
scroll to position [522, 0]
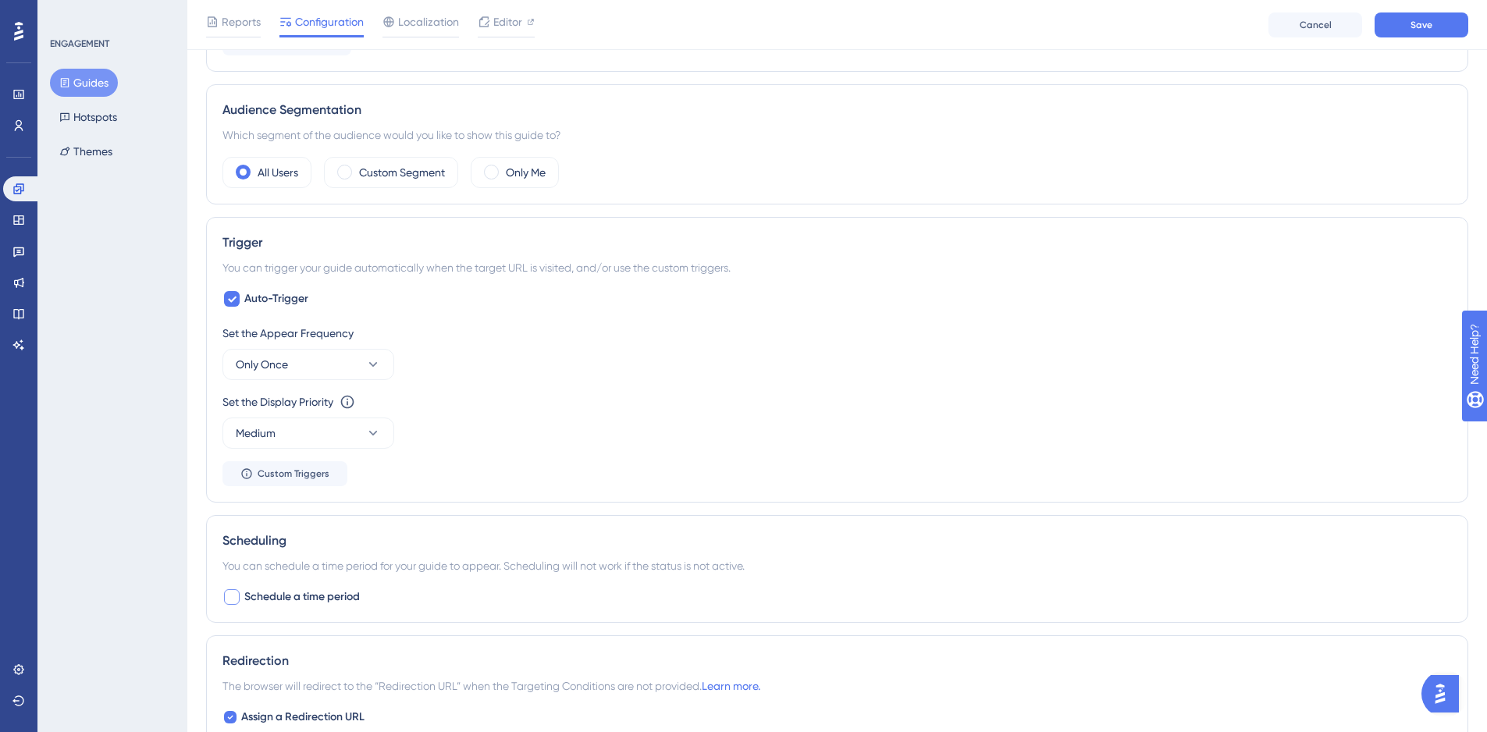
click at [226, 603] on div at bounding box center [232, 597] width 16 height 16
click at [238, 599] on div at bounding box center [232, 597] width 16 height 16
checkbox input "false"
click at [319, 375] on button "Only Once" at bounding box center [309, 364] width 172 height 31
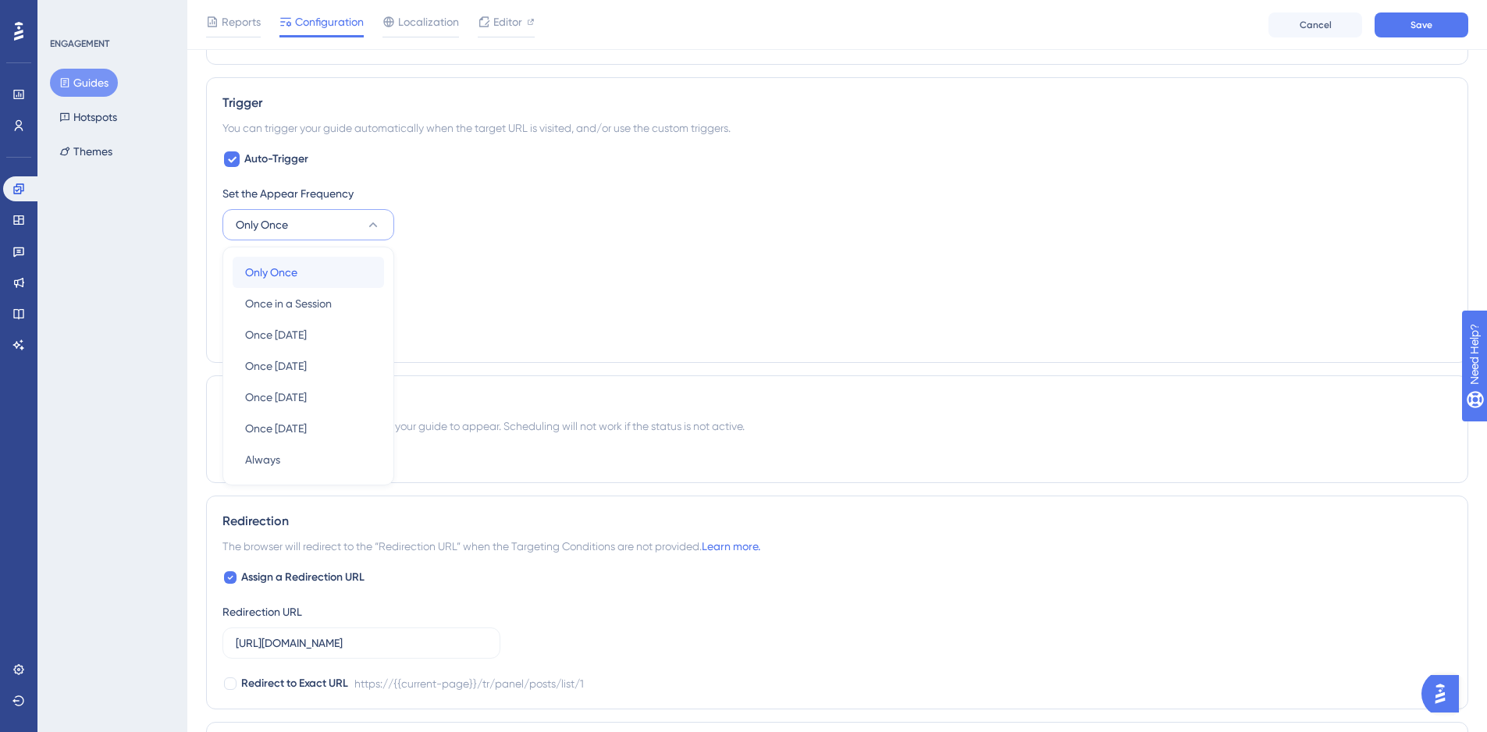
click at [323, 275] on div "Only Once Only Once" at bounding box center [308, 272] width 126 height 31
click at [475, 255] on div "Set the Display Priority This option will set the display priority between auto…" at bounding box center [838, 262] width 1230 height 19
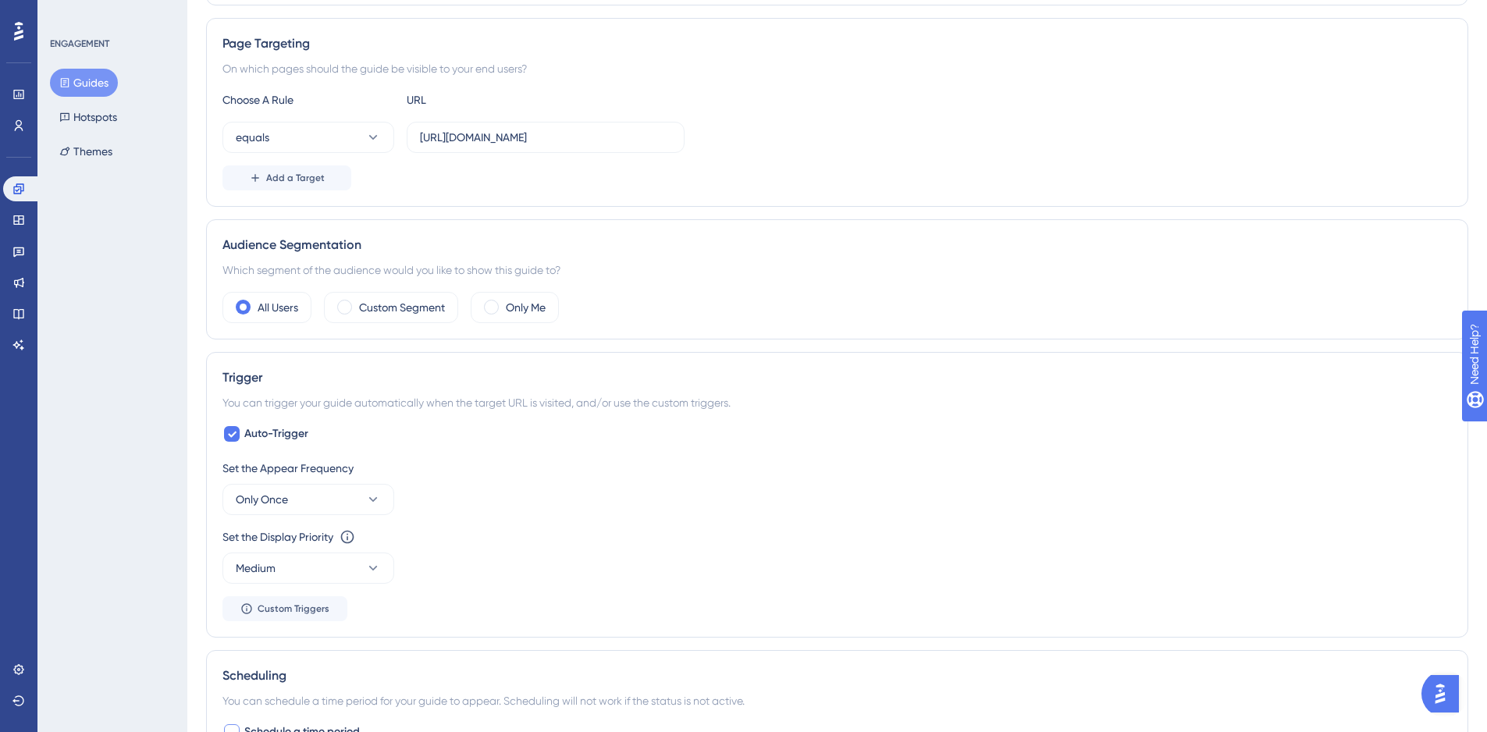
scroll to position [37, 0]
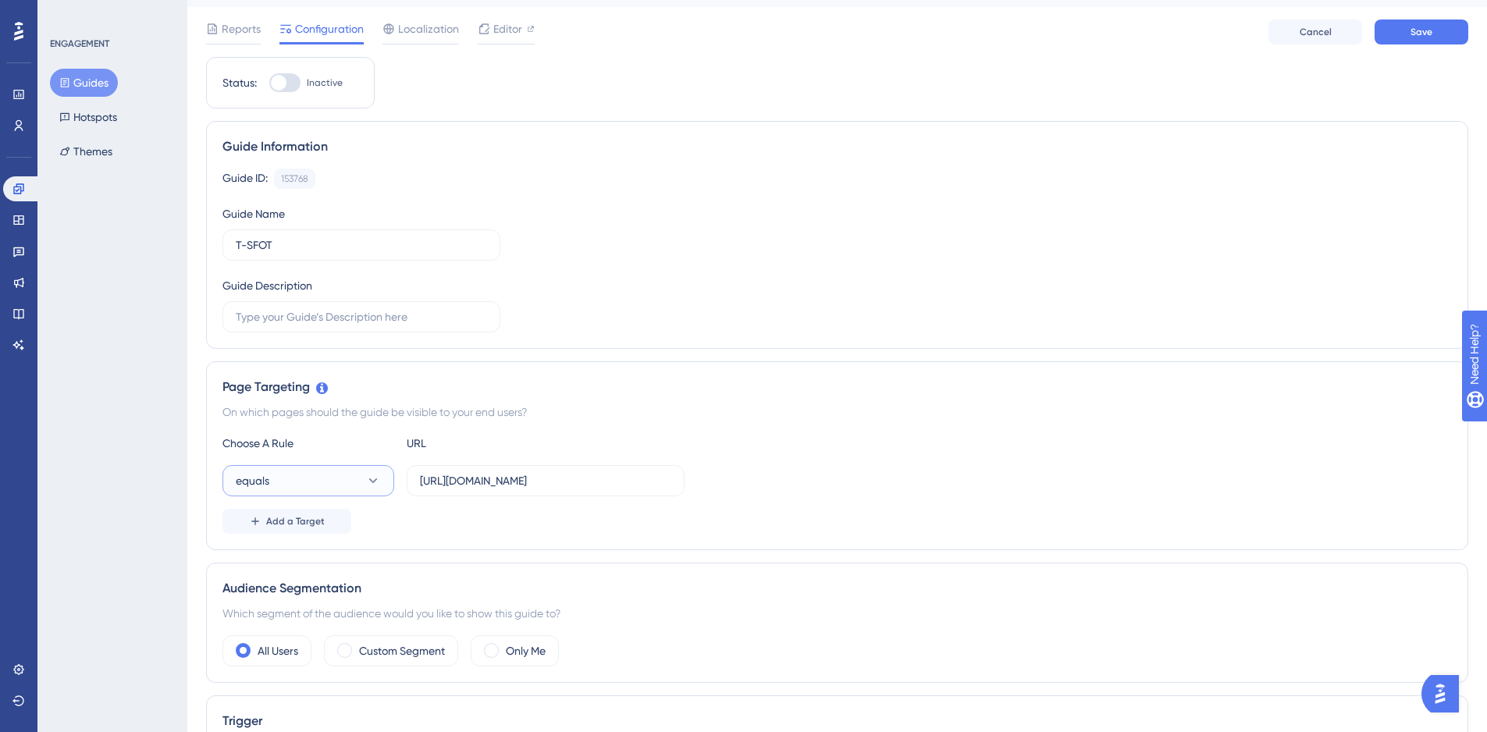
click at [348, 470] on button "equals" at bounding box center [309, 480] width 172 height 31
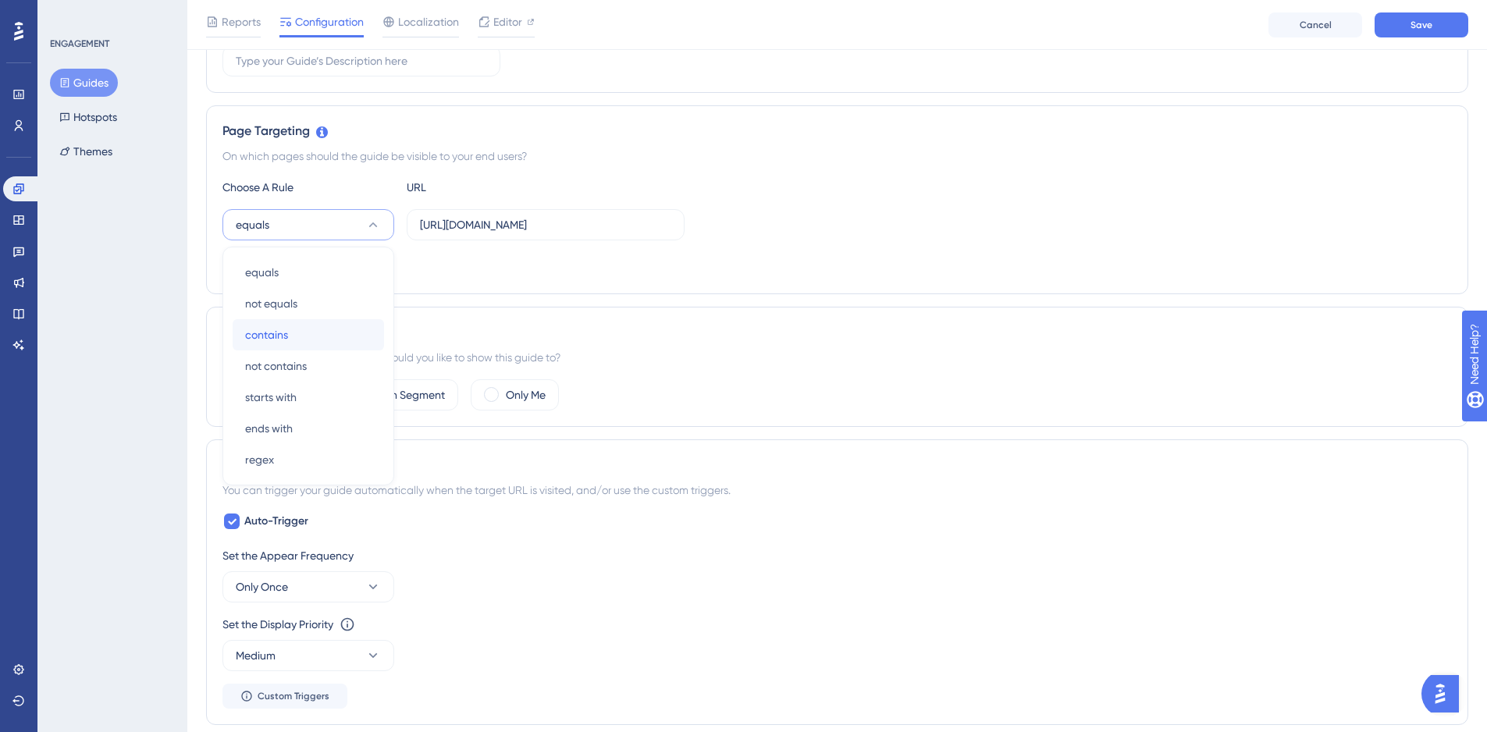
click at [295, 327] on div "contains contains" at bounding box center [308, 334] width 126 height 31
drag, startPoint x: 582, startPoint y: 227, endPoint x: 1102, endPoint y: 234, distance: 520.0
click at [1102, 234] on div "contains https://domestic.navlungo.com/tr/panel/posts/list/1" at bounding box center [838, 224] width 1230 height 31
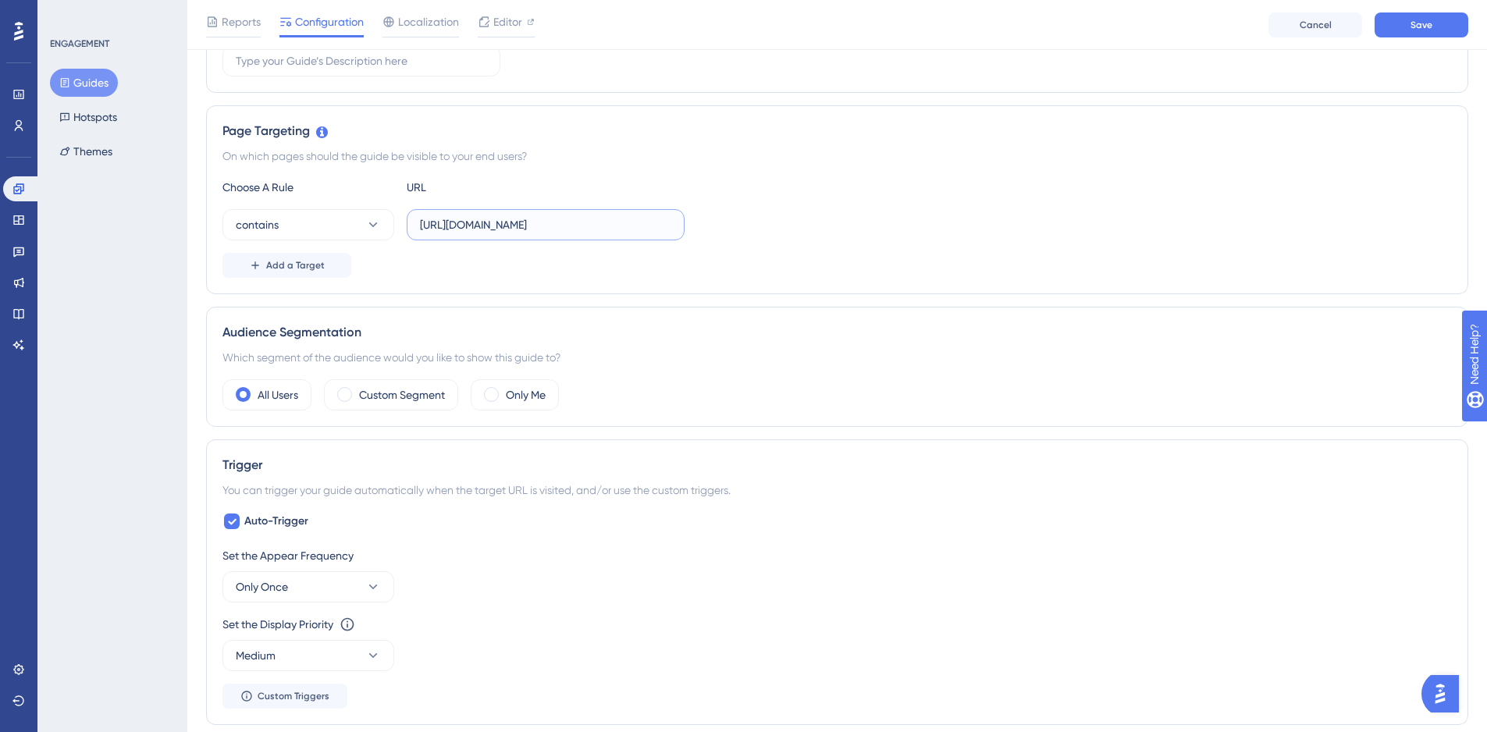
type input "[URL][DOMAIN_NAME]"
click at [1045, 223] on div "contains https://domestic.navlungo.com" at bounding box center [838, 224] width 1230 height 31
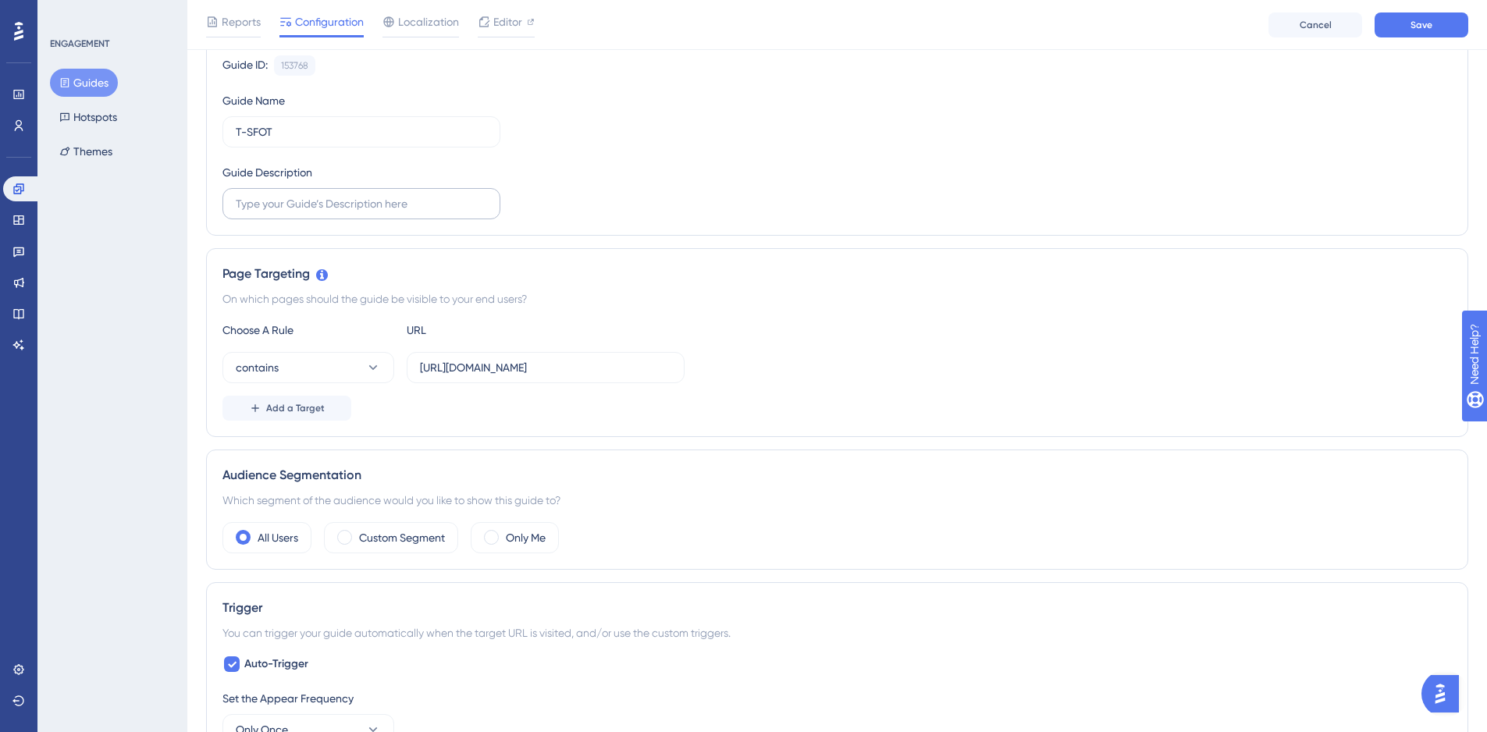
scroll to position [78, 0]
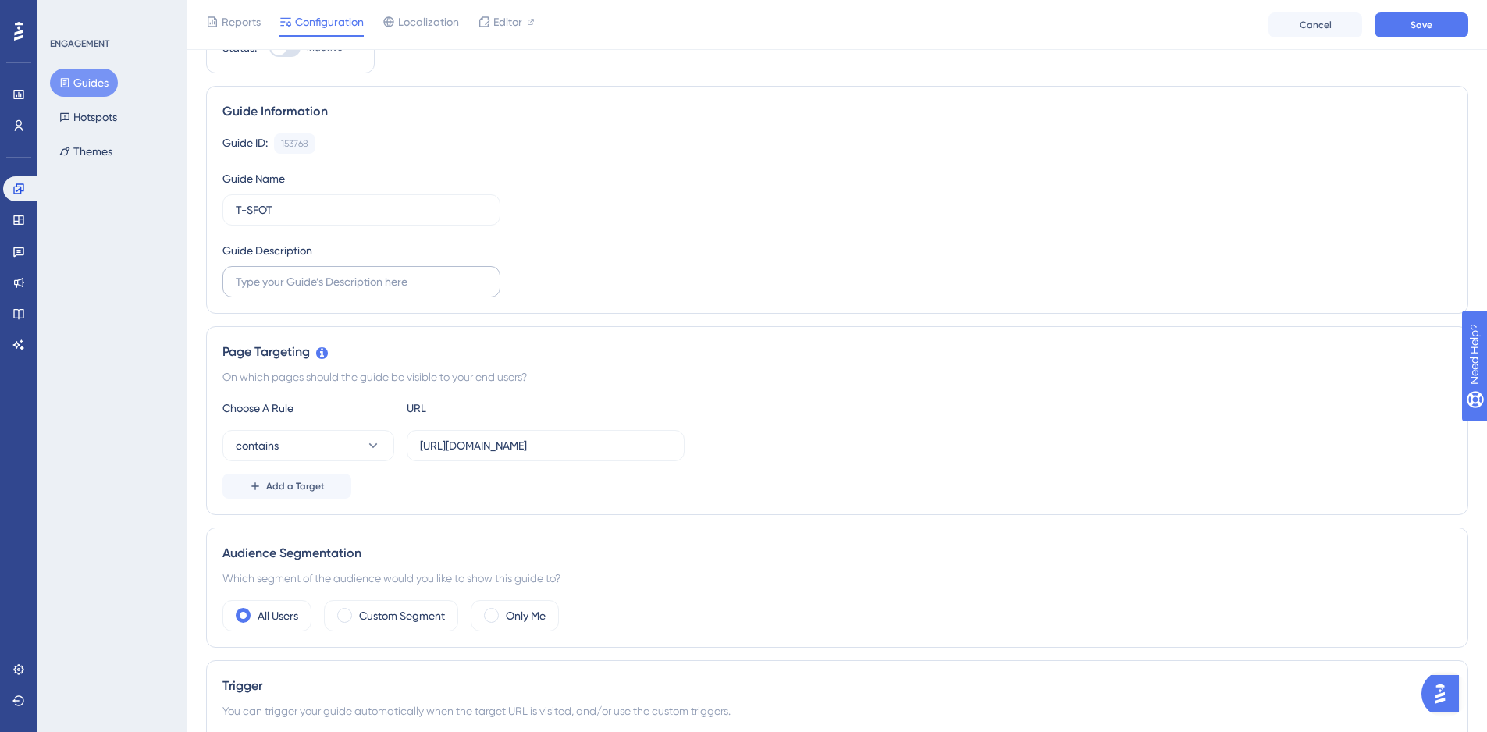
click at [399, 294] on label at bounding box center [362, 281] width 278 height 31
click at [399, 290] on input "text" at bounding box center [361, 281] width 251 height 17
type input "cnalıda"
click at [846, 277] on div "Guide ID: 153768 Copy Guide Name T-SFOT Guide Description cnalıda" at bounding box center [838, 216] width 1230 height 164
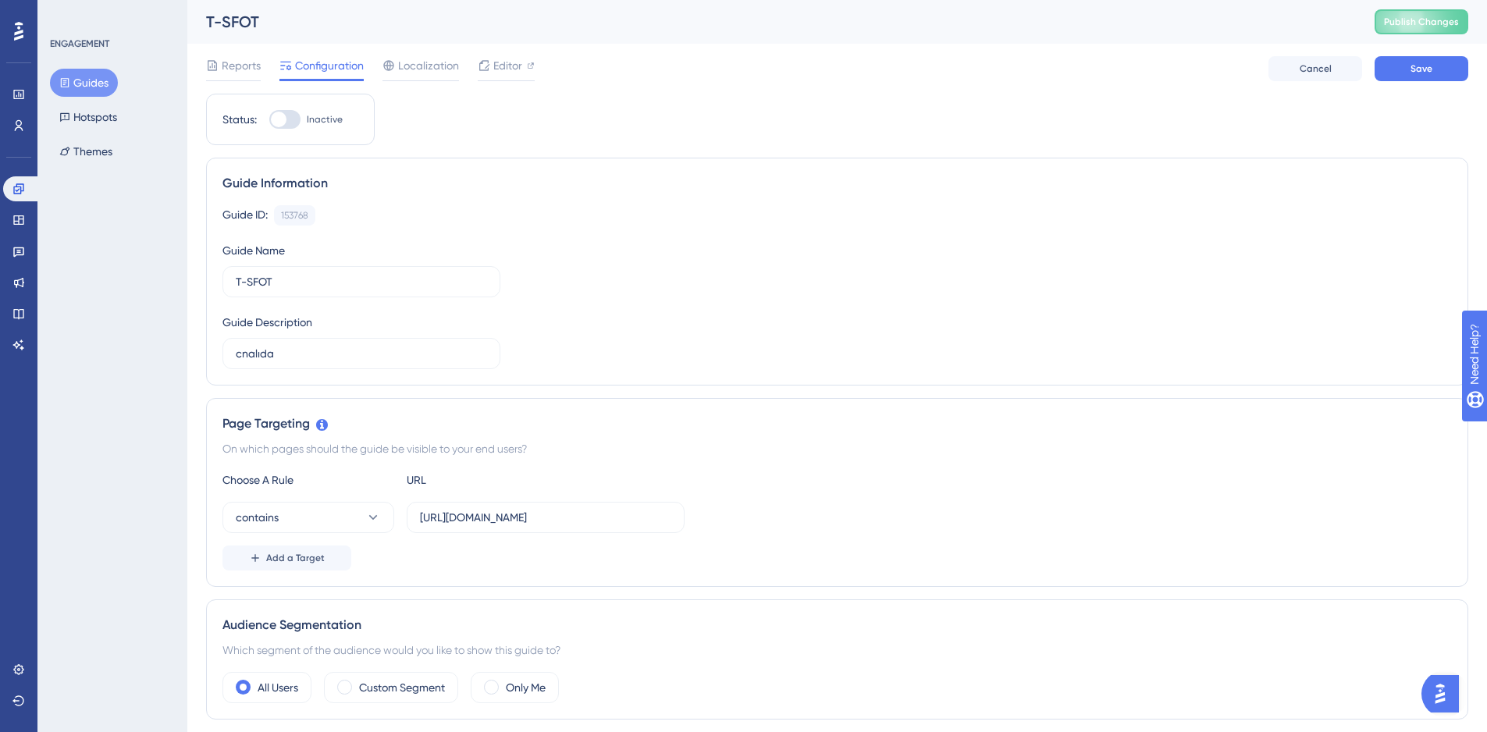
click at [280, 113] on div at bounding box center [279, 120] width 16 height 16
click at [269, 119] on input "Inactive" at bounding box center [269, 119] width 1 height 1
checkbox input "true"
click at [995, 198] on div "Guide Information Guide ID: 153768 Copy Guide Name T-SFOT Guide Description cna…" at bounding box center [837, 272] width 1262 height 228
click at [1429, 69] on span "Save" at bounding box center [1422, 68] width 22 height 12
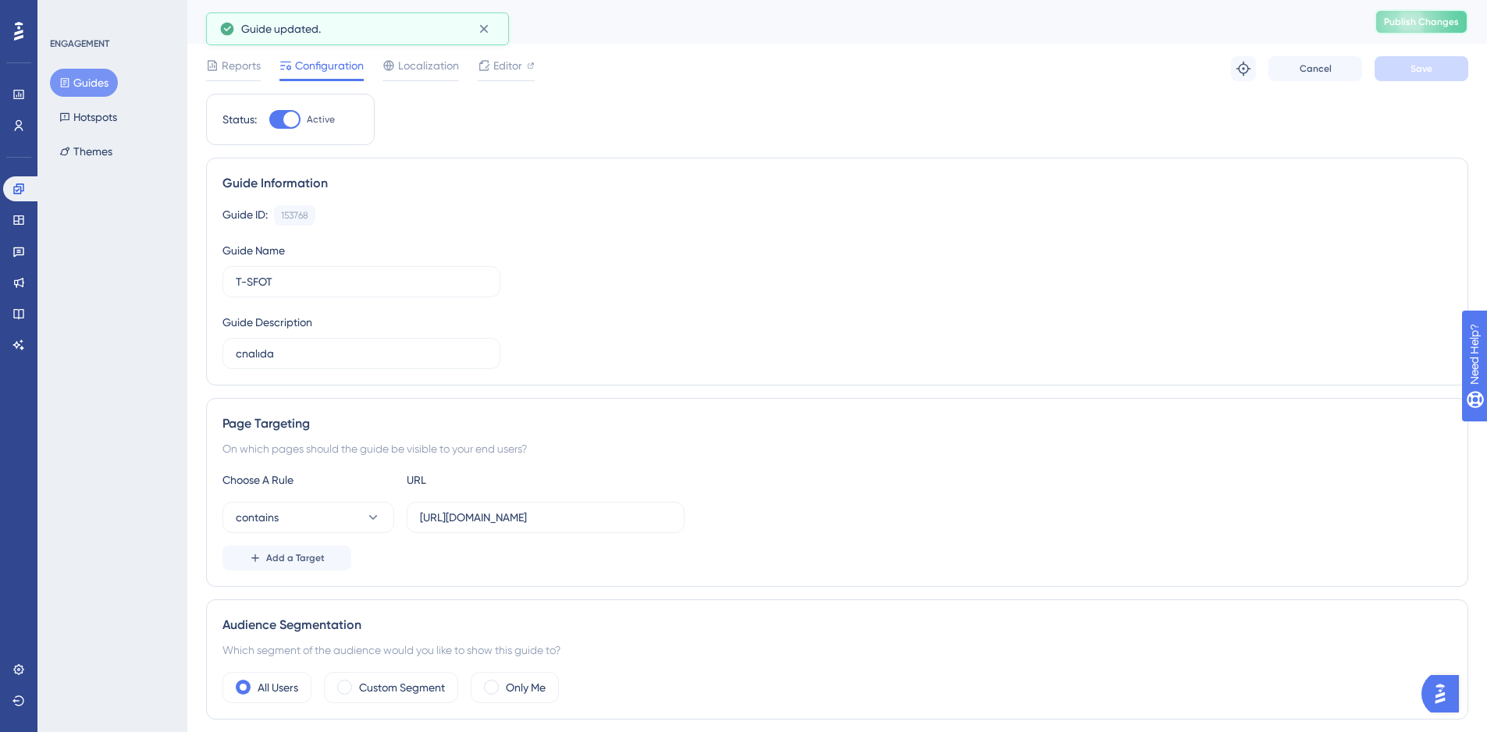
click at [1446, 20] on span "Publish Changes" at bounding box center [1421, 22] width 75 height 12
click at [487, 32] on icon at bounding box center [483, 29] width 9 height 9
drag, startPoint x: 220, startPoint y: 79, endPoint x: 220, endPoint y: 69, distance: 10.1
click at [220, 75] on div "Reports" at bounding box center [233, 68] width 55 height 25
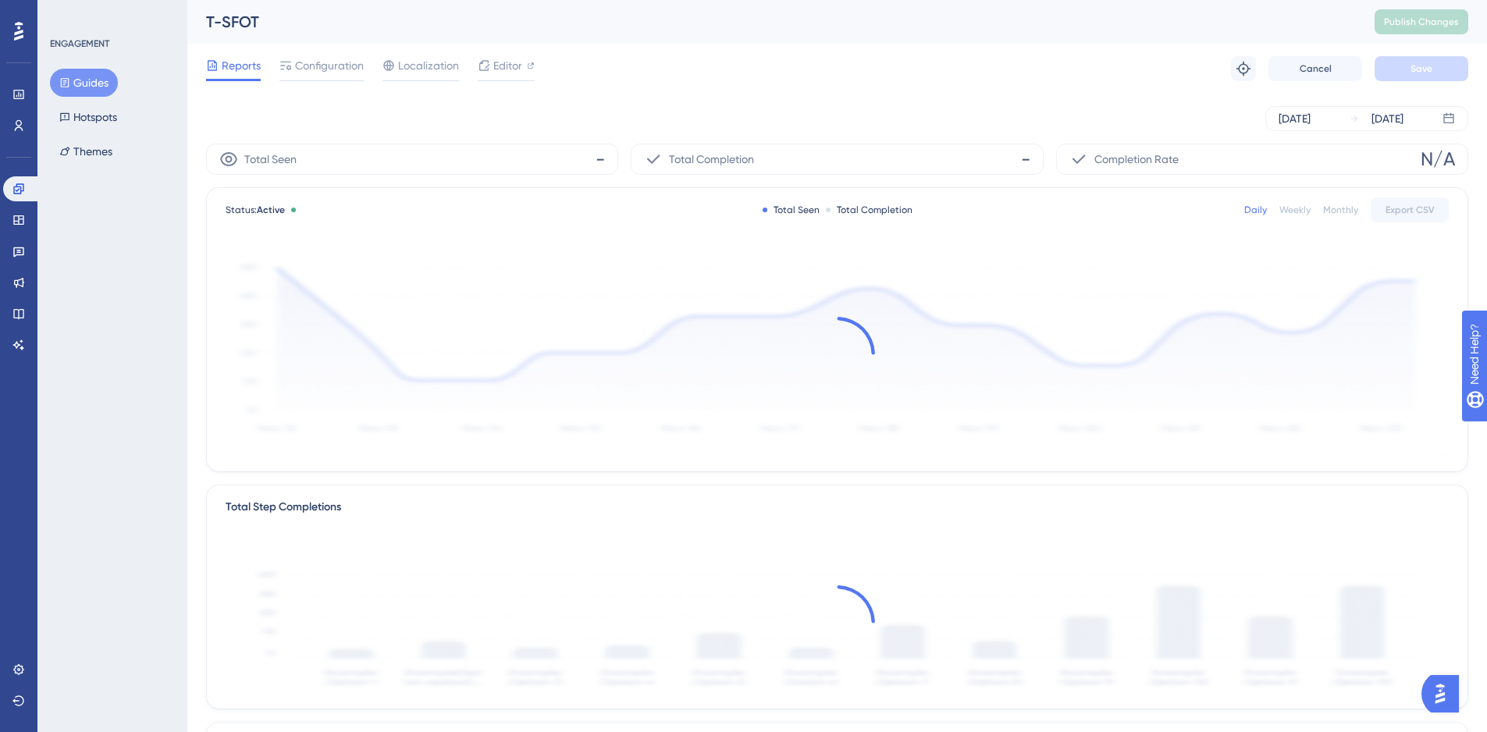
click at [689, 37] on div "T-SFOT Publish Changes" at bounding box center [837, 22] width 1300 height 44
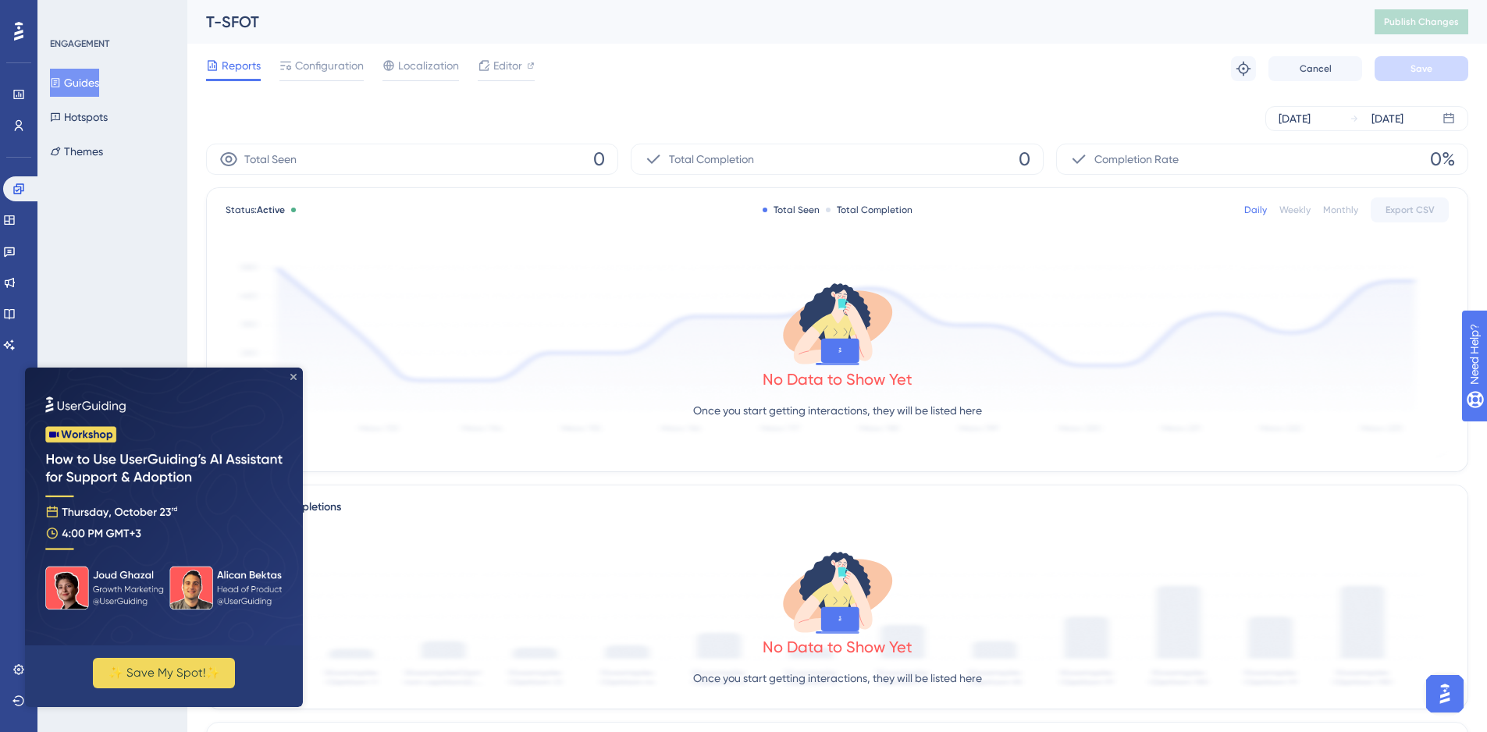
drag, startPoint x: 293, startPoint y: 379, endPoint x: 344, endPoint y: 704, distance: 328.7
click at [293, 379] on icon "Close Preview" at bounding box center [293, 377] width 6 height 6
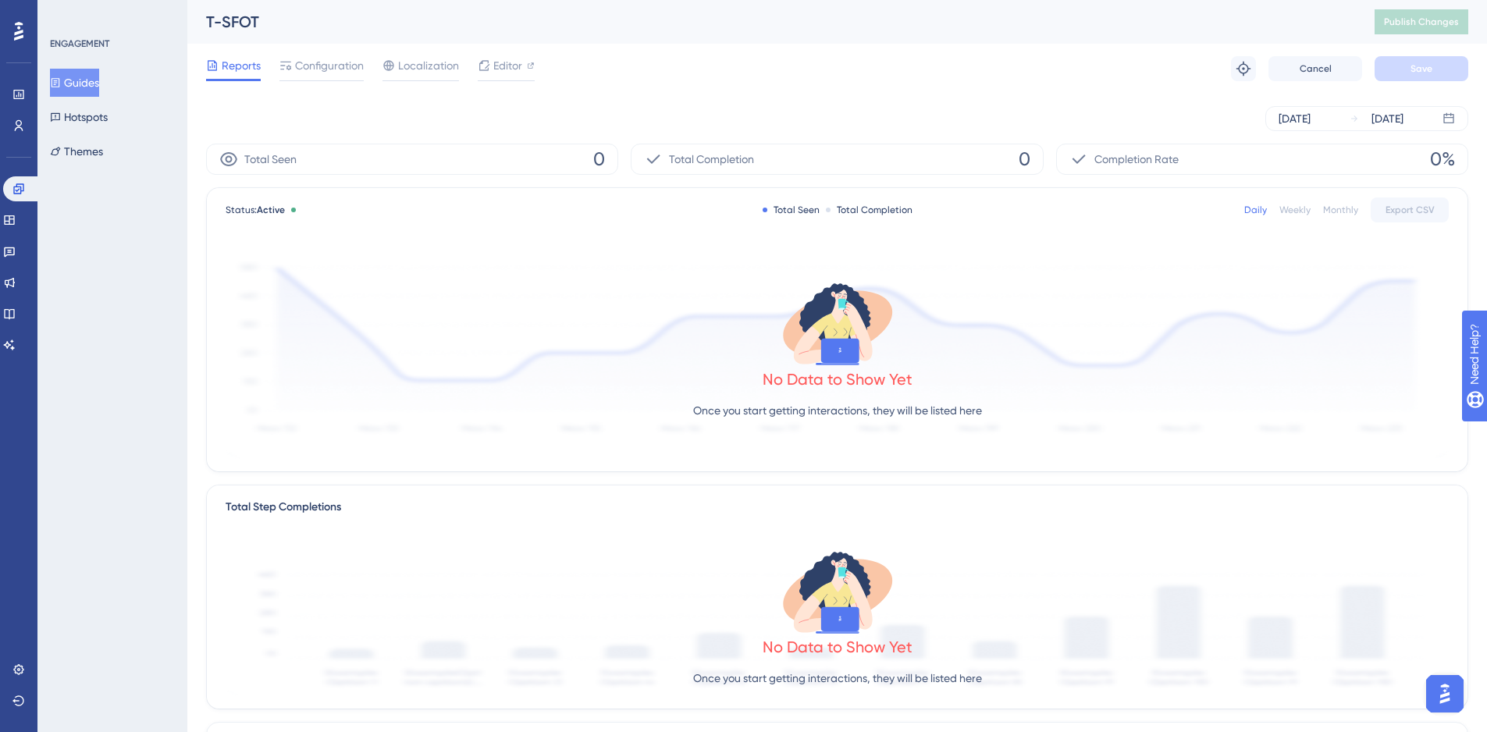
click at [84, 79] on button "Guides" at bounding box center [74, 83] width 49 height 28
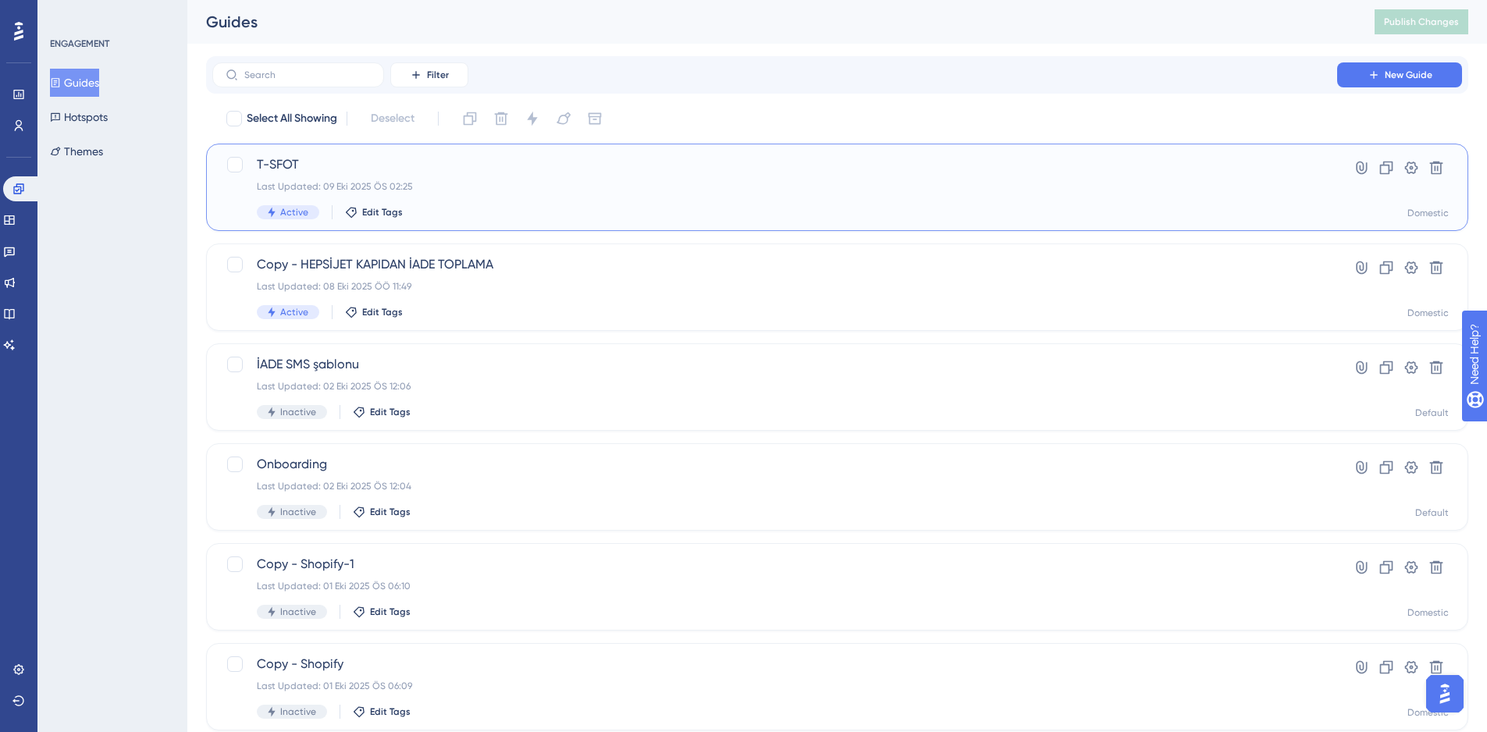
click at [646, 193] on div "T-SFOT Last Updated: 09 Eki 2025 ÖS 02:25 Active Edit Tags" at bounding box center [775, 187] width 1036 height 64
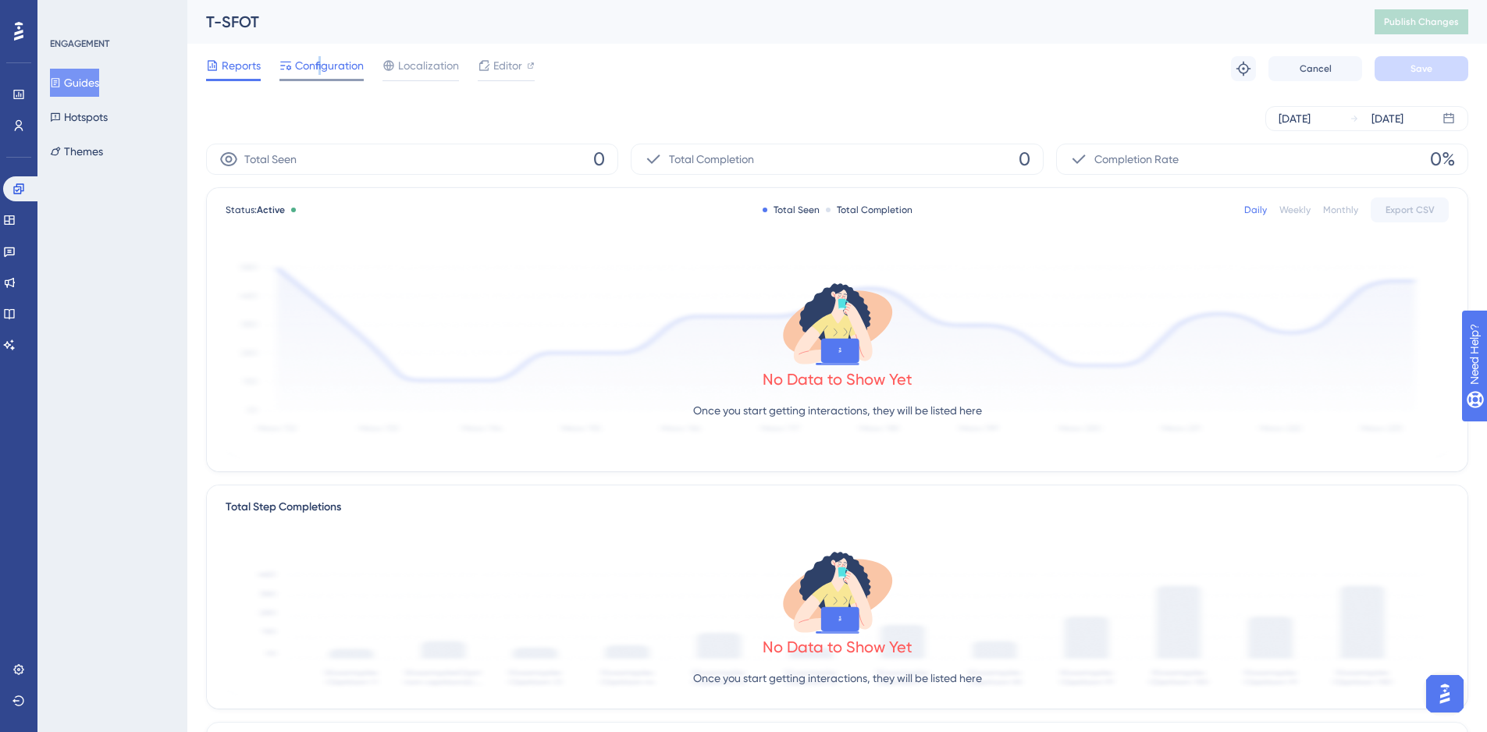
click at [320, 69] on span "Configuration" at bounding box center [329, 65] width 69 height 19
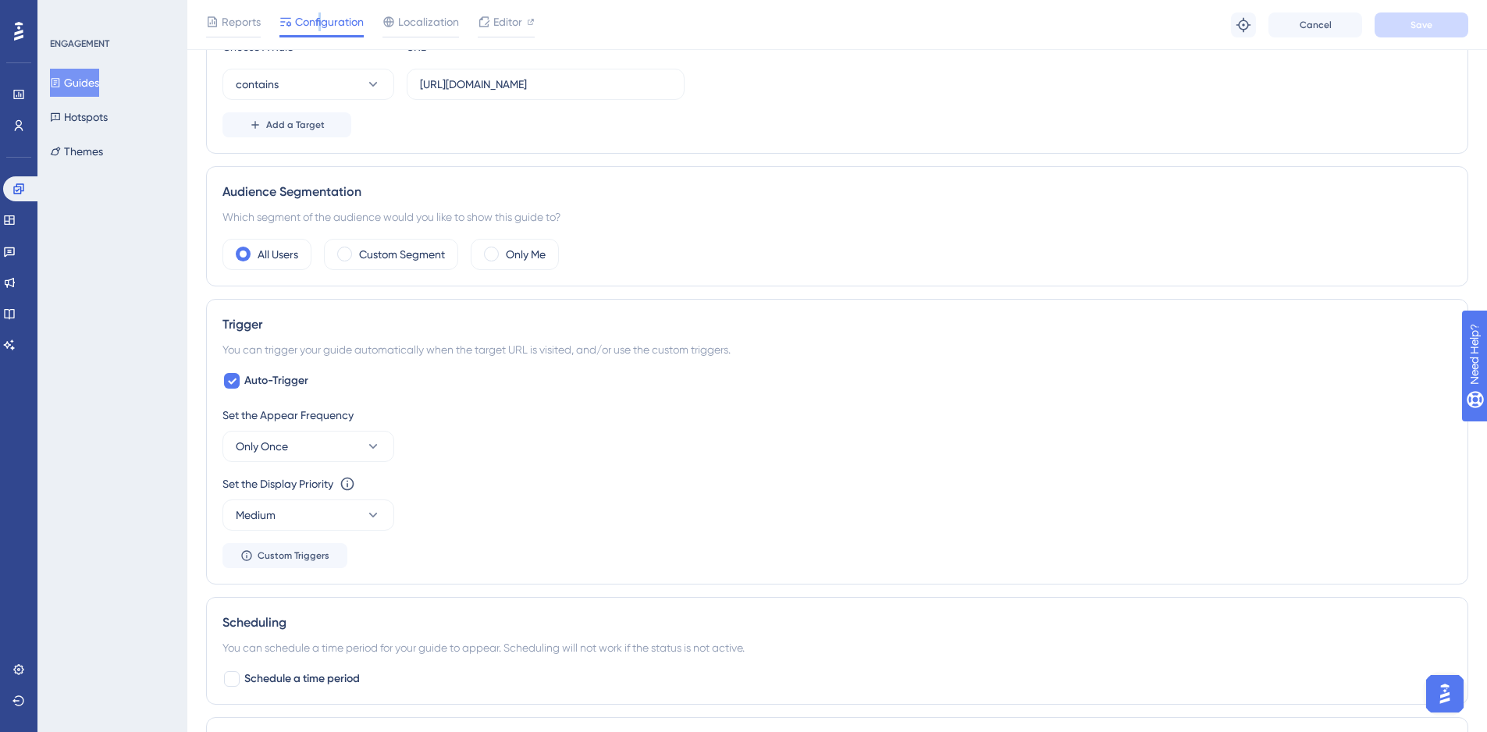
scroll to position [257, 0]
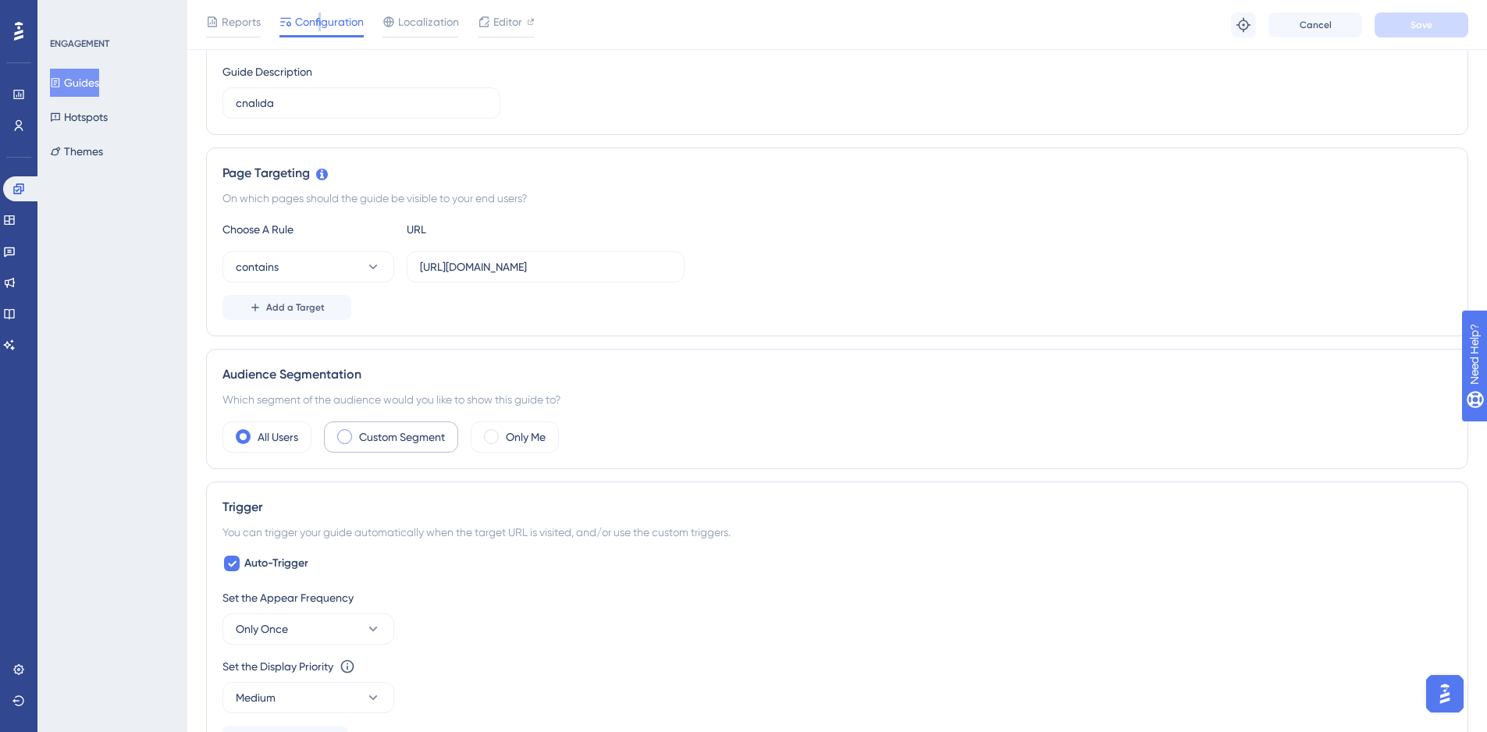
click at [410, 434] on label "Custom Segment" at bounding box center [402, 437] width 86 height 19
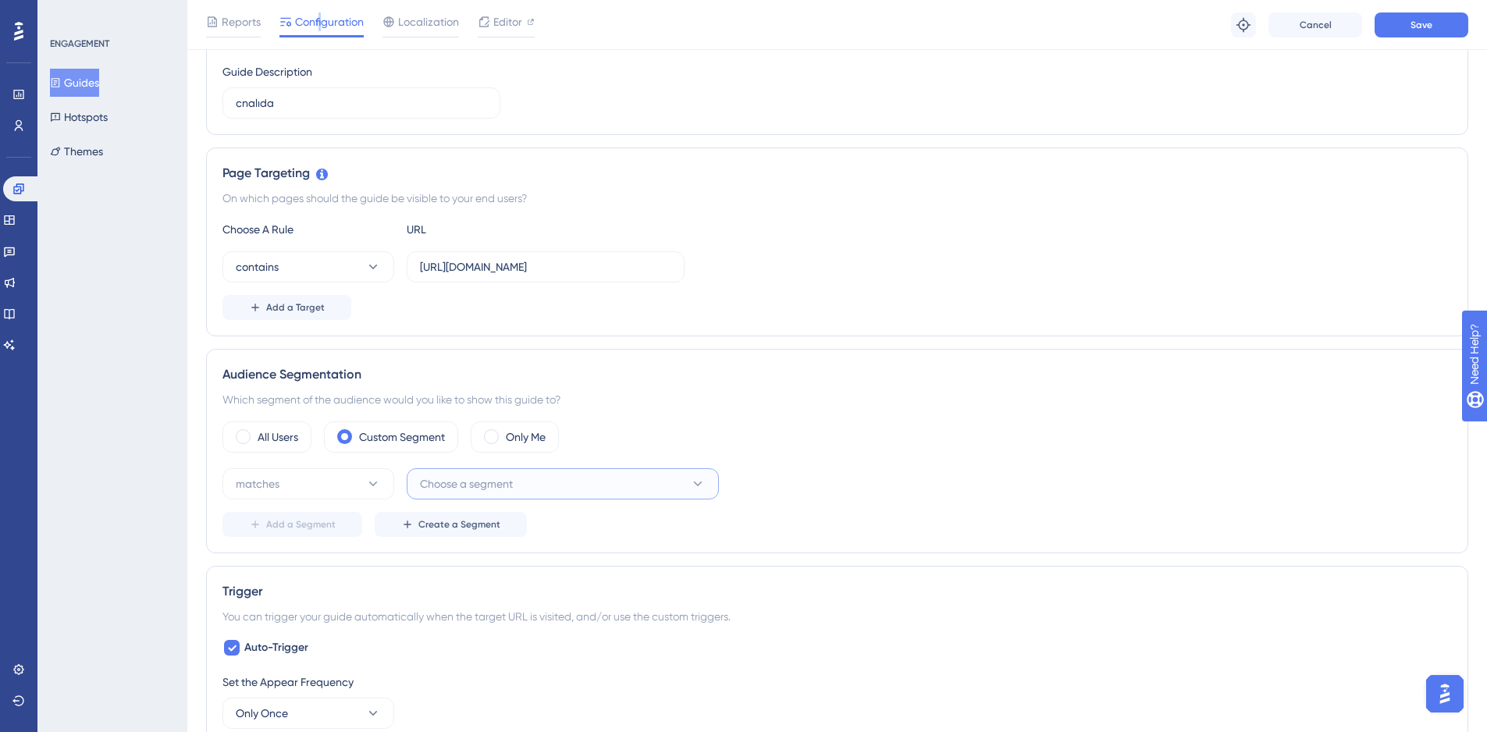
click at [517, 498] on button "Choose a segment" at bounding box center [563, 483] width 312 height 31
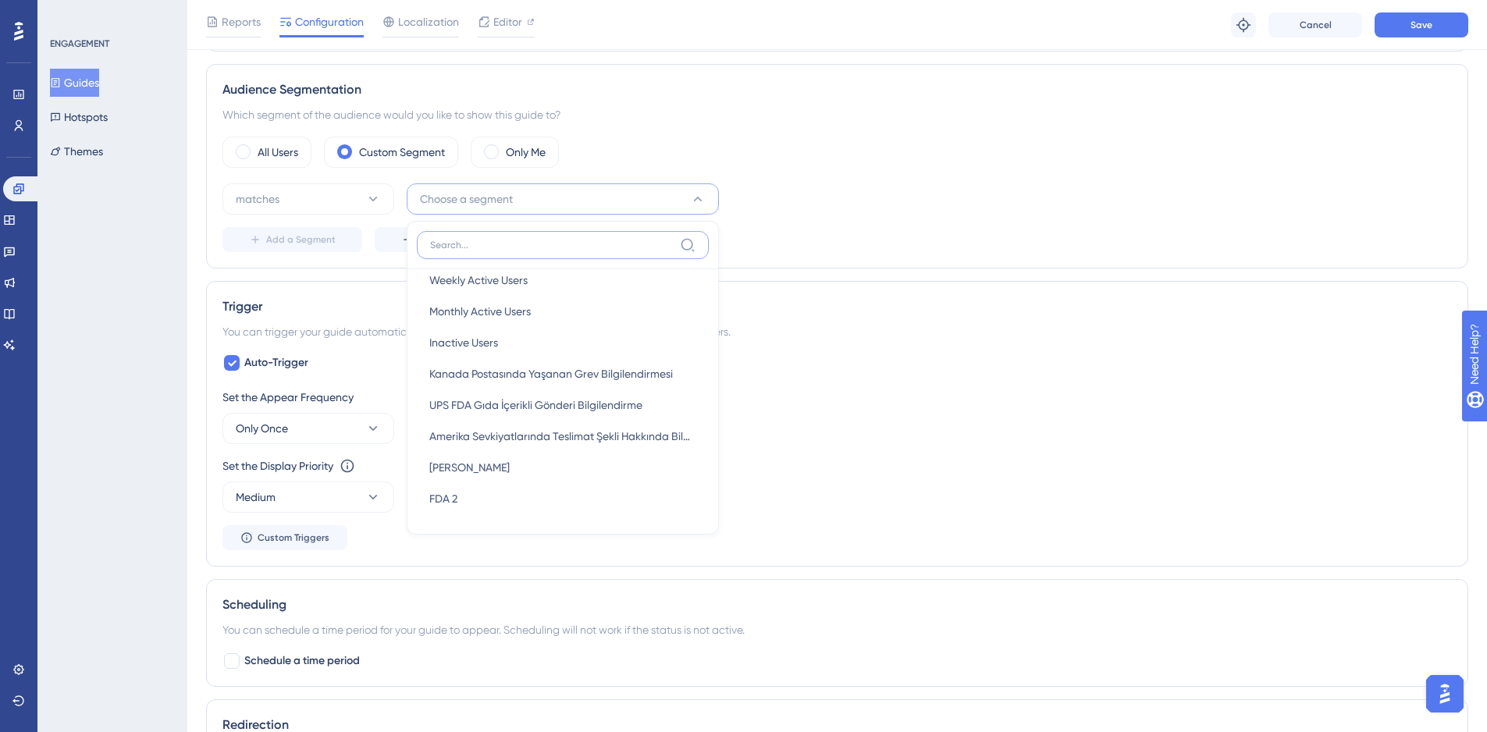
scroll to position [0, 0]
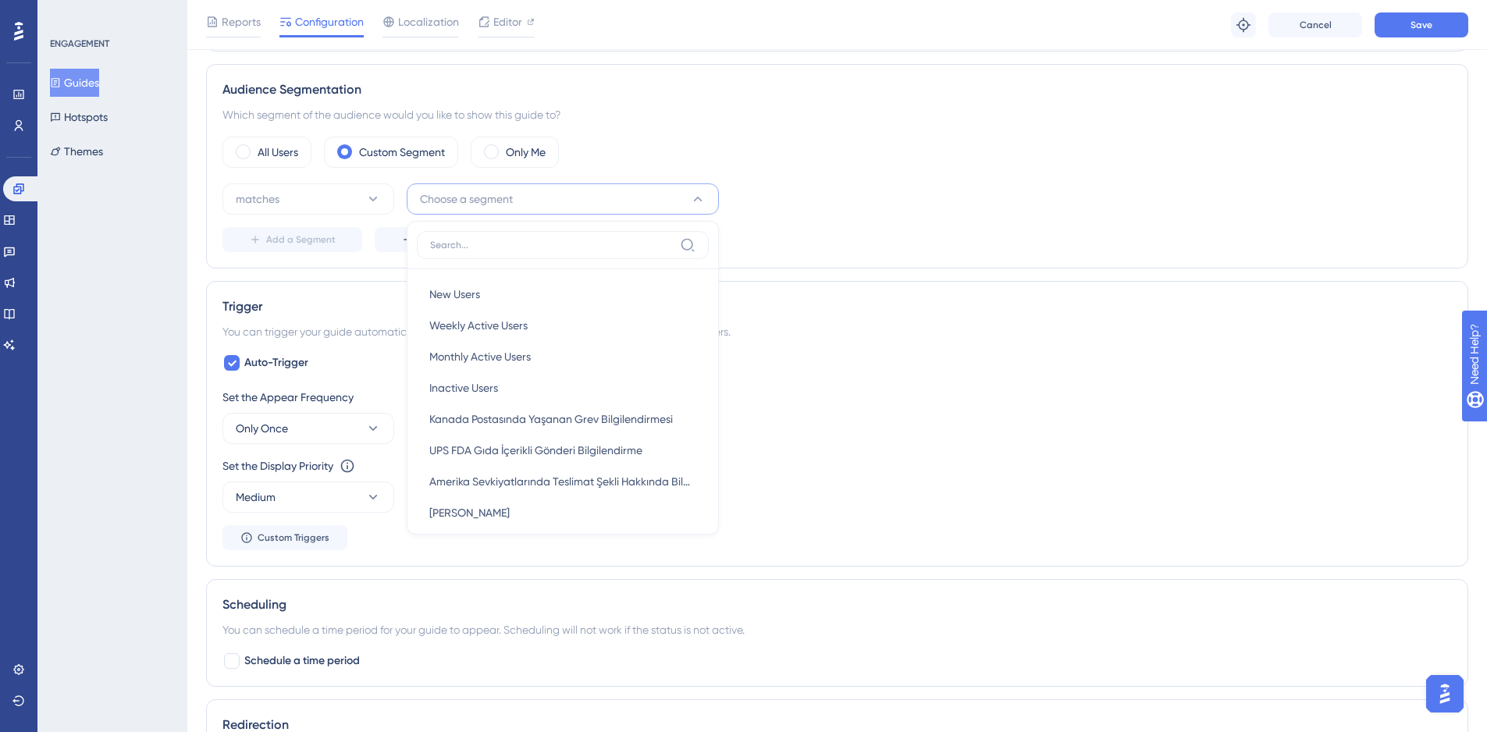
click at [877, 185] on div "matches Choose a segment New Users New Users Weekly Active Users Weekly Active …" at bounding box center [838, 198] width 1230 height 31
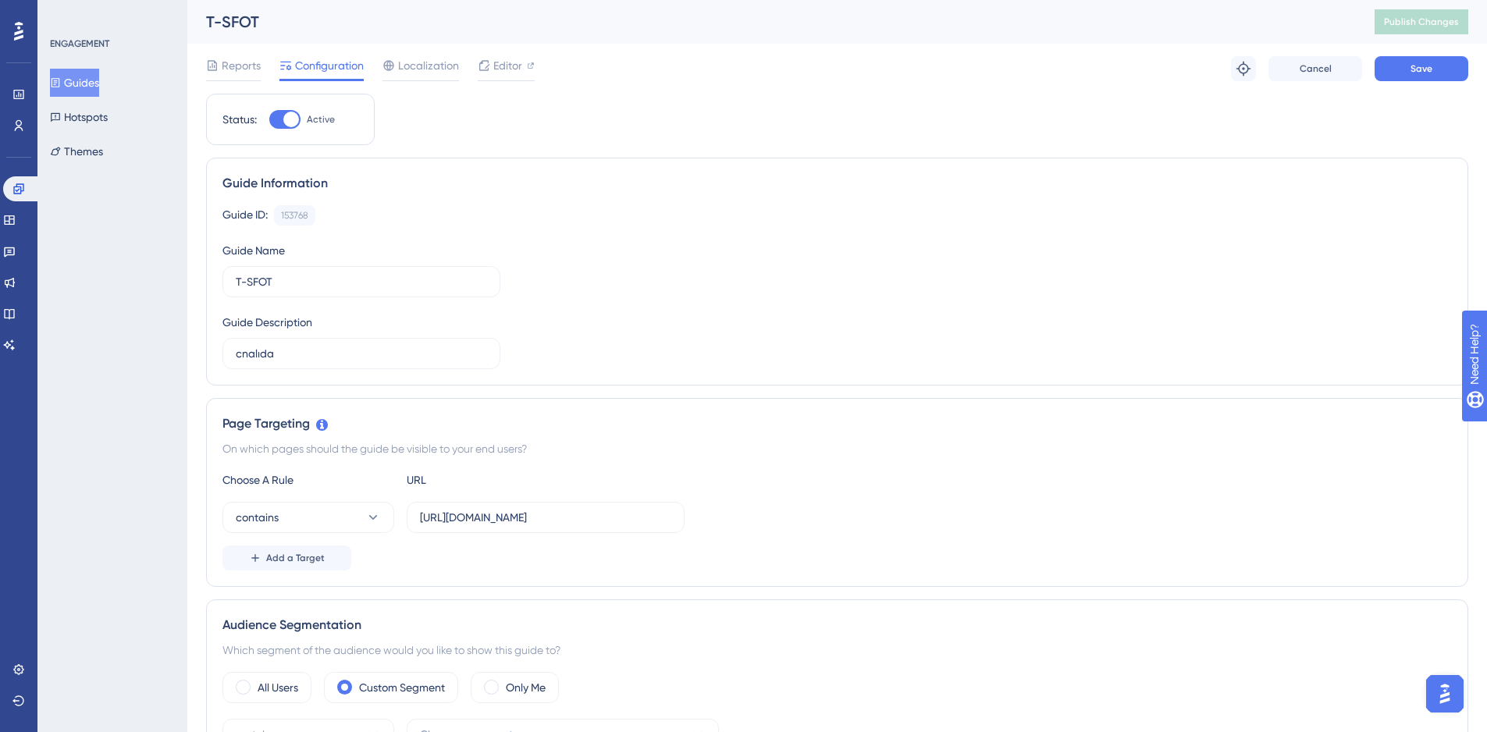
click at [255, 65] on span "Reports" at bounding box center [241, 65] width 39 height 19
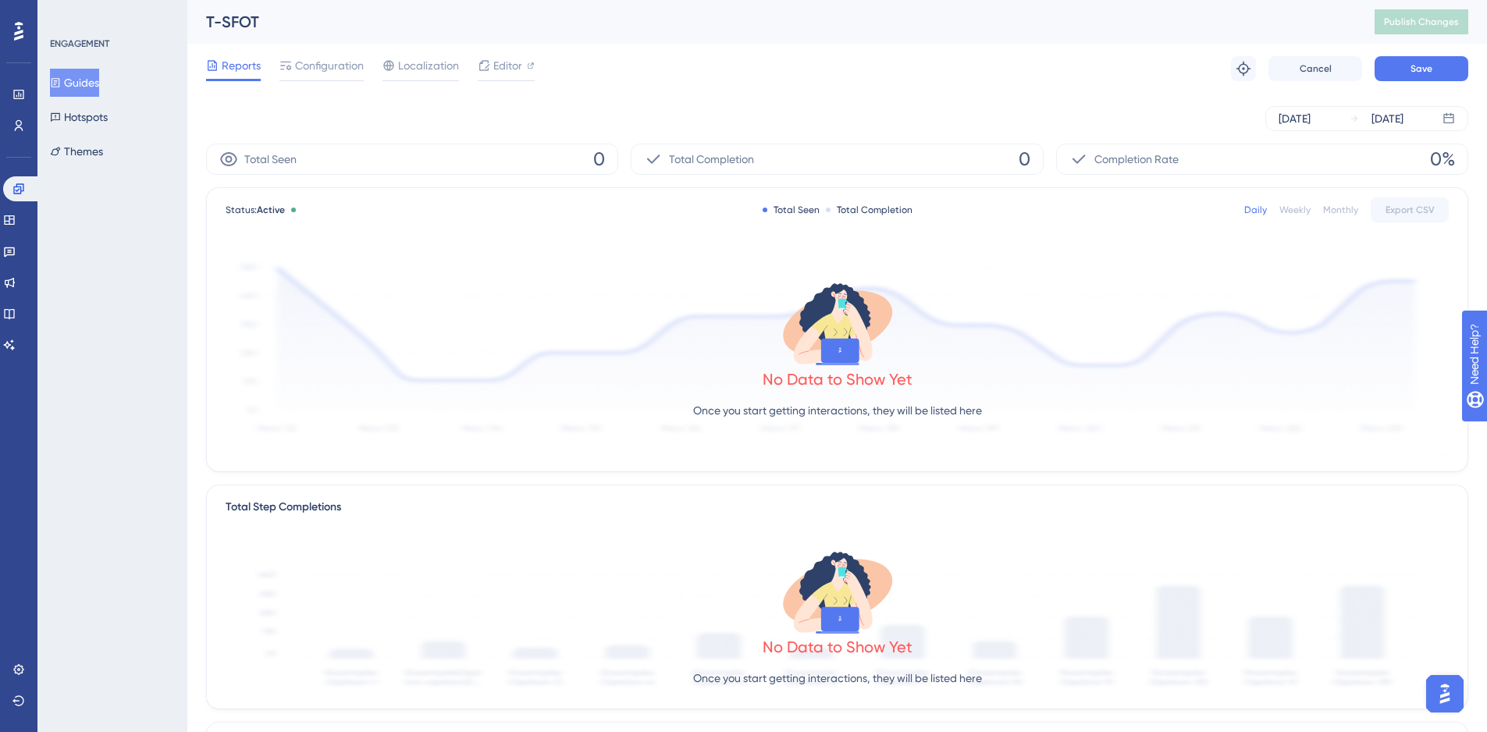
click at [888, 109] on div "[DATE] [DATE]" at bounding box center [837, 118] width 1262 height 25
click at [91, 81] on button "Guides" at bounding box center [74, 83] width 49 height 28
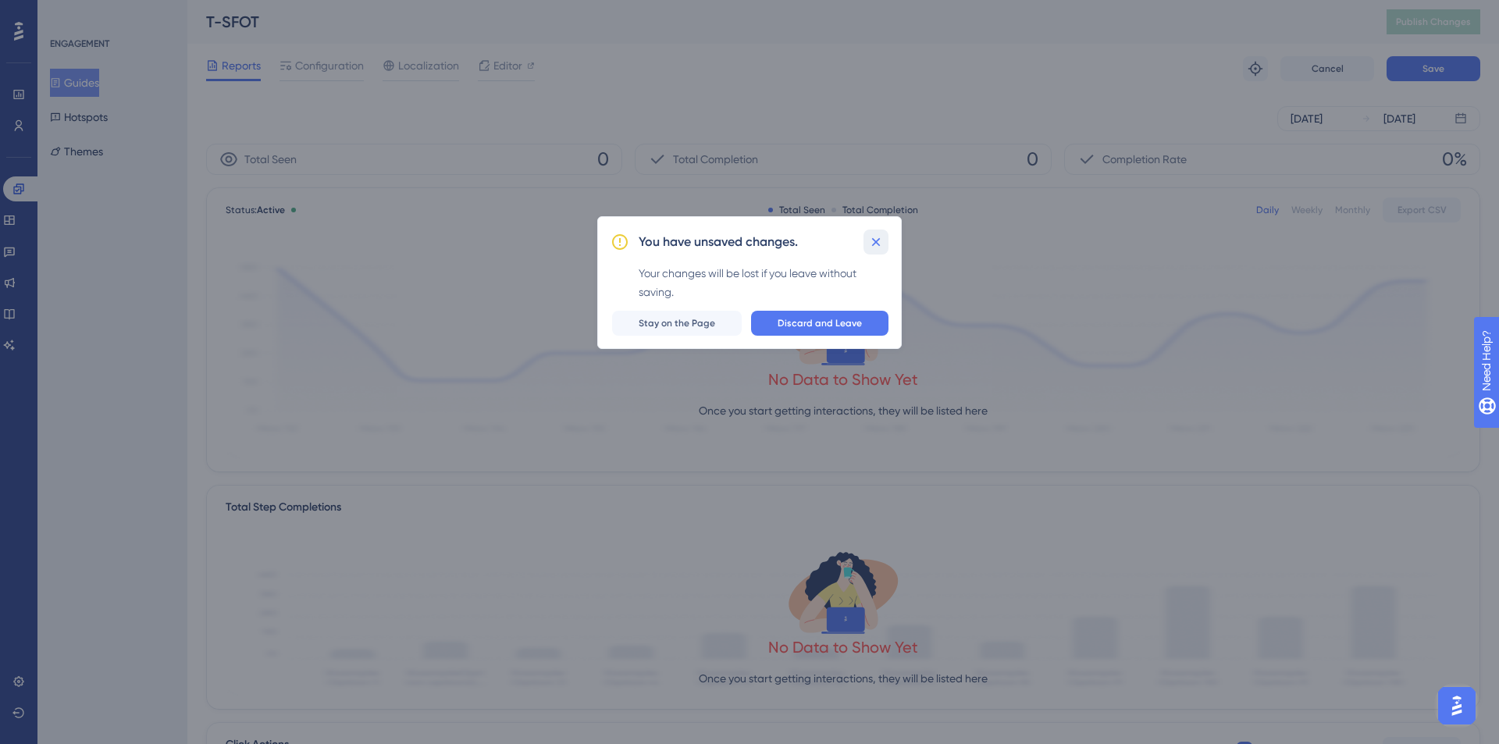
click at [883, 236] on icon at bounding box center [876, 242] width 16 height 16
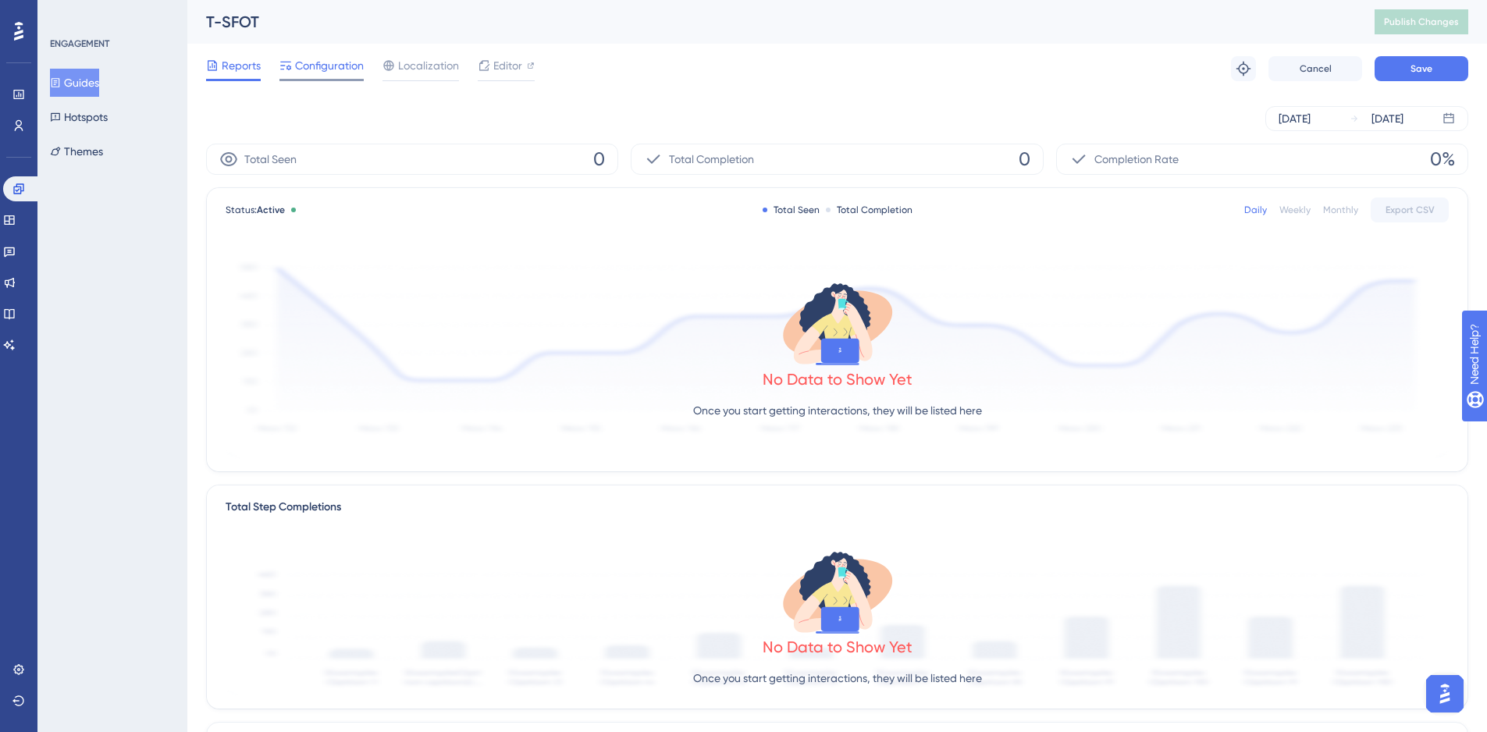
click at [344, 62] on span "Configuration" at bounding box center [329, 65] width 69 height 19
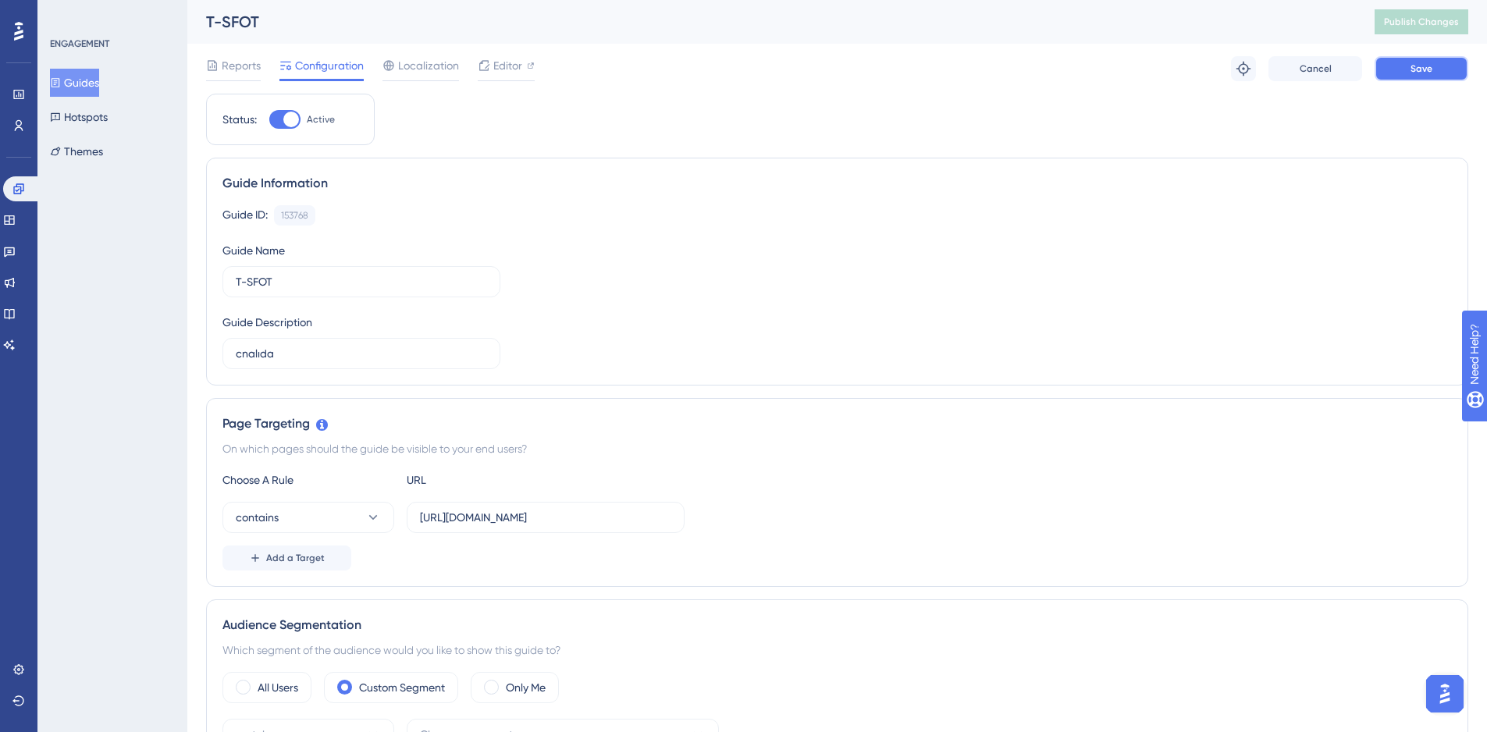
click at [1459, 67] on button "Save" at bounding box center [1422, 68] width 94 height 25
click at [493, 30] on button at bounding box center [484, 28] width 24 height 25
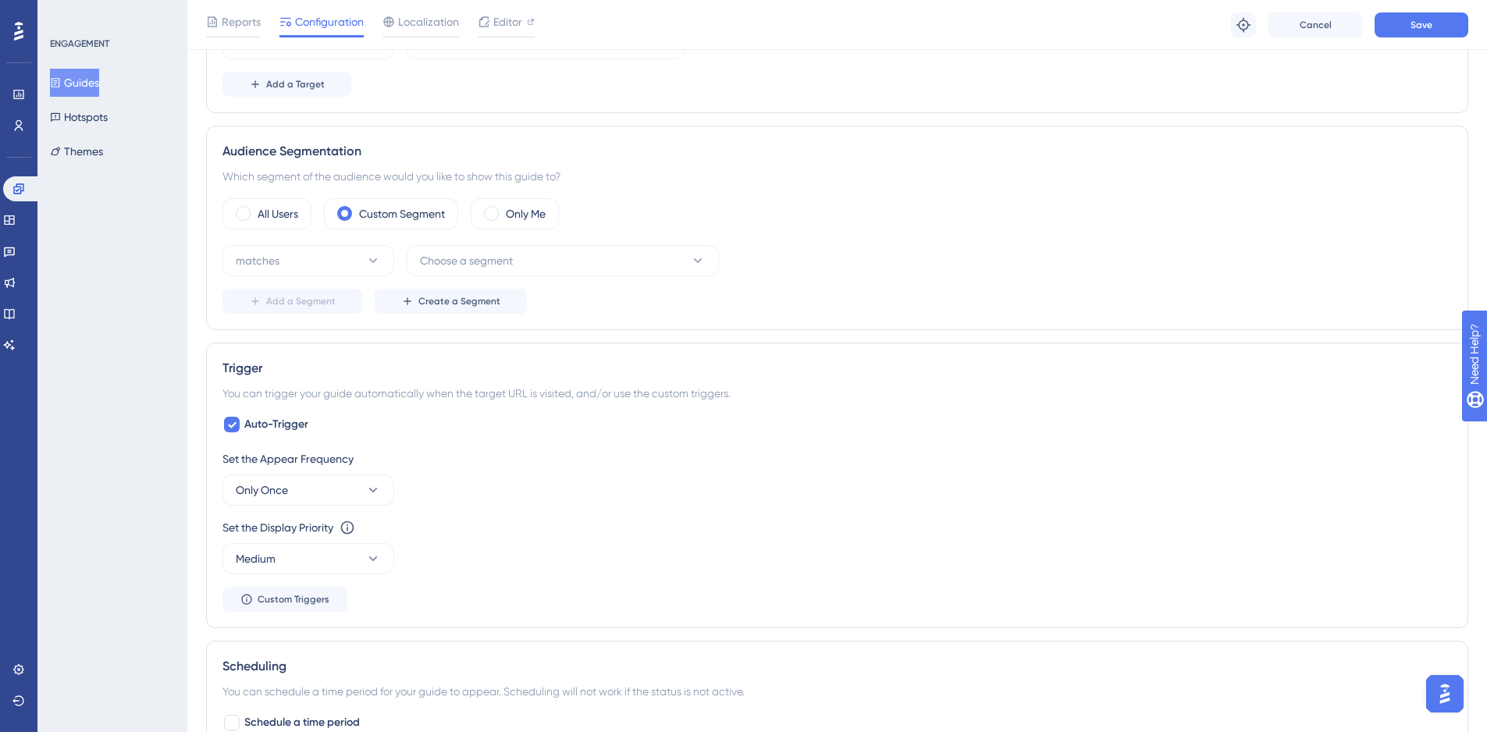
scroll to position [450, 0]
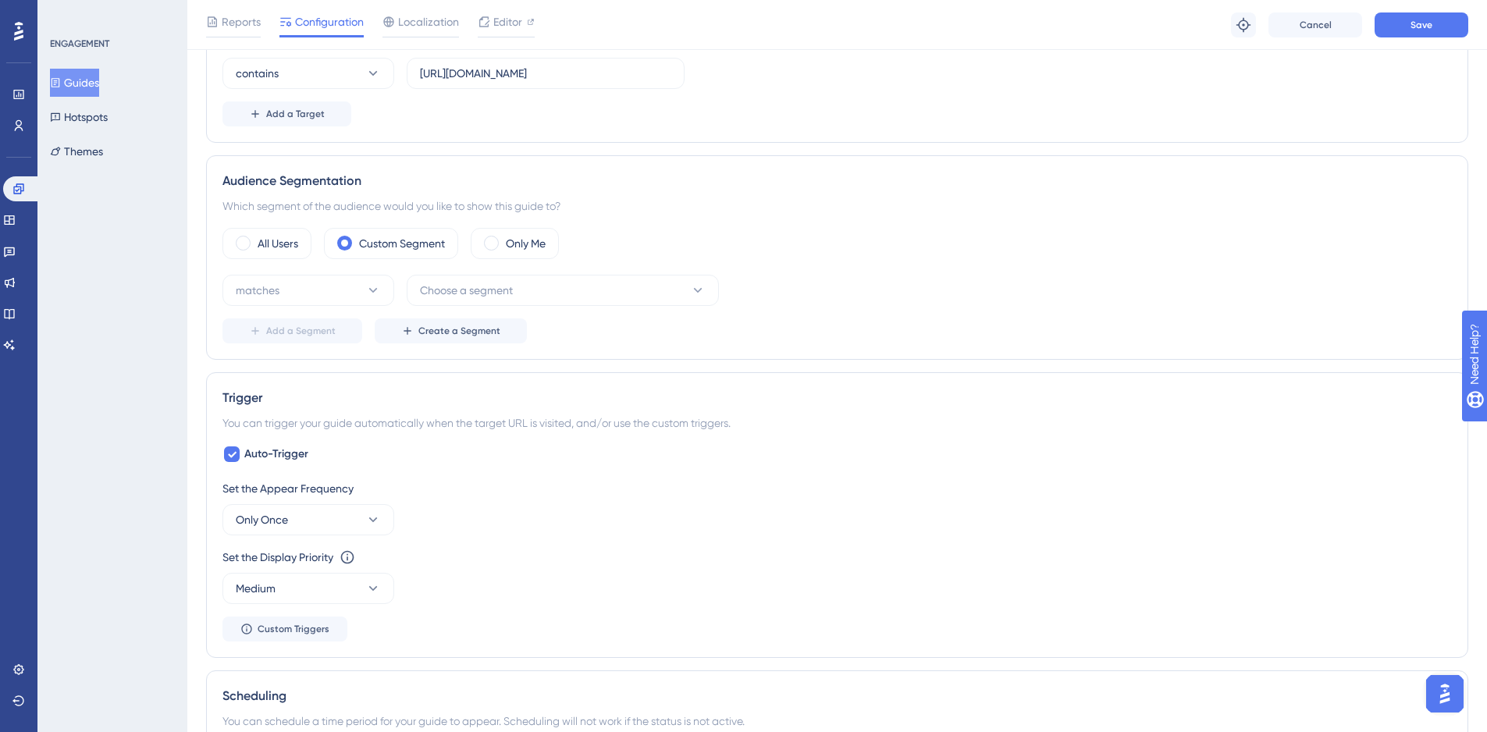
click at [293, 259] on div "All Users" at bounding box center [267, 243] width 89 height 31
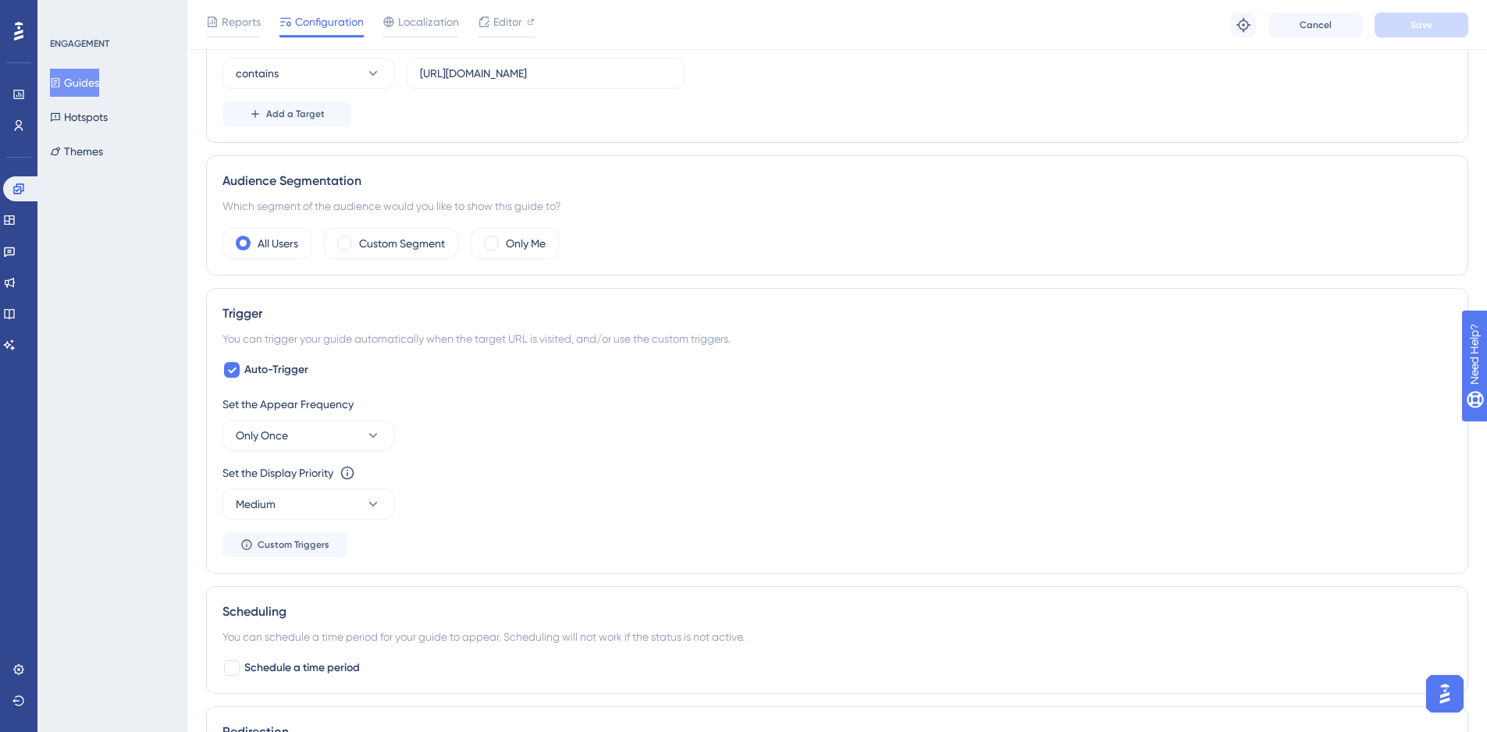
scroll to position [418, 0]
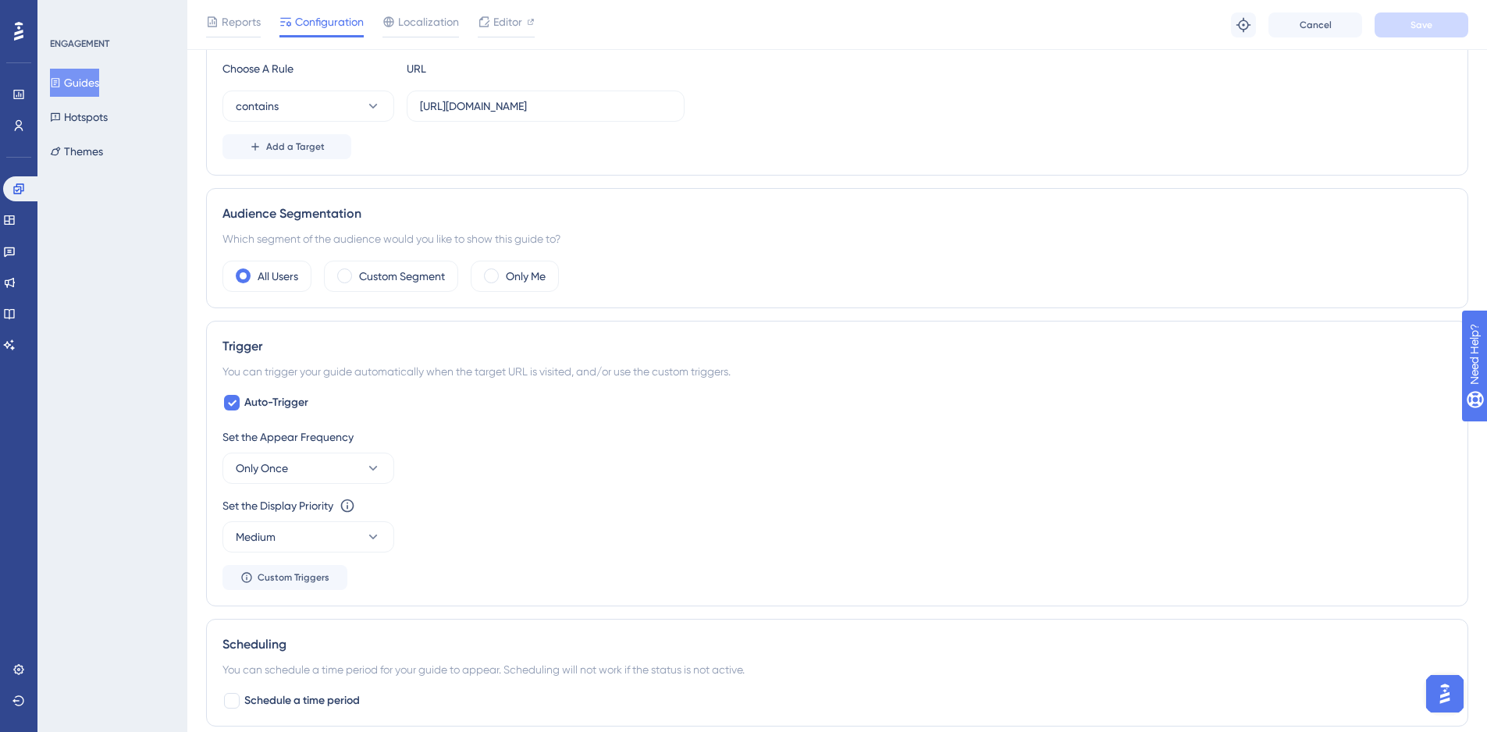
click at [99, 82] on button "Guides" at bounding box center [74, 83] width 49 height 28
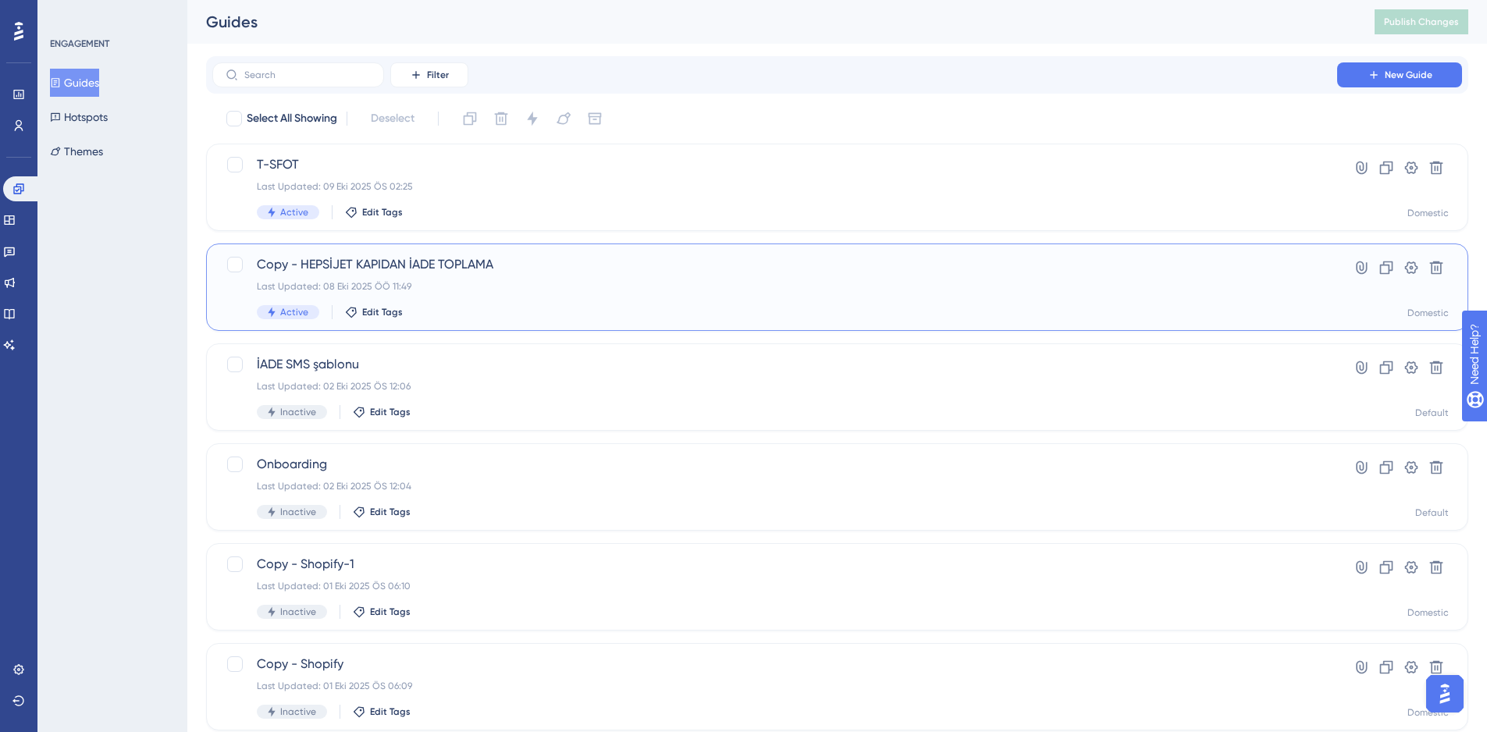
click at [659, 285] on div "Last Updated: 08 Eki 2025 ÖÖ 11:49" at bounding box center [775, 286] width 1036 height 12
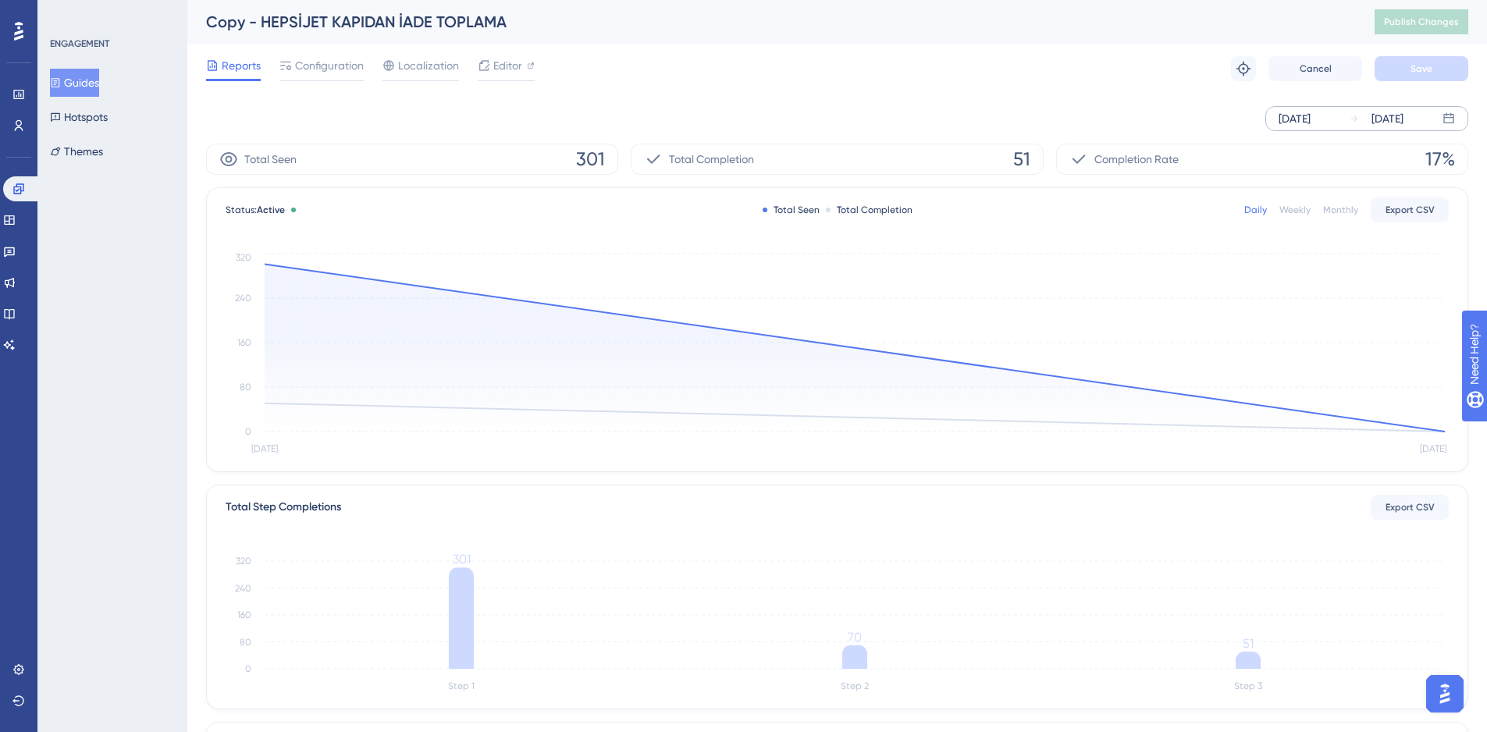
click at [1404, 123] on div "[DATE]" at bounding box center [1388, 118] width 32 height 19
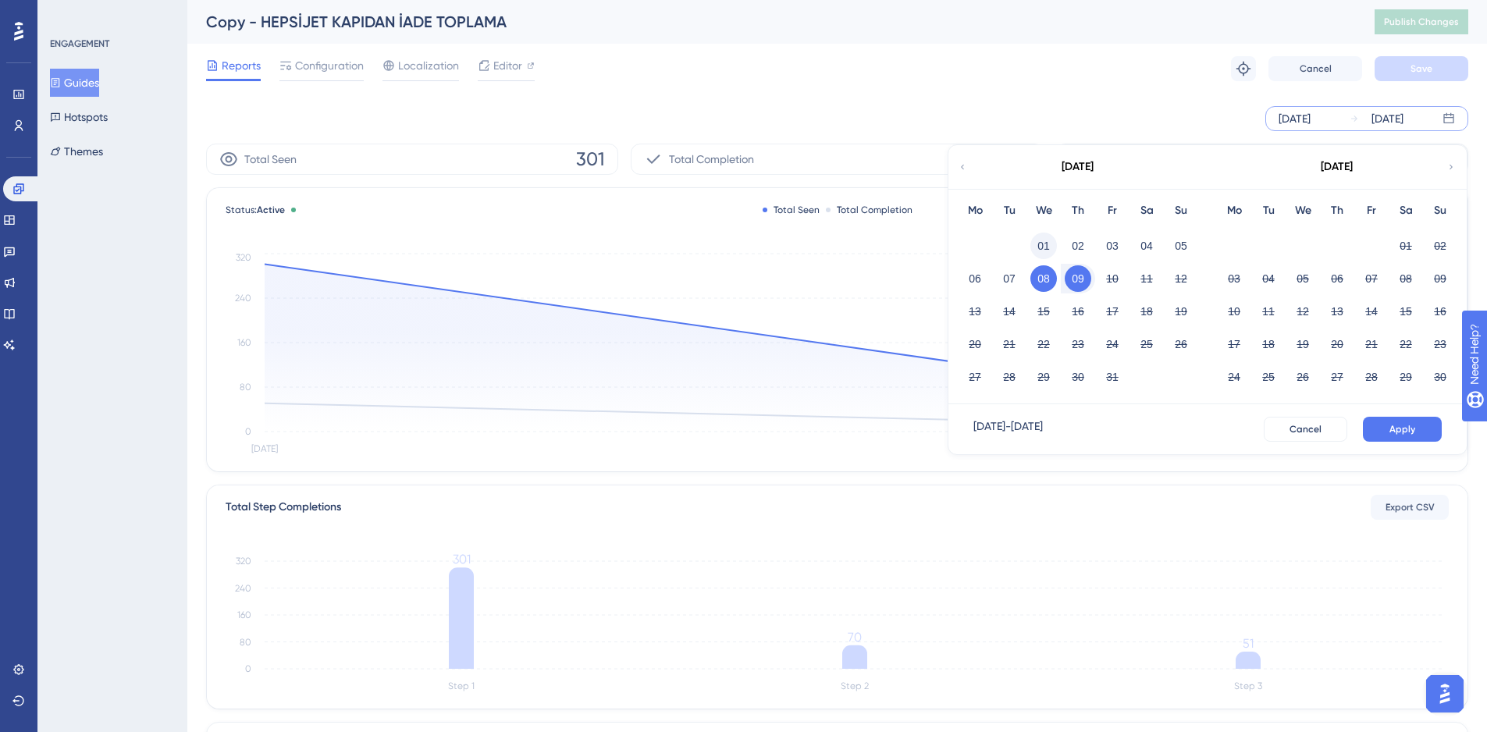
click at [1043, 247] on button "01" at bounding box center [1044, 246] width 27 height 27
click at [1426, 422] on button "Apply" at bounding box center [1402, 429] width 79 height 25
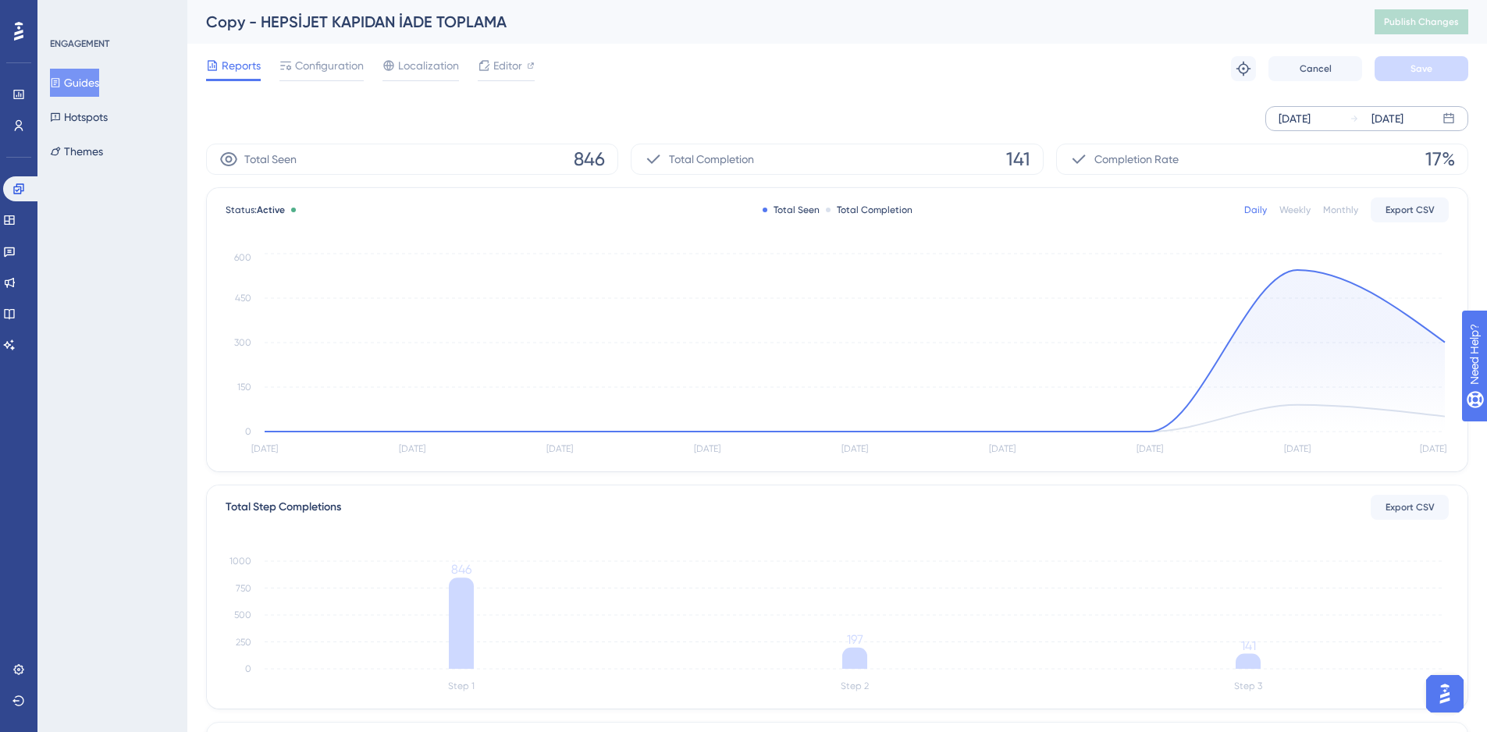
drag, startPoint x: 105, startPoint y: 76, endPoint x: 180, endPoint y: 2, distance: 104.9
click at [99, 76] on button "Guides" at bounding box center [74, 83] width 49 height 28
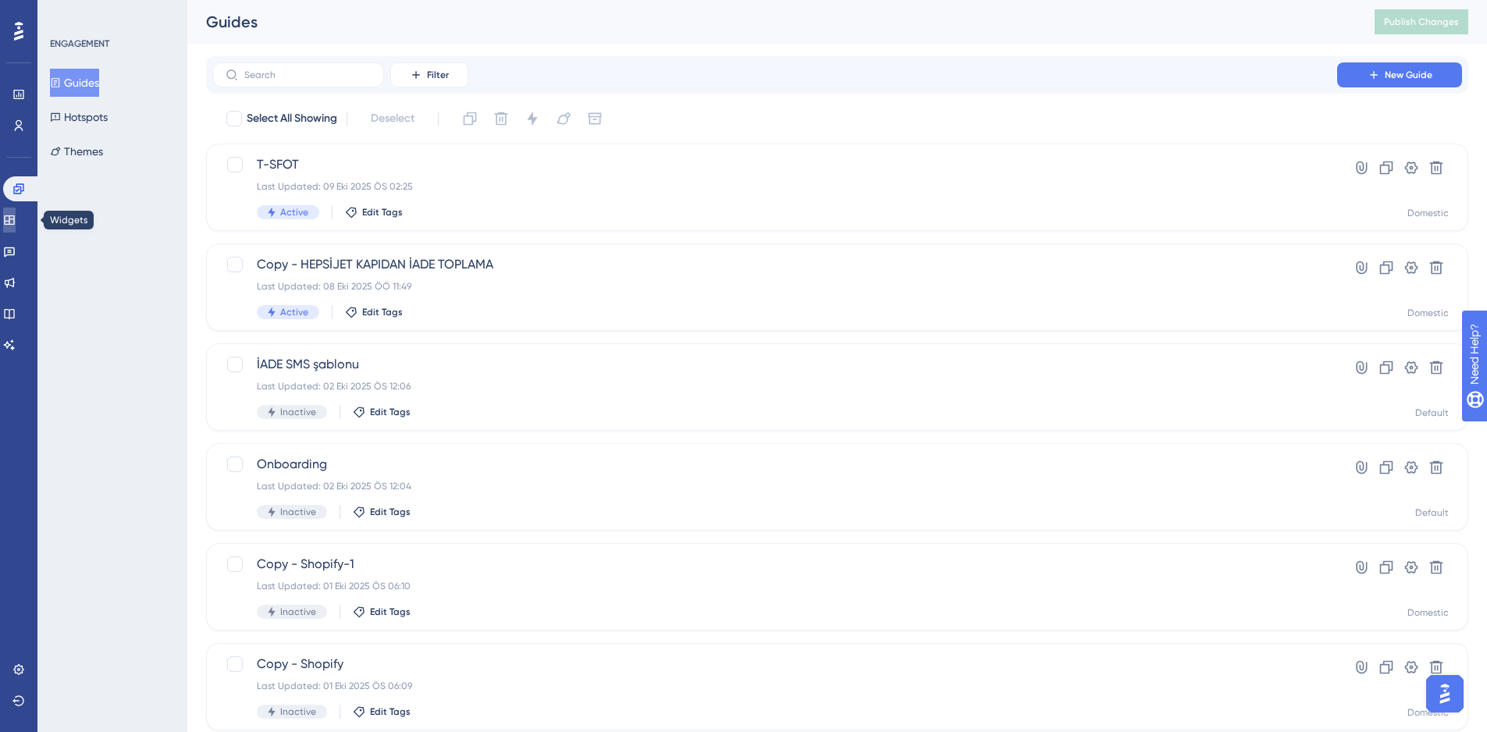
click at [16, 223] on icon at bounding box center [9, 220] width 12 height 12
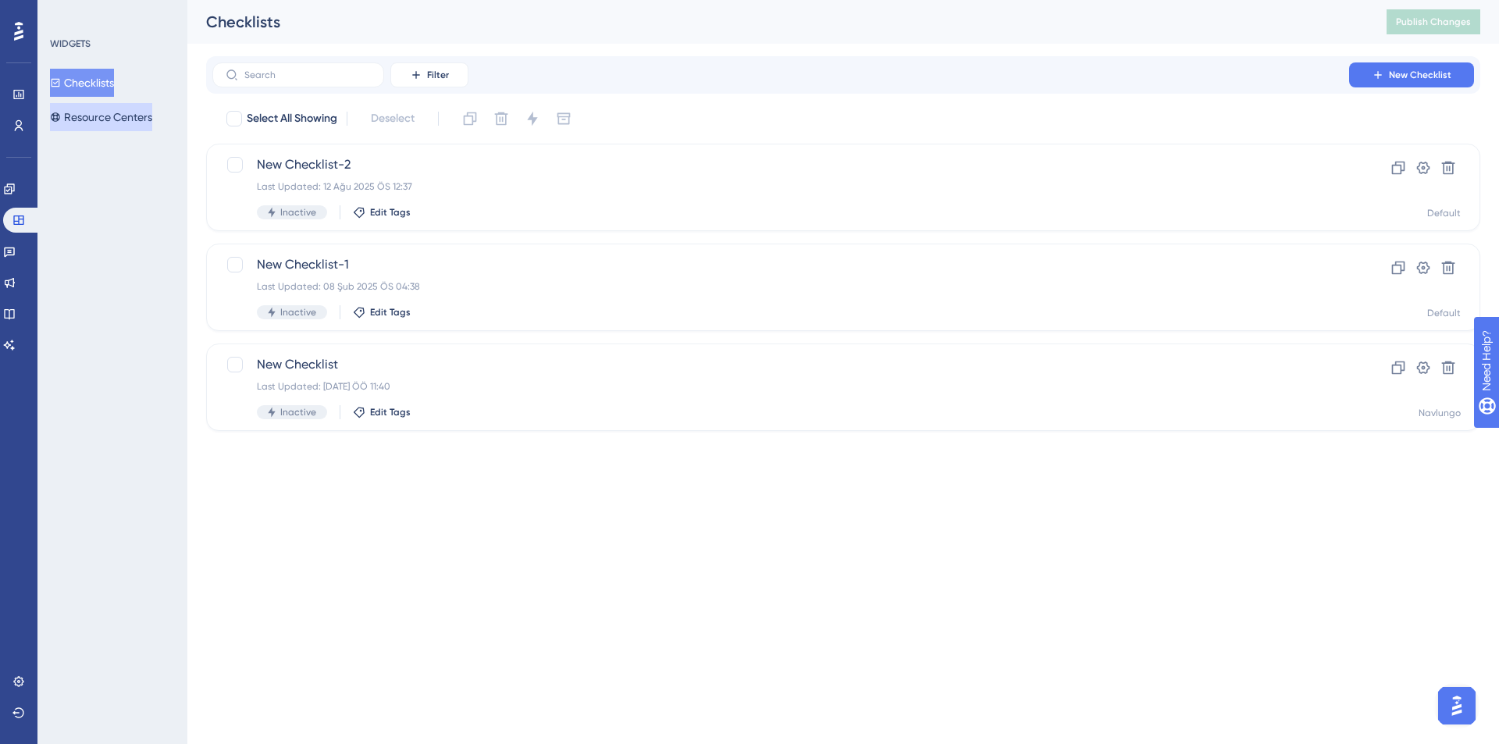
click at [140, 118] on button "Resource Centers" at bounding box center [101, 117] width 102 height 28
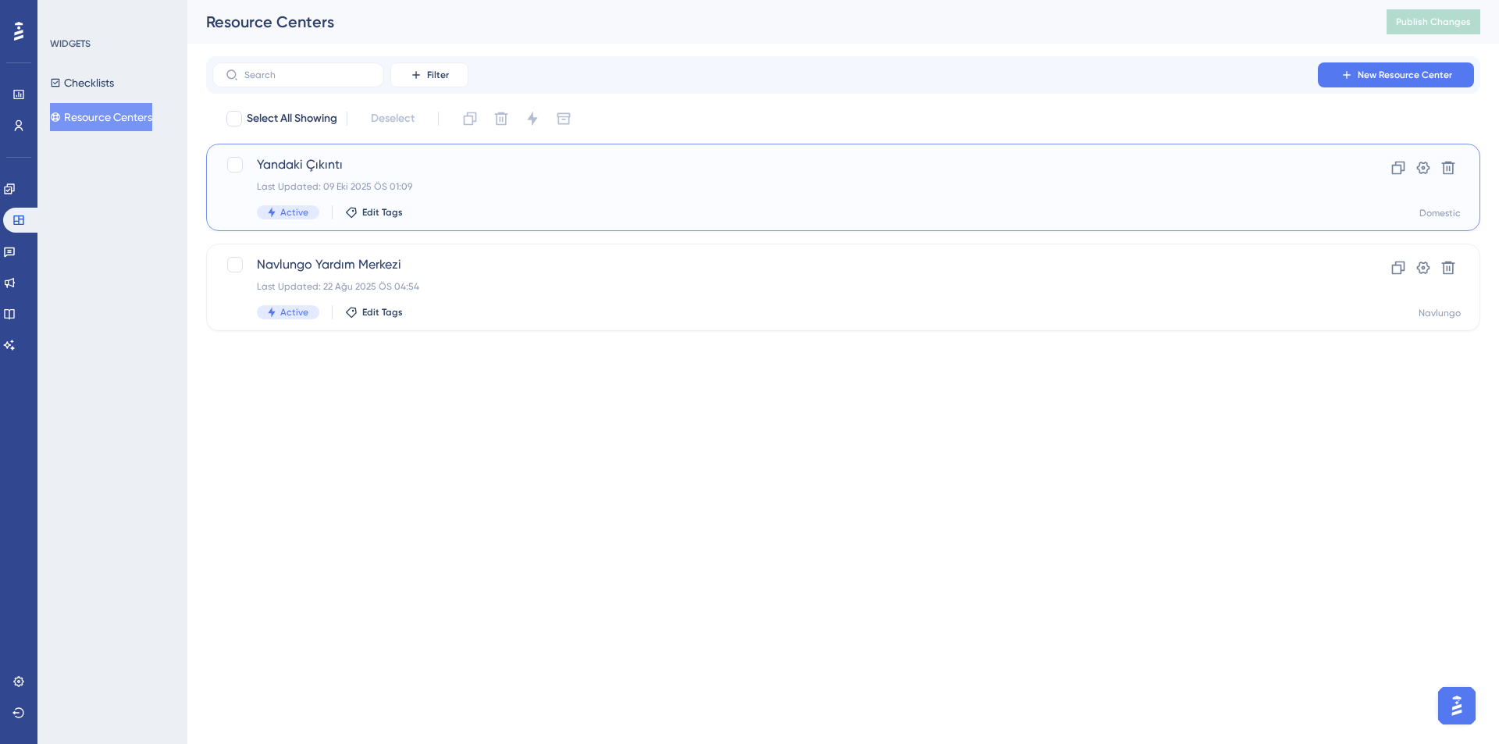
click at [621, 201] on div "[PERSON_NAME] Last Updated: 09 Eki 2025 ÖS 01:09 Active Edit Tags" at bounding box center [781, 187] width 1048 height 64
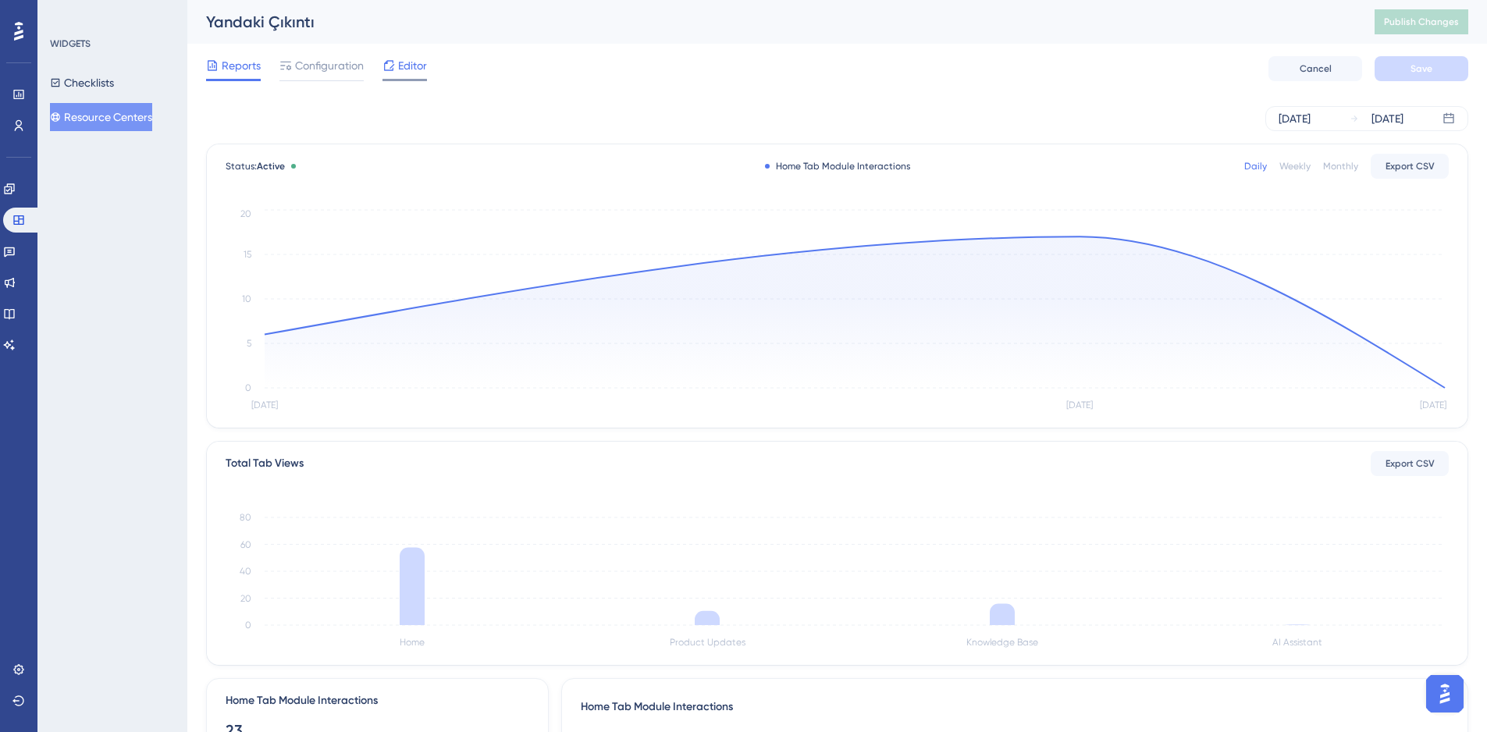
click at [393, 71] on icon at bounding box center [389, 65] width 12 height 12
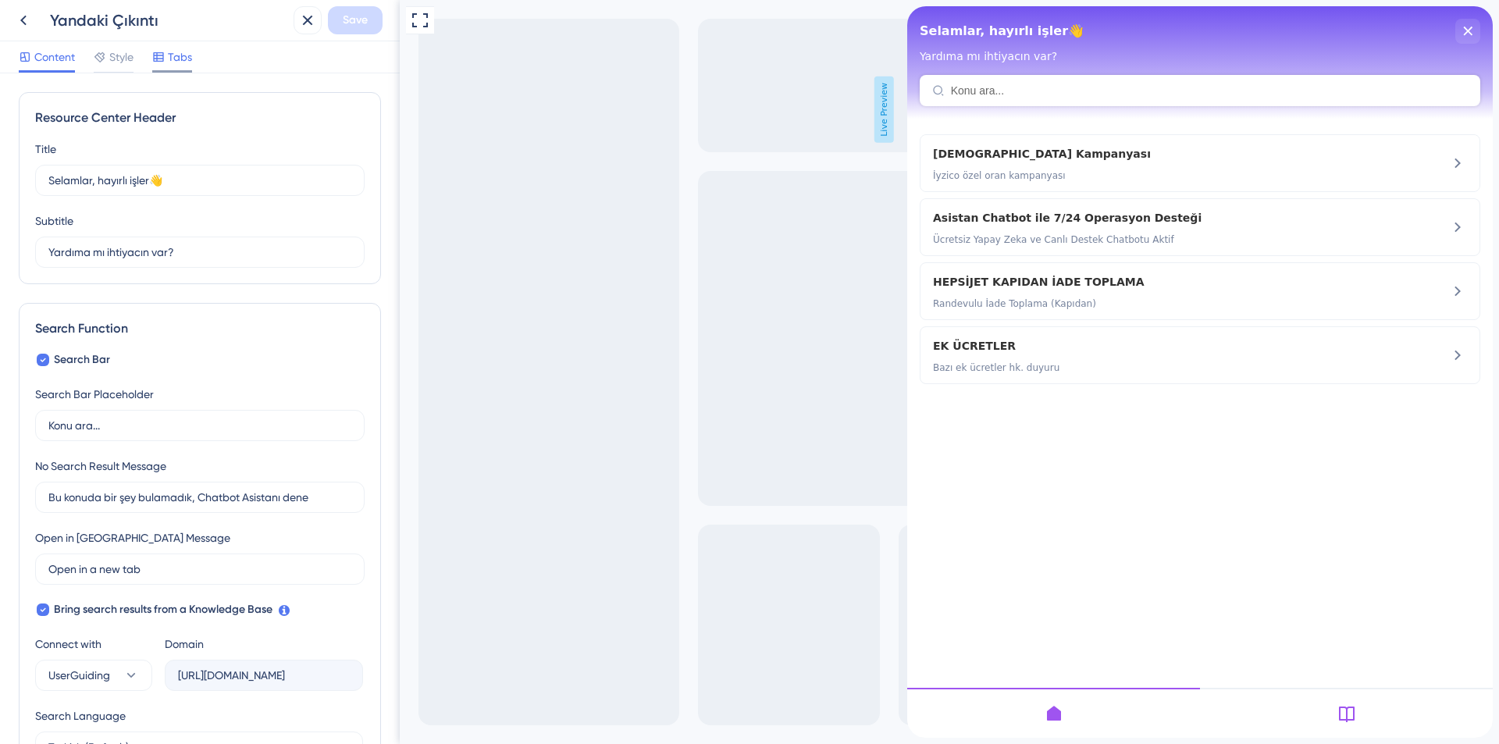
click at [108, 53] on div "Style" at bounding box center [114, 57] width 40 height 19
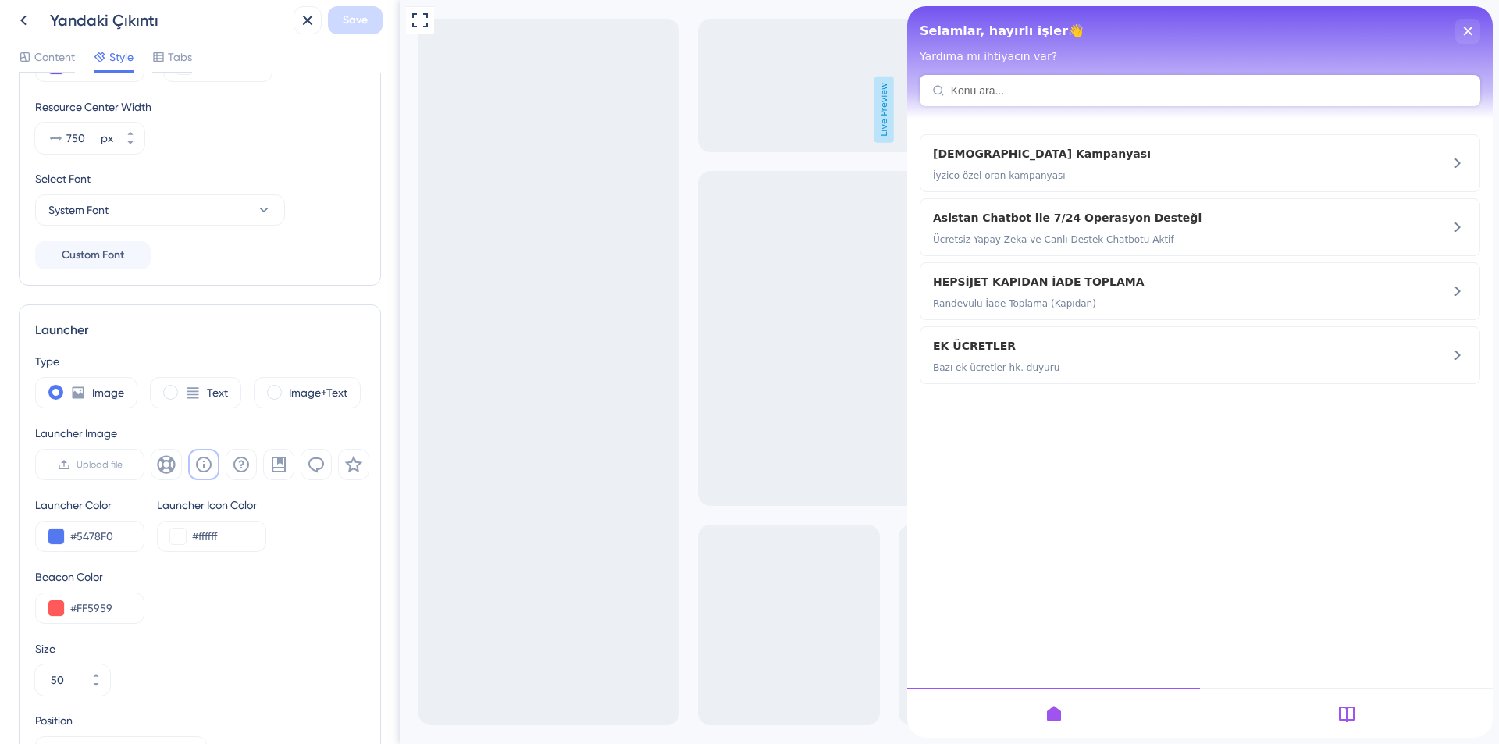
scroll to position [379, 0]
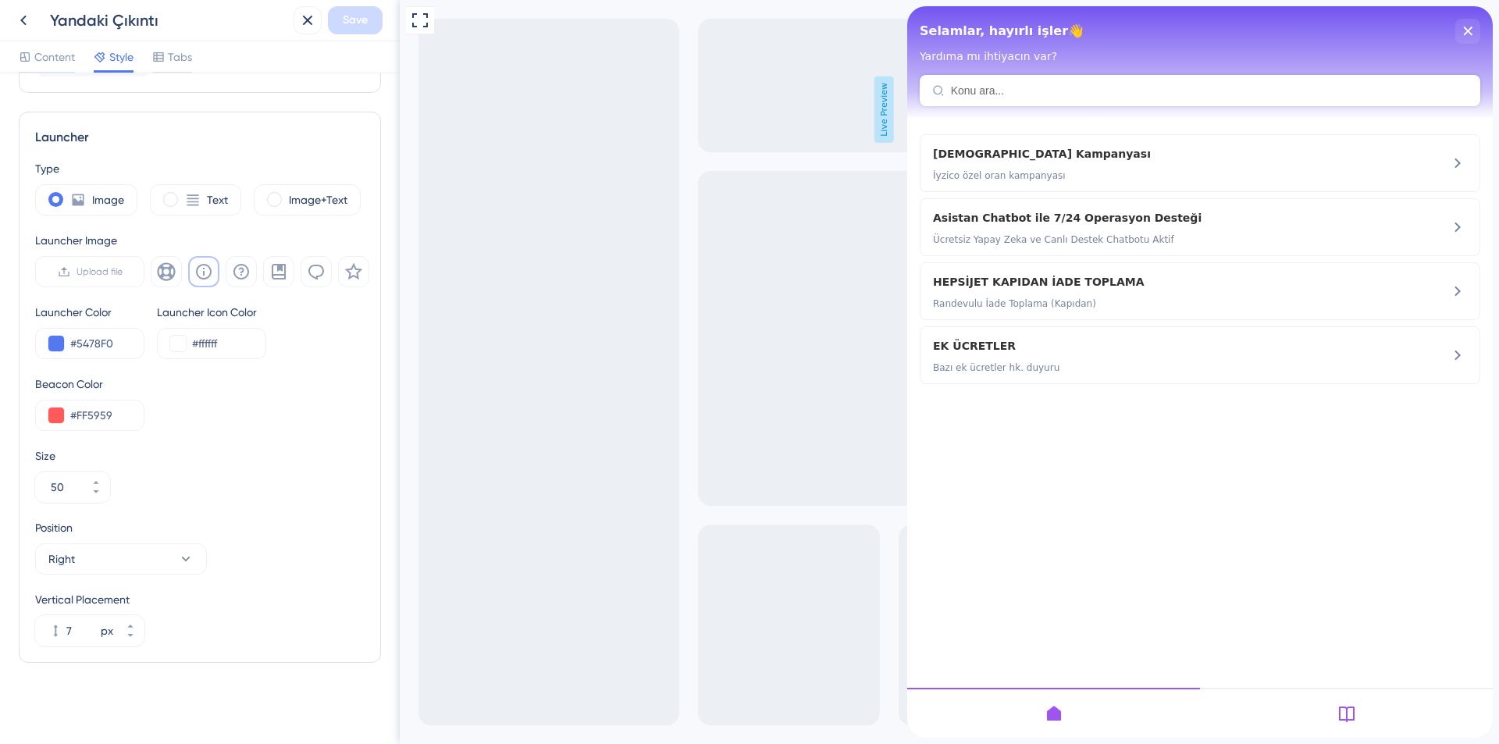
drag, startPoint x: 393, startPoint y: 134, endPoint x: 1098, endPoint y: 129, distance: 705.0
click at [1466, 26] on div "close resource center" at bounding box center [1467, 31] width 25 height 25
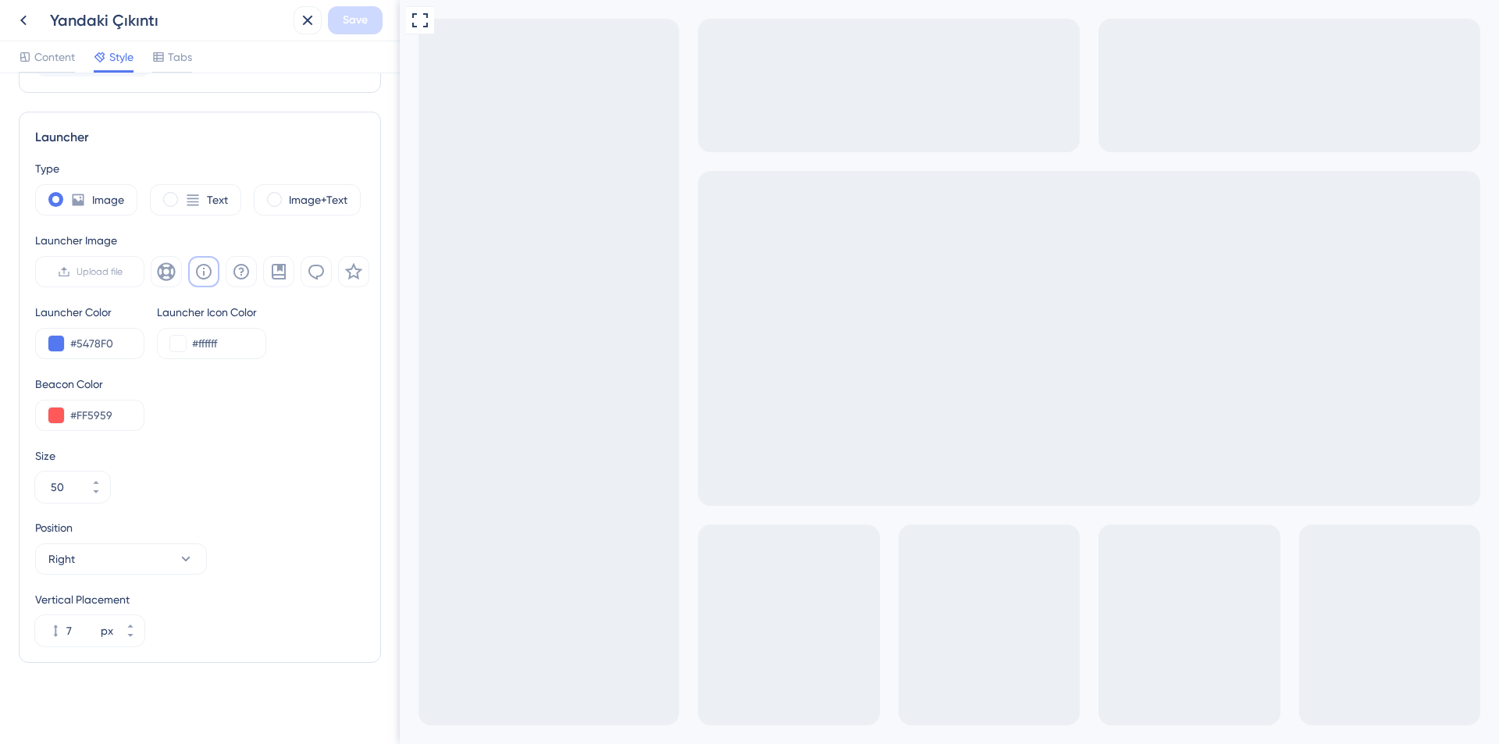
scroll to position [367, 0]
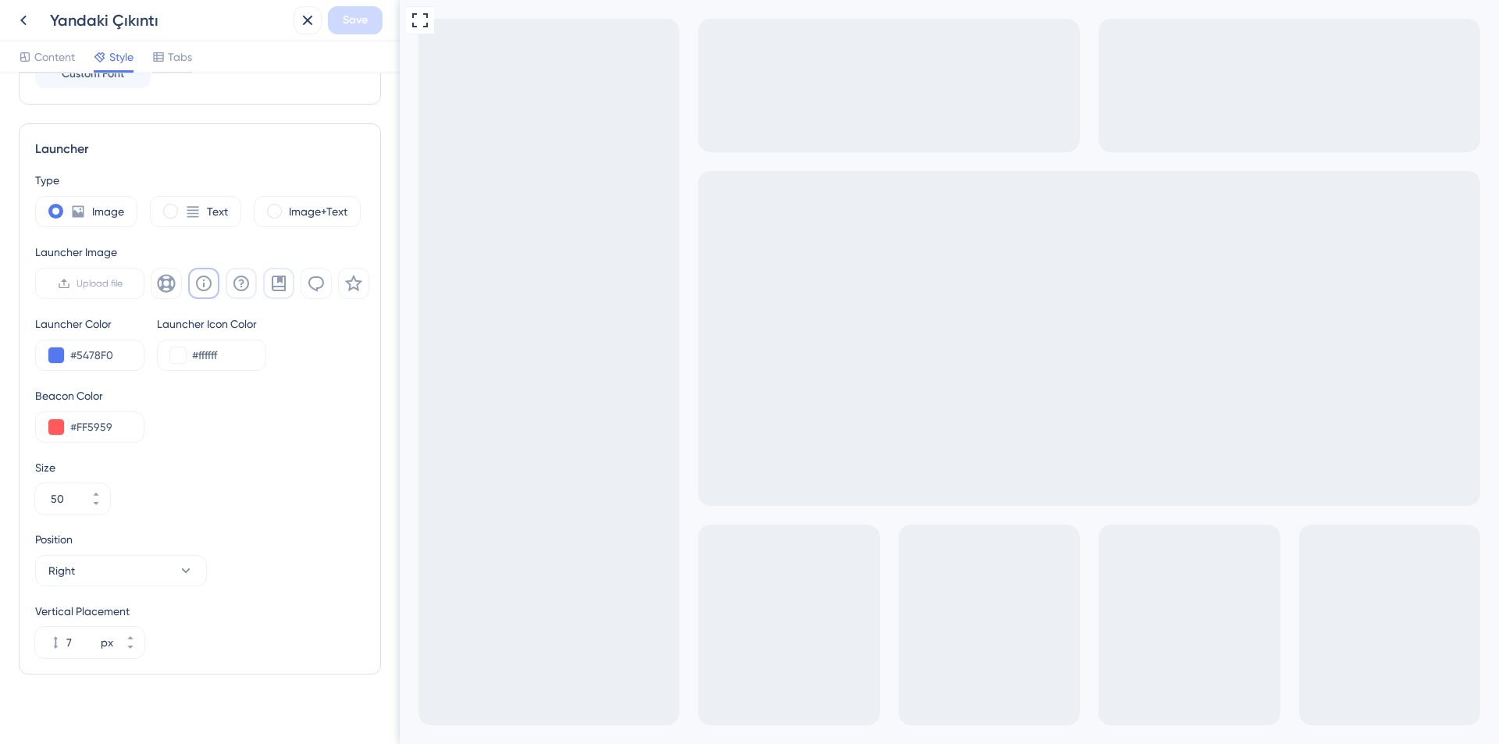
drag, startPoint x: 285, startPoint y: 289, endPoint x: 240, endPoint y: 296, distance: 45.8
click at [284, 289] on icon at bounding box center [279, 284] width 14 height 16
click at [205, 285] on icon at bounding box center [203, 283] width 19 height 19
click at [59, 502] on input "50" at bounding box center [65, 499] width 28 height 19
click at [65, 501] on input "50" at bounding box center [65, 499] width 28 height 19
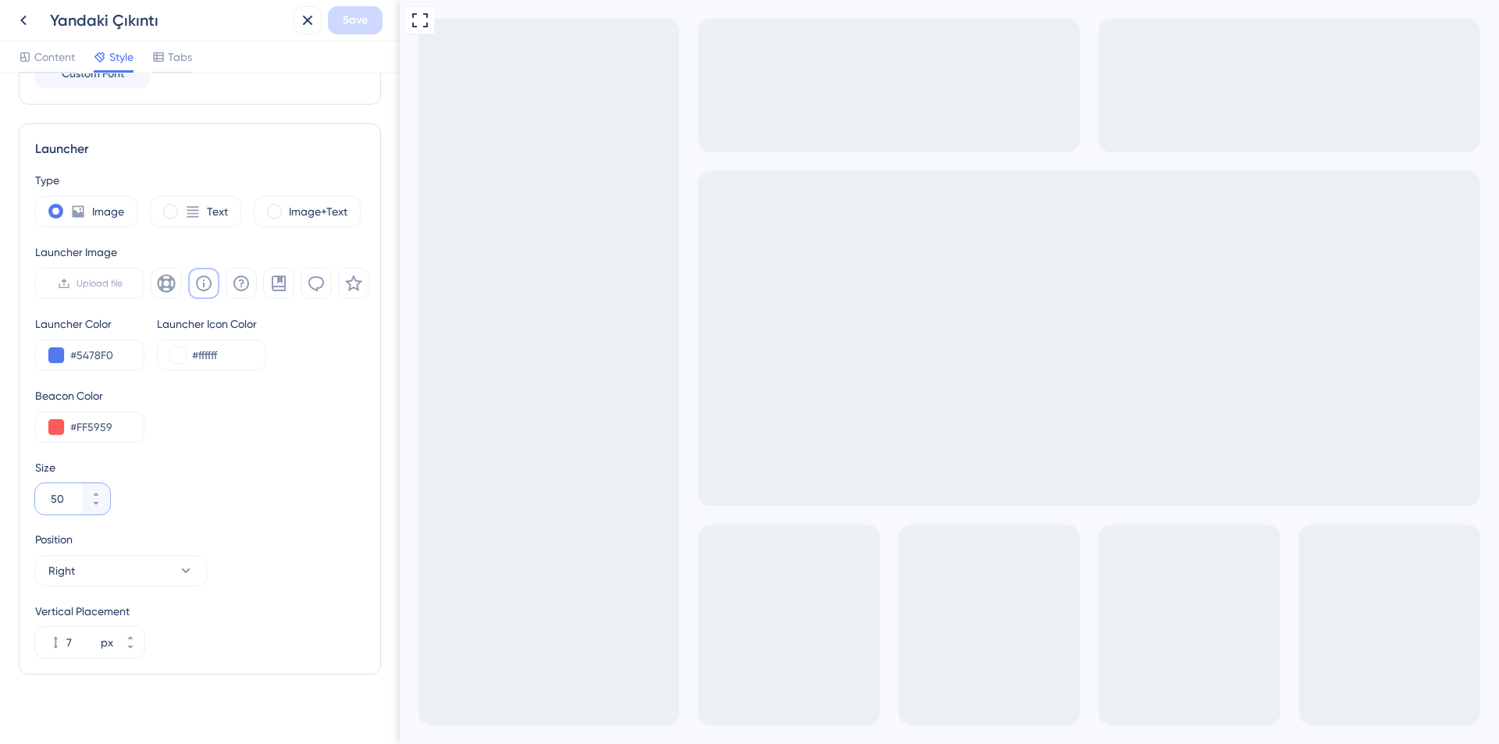
click at [65, 500] on input "50" at bounding box center [65, 499] width 28 height 19
click at [283, 480] on div "Size 3000" at bounding box center [199, 486] width 329 height 56
click at [53, 504] on input "3000" at bounding box center [65, 499] width 28 height 19
click at [54, 504] on input "3000" at bounding box center [65, 499] width 28 height 19
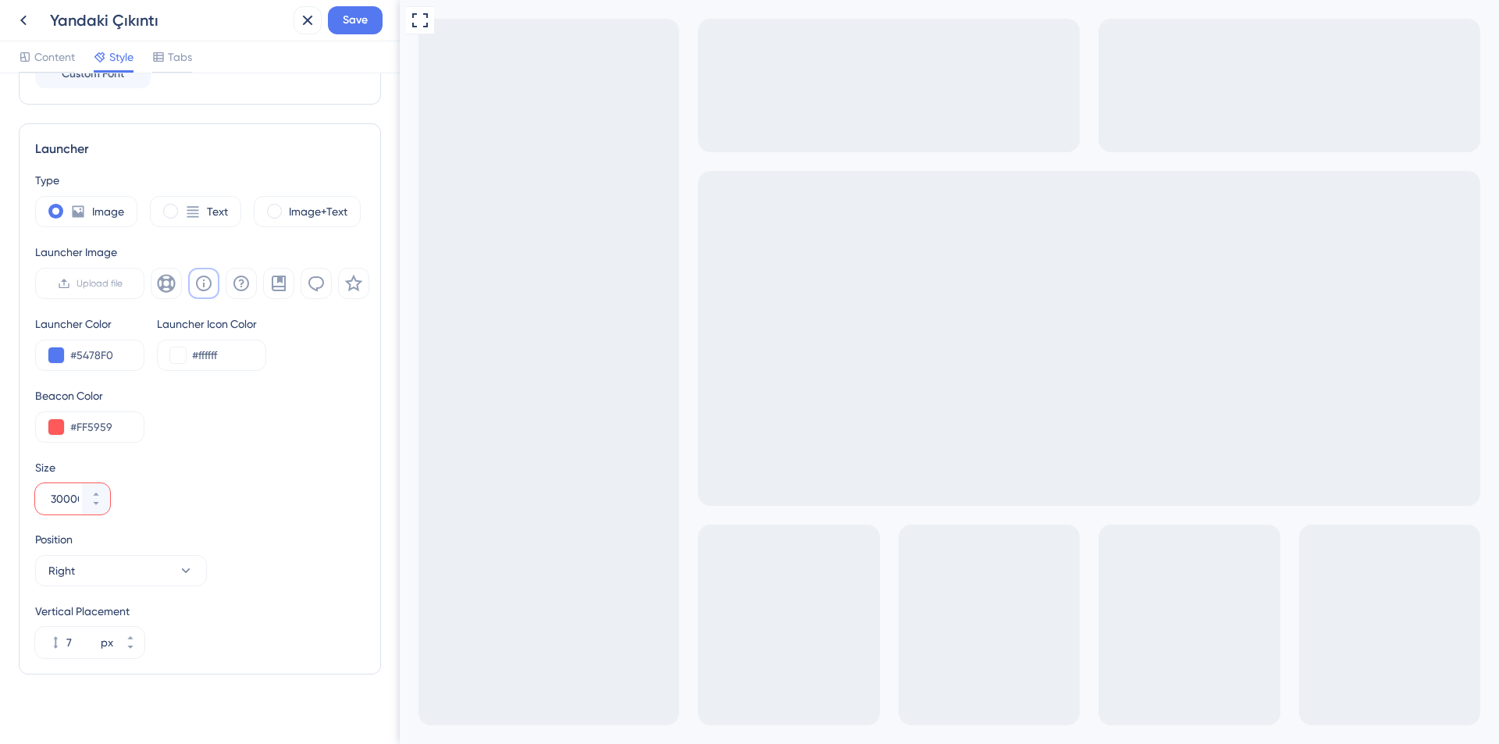
scroll to position [0, 5]
click at [268, 468] on div "Size" at bounding box center [199, 467] width 329 height 19
click at [70, 504] on input "30000" at bounding box center [65, 499] width 28 height 19
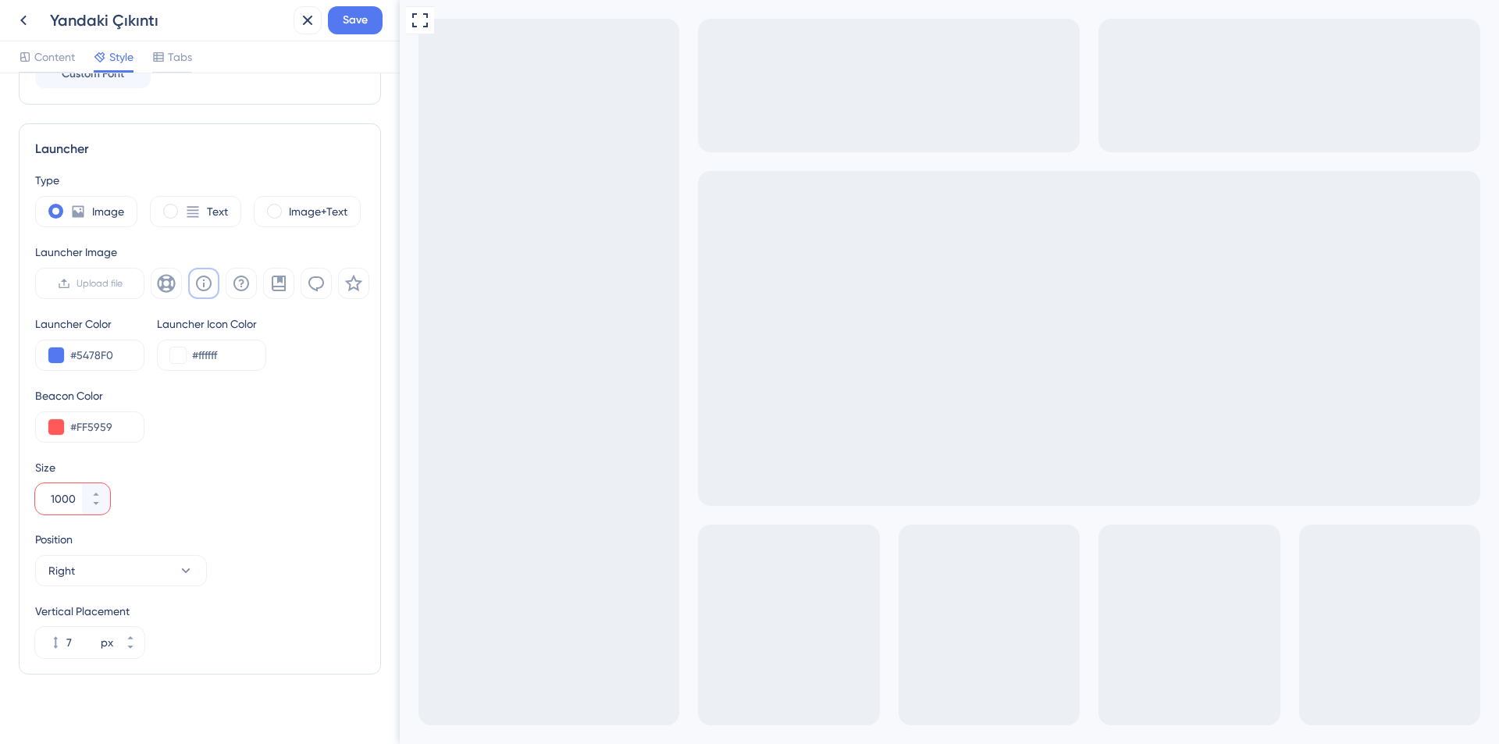
type input "1000"
click at [289, 464] on div "Size" at bounding box center [199, 467] width 329 height 19
click at [362, 16] on span "Save" at bounding box center [355, 20] width 25 height 19
